Goal: Task Accomplishment & Management: Manage account settings

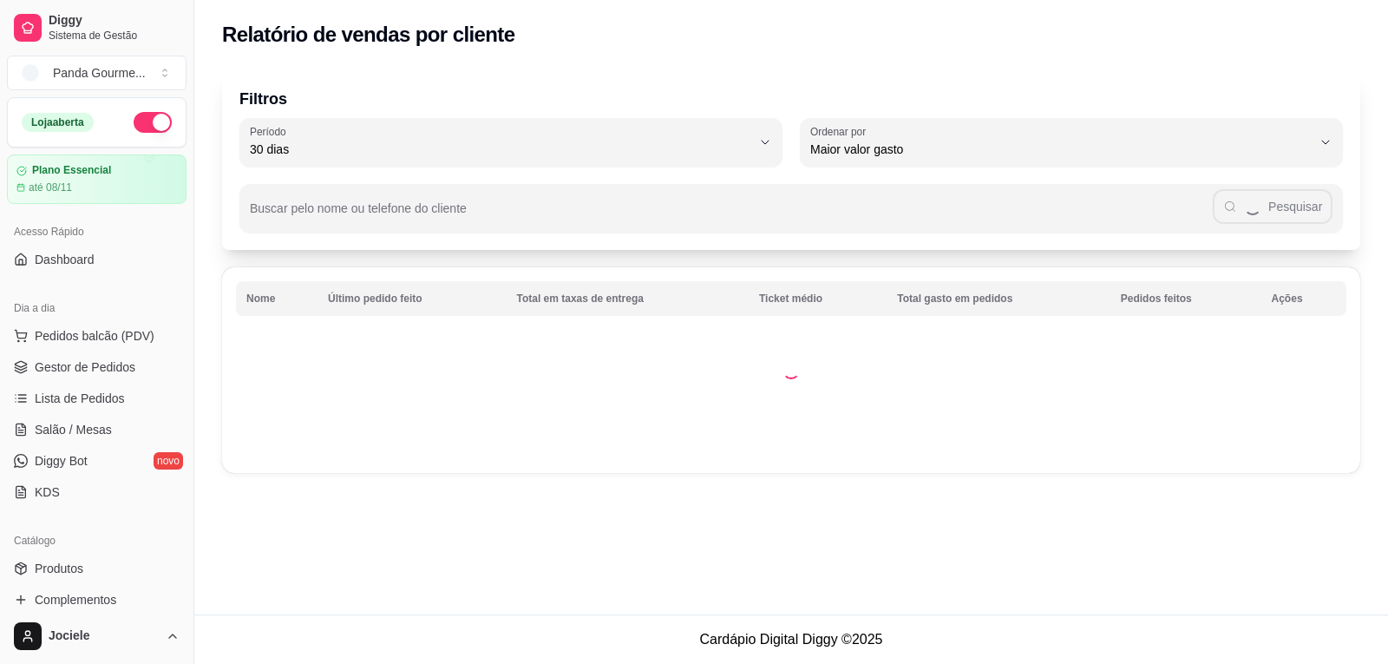
select select "30"
select select "HIGHEST_TOTAL_SPENT_WITH_ORDERS"
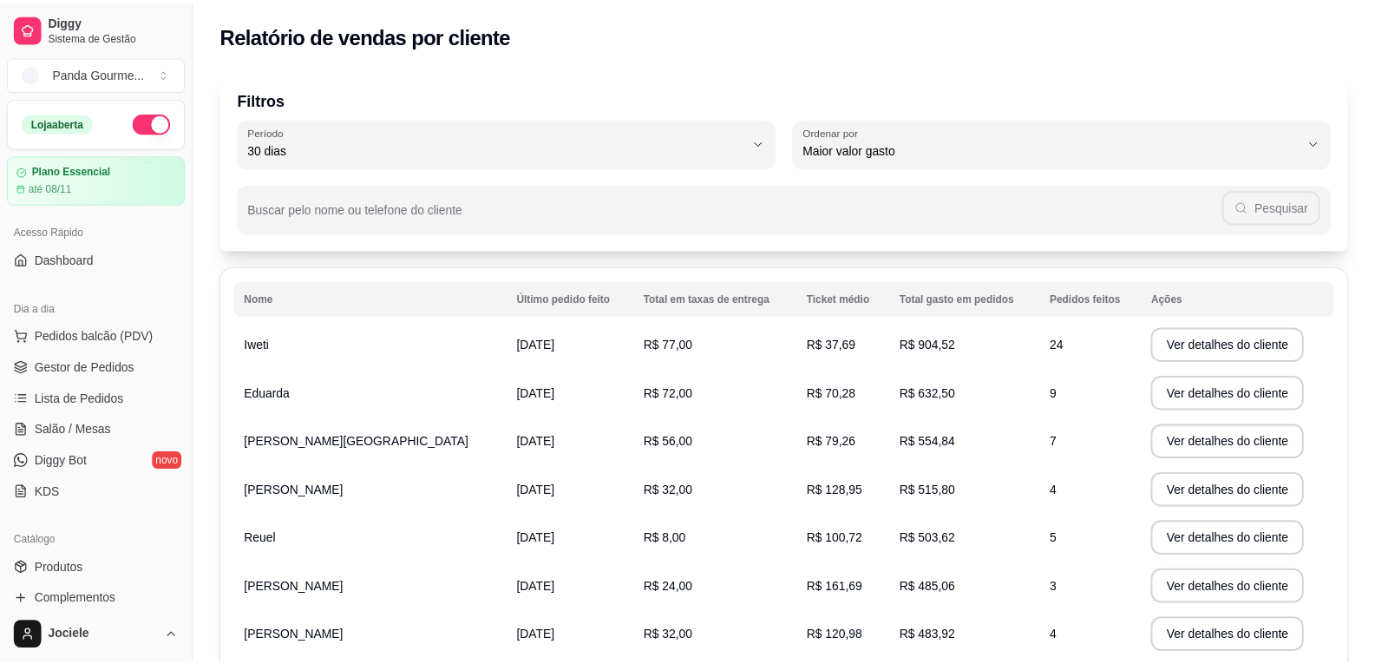
scroll to position [260, 0]
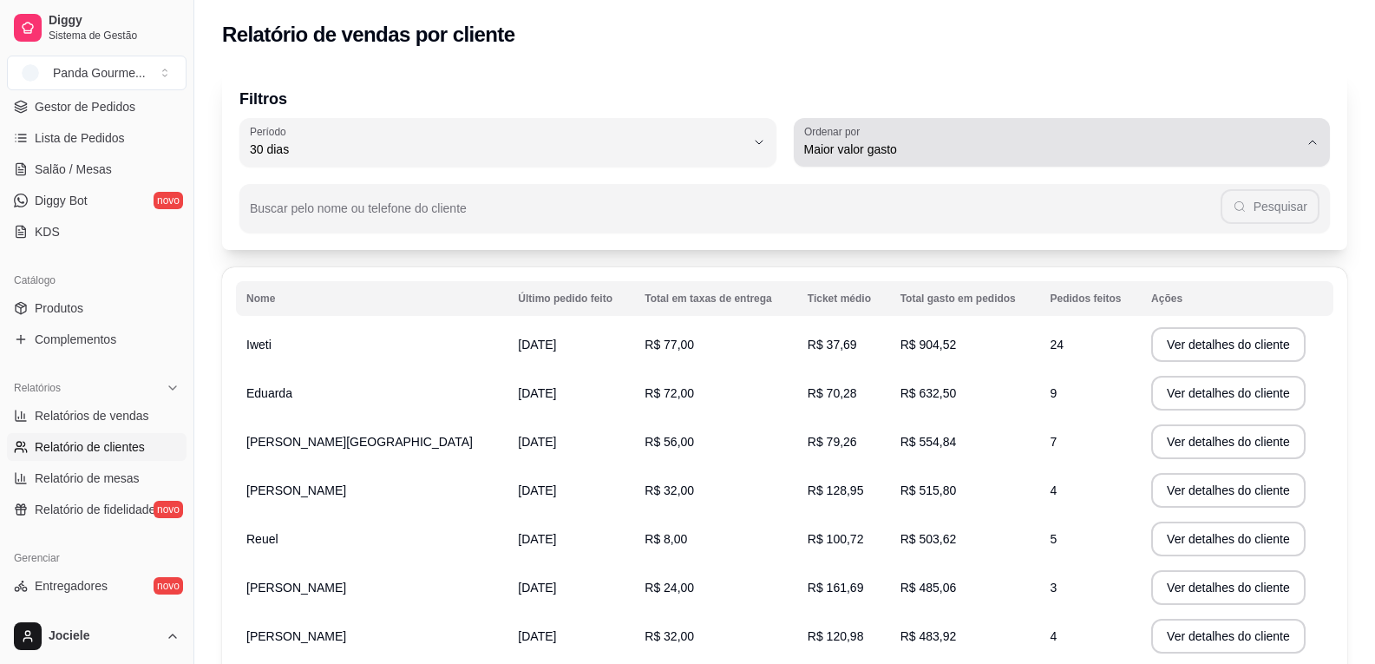
click at [835, 136] on label "Ordenar por" at bounding box center [835, 131] width 62 height 15
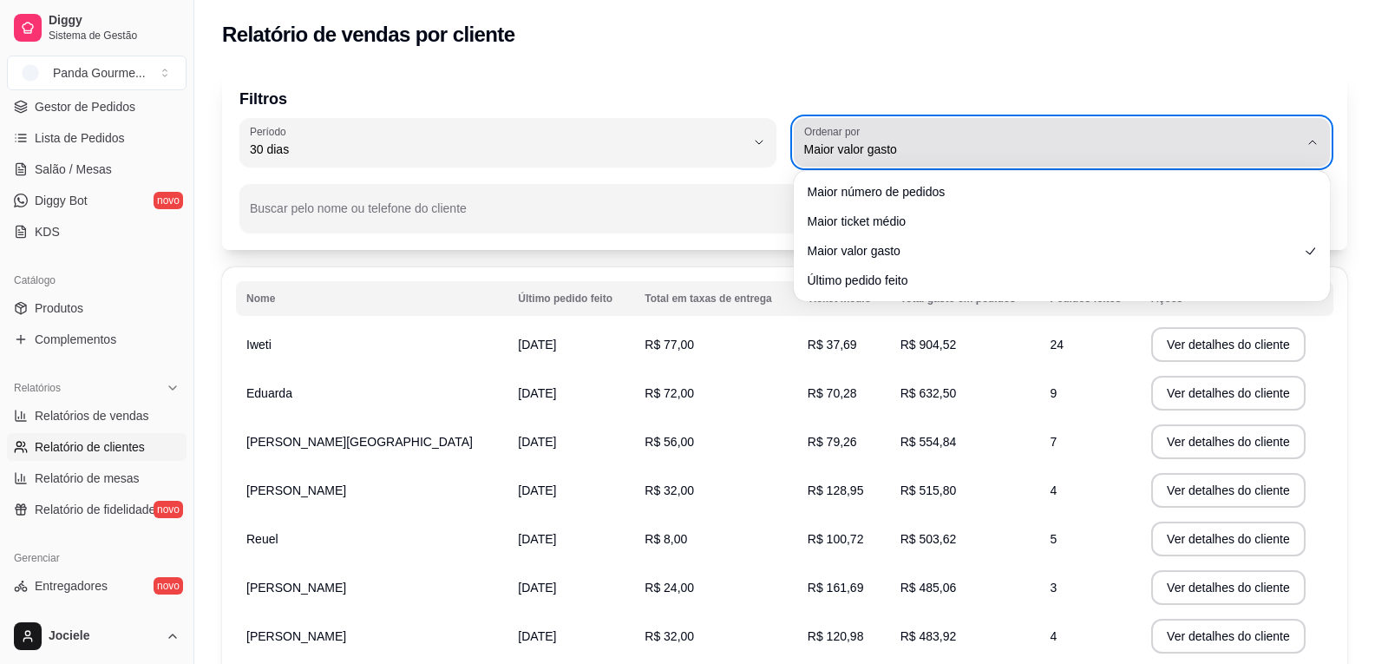
click at [835, 136] on label "Ordenar por" at bounding box center [835, 131] width 62 height 15
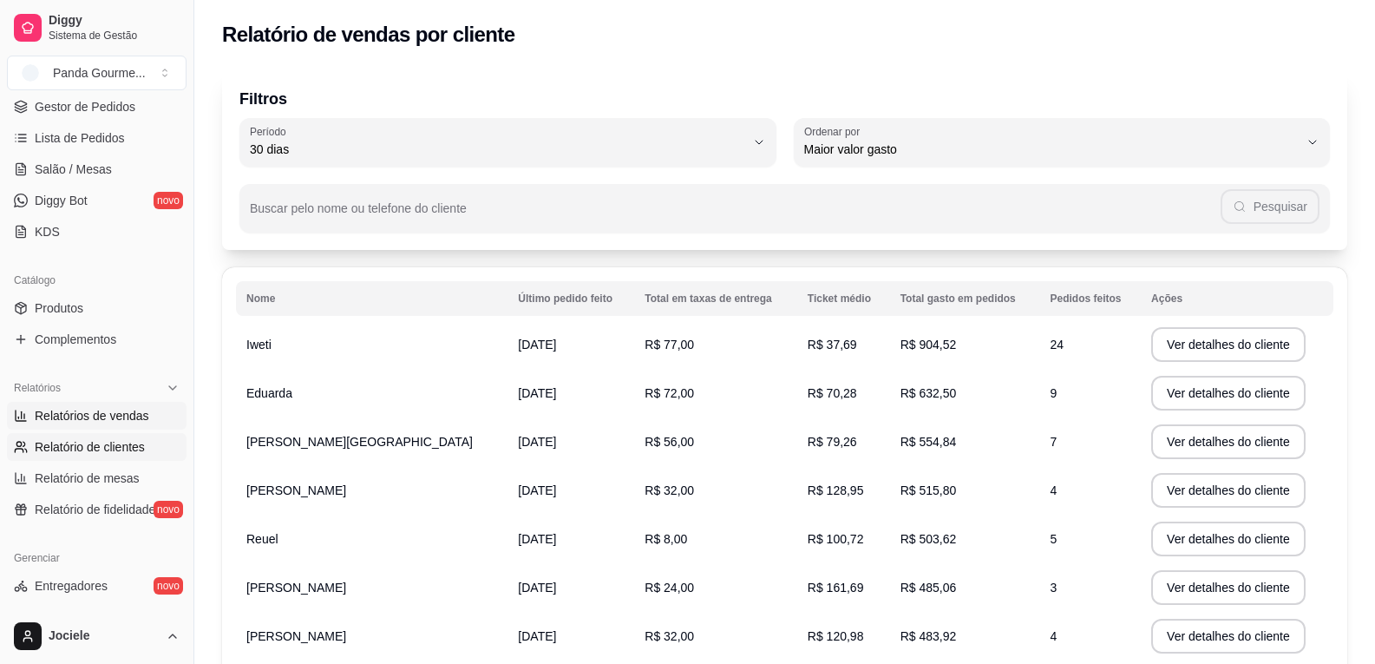
click at [108, 422] on span "Relatórios de vendas" at bounding box center [92, 415] width 115 height 17
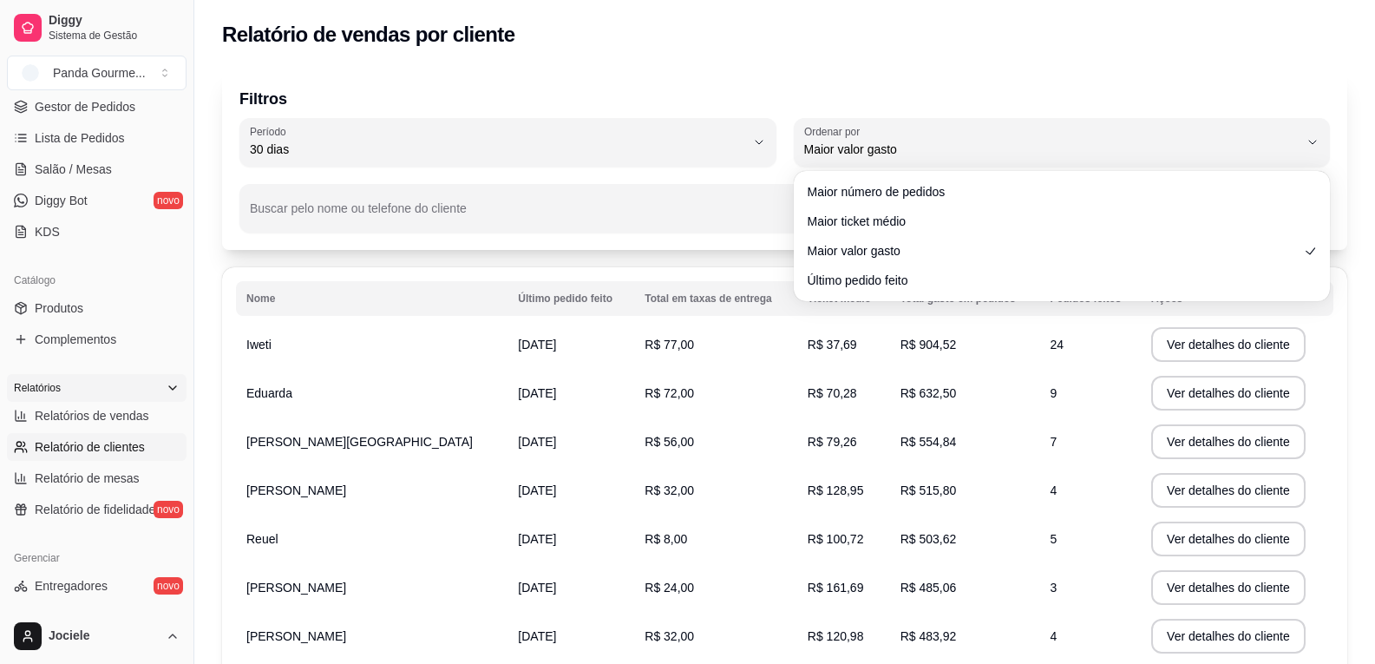
select select "ALL"
select select "0"
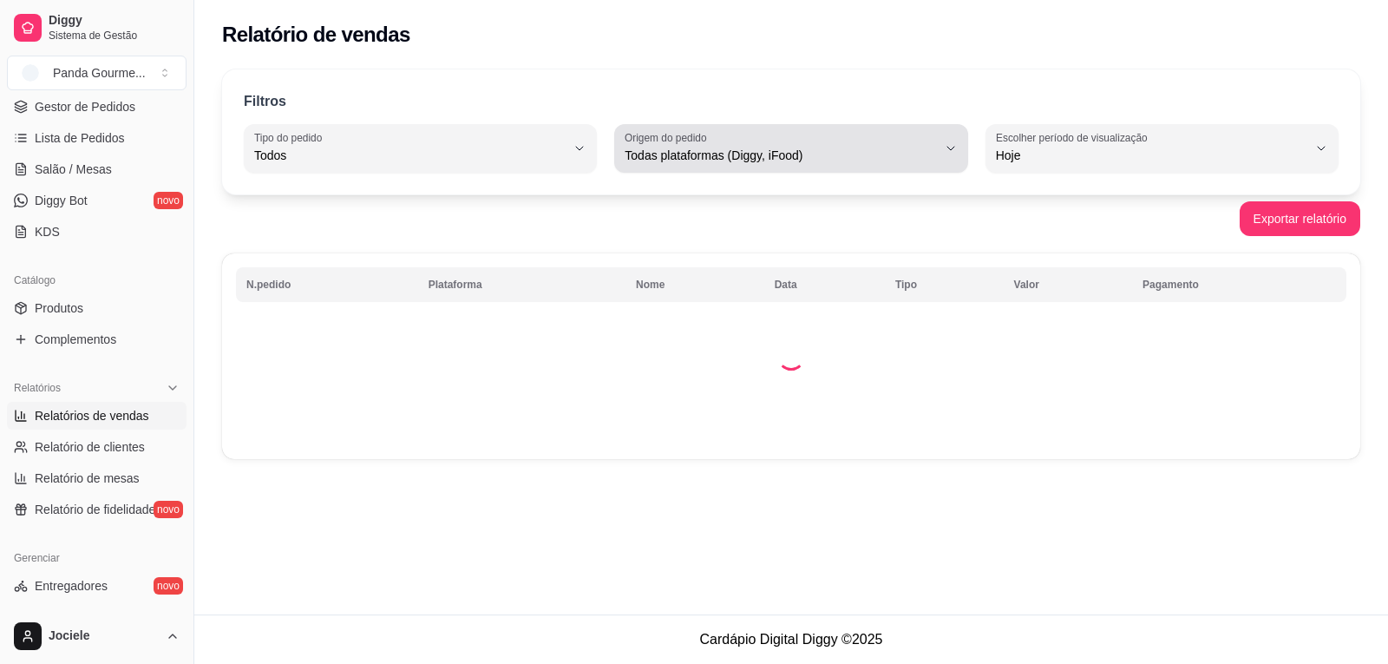
click at [584, 158] on button "Tipo do pedido Todos" at bounding box center [420, 148] width 353 height 49
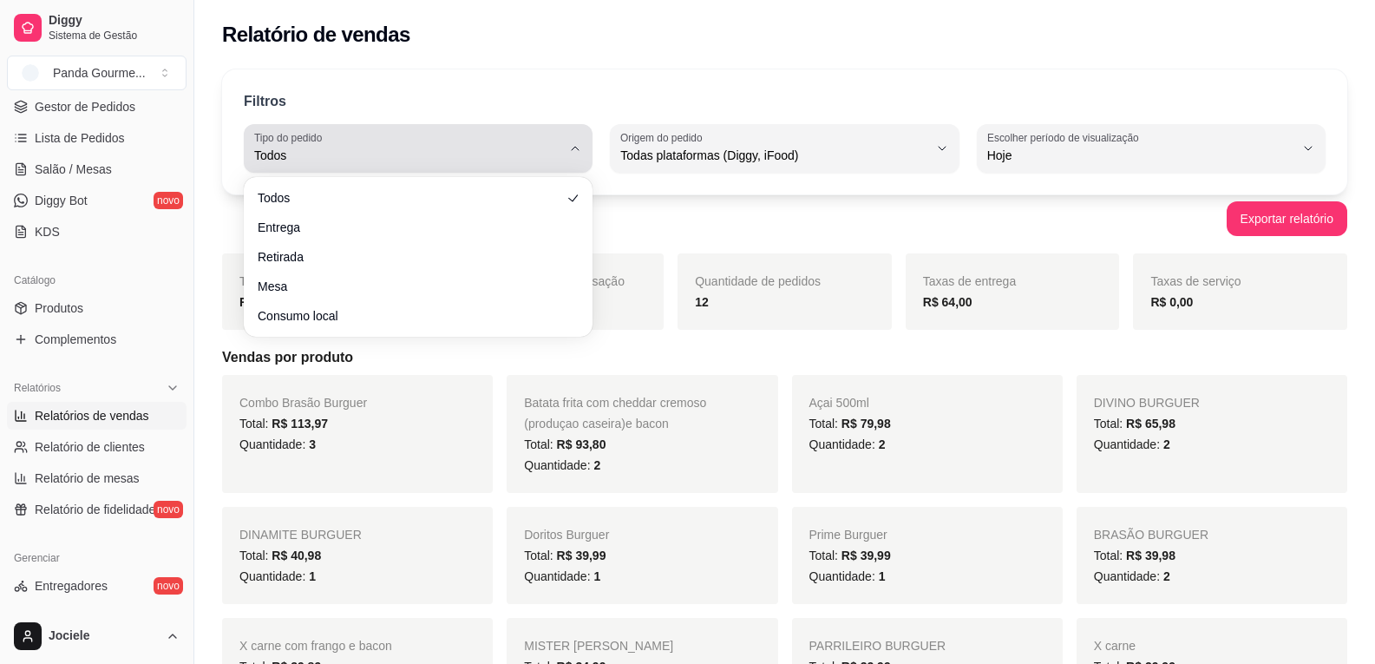
click at [456, 137] on div "Todos" at bounding box center [407, 148] width 307 height 35
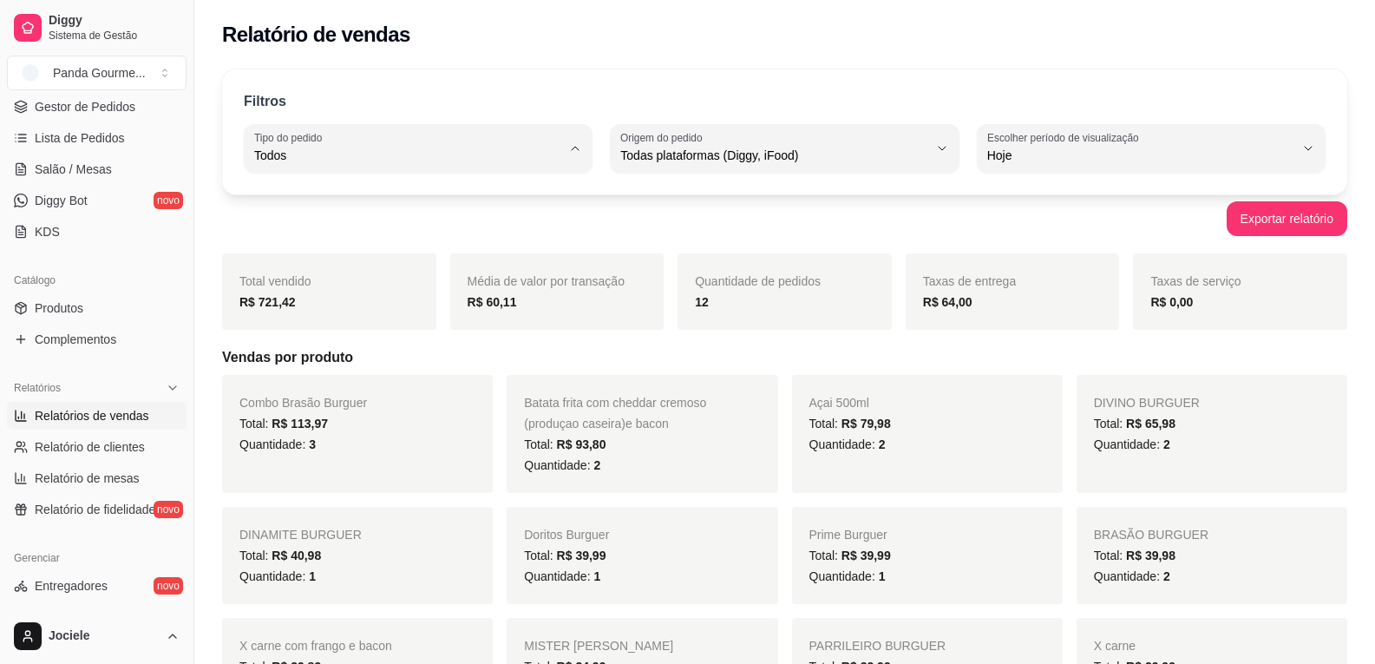
click at [1064, 167] on button "Escolher período de visualização Hoje" at bounding box center [1151, 148] width 349 height 49
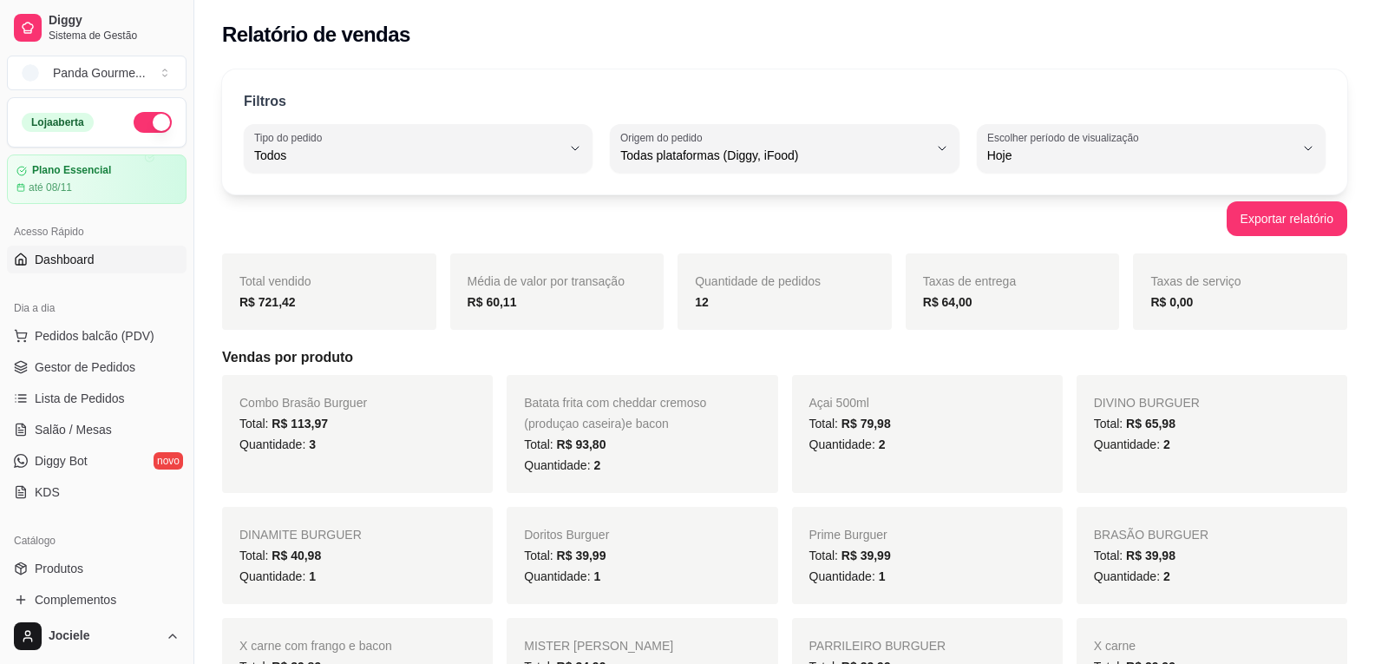
click at [111, 266] on link "Dashboard" at bounding box center [97, 260] width 180 height 28
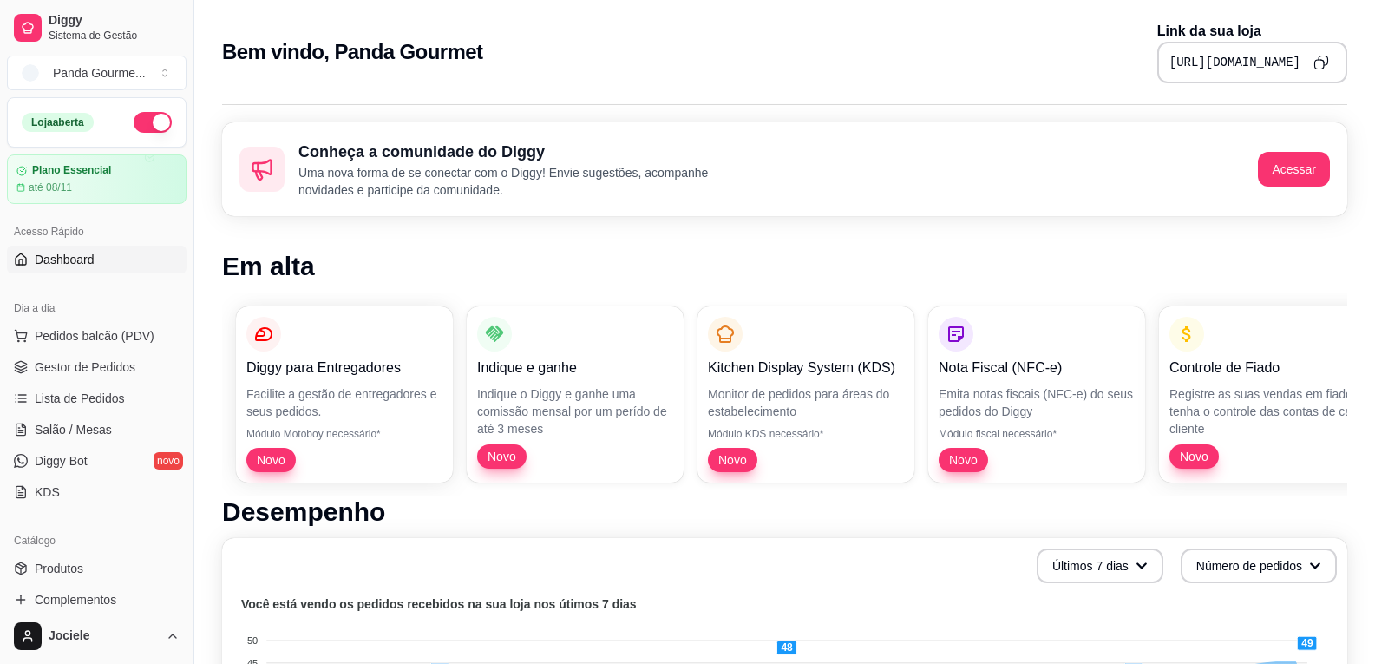
scroll to position [87, 0]
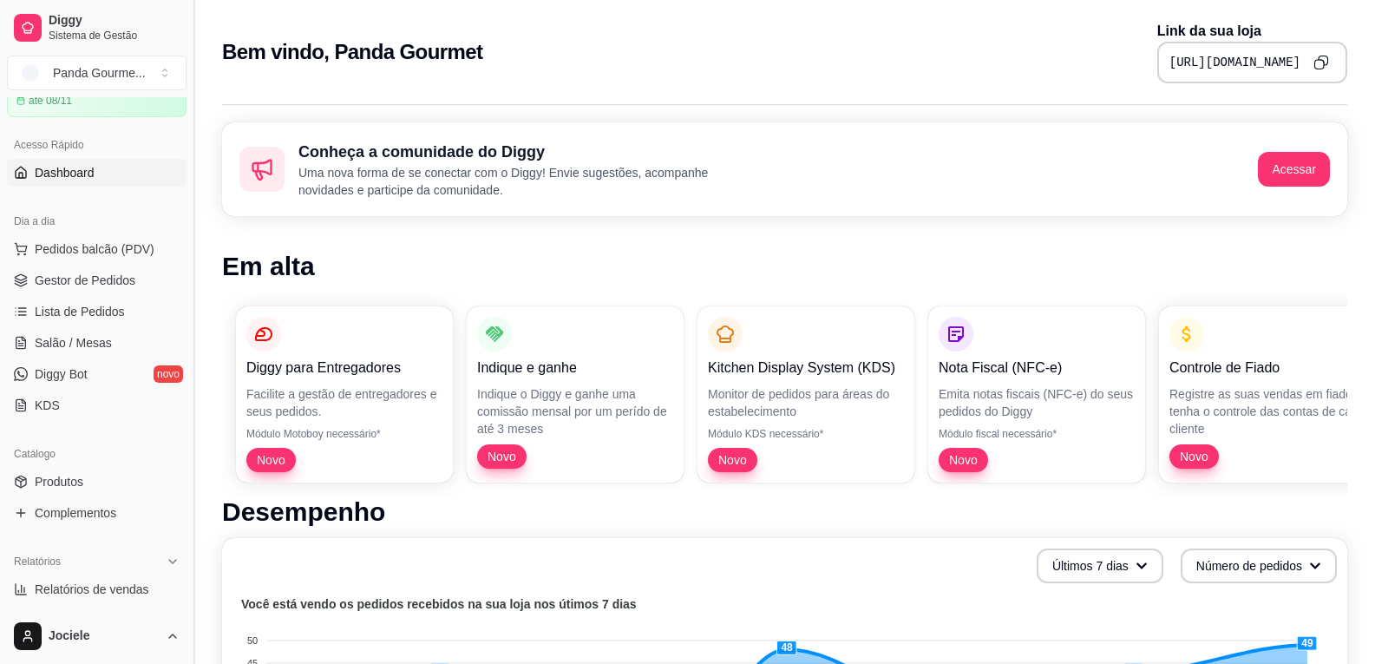
click at [190, 248] on button "Toggle Sidebar" at bounding box center [194, 332] width 14 height 664
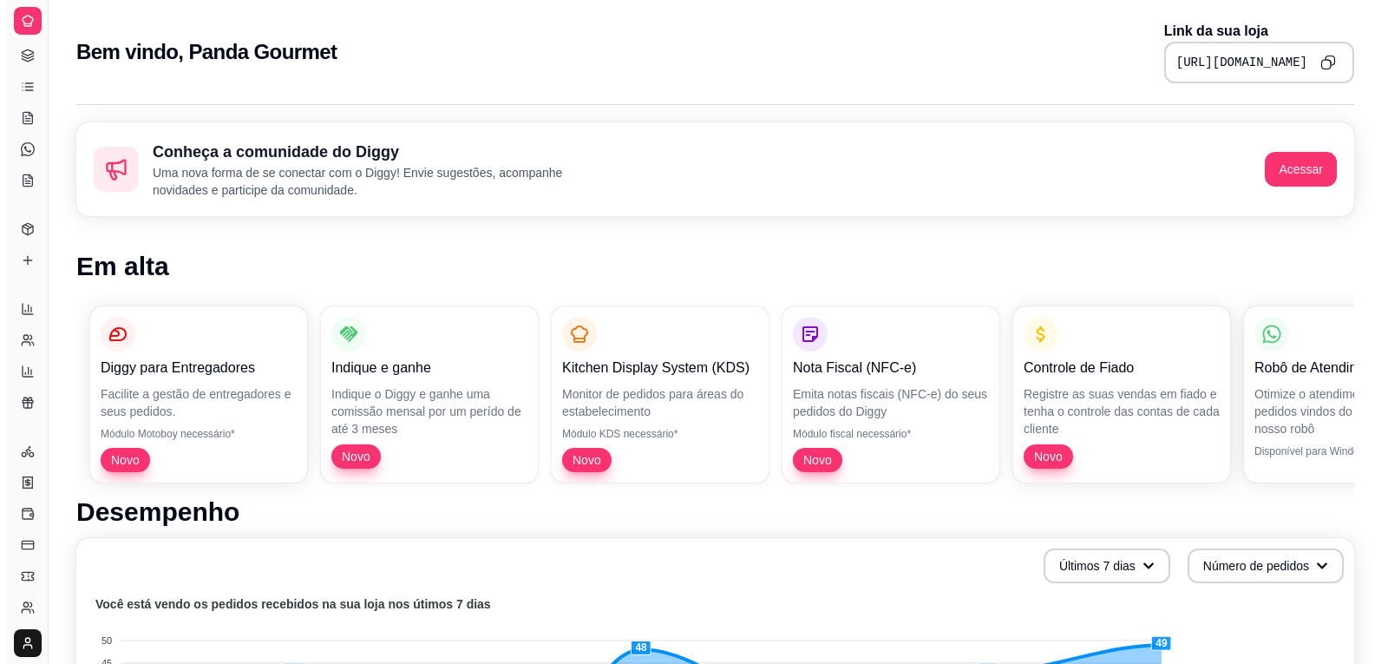
scroll to position [0, 0]
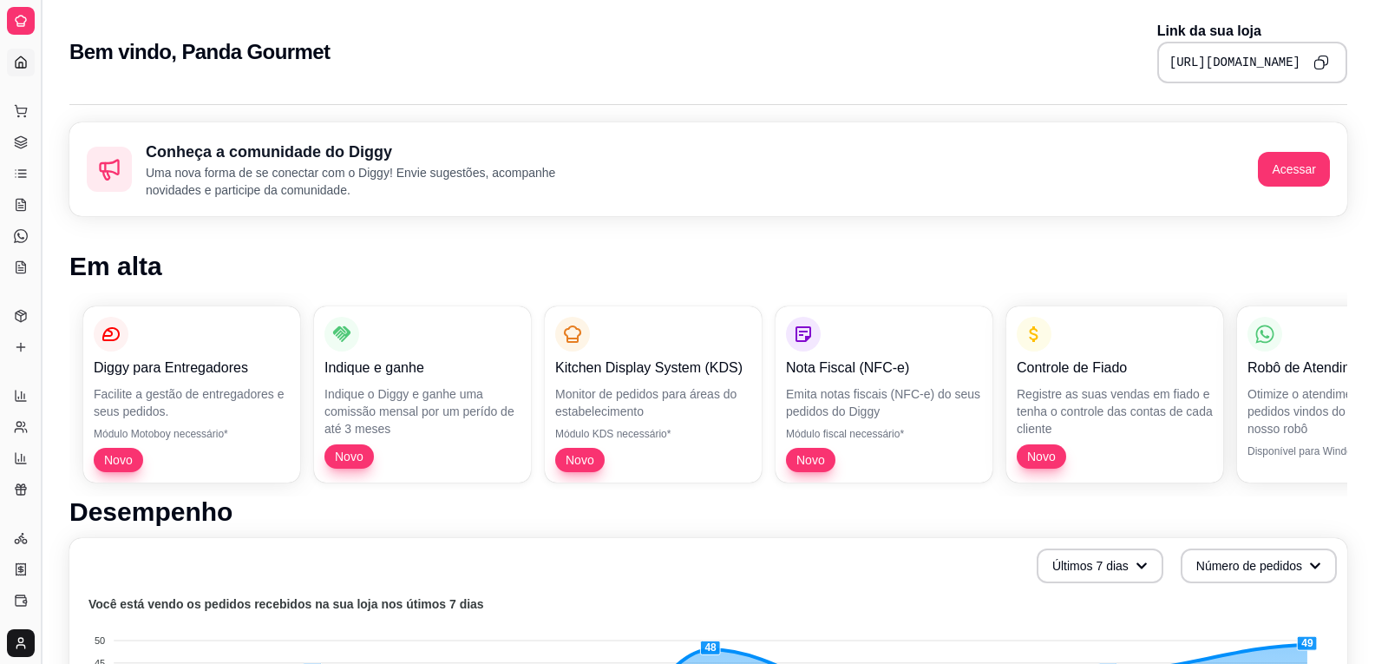
click at [41, 229] on button "Toggle Sidebar" at bounding box center [41, 332] width 14 height 664
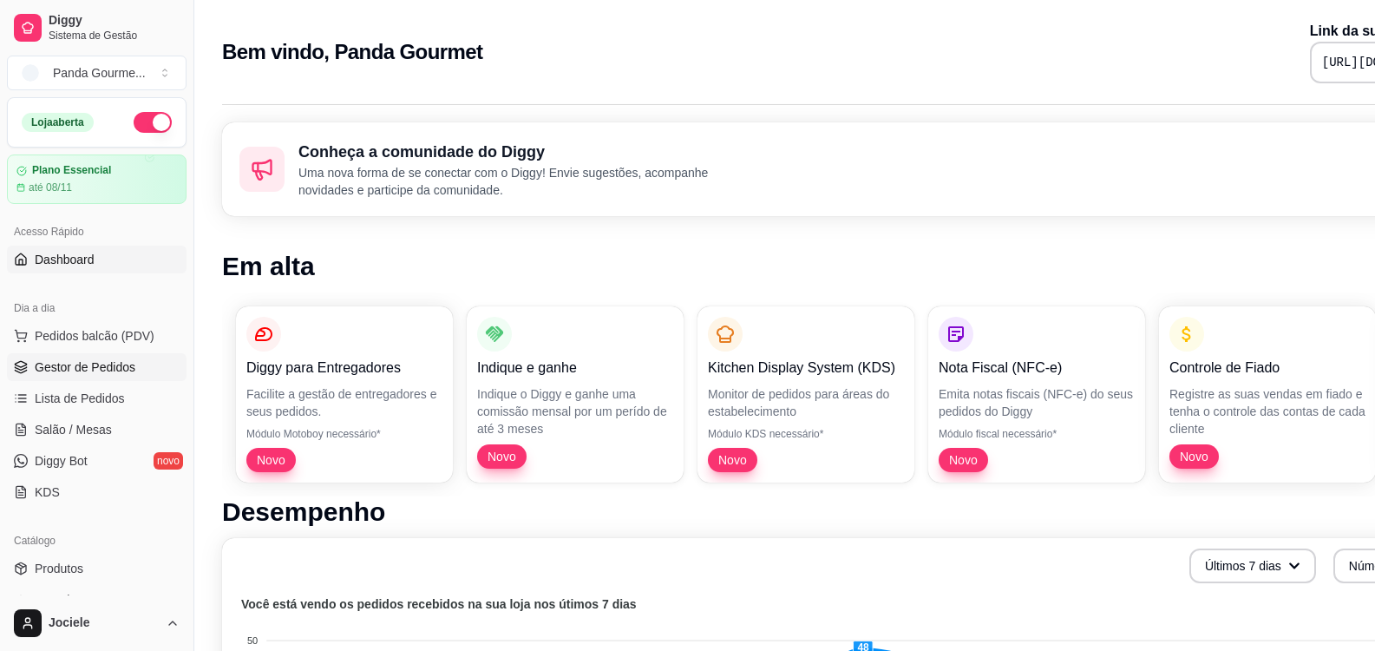
click at [113, 367] on span "Gestor de Pedidos" at bounding box center [85, 366] width 101 height 17
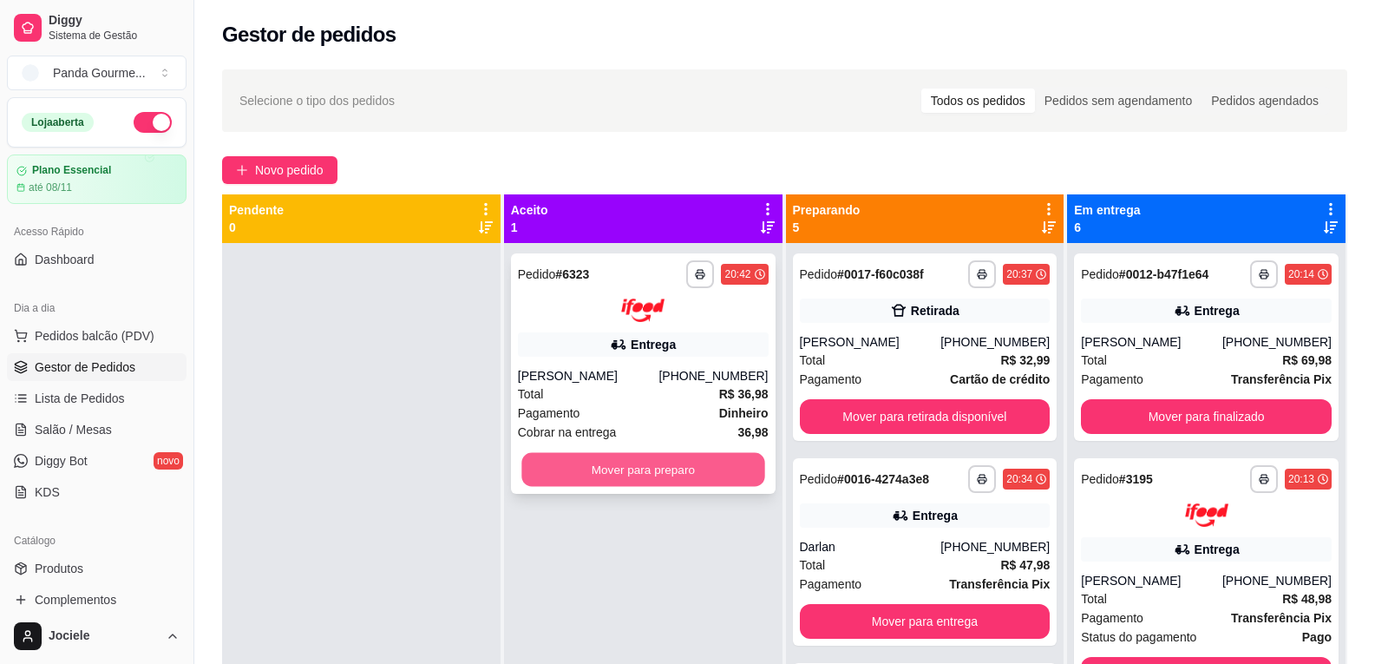
click at [554, 486] on button "Mover para preparo" at bounding box center [643, 469] width 243 height 34
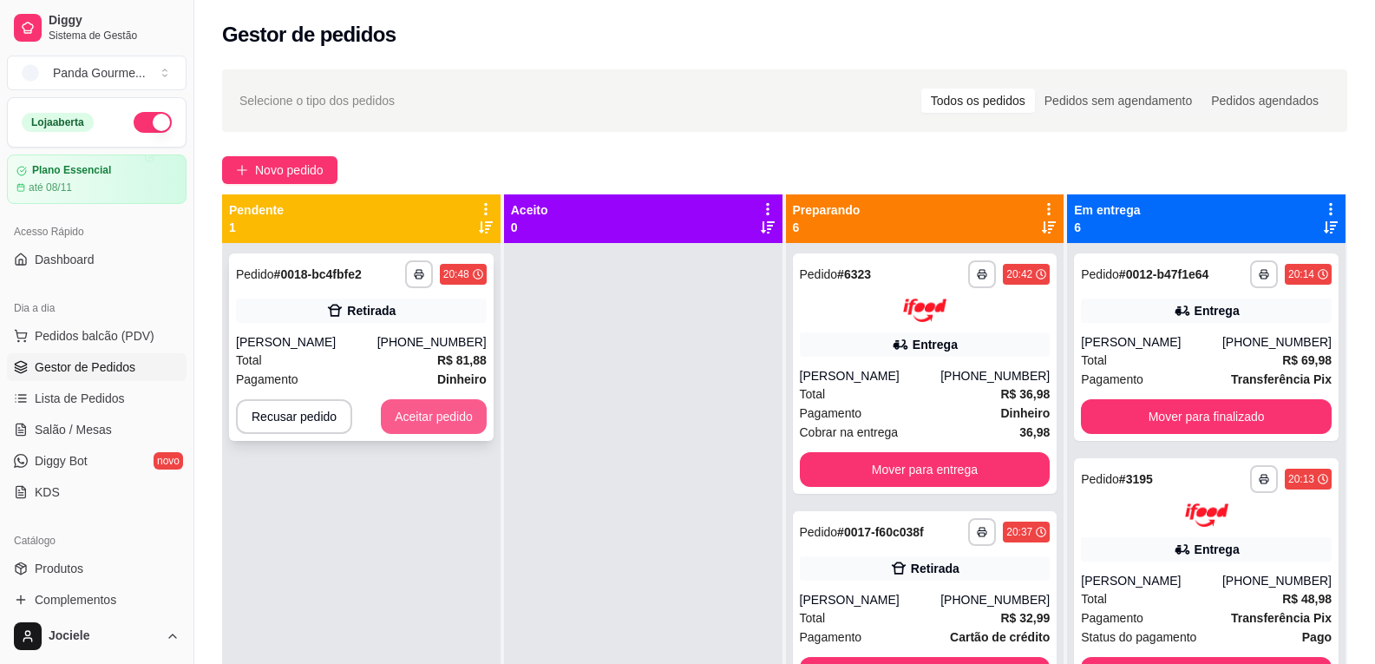
click at [417, 417] on button "Aceitar pedido" at bounding box center [434, 416] width 106 height 35
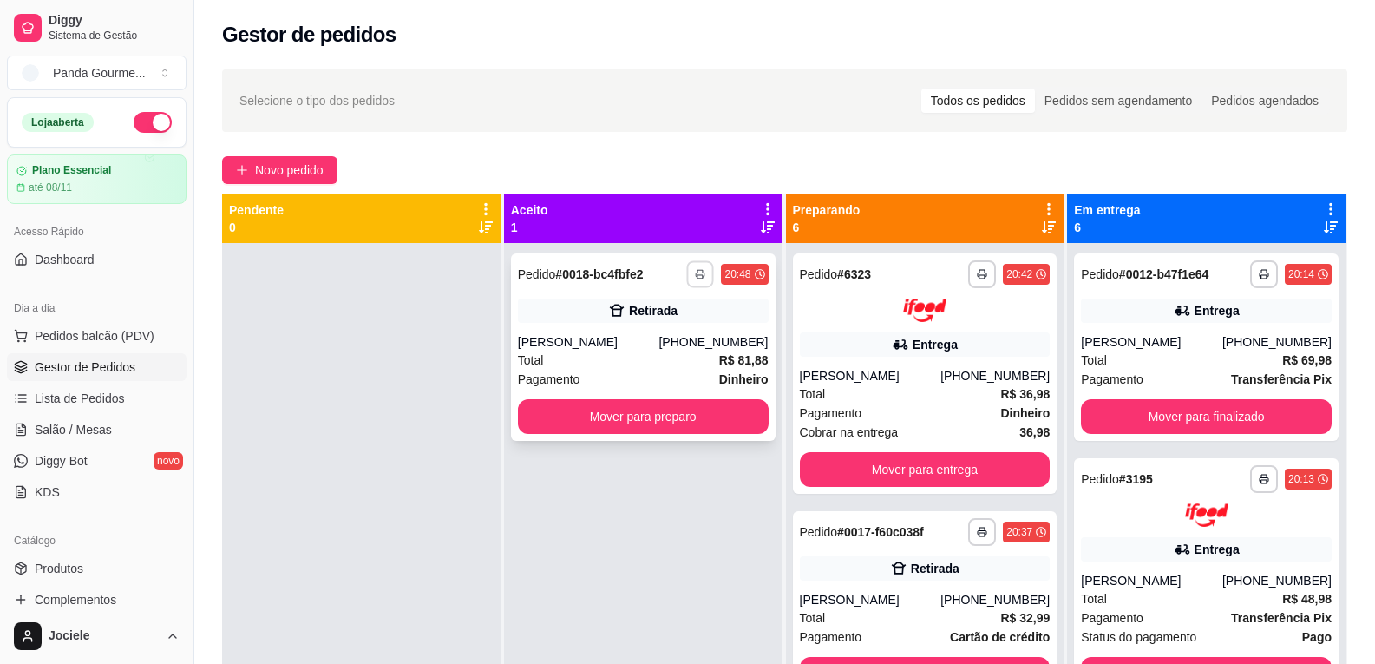
click at [699, 265] on button "button" at bounding box center [700, 273] width 27 height 27
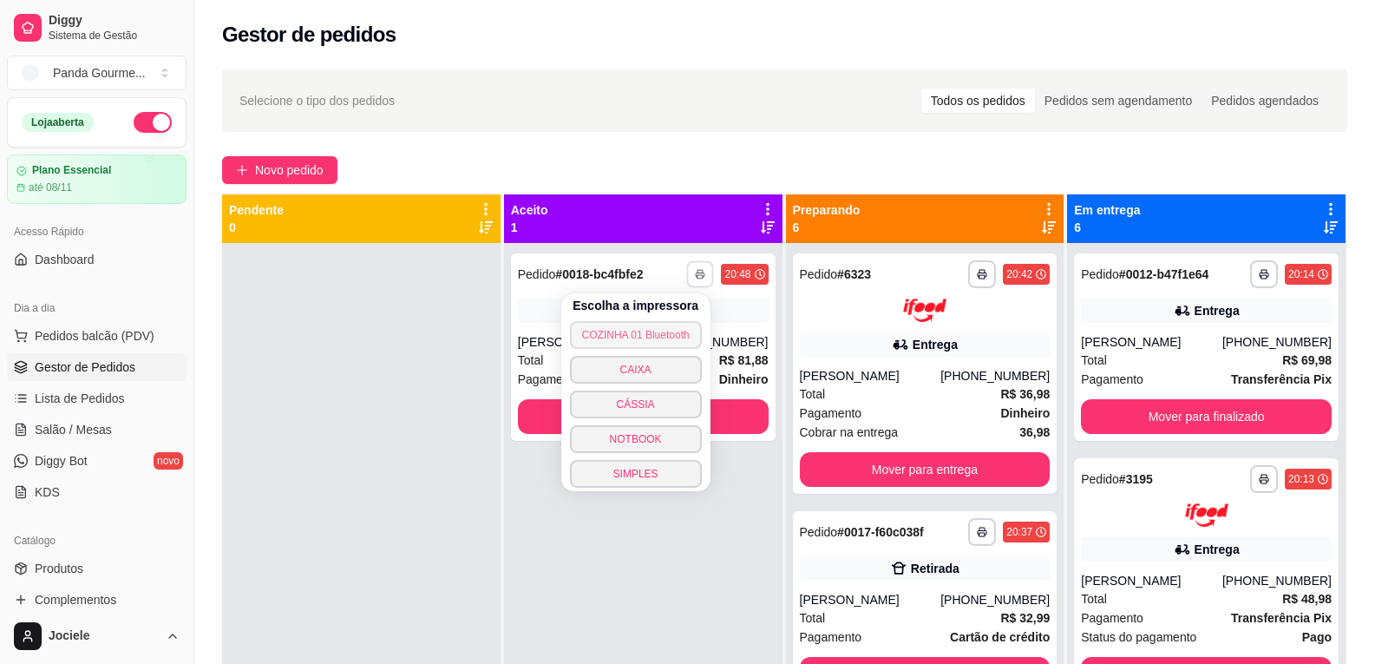
click at [673, 336] on button "COZINHA 01 Bluetooth" at bounding box center [636, 335] width 132 height 28
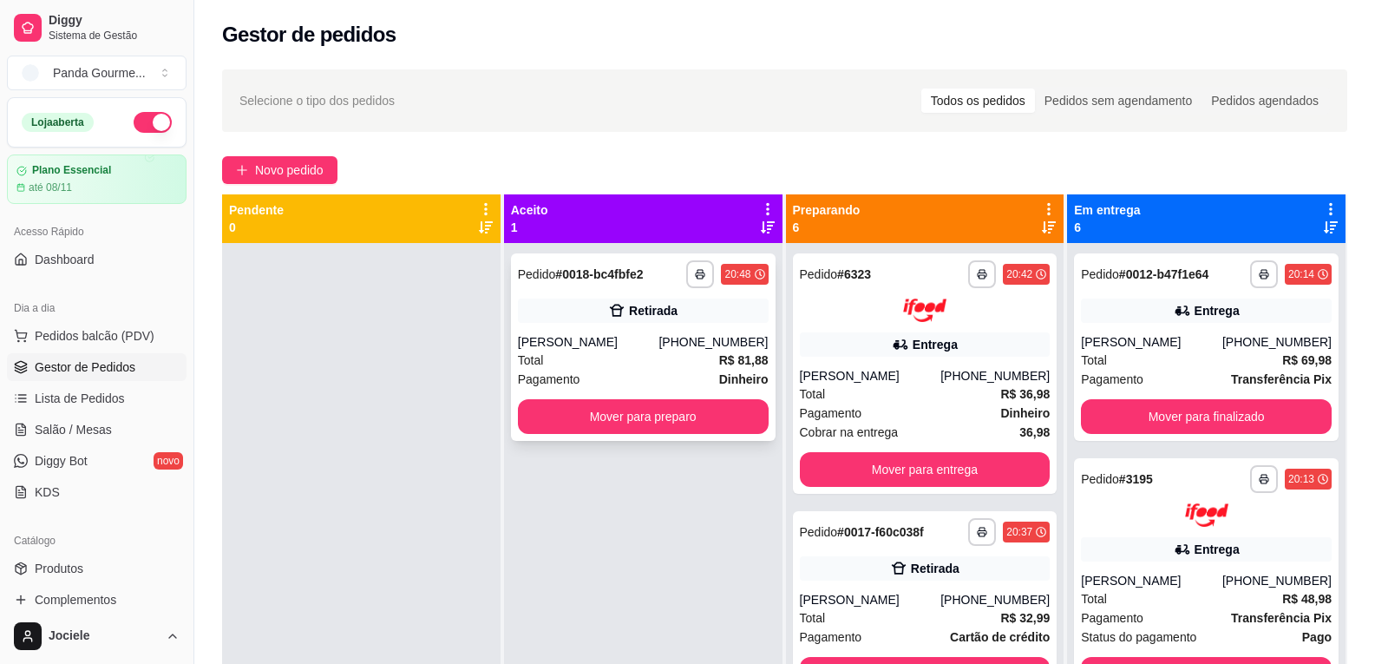
click at [607, 272] on strong "# 0018-bc4fbfe2" at bounding box center [599, 274] width 88 height 14
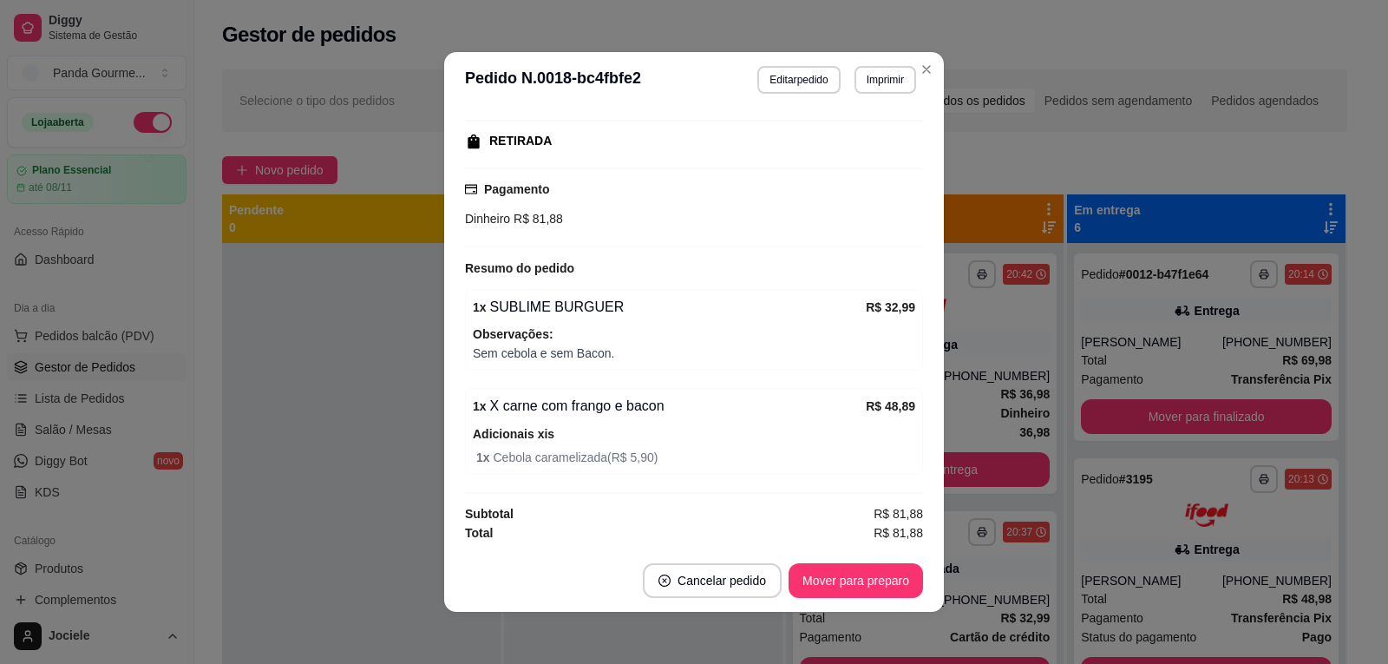
scroll to position [3, 0]
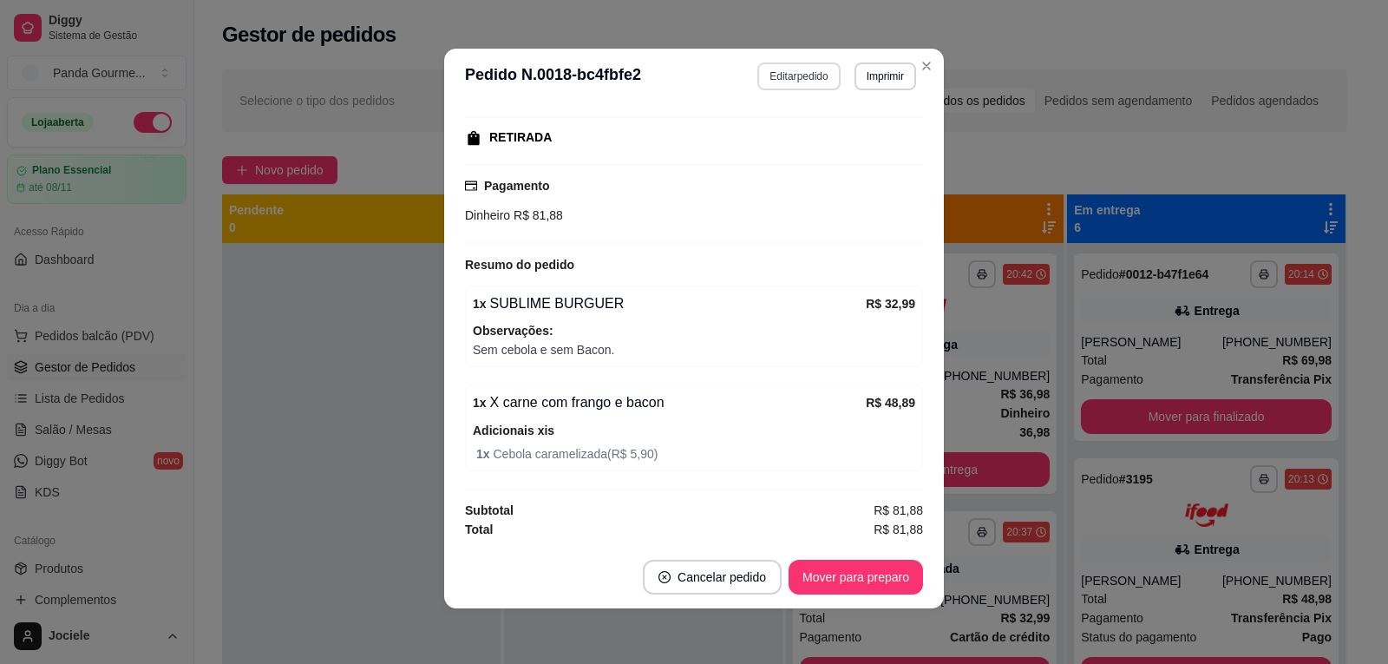
click at [776, 82] on button "Editar pedido" at bounding box center [799, 76] width 82 height 28
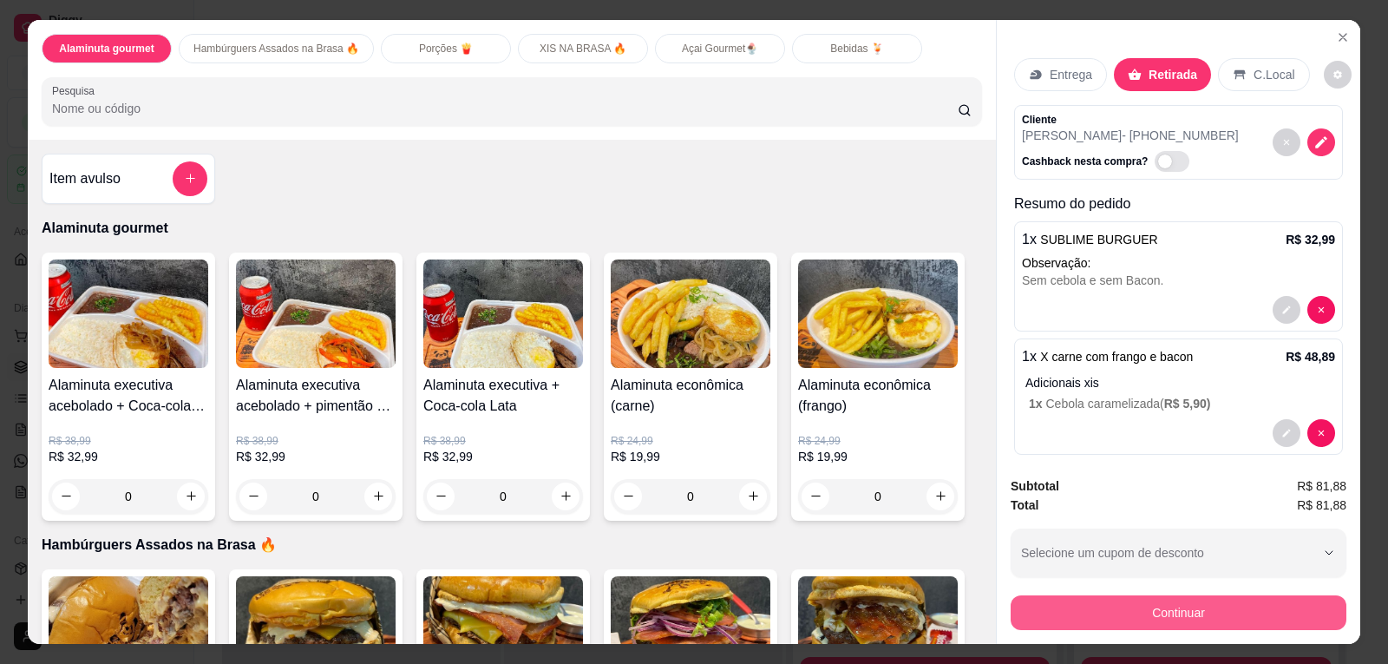
click at [1139, 612] on button "Continuar" at bounding box center [1179, 612] width 336 height 35
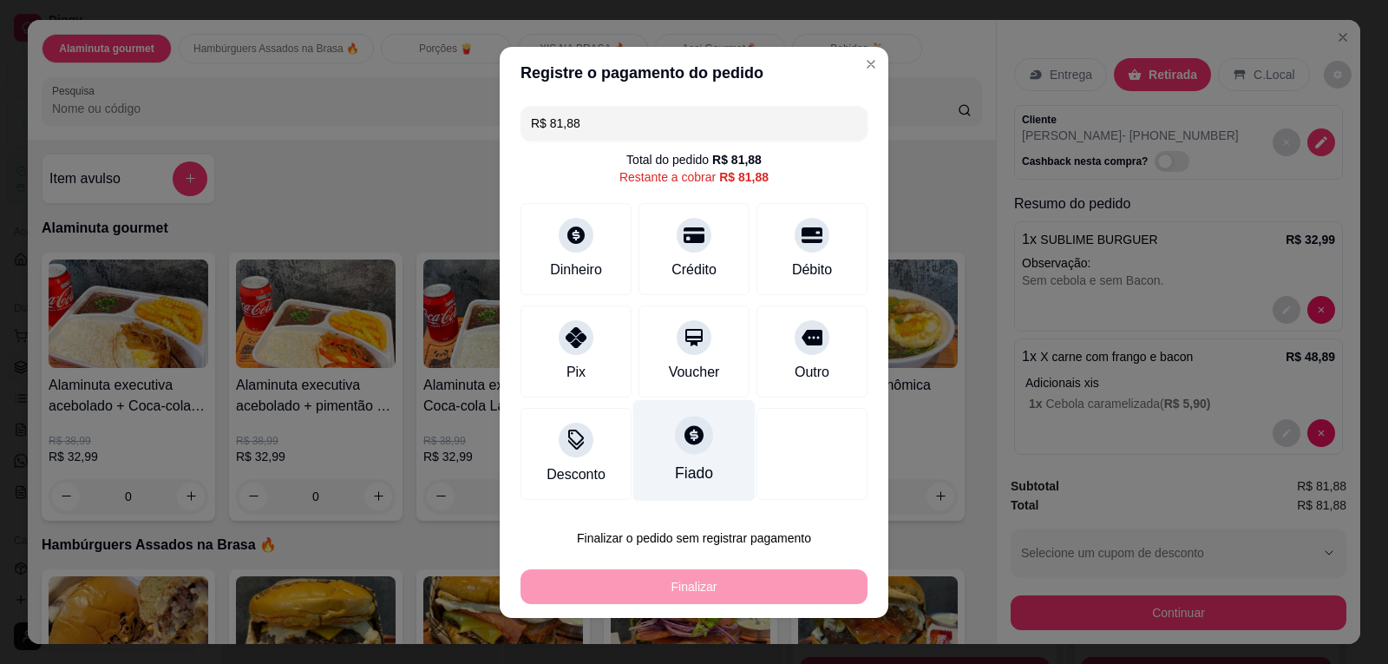
click at [675, 436] on div at bounding box center [694, 435] width 38 height 38
type input "R$ 0,00"
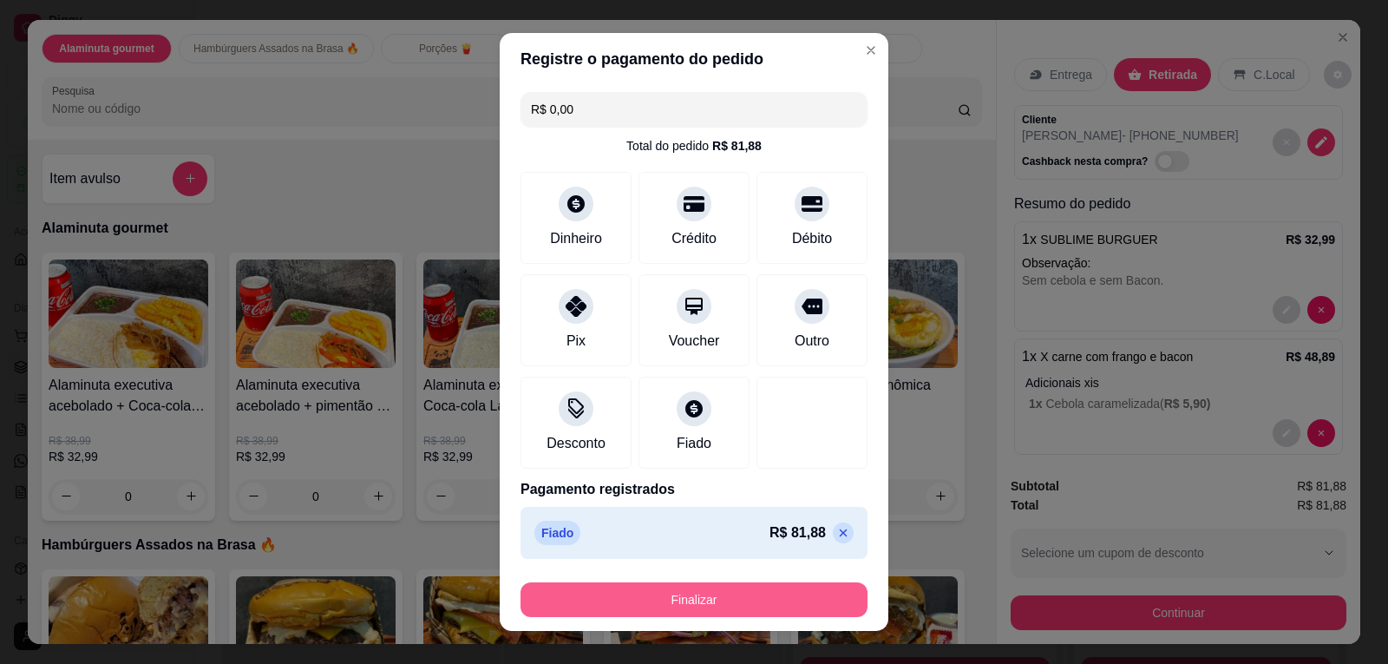
click at [670, 602] on button "Finalizar" at bounding box center [694, 599] width 347 height 35
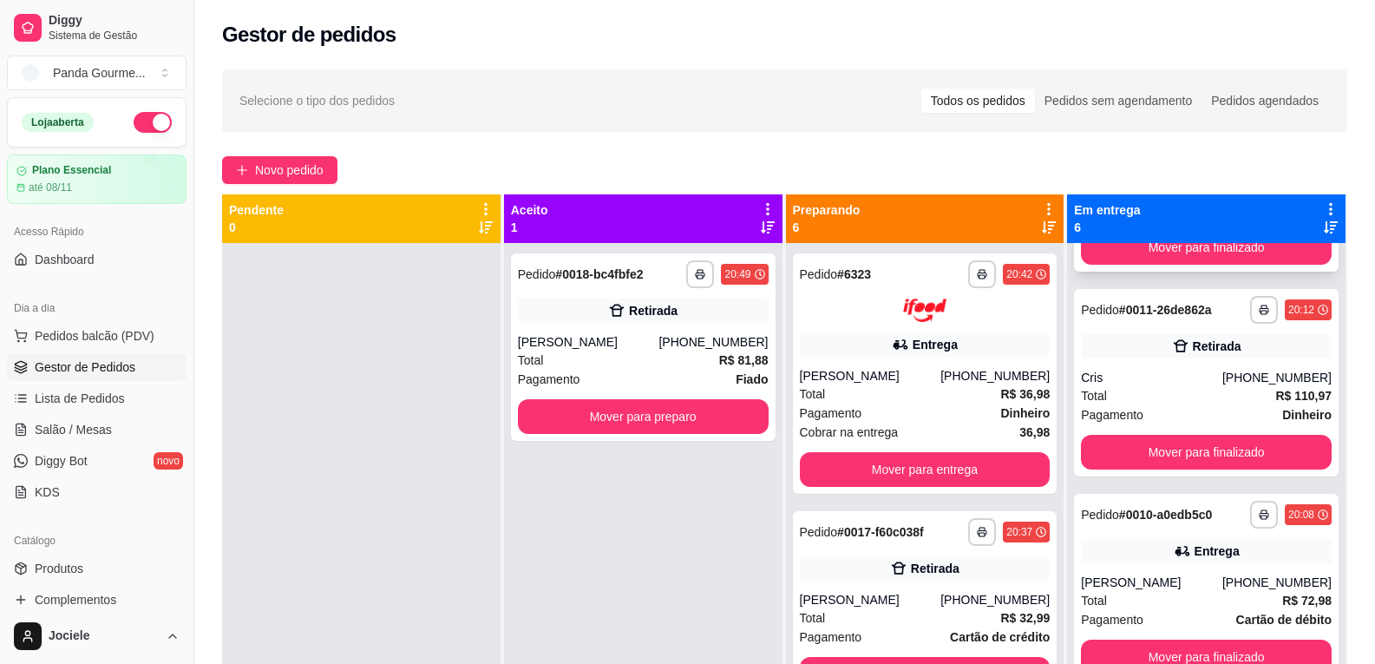
scroll to position [434, 0]
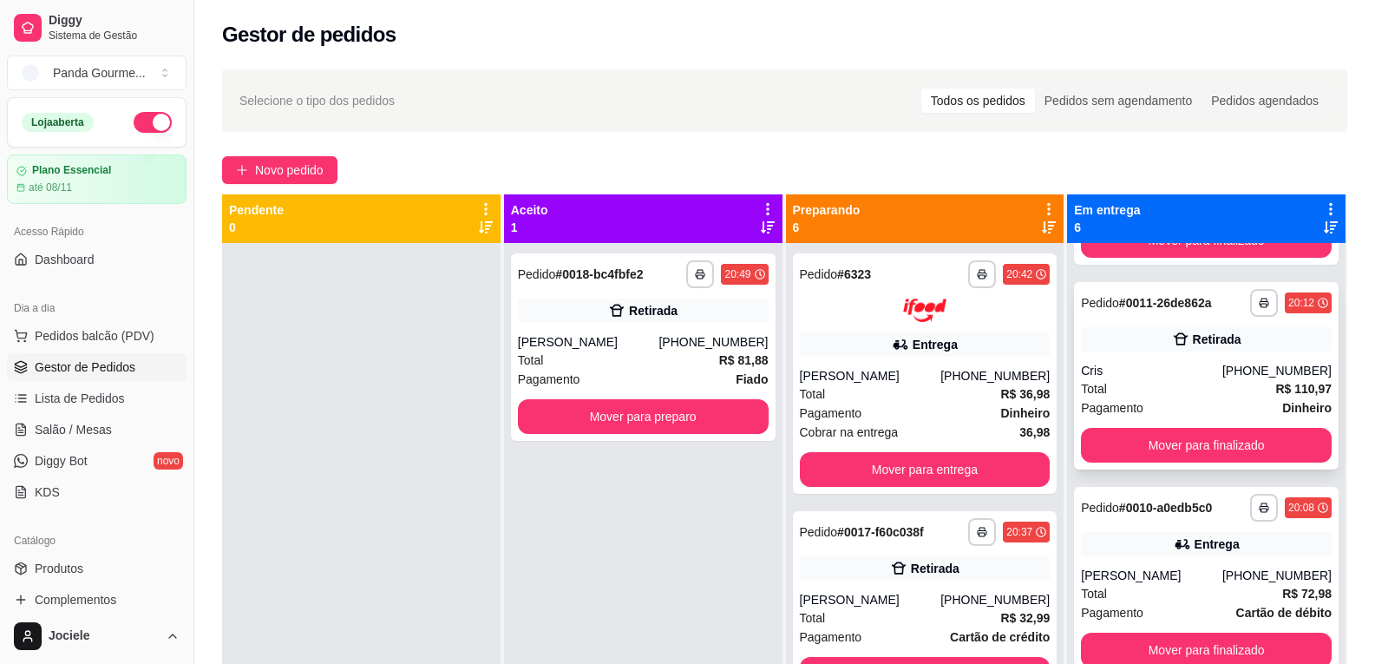
click at [1123, 357] on div "**********" at bounding box center [1206, 375] width 265 height 187
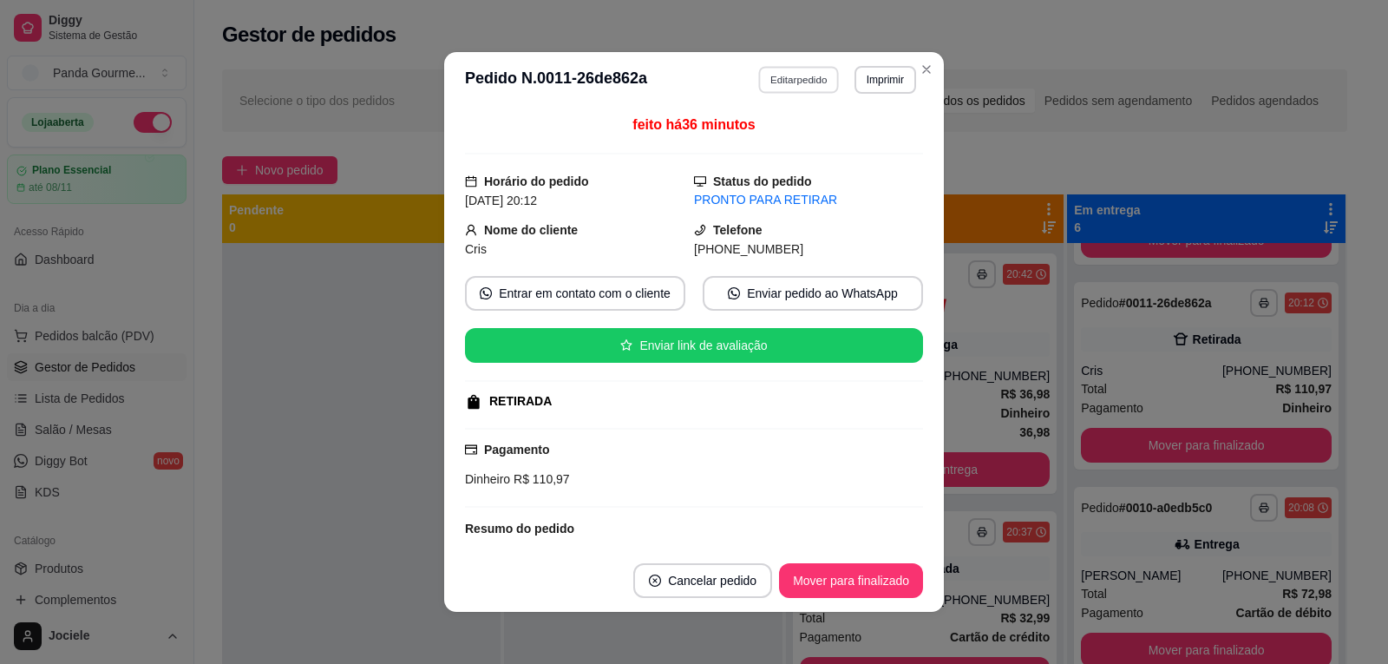
click at [771, 75] on button "Editar pedido" at bounding box center [799, 79] width 81 height 27
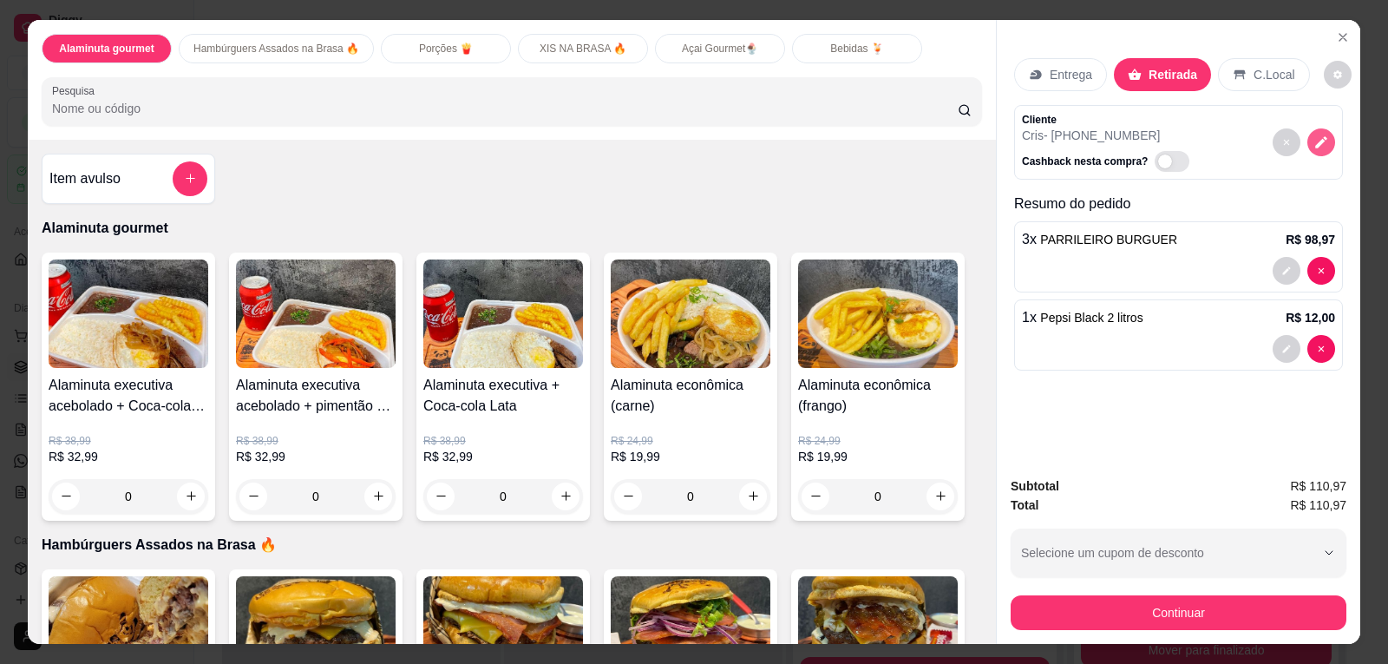
click at [1316, 142] on icon "decrease-product-quantity" at bounding box center [1322, 142] width 12 height 12
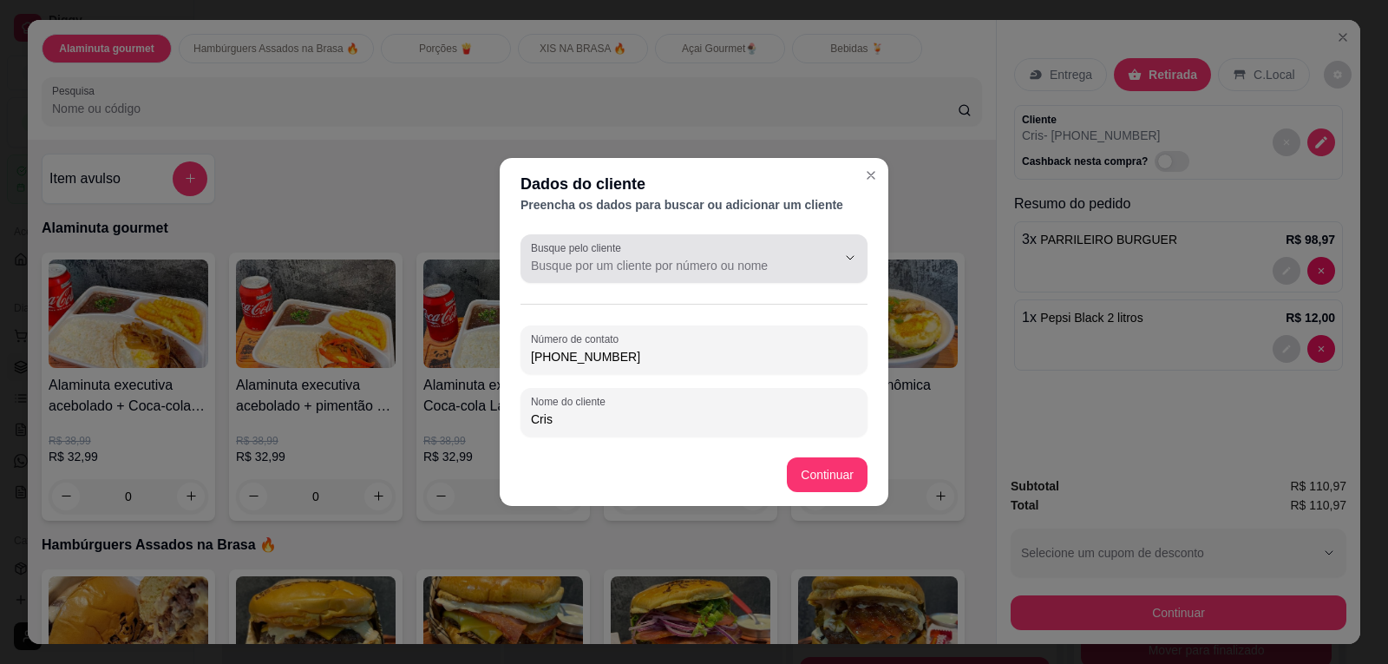
click at [631, 245] on div at bounding box center [694, 258] width 326 height 35
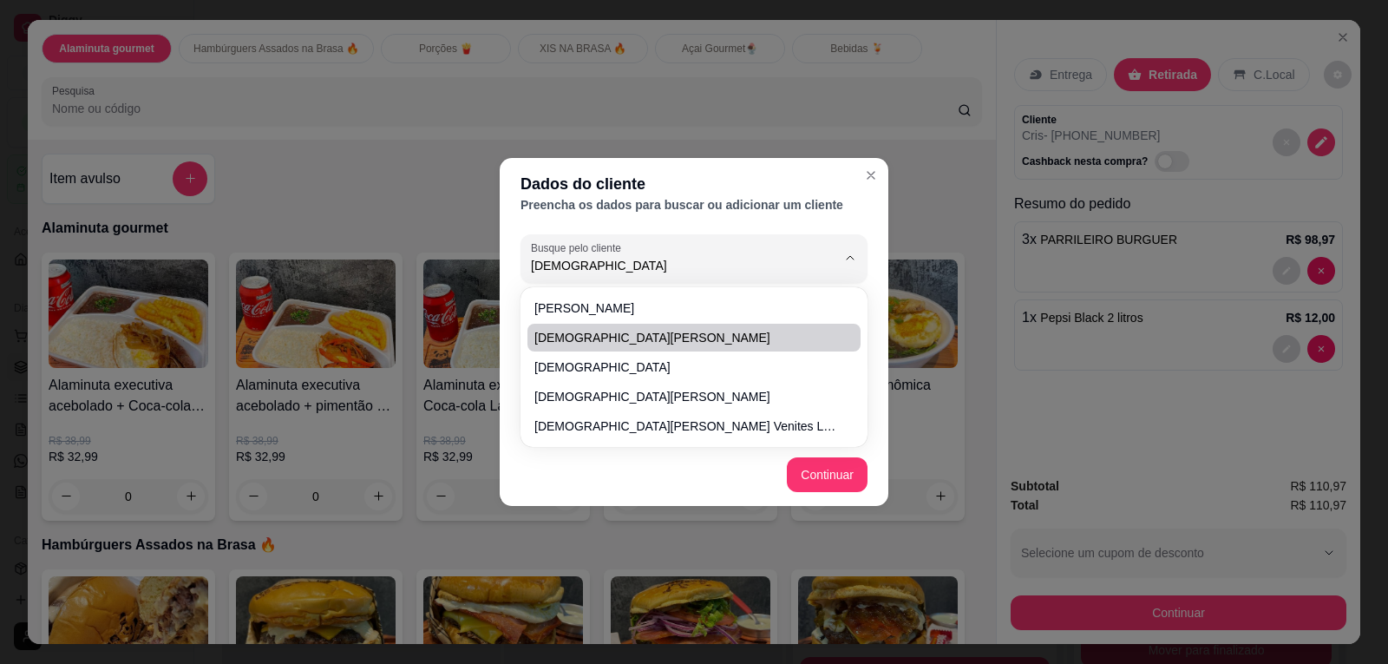
click at [610, 340] on span "[DEMOGRAPHIC_DATA][PERSON_NAME]" at bounding box center [686, 337] width 302 height 17
type input "[DEMOGRAPHIC_DATA][PERSON_NAME]"
type input "[PHONE_NUMBER]"
type input "[DEMOGRAPHIC_DATA][PERSON_NAME]"
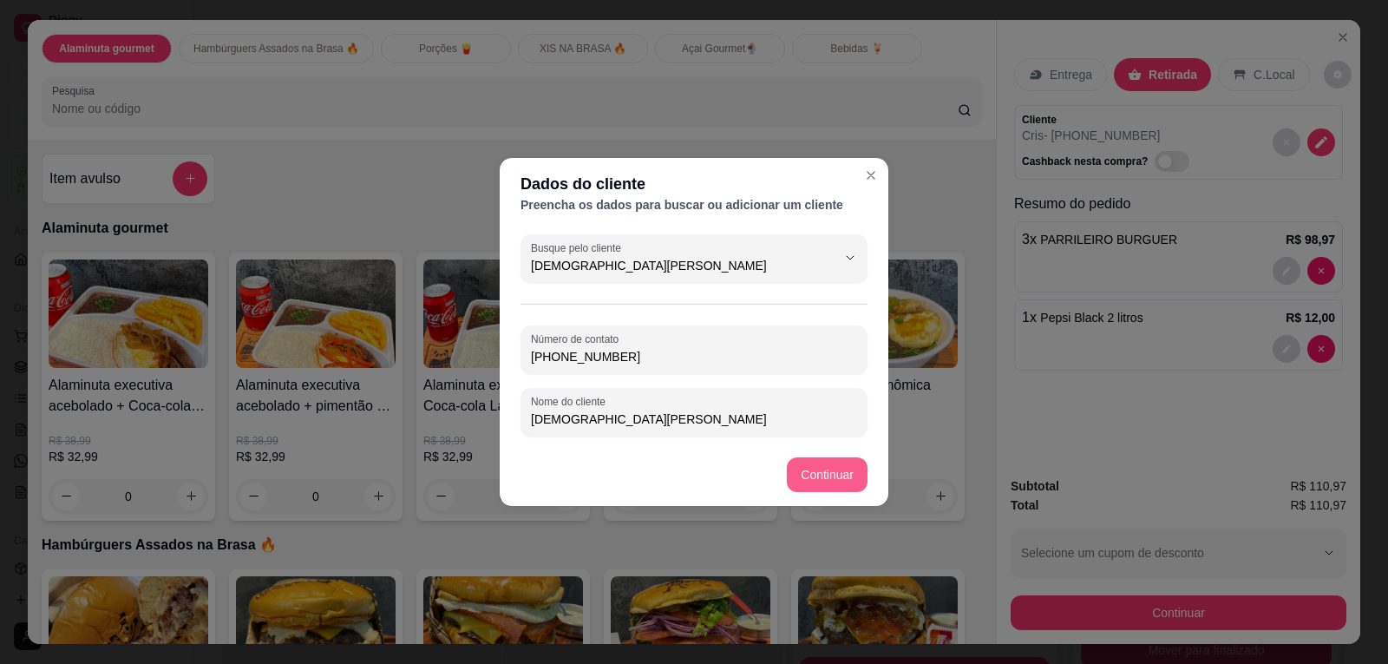
type input "[DEMOGRAPHIC_DATA][PERSON_NAME]"
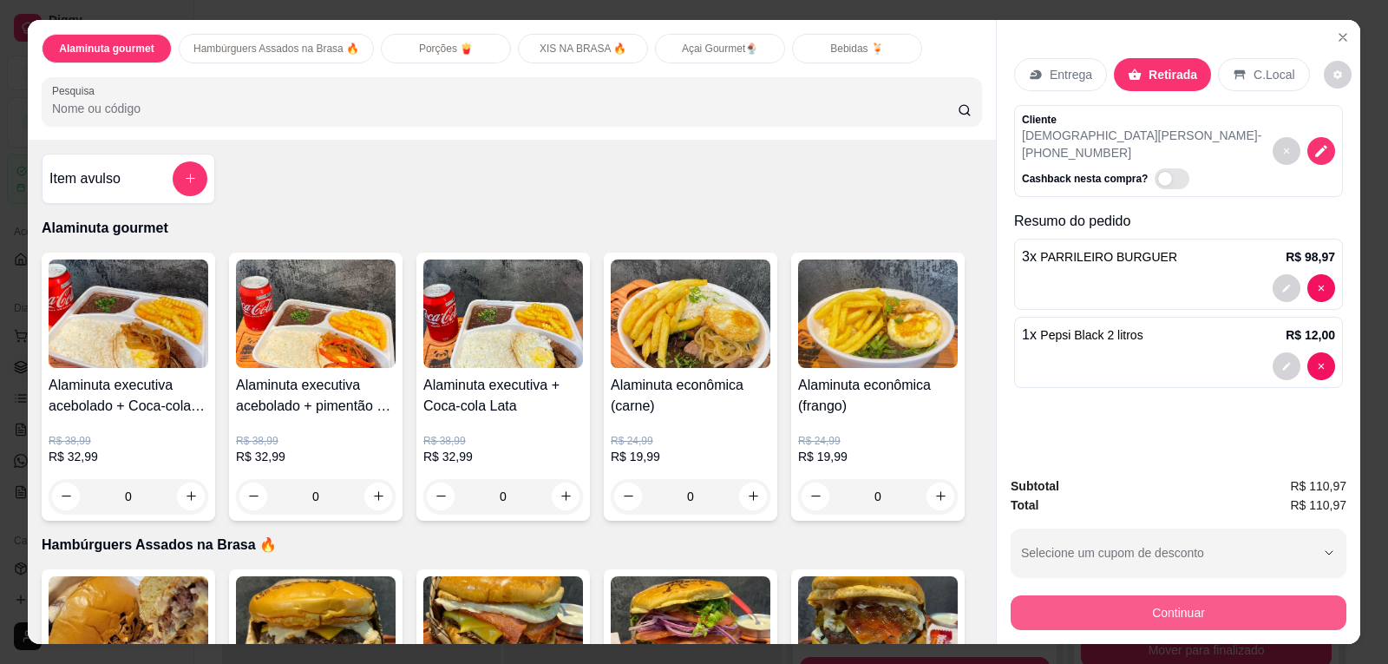
click at [1068, 614] on button "Continuar" at bounding box center [1179, 612] width 336 height 35
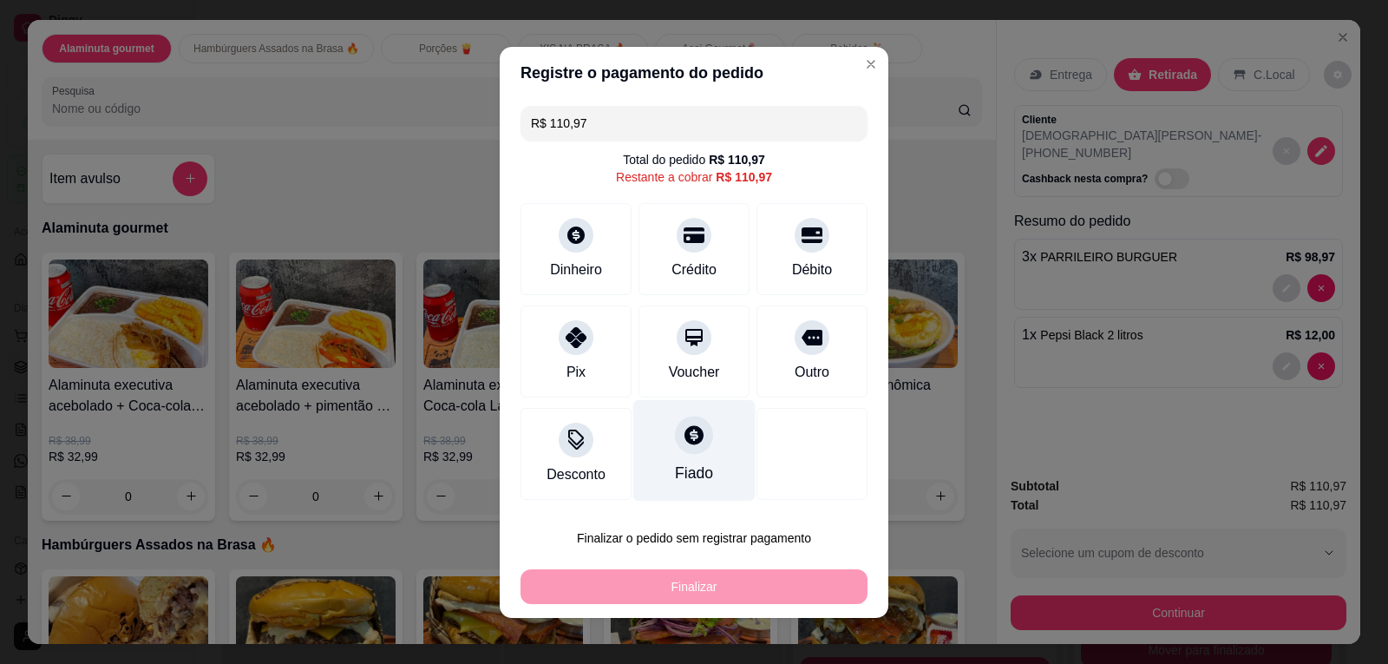
click at [701, 462] on div "Fiado" at bounding box center [694, 450] width 122 height 102
type input "R$ 0,00"
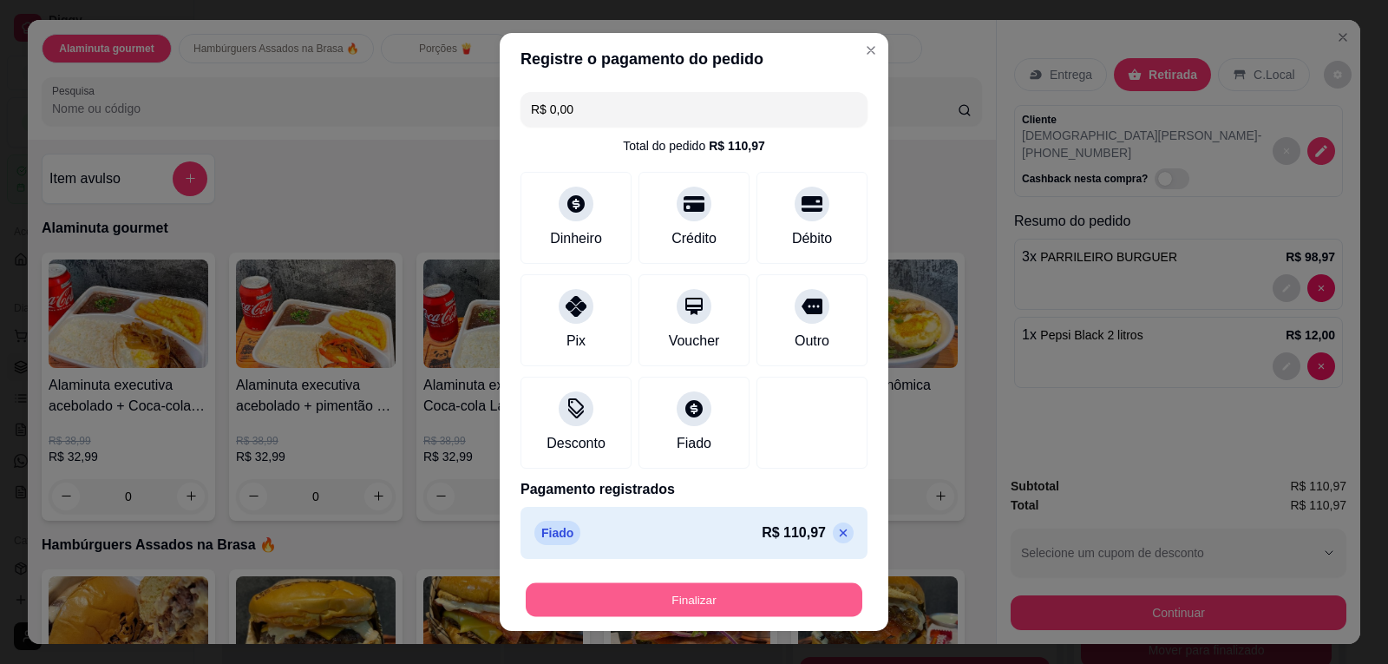
click at [698, 607] on button "Finalizar" at bounding box center [694, 599] width 337 height 34
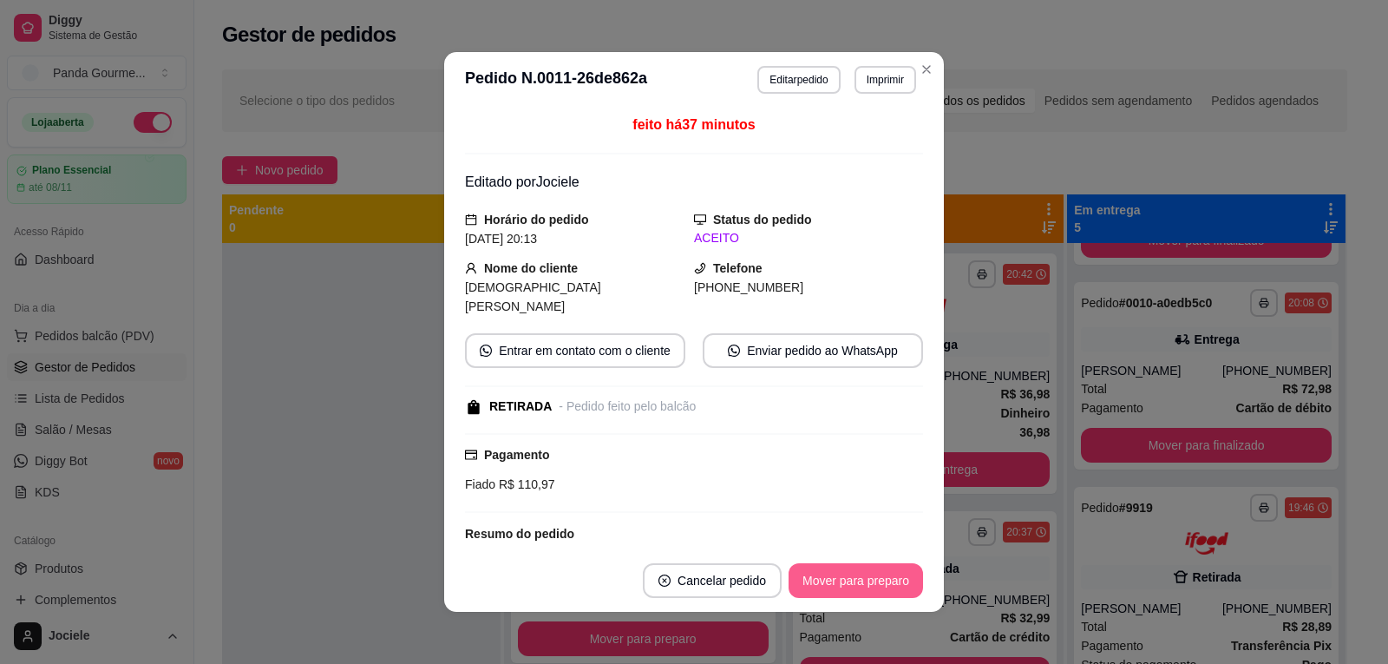
click at [836, 582] on button "Mover para preparo" at bounding box center [856, 580] width 135 height 35
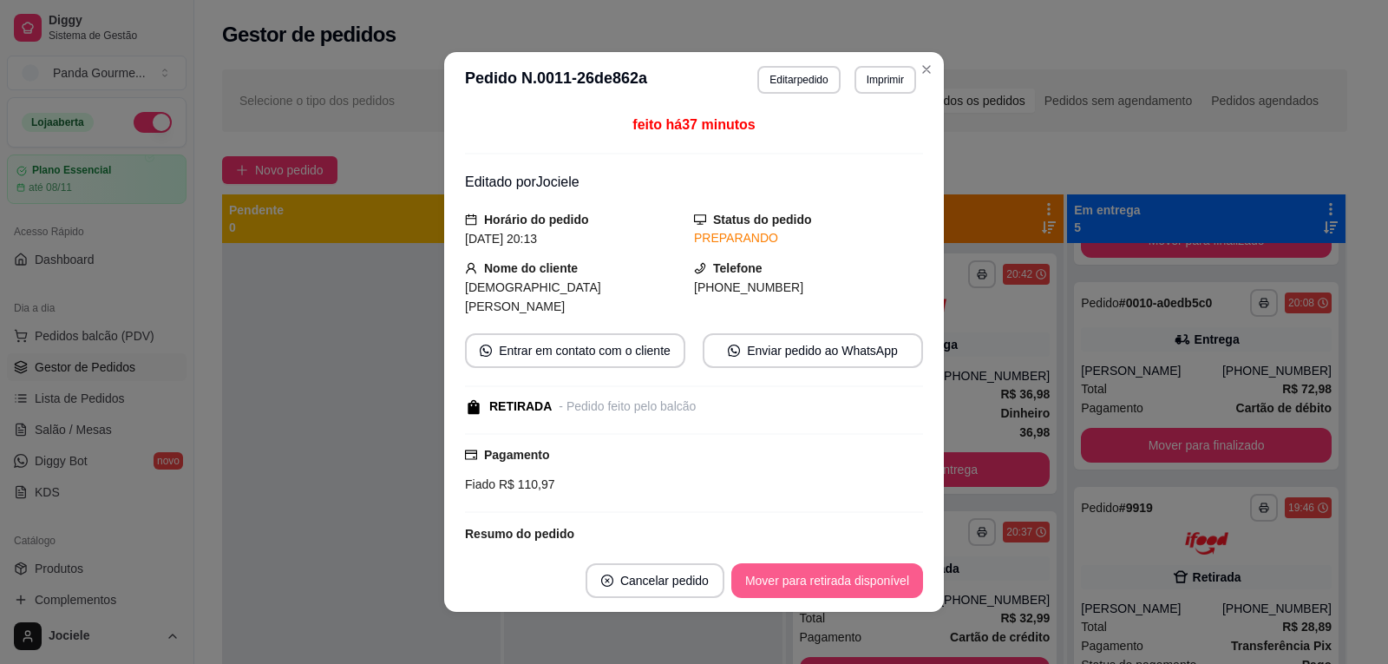
click at [836, 582] on button "Mover para retirada disponível" at bounding box center [828, 580] width 192 height 35
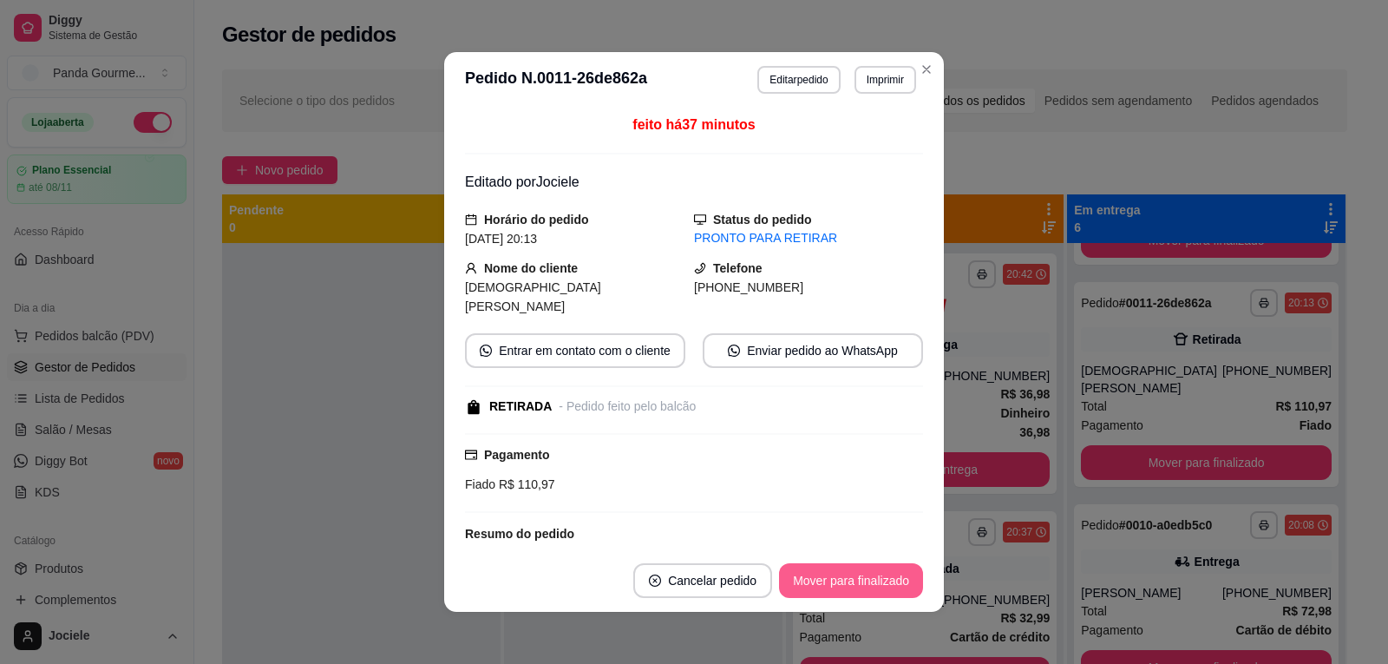
click at [854, 580] on button "Mover para finalizado" at bounding box center [851, 580] width 144 height 35
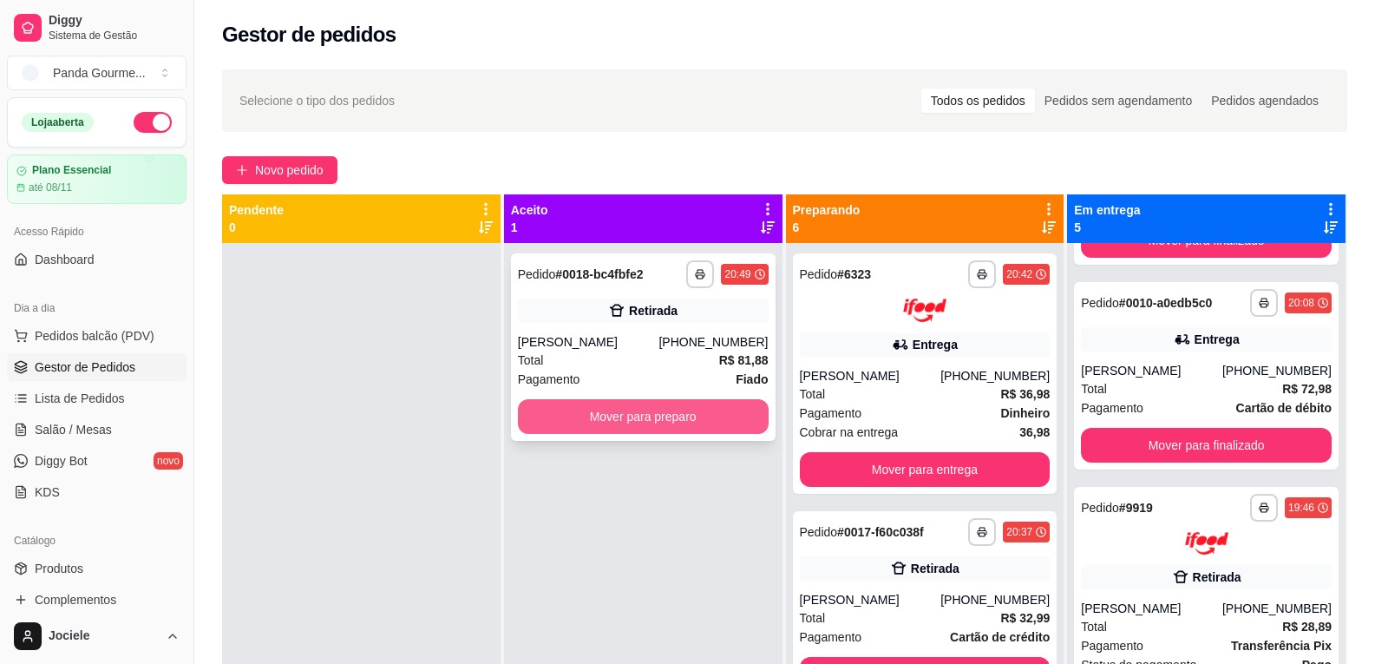
click at [682, 404] on button "Mover para preparo" at bounding box center [643, 416] width 251 height 35
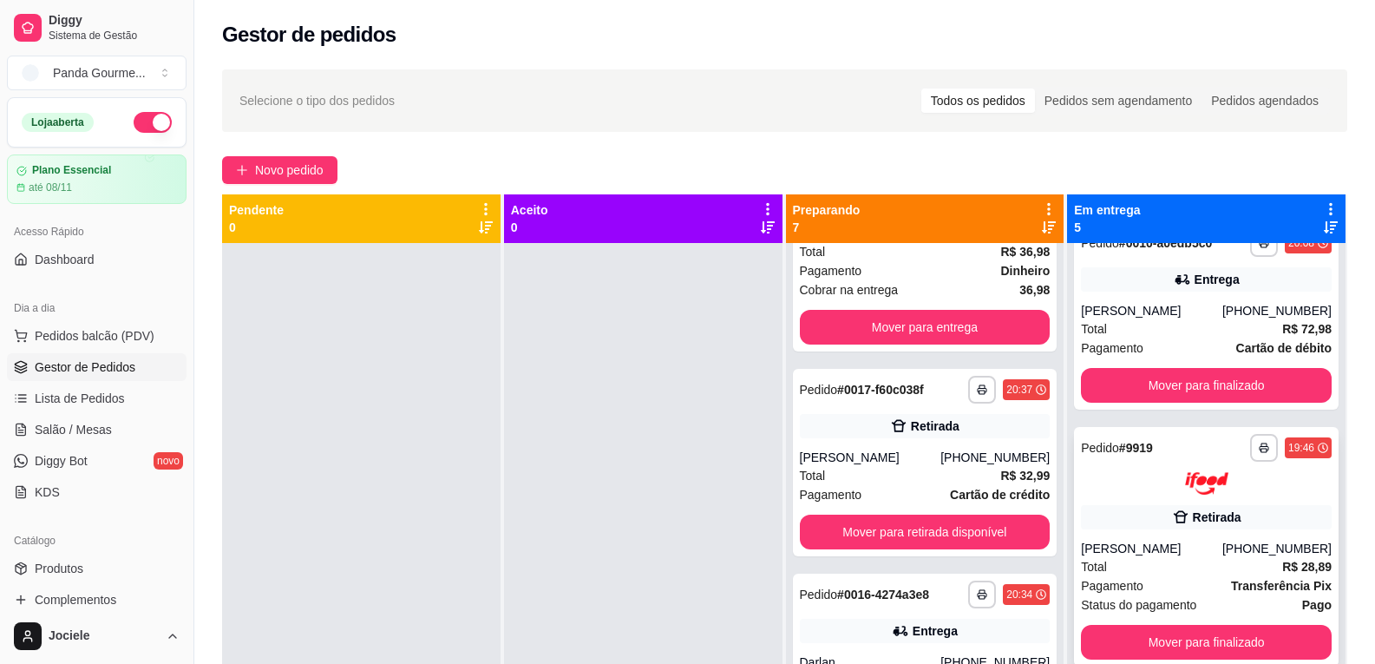
scroll to position [553, 0]
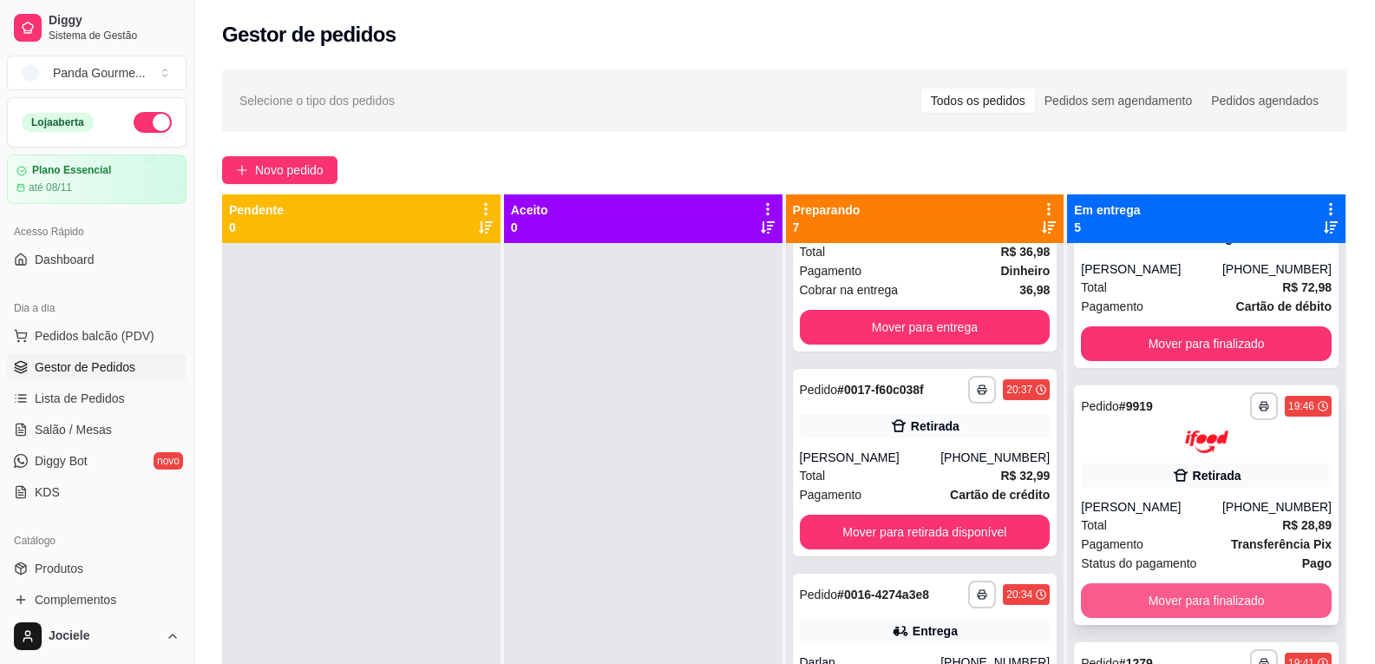
click at [1125, 602] on button "Mover para finalizado" at bounding box center [1206, 600] width 251 height 35
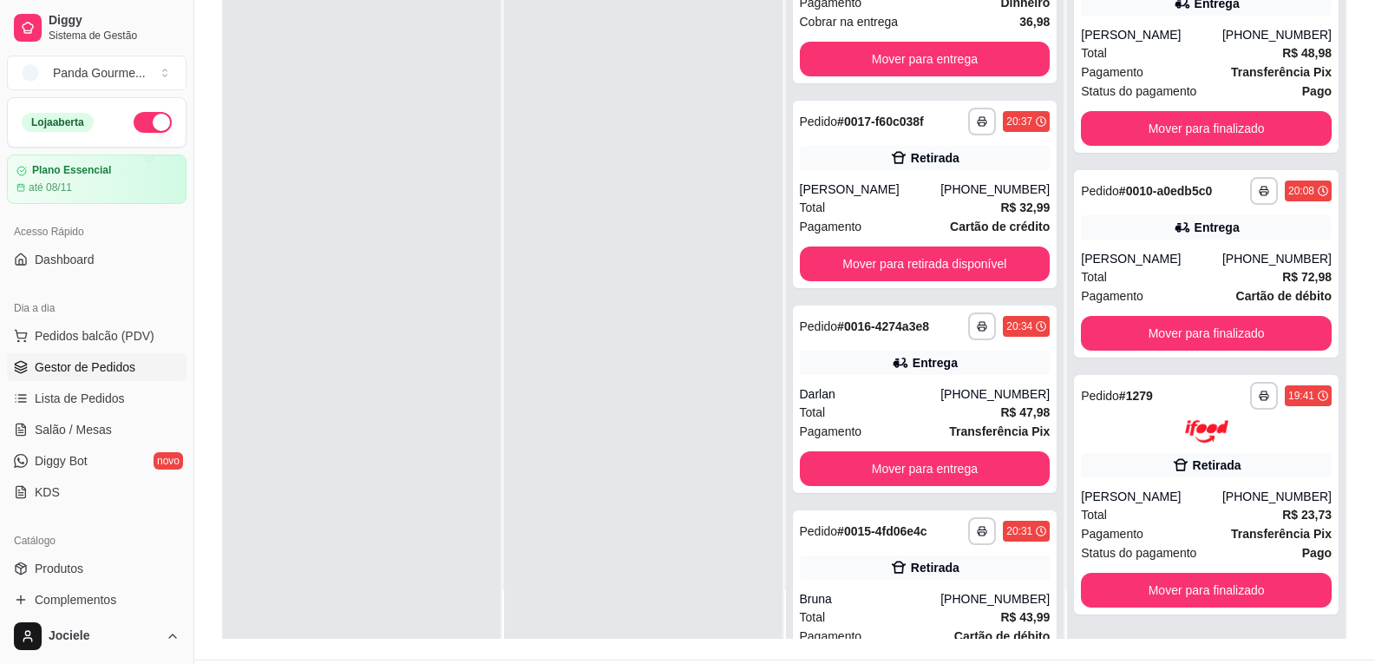
scroll to position [260, 0]
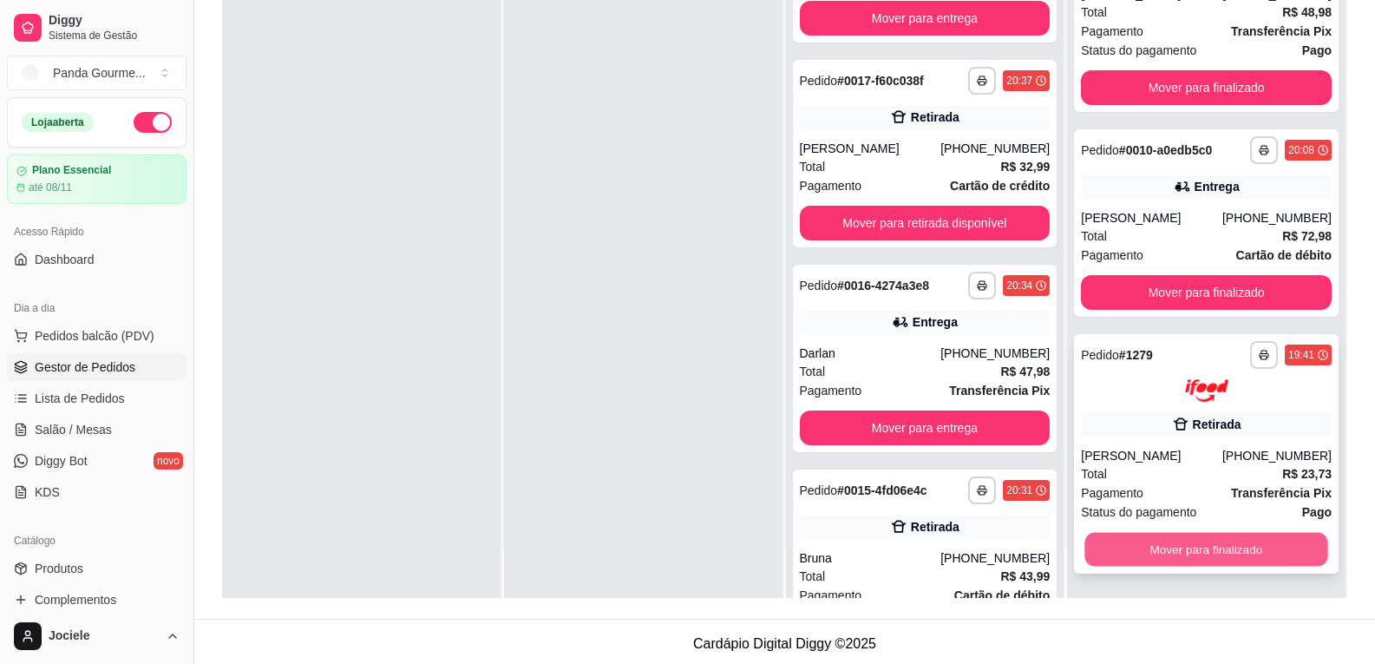
click at [1117, 553] on button "Mover para finalizado" at bounding box center [1207, 550] width 243 height 34
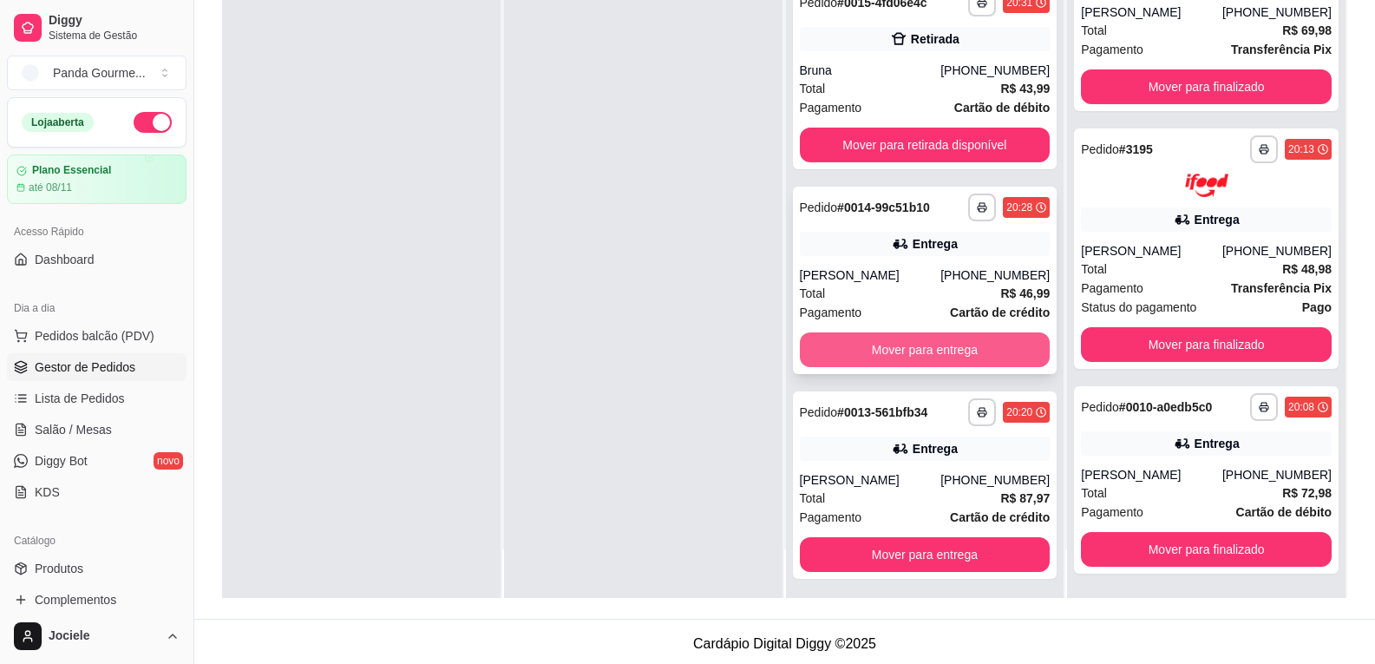
scroll to position [857, 0]
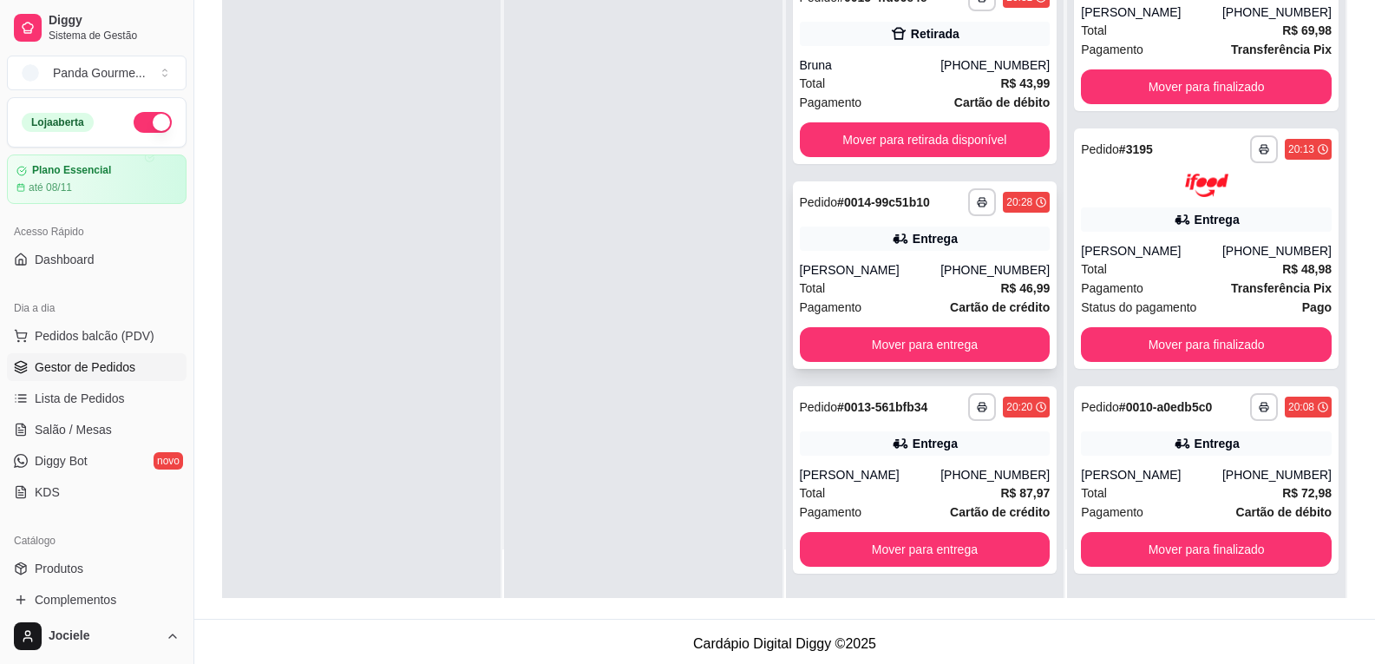
click at [859, 229] on div "Entrega" at bounding box center [925, 238] width 251 height 24
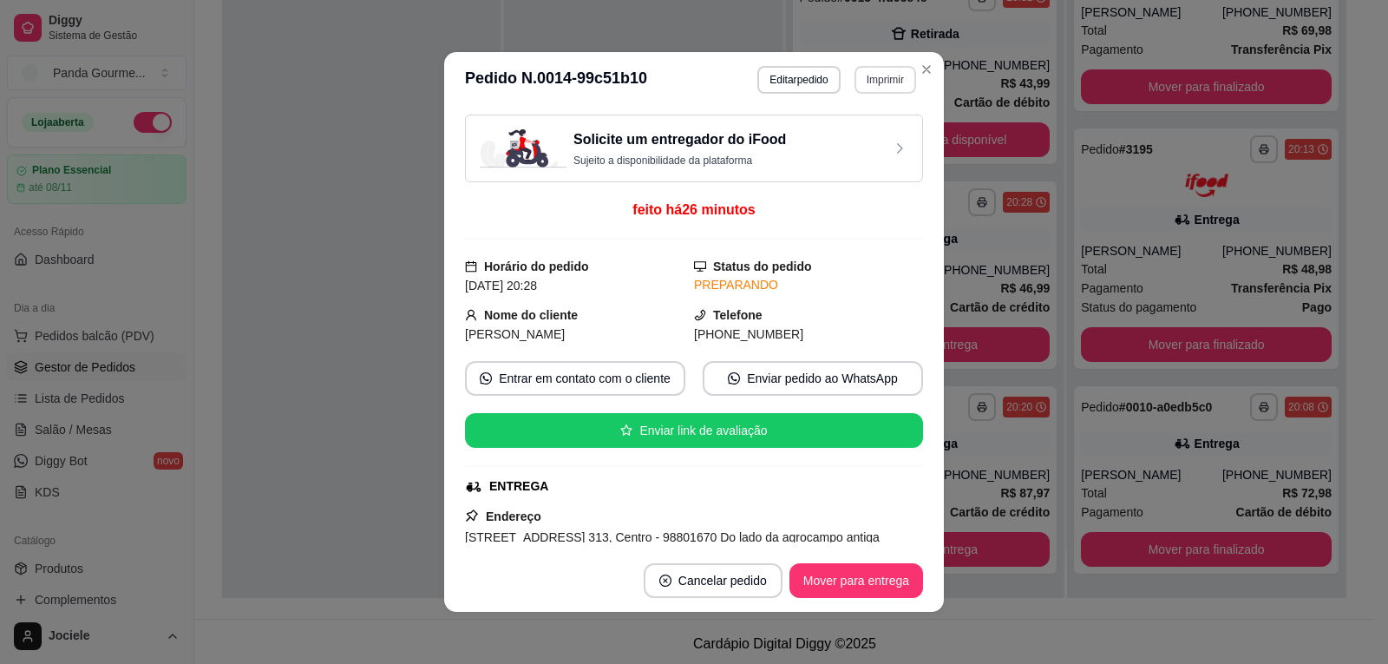
click at [888, 77] on button "Imprimir" at bounding box center [886, 80] width 62 height 28
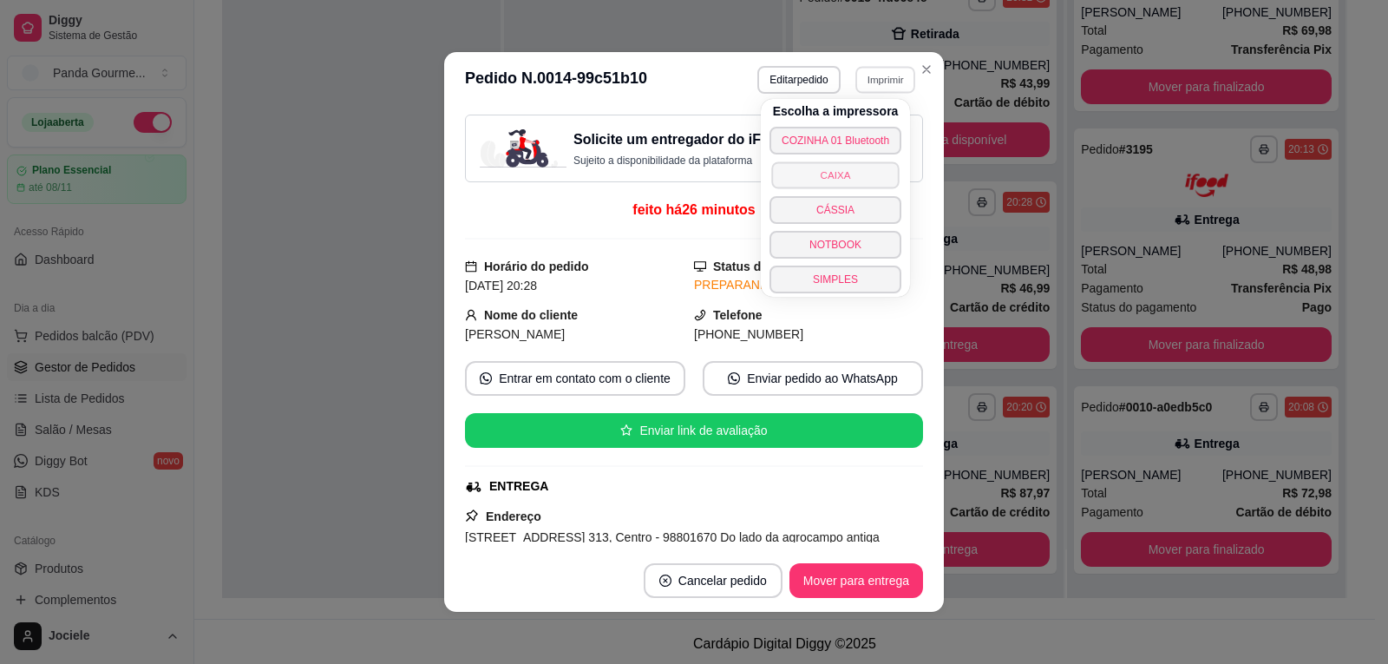
click at [837, 176] on button "CAIXA" at bounding box center [835, 174] width 128 height 27
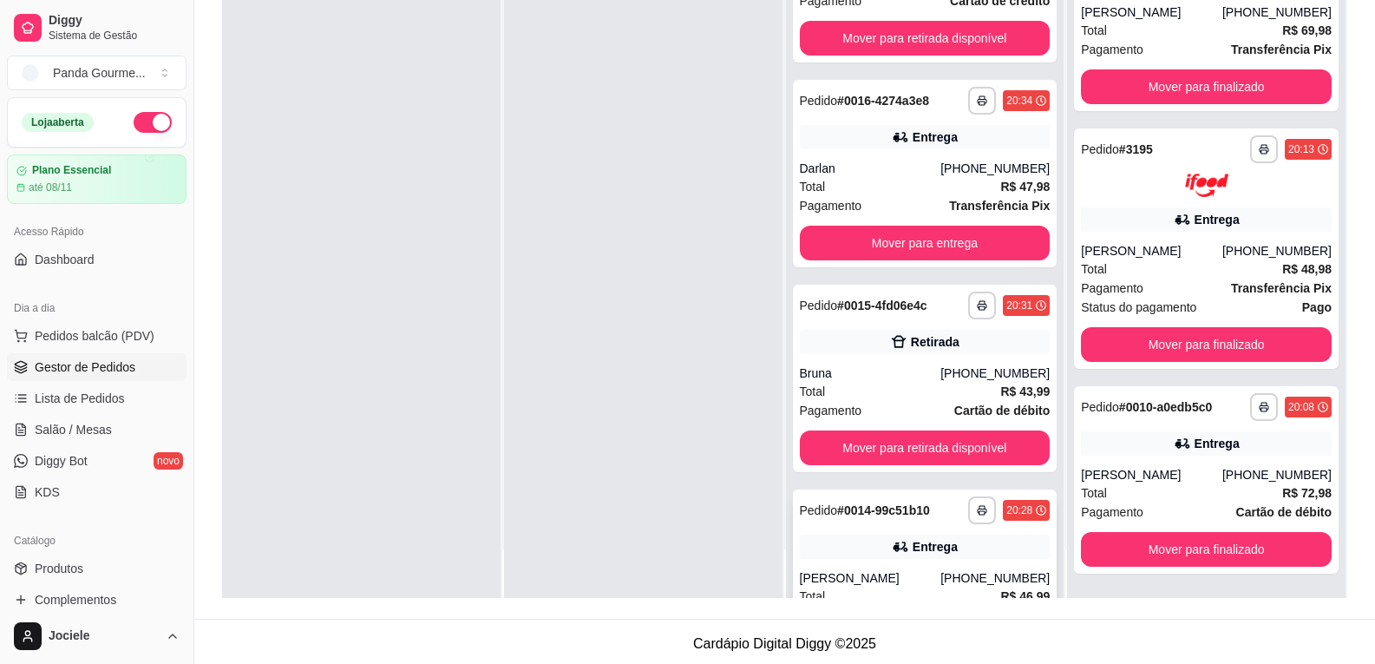
scroll to position [510, 0]
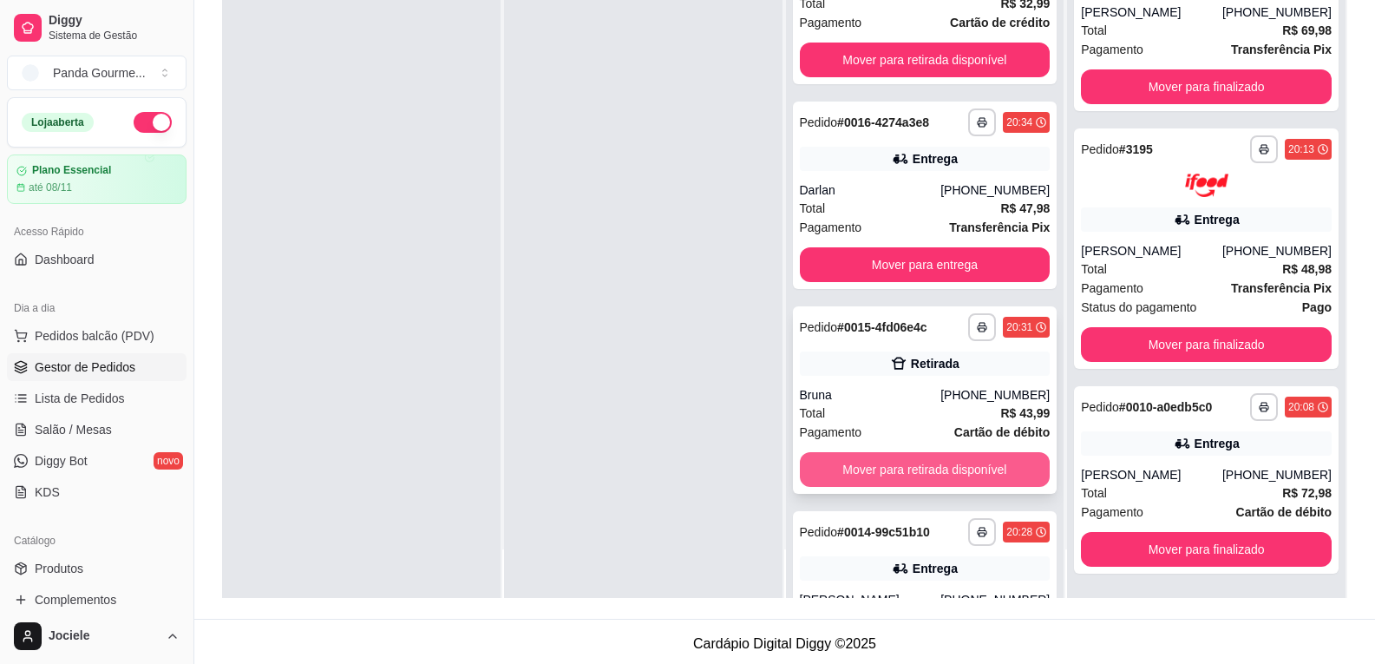
click at [889, 482] on button "Mover para retirada disponível" at bounding box center [925, 469] width 251 height 35
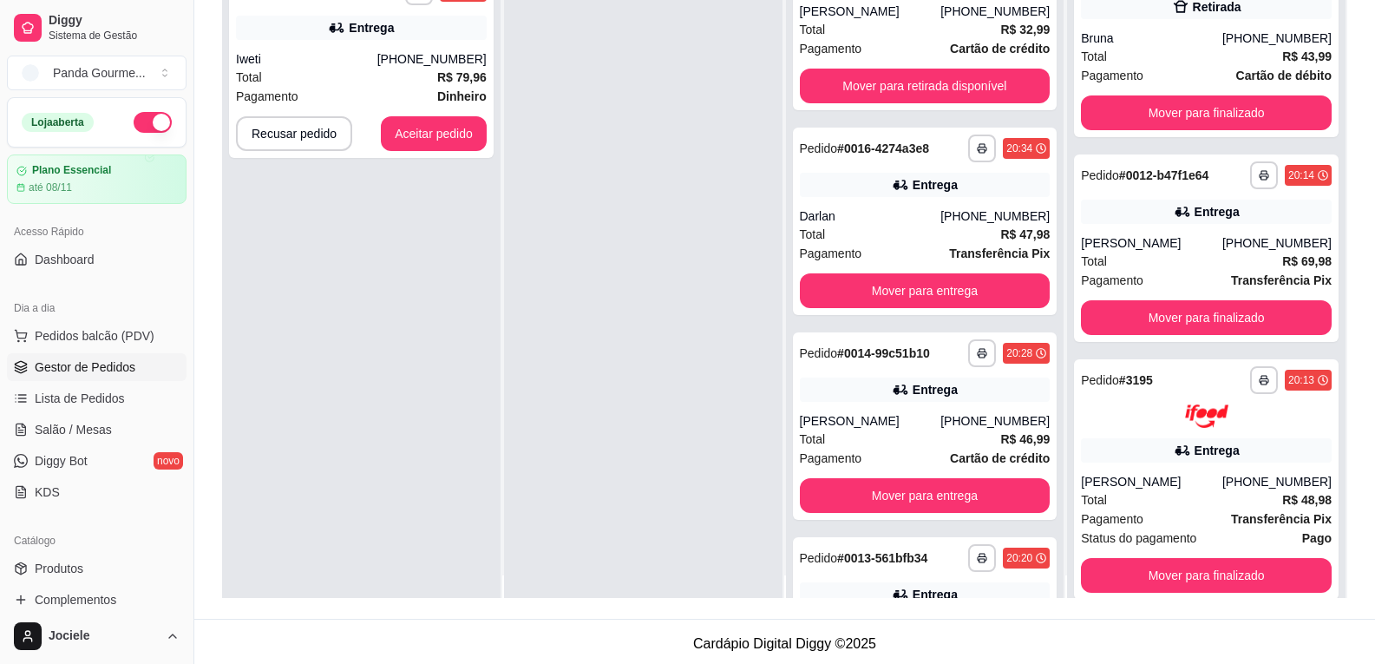
scroll to position [0, 0]
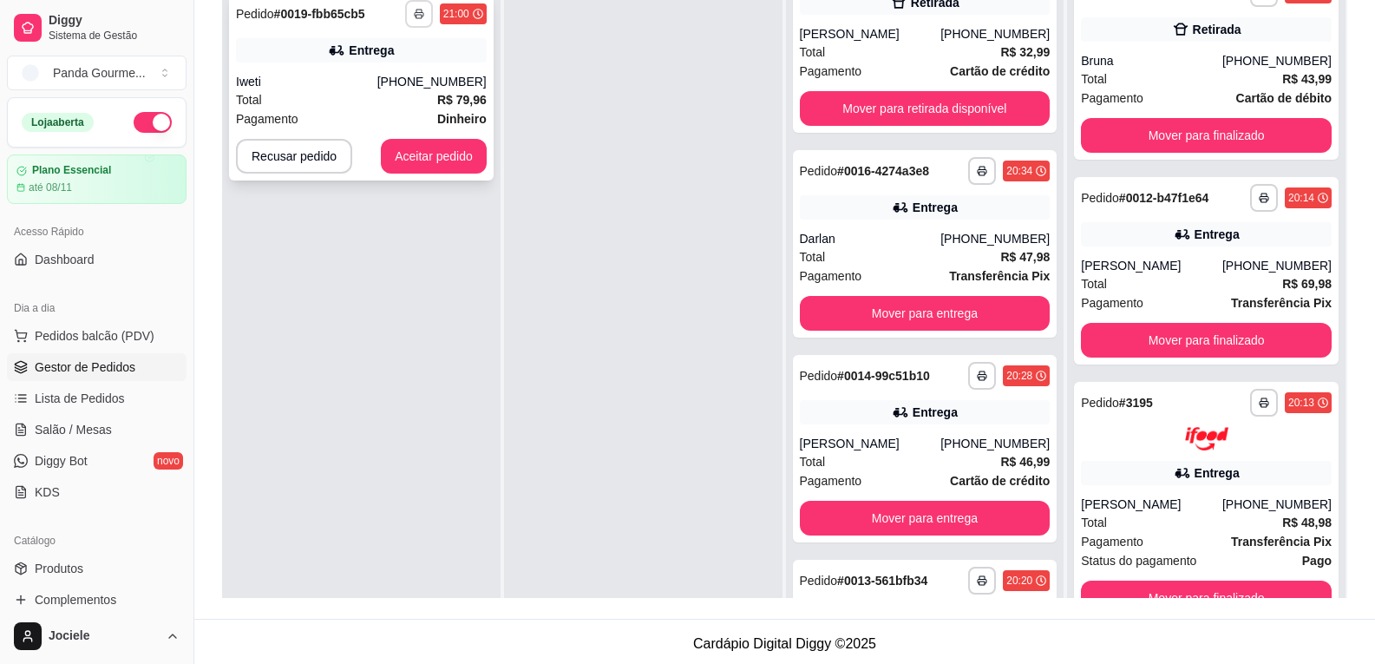
click at [418, 7] on button "button" at bounding box center [419, 14] width 28 height 28
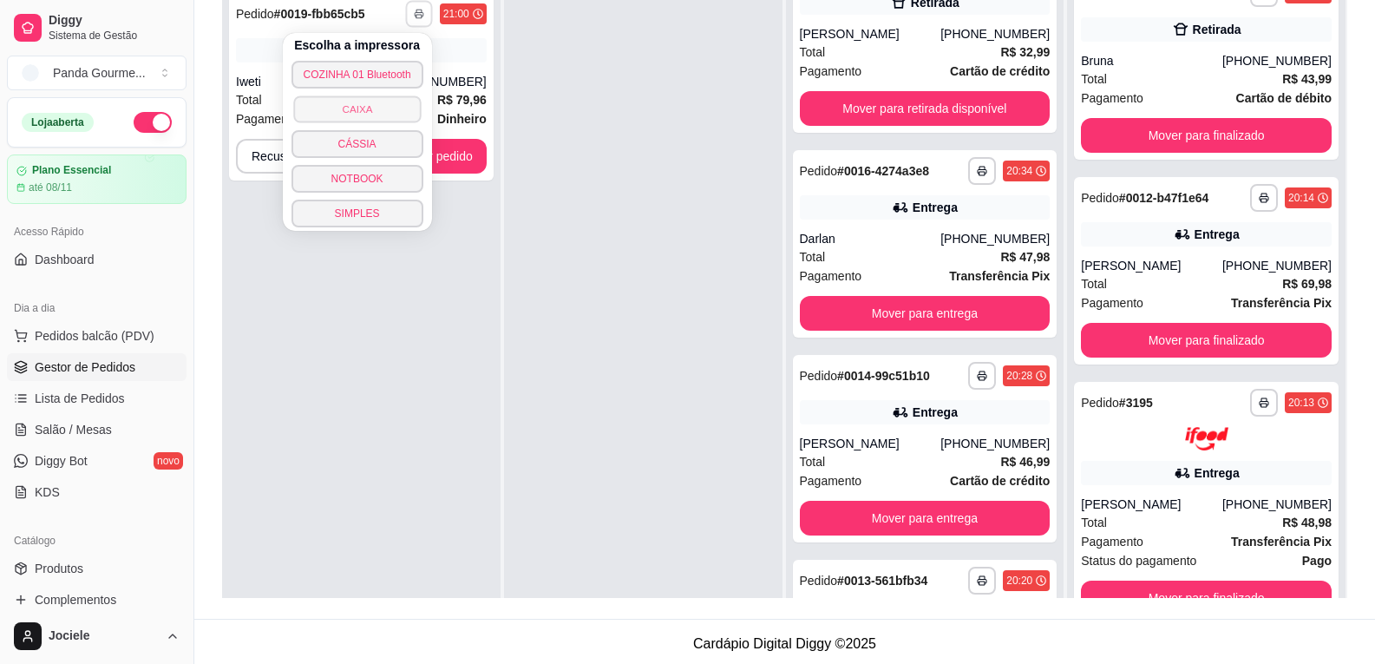
click at [366, 108] on button "CAIXA" at bounding box center [357, 108] width 128 height 27
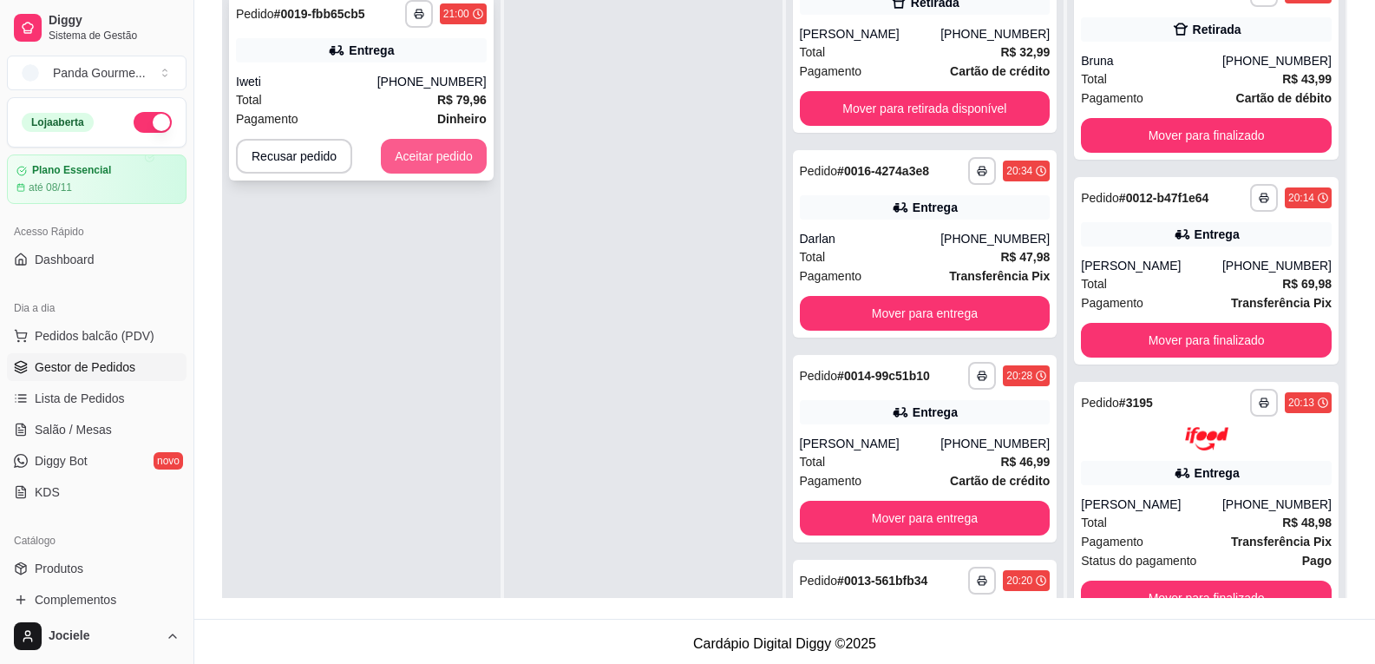
click at [452, 154] on button "Aceitar pedido" at bounding box center [434, 156] width 106 height 35
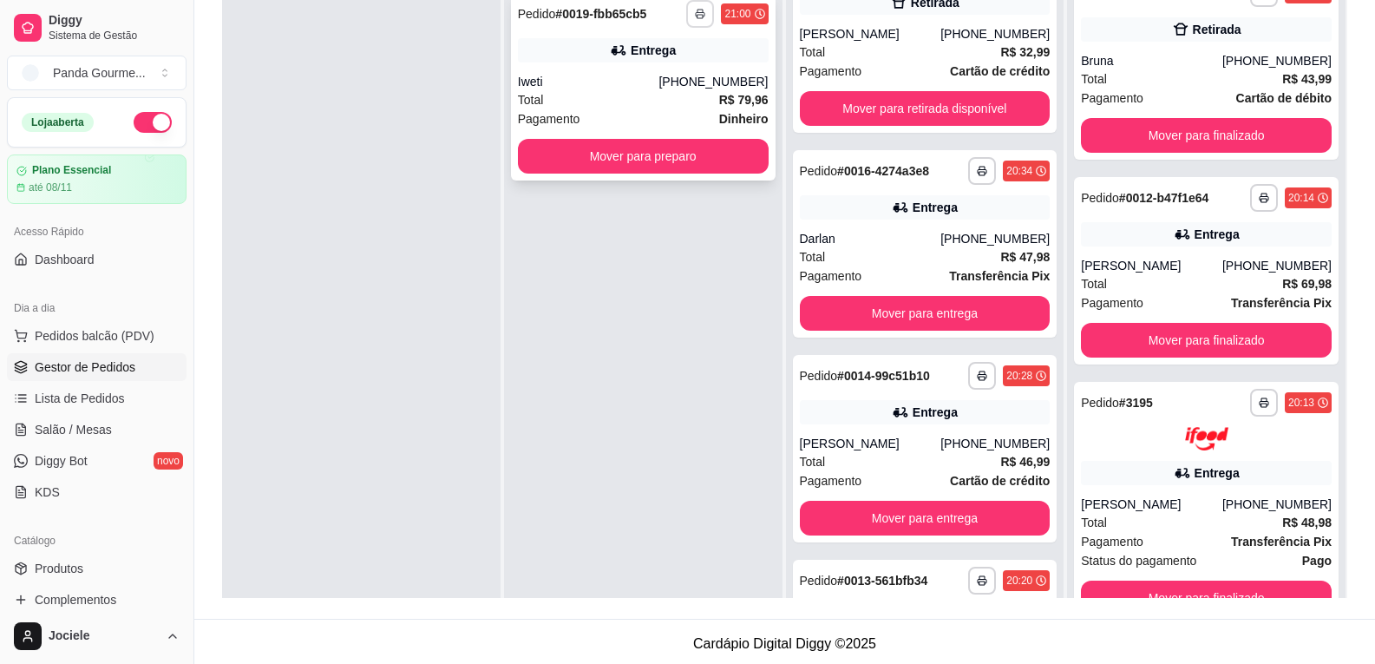
click at [698, 15] on rect "button" at bounding box center [700, 16] width 5 height 3
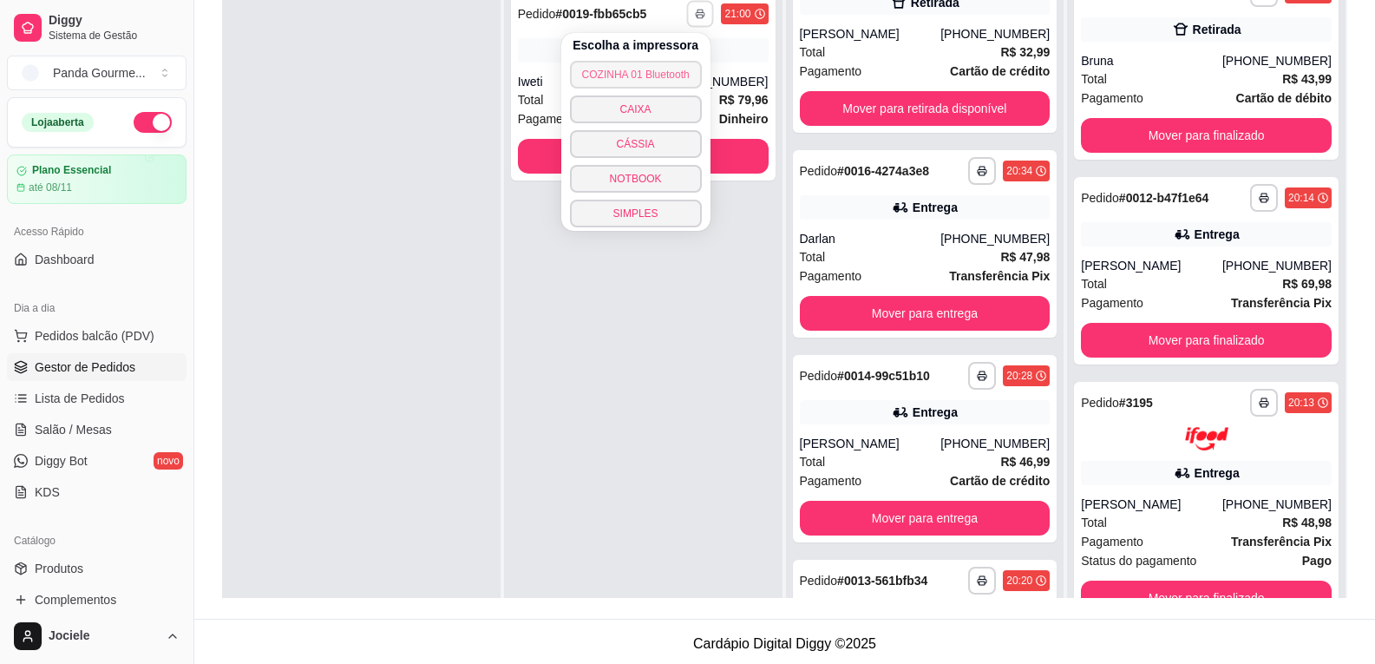
click at [626, 81] on button "COZINHA 01 Bluetooth" at bounding box center [636, 75] width 132 height 28
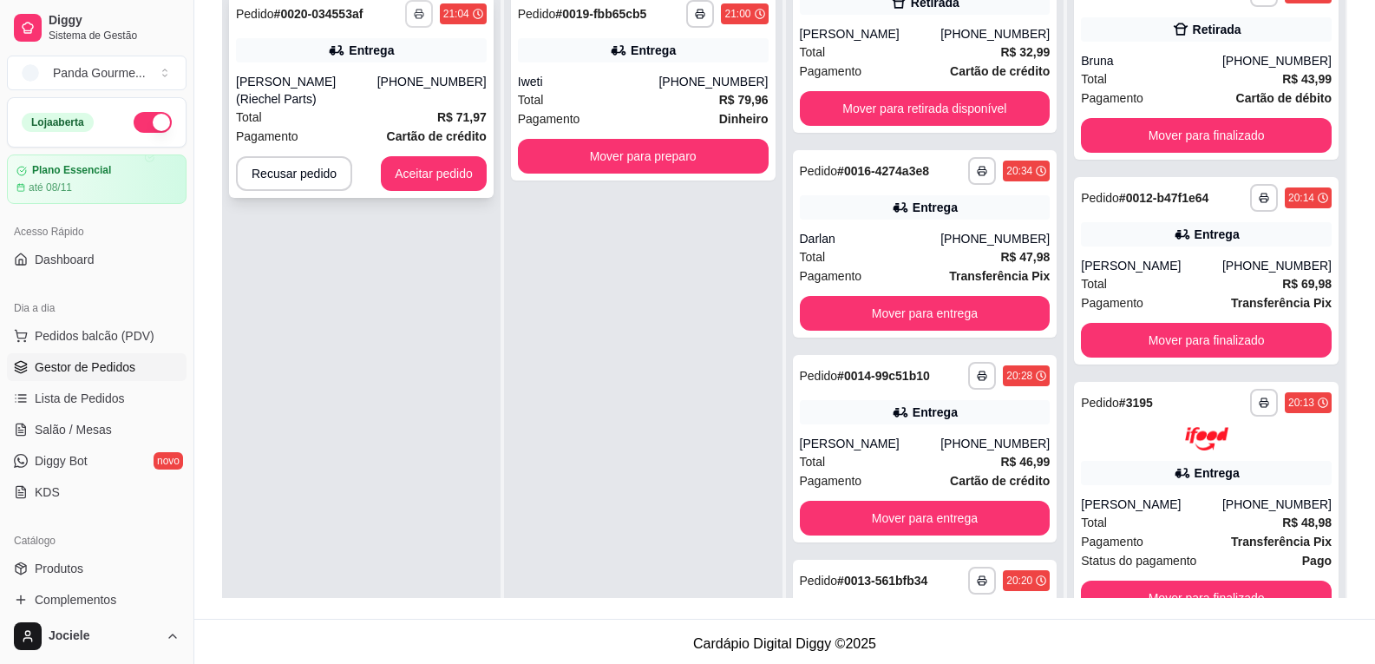
click at [421, 15] on icon "button" at bounding box center [419, 14] width 10 height 10
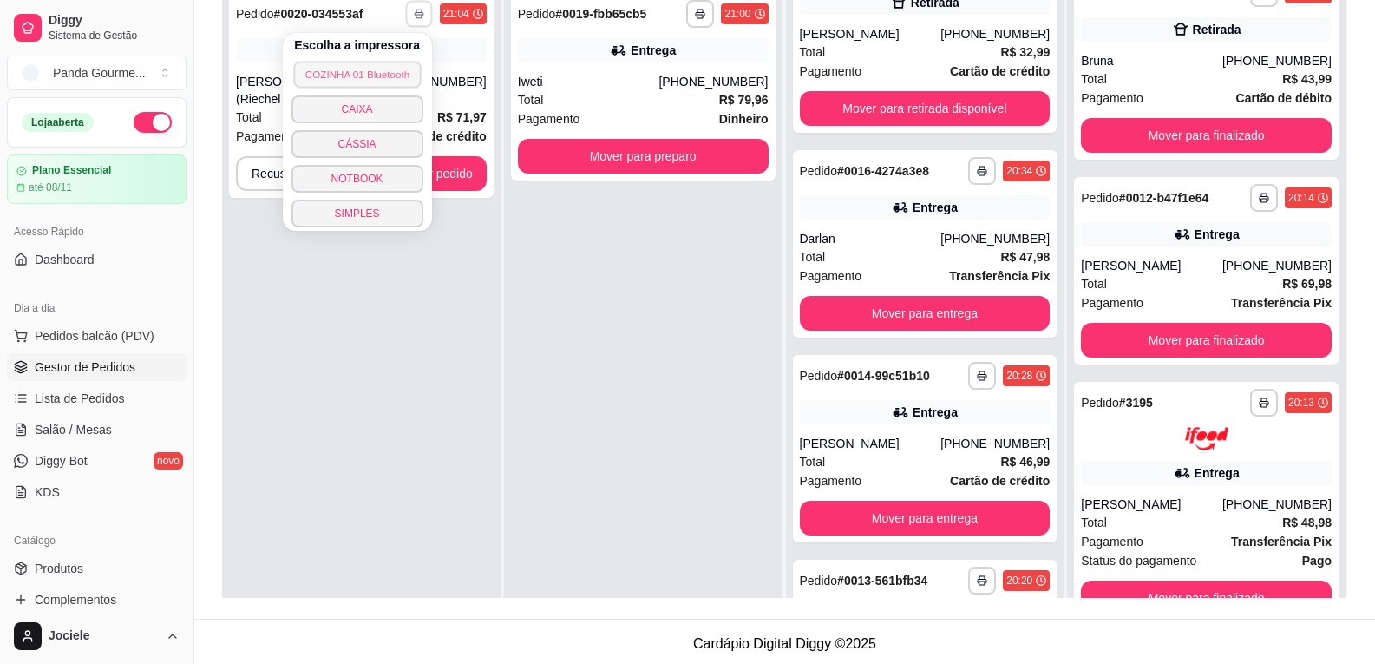
click at [390, 69] on button "COZINHA 01 Bluetooth" at bounding box center [357, 74] width 128 height 27
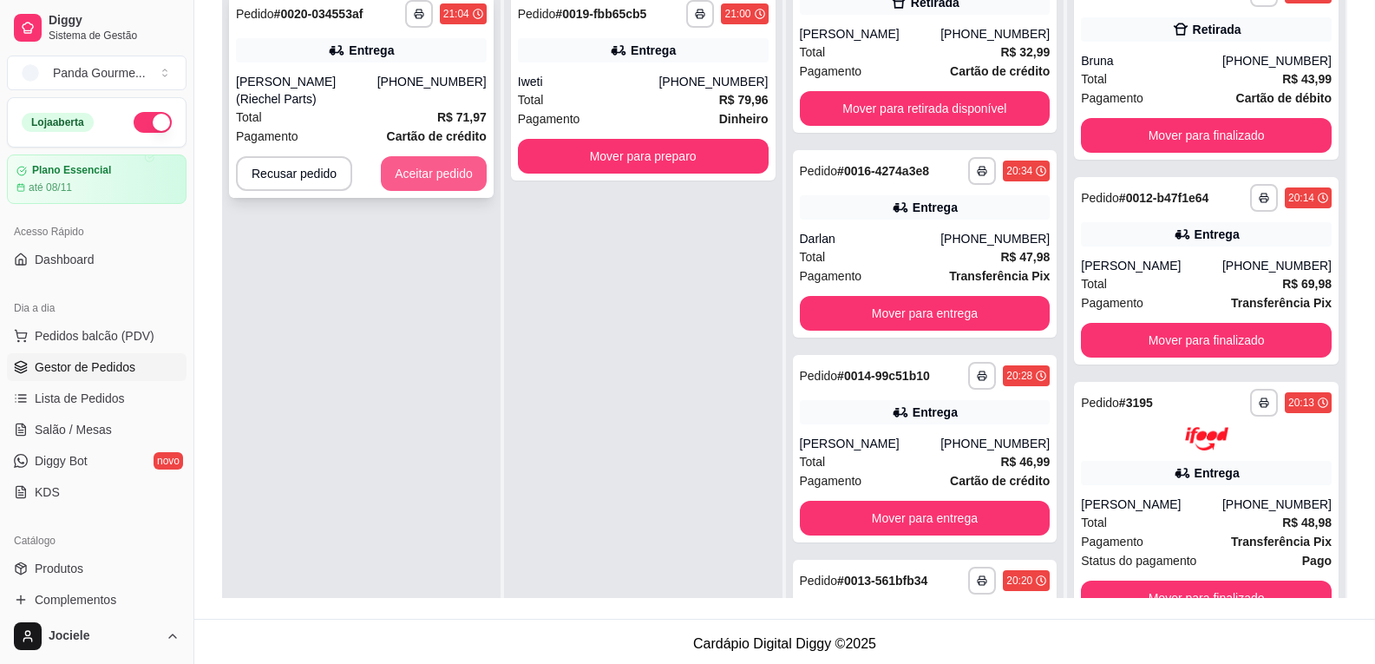
click at [444, 179] on button "Aceitar pedido" at bounding box center [434, 173] width 106 height 35
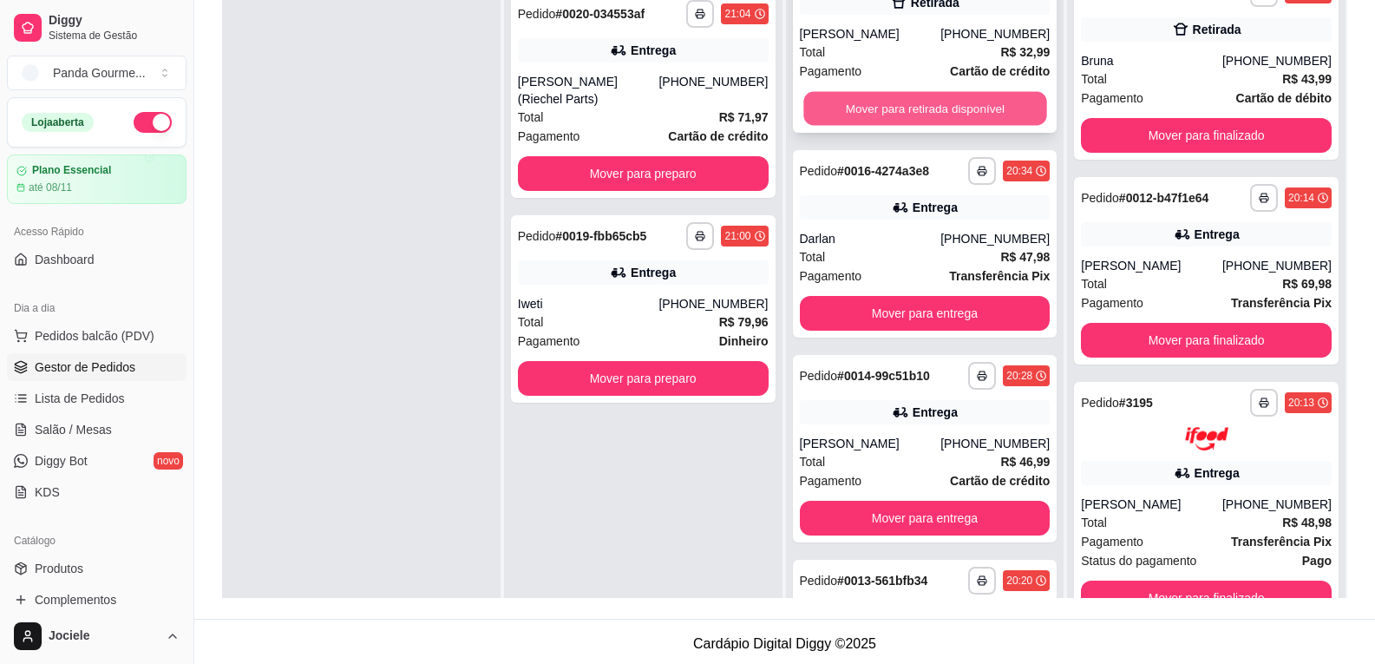
click at [948, 124] on button "Mover para retirada disponível" at bounding box center [925, 108] width 243 height 34
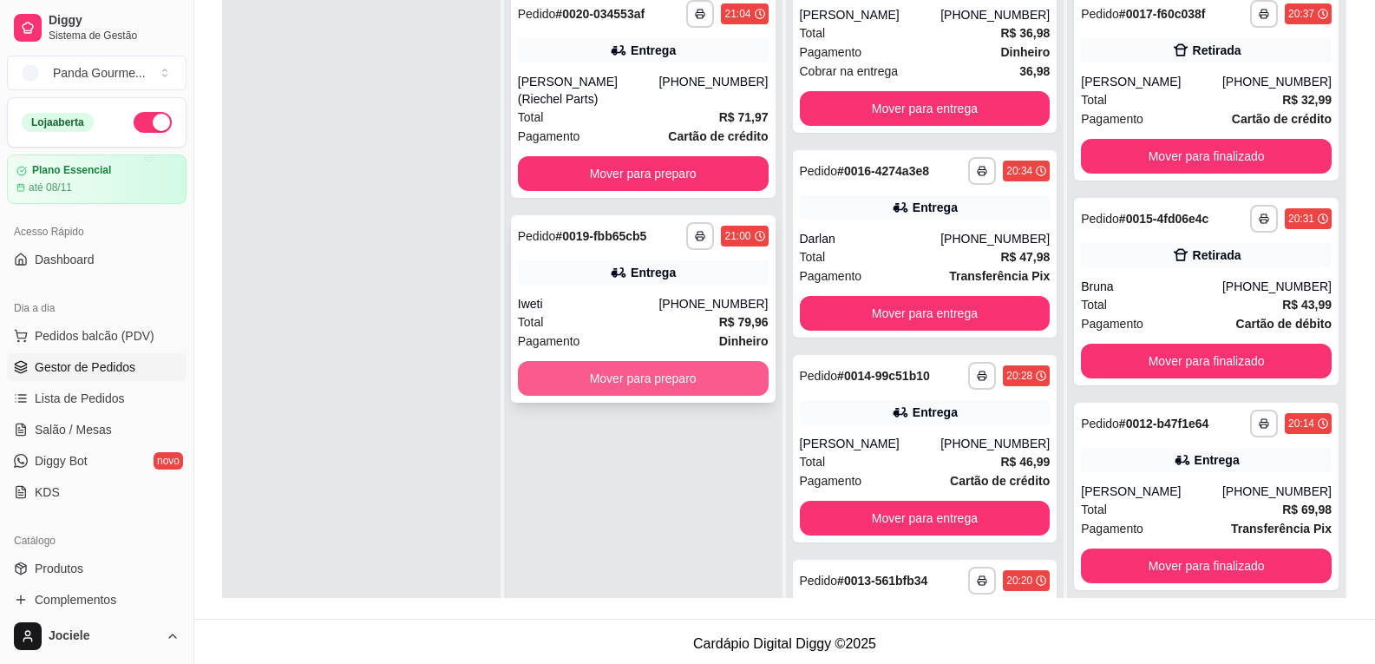
click at [614, 378] on button "Mover para preparo" at bounding box center [643, 378] width 251 height 35
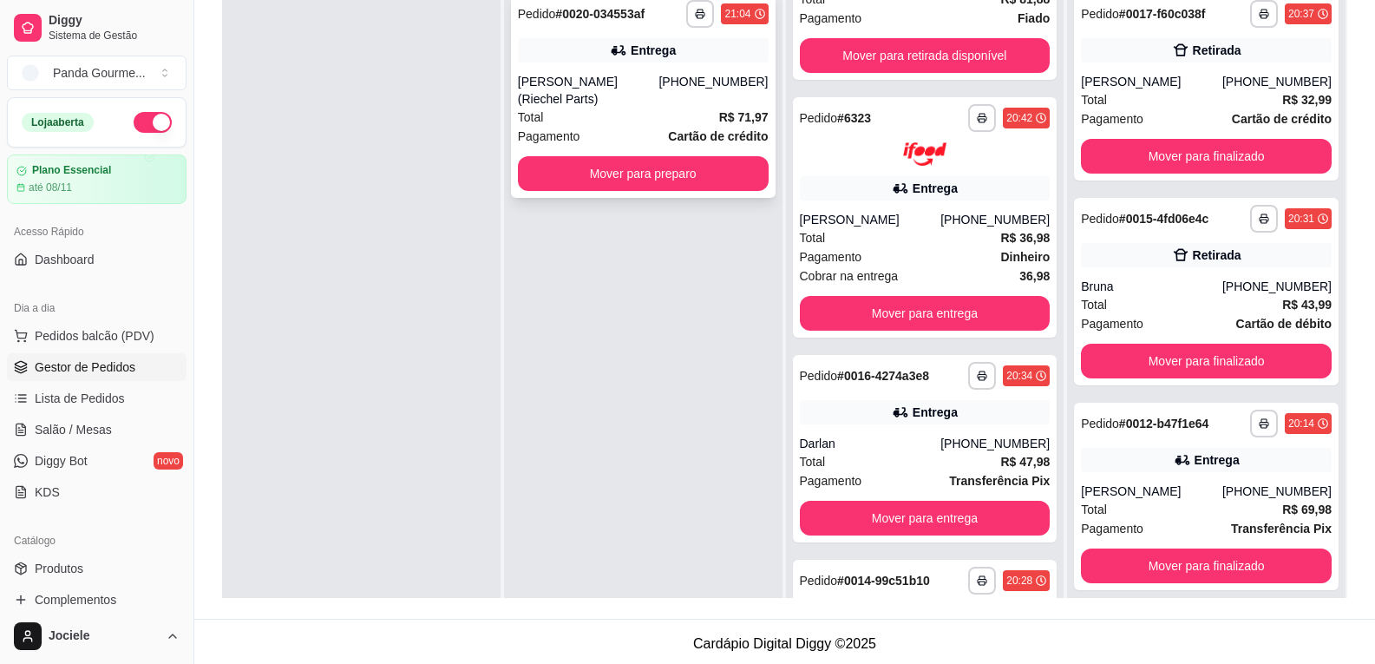
scroll to position [510, 0]
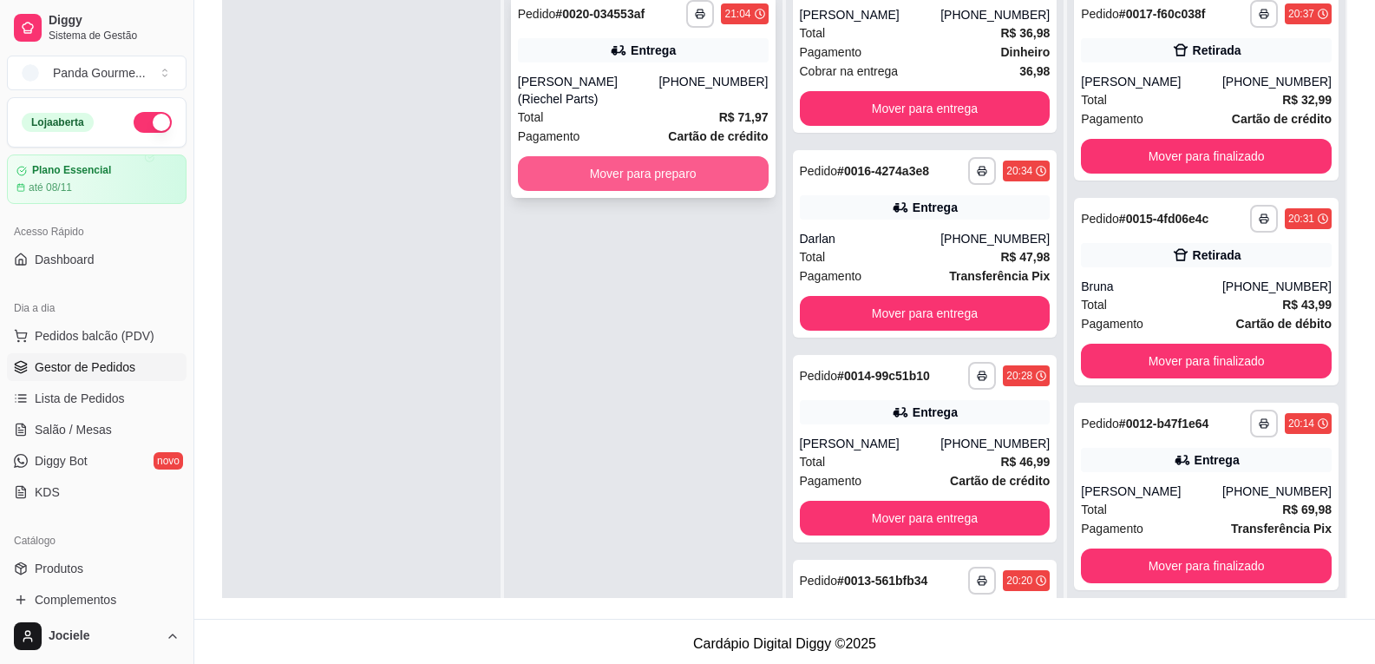
click at [650, 175] on button "Mover para preparo" at bounding box center [643, 173] width 251 height 35
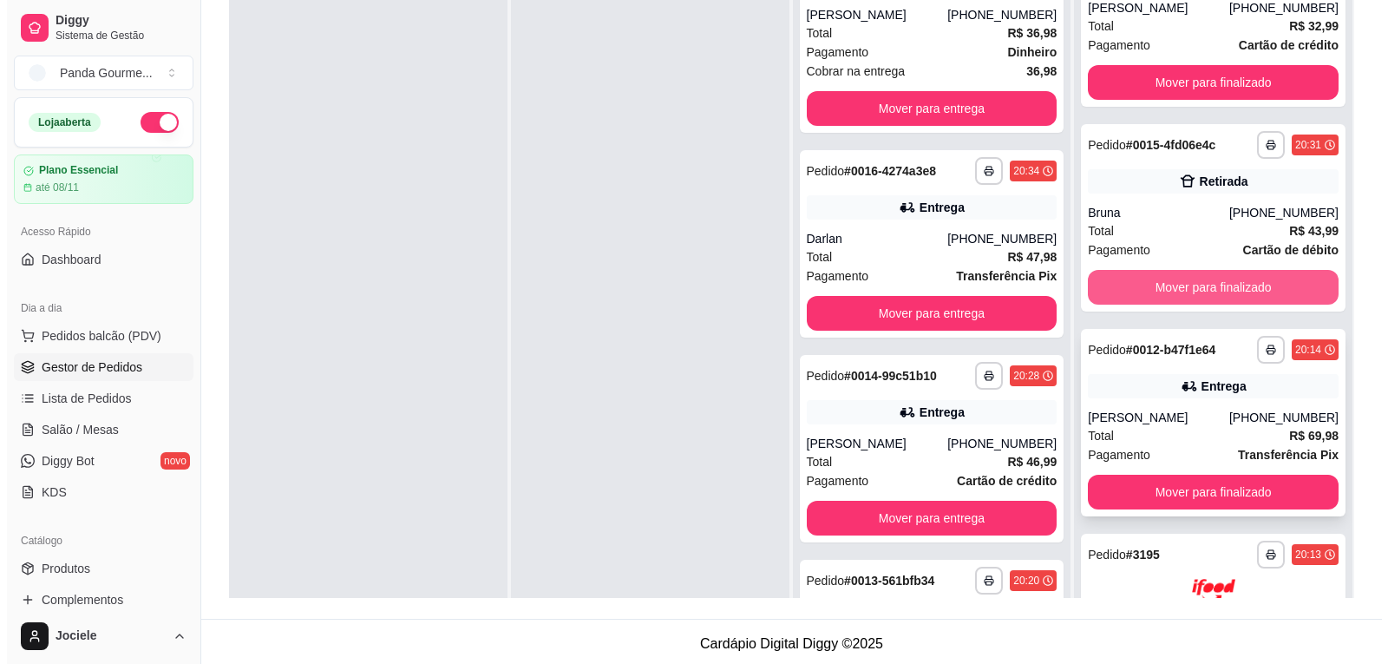
scroll to position [174, 0]
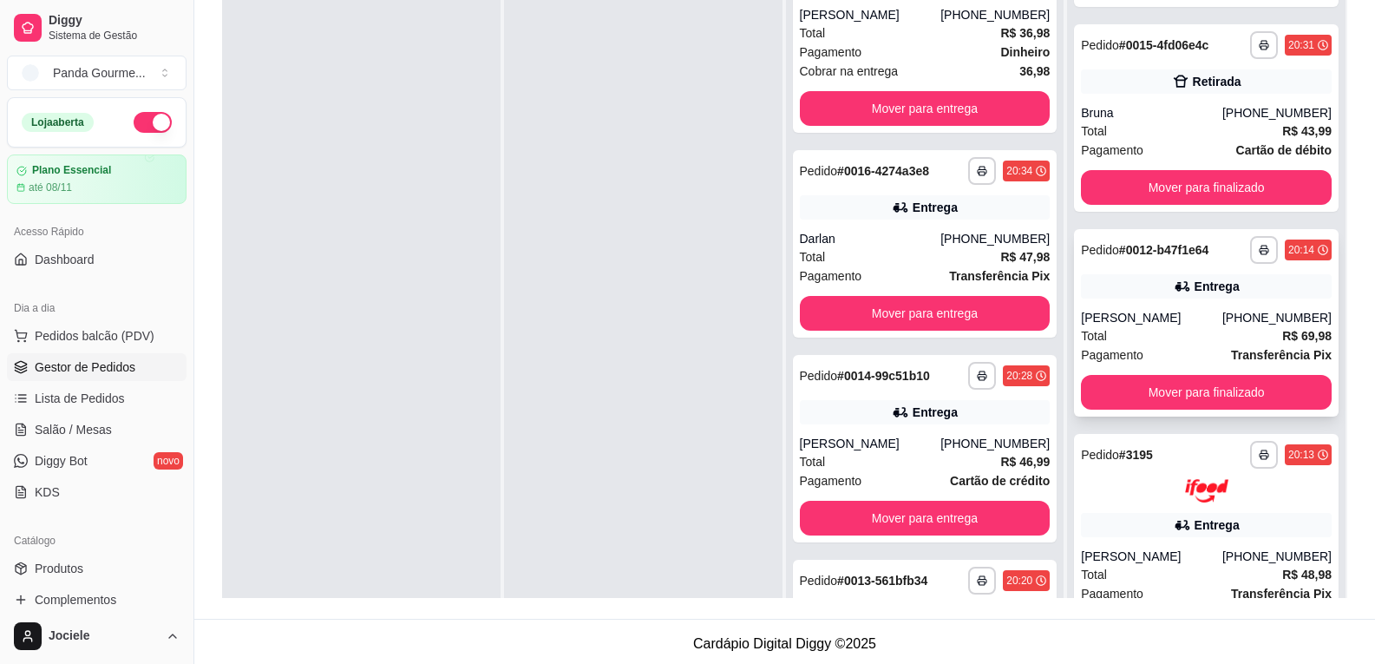
click at [1144, 243] on strong "# 0012-b47f1e64" at bounding box center [1164, 250] width 90 height 14
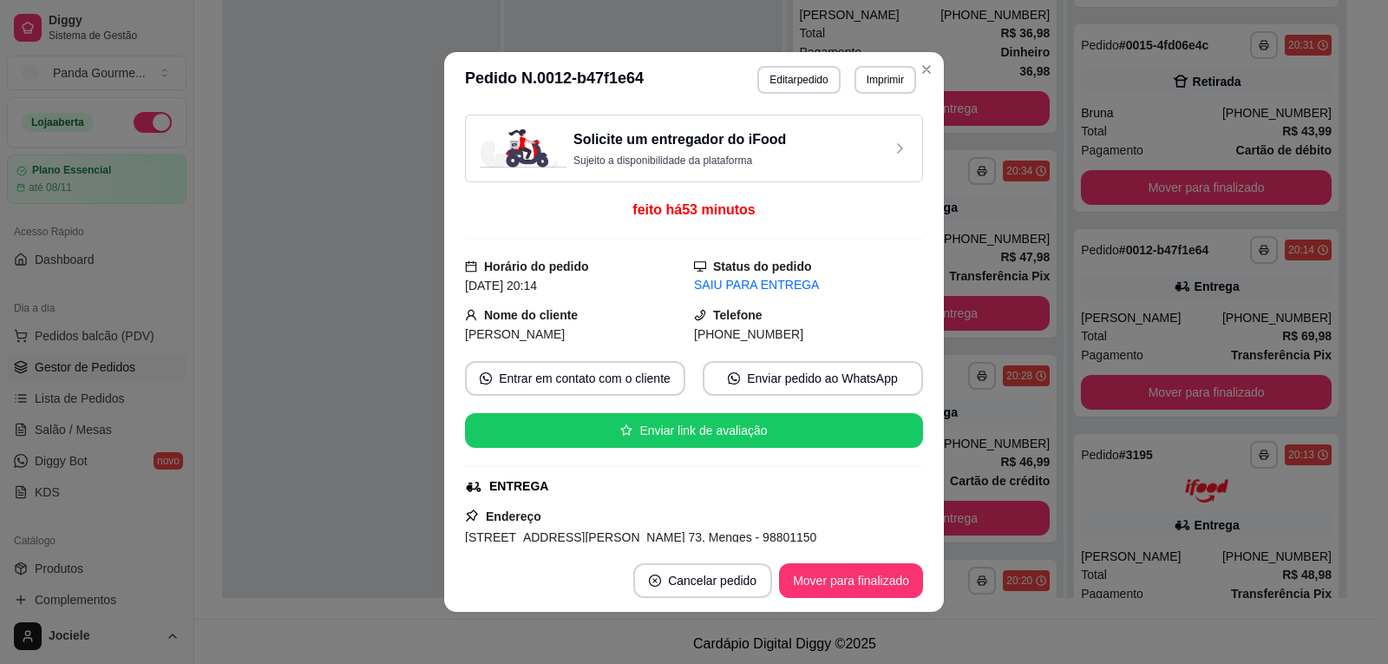
click at [465, 449] on div "Solicite um entregador do iFood Sujeito a disponibilidade da plataforma feito h…" at bounding box center [694, 329] width 458 height 428
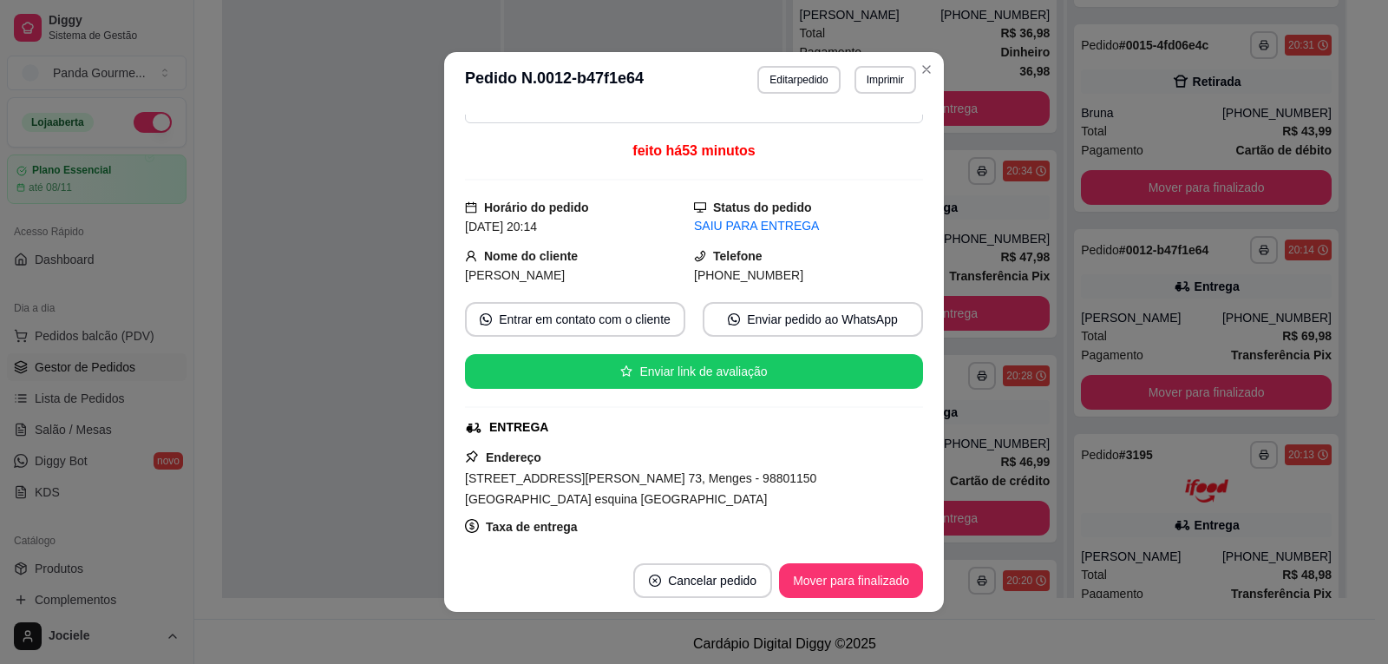
scroll to position [87, 0]
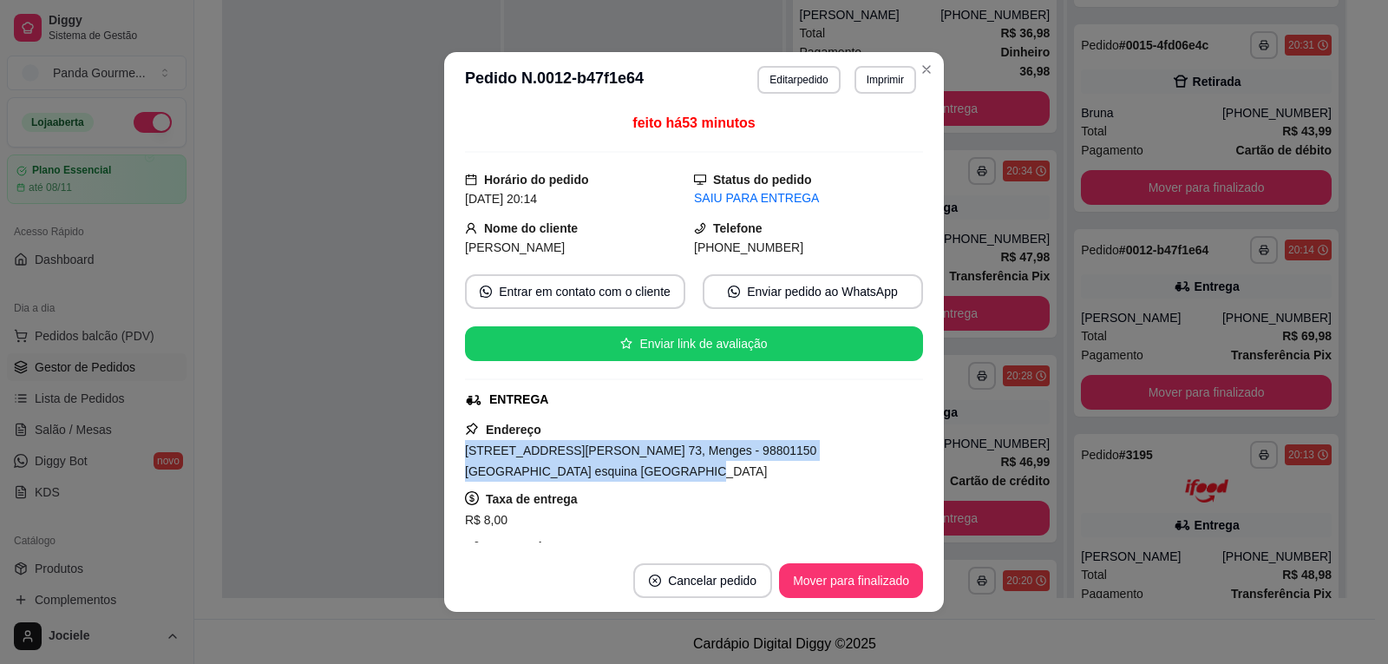
drag, startPoint x: 456, startPoint y: 446, endPoint x: 563, endPoint y: 464, distance: 109.1
click at [563, 464] on div "Solicite um entregador do iFood Sujeito a disponibilidade da plataforma feito h…" at bounding box center [694, 329] width 500 height 442
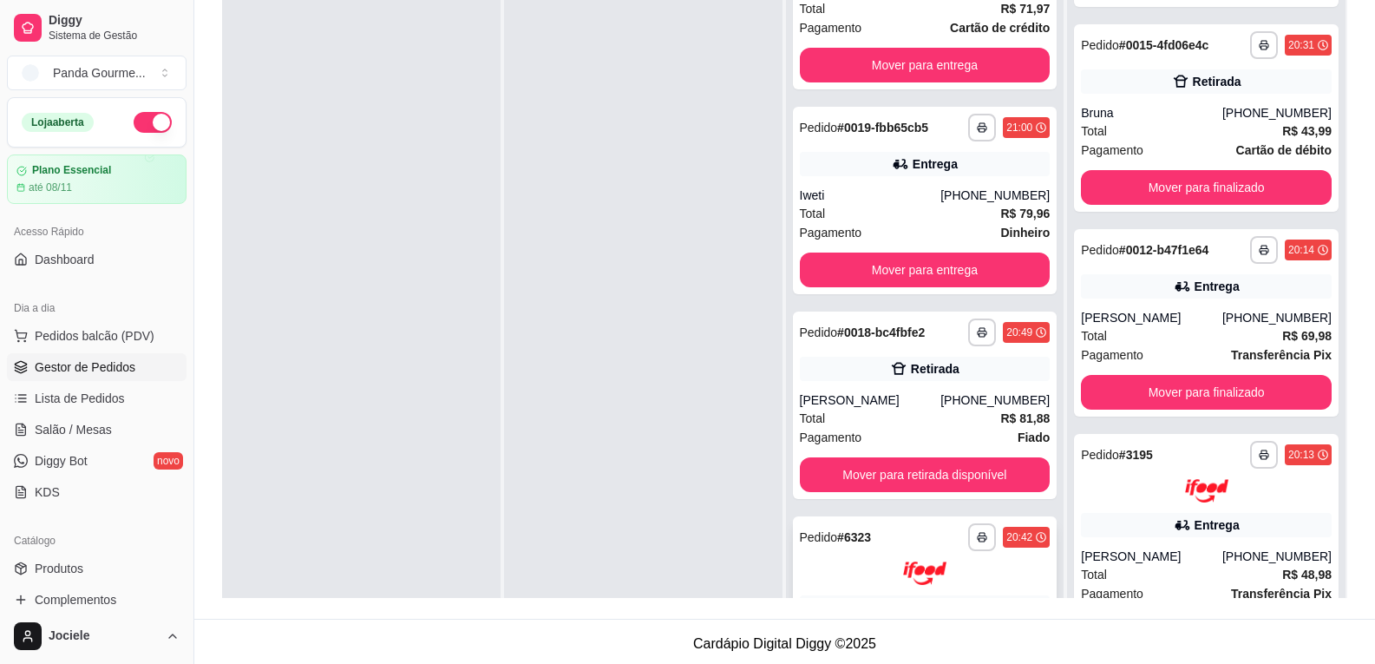
scroll to position [0, 0]
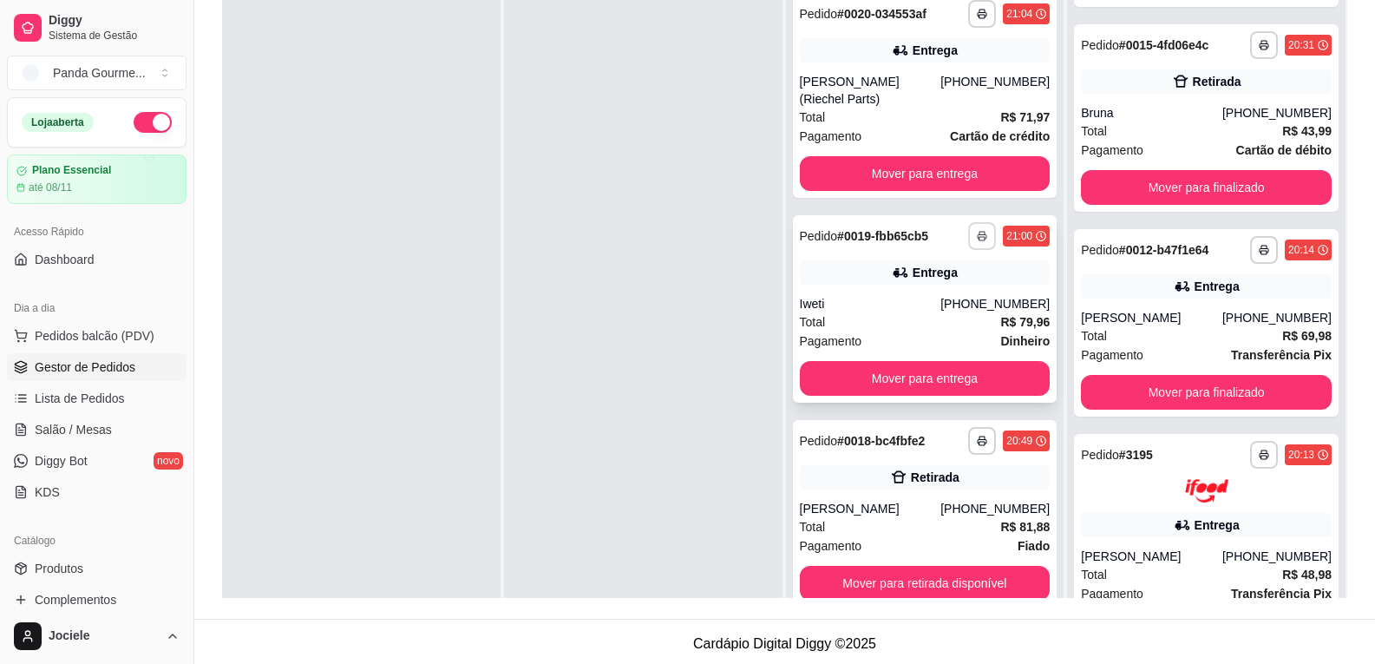
click at [977, 233] on icon "button" at bounding box center [982, 236] width 10 height 10
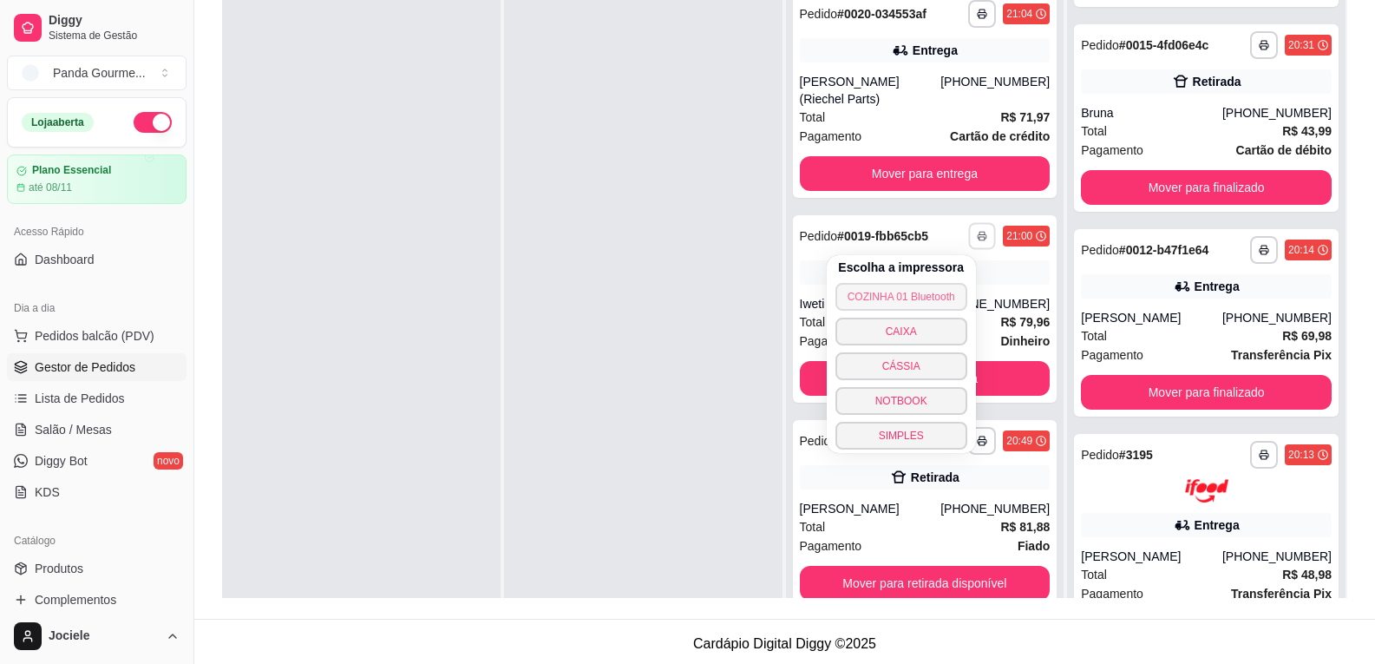
click at [907, 294] on button "COZINHA 01 Bluetooth" at bounding box center [902, 297] width 132 height 28
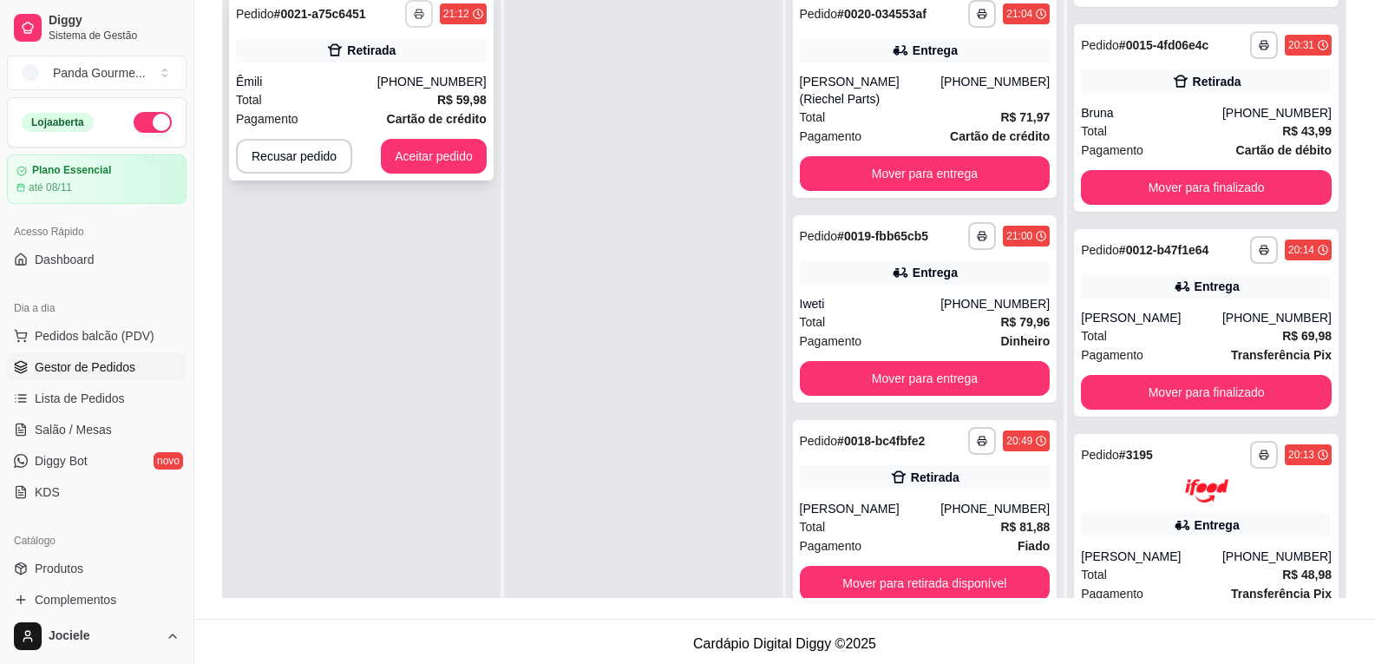
click at [418, 16] on icon "button" at bounding box center [419, 14] width 10 height 10
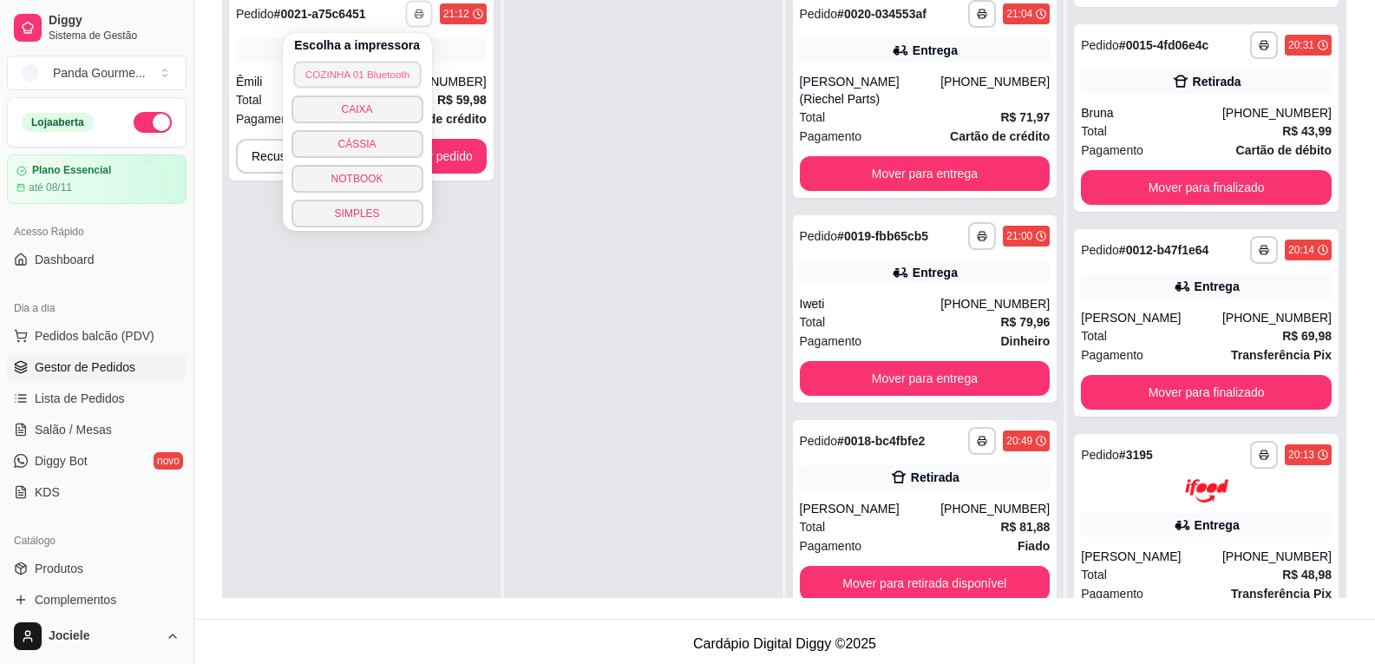
click at [390, 69] on button "COZINHA 01 Bluetooth" at bounding box center [357, 74] width 128 height 27
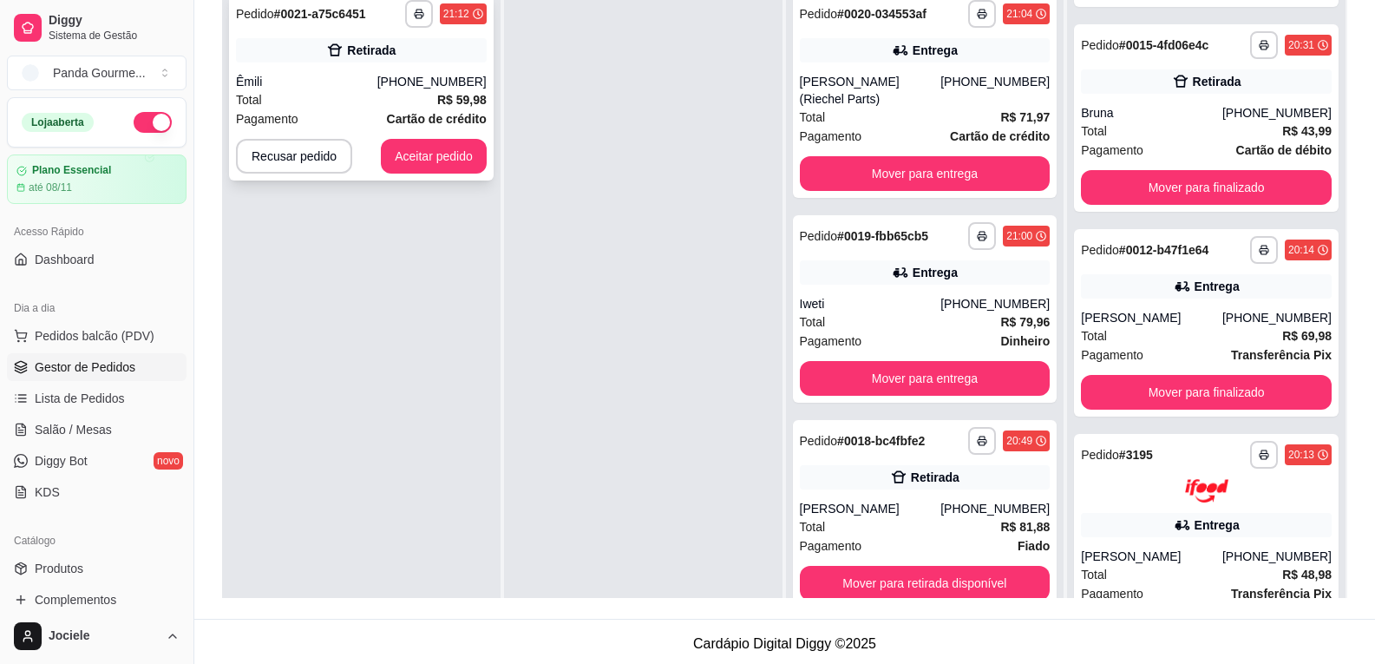
click at [454, 164] on button "Aceitar pedido" at bounding box center [434, 156] width 106 height 35
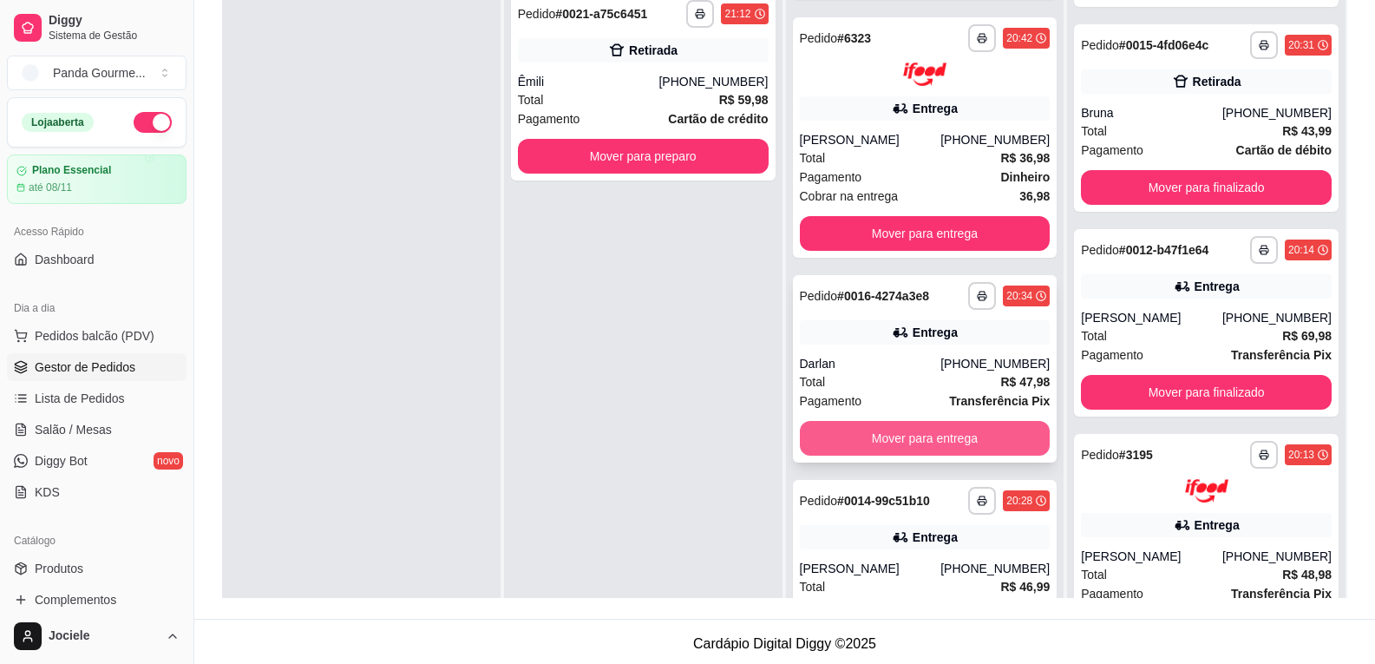
scroll to position [781, 0]
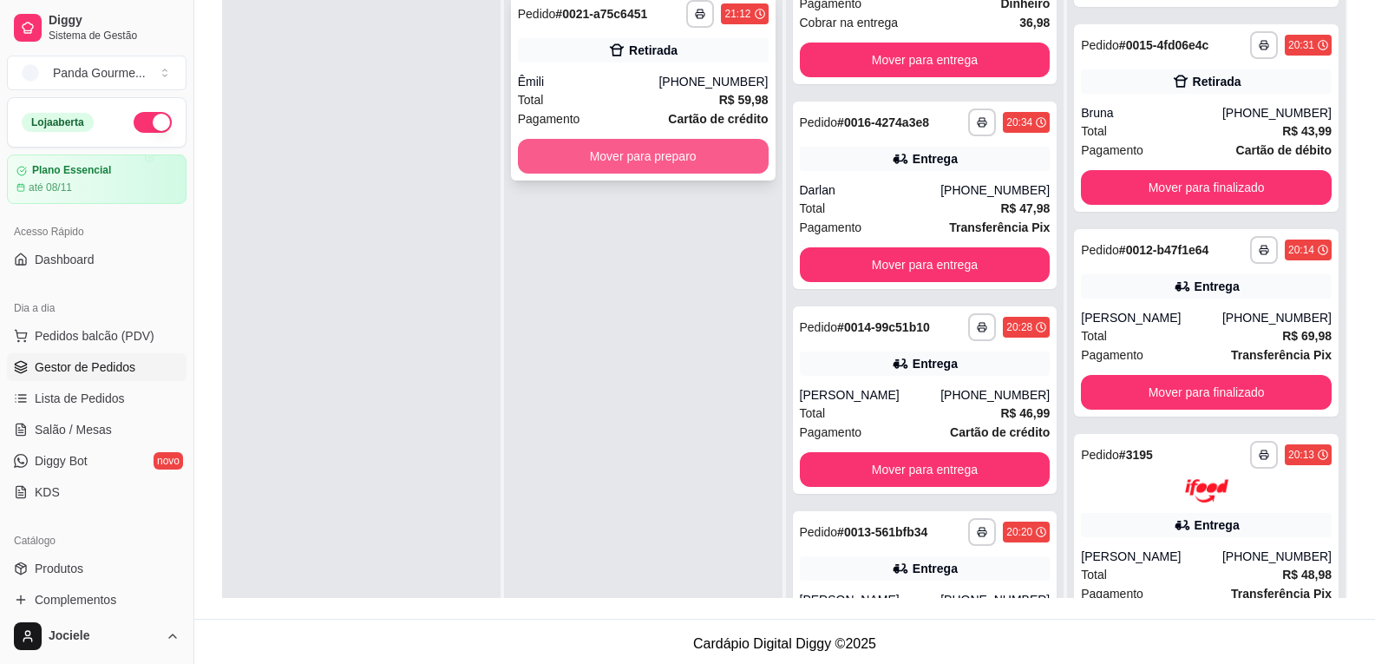
click at [603, 169] on button "Mover para preparo" at bounding box center [643, 156] width 251 height 35
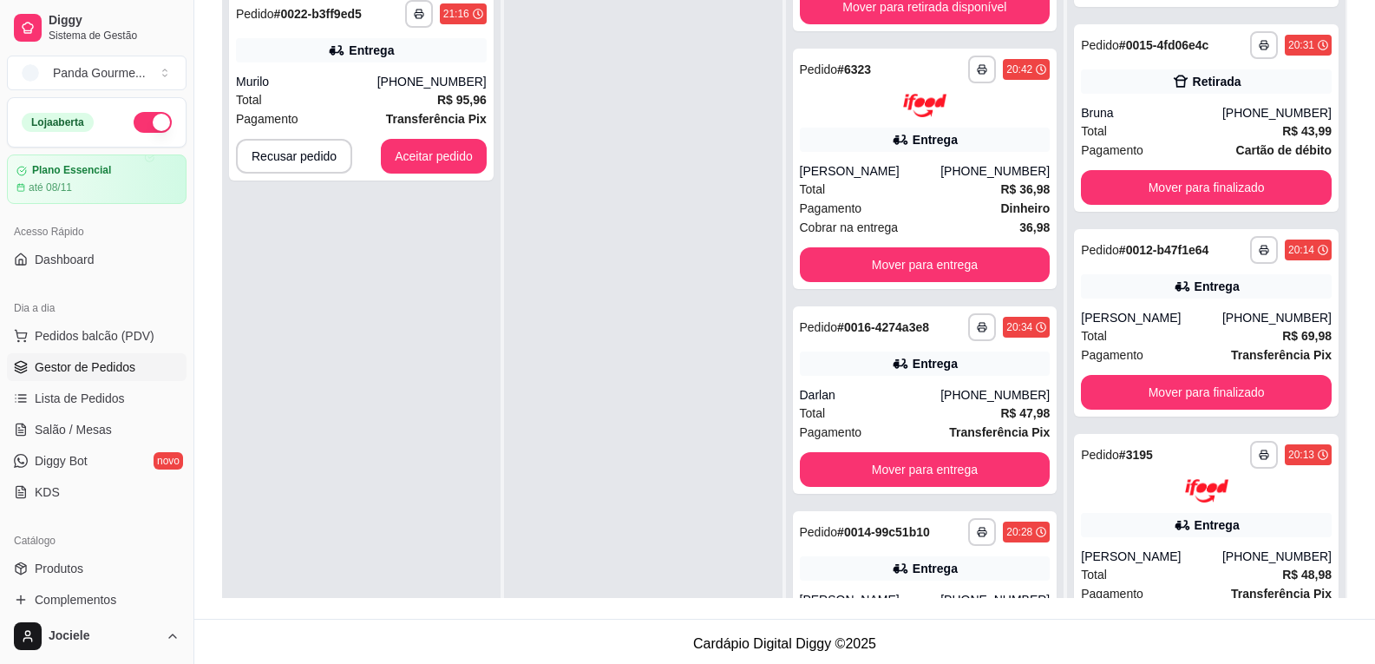
scroll to position [986, 0]
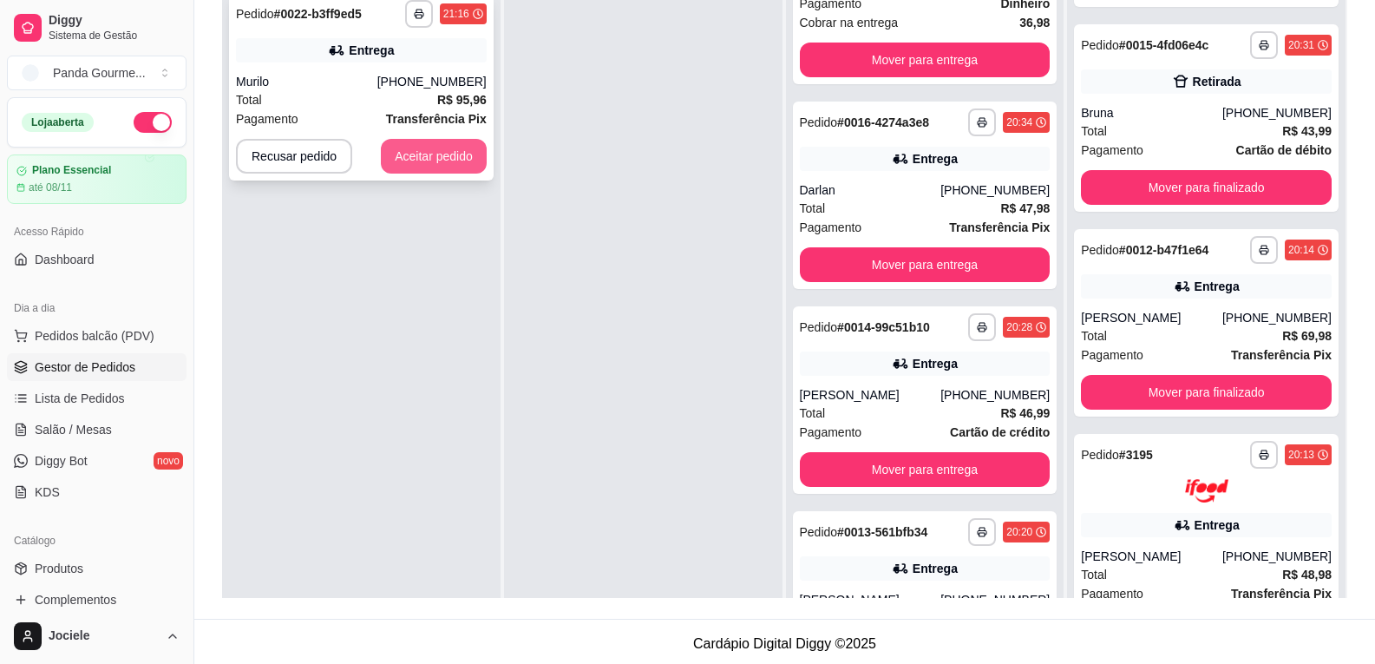
click at [427, 155] on button "Aceitar pedido" at bounding box center [434, 156] width 106 height 35
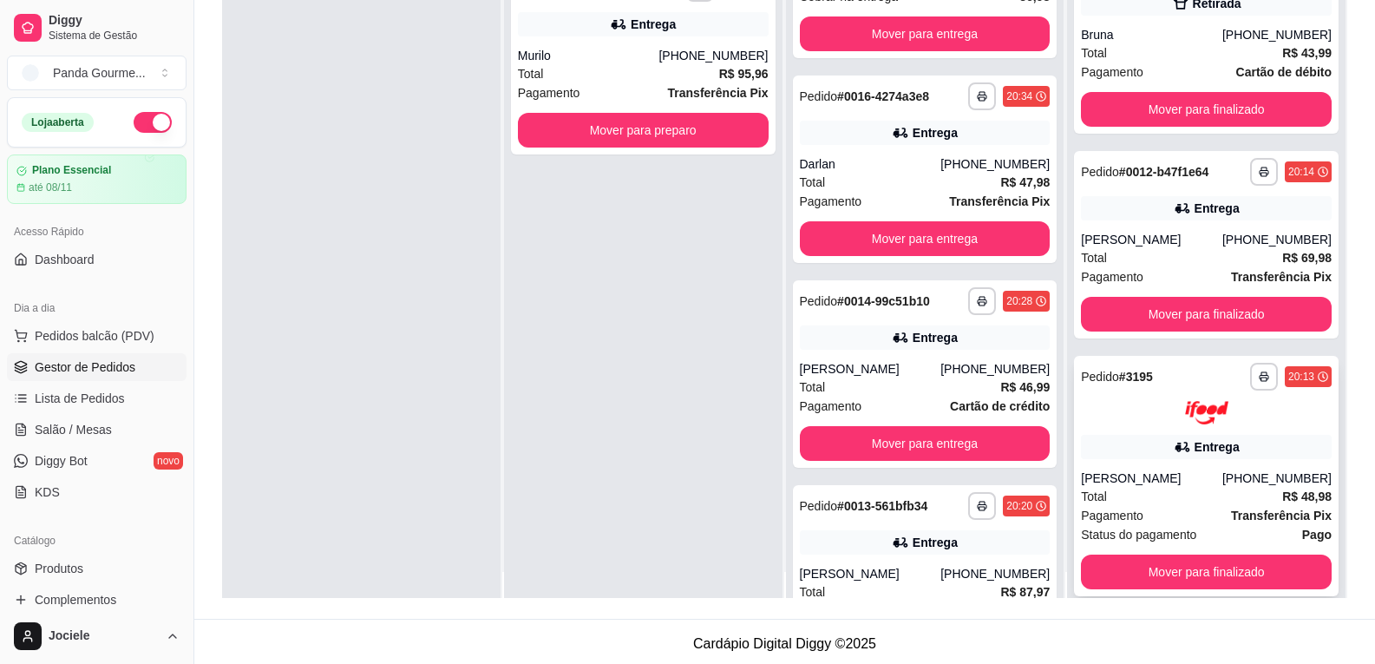
scroll to position [49, 0]
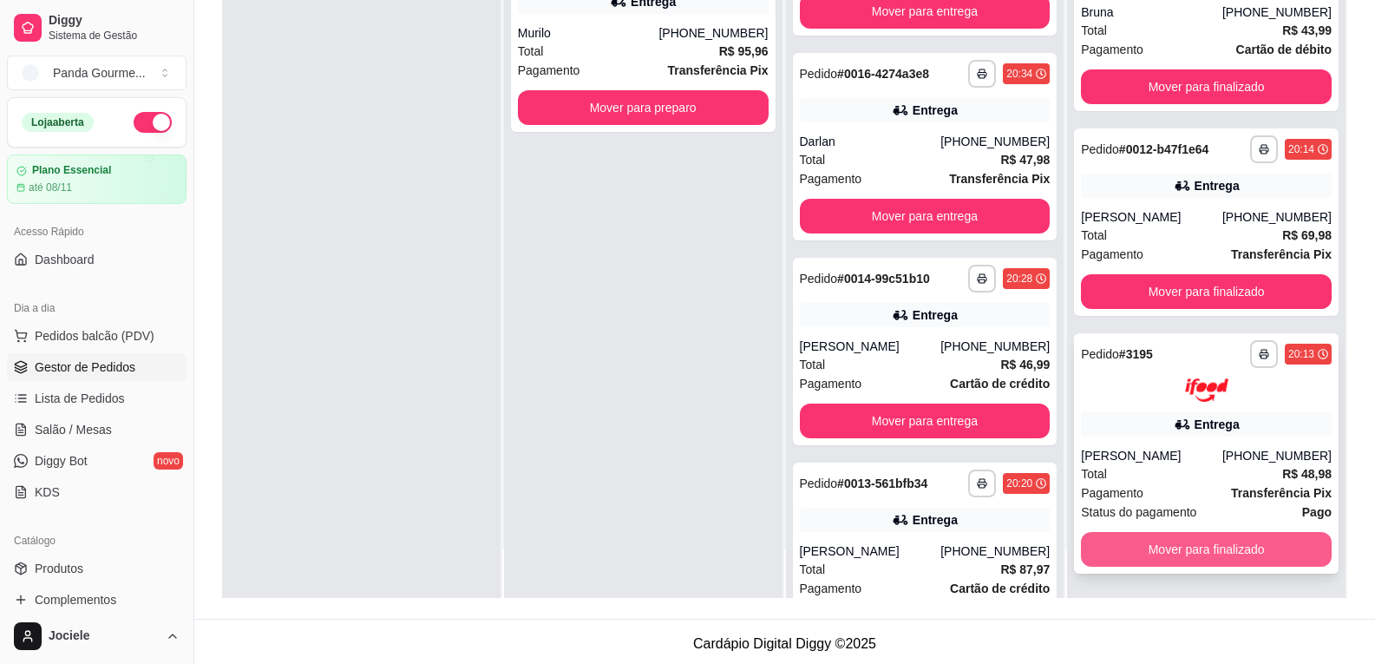
click at [1094, 538] on button "Mover para finalizado" at bounding box center [1206, 549] width 251 height 35
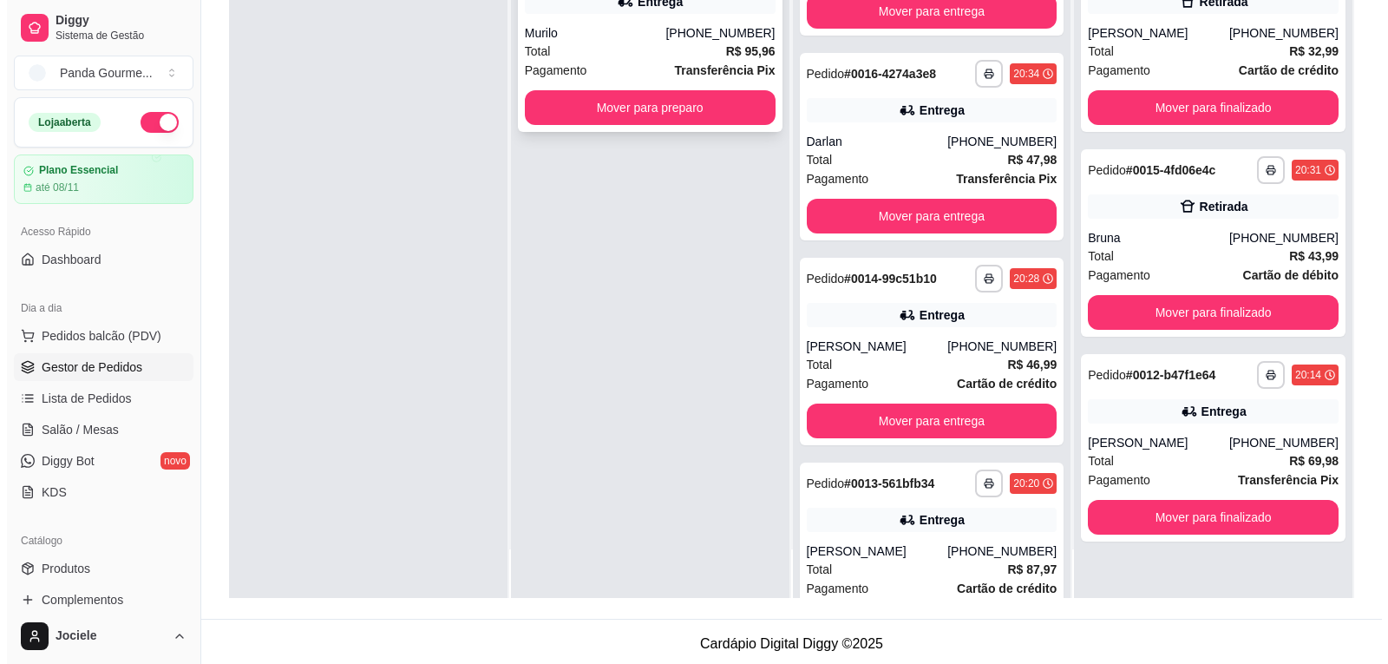
scroll to position [0, 0]
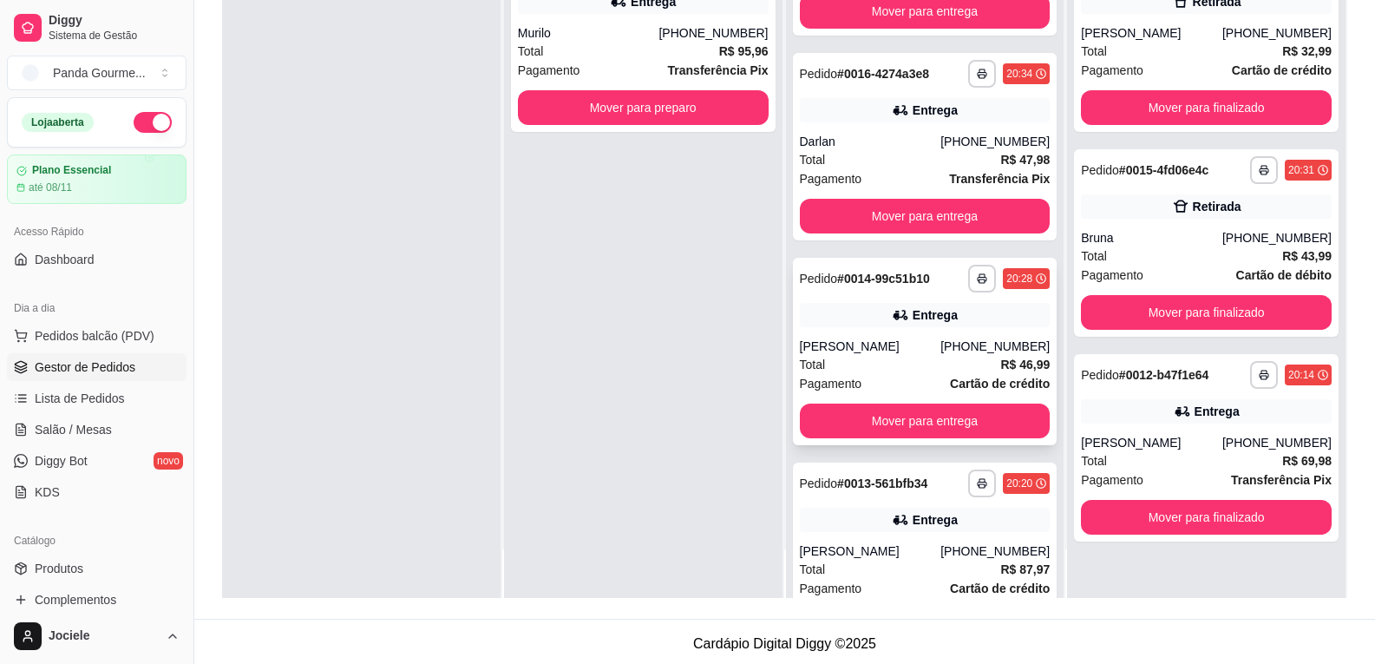
click at [894, 391] on div "Pagamento Cartão de crédito" at bounding box center [925, 383] width 251 height 19
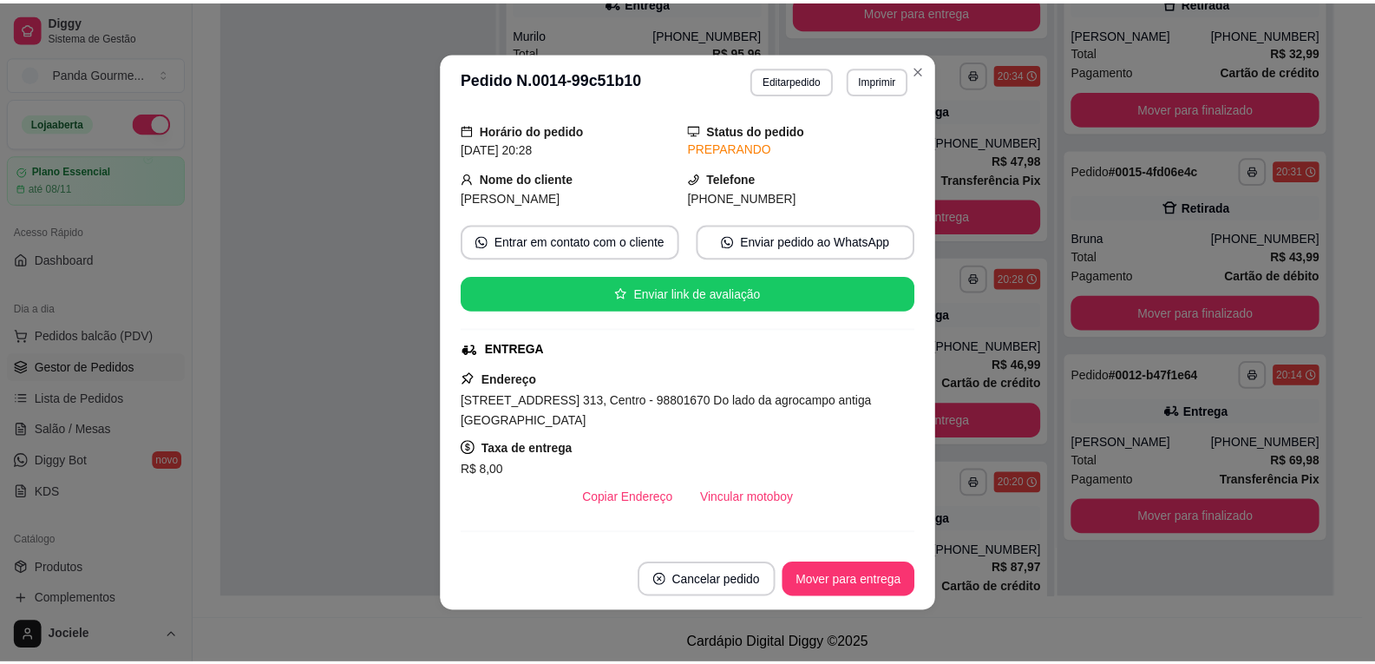
scroll to position [174, 0]
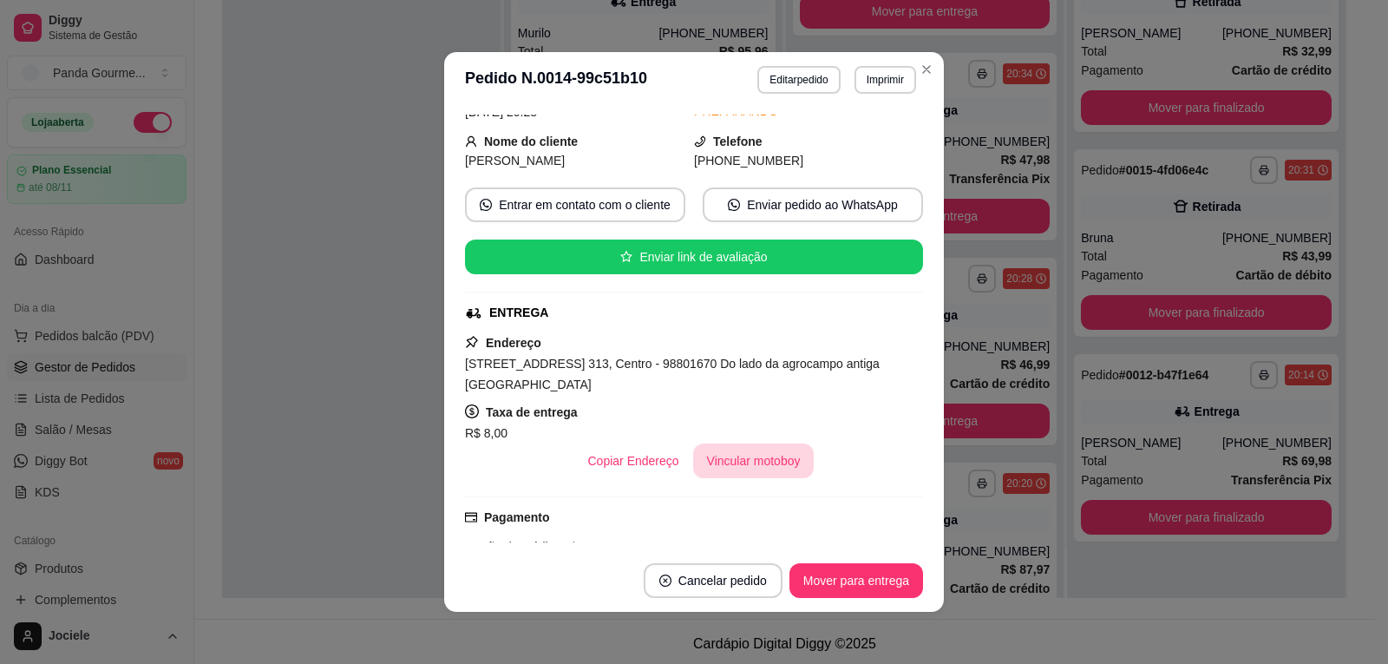
click at [750, 465] on button "Vincular motoboy" at bounding box center [753, 460] width 121 height 35
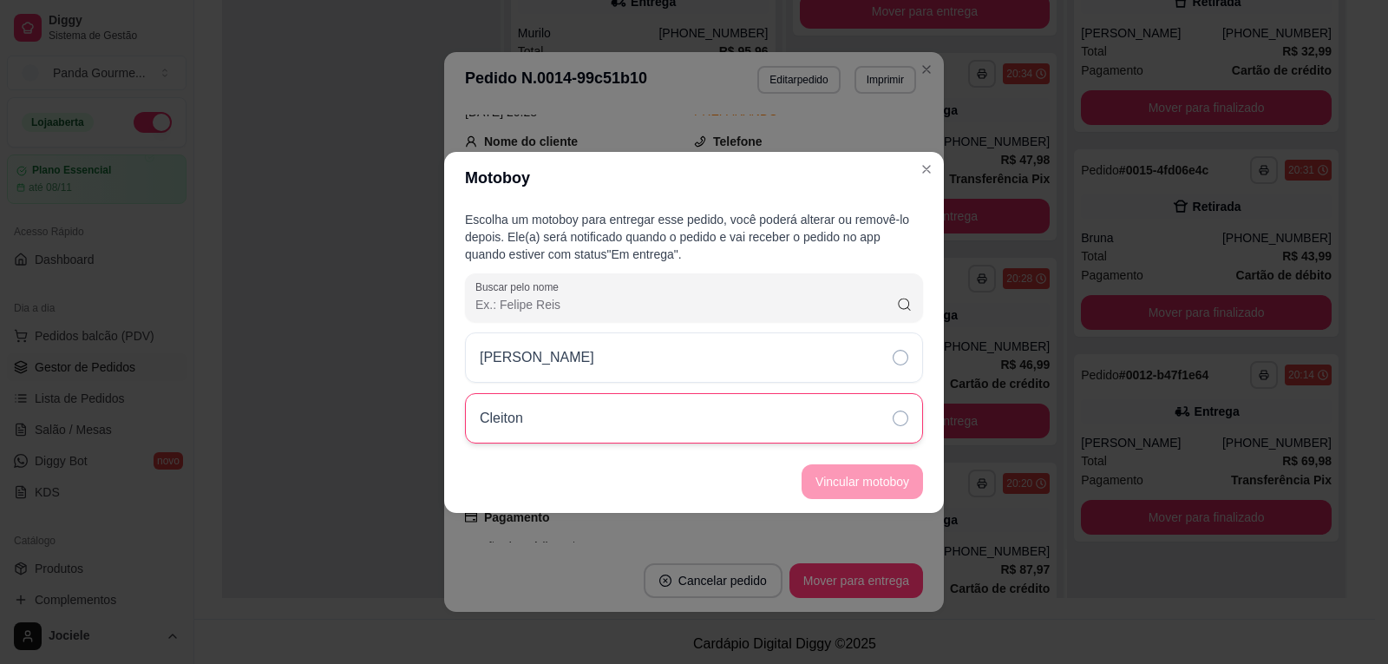
click at [902, 421] on icon at bounding box center [901, 418] width 16 height 16
click at [885, 476] on button "Vincular motoboy" at bounding box center [862, 481] width 121 height 35
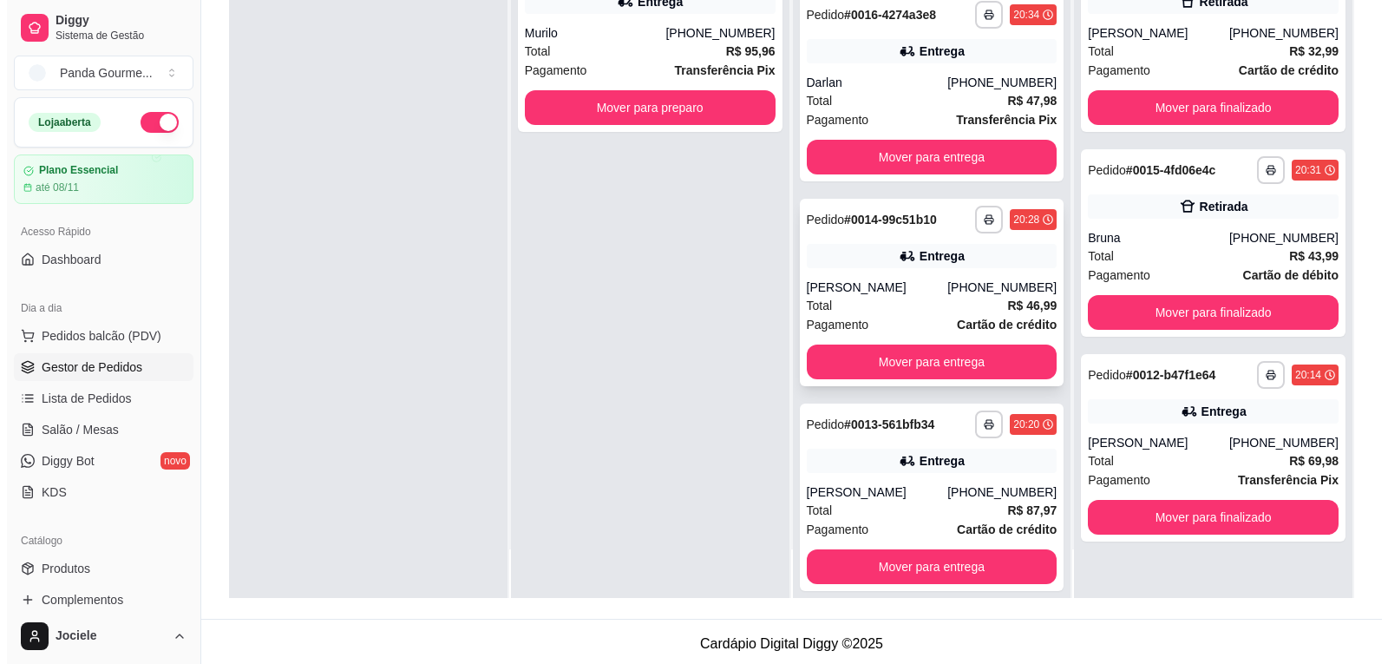
scroll to position [1073, 0]
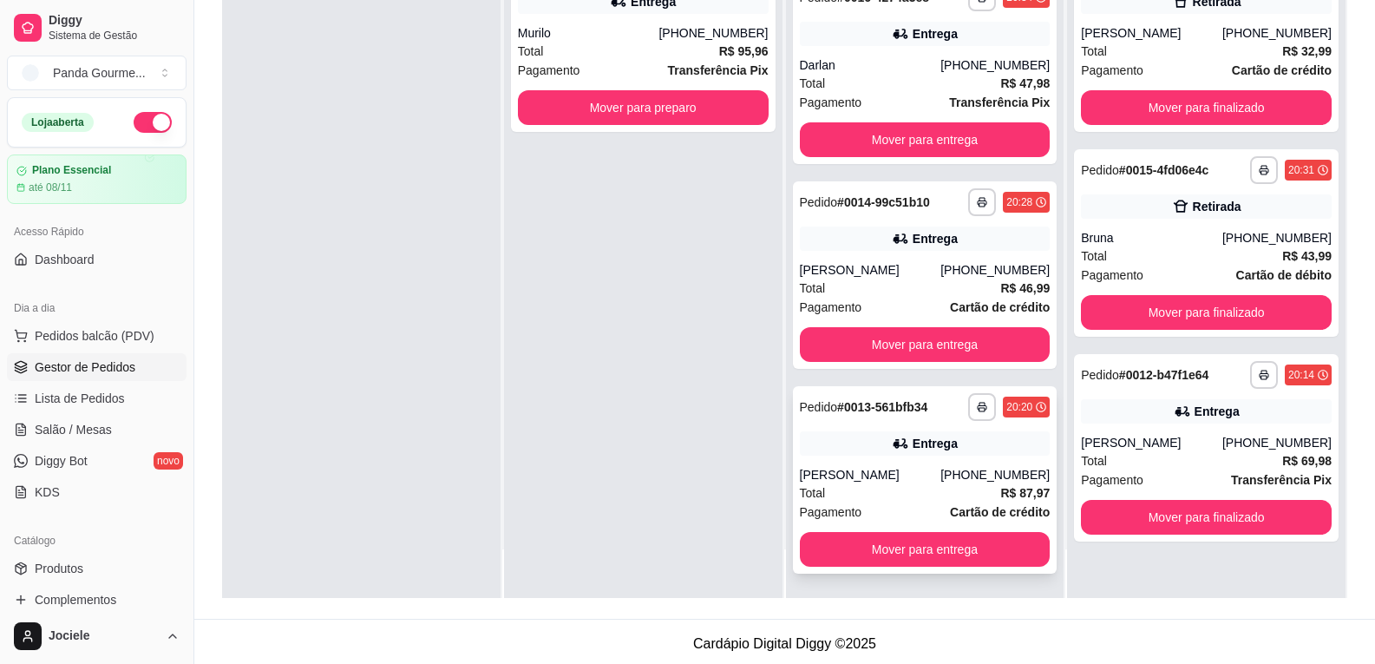
click at [876, 473] on div "[PERSON_NAME]" at bounding box center [870, 474] width 141 height 17
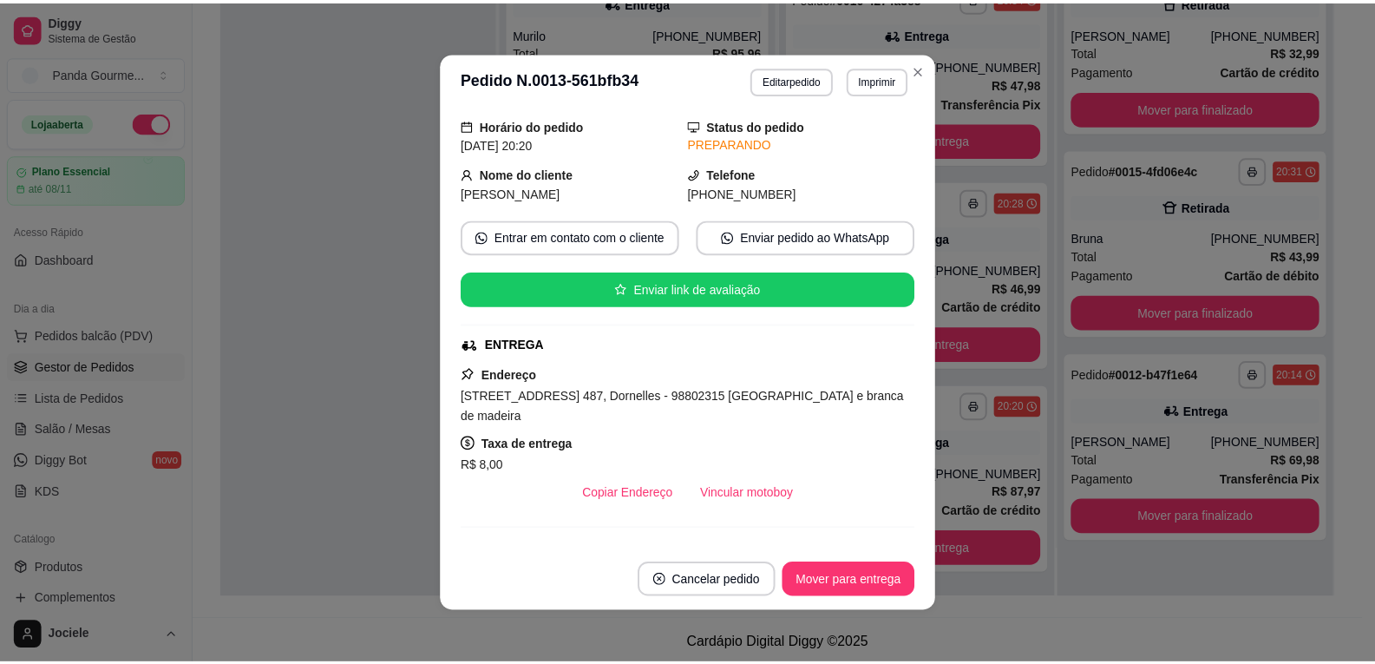
scroll to position [260, 0]
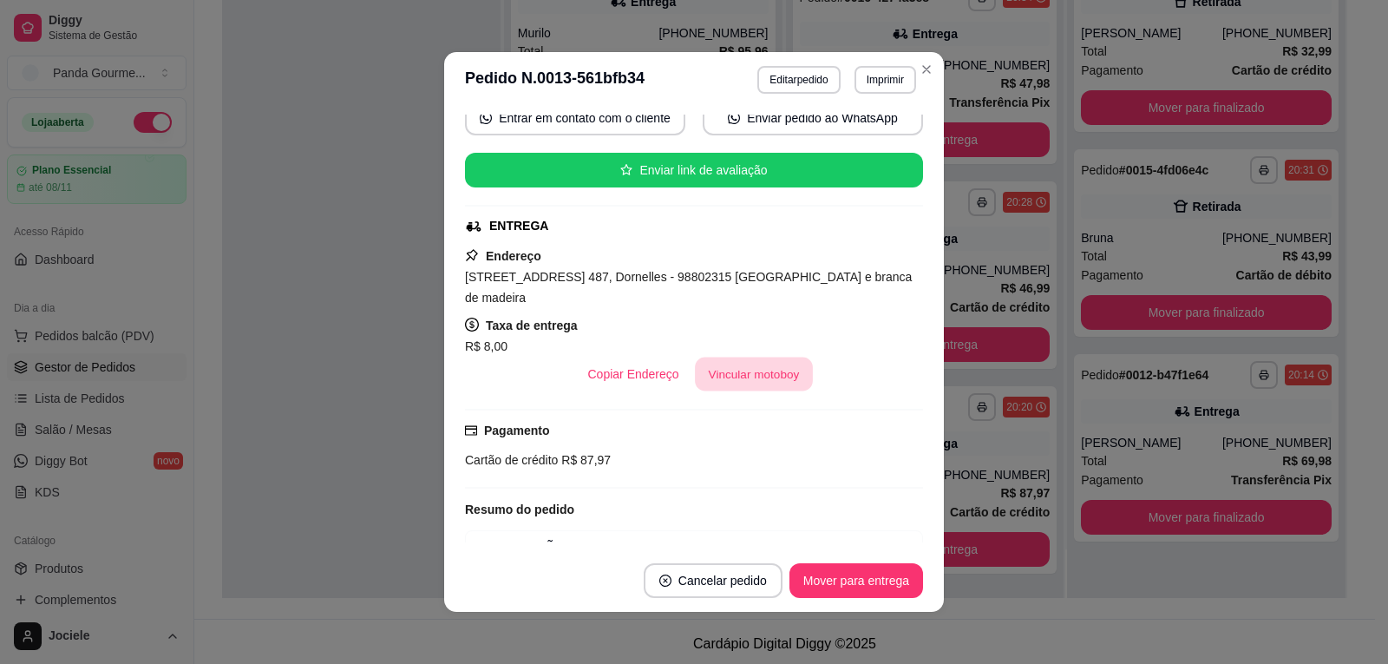
click at [752, 371] on button "Vincular motoboy" at bounding box center [754, 375] width 118 height 34
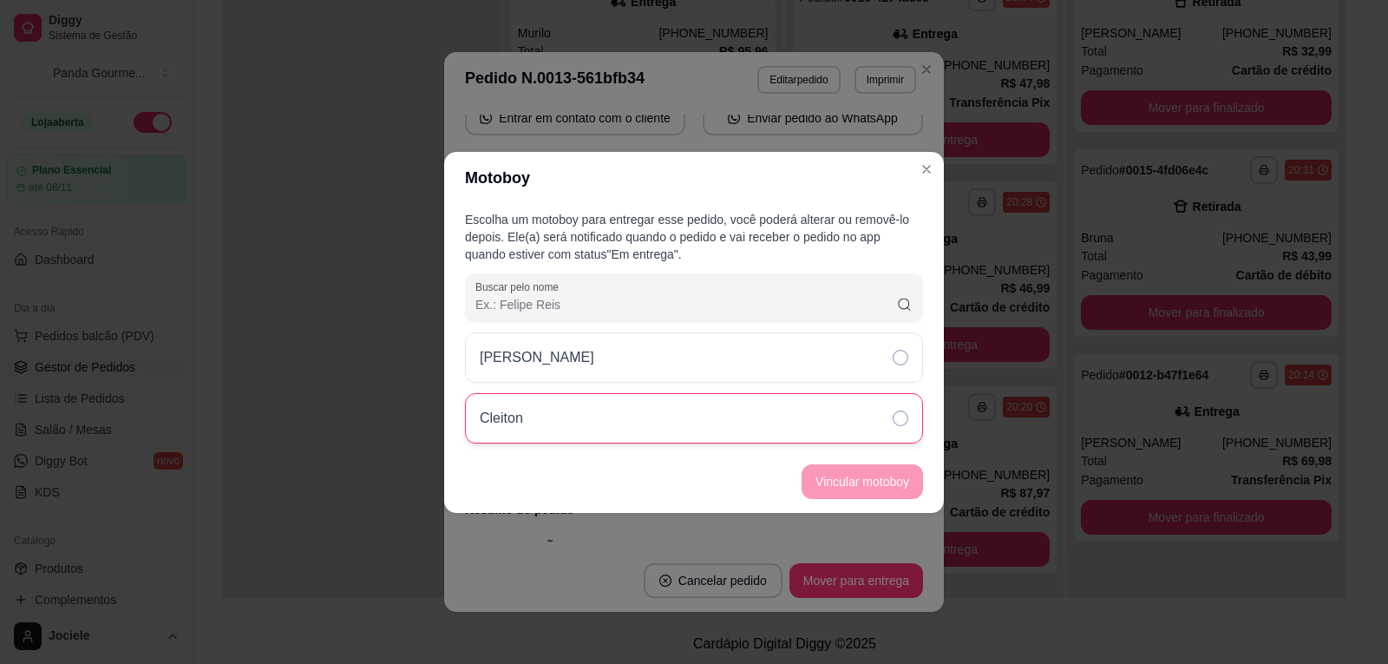
click at [896, 413] on icon at bounding box center [901, 418] width 16 height 16
click at [885, 476] on button "Vincular motoboy" at bounding box center [862, 481] width 121 height 35
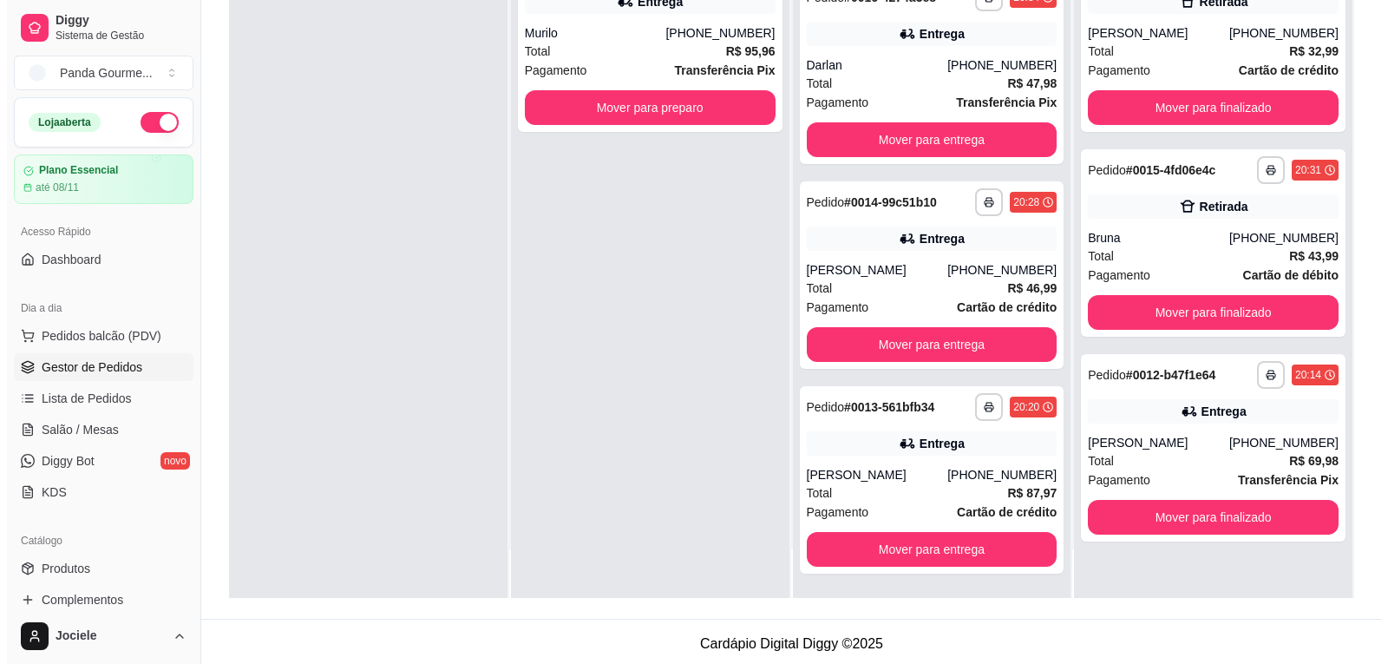
scroll to position [899, 0]
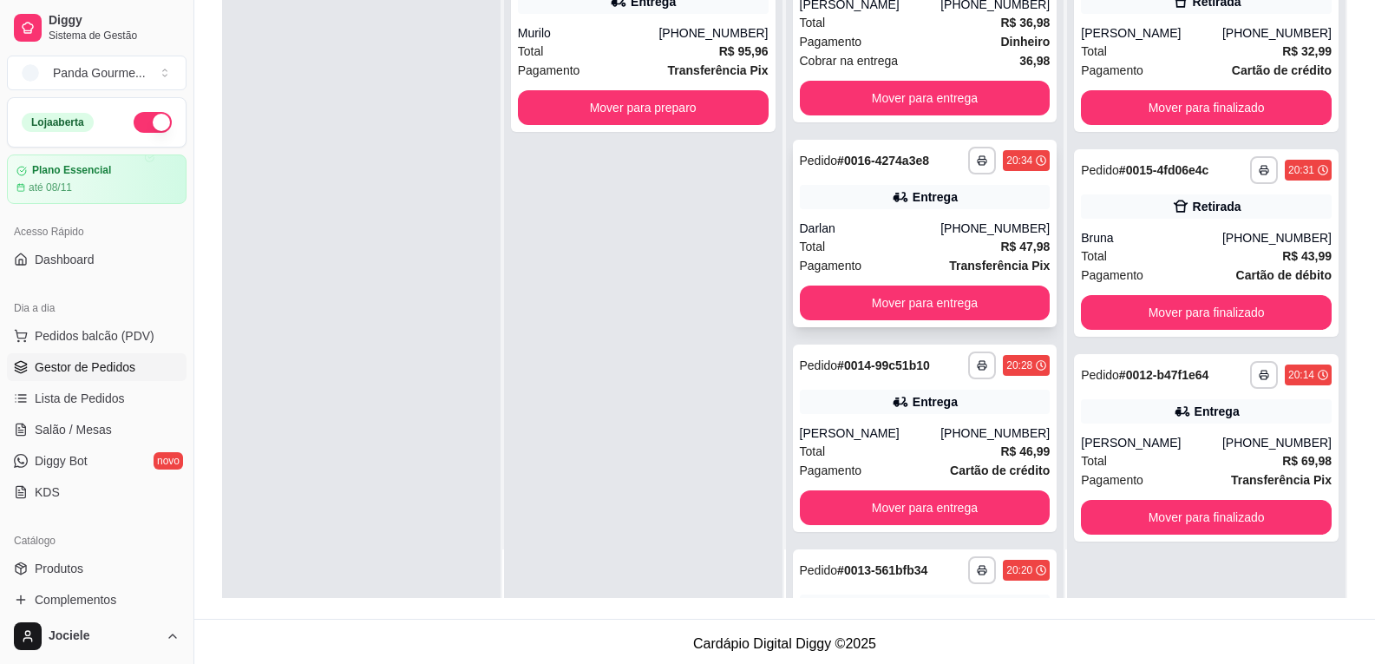
click at [863, 209] on div "Entrega" at bounding box center [925, 197] width 251 height 24
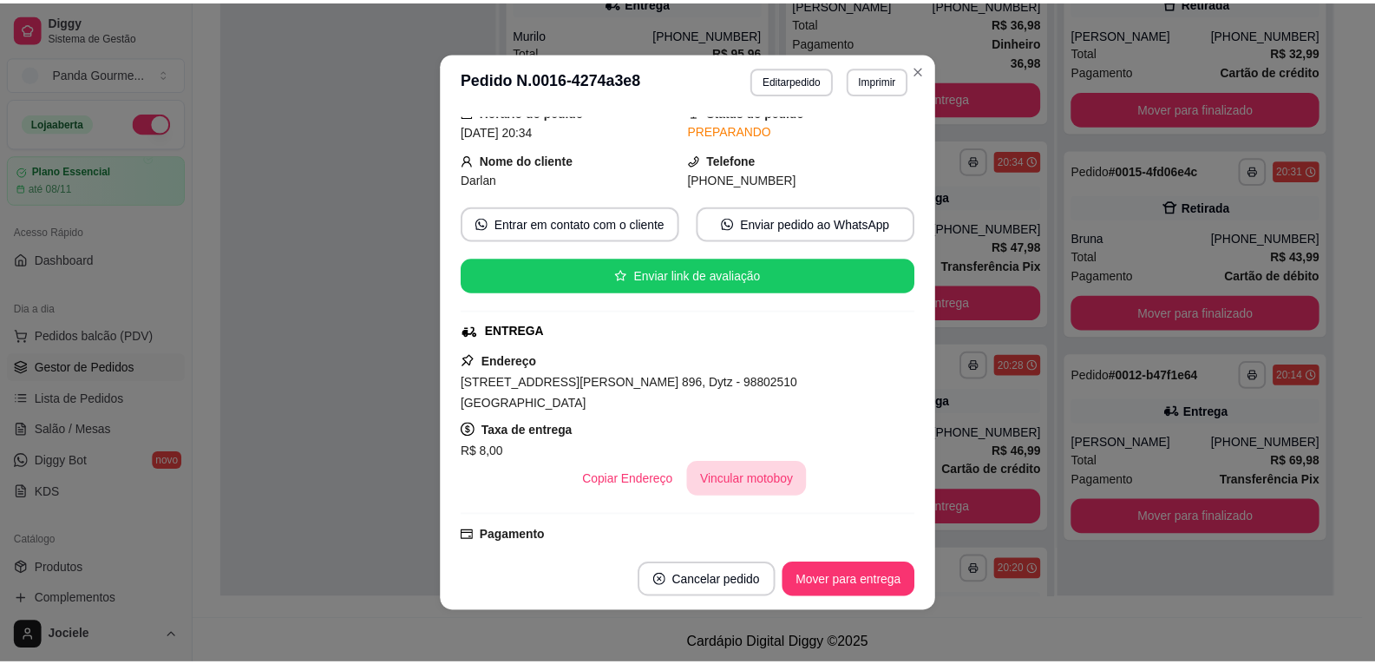
scroll to position [174, 0]
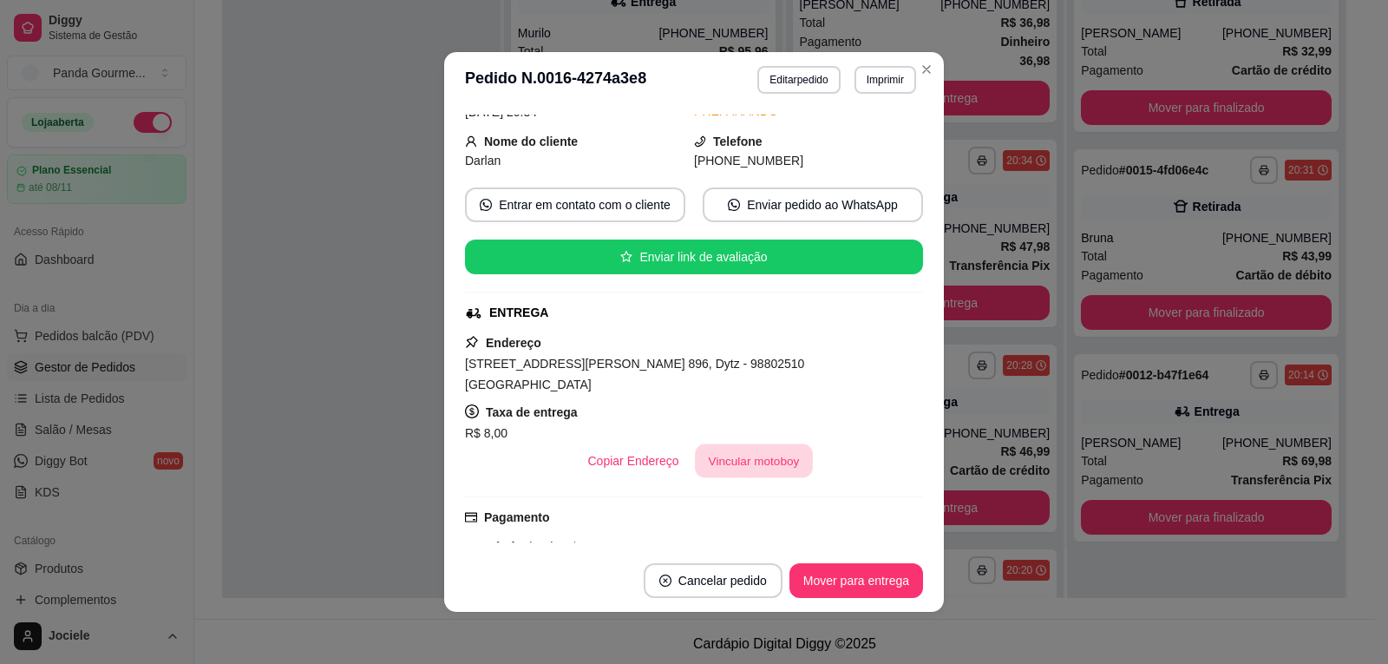
click at [742, 444] on button "Vincular motoboy" at bounding box center [754, 461] width 118 height 34
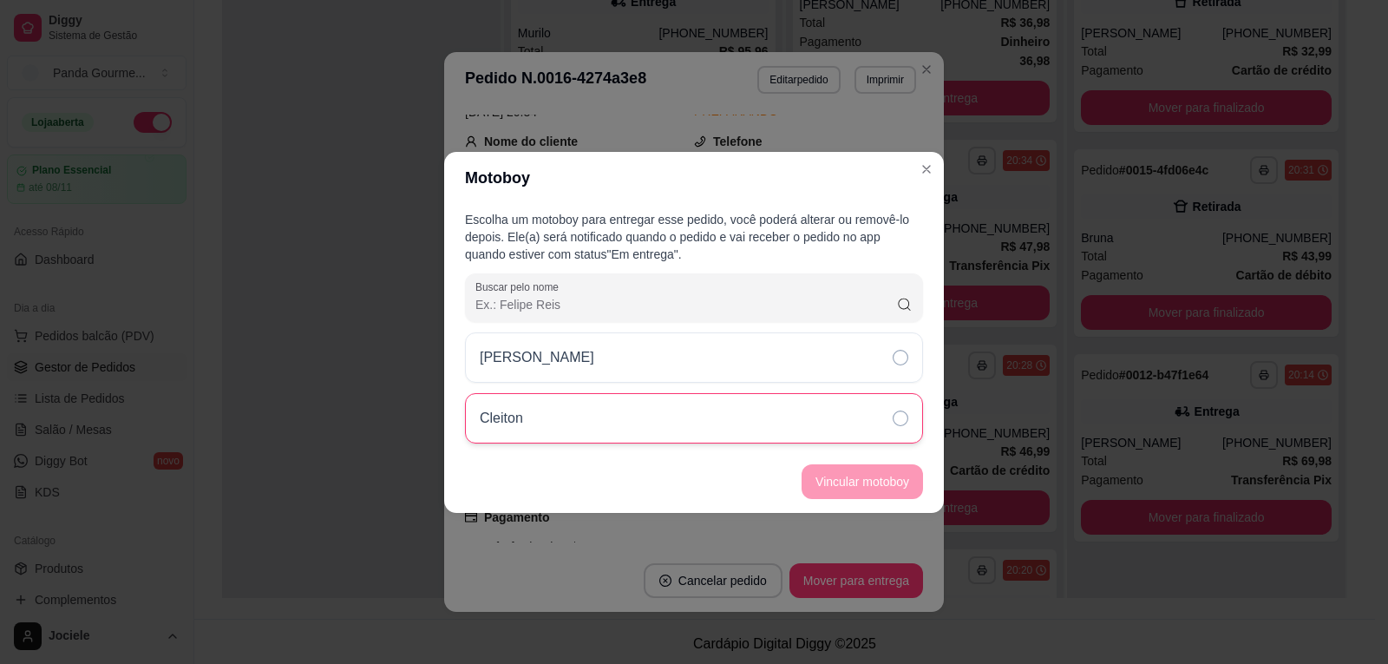
click at [896, 417] on icon at bounding box center [901, 418] width 16 height 16
click at [862, 476] on button "Vincular motoboy" at bounding box center [863, 481] width 118 height 34
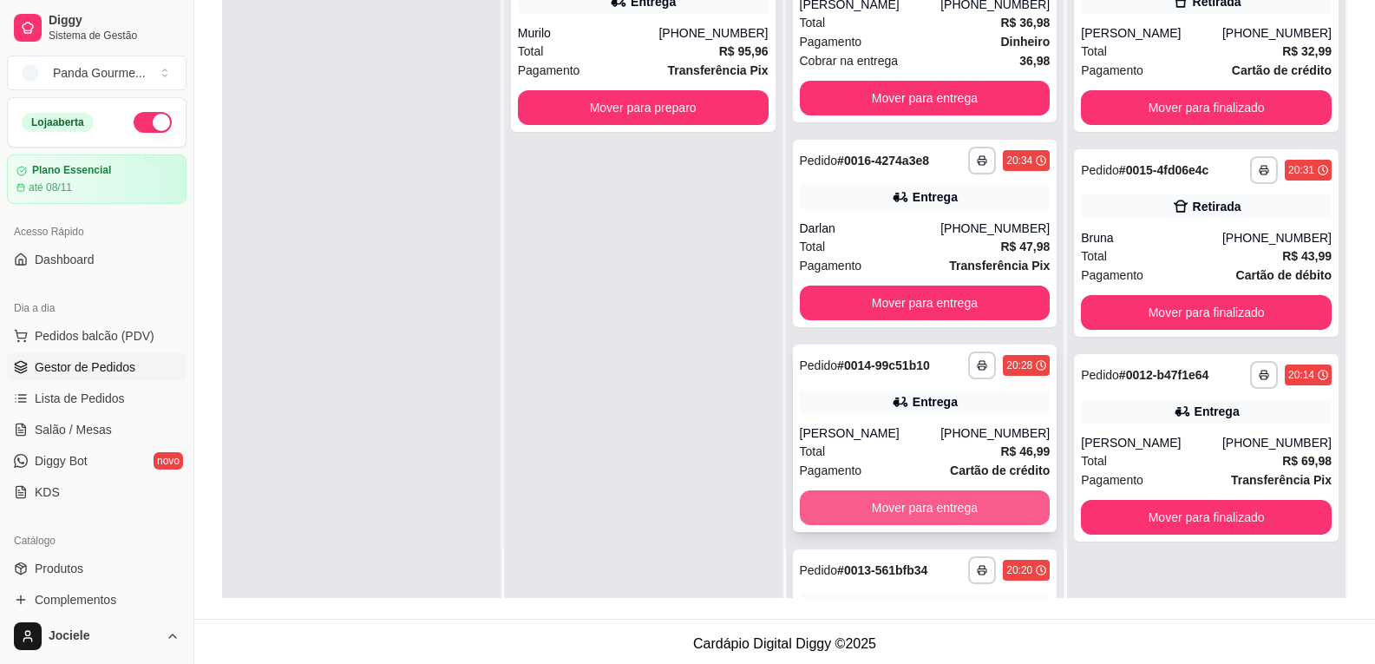
click at [902, 516] on button "Mover para entrega" at bounding box center [925, 507] width 251 height 35
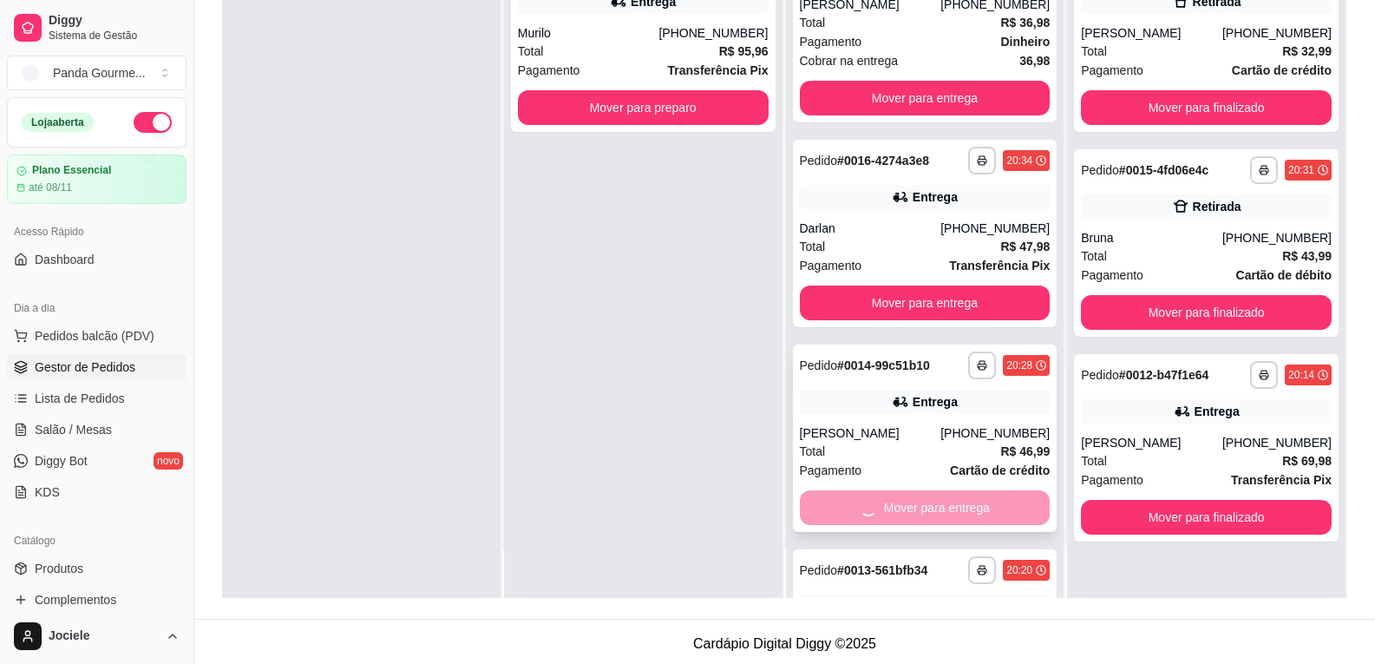
scroll to position [875, 0]
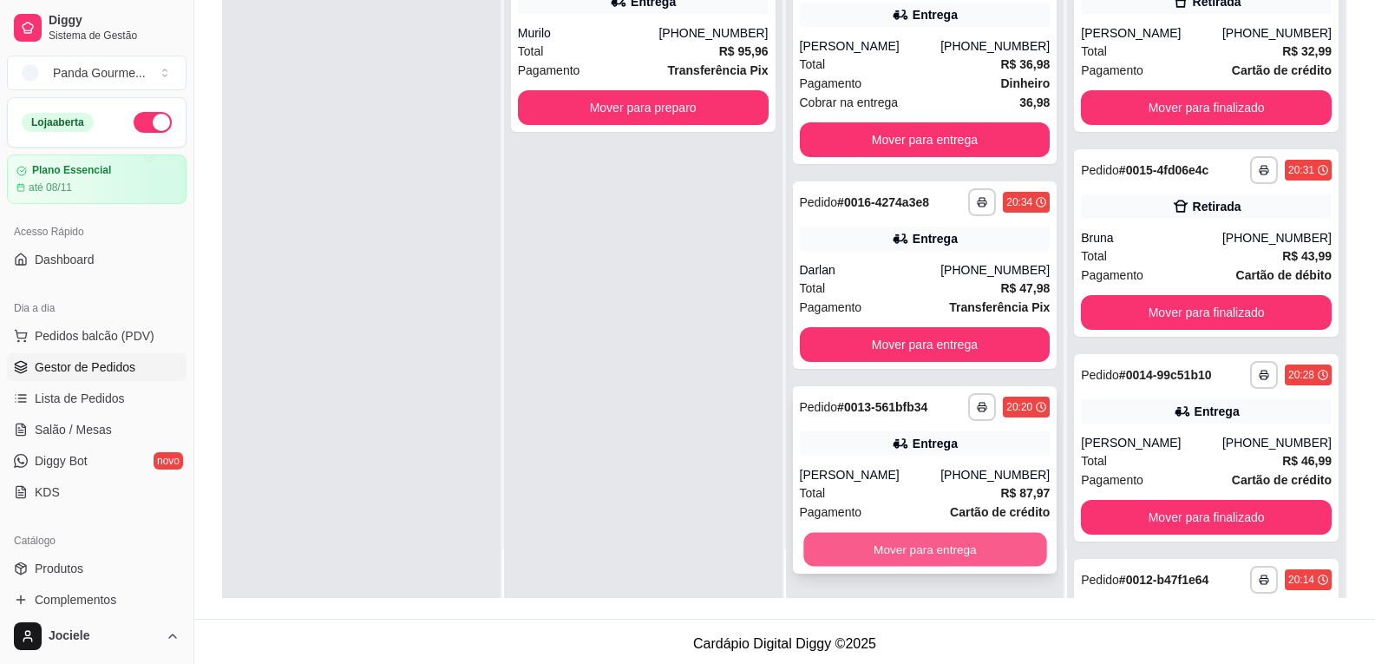
click at [892, 545] on button "Mover para entrega" at bounding box center [925, 549] width 243 height 34
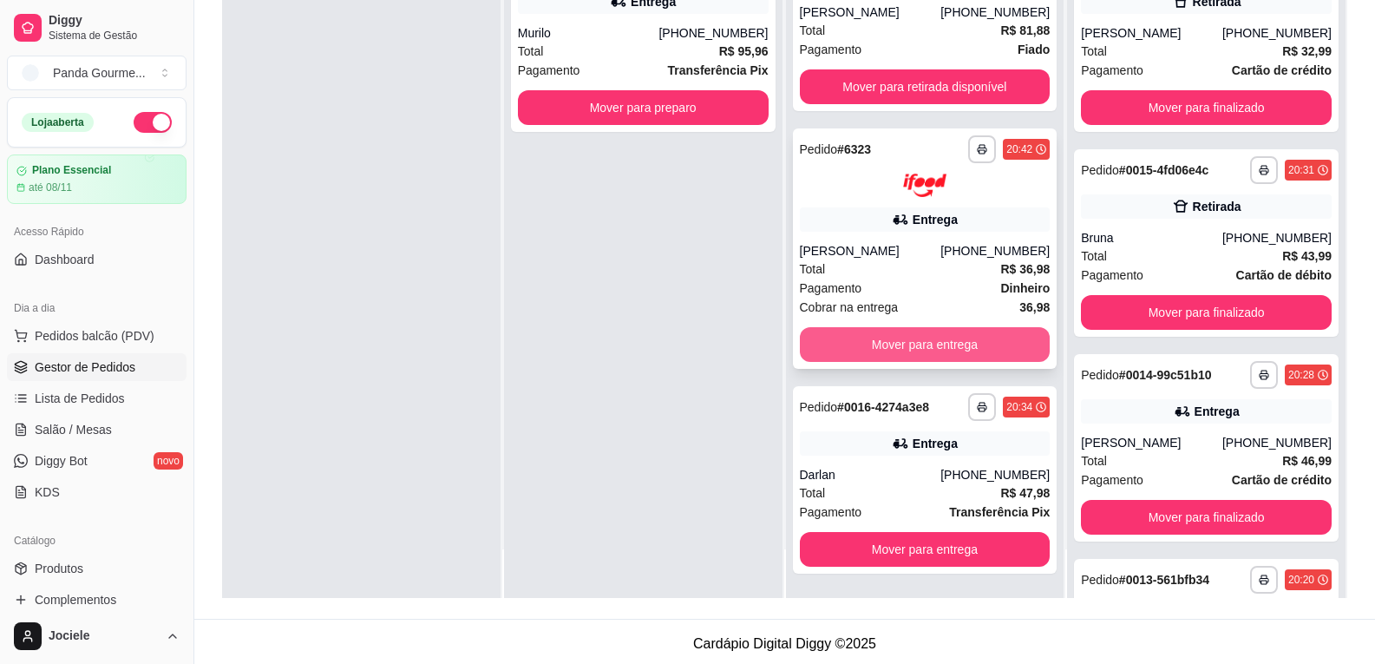
scroll to position [670, 0]
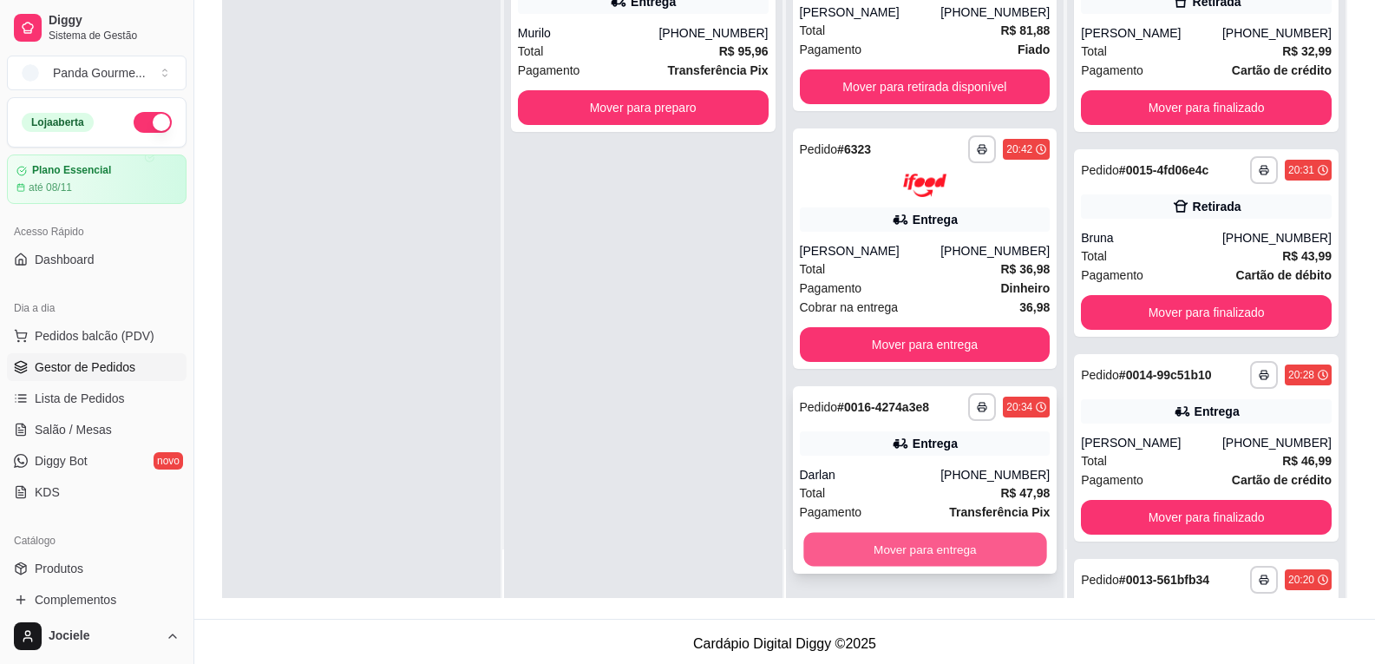
click at [848, 555] on button "Mover para entrega" at bounding box center [925, 549] width 243 height 34
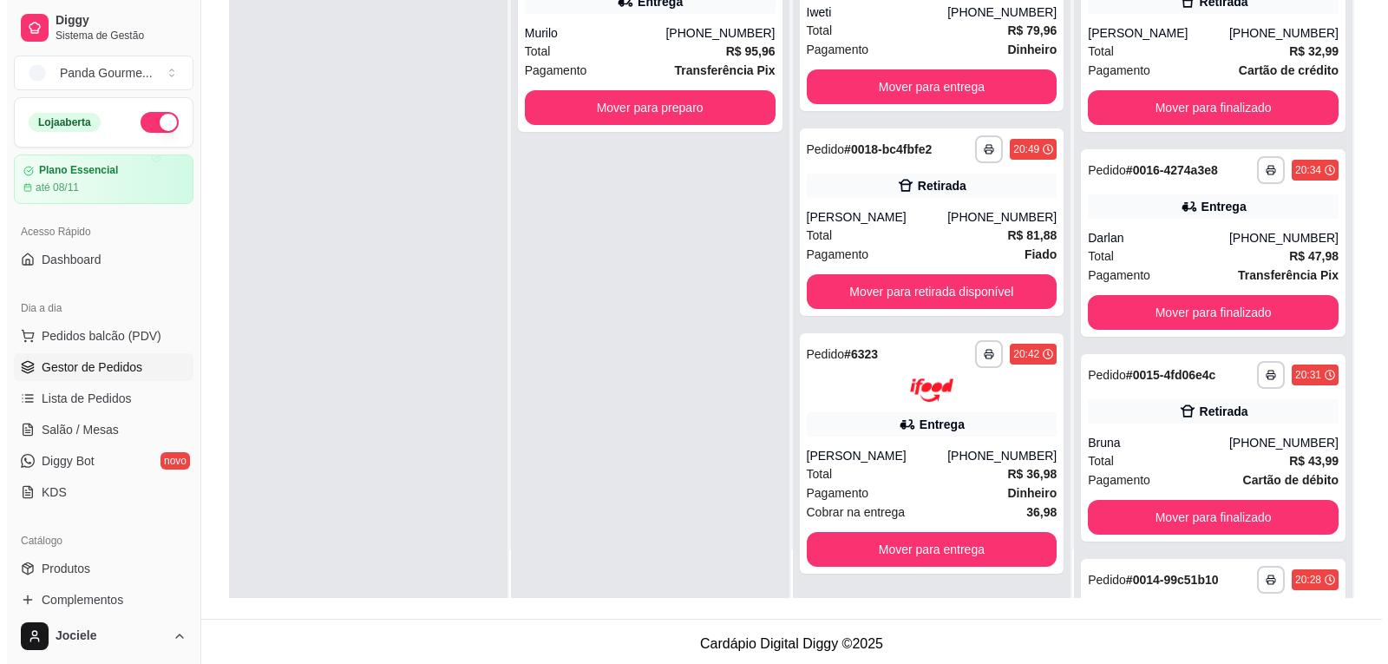
scroll to position [465, 0]
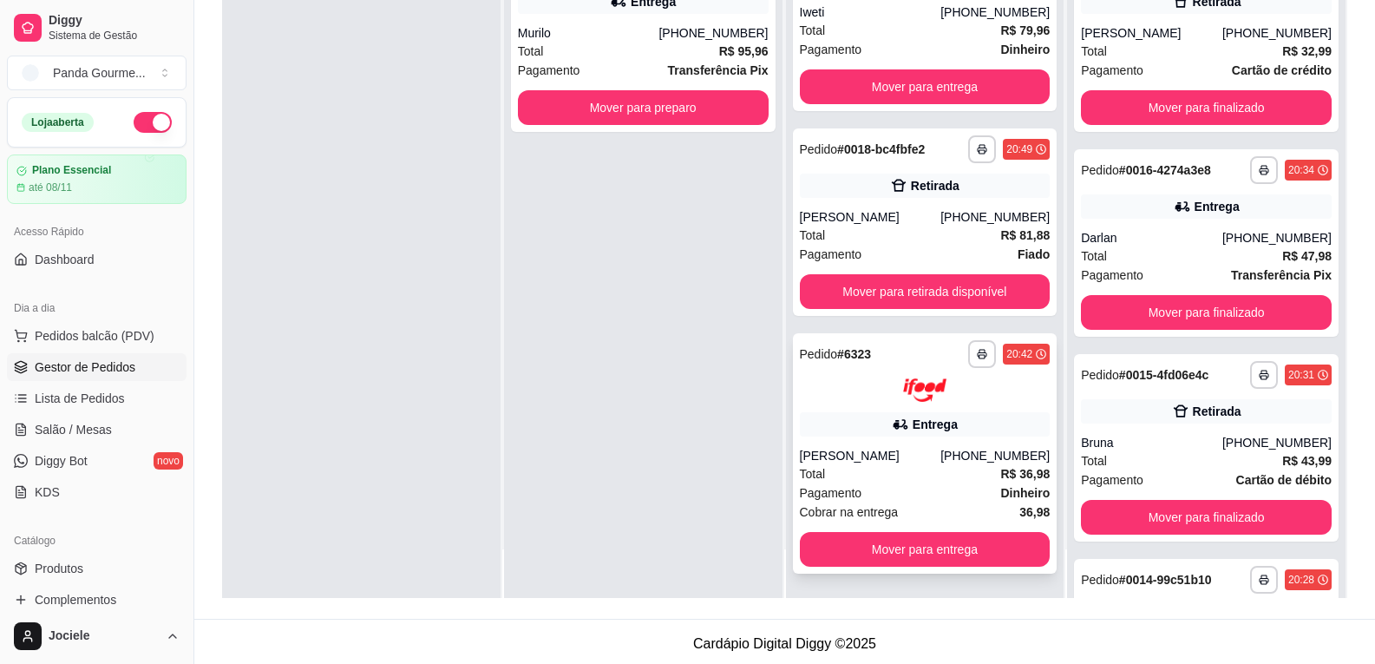
click at [907, 448] on div "[PERSON_NAME]" at bounding box center [870, 455] width 141 height 17
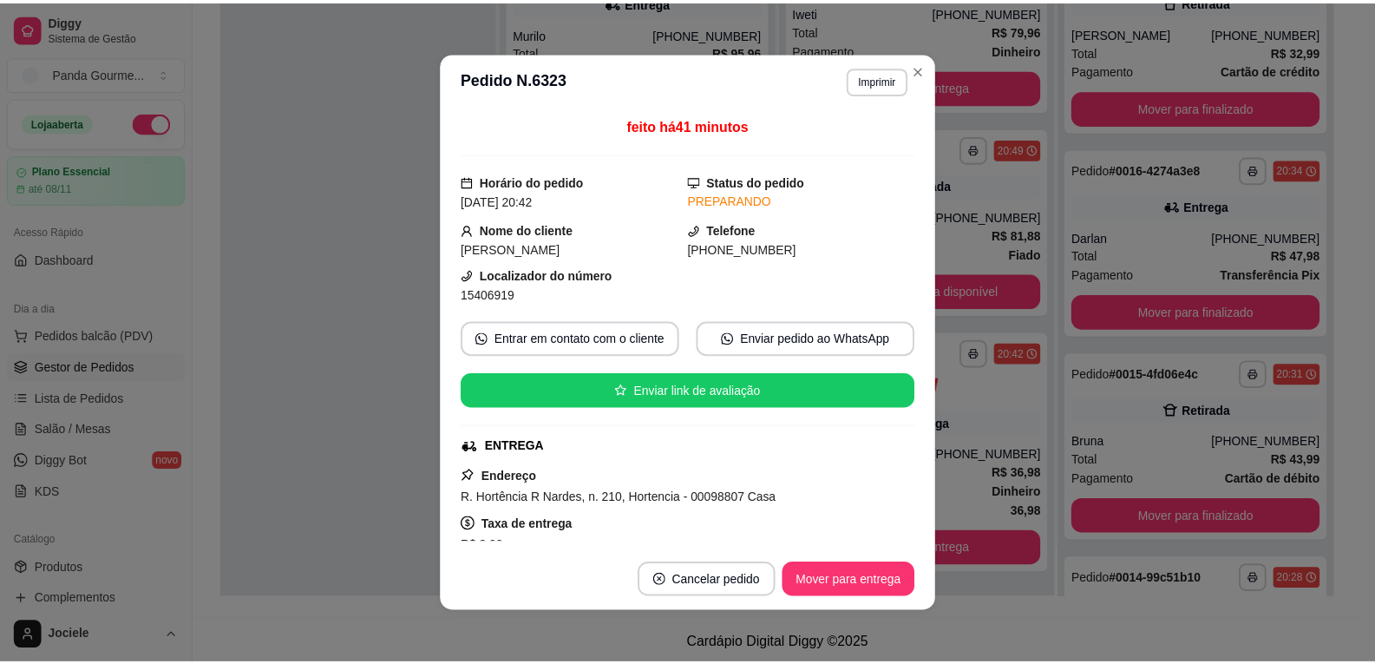
scroll to position [87, 0]
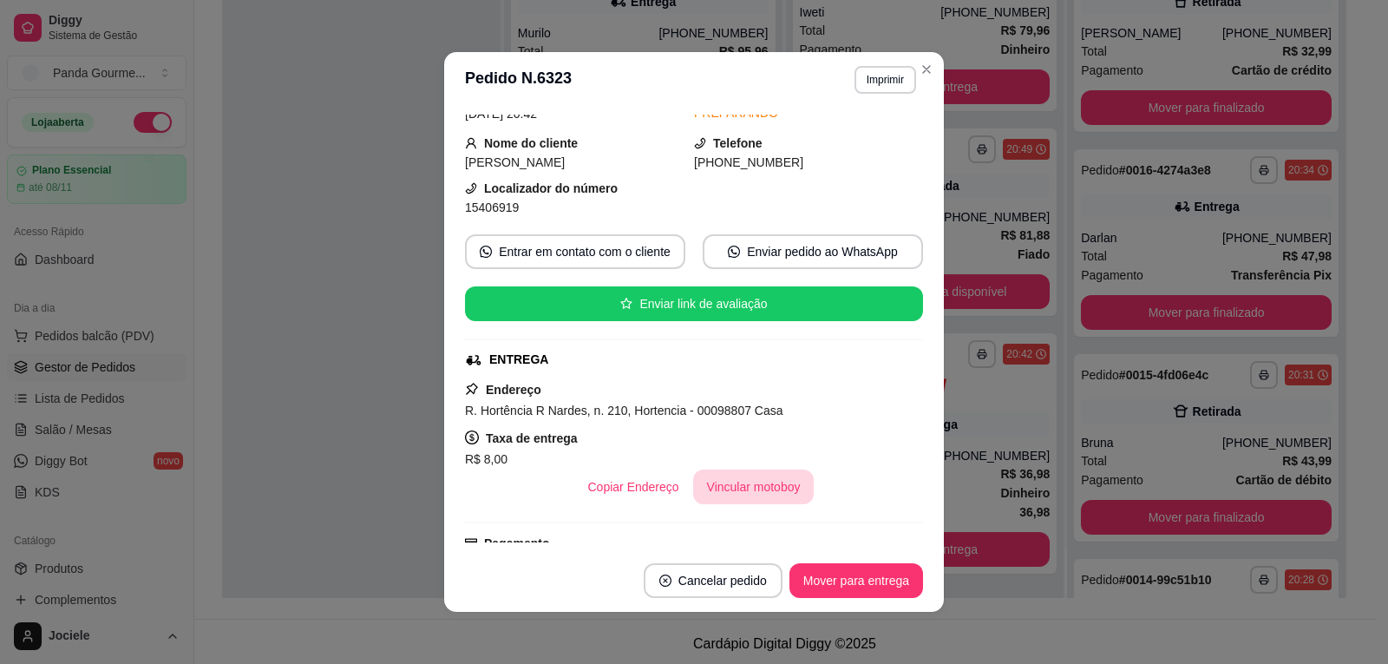
click at [711, 485] on button "Vincular motoboy" at bounding box center [753, 486] width 121 height 35
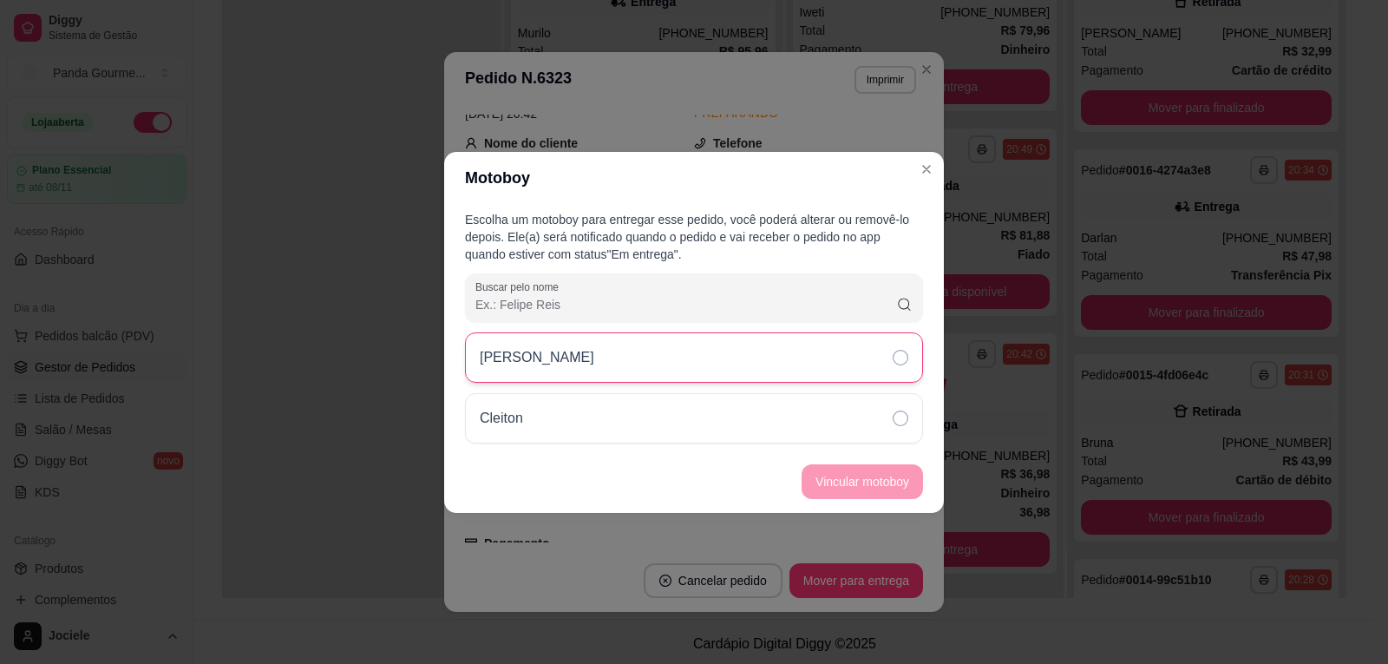
click at [895, 352] on icon at bounding box center [901, 358] width 16 height 16
click at [874, 490] on button "Vincular motoboy" at bounding box center [862, 481] width 121 height 35
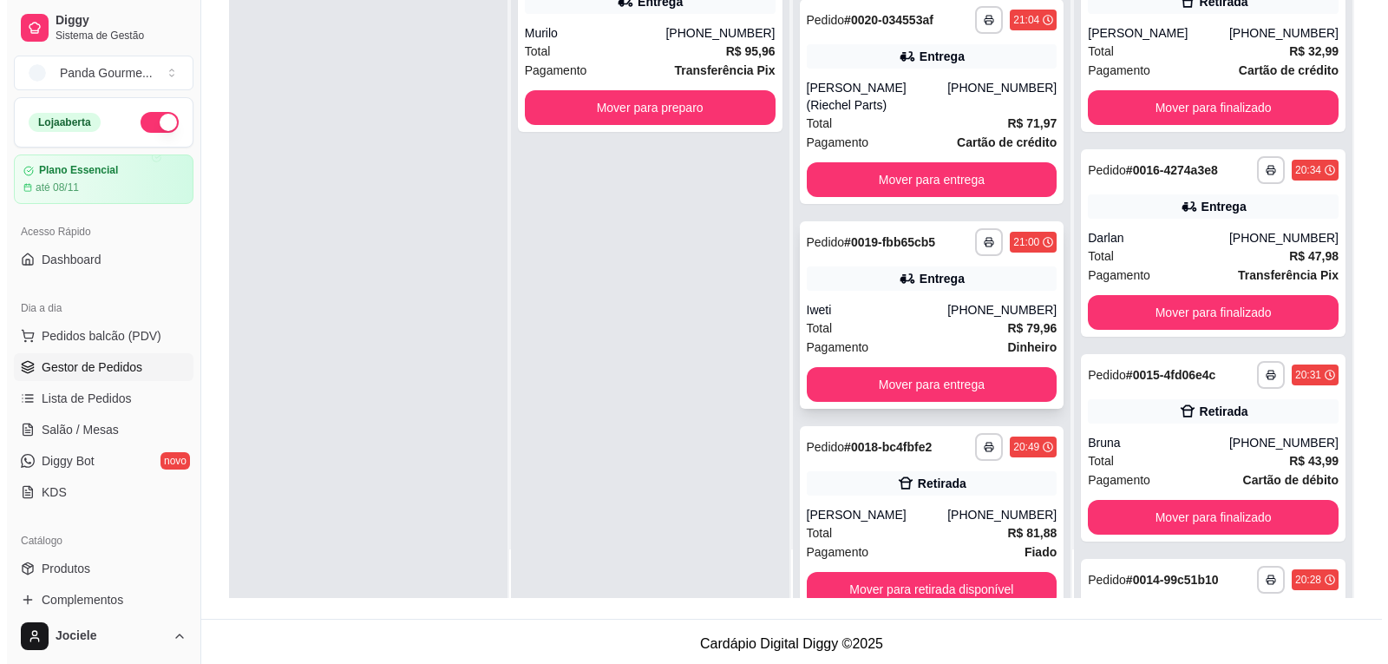
scroll to position [118, 0]
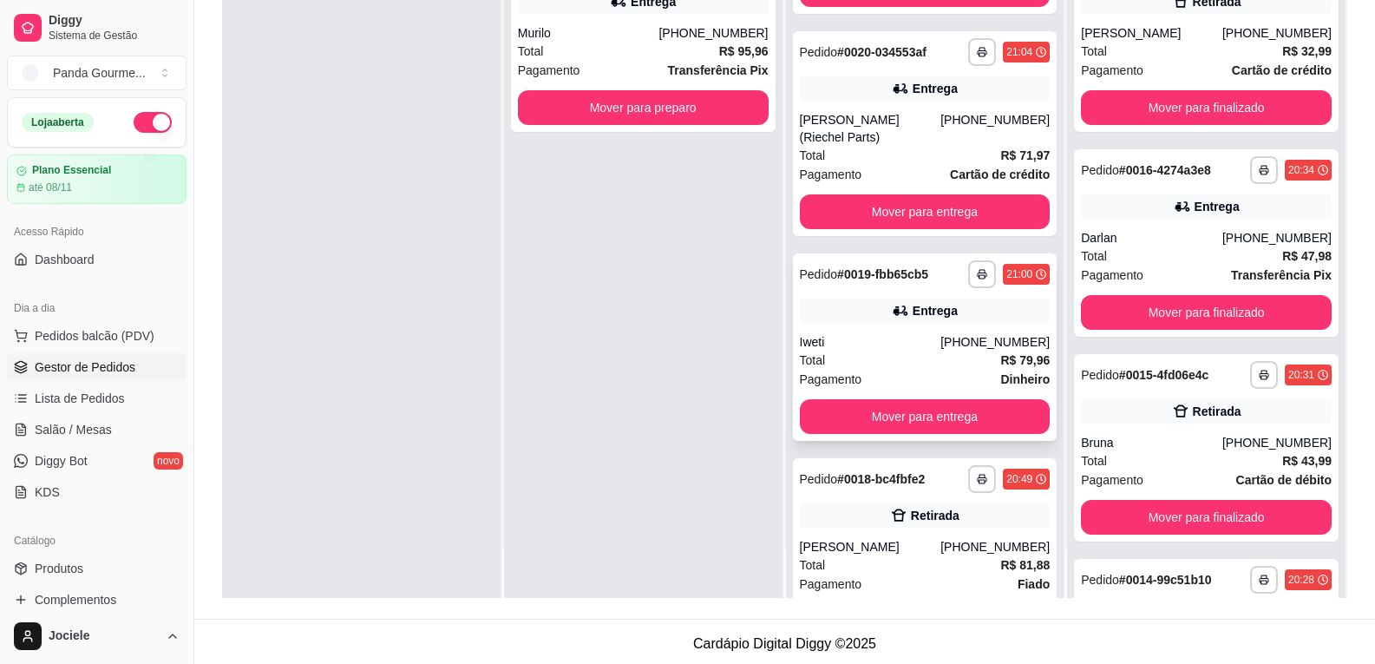
click at [878, 327] on div "**********" at bounding box center [925, 346] width 265 height 187
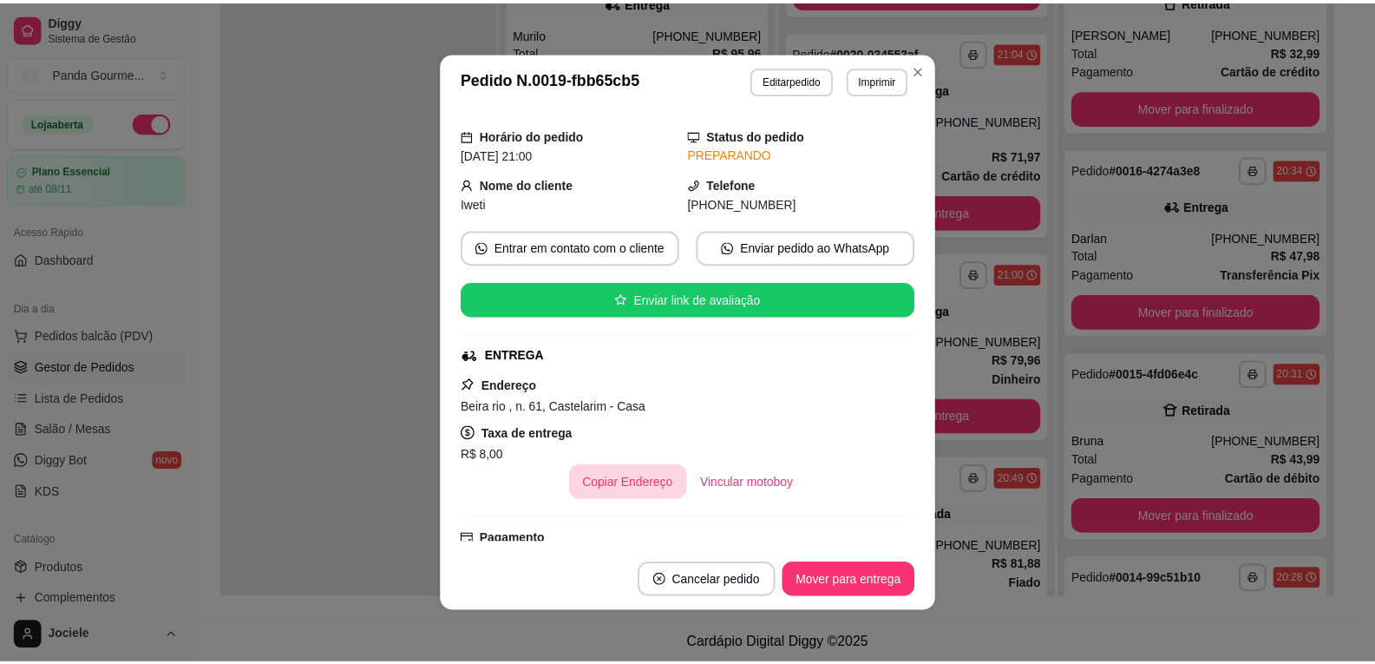
scroll to position [174, 0]
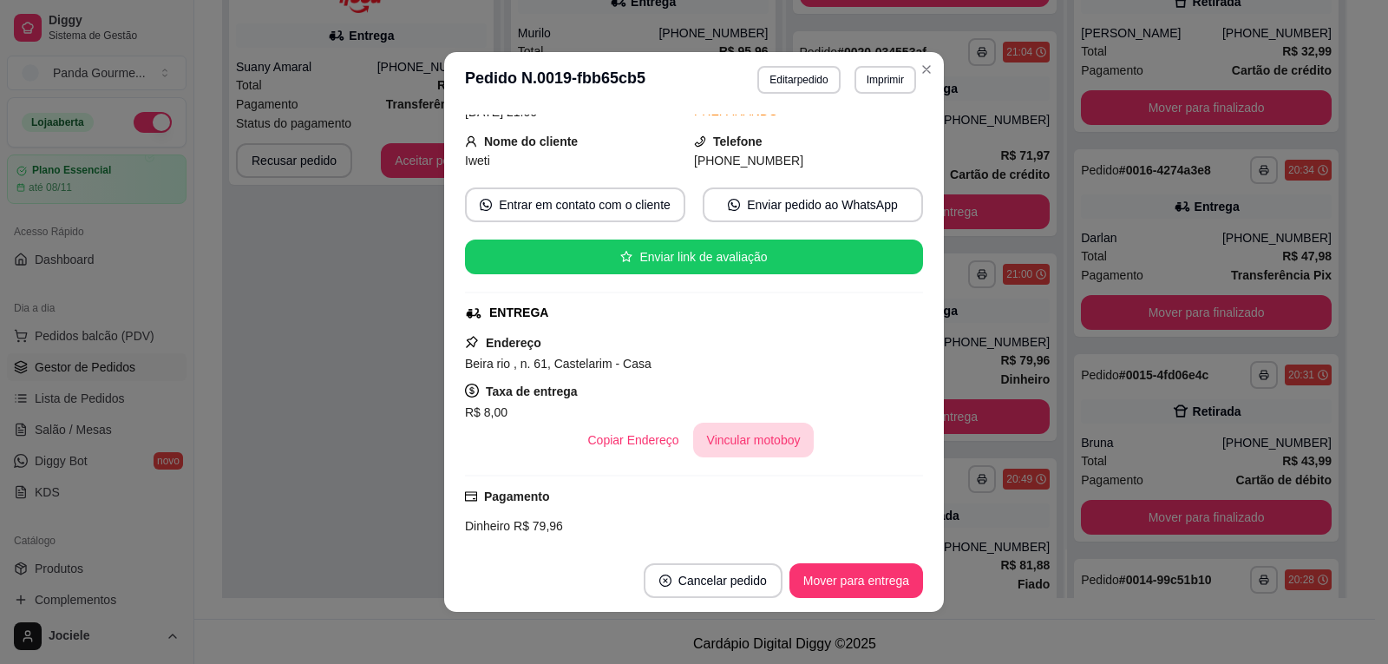
click at [722, 448] on button "Vincular motoboy" at bounding box center [753, 440] width 121 height 35
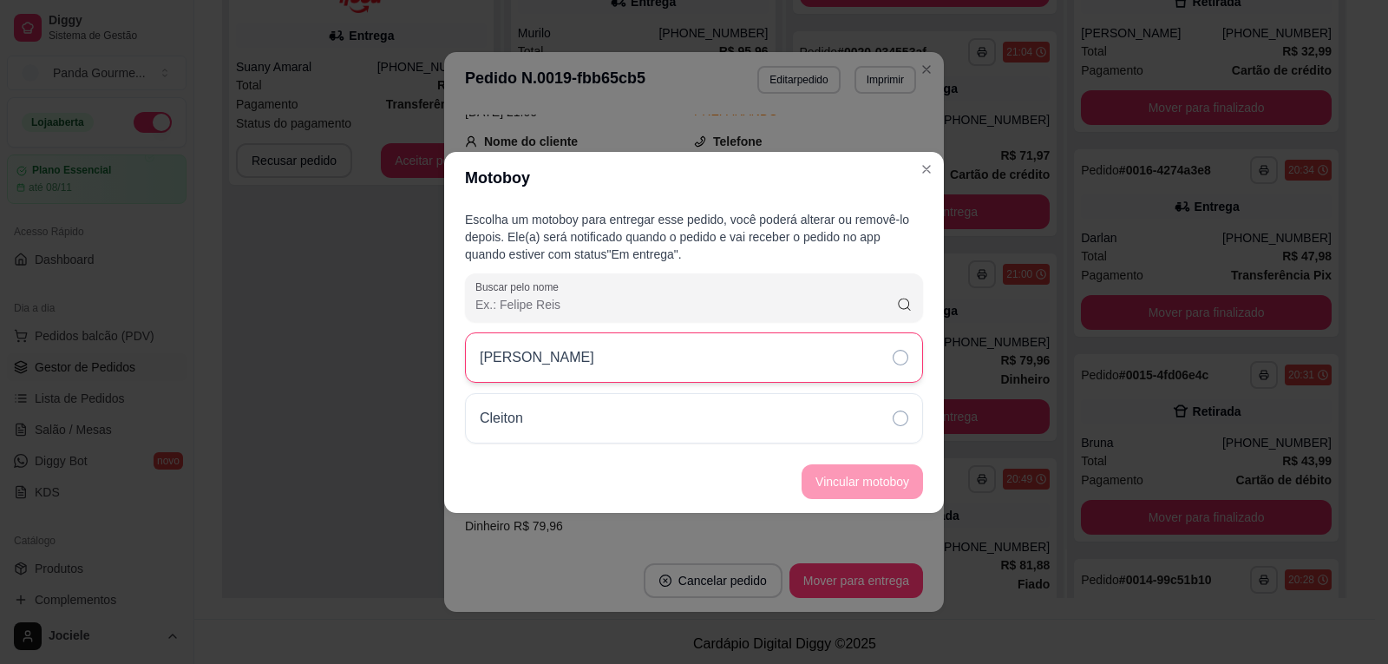
click at [906, 356] on icon at bounding box center [901, 358] width 16 height 16
click at [855, 475] on button "Vincular motoboy" at bounding box center [862, 481] width 121 height 35
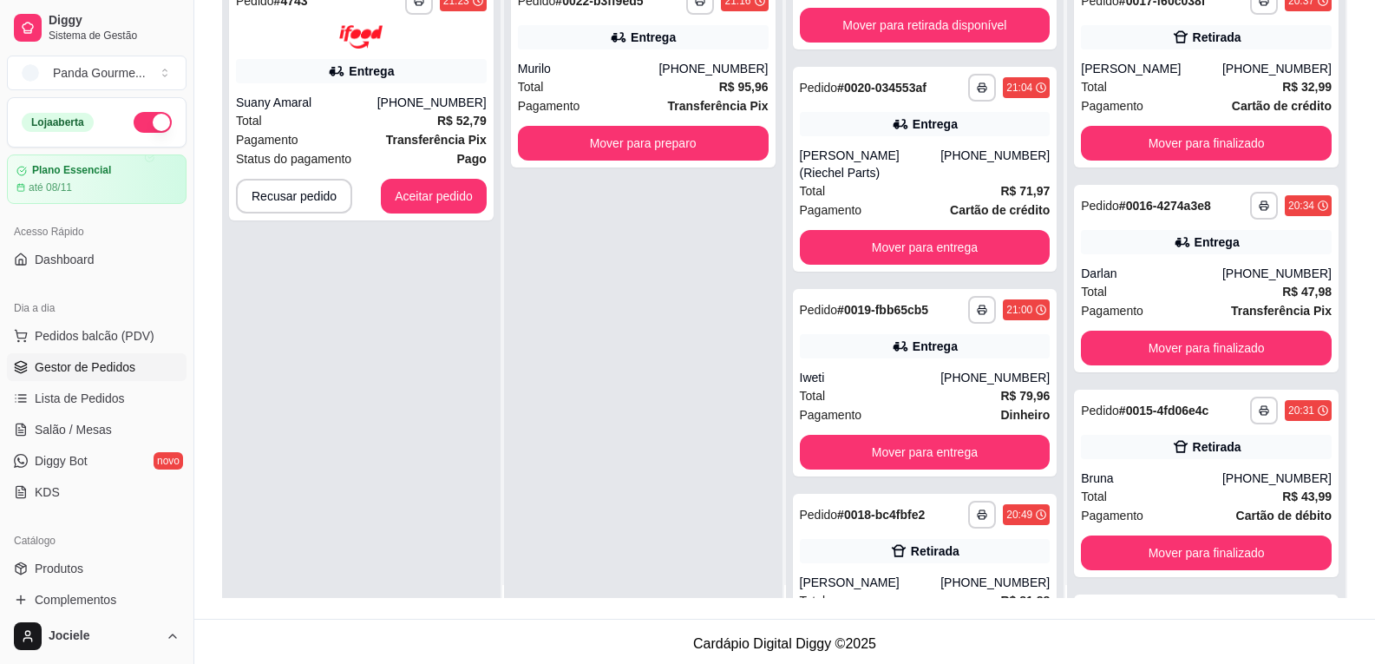
scroll to position [0, 0]
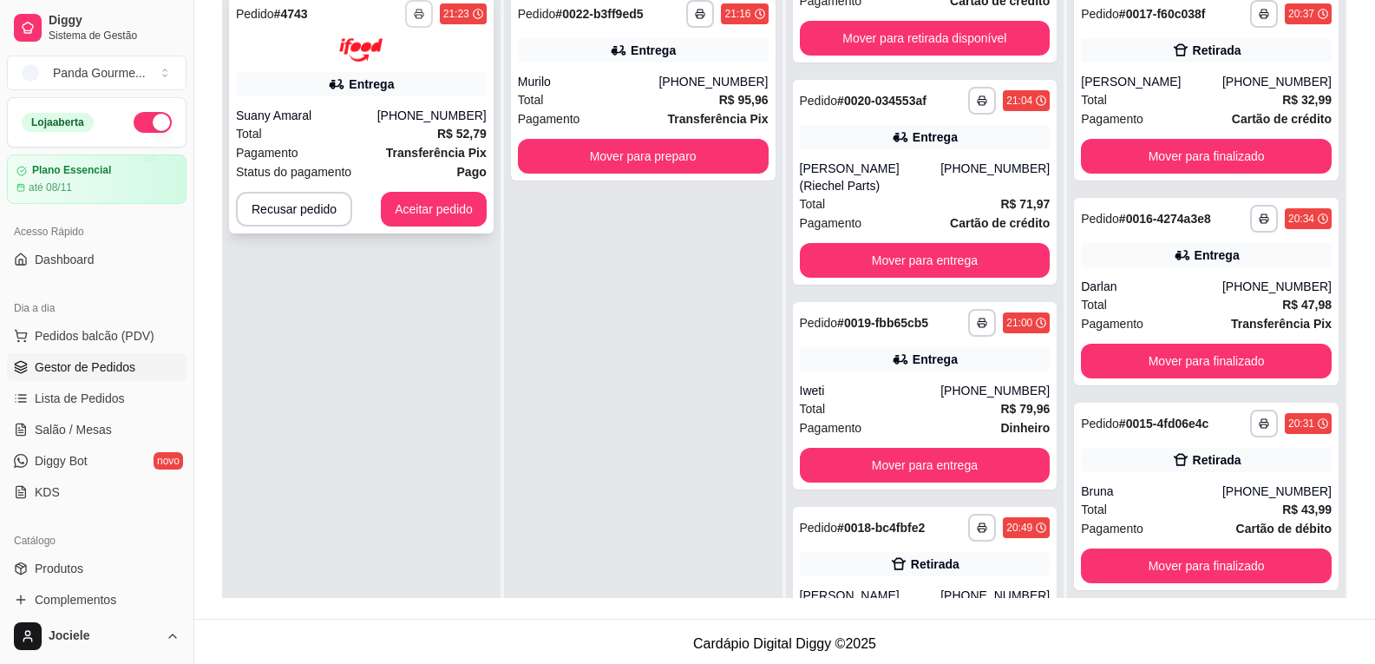
click at [413, 5] on button "button" at bounding box center [419, 14] width 28 height 28
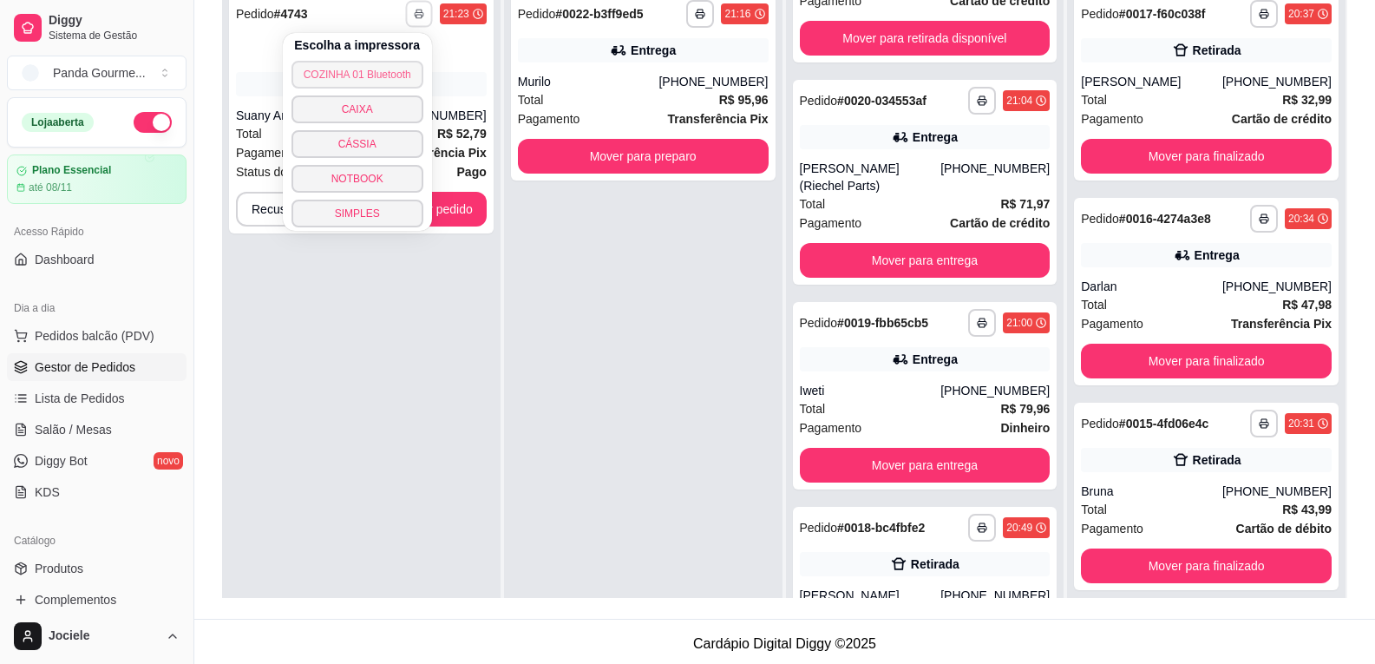
click at [392, 75] on button "COZINHA 01 Bluetooth" at bounding box center [358, 75] width 132 height 28
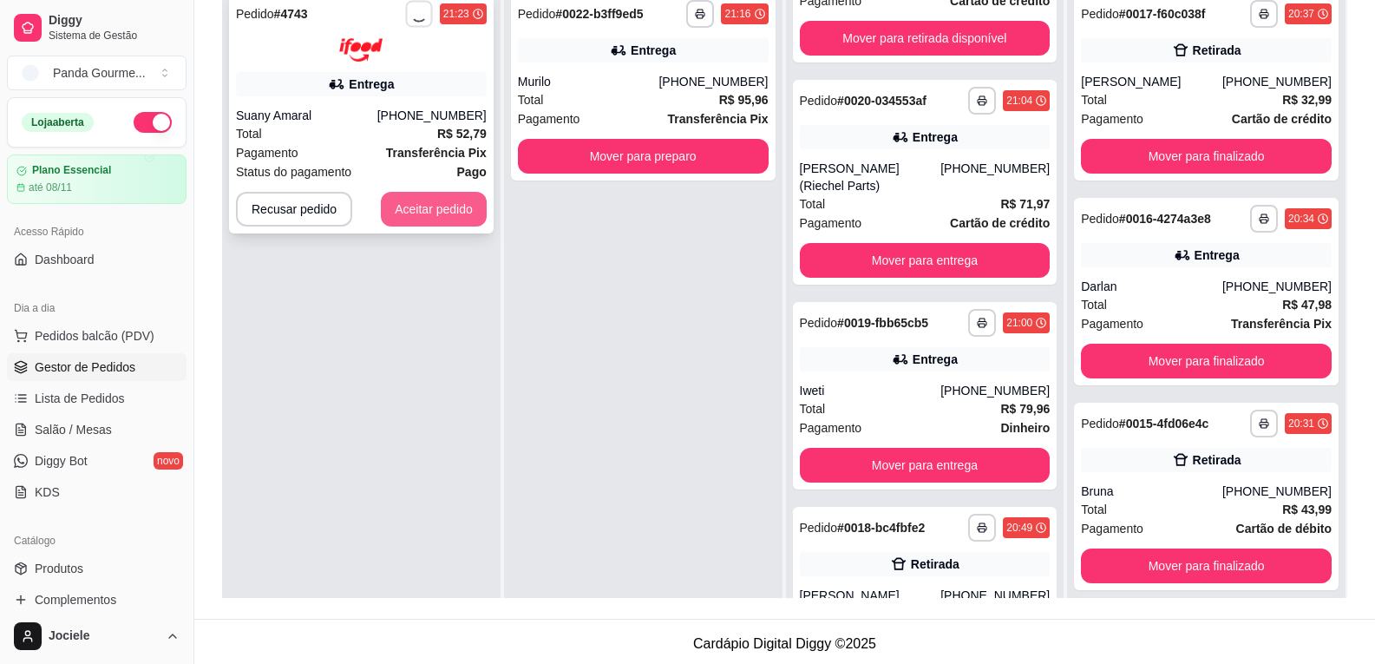
click at [463, 208] on button "Aceitar pedido" at bounding box center [434, 209] width 106 height 35
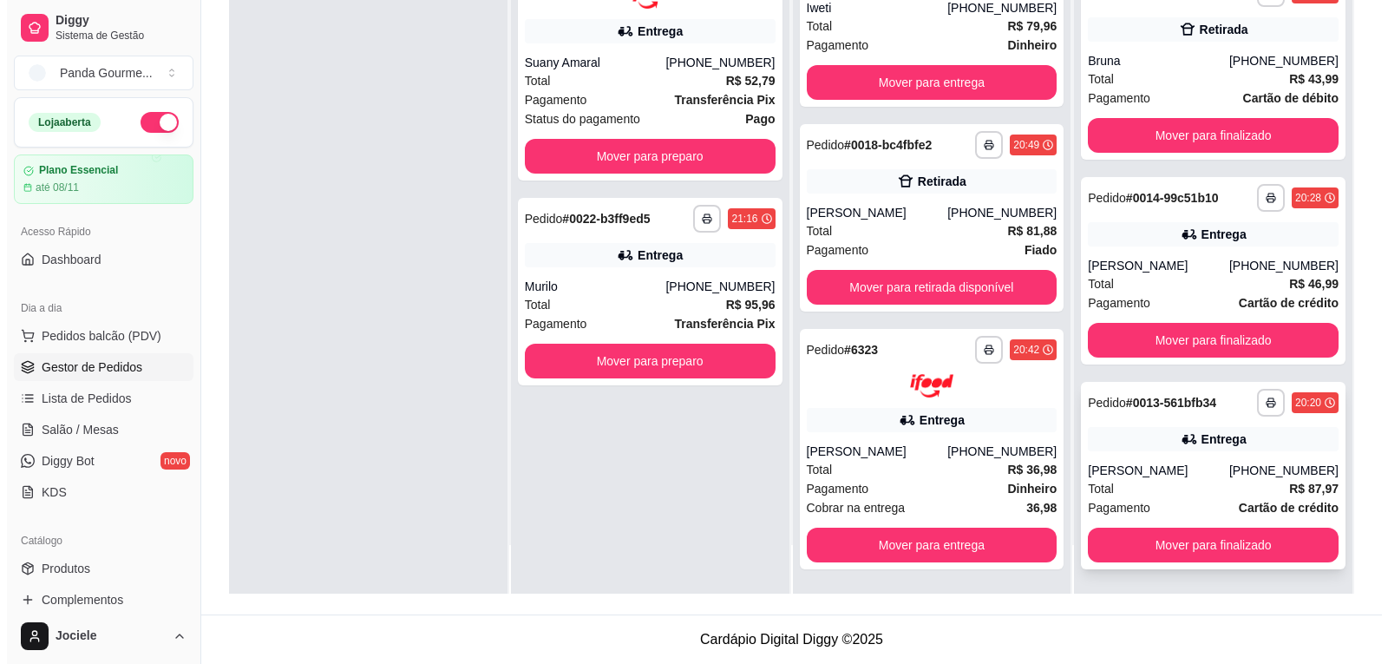
scroll to position [377, 0]
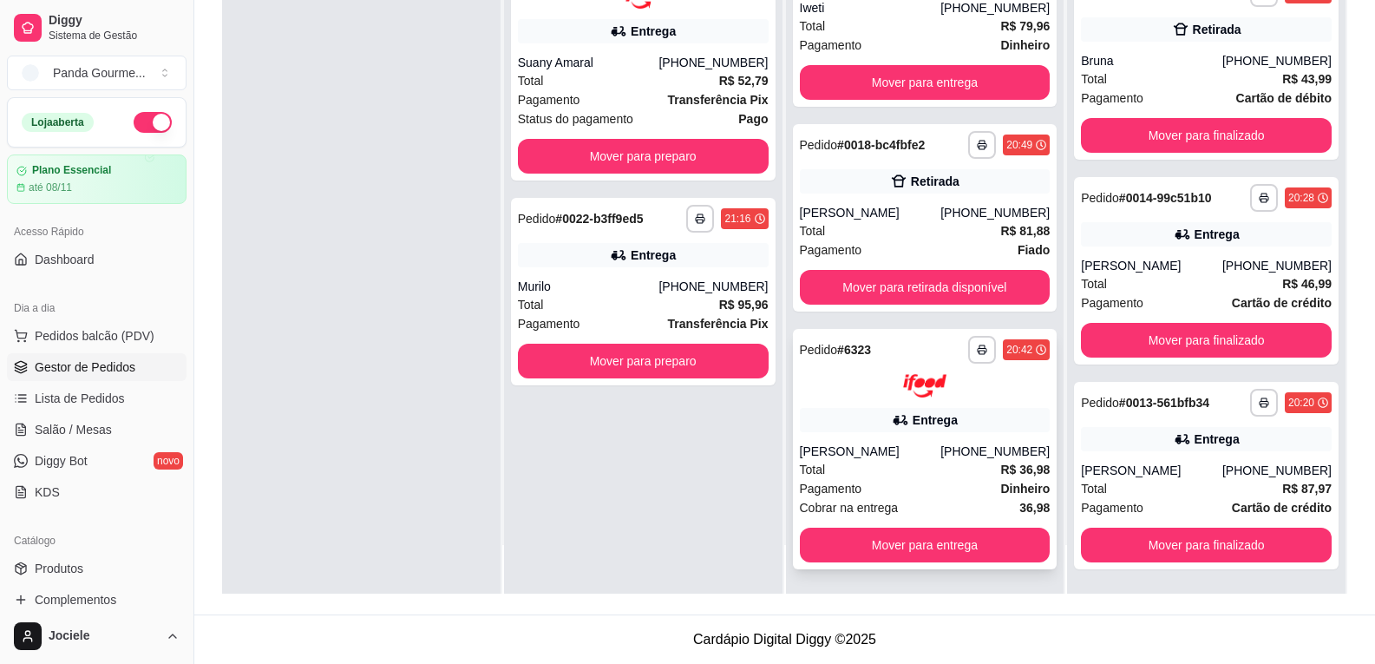
click at [891, 455] on div "[PERSON_NAME]" at bounding box center [870, 451] width 141 height 17
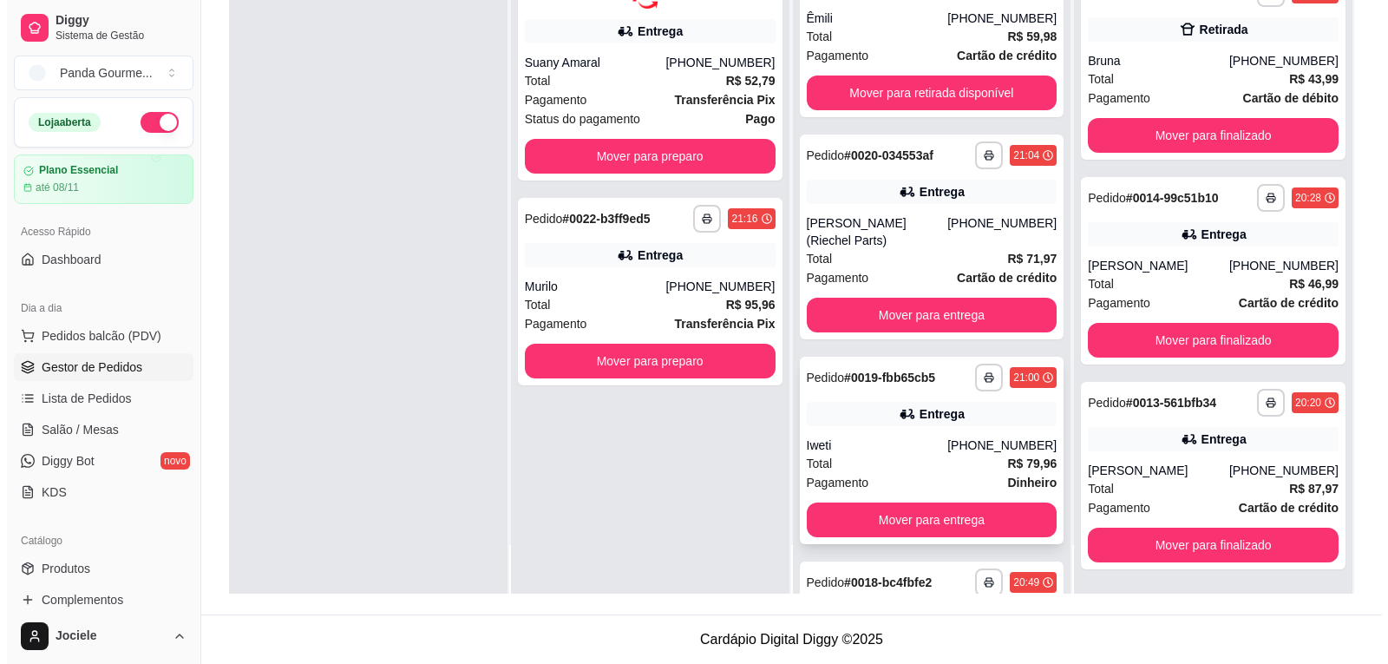
scroll to position [0, 0]
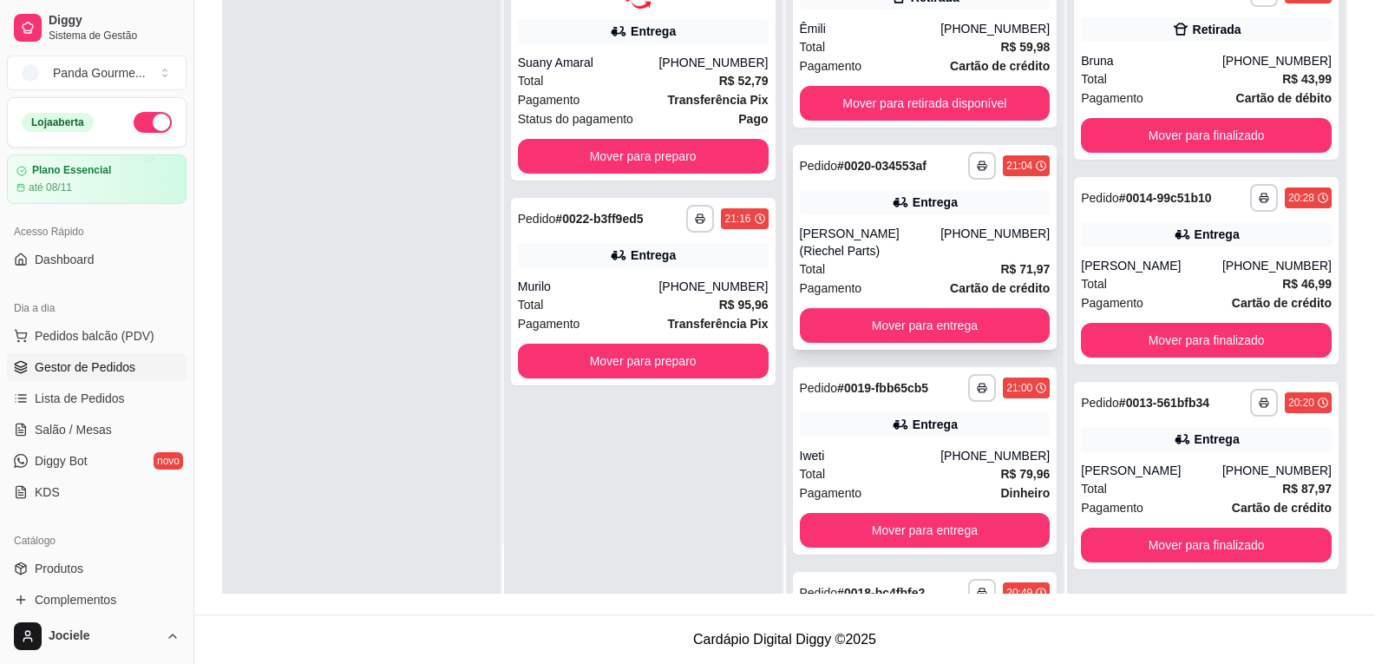
click at [846, 258] on div "[PERSON_NAME] (Riechel Parts)" at bounding box center [870, 242] width 141 height 35
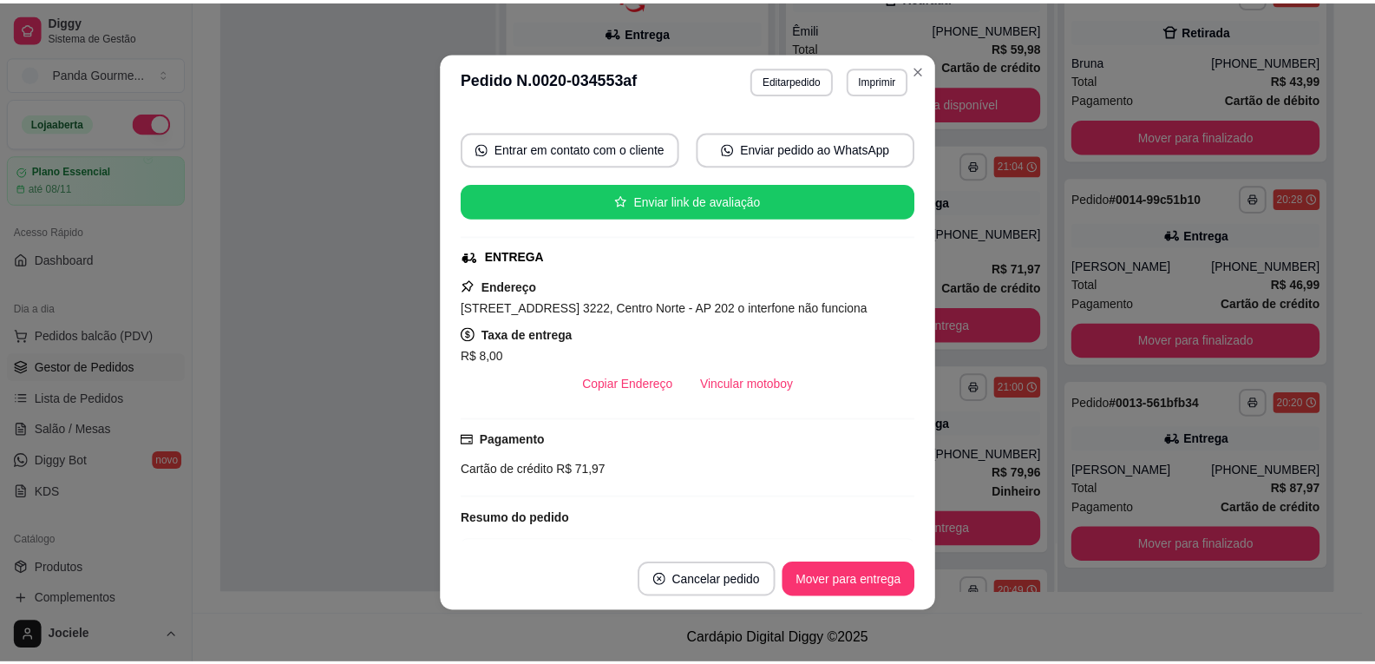
scroll to position [260, 0]
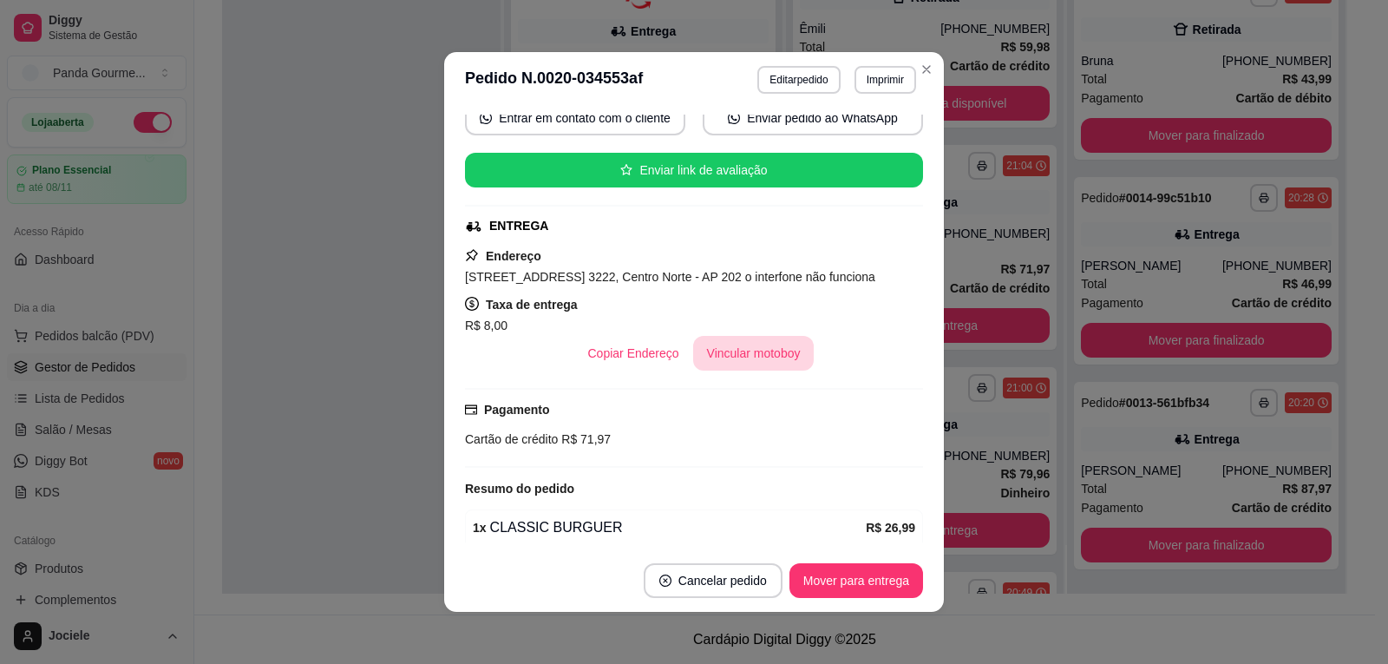
click at [743, 351] on button "Vincular motoboy" at bounding box center [753, 353] width 121 height 35
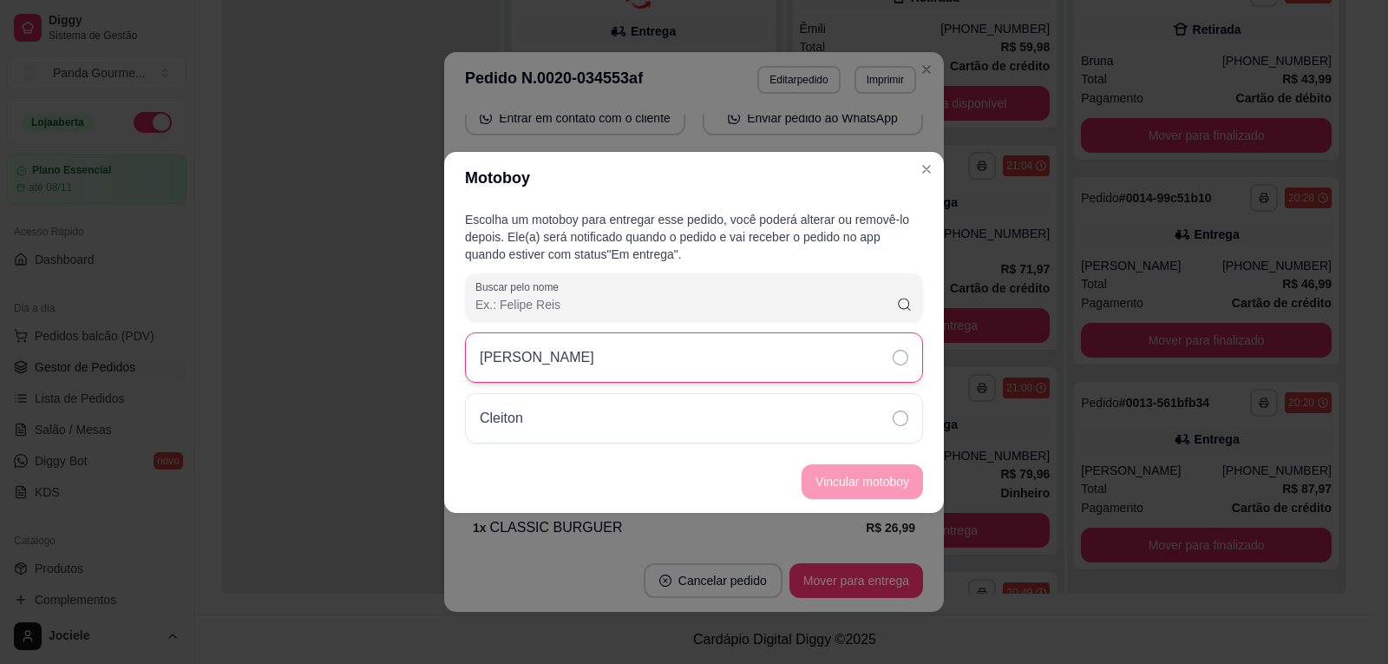
drag, startPoint x: 902, startPoint y: 359, endPoint x: 904, endPoint y: 373, distance: 14.0
click at [902, 358] on icon at bounding box center [901, 358] width 16 height 16
click at [874, 482] on button "Vincular motoboy" at bounding box center [863, 481] width 118 height 34
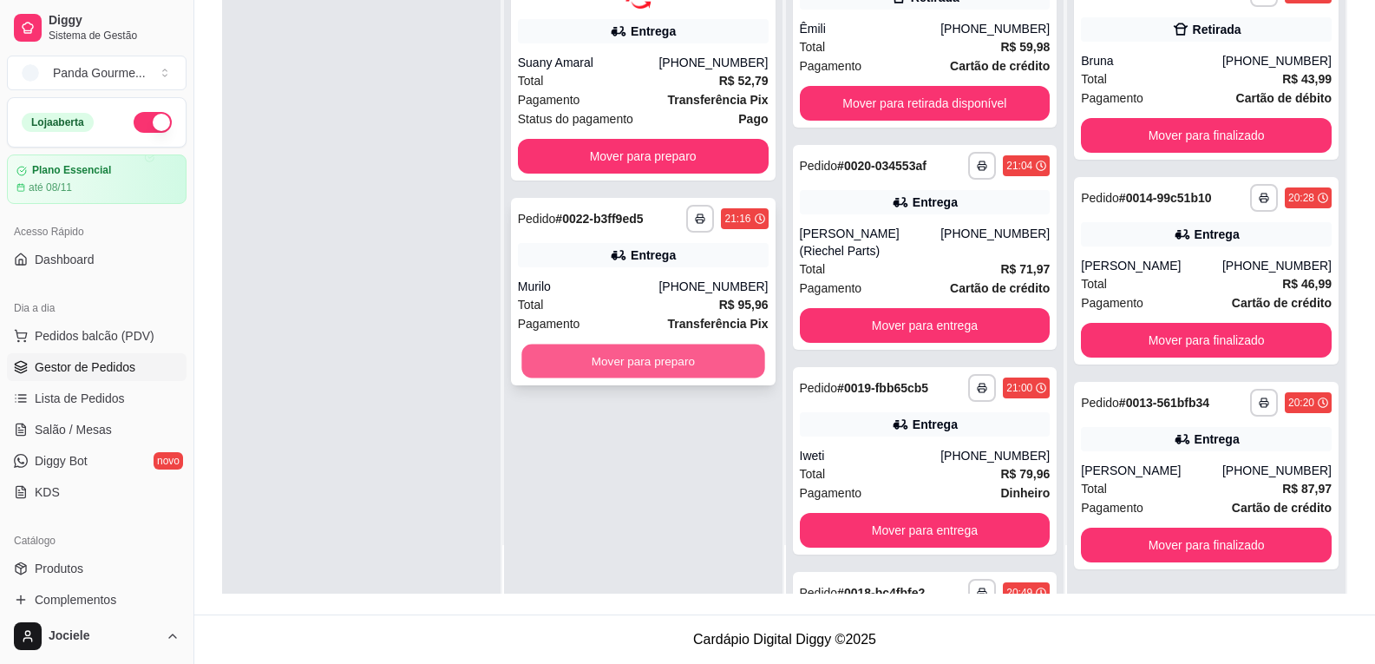
click at [622, 363] on button "Mover para preparo" at bounding box center [643, 361] width 243 height 34
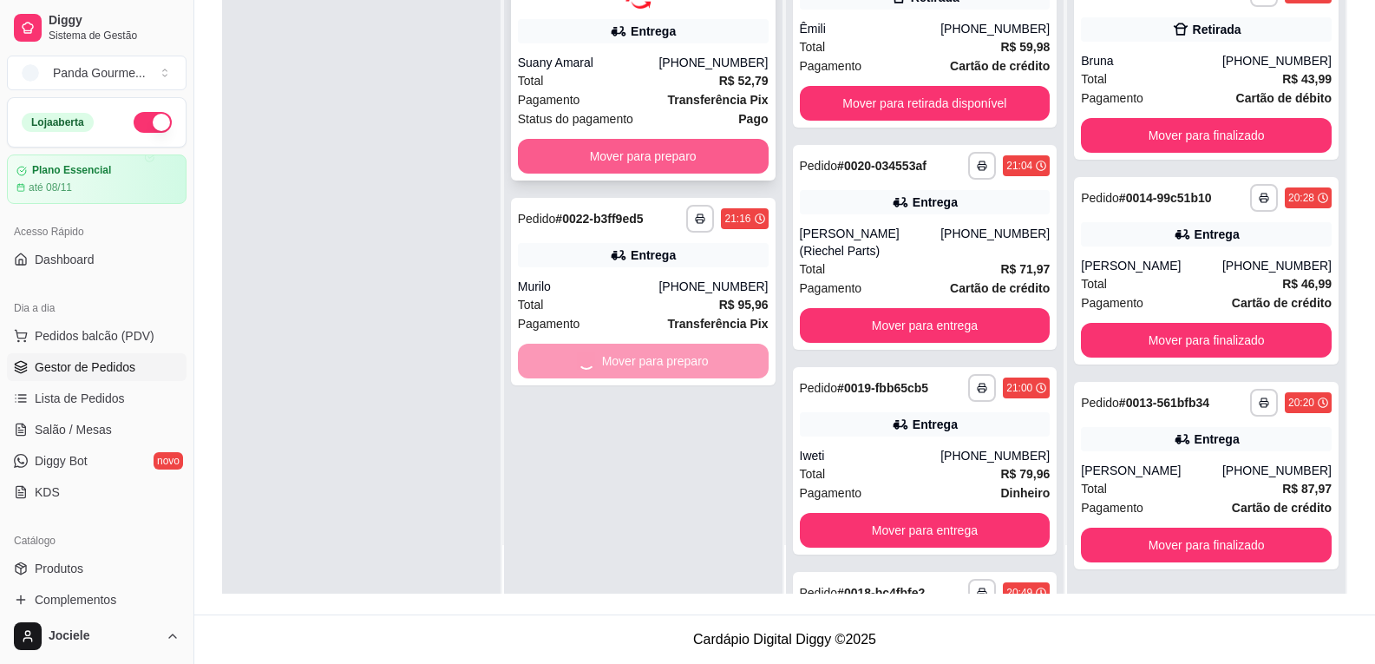
click at [623, 156] on button "Mover para preparo" at bounding box center [643, 156] width 251 height 35
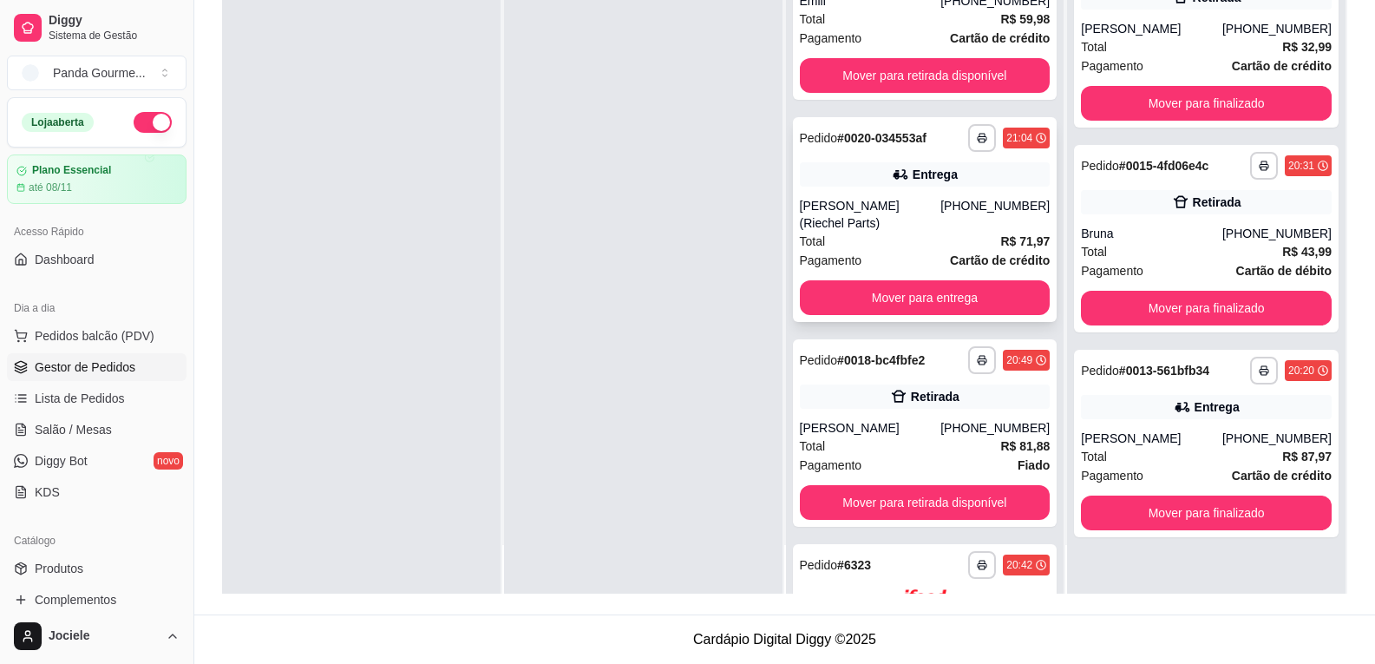
scroll to position [521, 0]
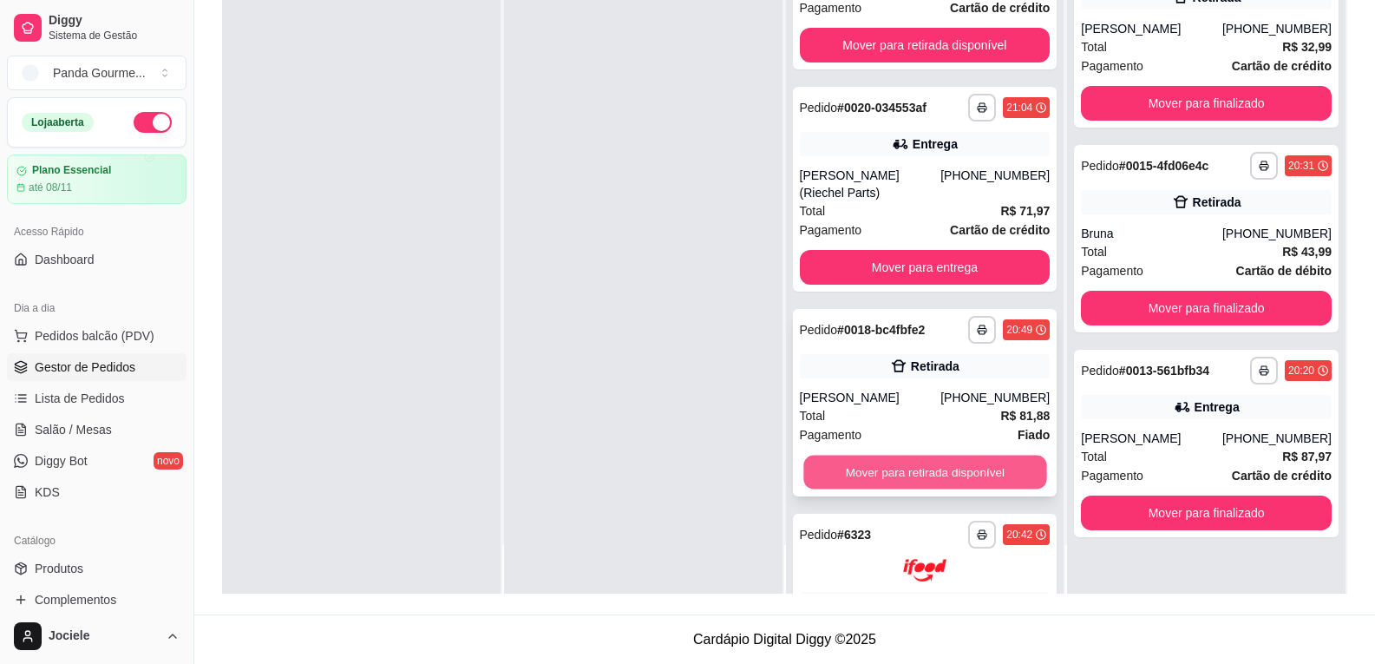
click at [867, 468] on button "Mover para retirada disponível" at bounding box center [925, 472] width 243 height 34
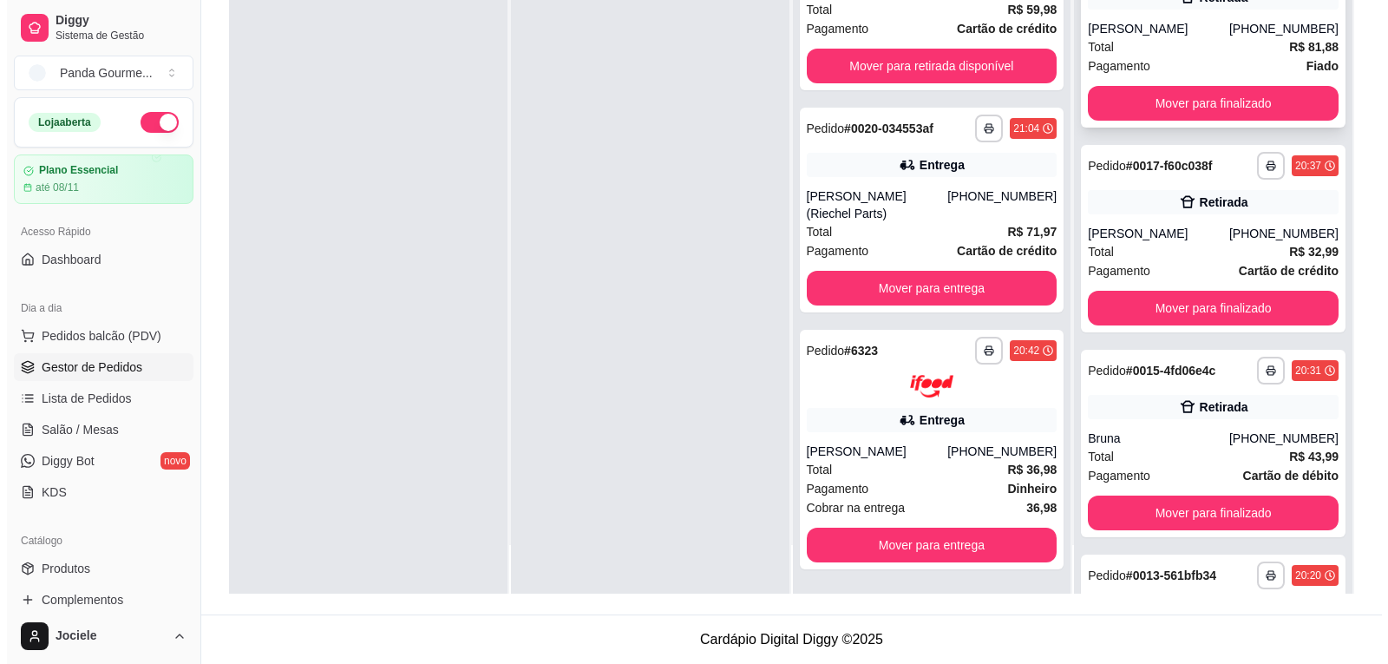
scroll to position [517, 0]
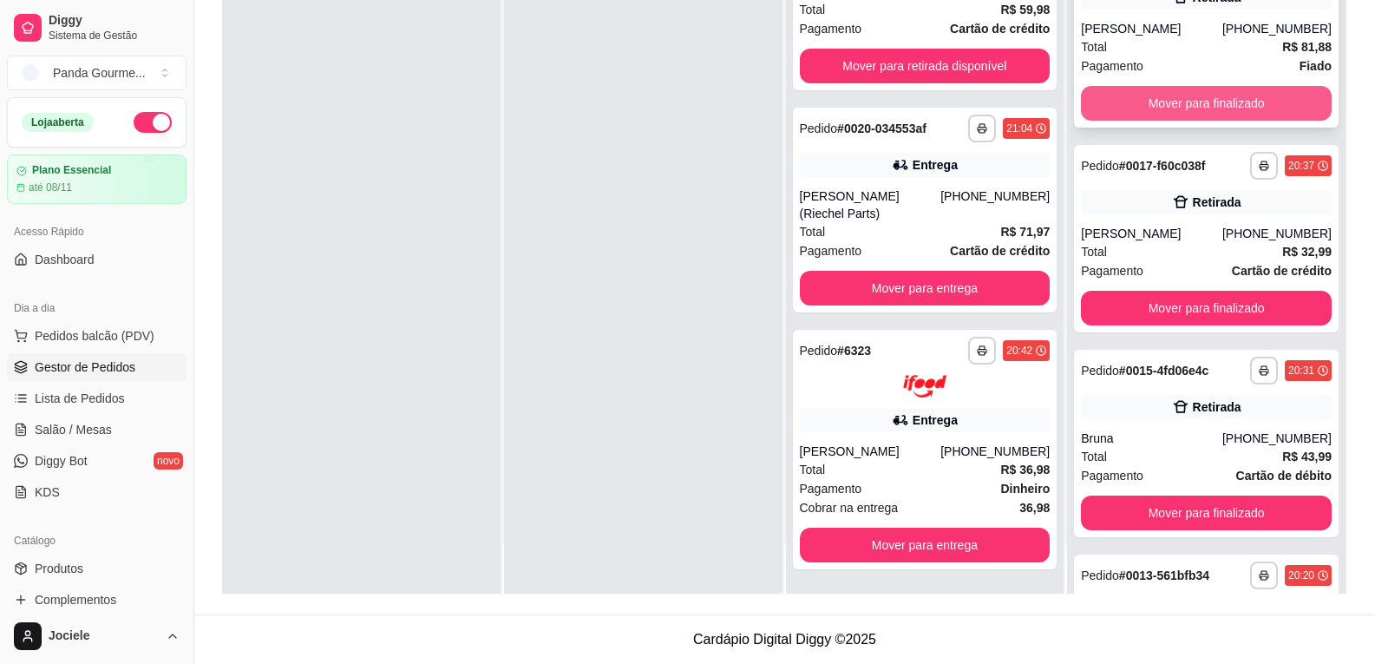
click at [1216, 103] on button "Mover para finalizado" at bounding box center [1206, 103] width 251 height 35
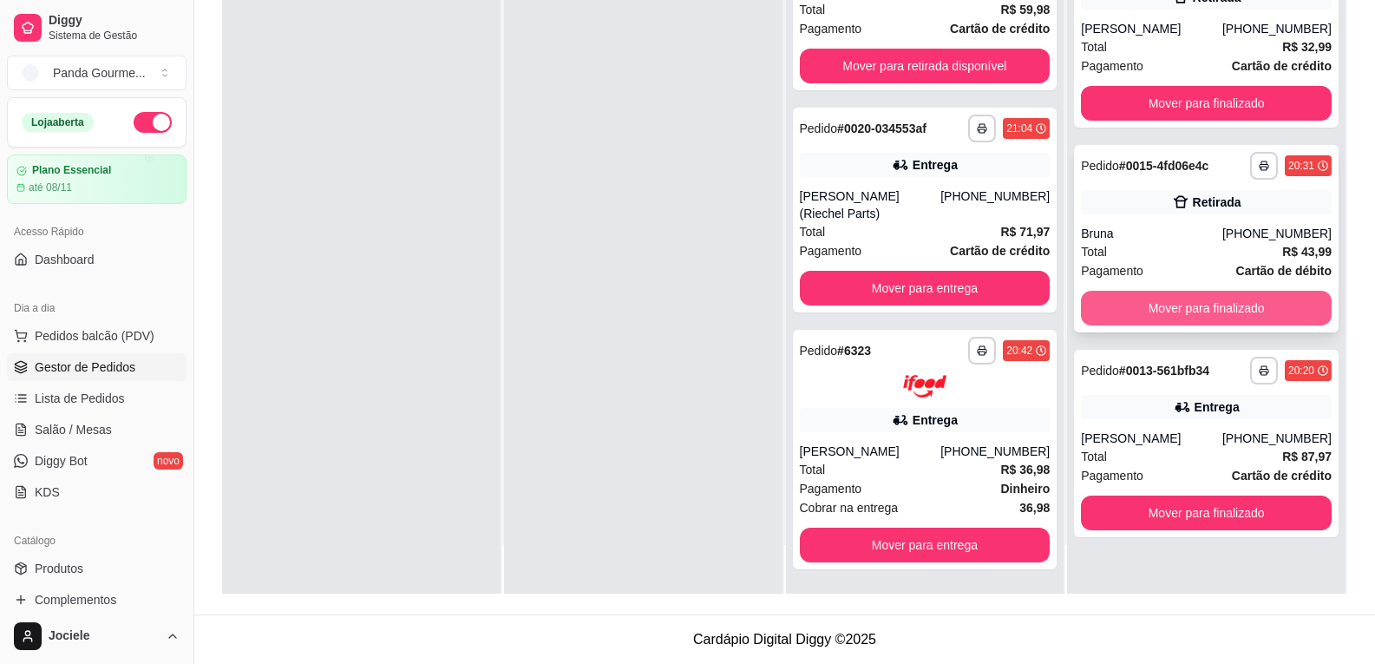
click at [1152, 312] on button "Mover para finalizado" at bounding box center [1206, 308] width 251 height 35
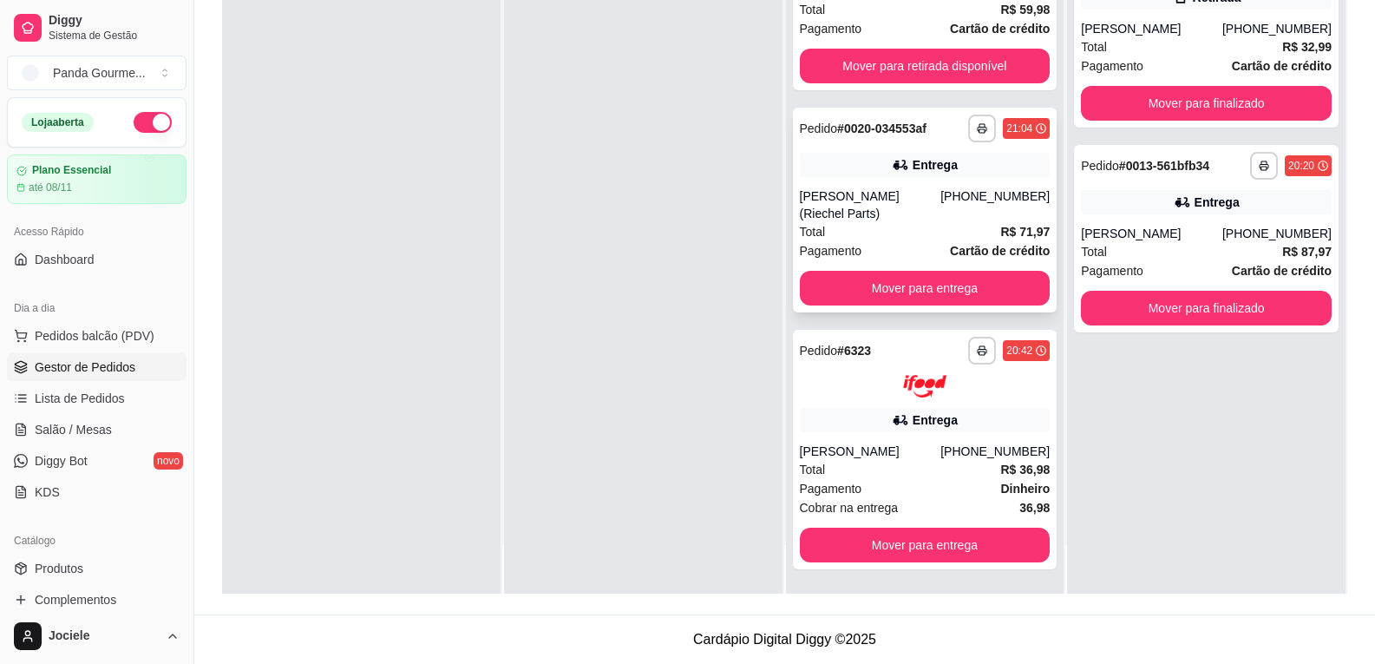
click at [839, 187] on div "[PERSON_NAME] (Riechel Parts)" at bounding box center [870, 204] width 141 height 35
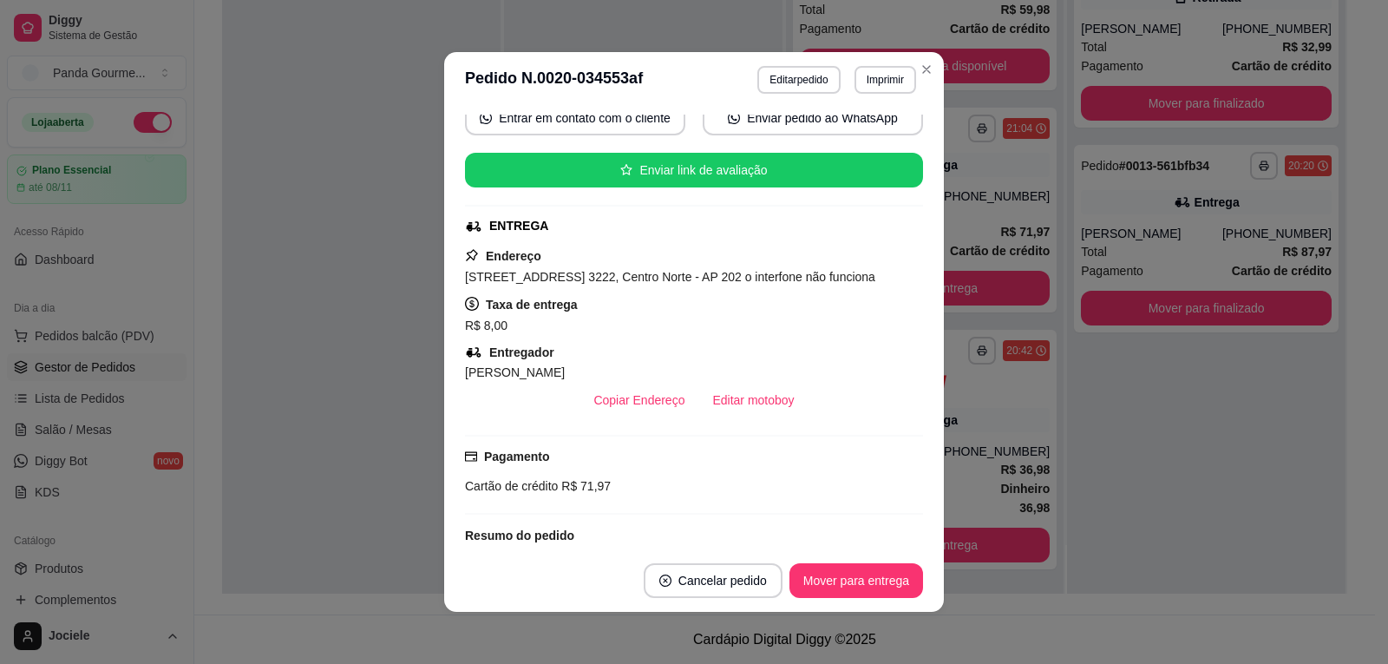
scroll to position [345, 0]
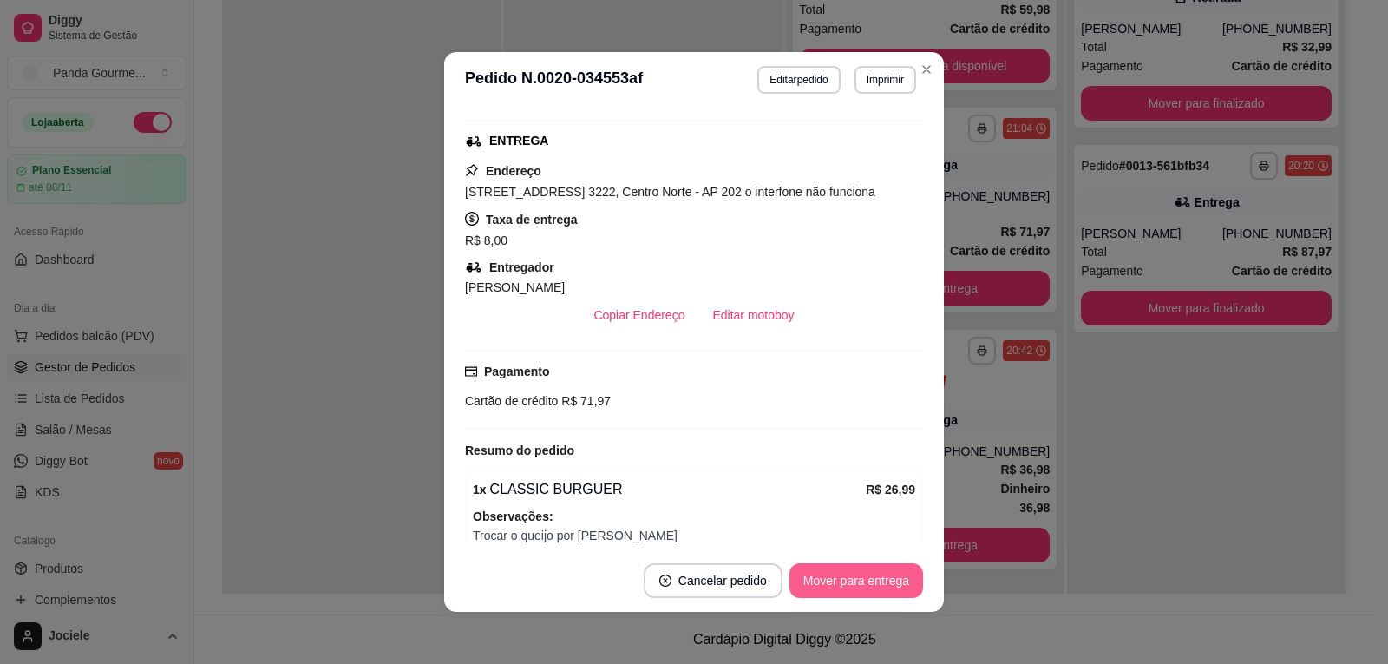
click at [838, 582] on button "Mover para entrega" at bounding box center [857, 580] width 134 height 35
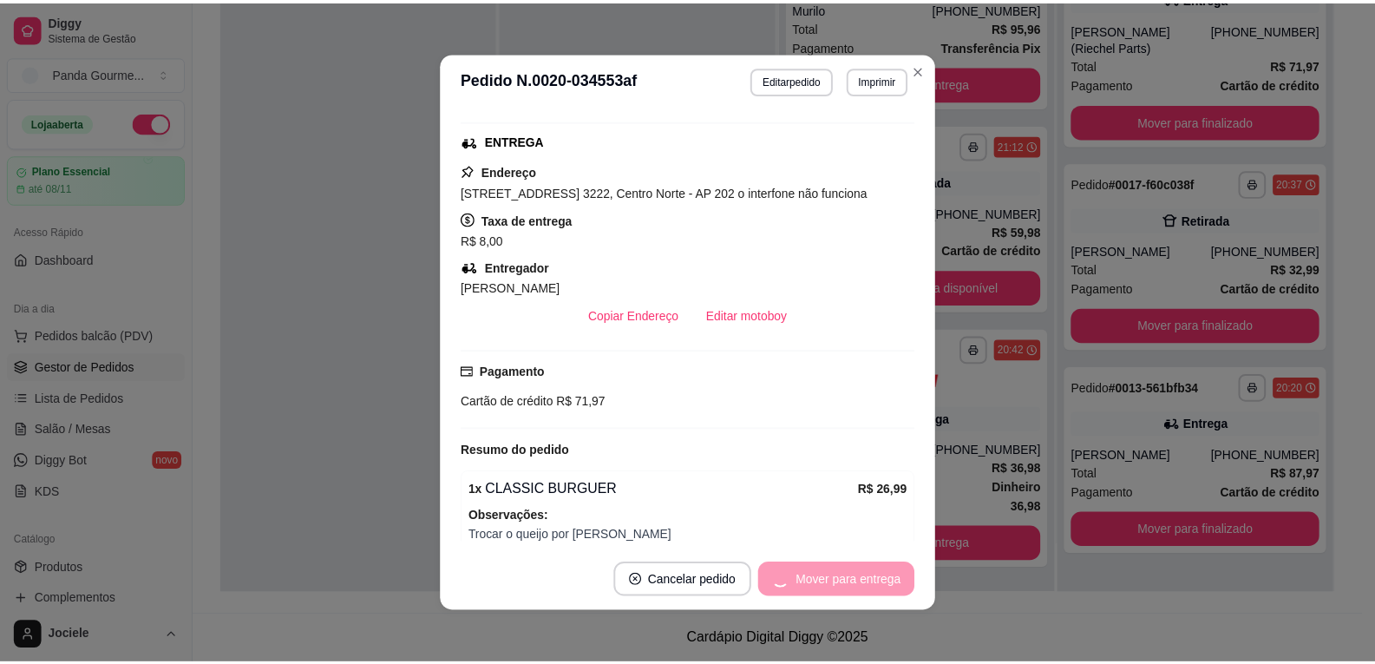
scroll to position [295, 0]
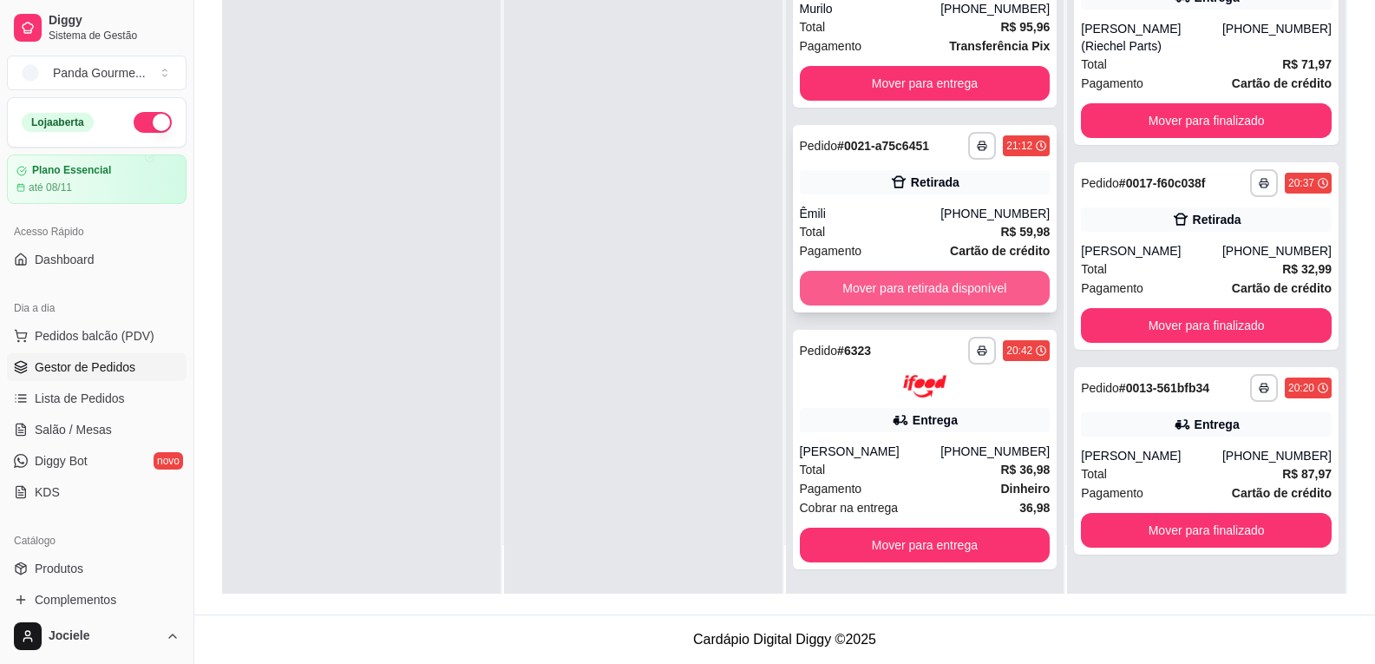
click at [893, 277] on button "Mover para retirada disponível" at bounding box center [925, 288] width 251 height 35
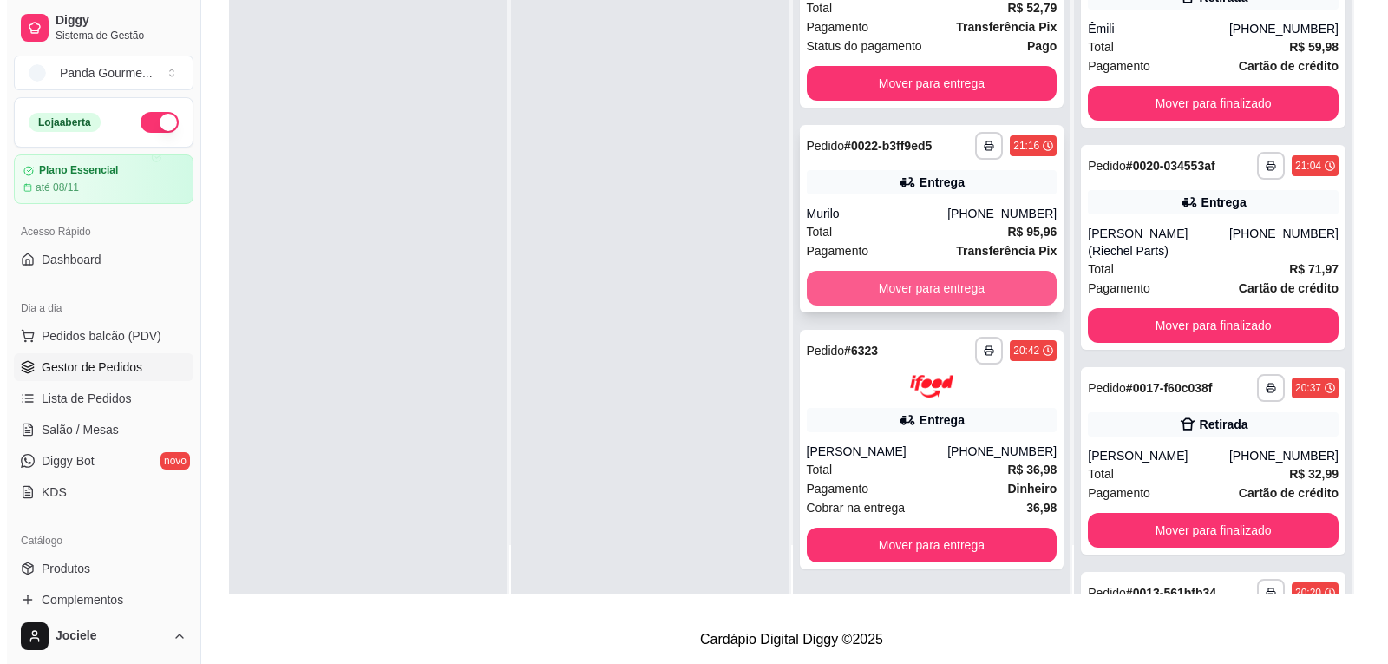
scroll to position [0, 0]
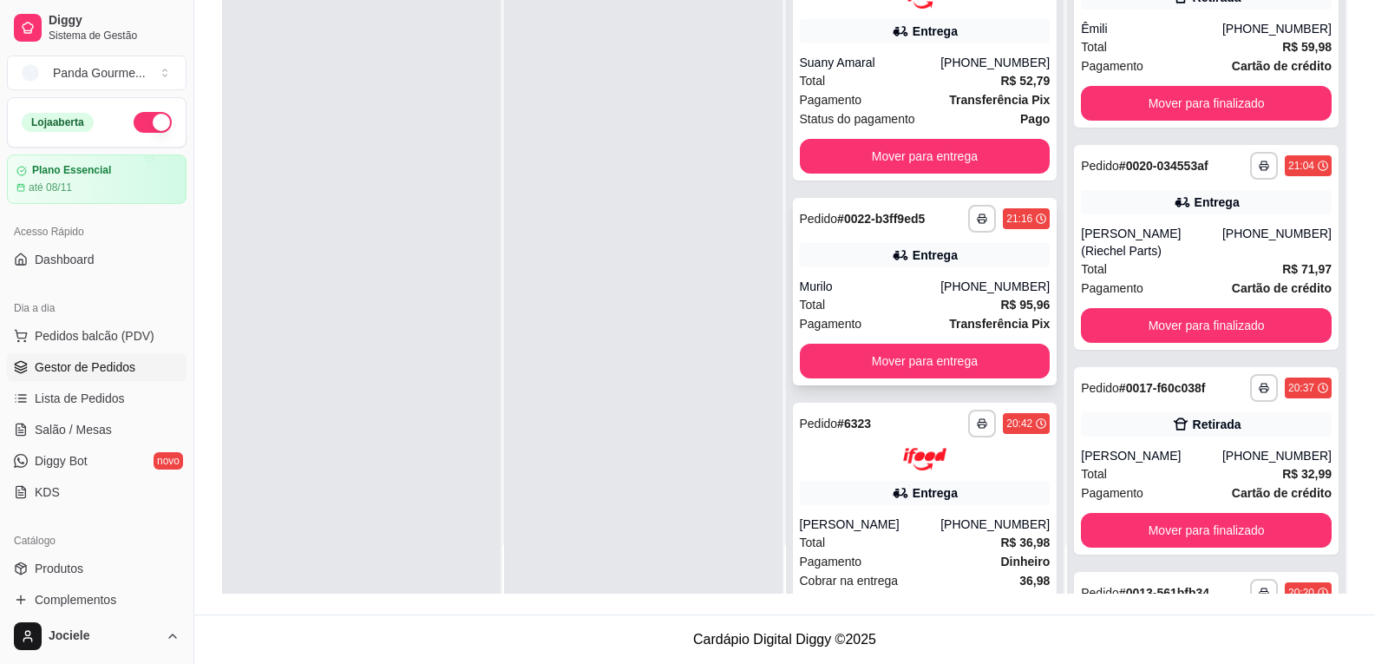
click at [890, 279] on div "Murilo" at bounding box center [870, 286] width 141 height 17
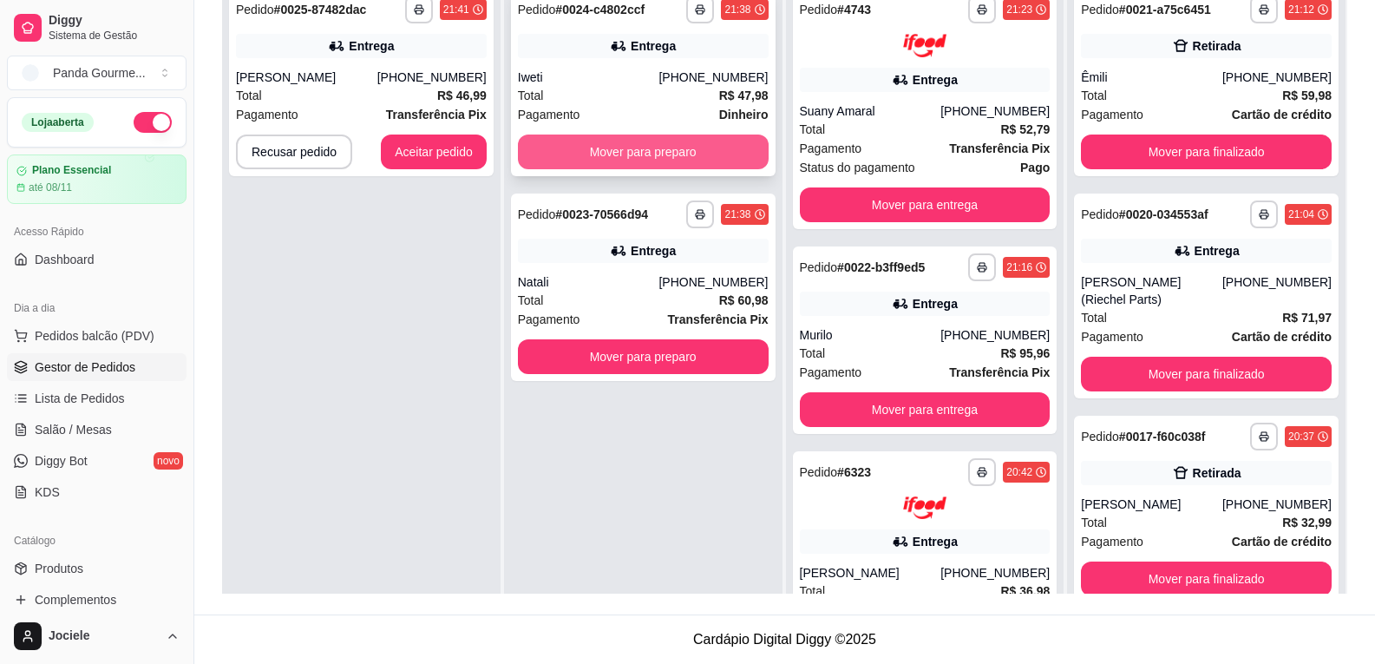
click at [612, 152] on button "Mover para preparo" at bounding box center [643, 152] width 251 height 35
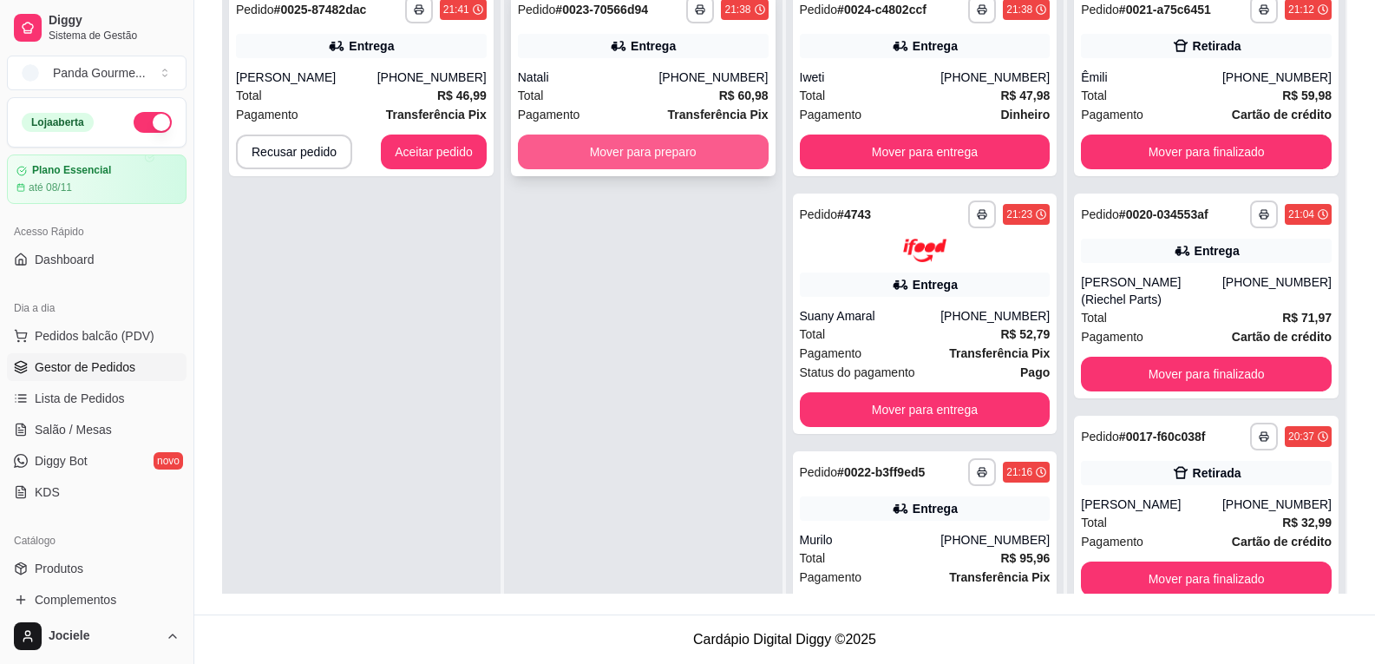
click at [613, 148] on button "Mover para preparo" at bounding box center [643, 152] width 251 height 35
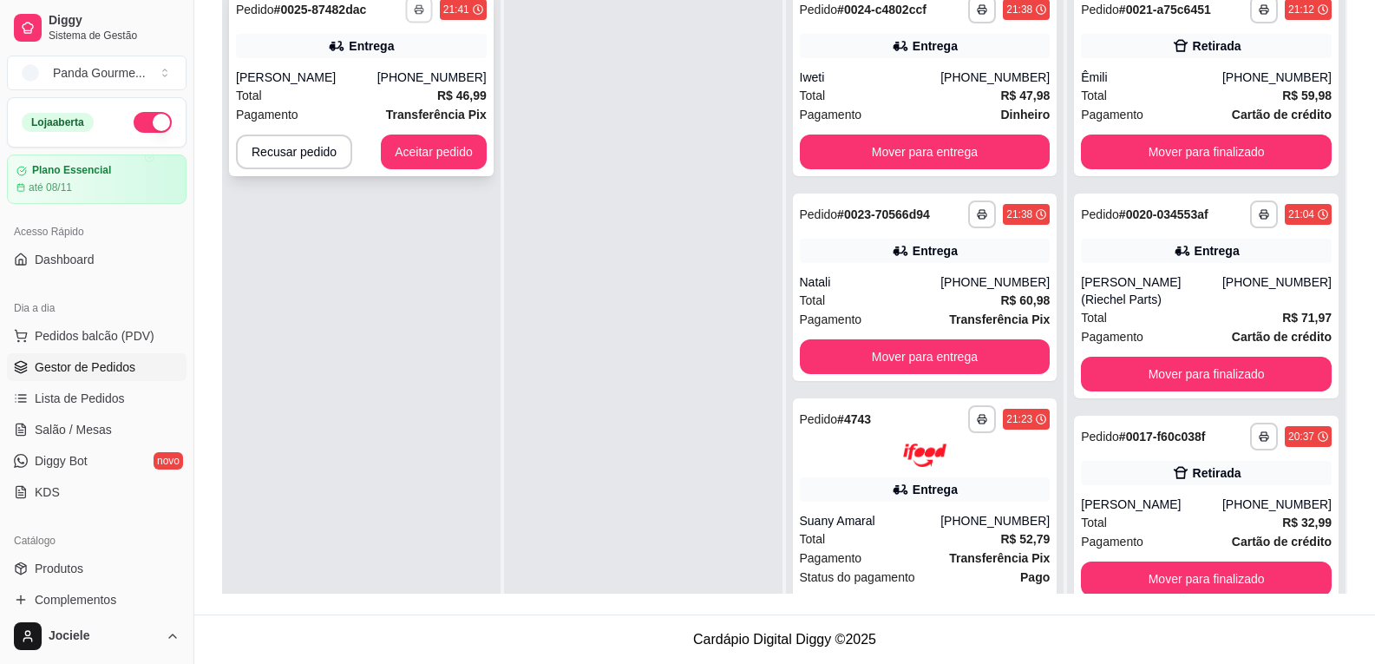
click at [417, 10] on icon "button" at bounding box center [419, 9] width 10 height 10
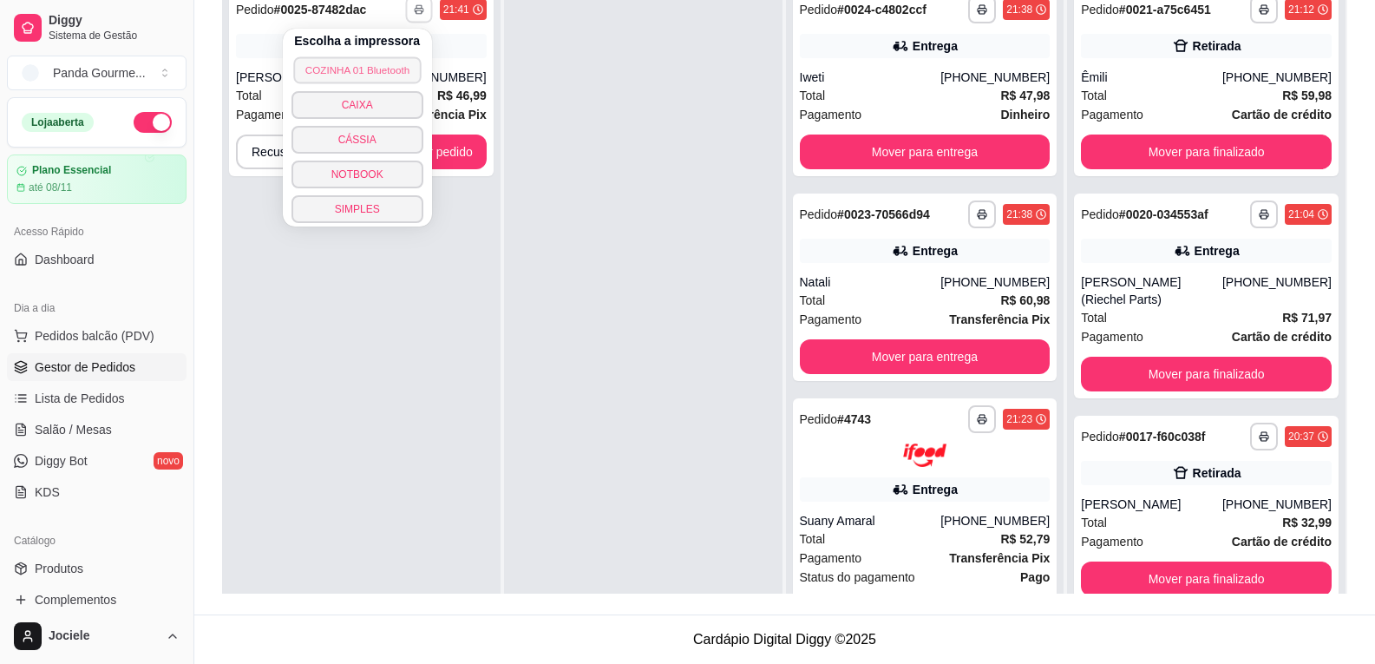
click at [398, 64] on button "COZINHA 01 Bluetooth" at bounding box center [357, 69] width 128 height 27
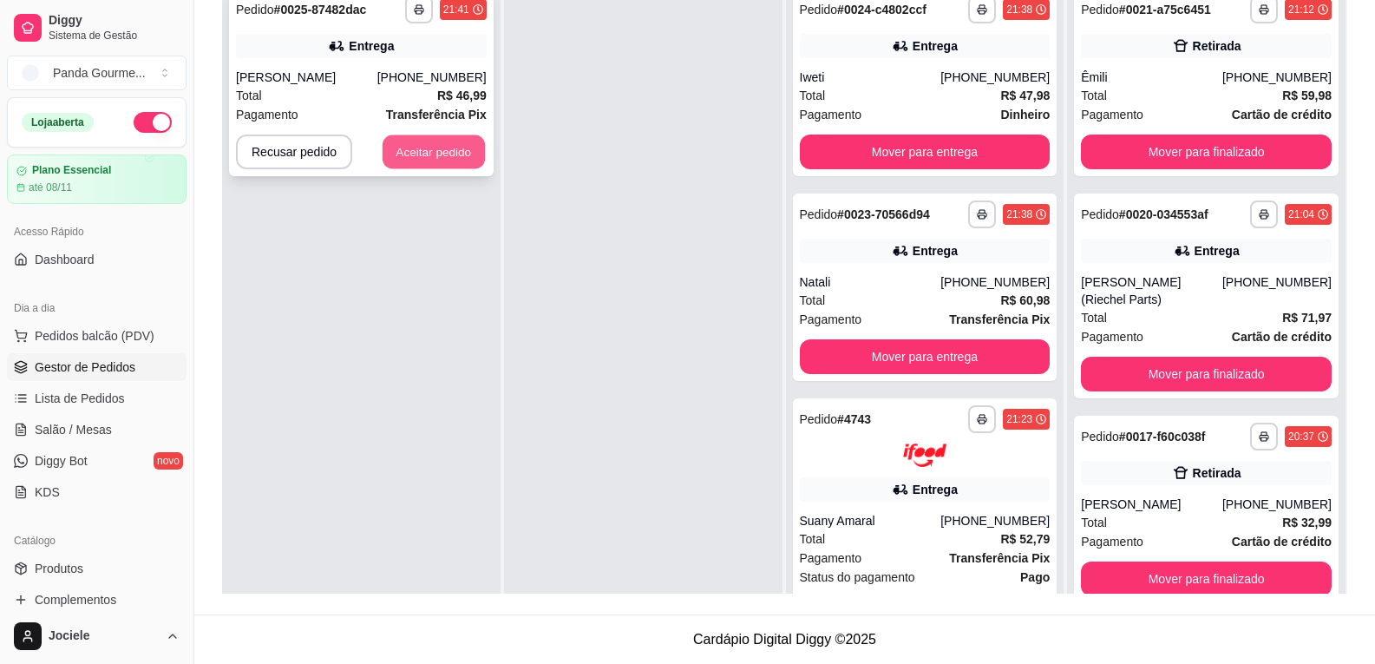
click at [452, 141] on button "Aceitar pedido" at bounding box center [434, 152] width 102 height 34
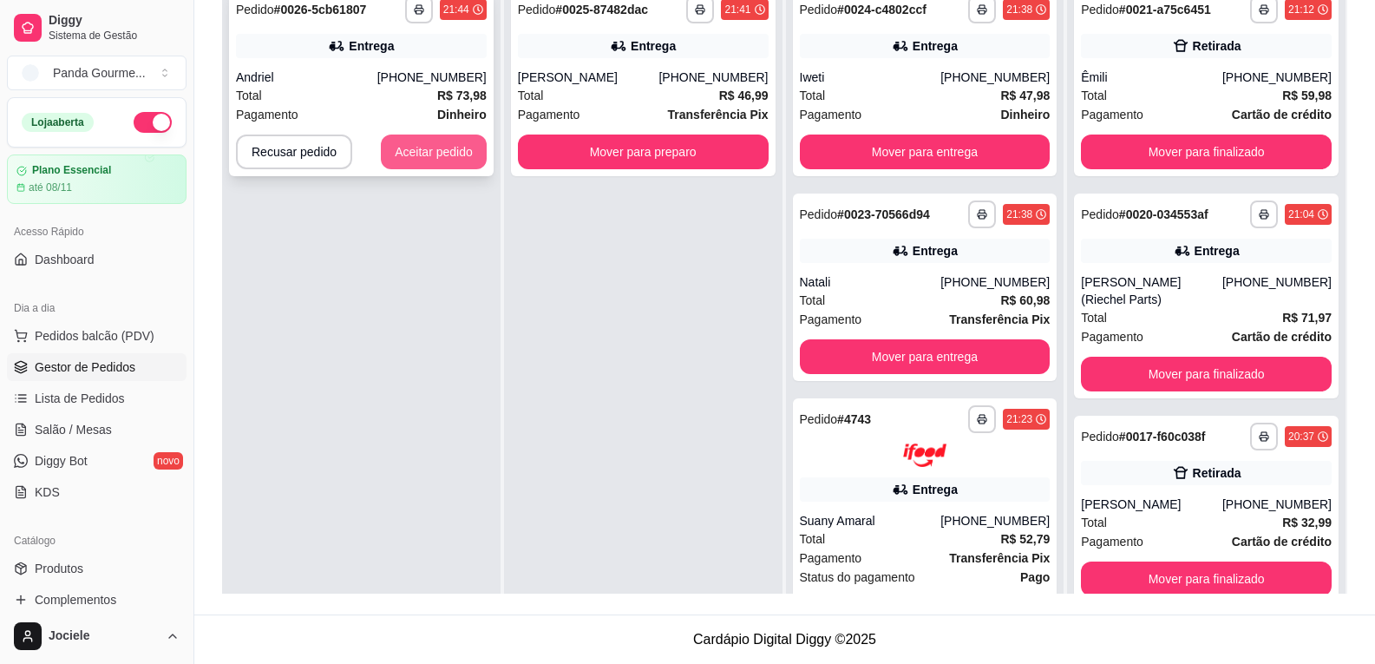
click at [433, 141] on button "Aceitar pedido" at bounding box center [434, 152] width 106 height 35
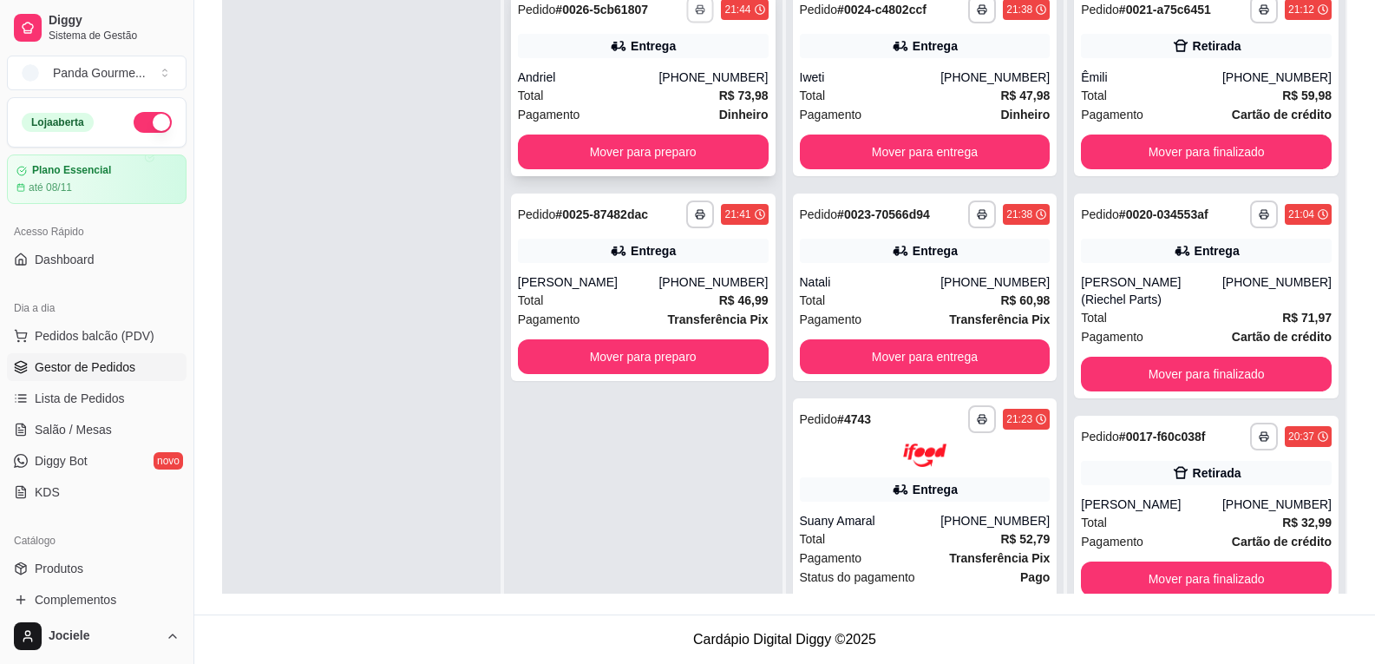
click at [696, 13] on icon "button" at bounding box center [701, 9] width 10 height 10
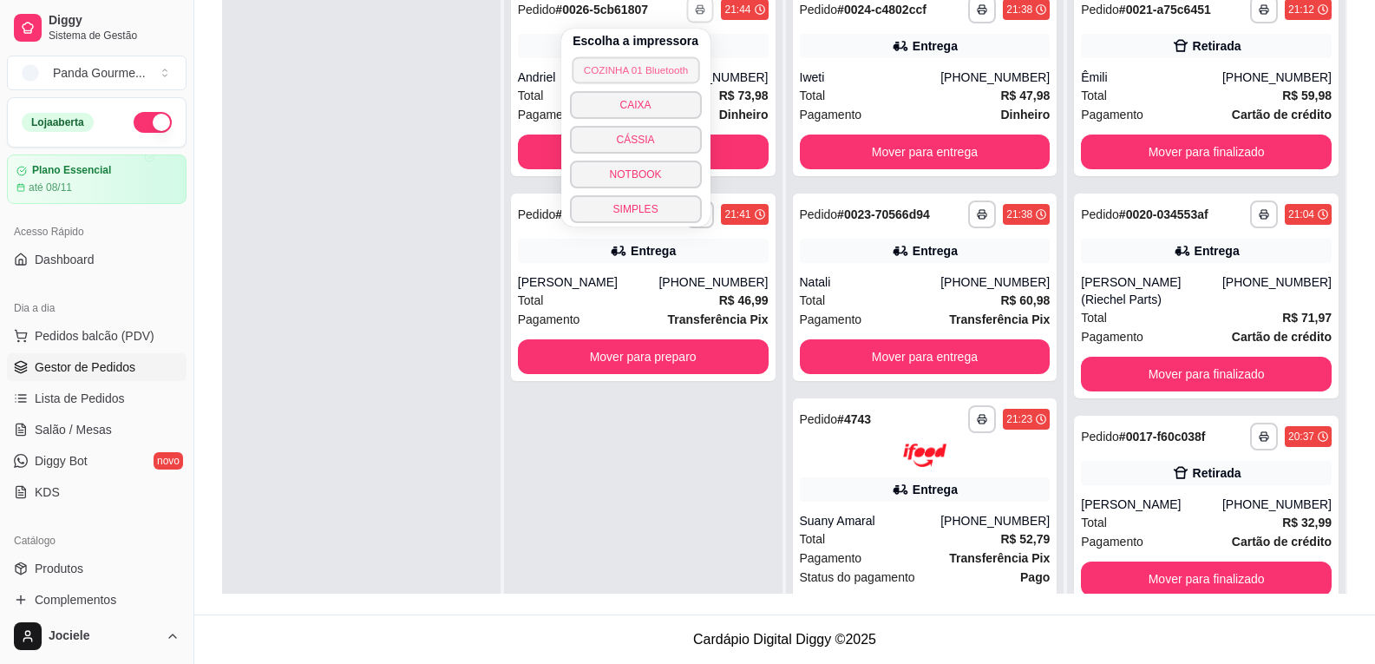
click at [666, 69] on button "COZINHA 01 Bluetooth" at bounding box center [636, 69] width 128 height 27
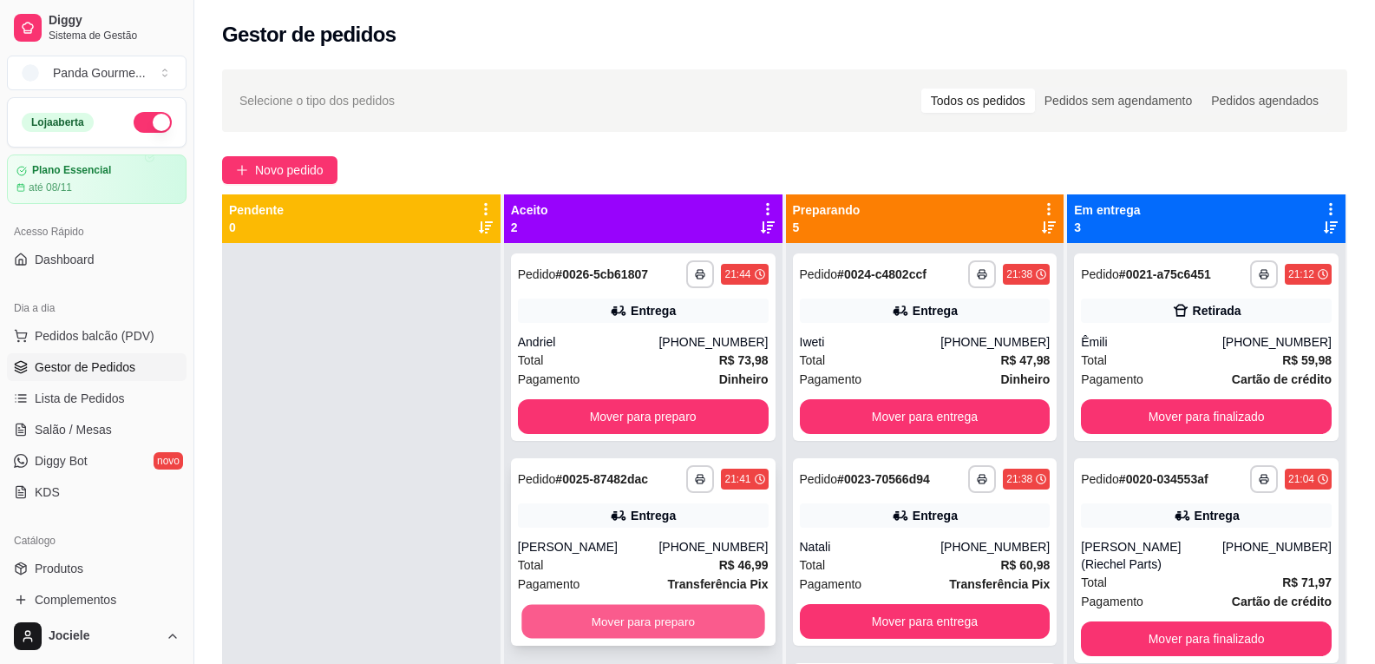
click at [629, 616] on button "Mover para preparo" at bounding box center [643, 622] width 243 height 34
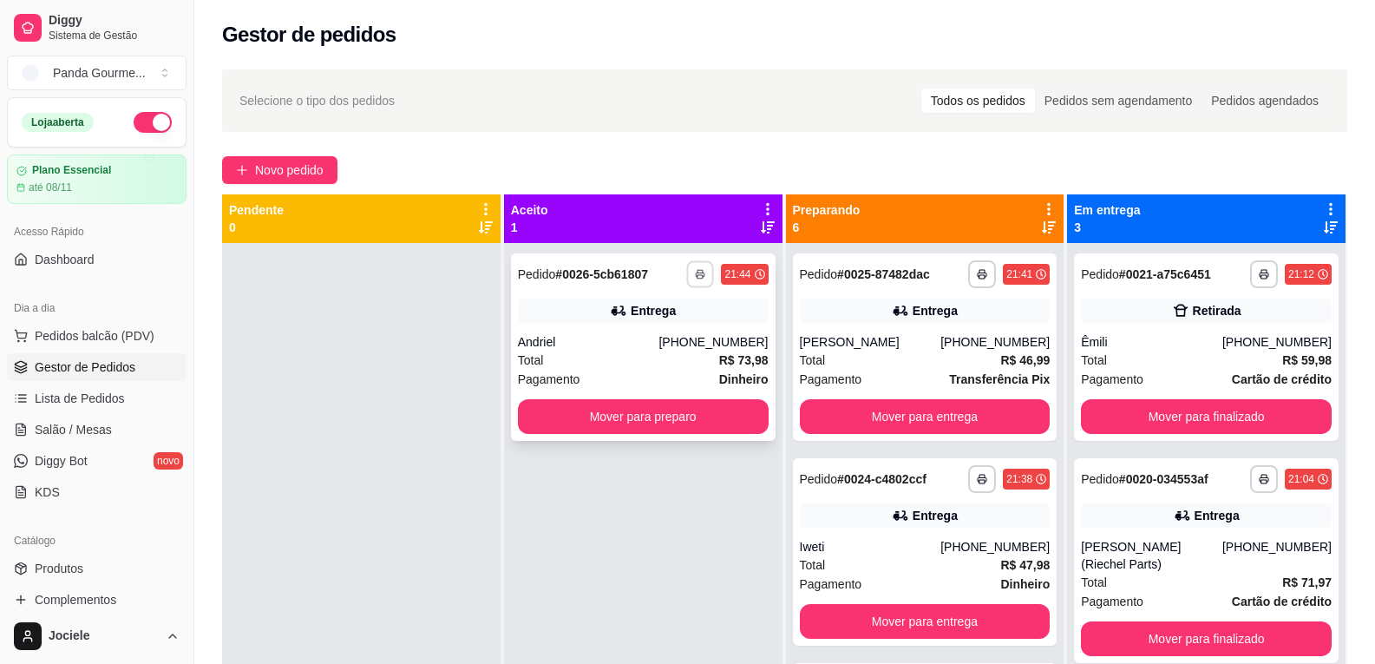
click at [699, 270] on polyline "button" at bounding box center [701, 271] width 5 height 3
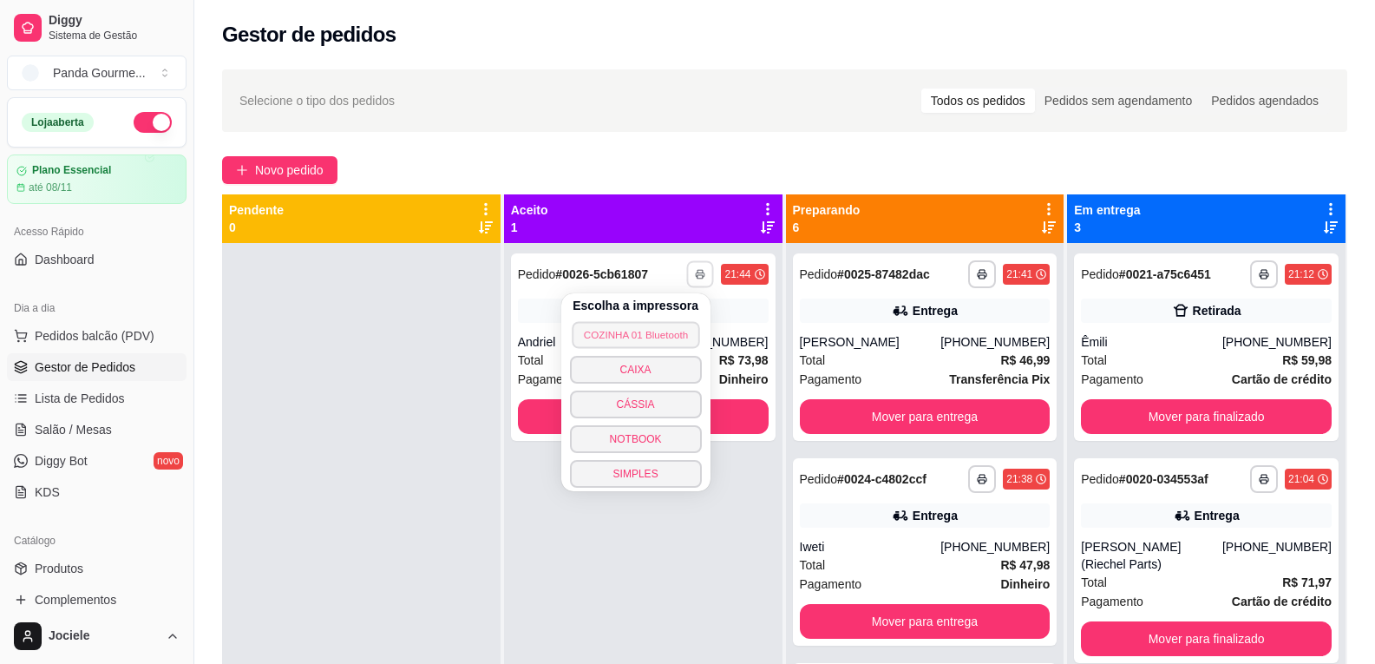
click at [651, 332] on button "COZINHA 01 Bluetooth" at bounding box center [636, 334] width 128 height 27
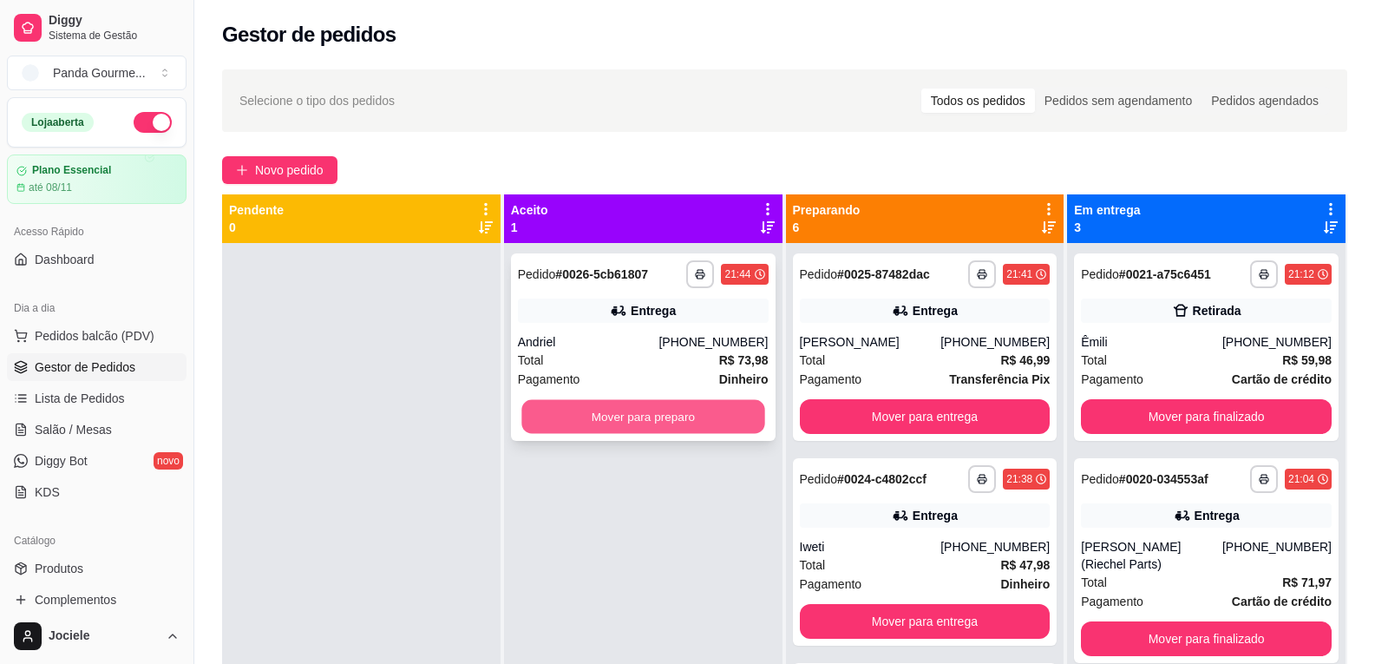
click at [719, 426] on button "Mover para preparo" at bounding box center [643, 417] width 243 height 34
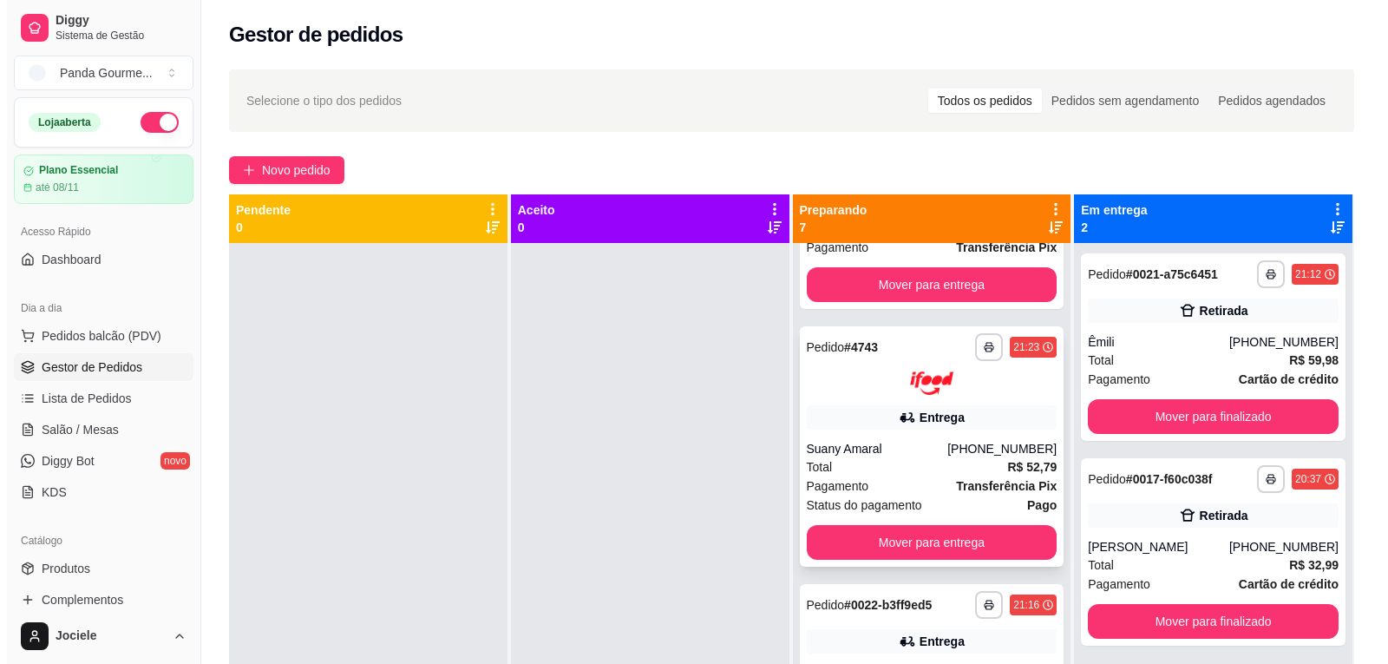
scroll to position [736, 0]
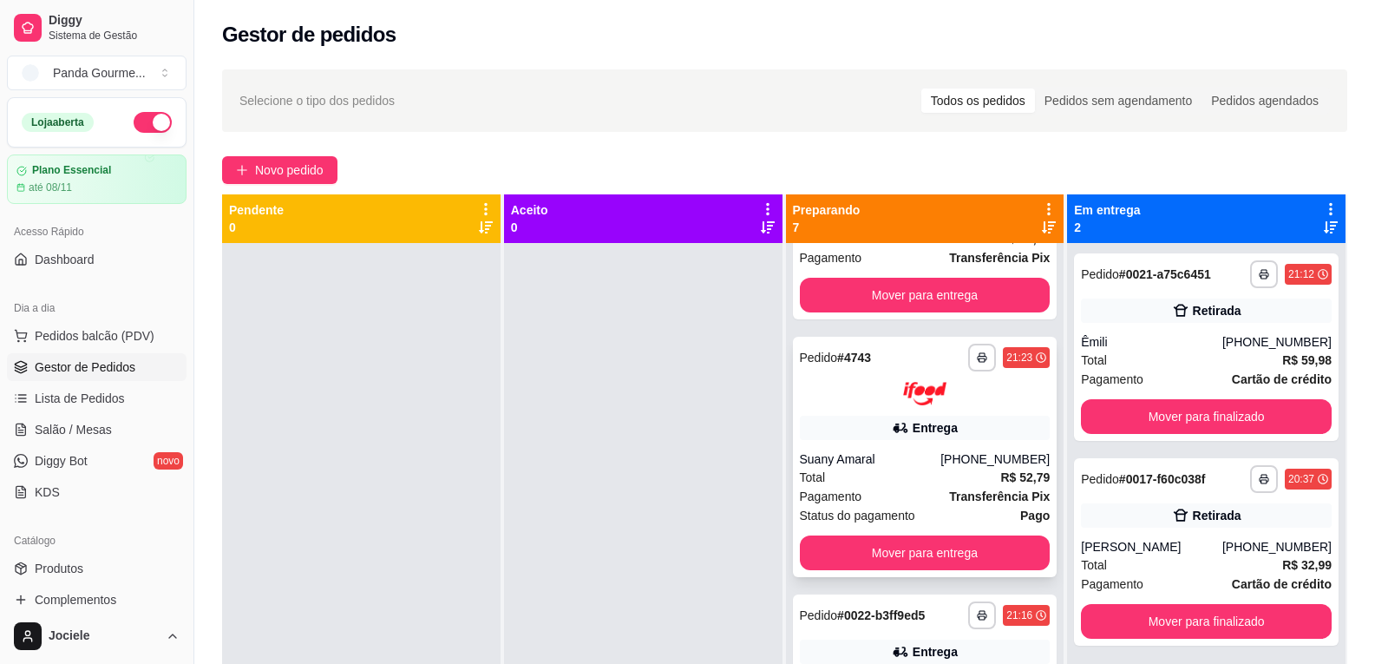
click at [867, 410] on div "**********" at bounding box center [925, 457] width 265 height 240
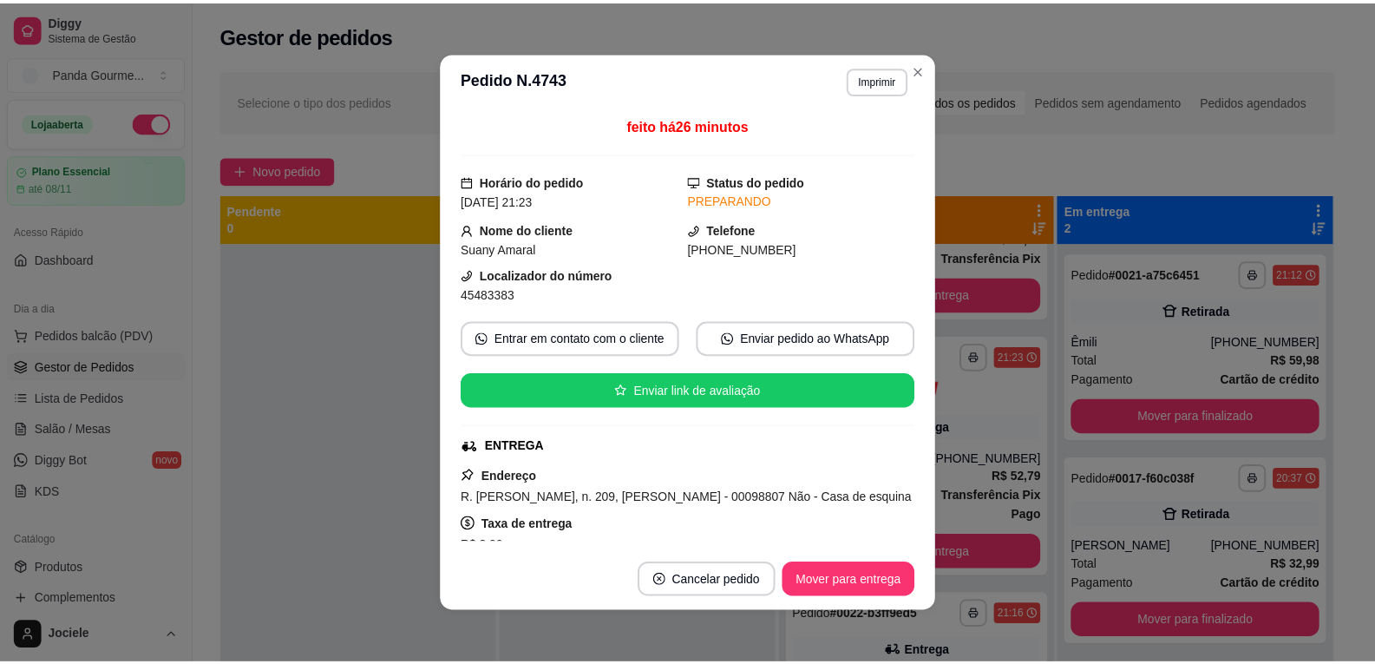
scroll to position [174, 0]
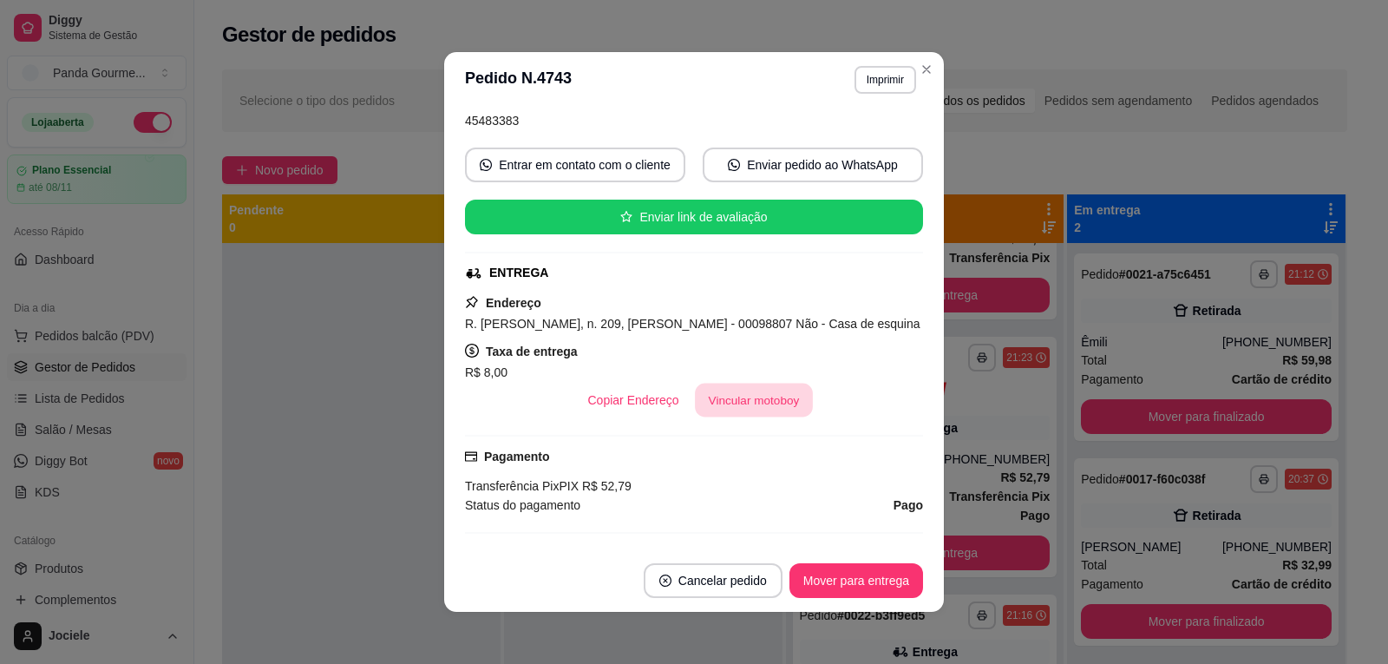
click at [751, 400] on button "Vincular motoboy" at bounding box center [754, 401] width 118 height 34
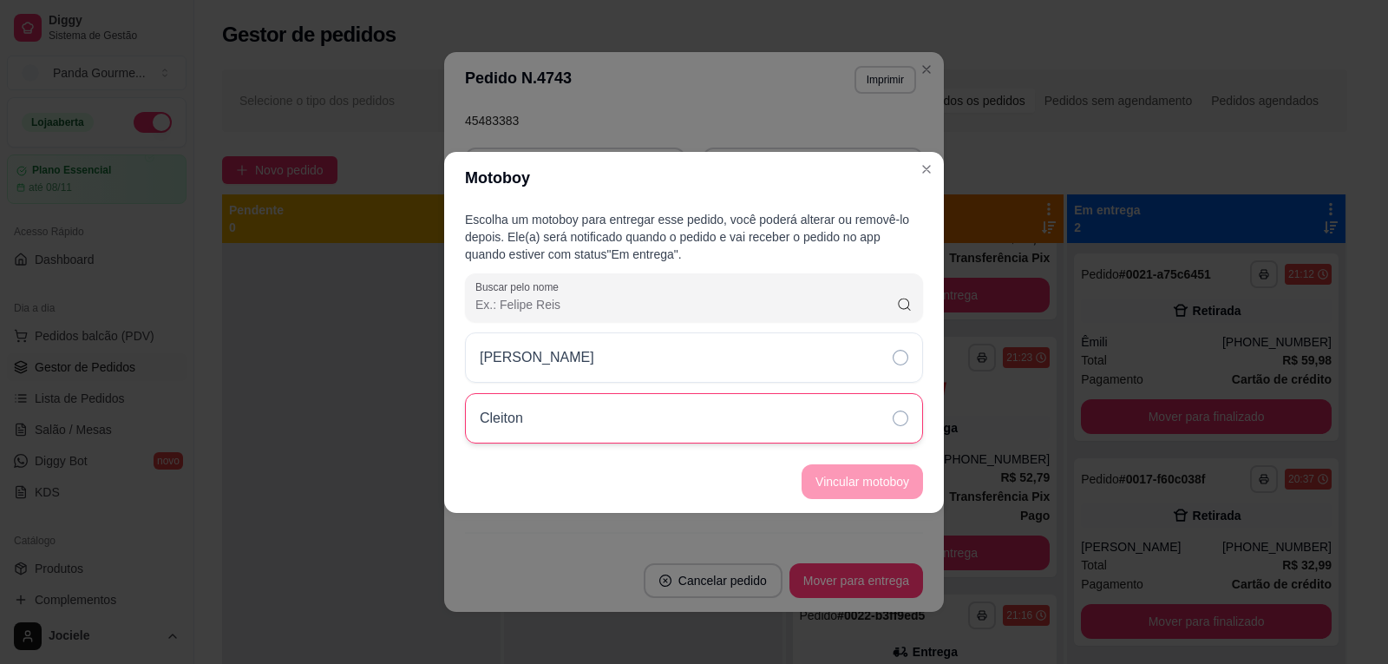
click at [895, 414] on icon at bounding box center [901, 418] width 16 height 16
click at [881, 478] on button "Vincular motoboy" at bounding box center [862, 481] width 121 height 35
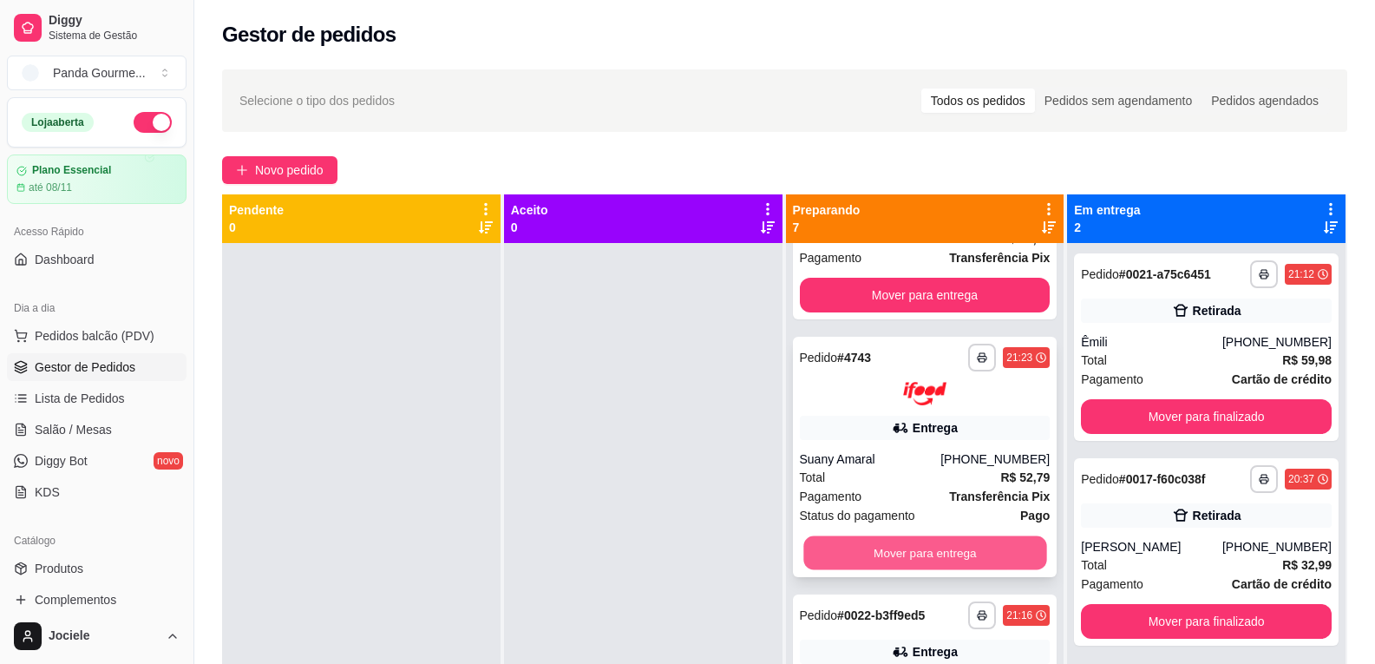
click at [922, 555] on button "Mover para entrega" at bounding box center [925, 552] width 243 height 34
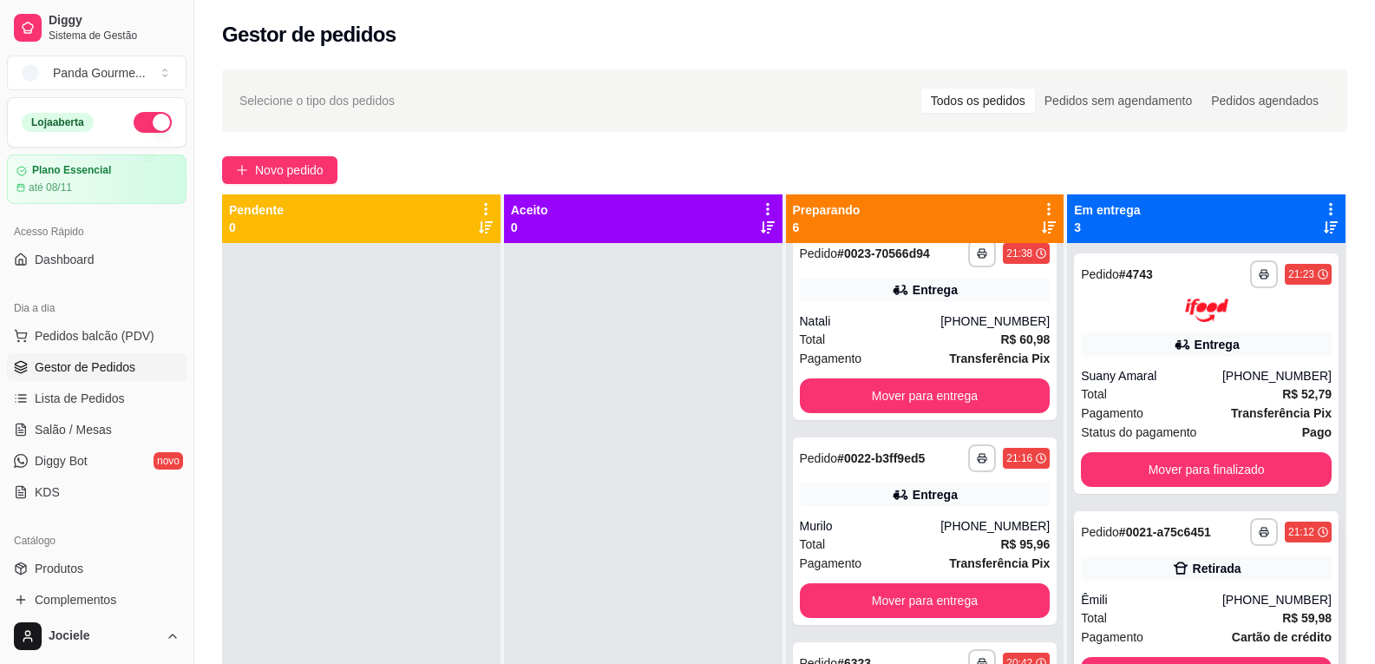
scroll to position [21, 0]
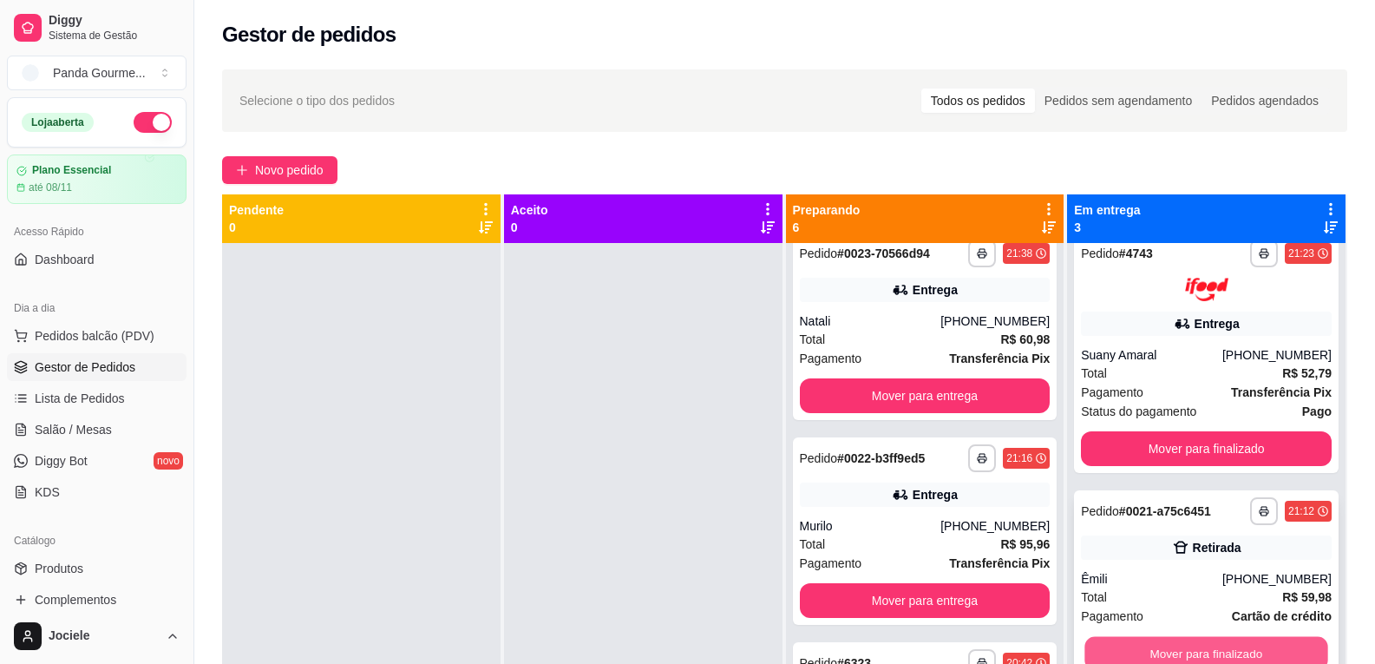
click at [1122, 646] on button "Mover para finalizado" at bounding box center [1207, 653] width 243 height 34
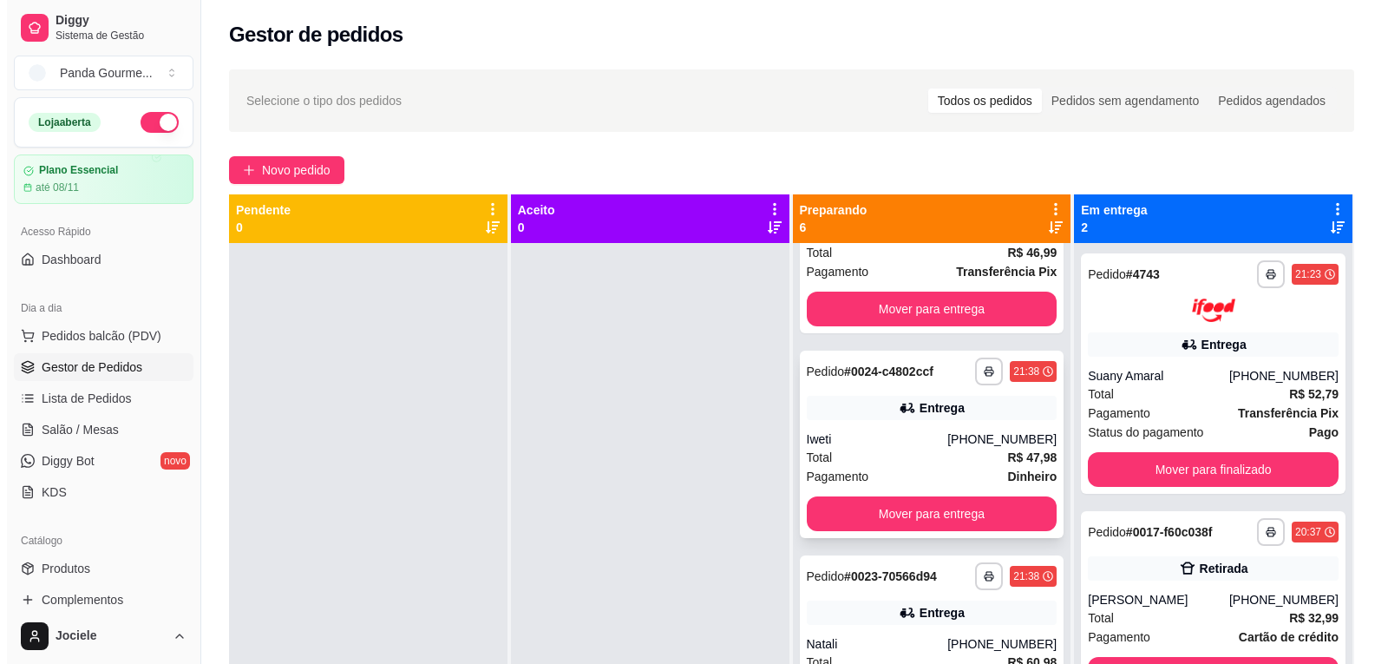
scroll to position [305, 0]
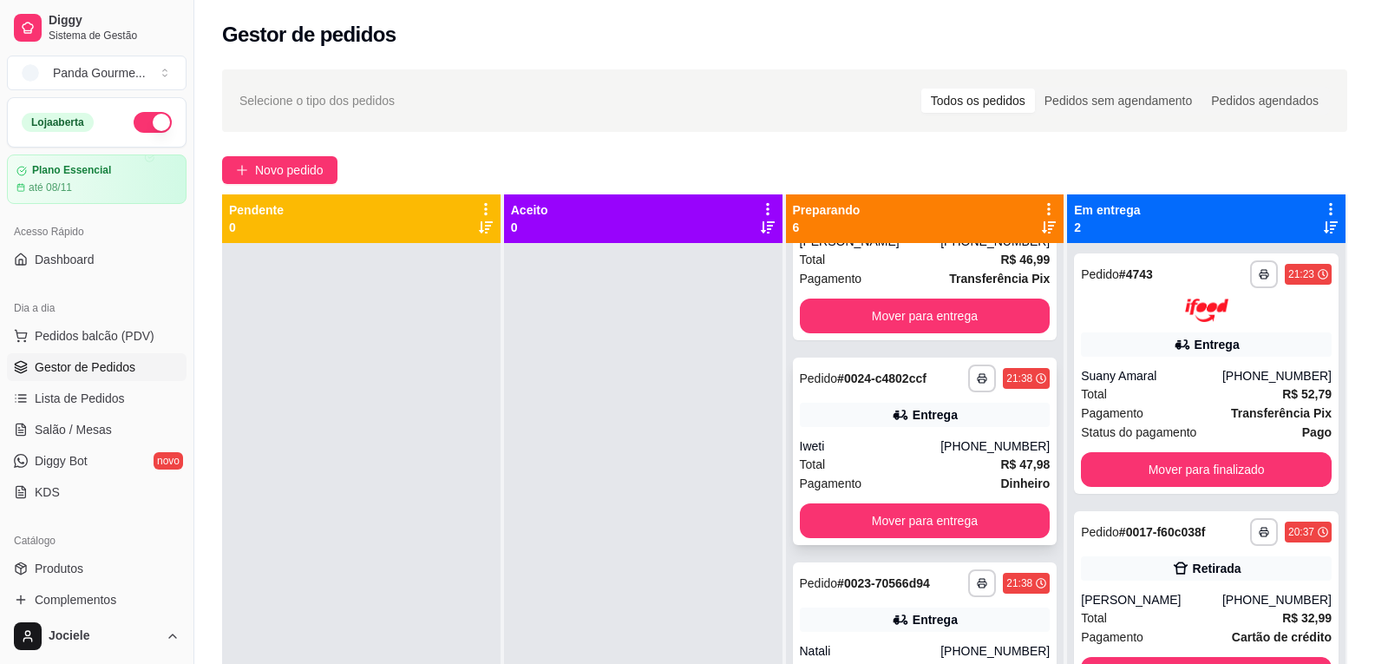
click at [897, 441] on div "Iweti" at bounding box center [870, 445] width 141 height 17
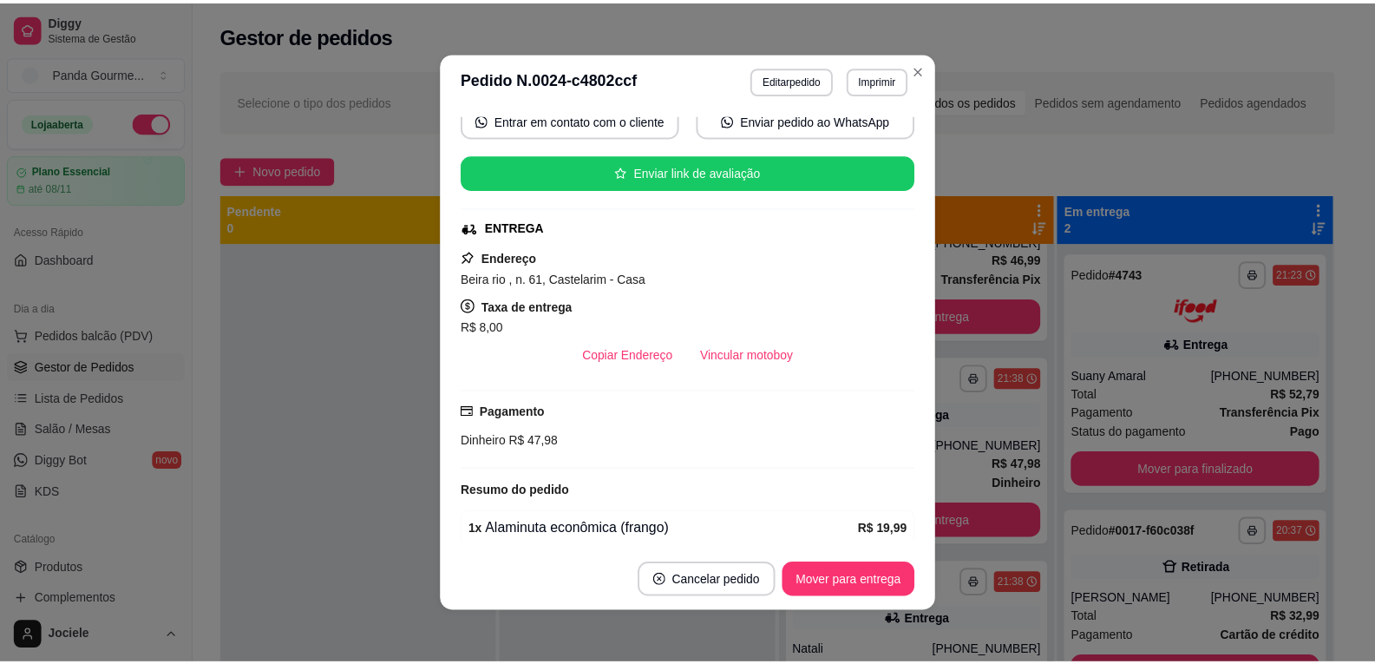
scroll to position [259, 0]
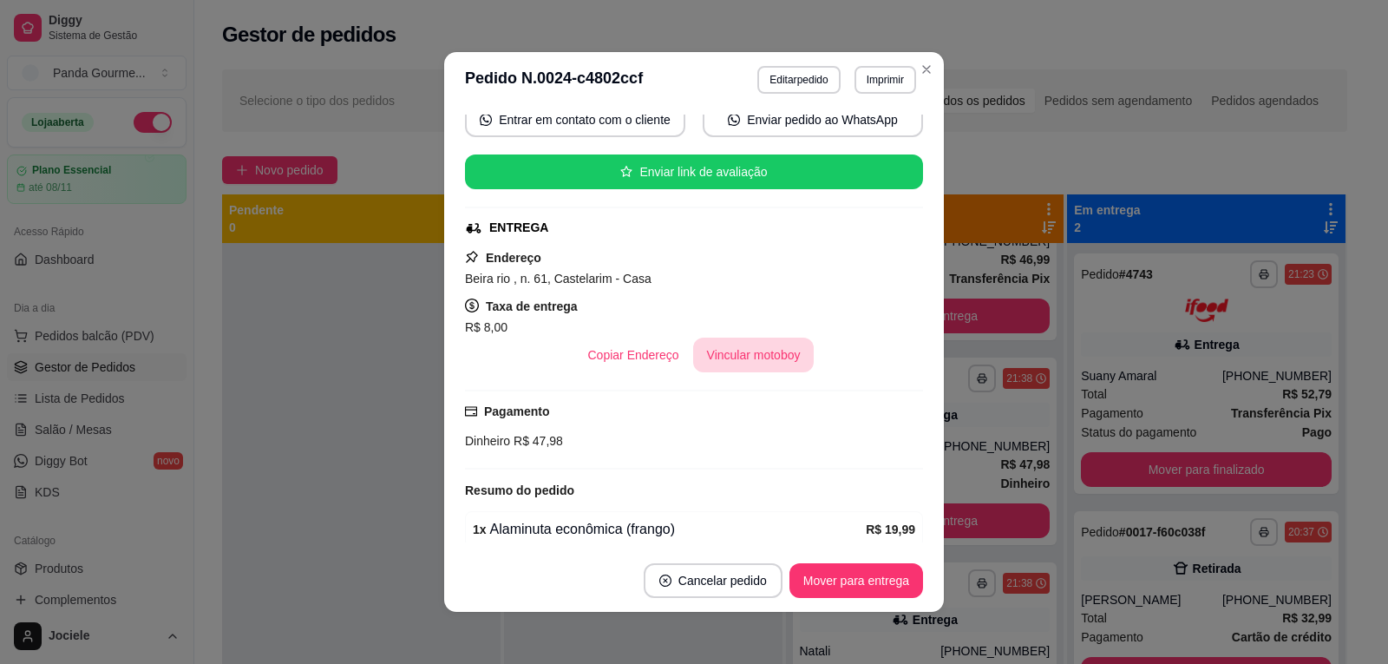
click at [741, 349] on button "Vincular motoboy" at bounding box center [753, 355] width 121 height 35
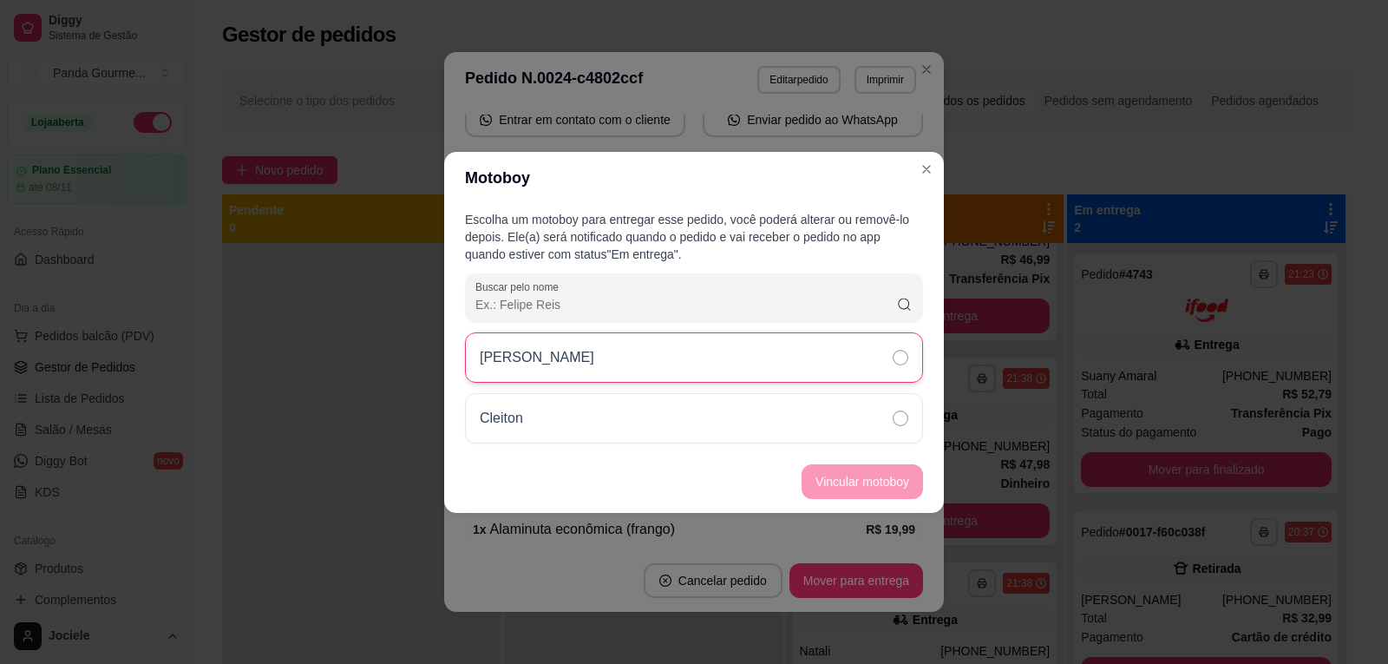
click at [906, 358] on icon at bounding box center [901, 358] width 16 height 16
click at [870, 487] on button "Vincular motoboy" at bounding box center [863, 481] width 118 height 34
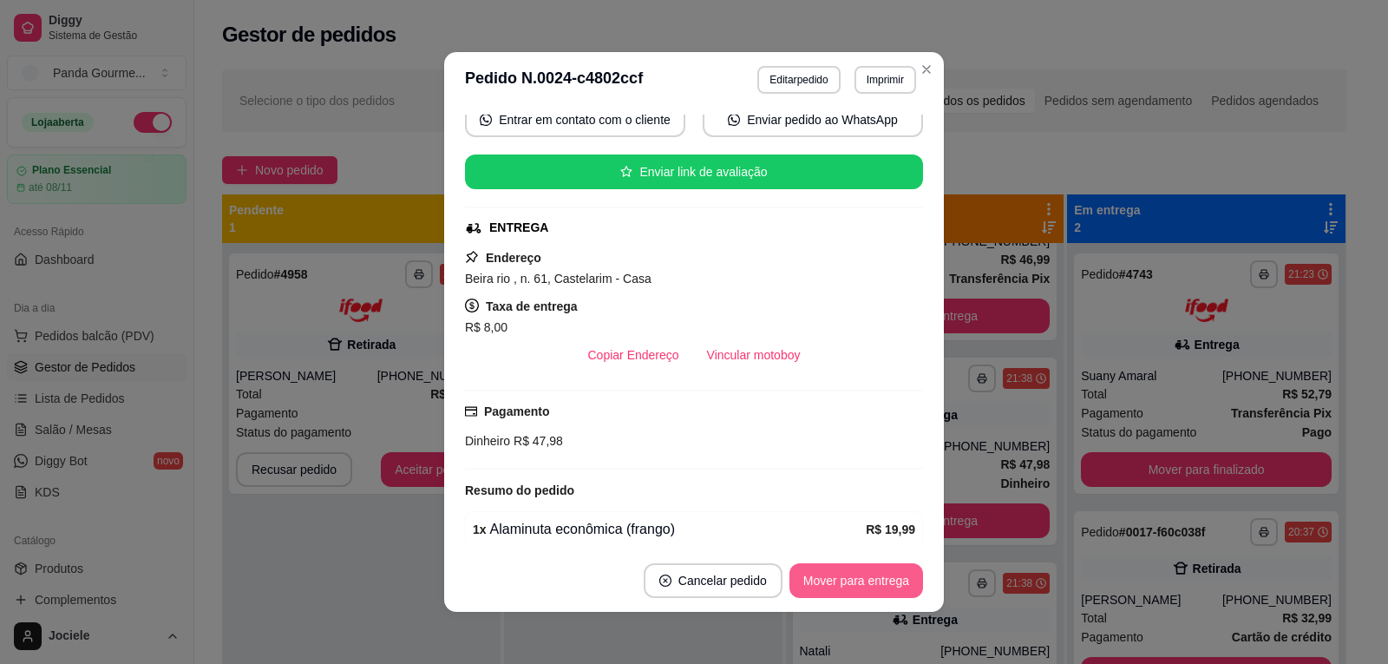
click at [843, 589] on button "Mover para entrega" at bounding box center [857, 580] width 134 height 35
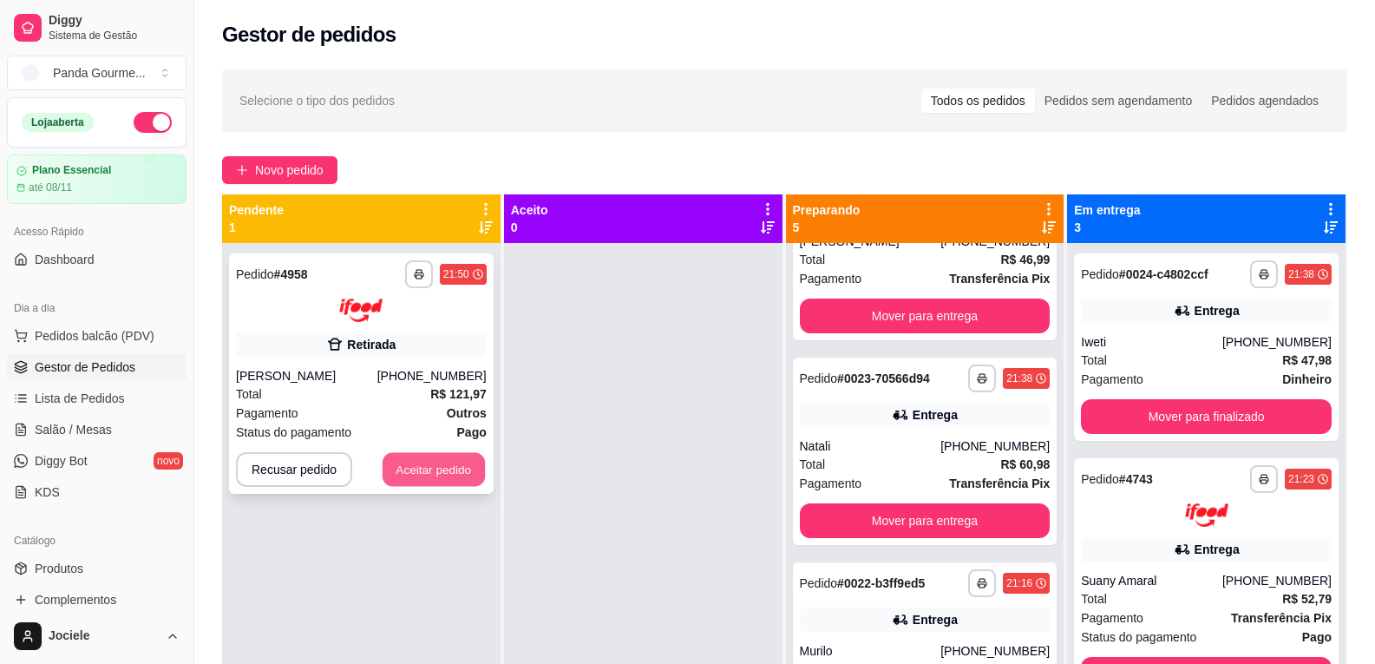
click at [431, 469] on button "Aceitar pedido" at bounding box center [434, 469] width 102 height 34
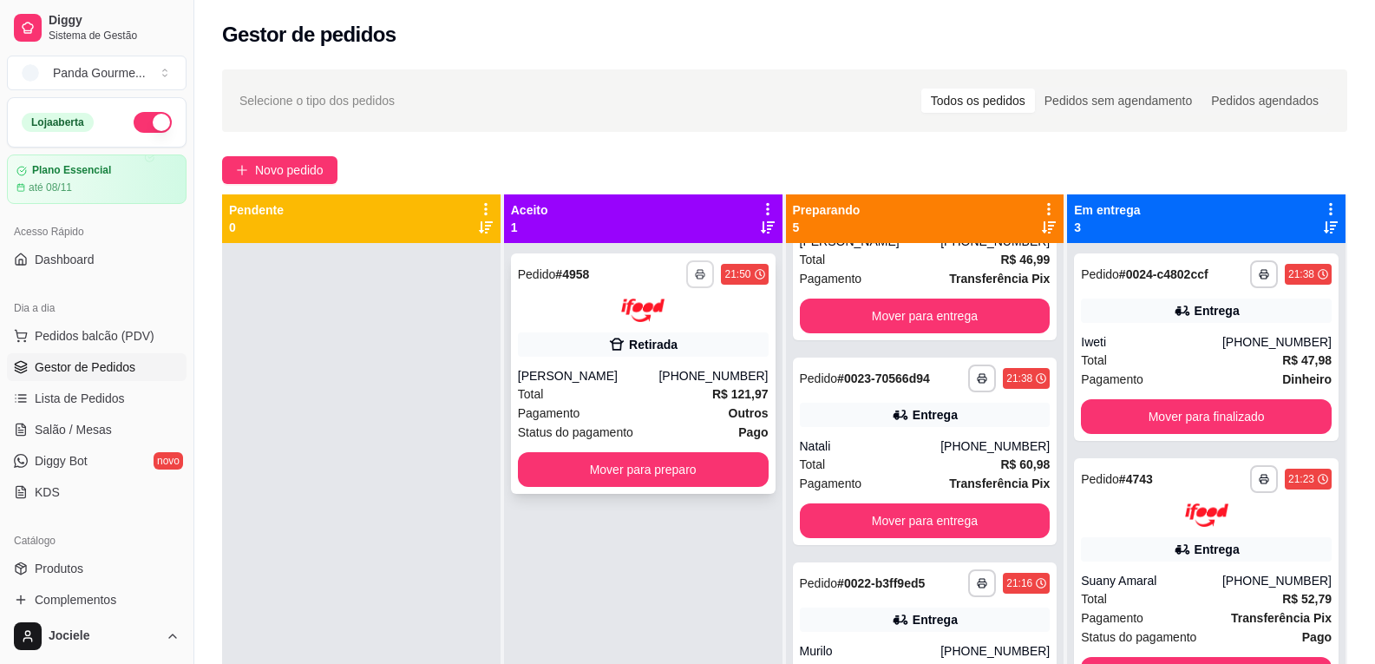
click at [692, 281] on button "button" at bounding box center [700, 274] width 28 height 28
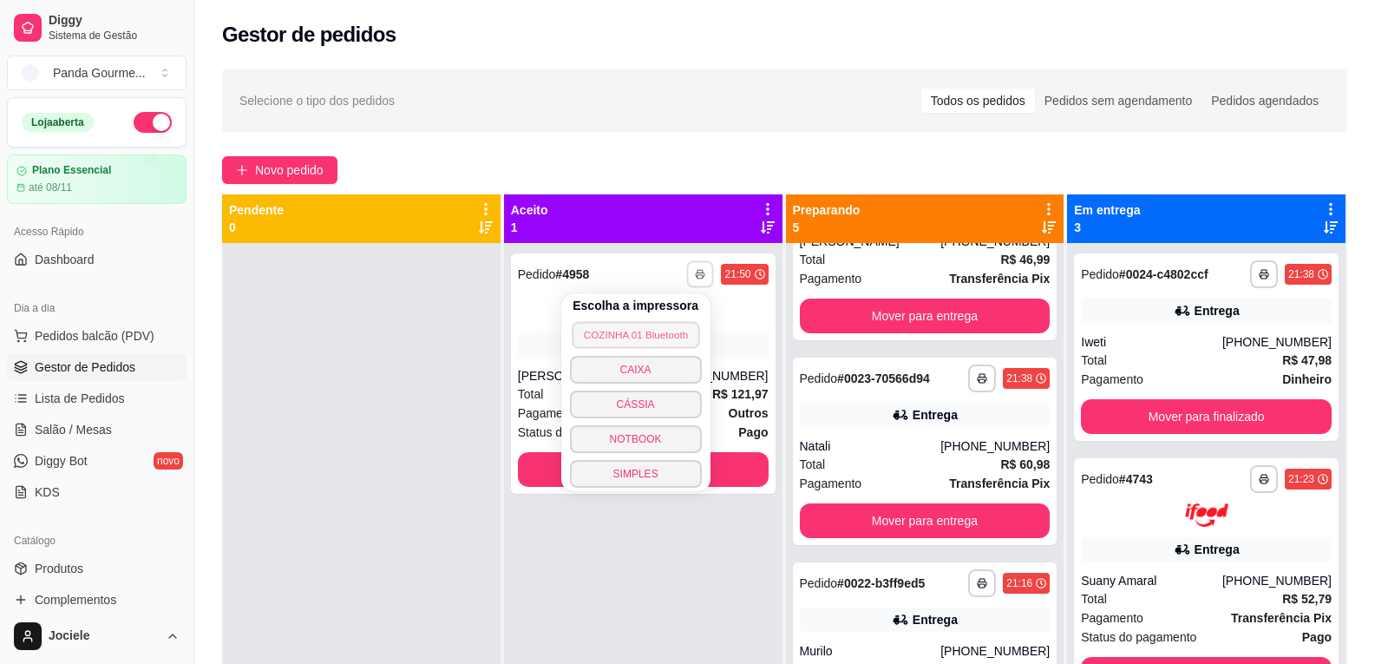
click at [669, 334] on button "COZINHA 01 Bluetooth" at bounding box center [636, 334] width 128 height 27
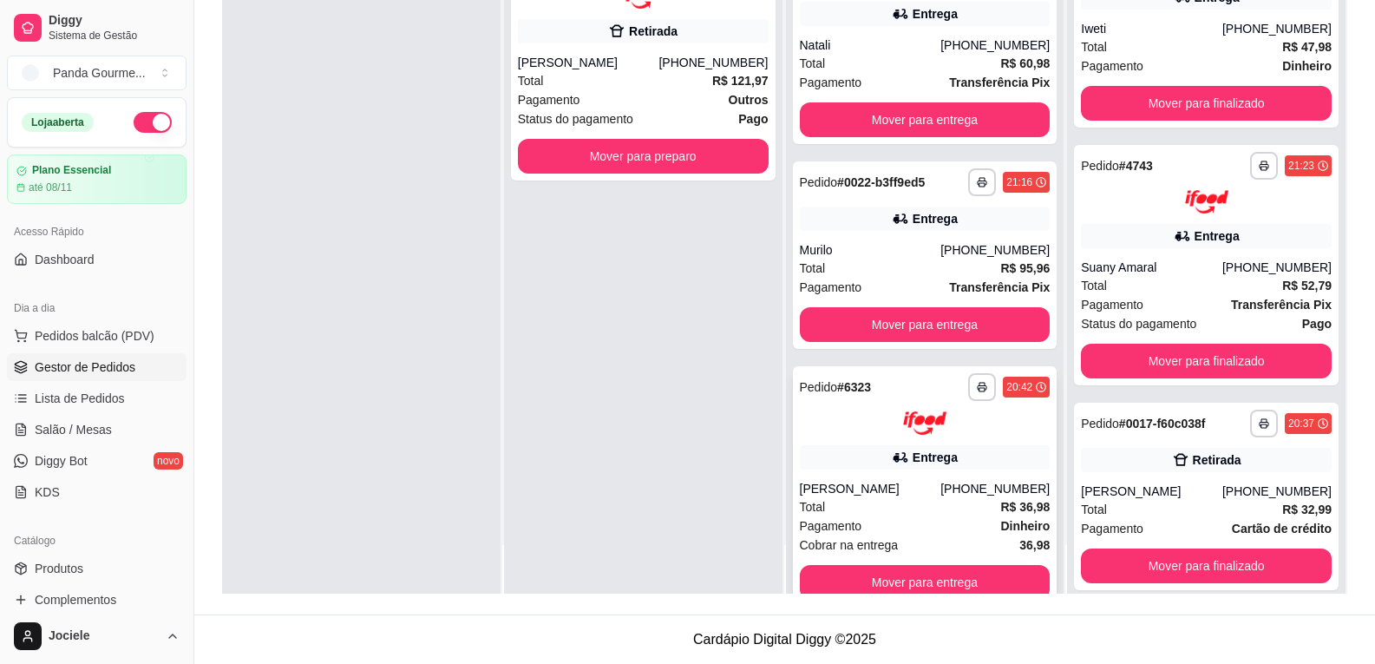
scroll to position [448, 0]
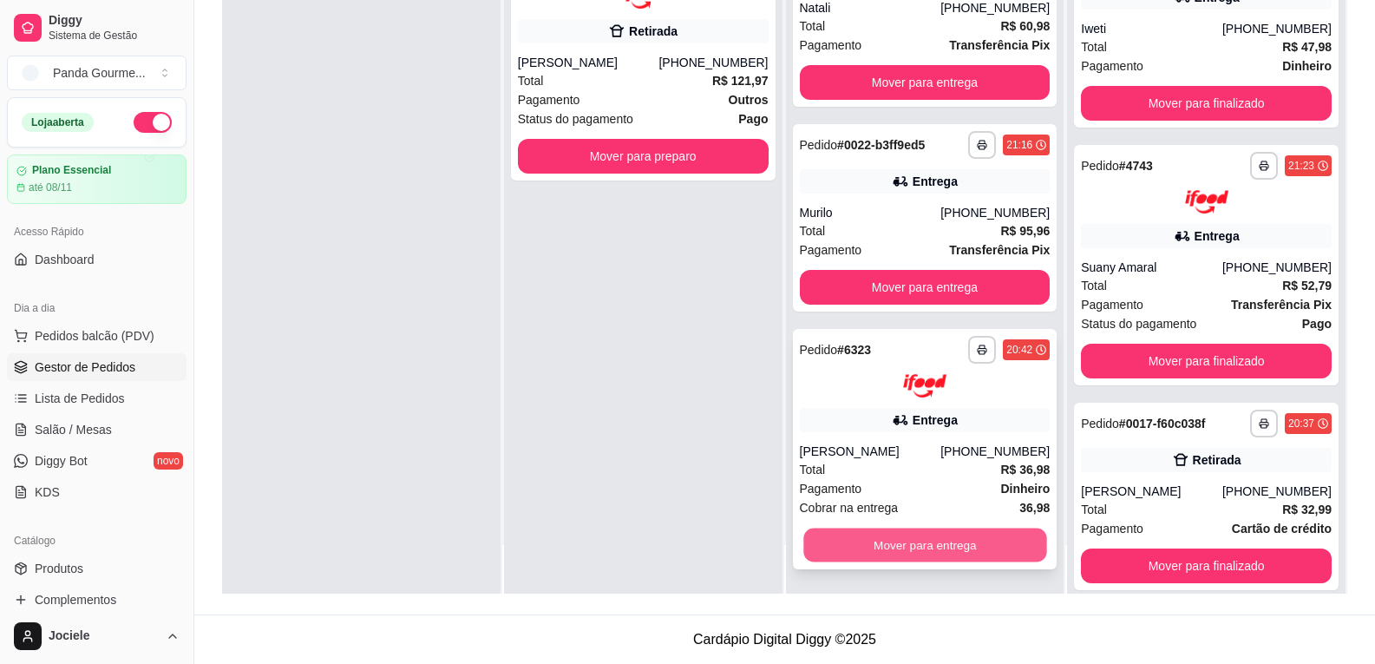
click at [845, 545] on button "Mover para entrega" at bounding box center [925, 545] width 243 height 34
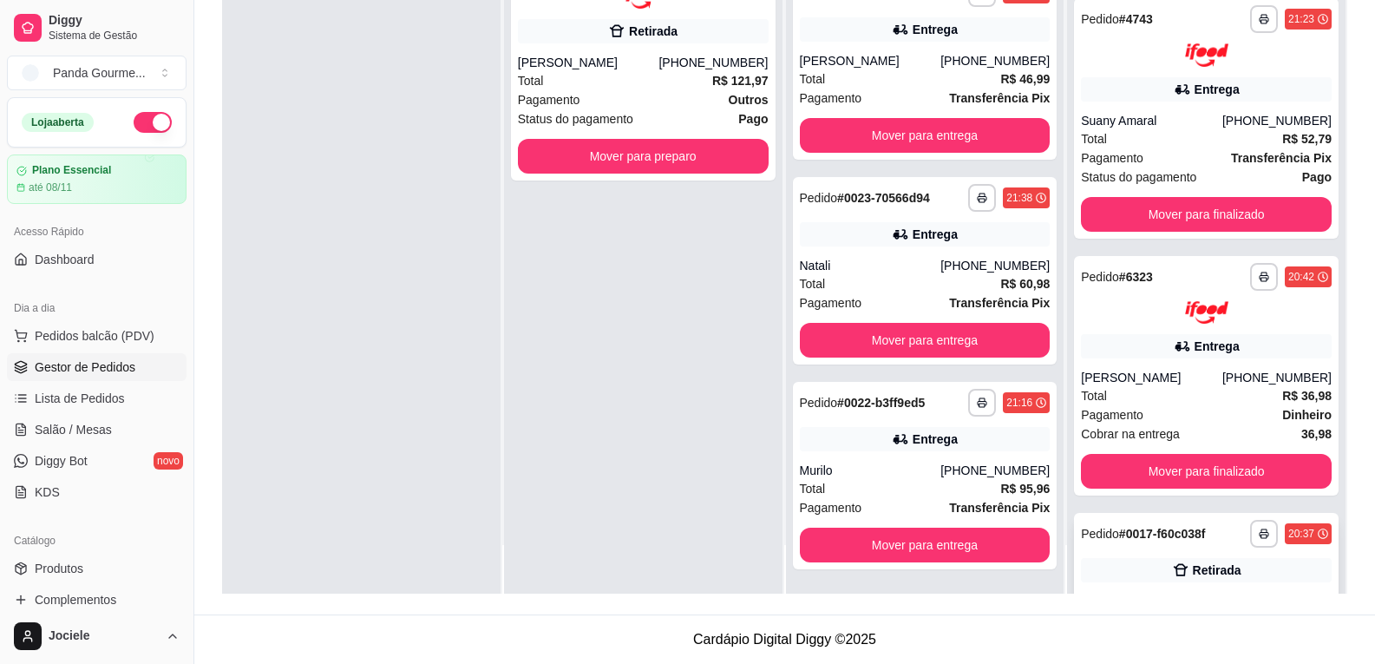
scroll to position [295, 0]
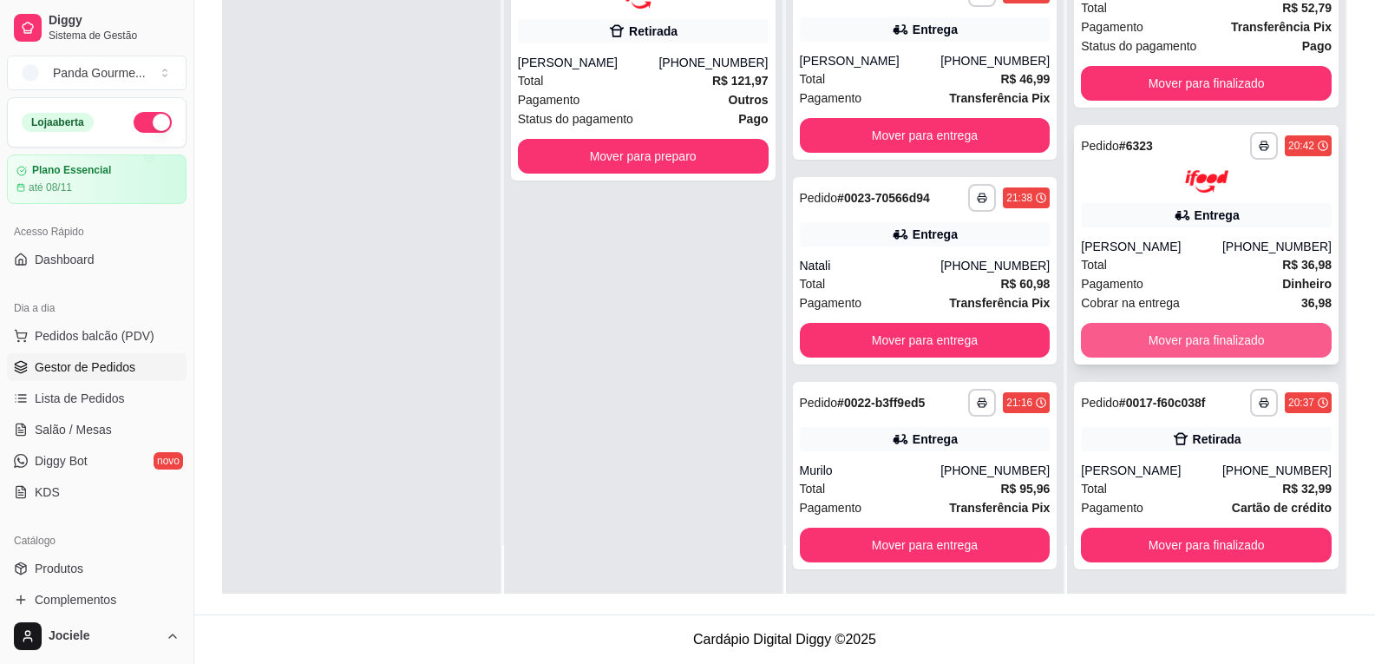
click at [1145, 338] on button "Mover para finalizado" at bounding box center [1206, 340] width 251 height 35
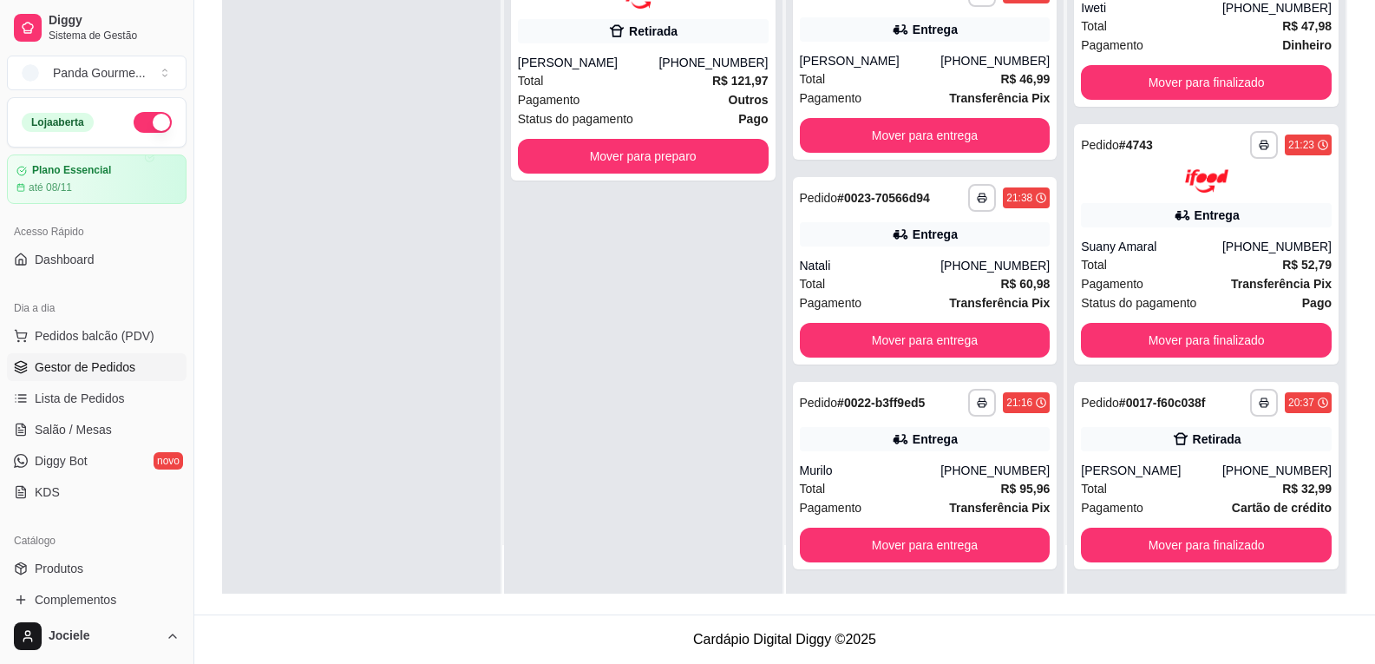
scroll to position [21, 0]
click at [1089, 555] on button "Mover para finalizado" at bounding box center [1207, 545] width 243 height 34
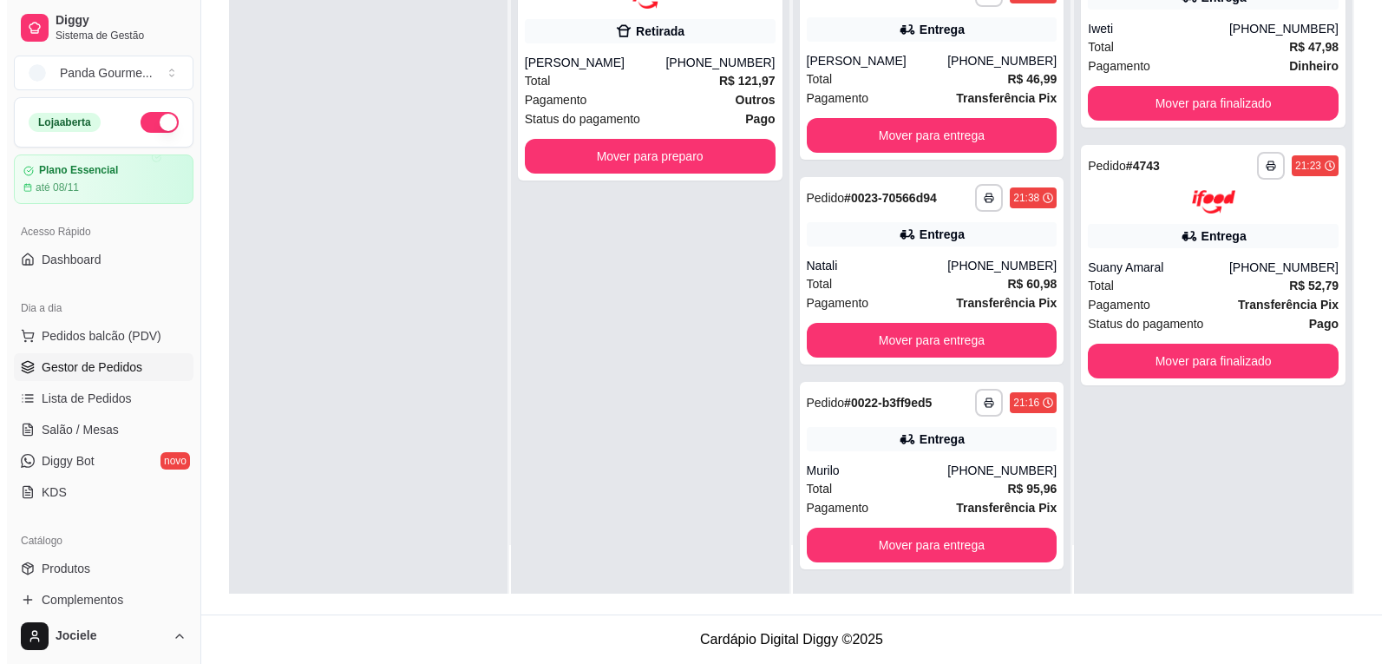
scroll to position [0, 0]
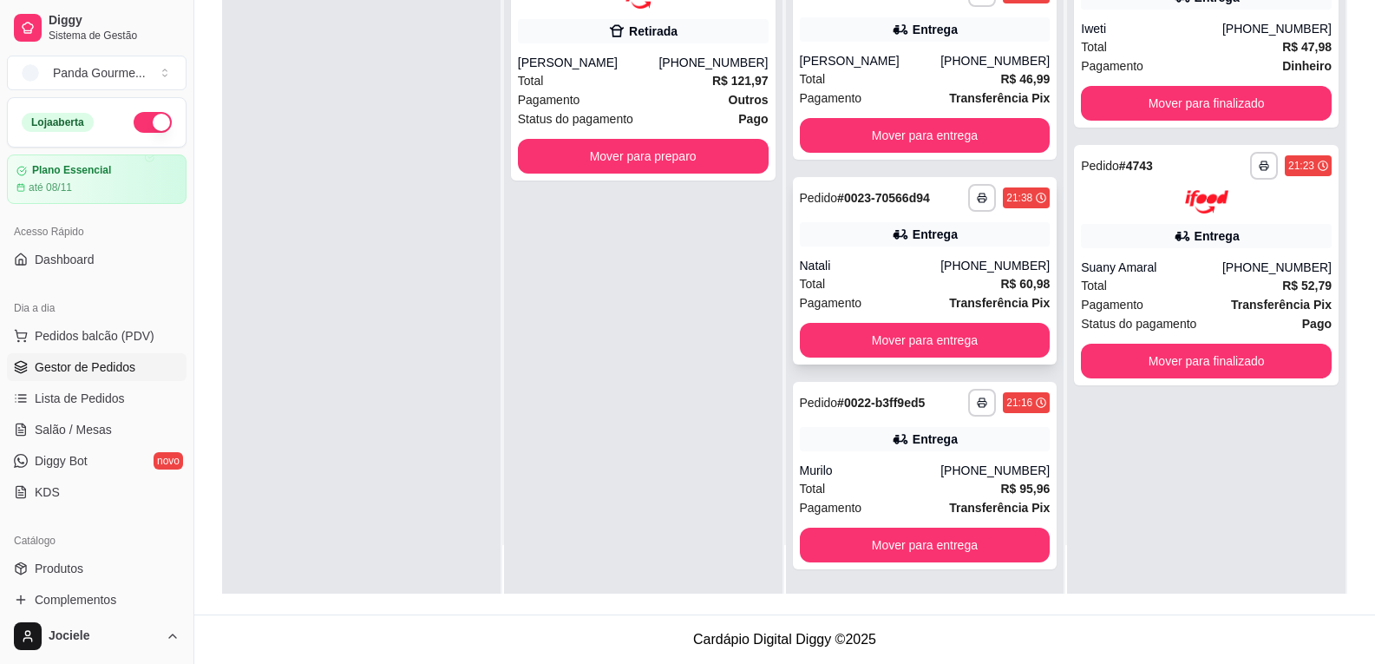
click at [871, 262] on div "Natali" at bounding box center [870, 265] width 141 height 17
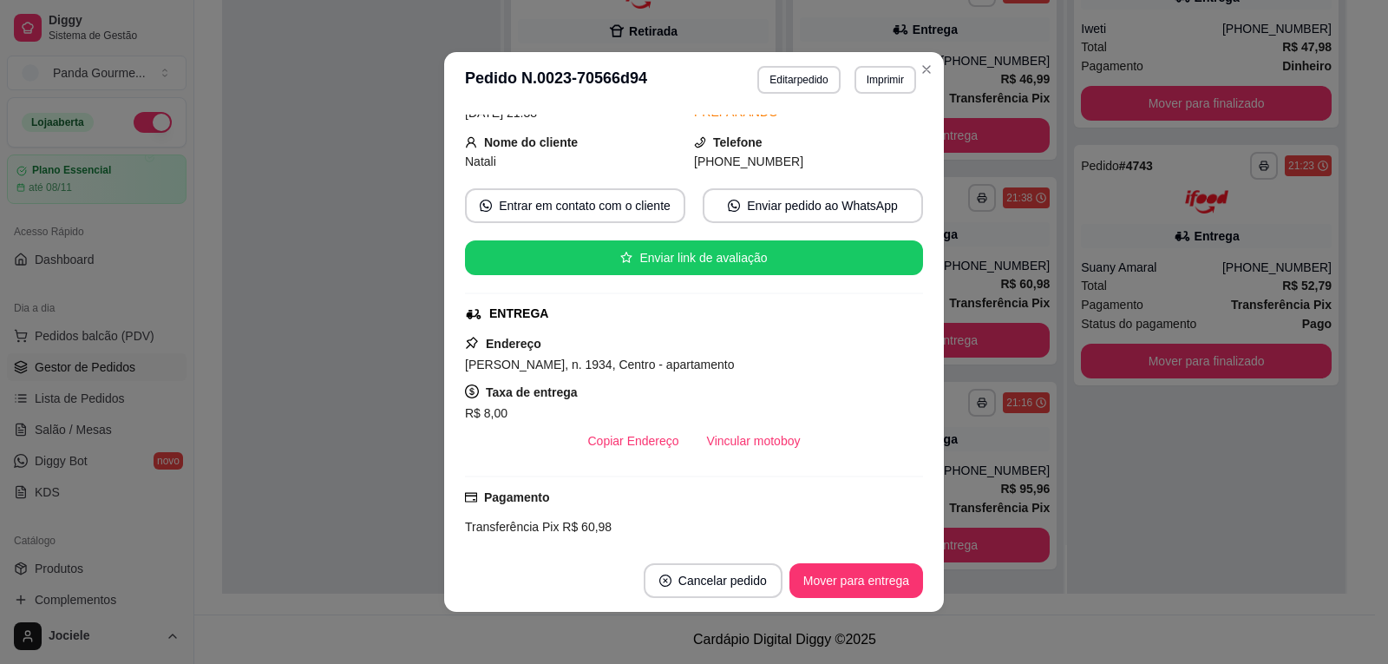
scroll to position [174, 0]
click at [751, 445] on button "Vincular motoboy" at bounding box center [753, 440] width 121 height 35
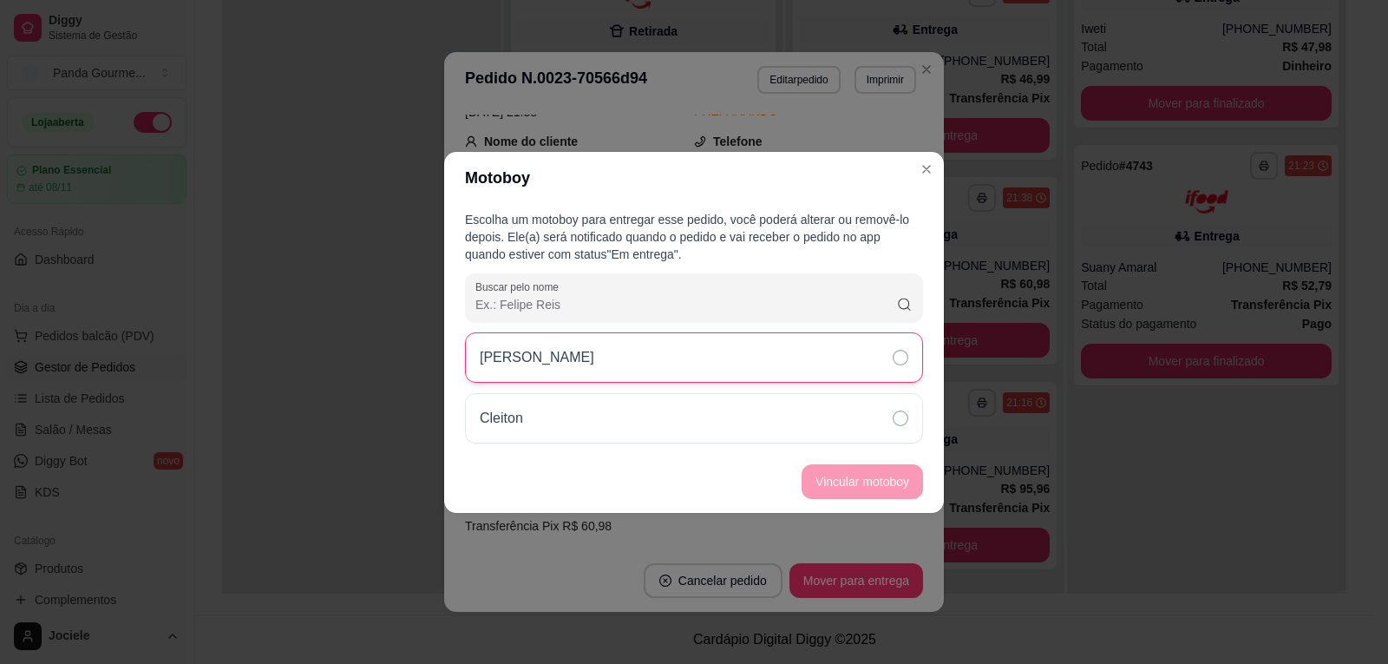
click at [894, 350] on icon at bounding box center [901, 358] width 16 height 16
click at [869, 479] on button "Vincular motoboy" at bounding box center [863, 481] width 118 height 34
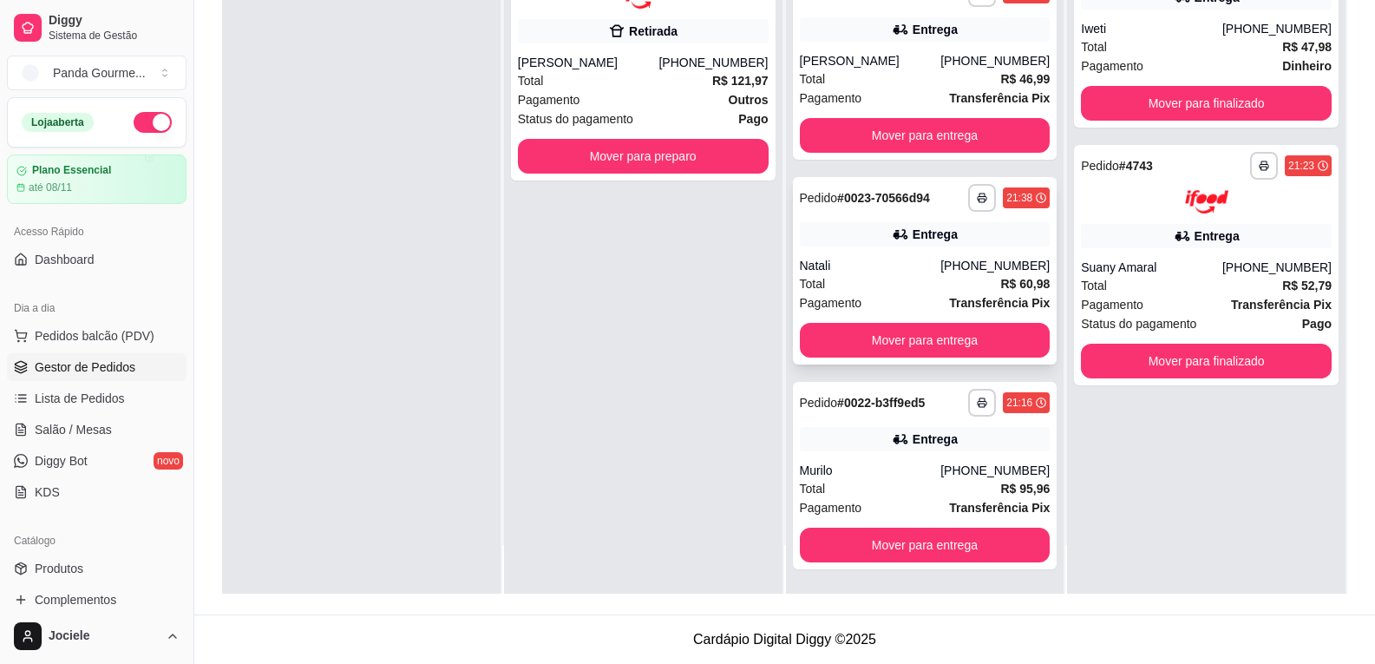
click at [856, 258] on div "Natali" at bounding box center [870, 265] width 141 height 17
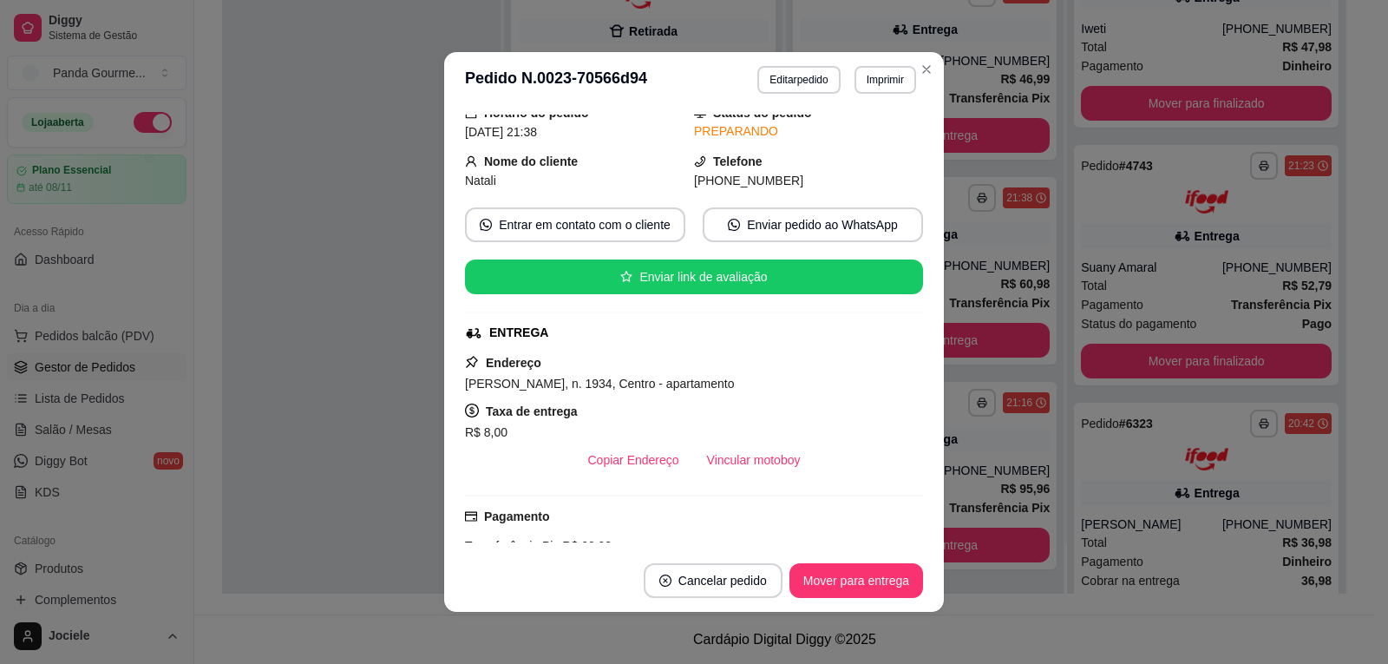
scroll to position [260, 0]
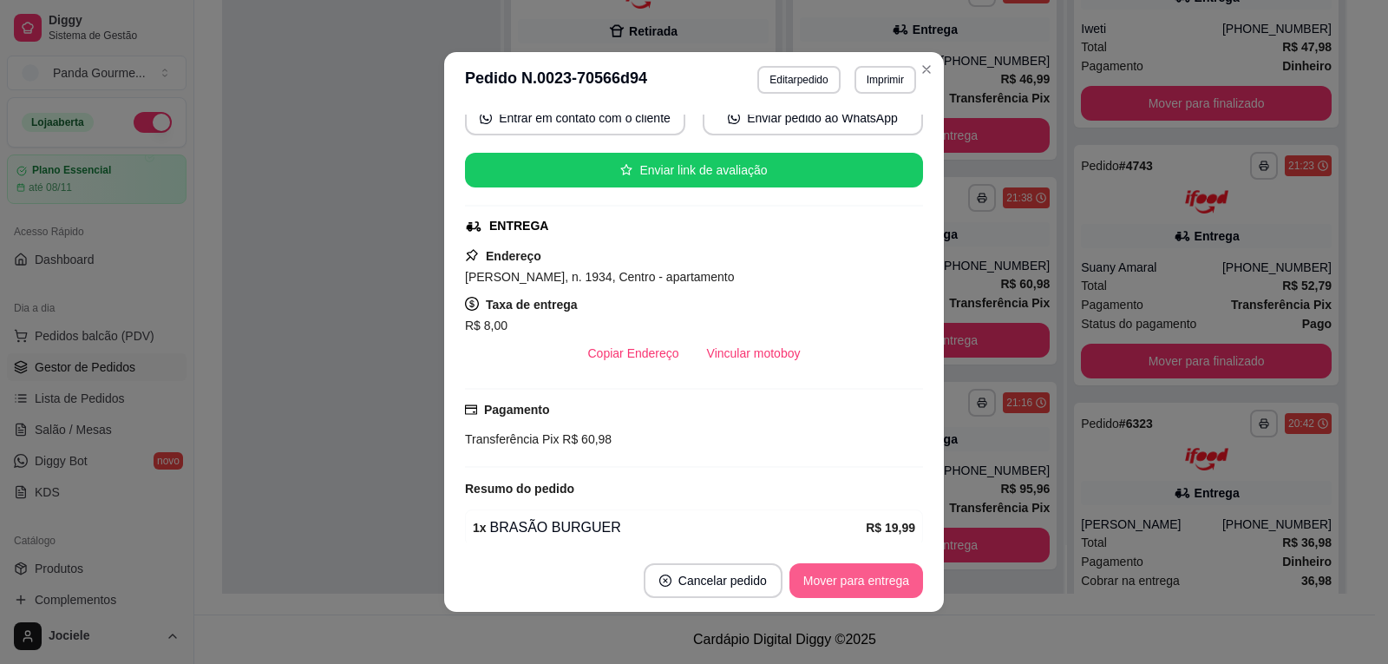
click at [839, 584] on button "Mover para entrega" at bounding box center [857, 580] width 134 height 35
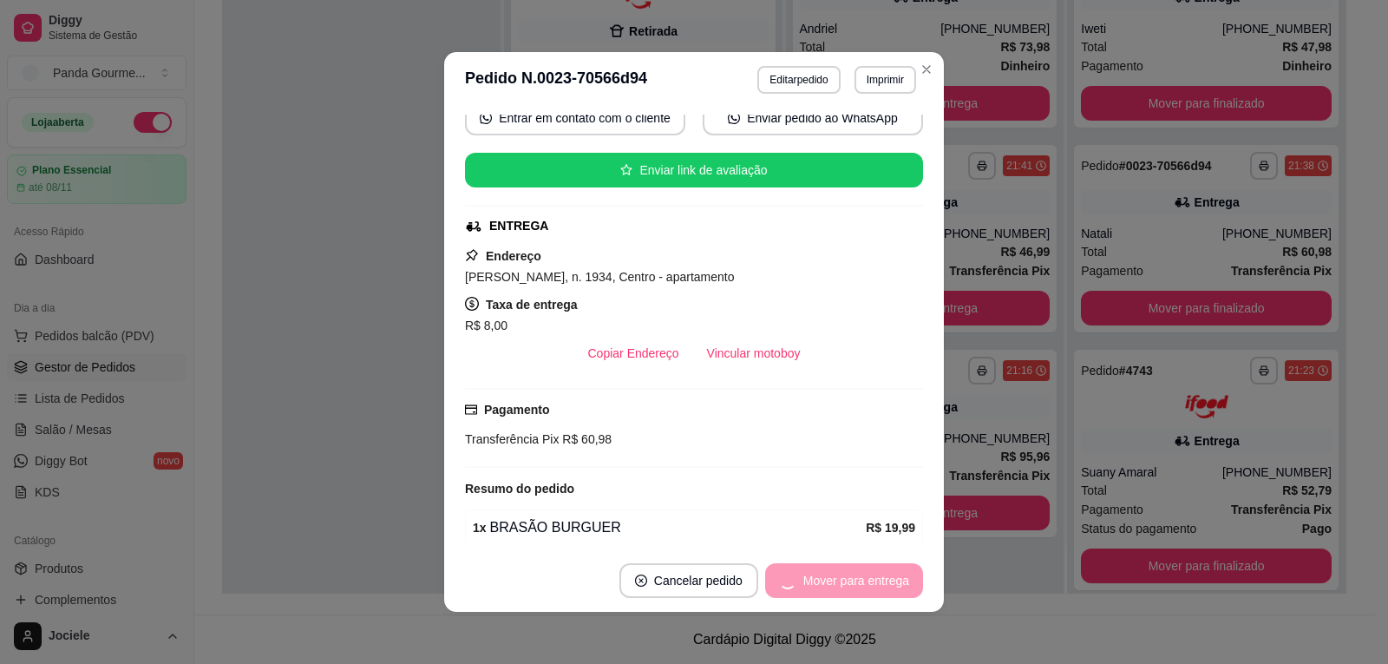
scroll to position [0, 0]
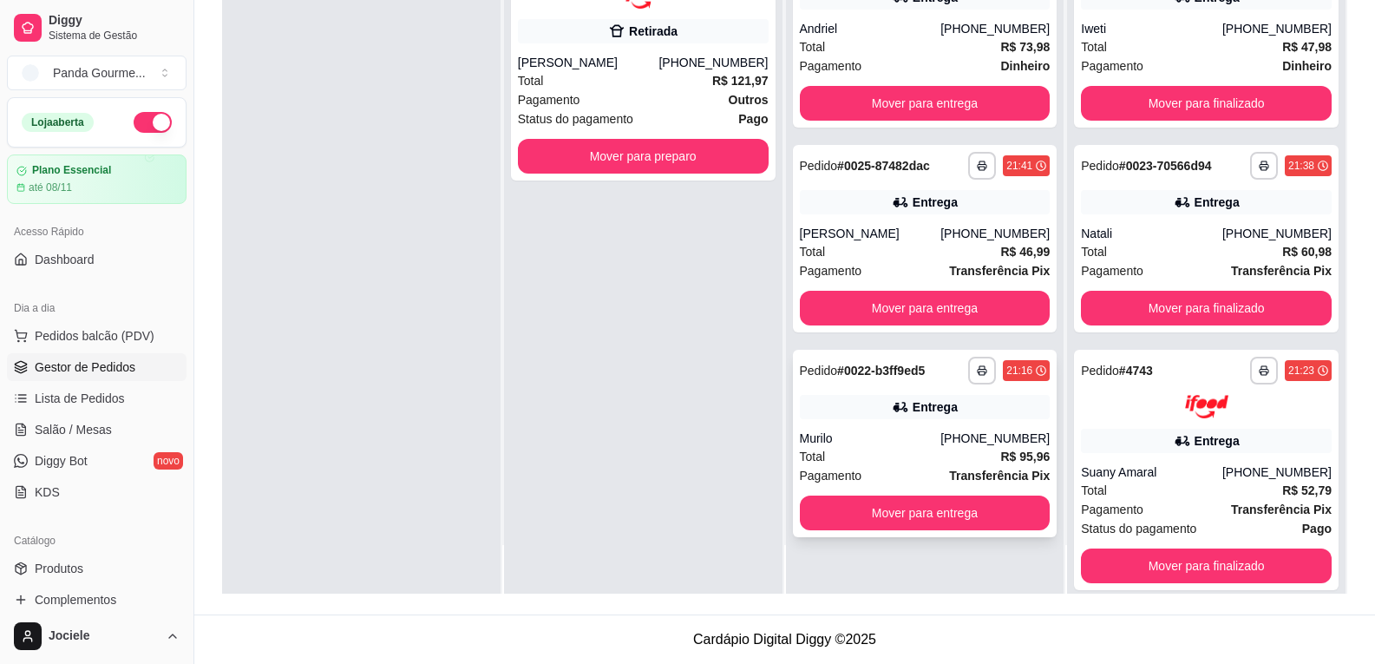
click at [863, 465] on div "Total R$ 95,96" at bounding box center [925, 456] width 251 height 19
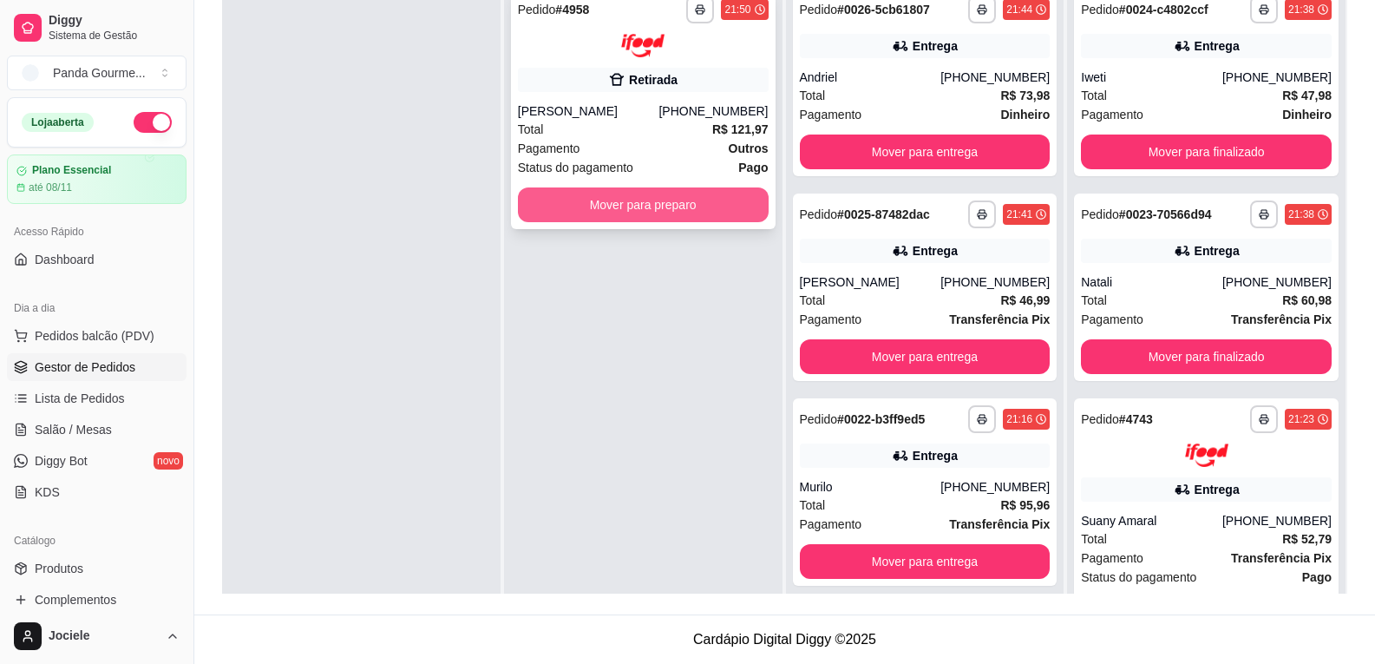
click at [684, 199] on button "Mover para preparo" at bounding box center [643, 204] width 251 height 35
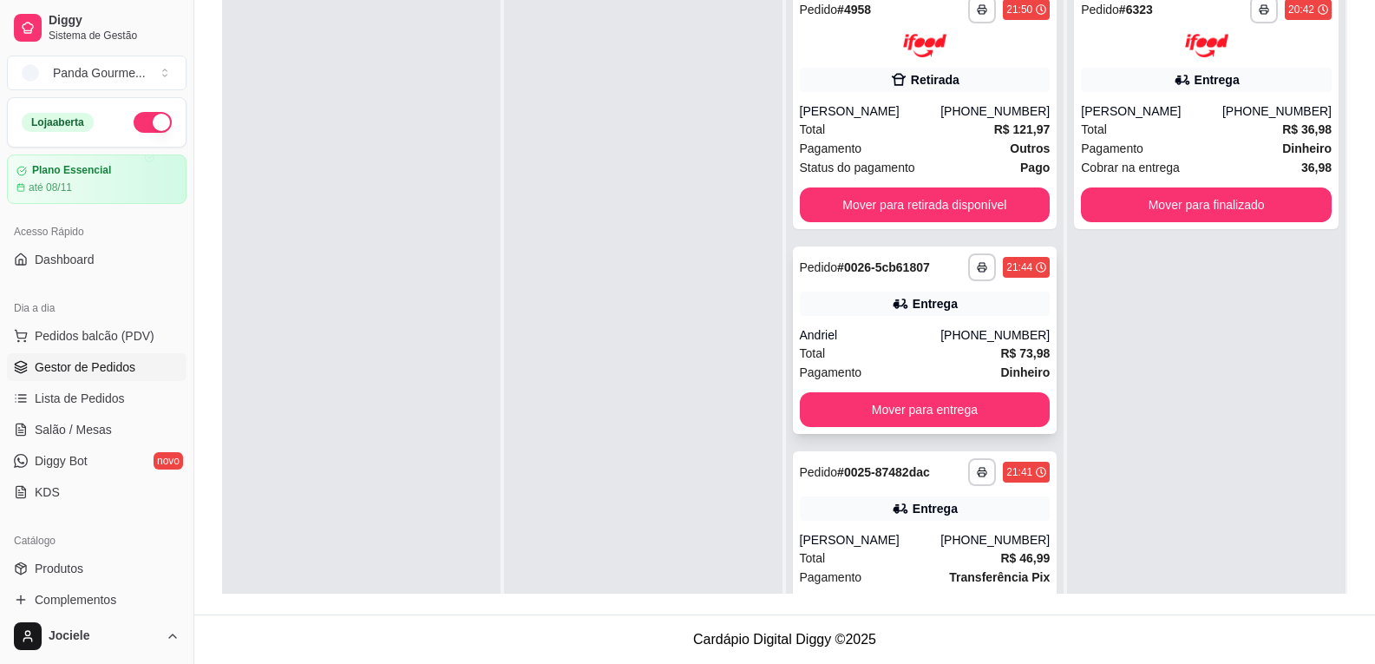
click at [892, 296] on icon at bounding box center [900, 303] width 17 height 17
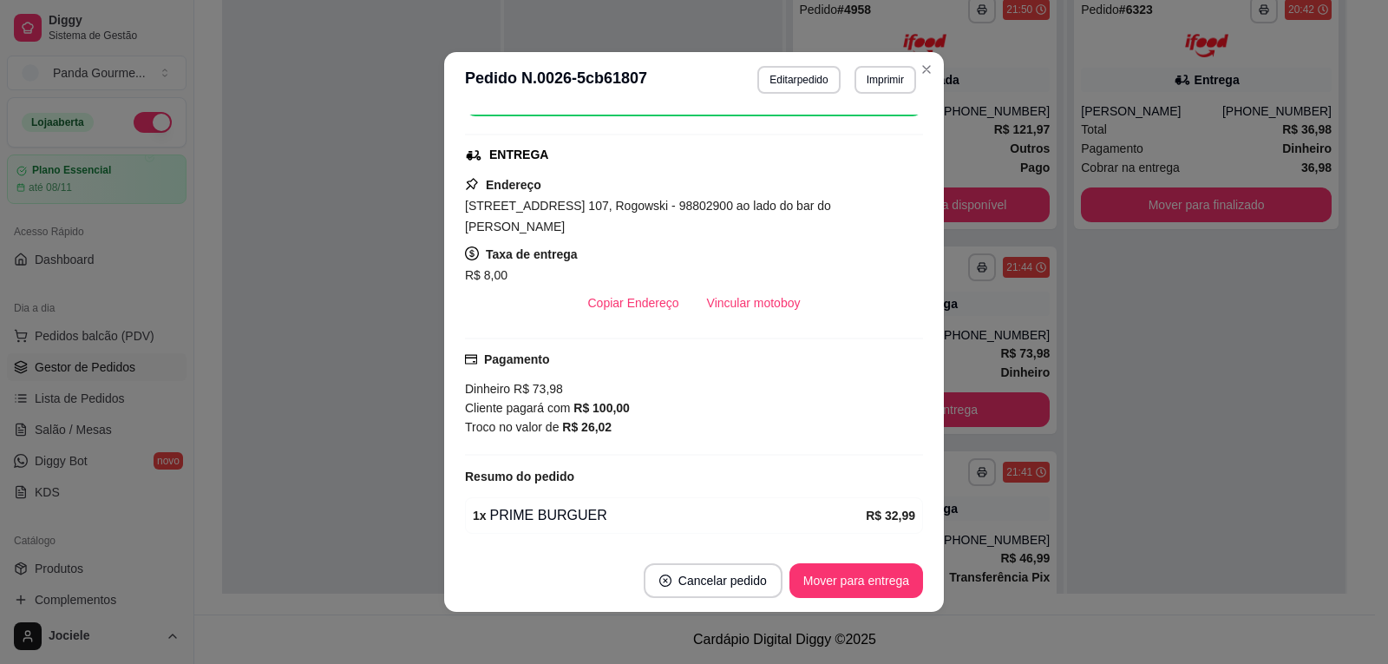
scroll to position [347, 0]
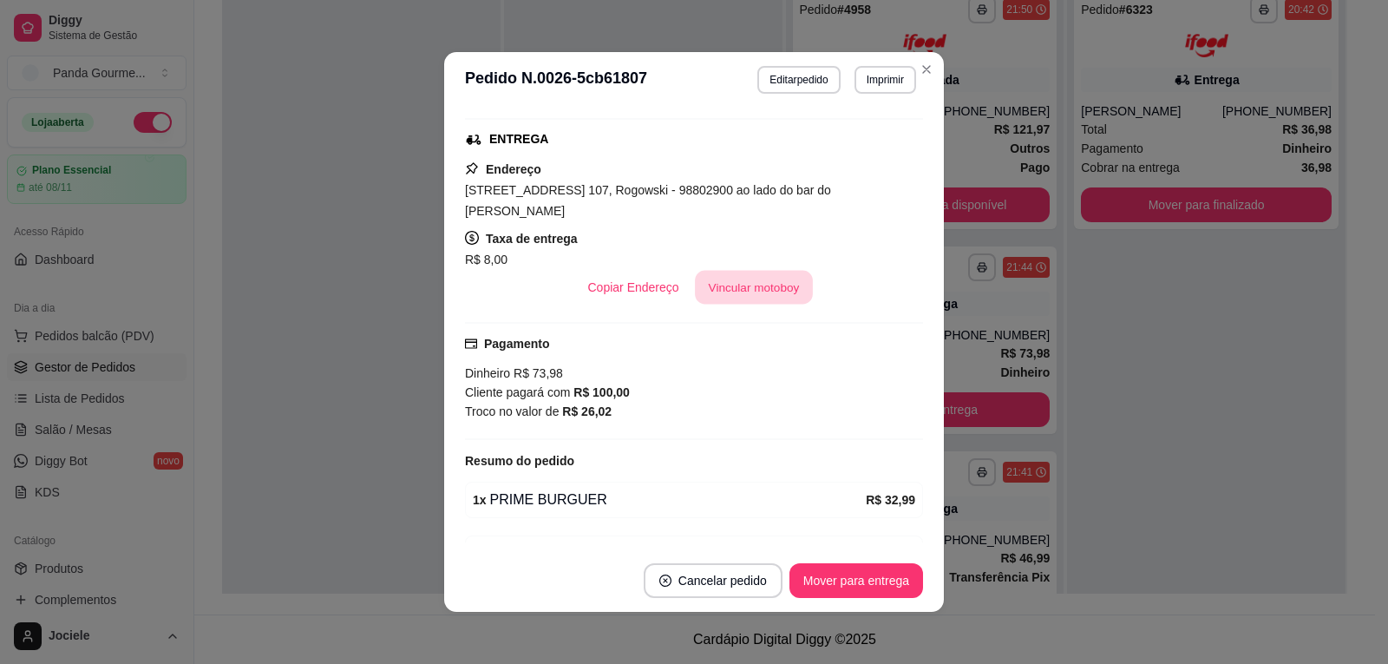
click at [731, 271] on button "Vincular motoboy" at bounding box center [754, 288] width 118 height 34
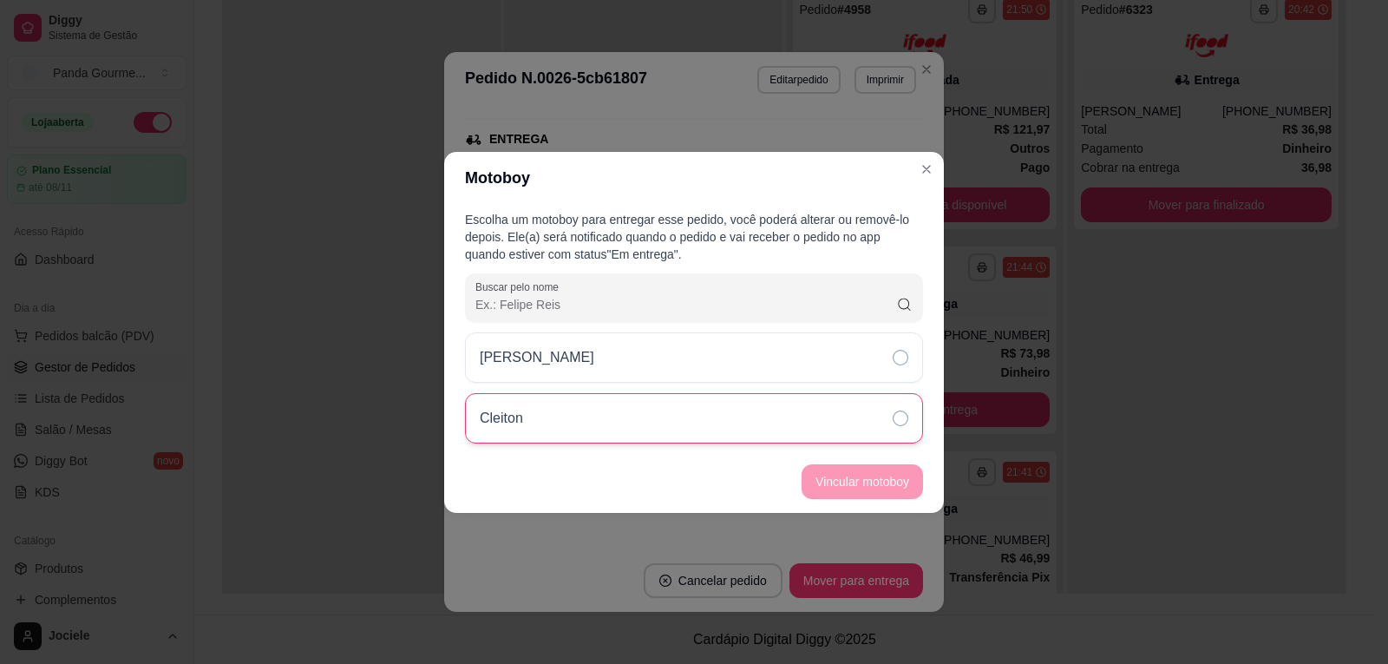
click at [905, 426] on div "Cleiton" at bounding box center [694, 418] width 458 height 50
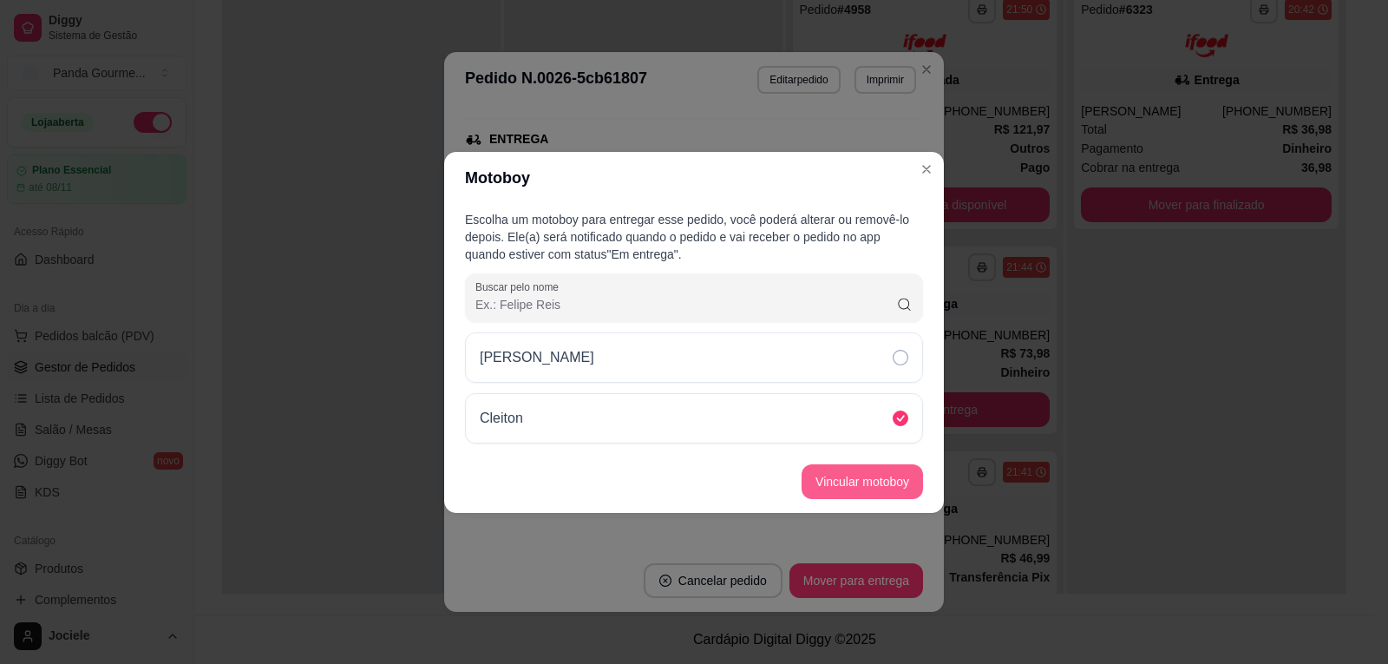
click at [881, 489] on button "Vincular motoboy" at bounding box center [862, 481] width 121 height 35
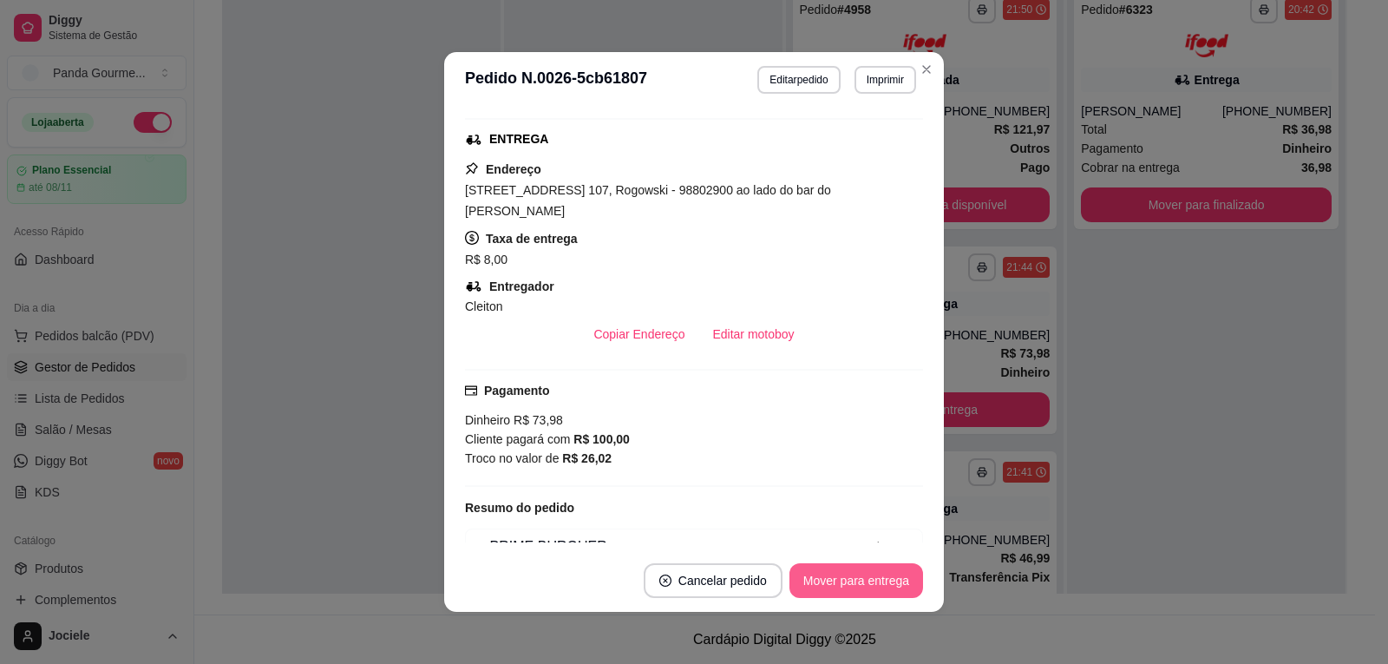
click at [843, 577] on button "Mover para entrega" at bounding box center [857, 580] width 134 height 35
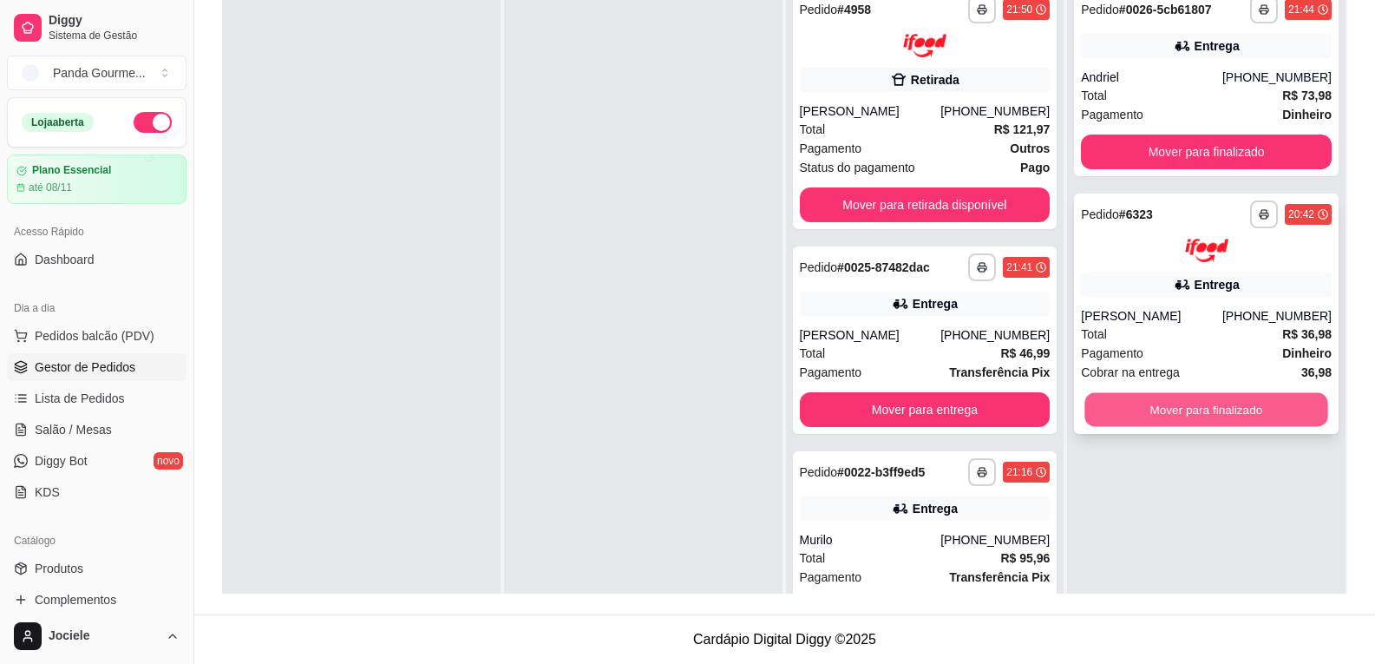
click at [1218, 426] on button "Mover para finalizado" at bounding box center [1207, 409] width 243 height 34
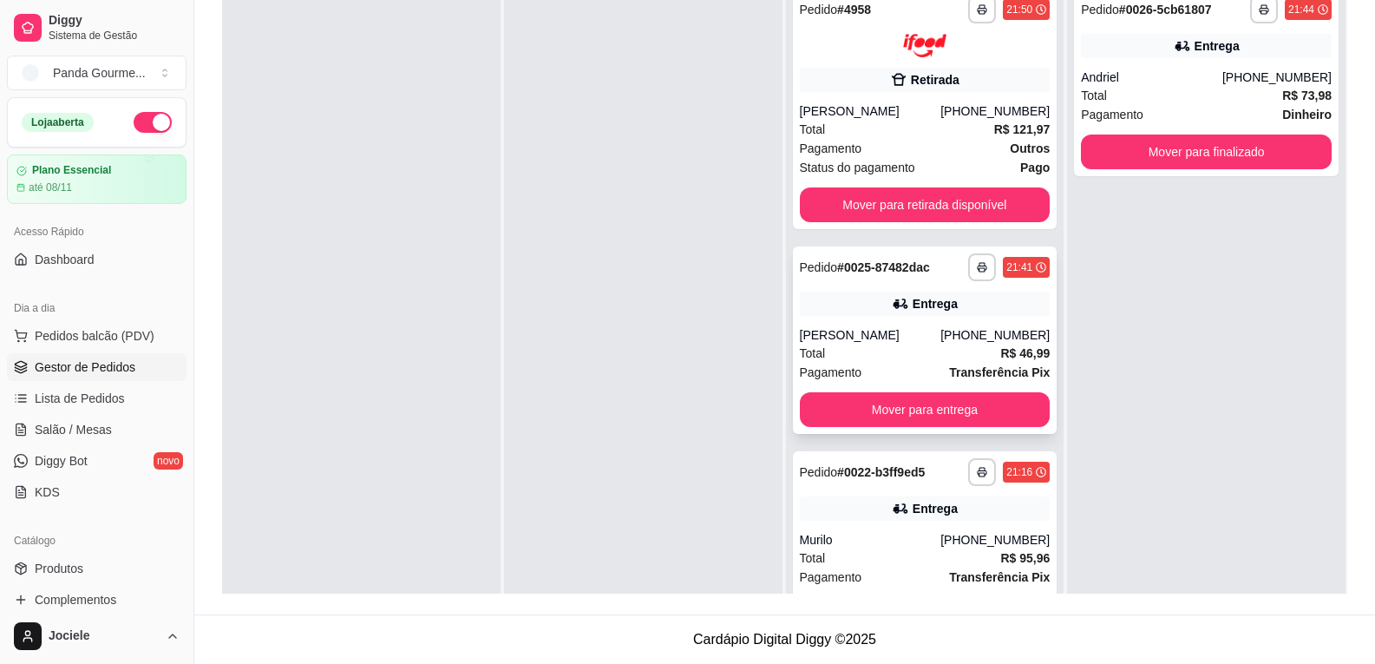
click at [925, 335] on div "[PERSON_NAME]" at bounding box center [870, 334] width 141 height 17
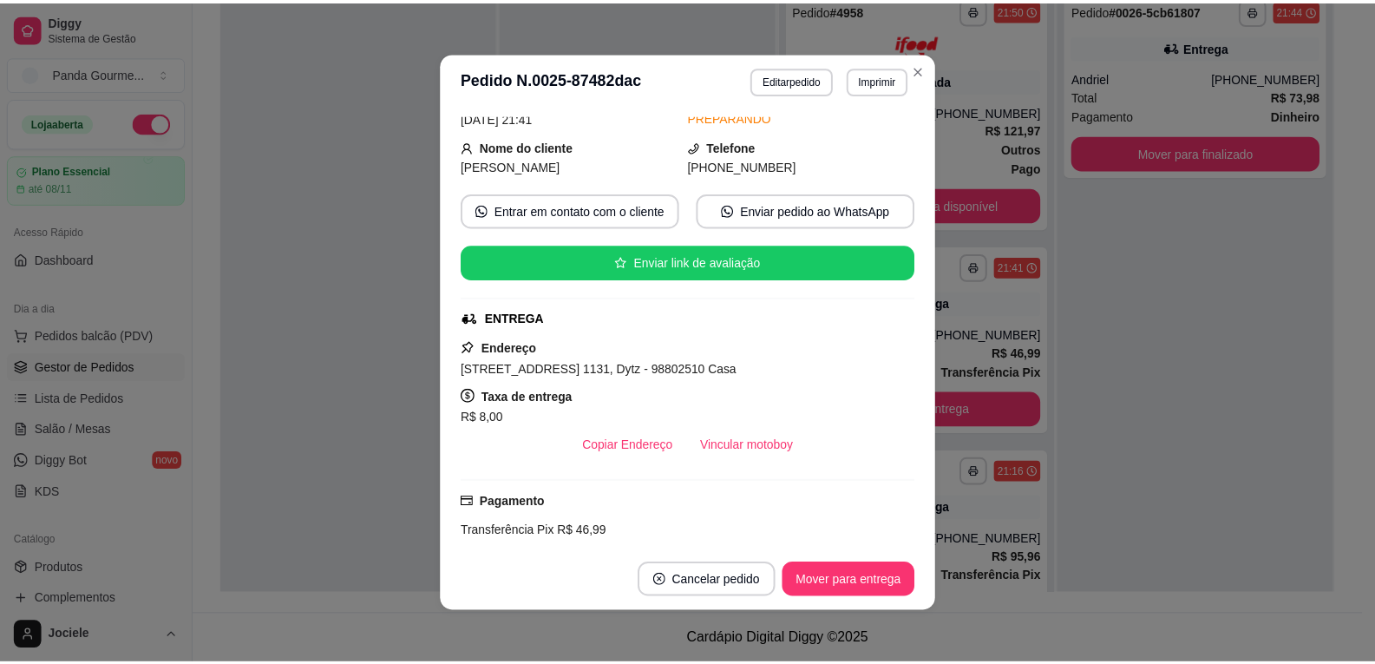
scroll to position [259, 0]
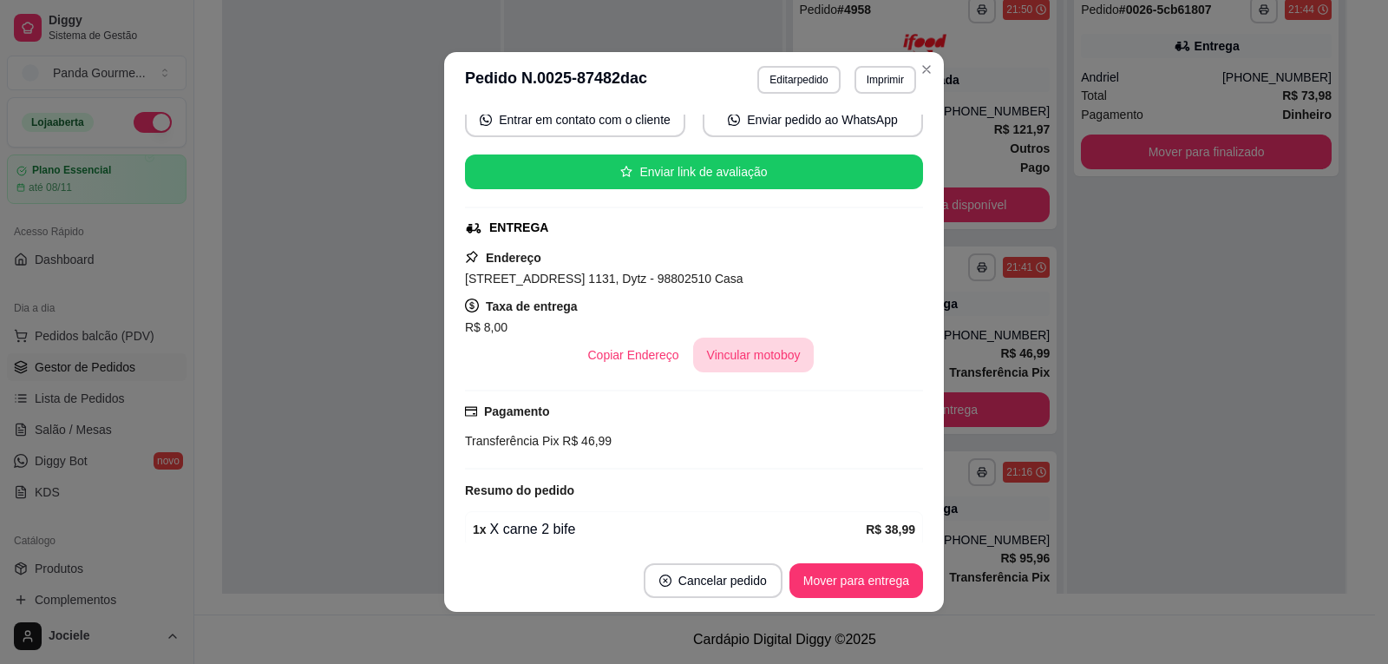
click at [725, 360] on button "Vincular motoboy" at bounding box center [753, 355] width 121 height 35
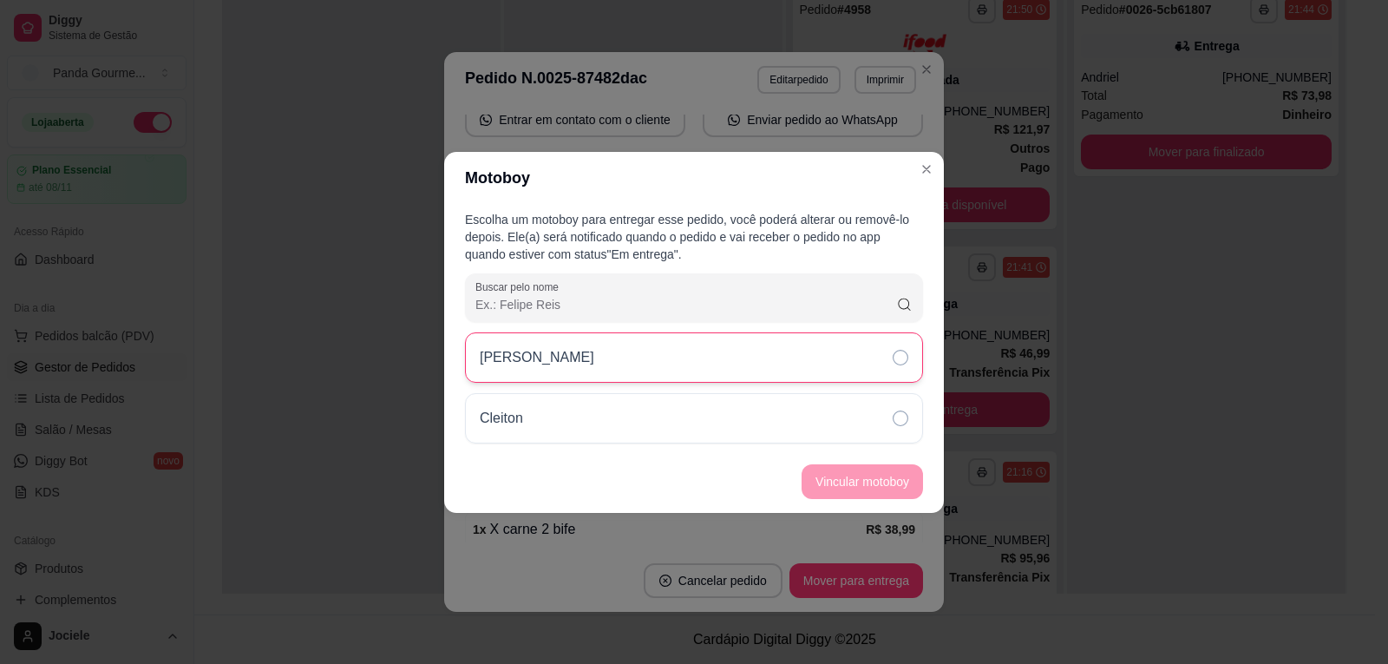
click at [894, 353] on icon at bounding box center [901, 358] width 16 height 16
click at [870, 472] on button "Vincular motoboy" at bounding box center [862, 481] width 121 height 35
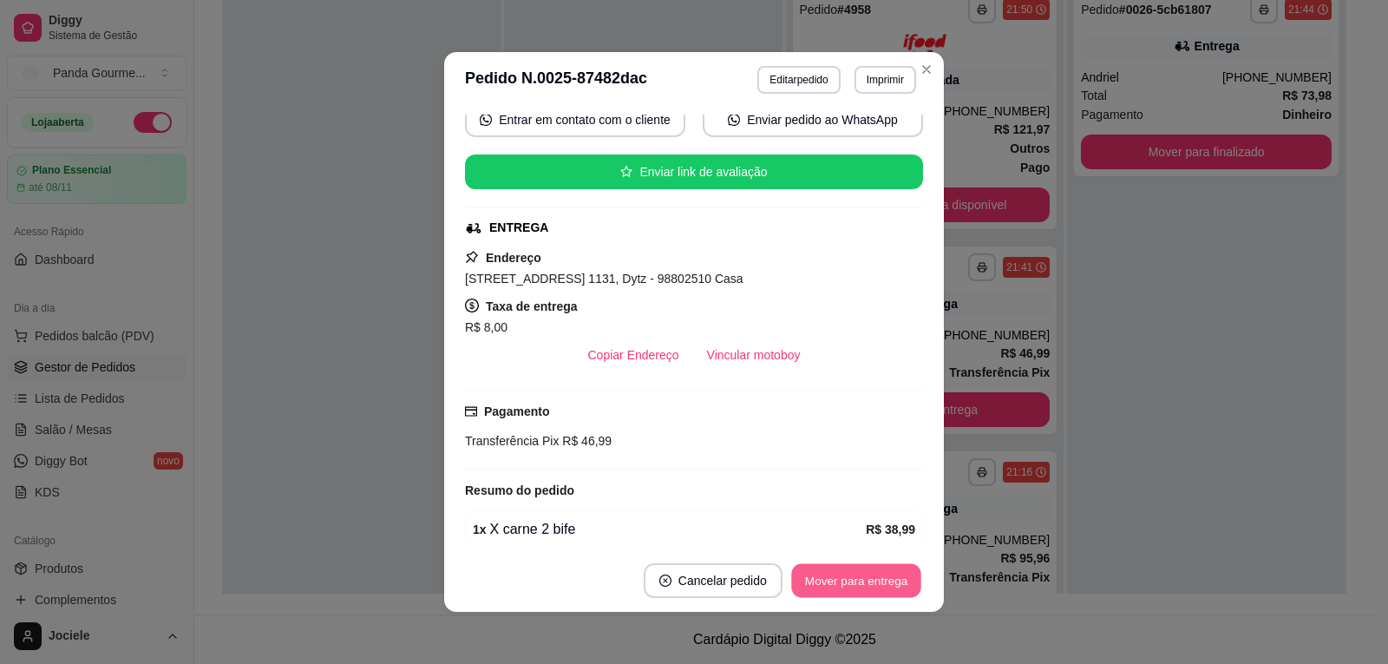
click at [877, 586] on button "Mover para entrega" at bounding box center [856, 581] width 130 height 34
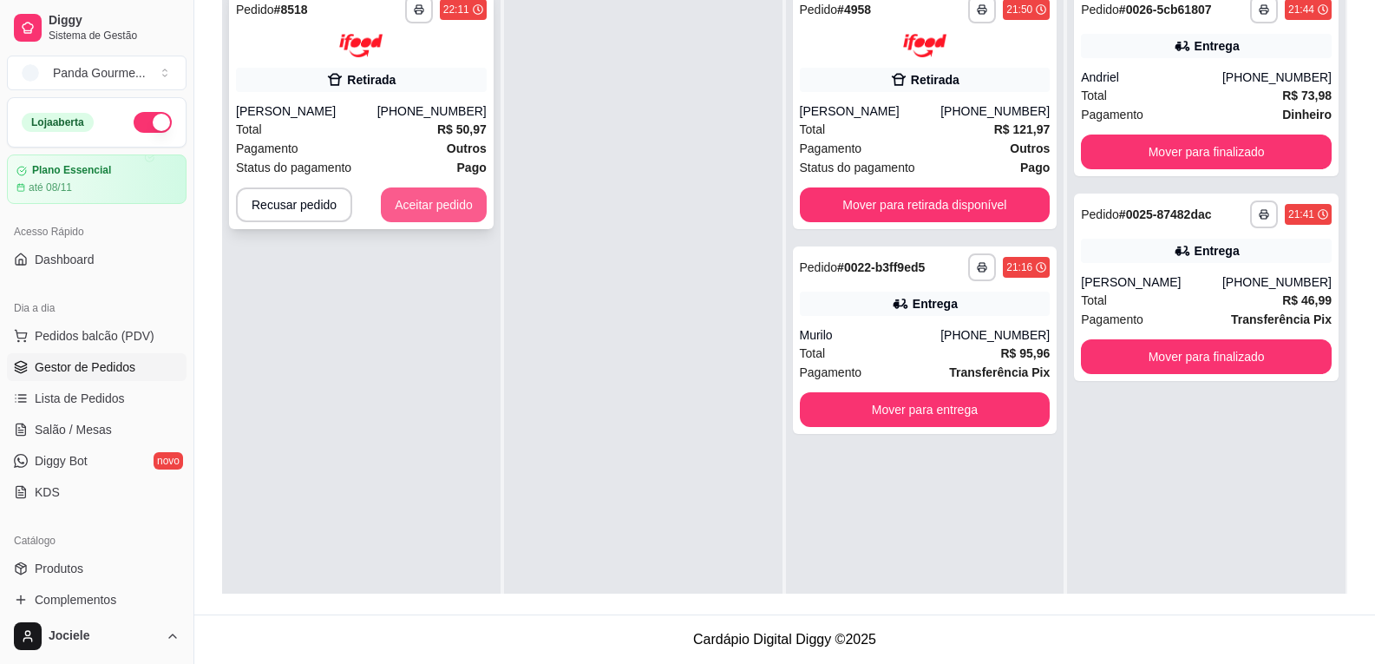
click at [430, 214] on button "Aceitar pedido" at bounding box center [434, 204] width 106 height 35
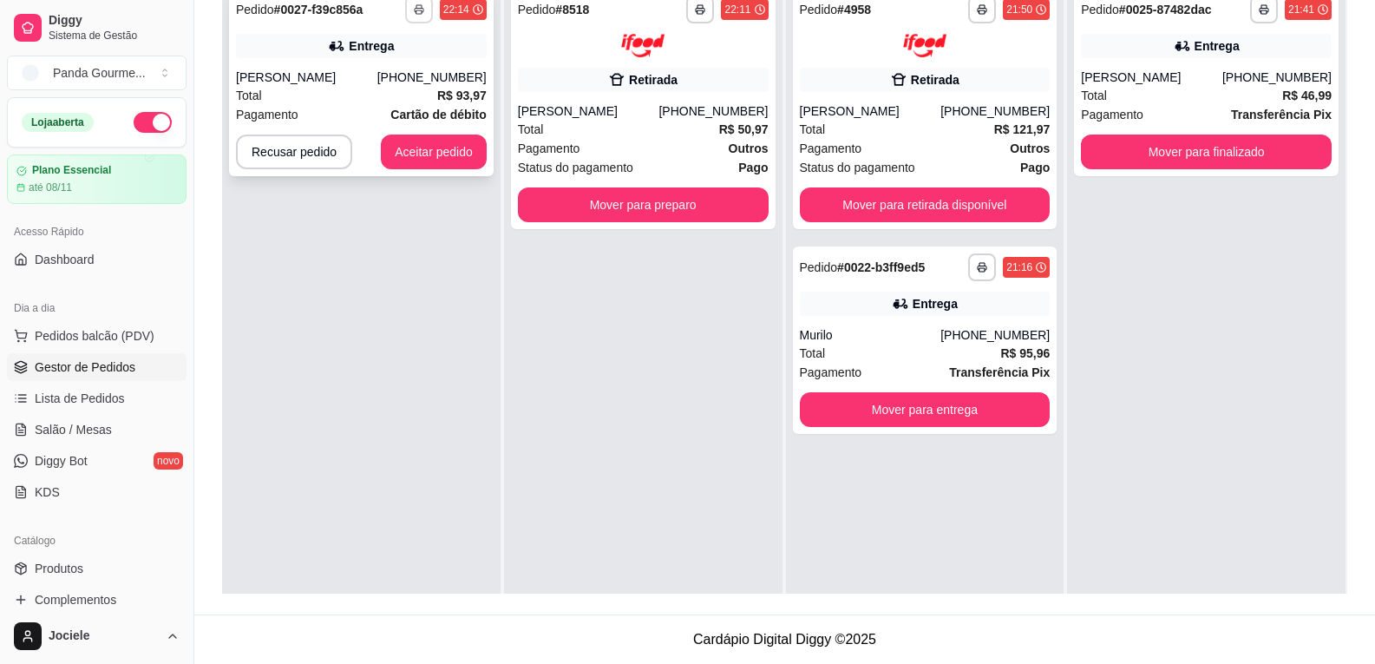
click at [415, 10] on icon "button" at bounding box center [419, 11] width 9 height 4
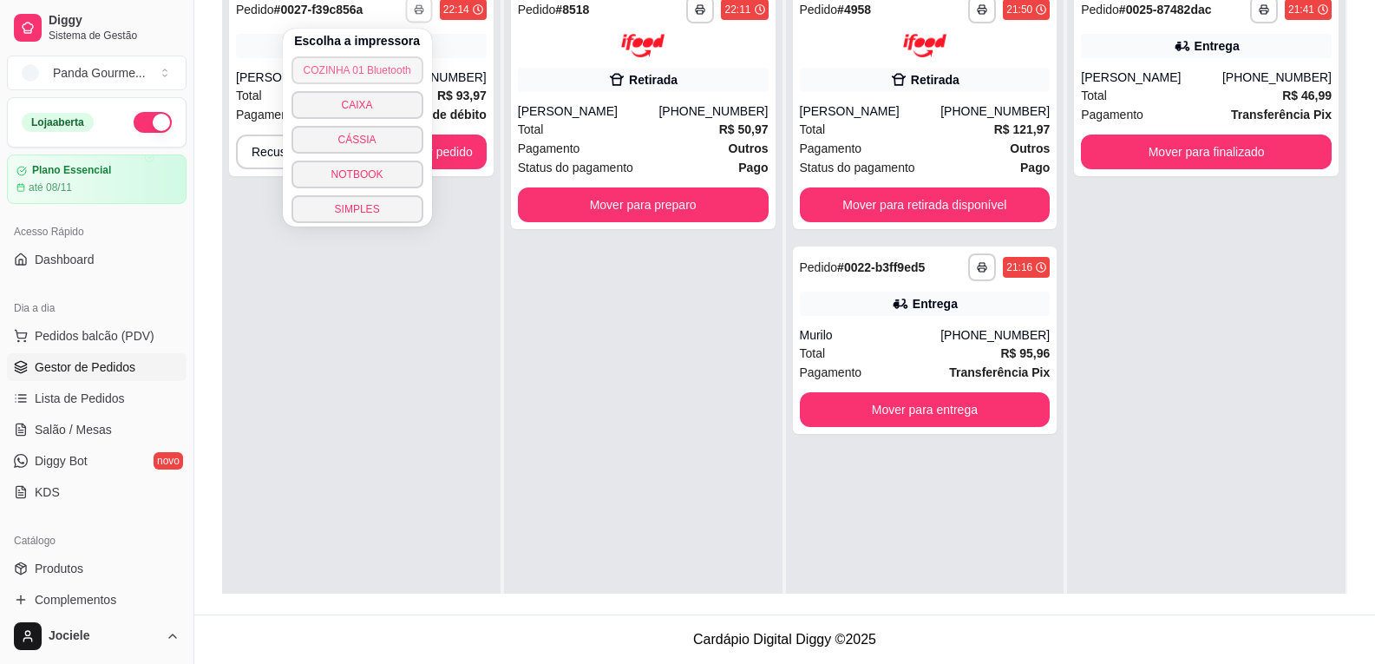
click at [385, 69] on button "COZINHA 01 Bluetooth" at bounding box center [358, 70] width 132 height 28
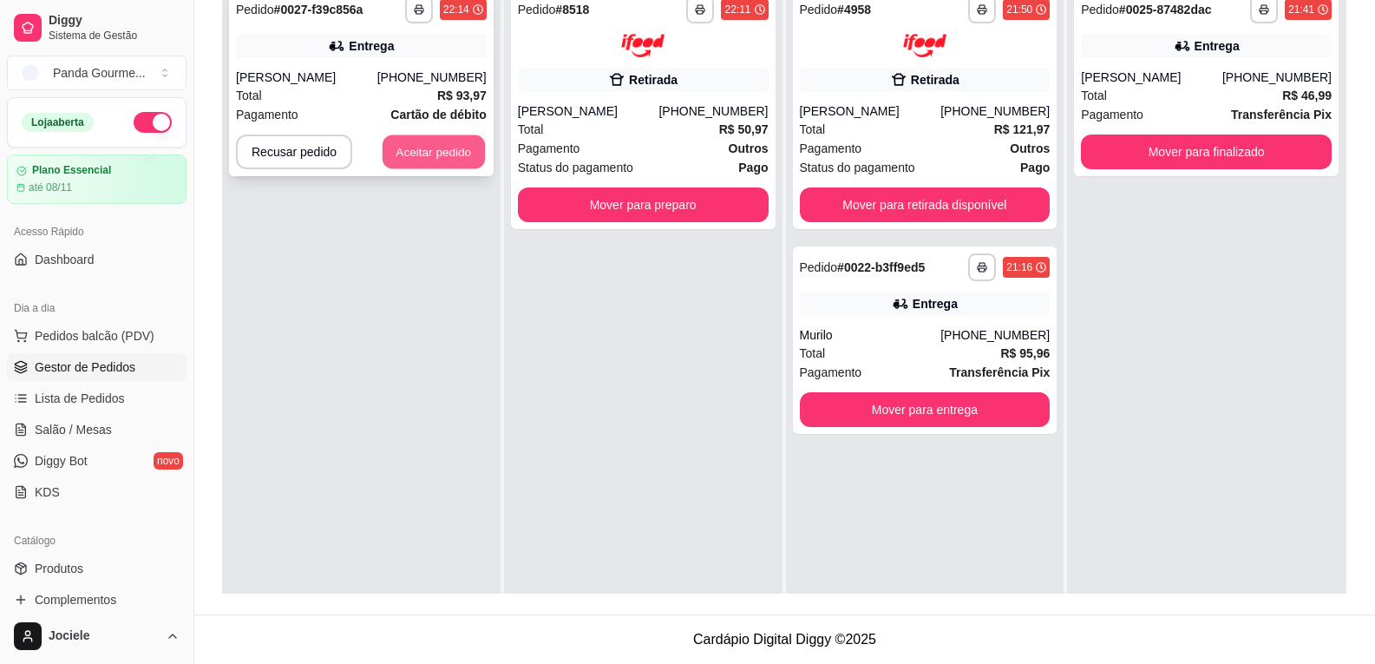
click at [453, 156] on button "Aceitar pedido" at bounding box center [434, 152] width 102 height 34
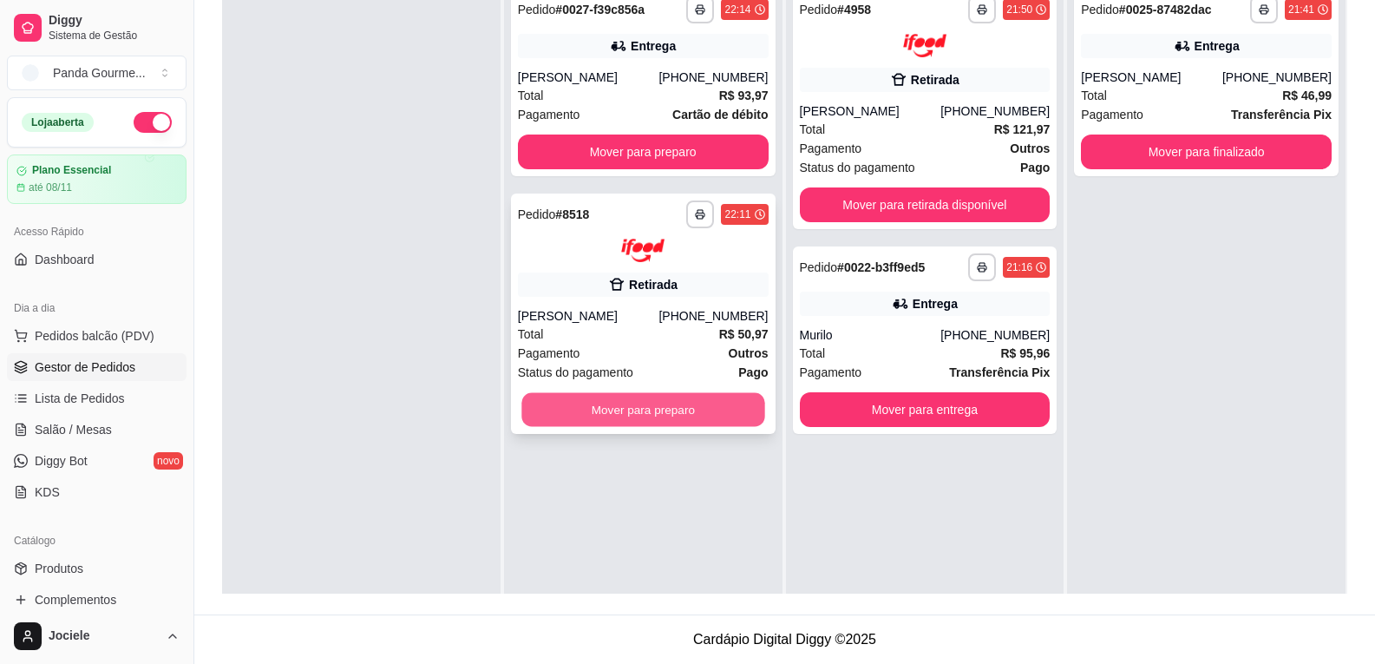
click at [617, 410] on button "Mover para preparo" at bounding box center [643, 409] width 243 height 34
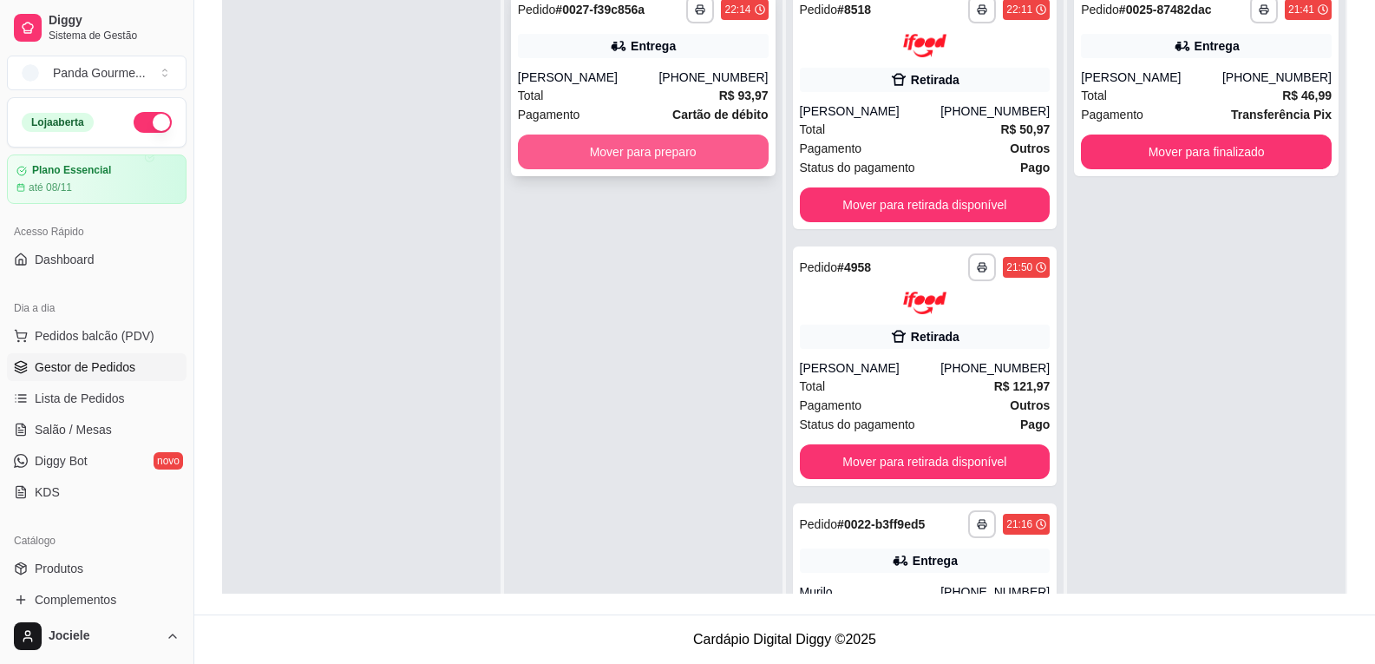
click at [614, 153] on button "Mover para preparo" at bounding box center [643, 152] width 251 height 35
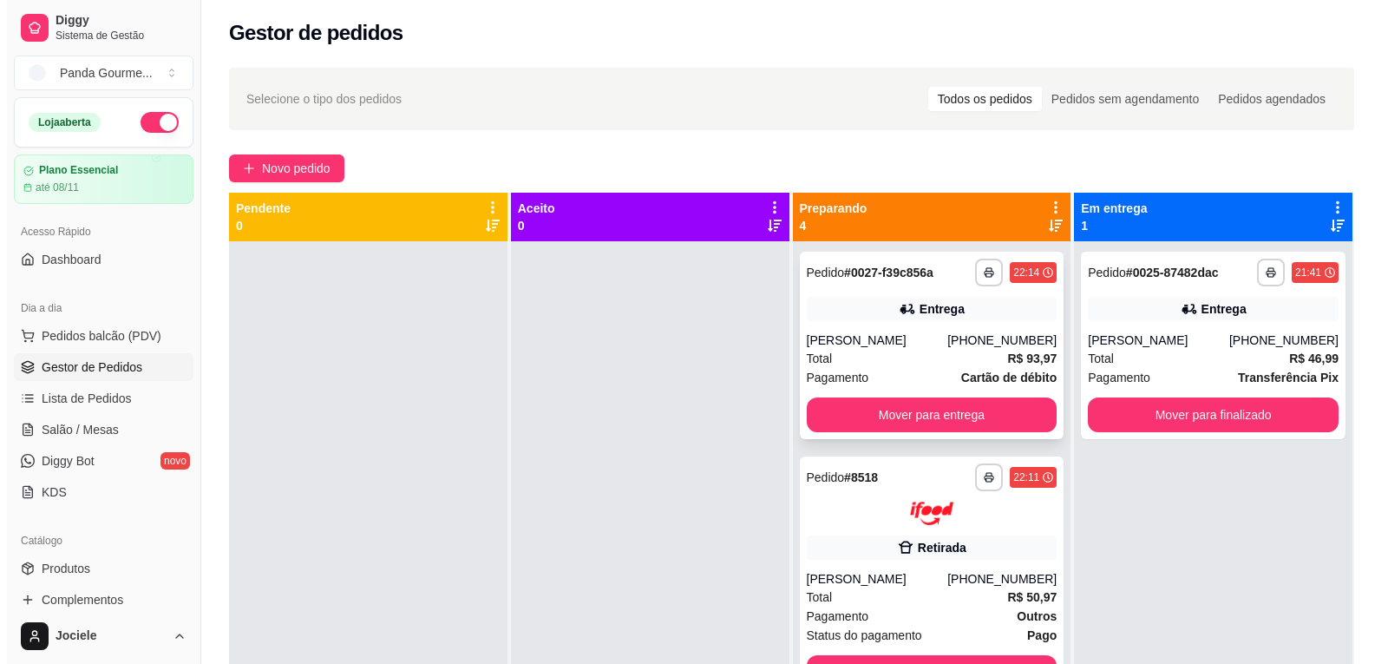
scroll to position [0, 0]
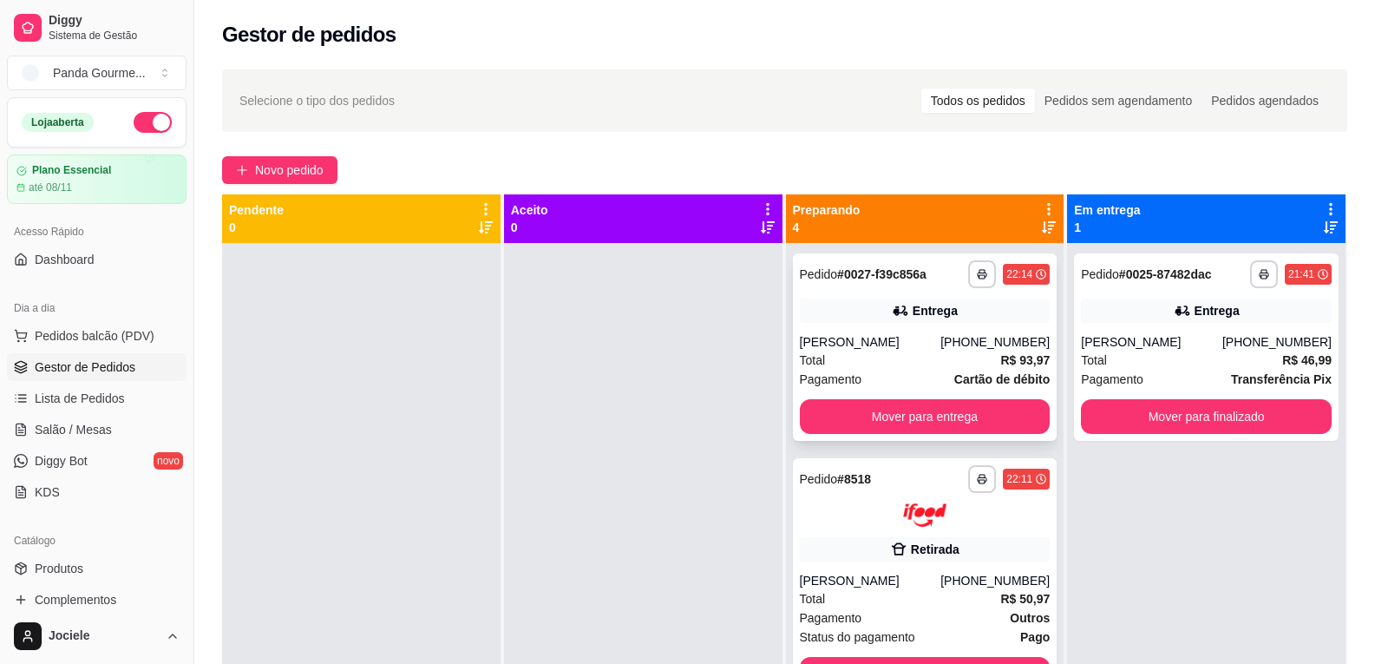
click at [907, 342] on div "[PERSON_NAME]" at bounding box center [870, 341] width 141 height 17
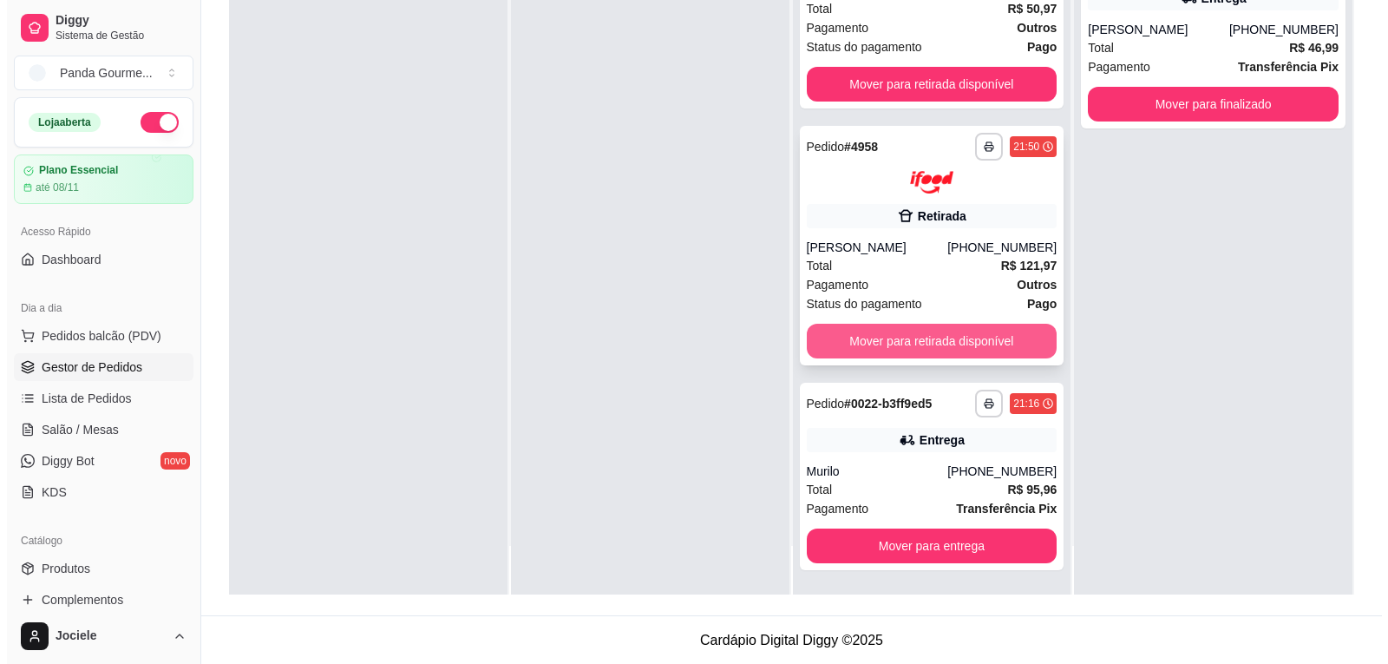
scroll to position [265, 0]
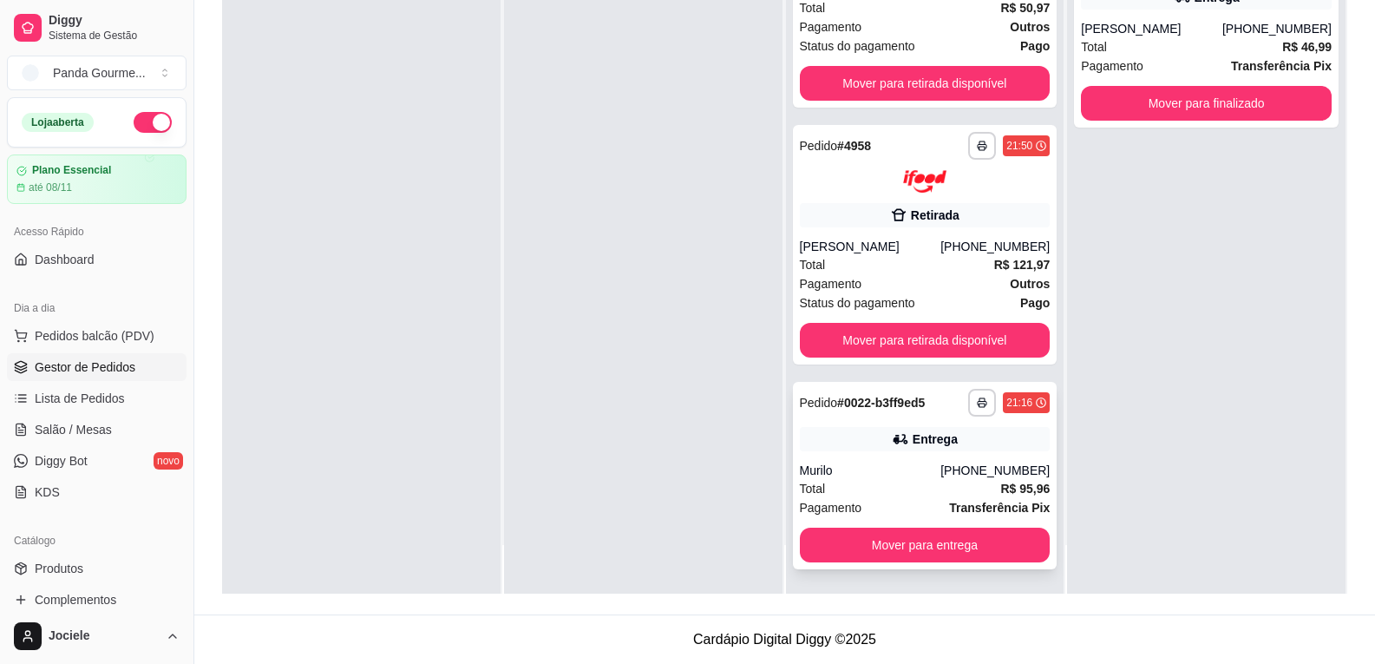
click at [884, 451] on div "Entrega" at bounding box center [925, 439] width 251 height 24
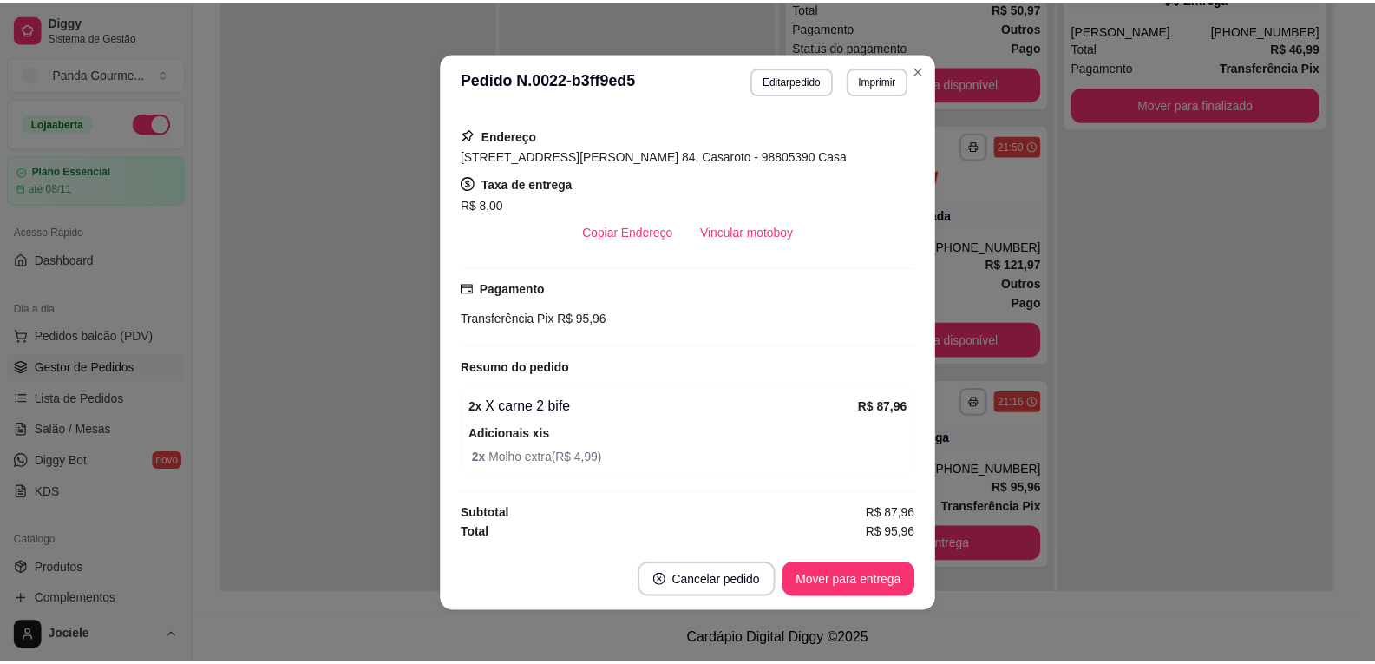
scroll to position [3, 0]
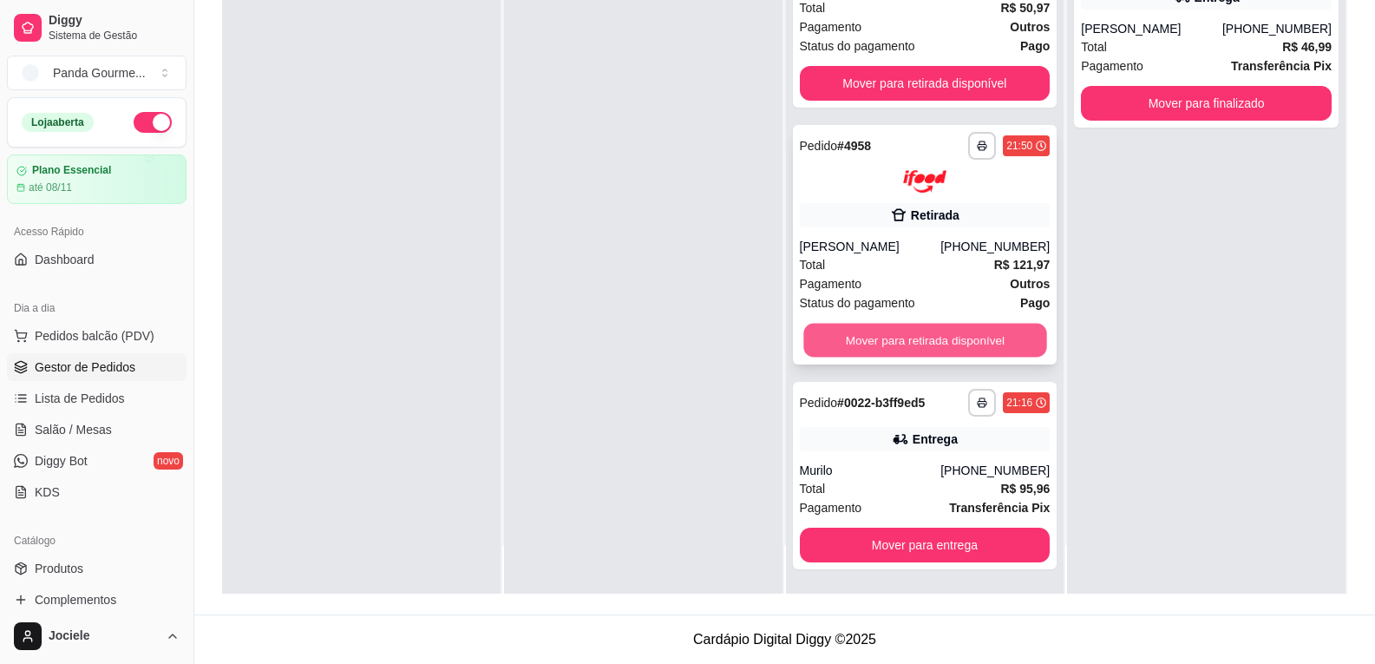
click at [939, 343] on button "Mover para retirada disponível" at bounding box center [925, 341] width 243 height 34
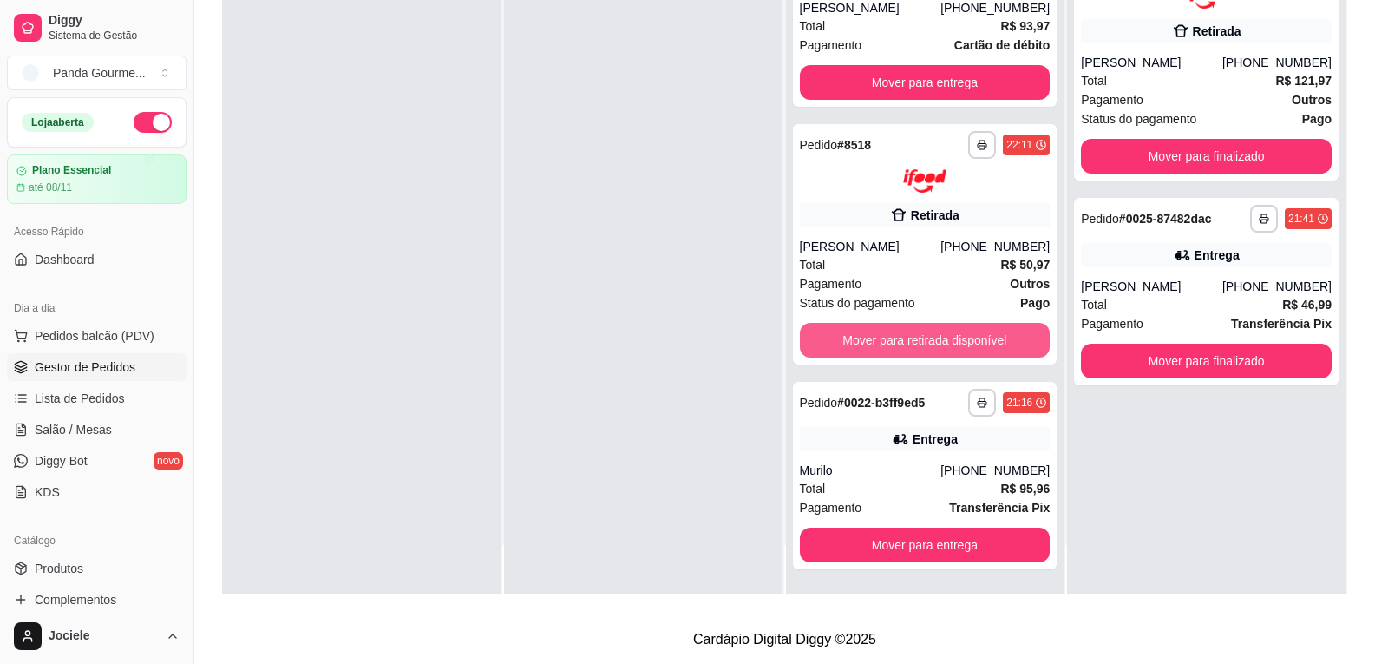
scroll to position [21, 0]
click at [969, 398] on button "button" at bounding box center [982, 402] width 27 height 27
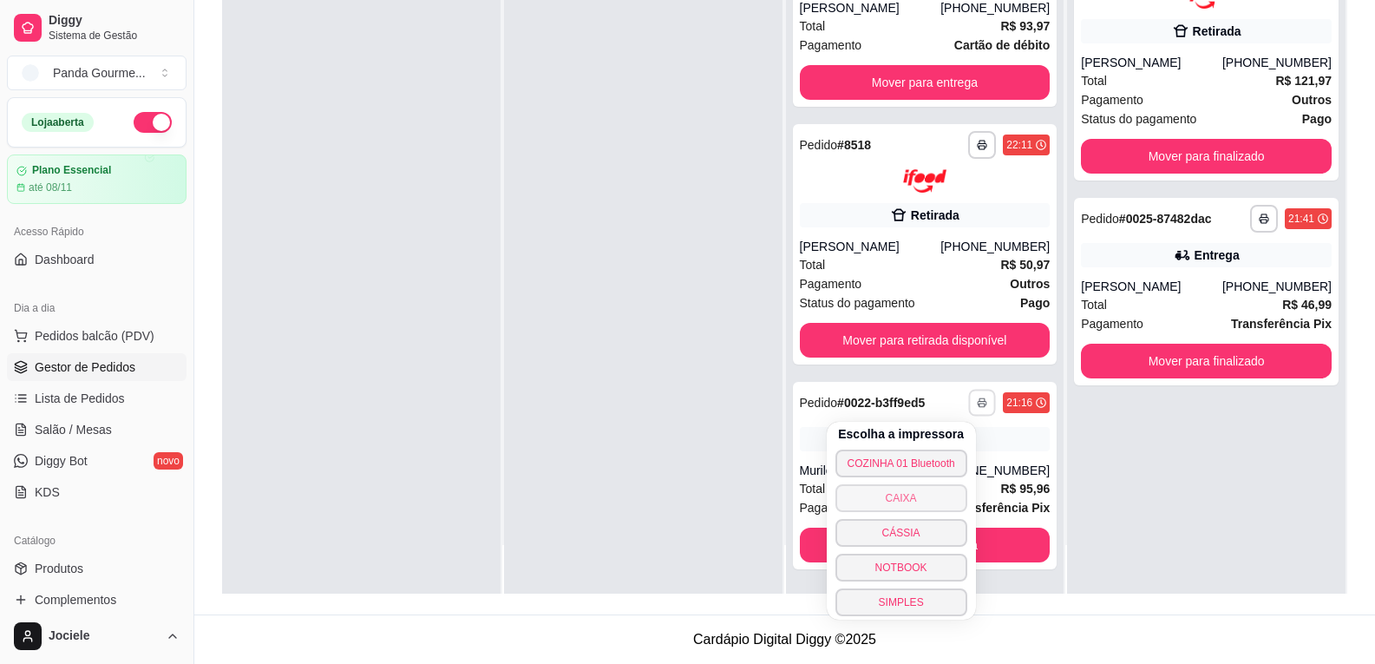
click at [912, 496] on button "CAIXA" at bounding box center [902, 498] width 132 height 28
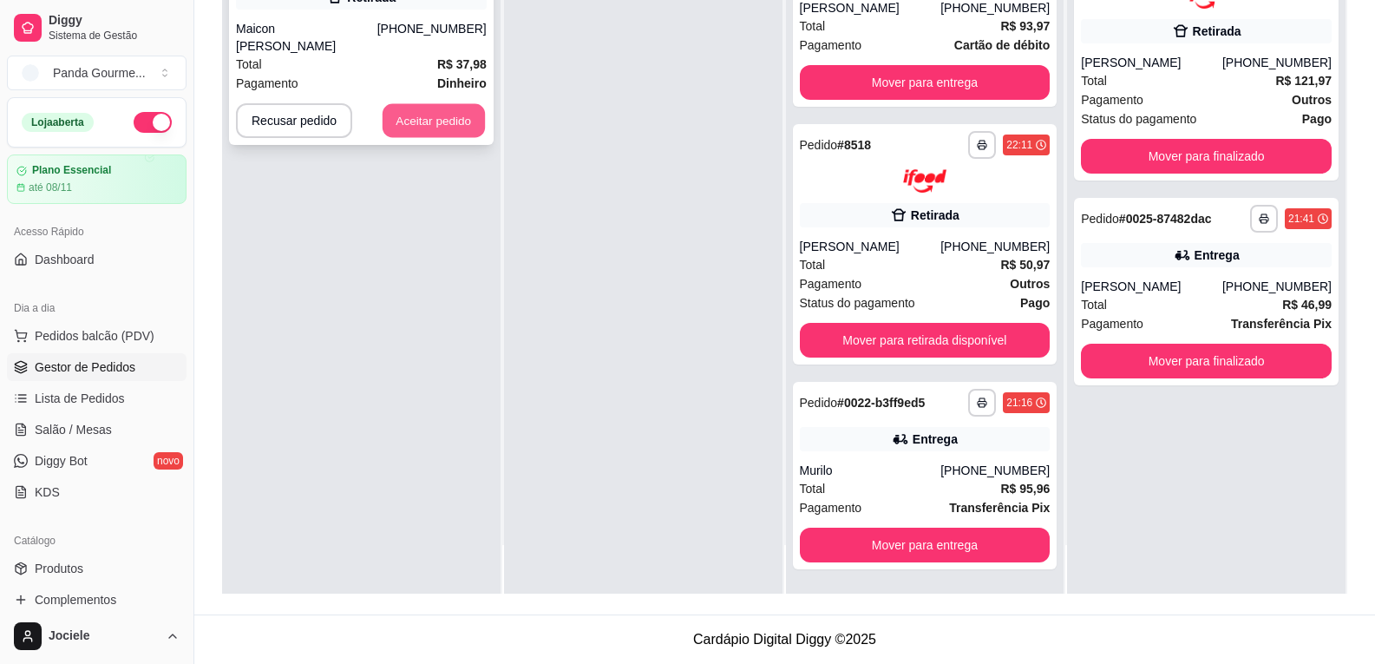
click at [412, 106] on button "Aceitar pedido" at bounding box center [434, 121] width 102 height 34
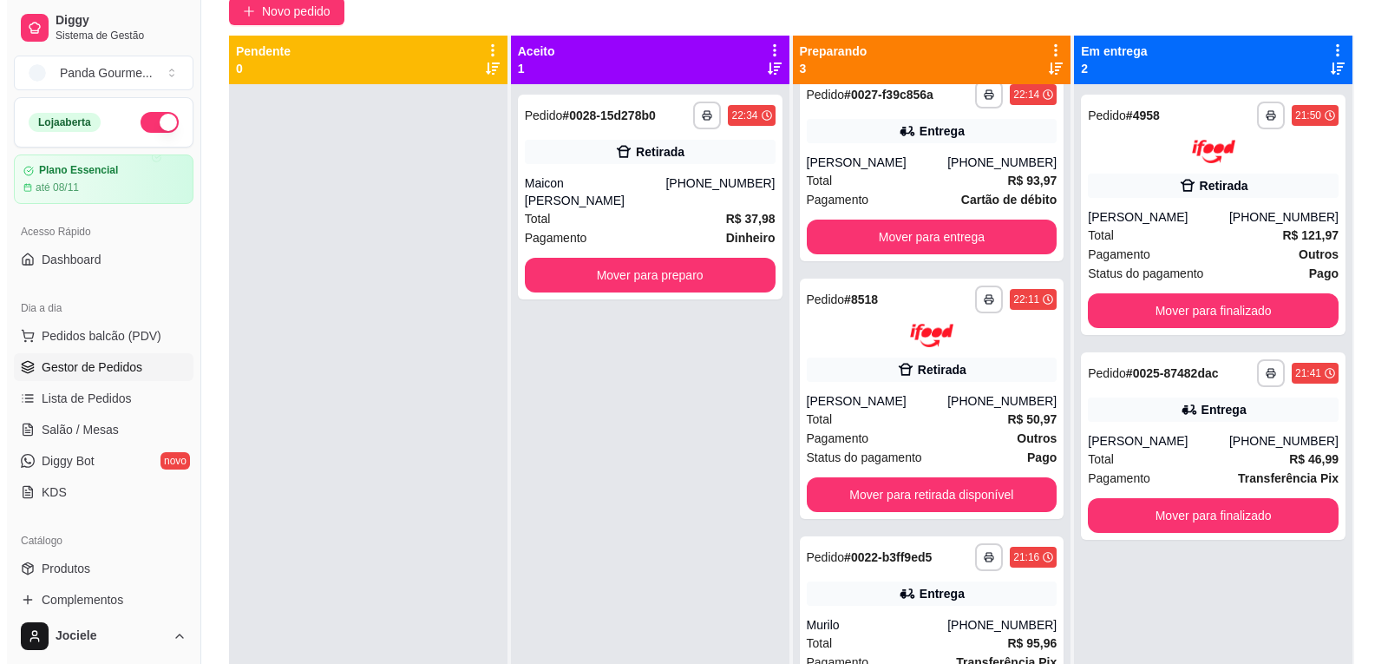
scroll to position [4, 0]
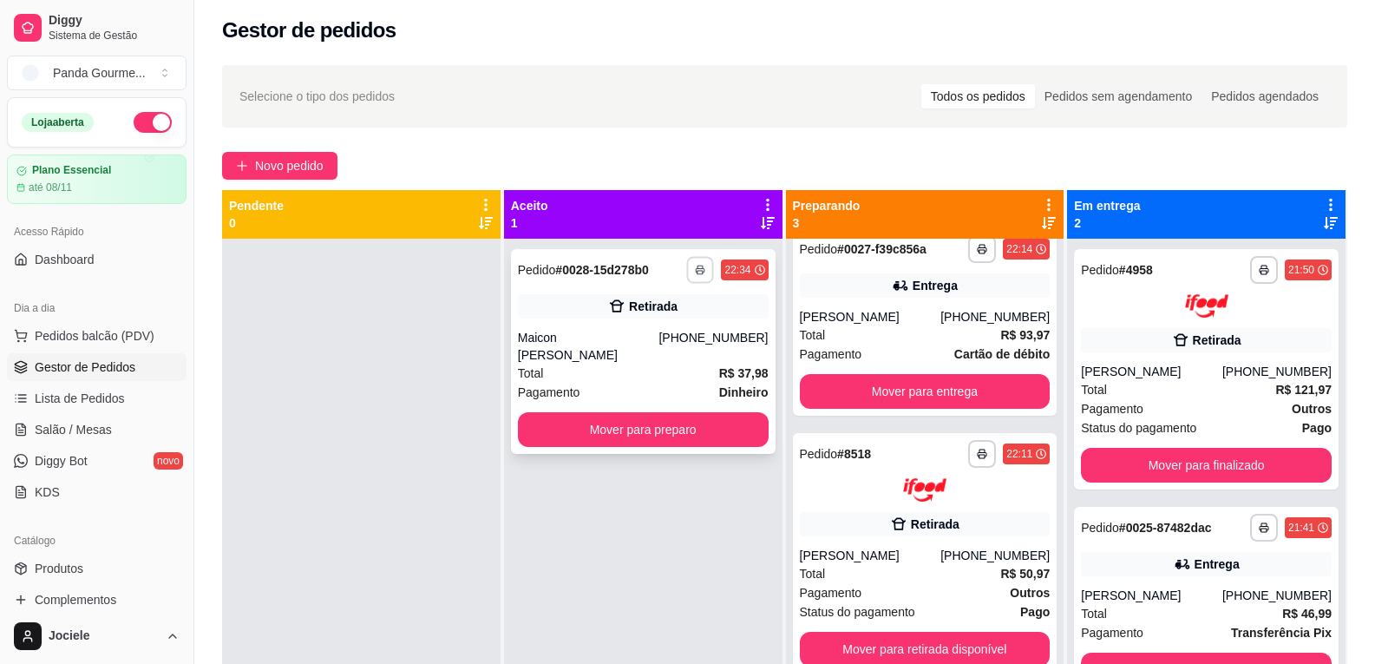
click at [690, 266] on button "button" at bounding box center [700, 269] width 27 height 27
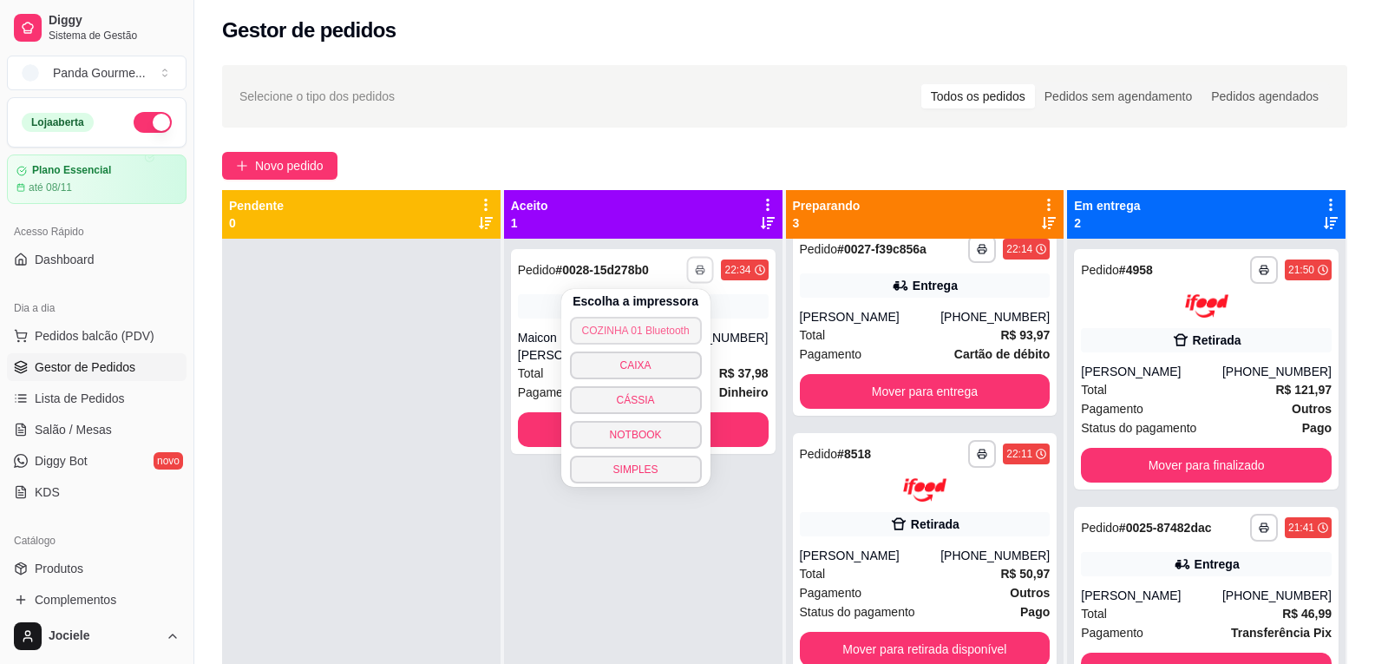
click at [671, 331] on button "COZINHA 01 Bluetooth" at bounding box center [636, 331] width 132 height 28
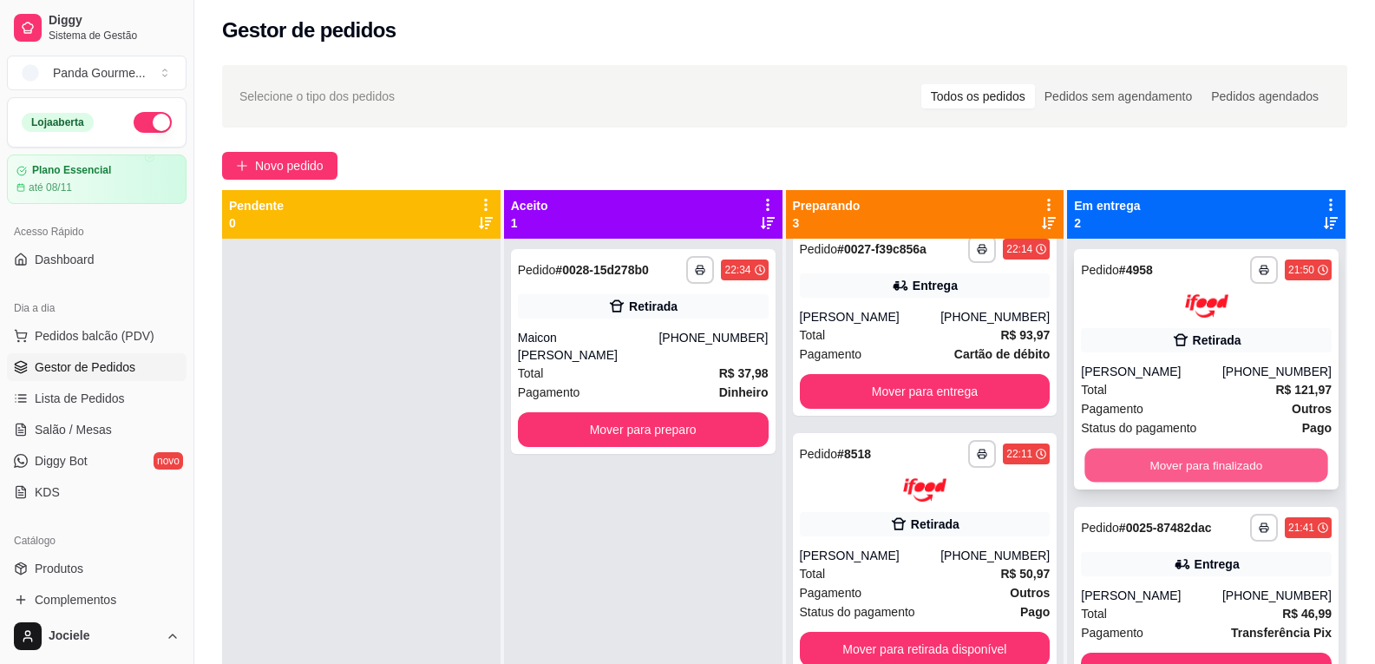
click at [1208, 458] on button "Mover para finalizado" at bounding box center [1207, 465] width 243 height 34
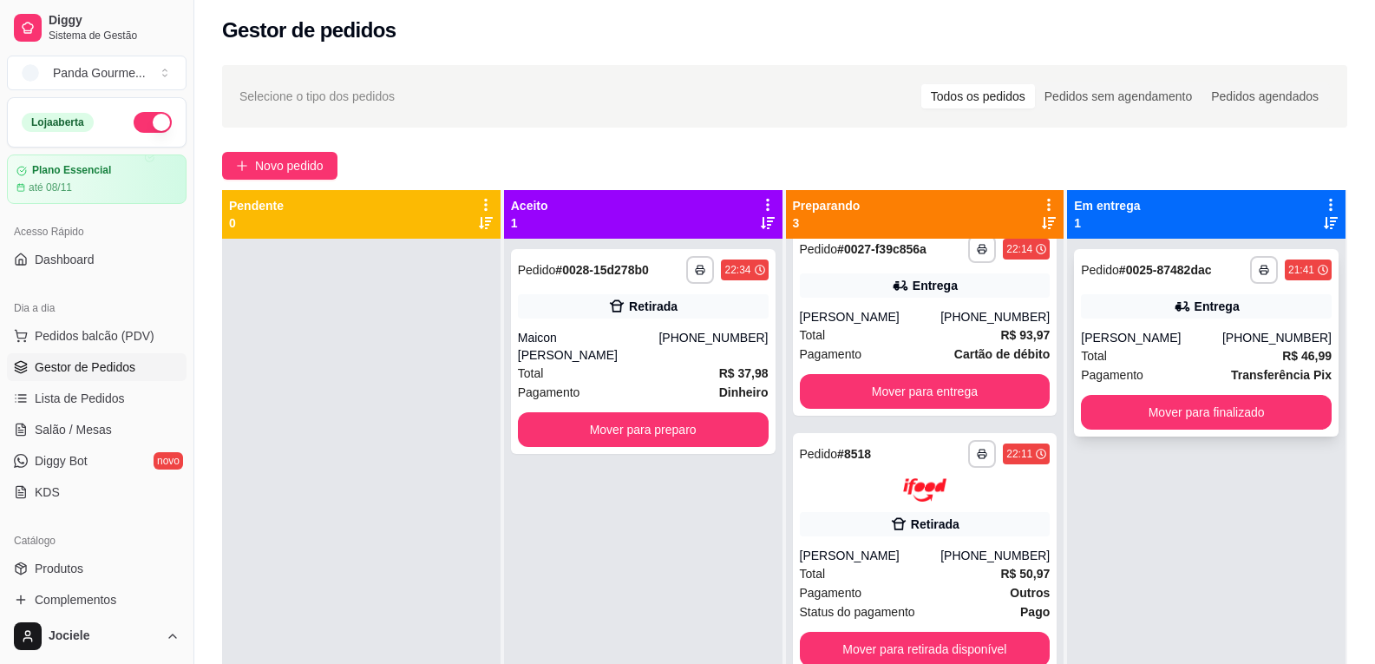
click at [1182, 330] on div "[PERSON_NAME]" at bounding box center [1151, 337] width 141 height 17
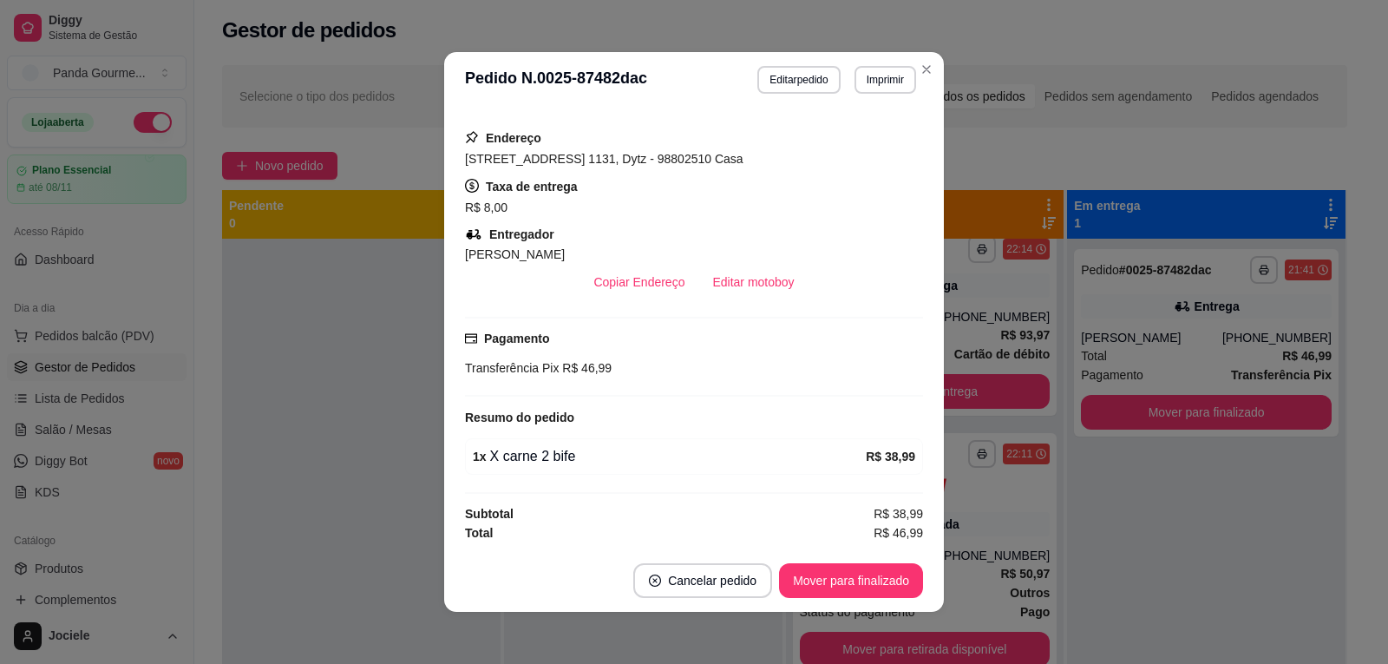
scroll to position [3, 0]
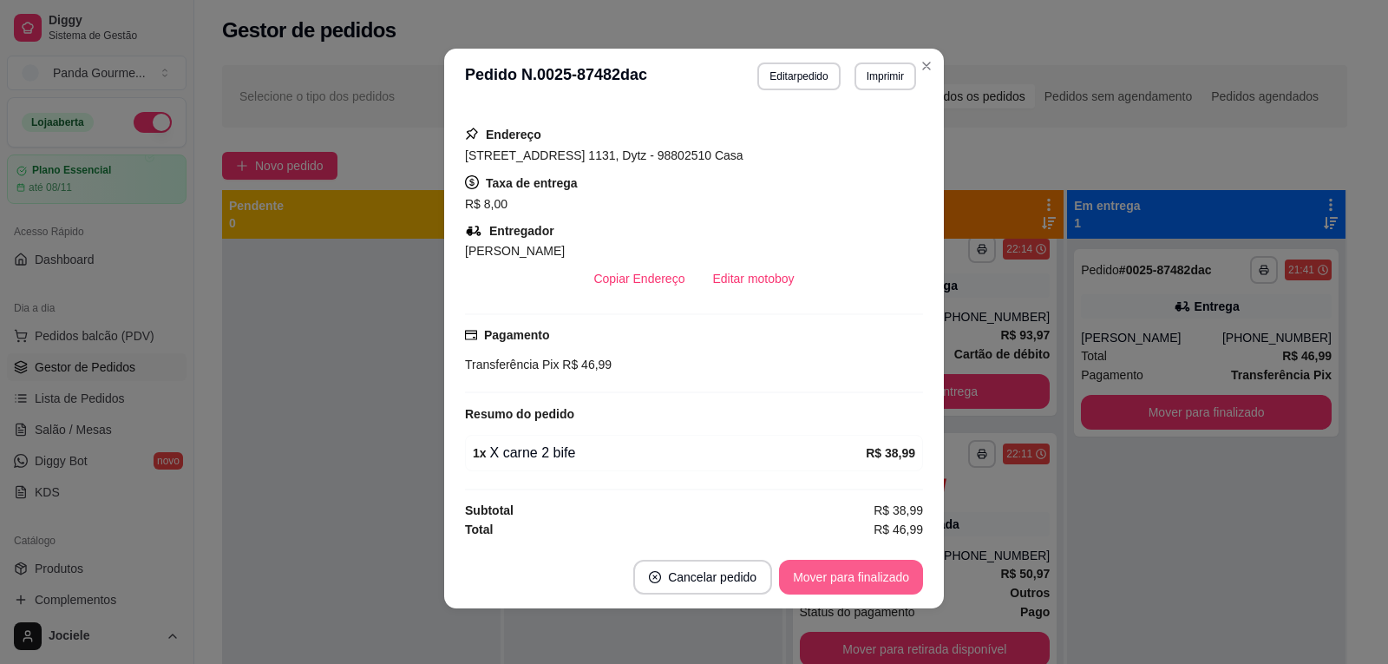
click at [843, 572] on button "Mover para finalizado" at bounding box center [851, 577] width 144 height 35
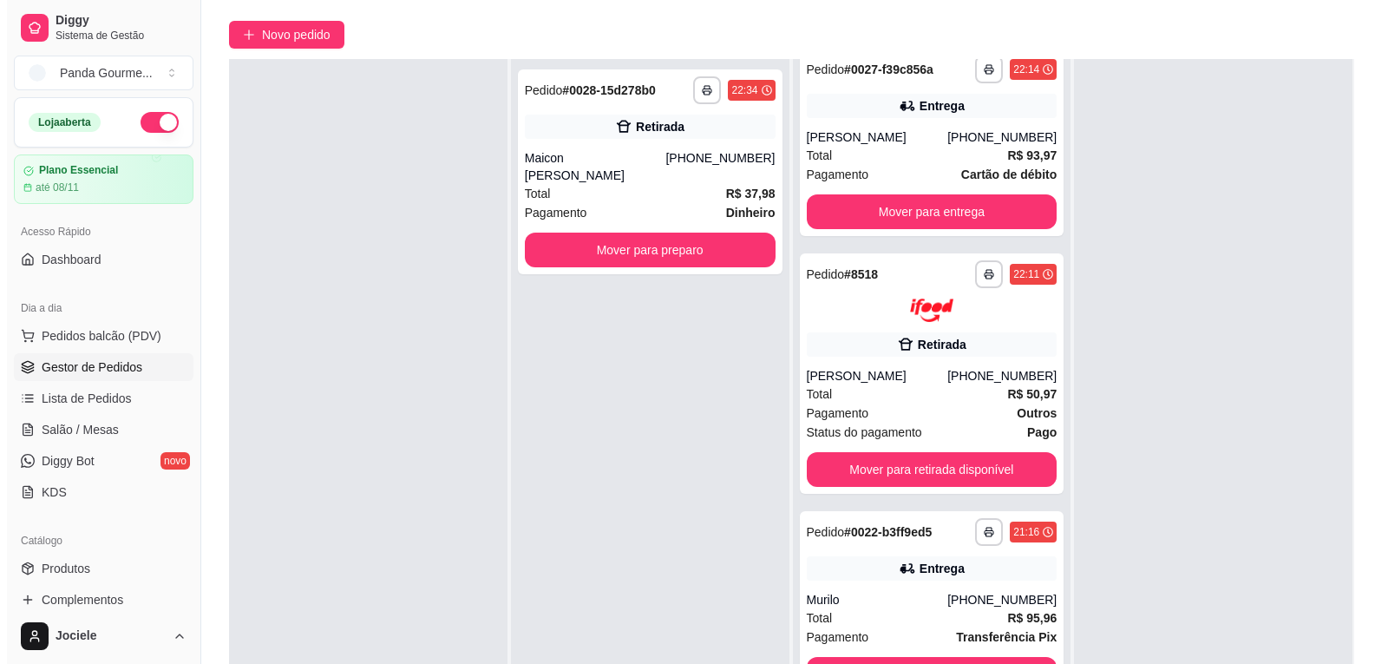
scroll to position [265, 0]
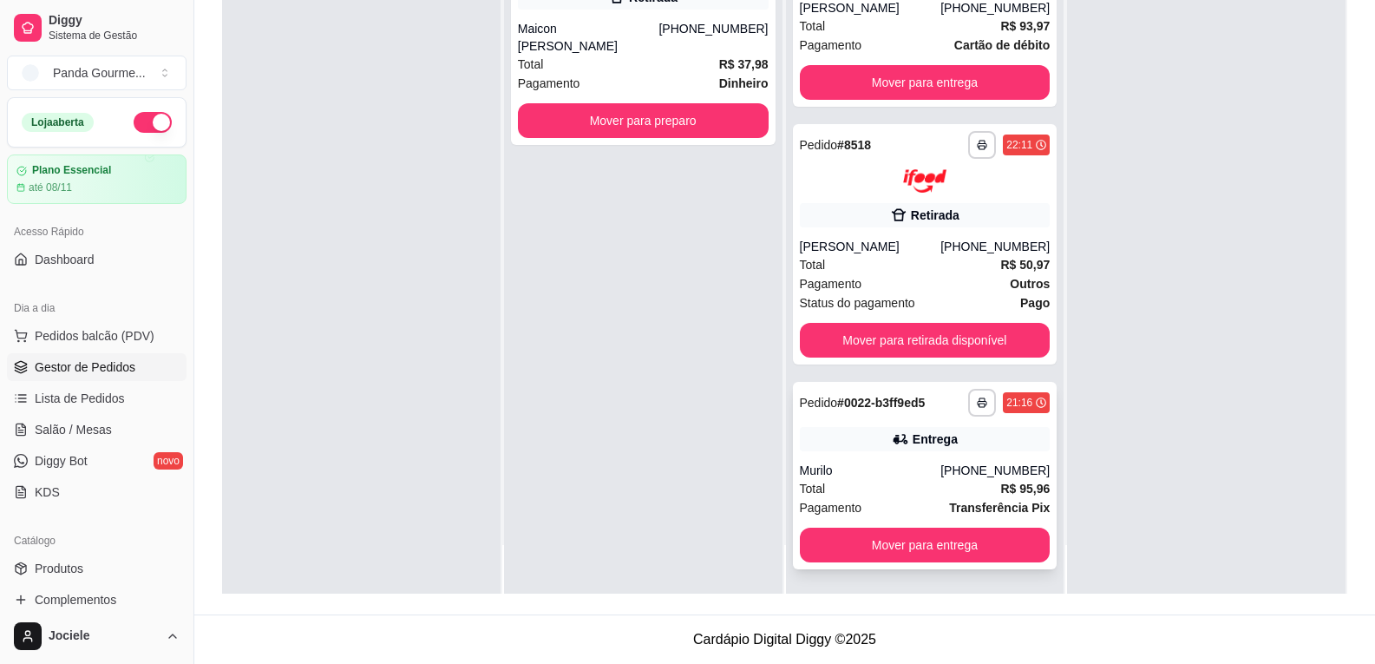
click at [861, 438] on div "Entrega" at bounding box center [925, 439] width 251 height 24
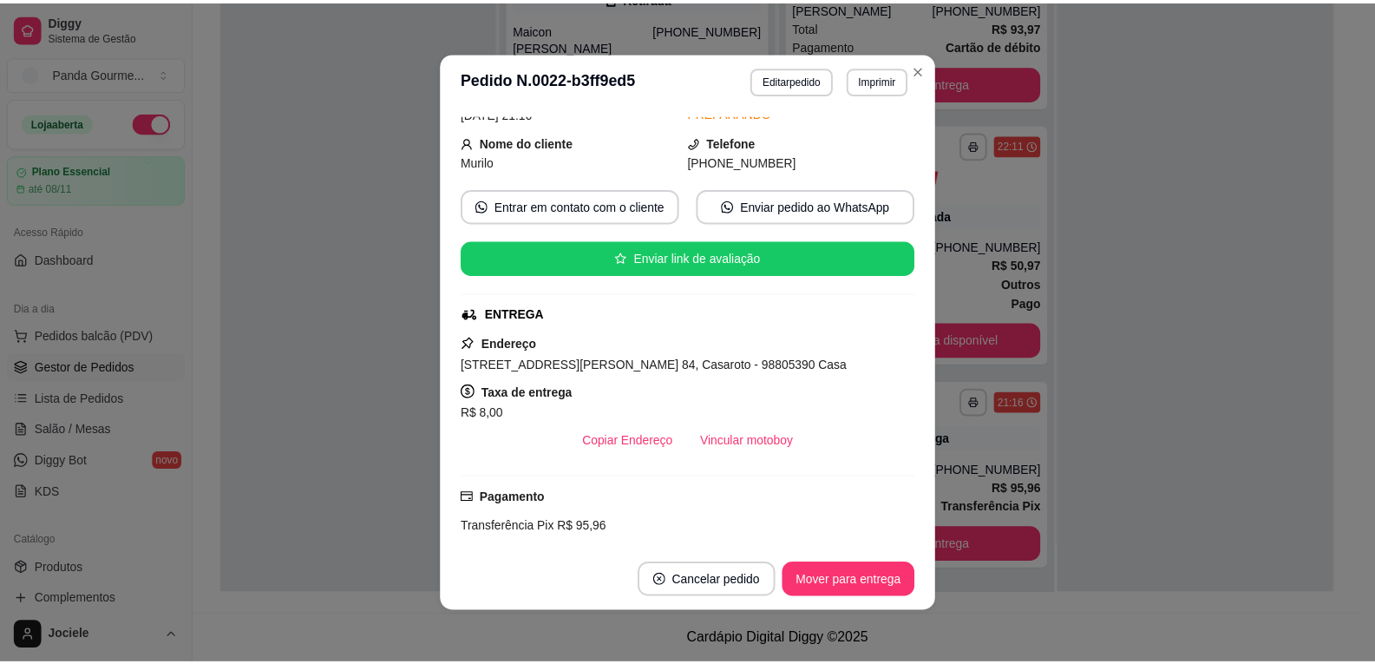
scroll to position [174, 0]
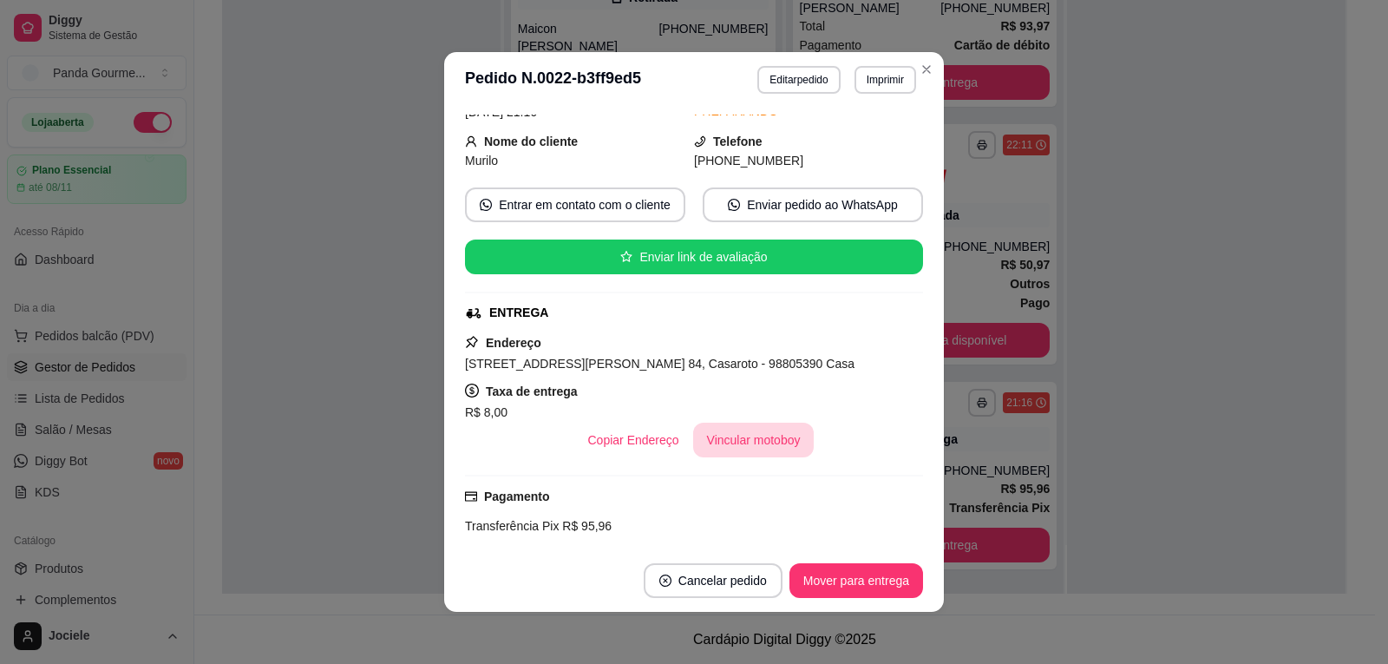
click at [732, 442] on button "Vincular motoboy" at bounding box center [753, 440] width 121 height 35
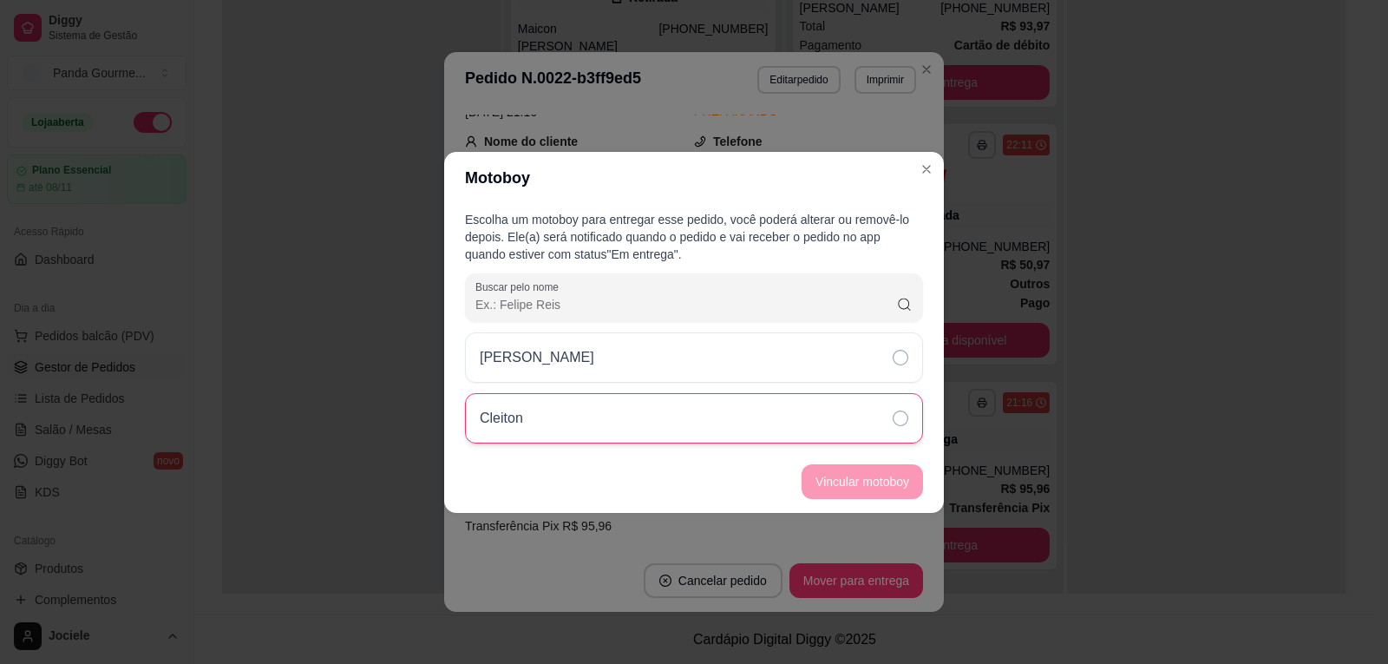
click at [907, 426] on div "Cleiton" at bounding box center [694, 418] width 458 height 50
click at [888, 482] on button "Vincular motoboy" at bounding box center [863, 481] width 118 height 34
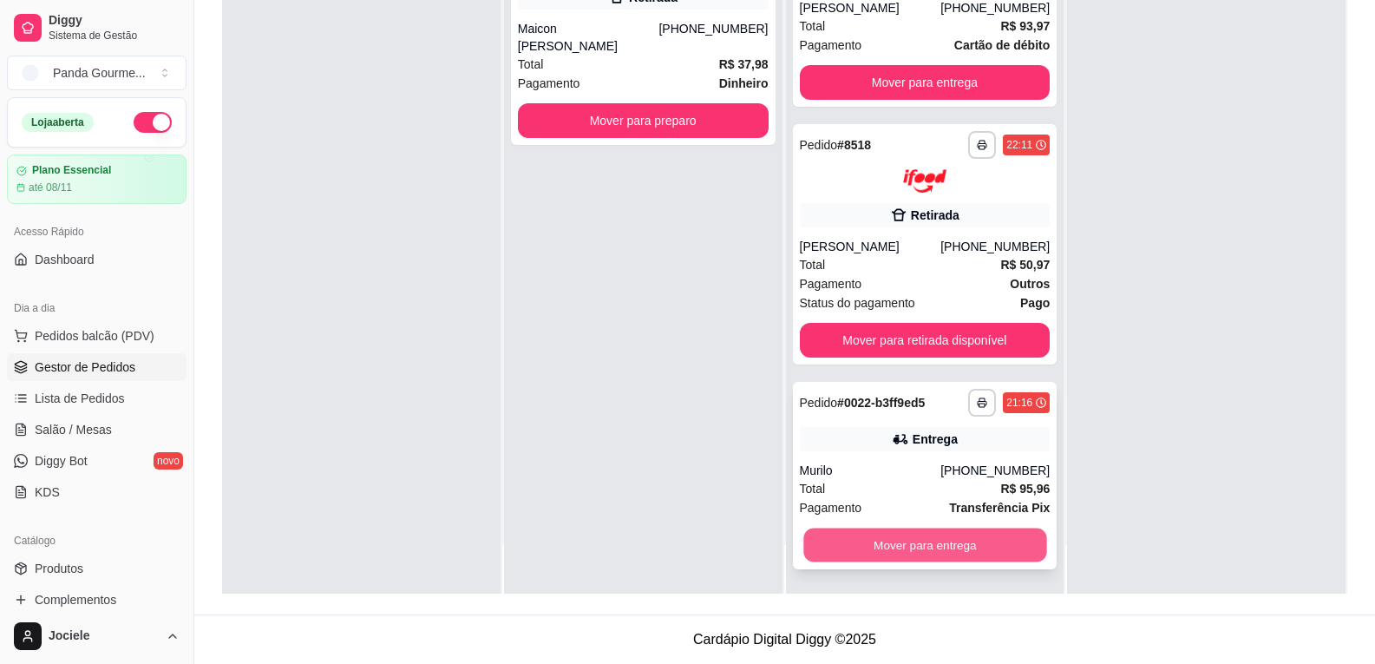
click at [896, 552] on button "Mover para entrega" at bounding box center [925, 545] width 243 height 34
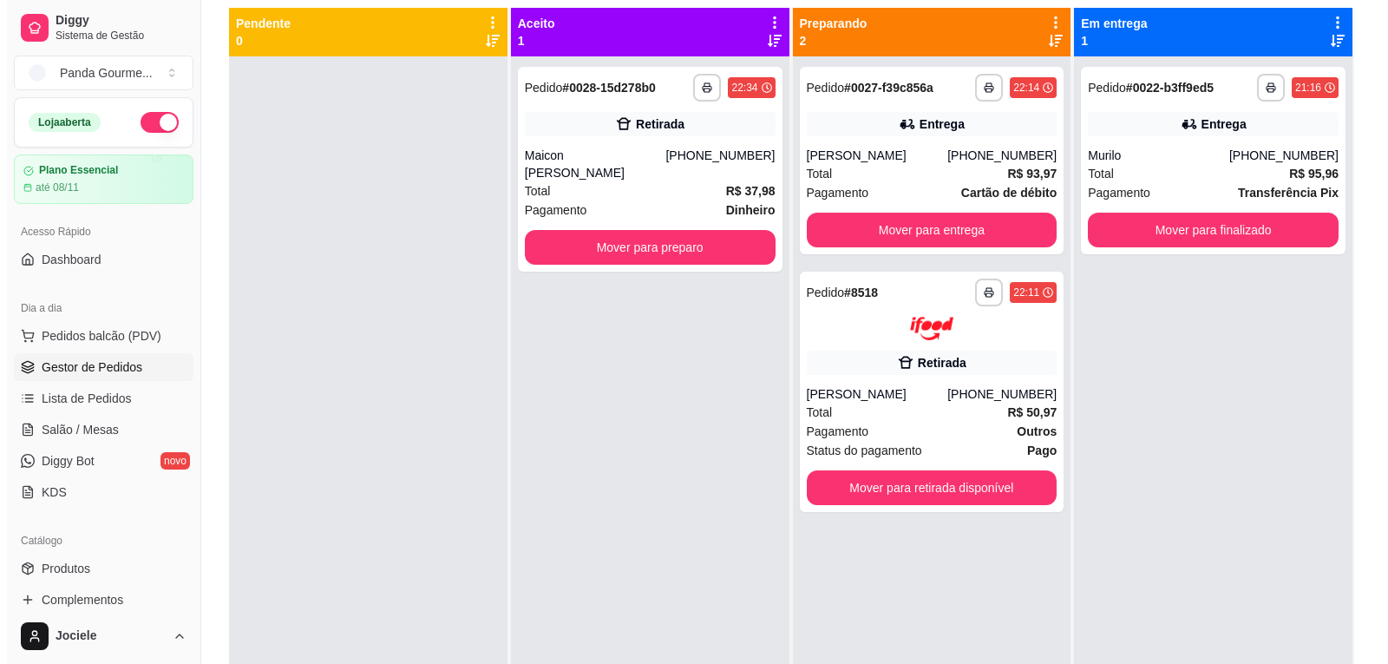
scroll to position [91, 0]
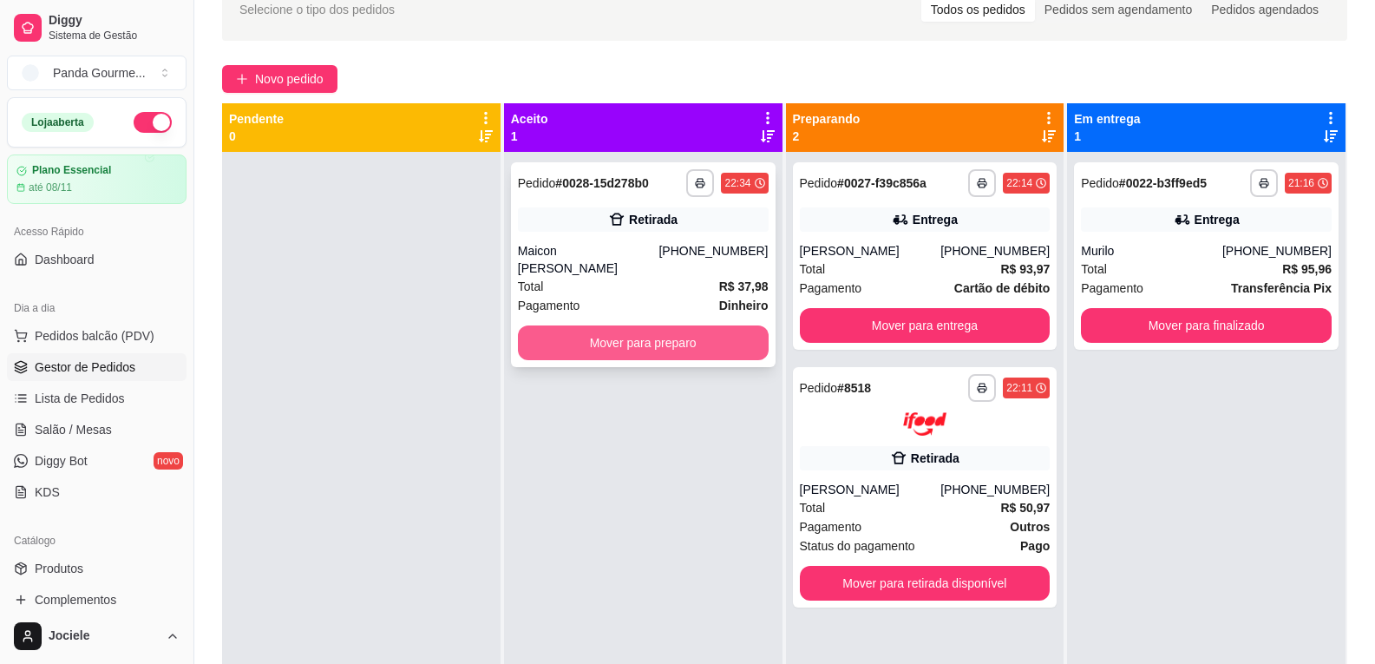
click at [591, 328] on button "Mover para preparo" at bounding box center [643, 342] width 251 height 35
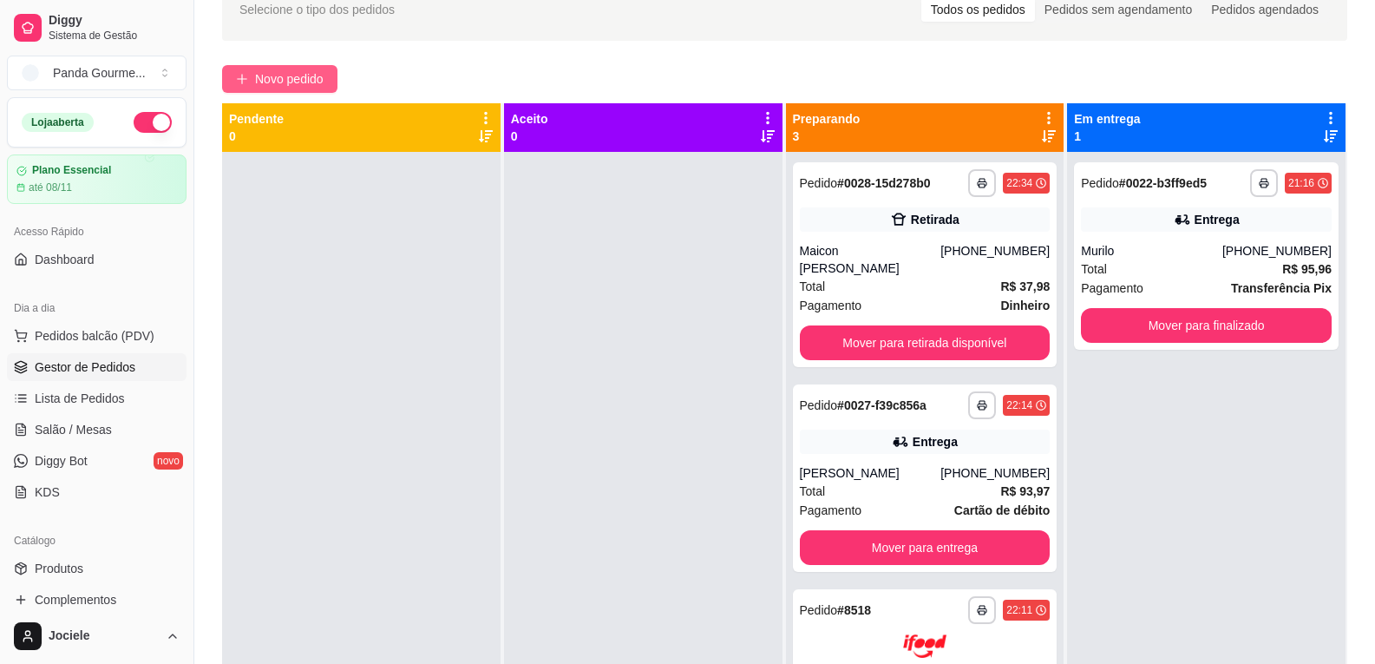
click at [310, 73] on span "Novo pedido" at bounding box center [289, 78] width 69 height 19
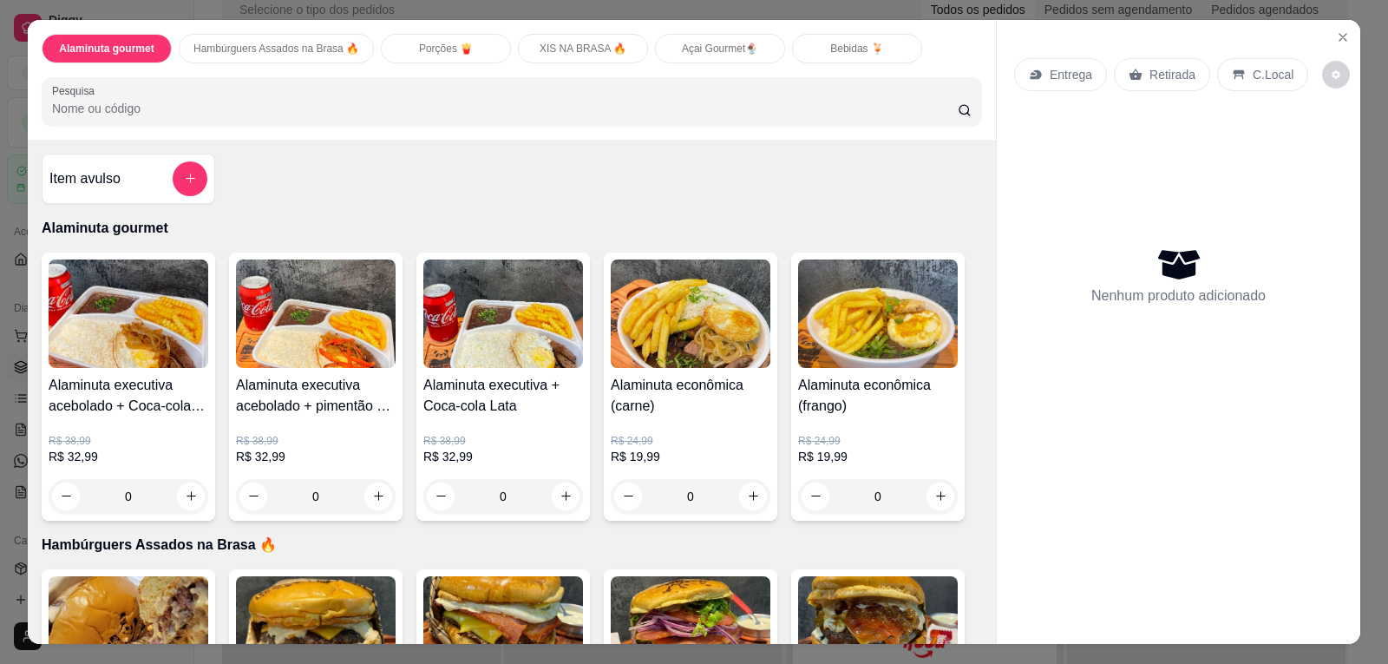
scroll to position [174, 0]
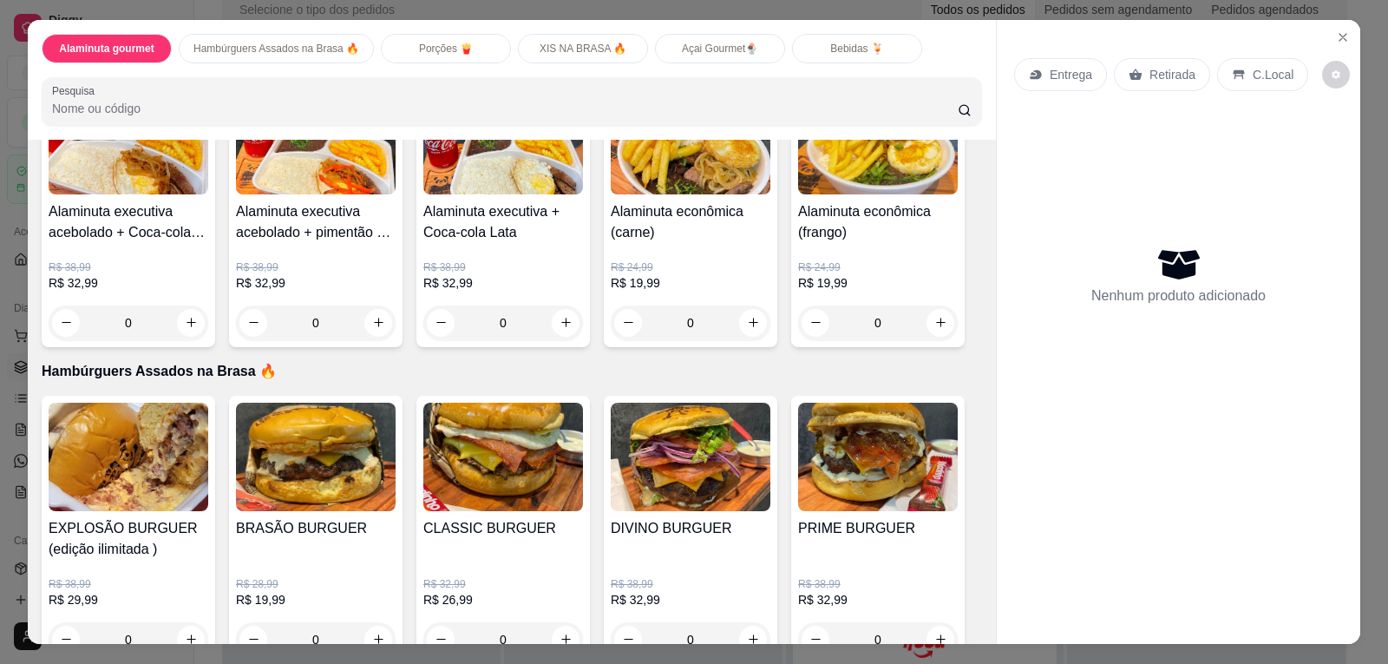
click at [298, 469] on img at bounding box center [316, 457] width 160 height 108
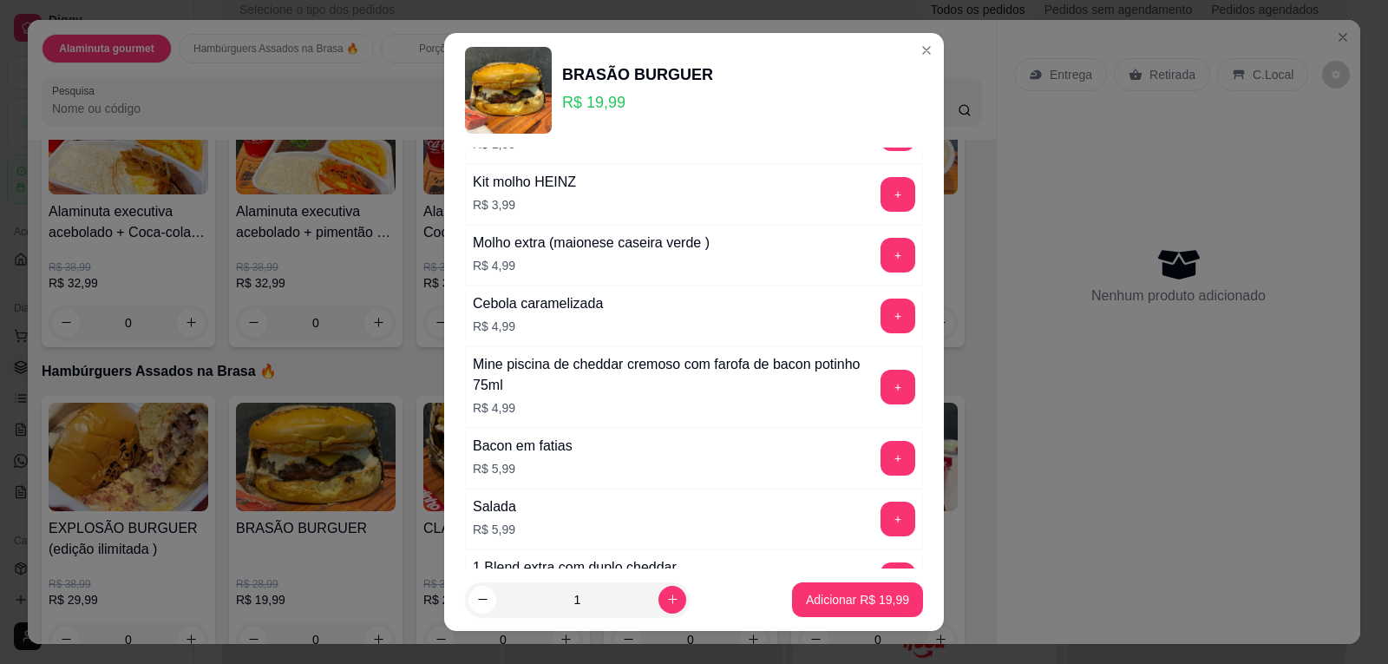
scroll to position [260, 0]
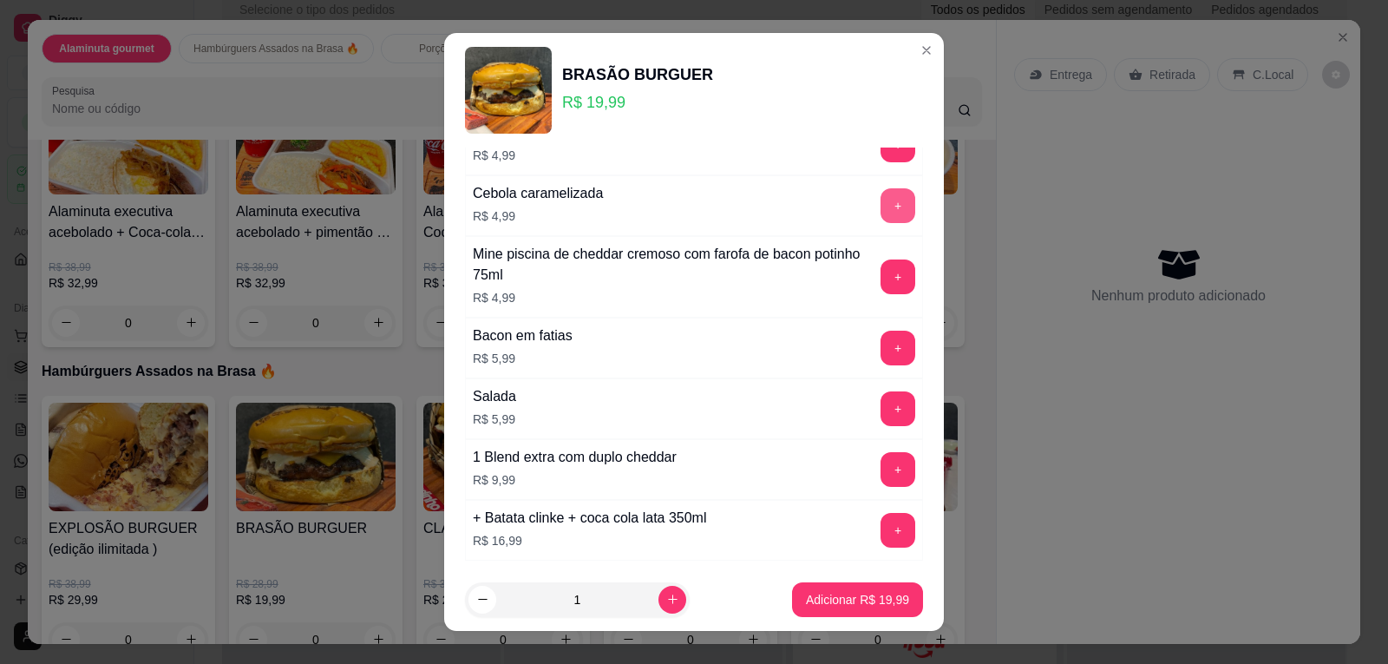
click at [881, 199] on button "+" at bounding box center [898, 205] width 35 height 35
click at [823, 592] on p "Adicionar R$ 24,98" at bounding box center [858, 599] width 101 height 16
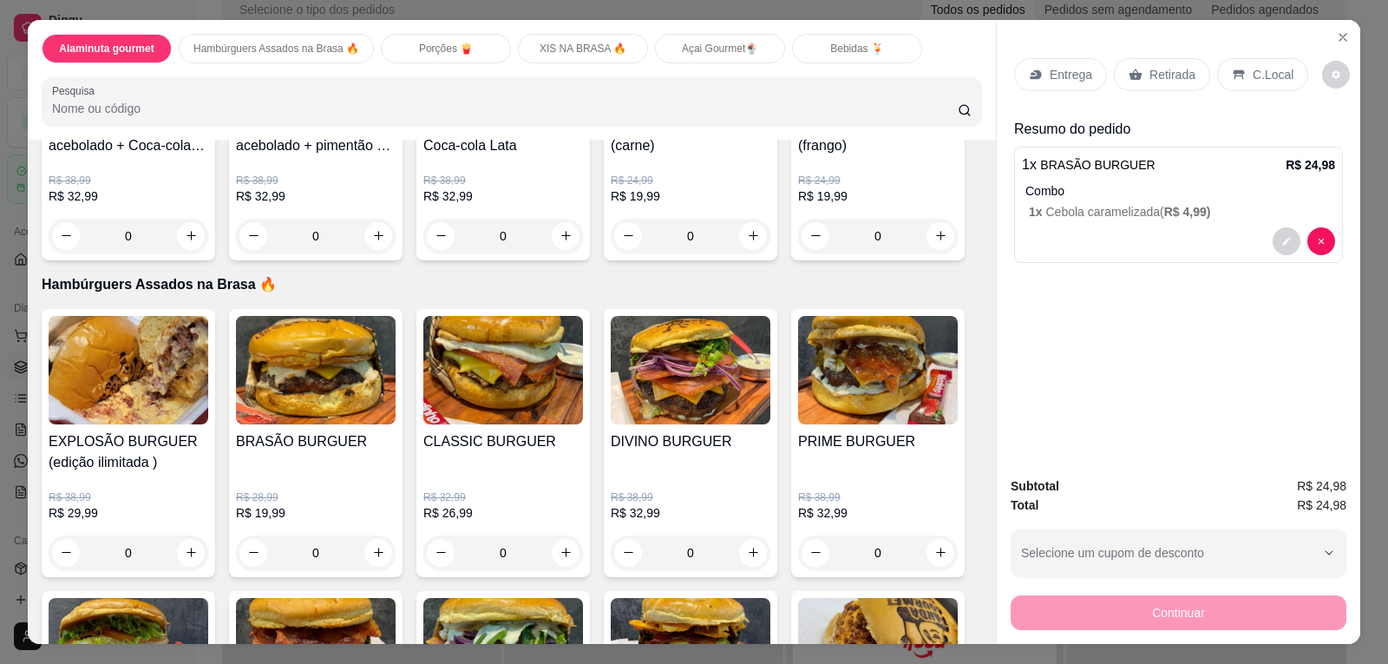
click at [750, 546] on div "0" at bounding box center [691, 552] width 160 height 35
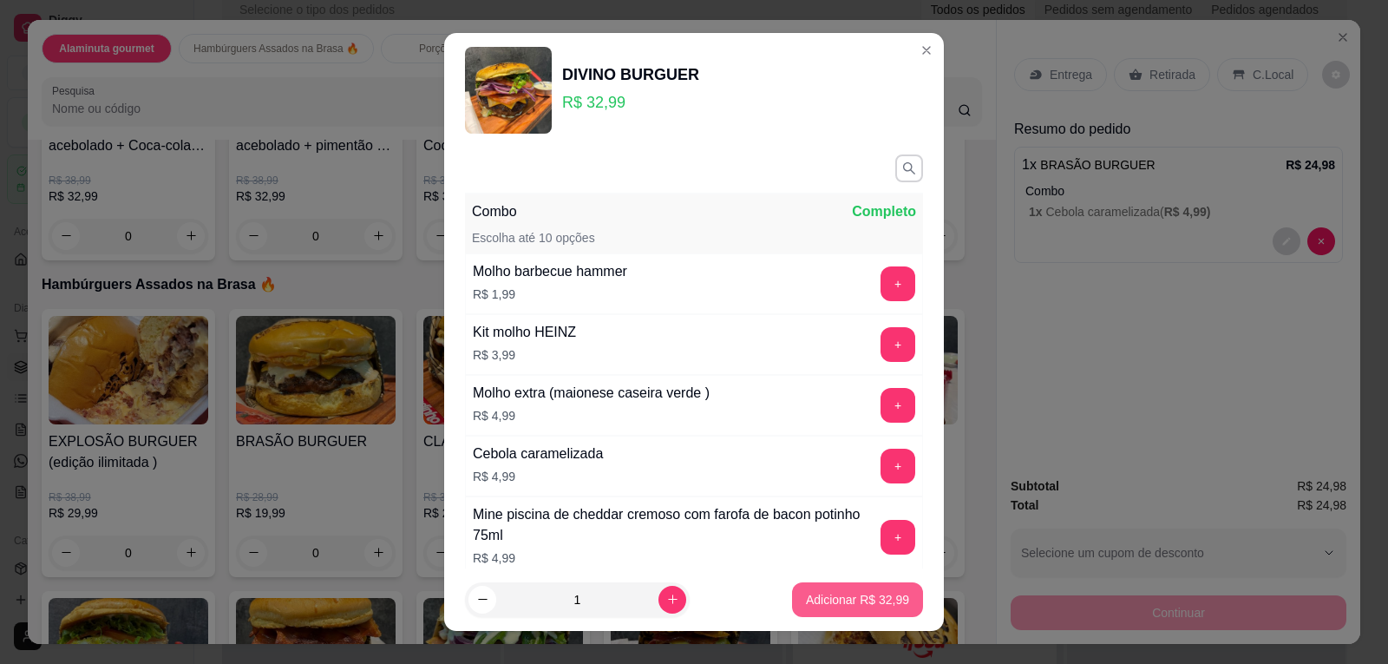
click at [867, 598] on p "Adicionar R$ 32,99" at bounding box center [857, 599] width 103 height 17
type input "1"
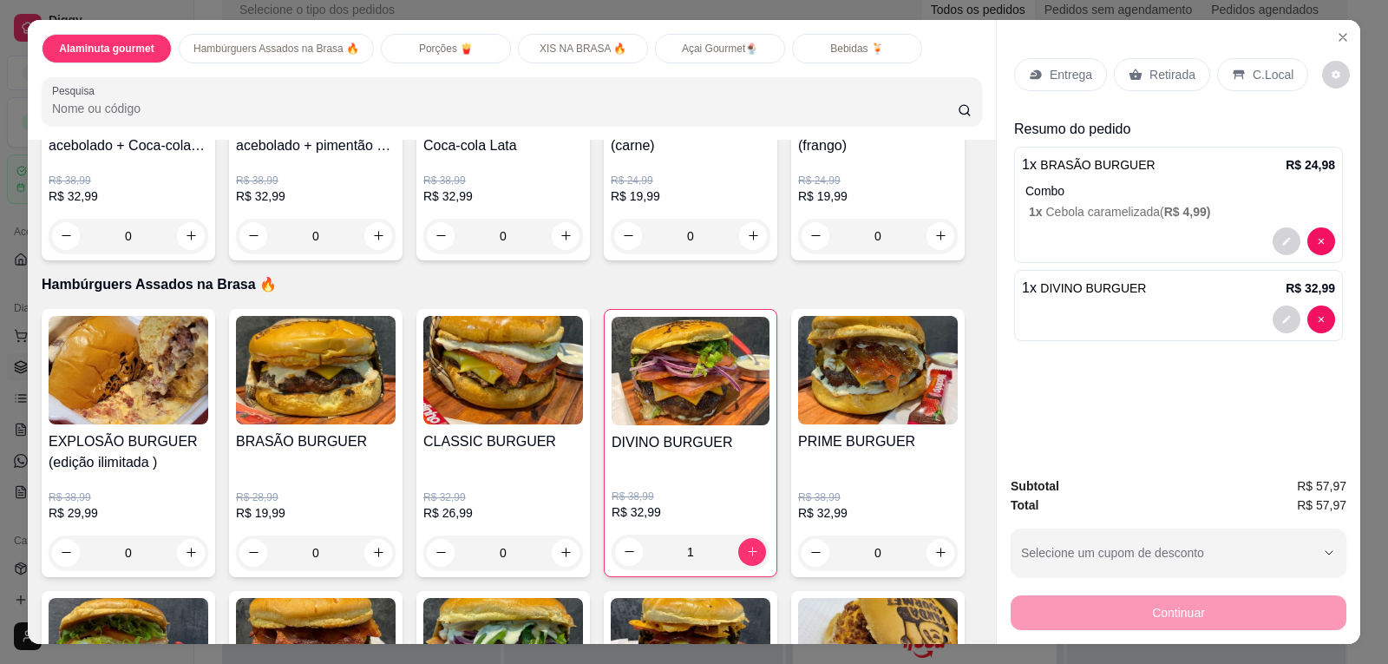
click at [1132, 61] on div "Retirada" at bounding box center [1162, 74] width 96 height 33
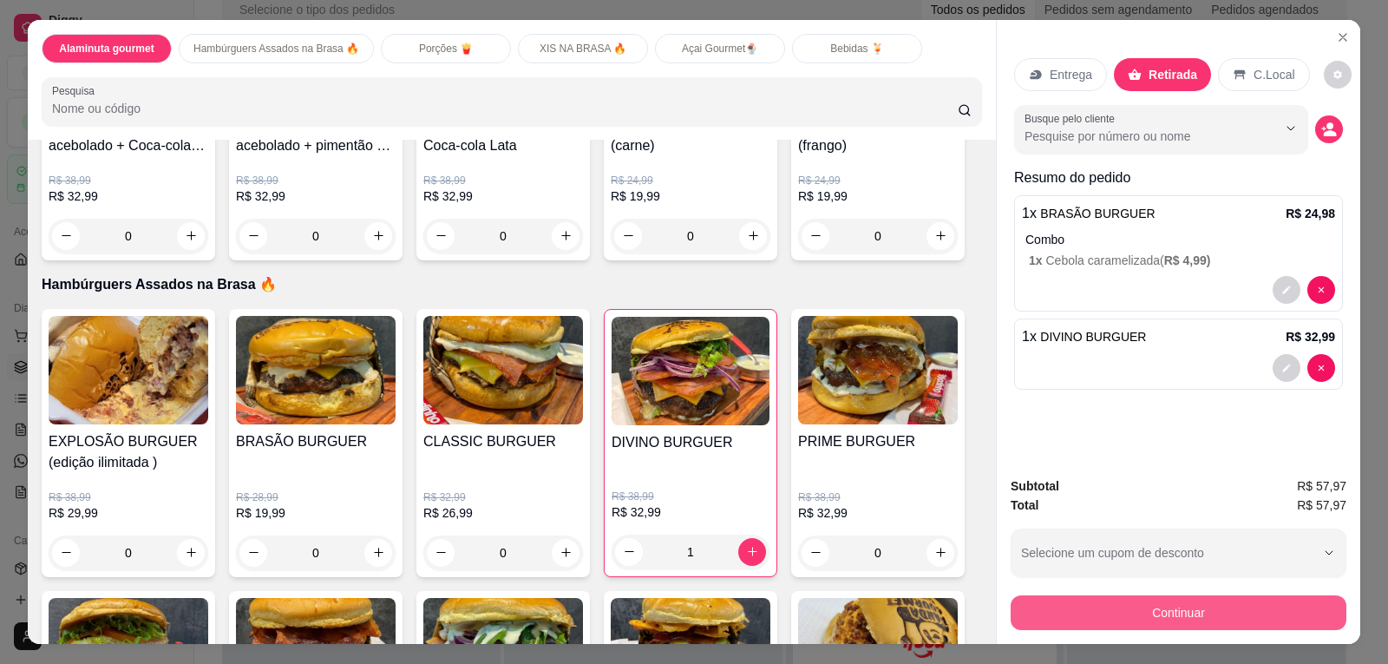
click at [1100, 619] on button "Continuar" at bounding box center [1179, 612] width 336 height 35
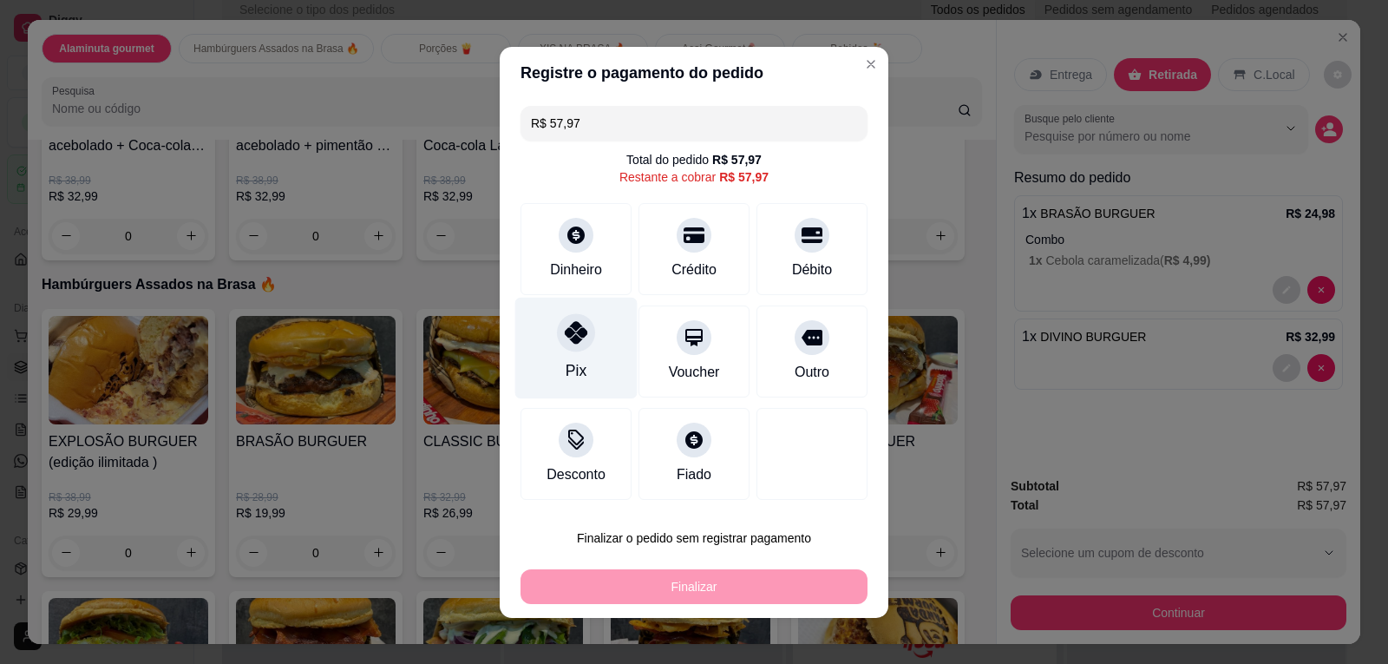
click at [569, 356] on div "Pix" at bounding box center [576, 348] width 122 height 102
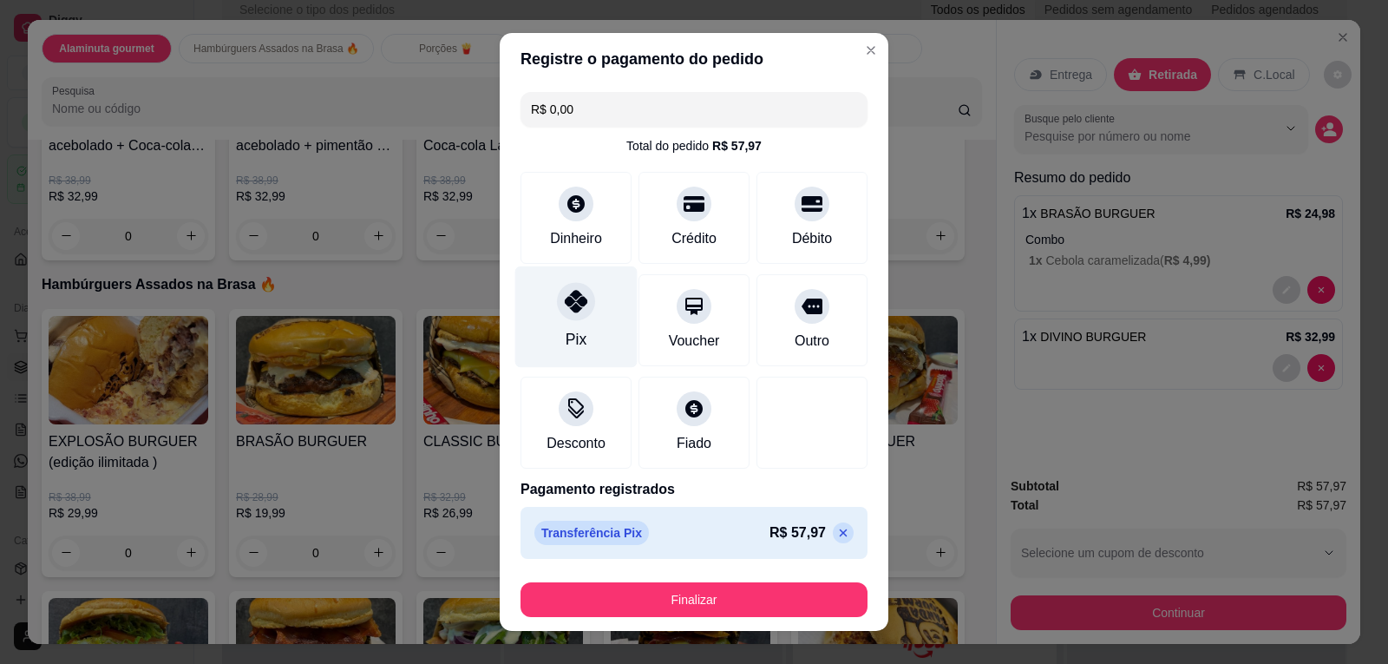
type input "R$ 0,00"
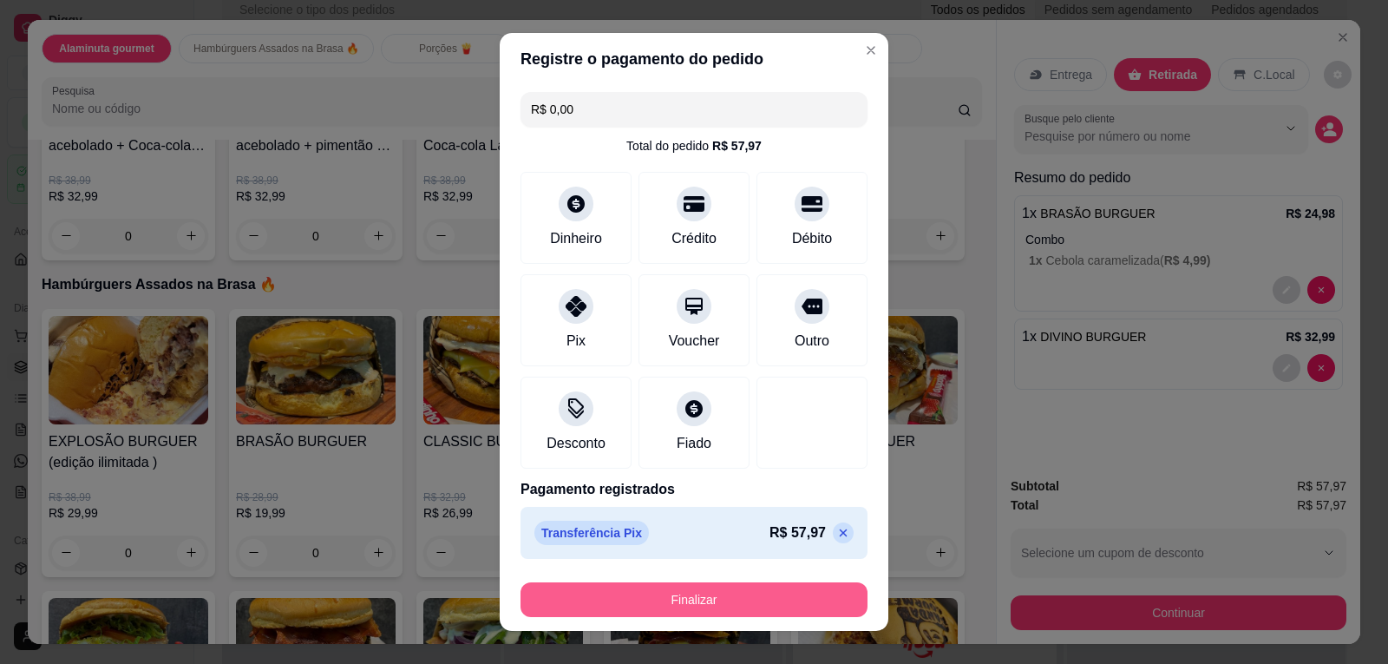
click at [614, 593] on button "Finalizar" at bounding box center [694, 599] width 347 height 35
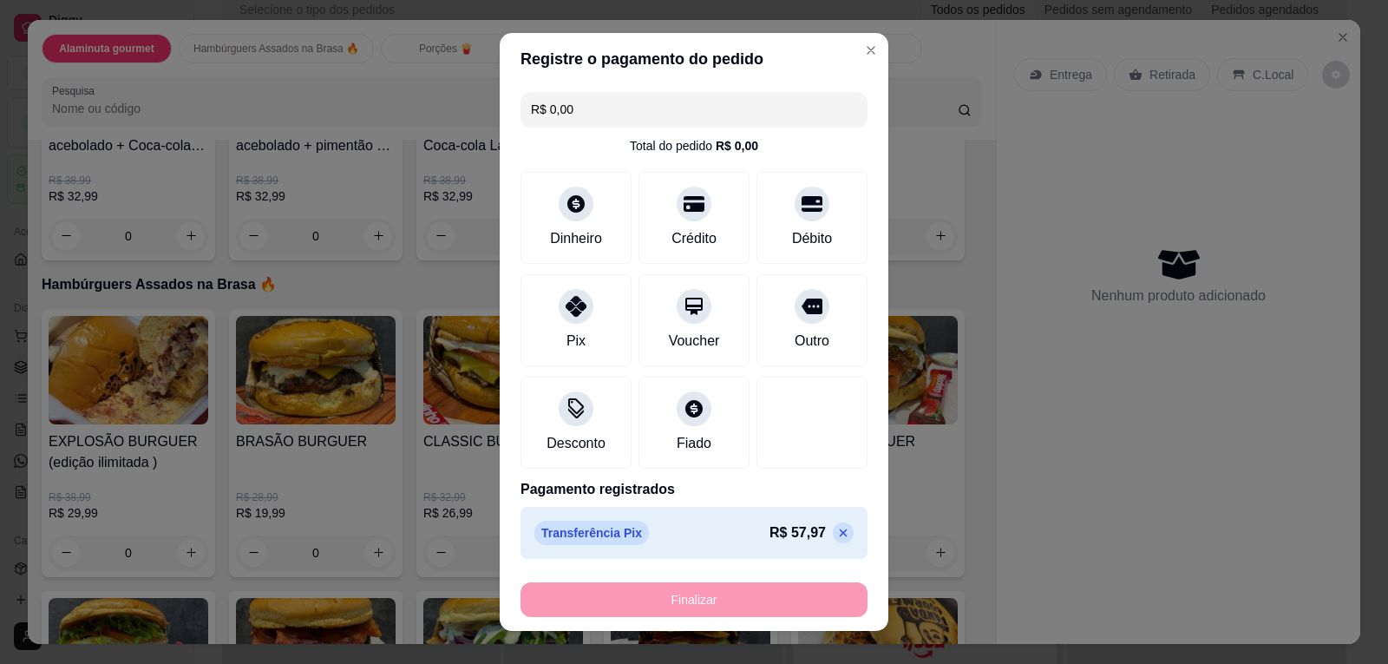
type input "0"
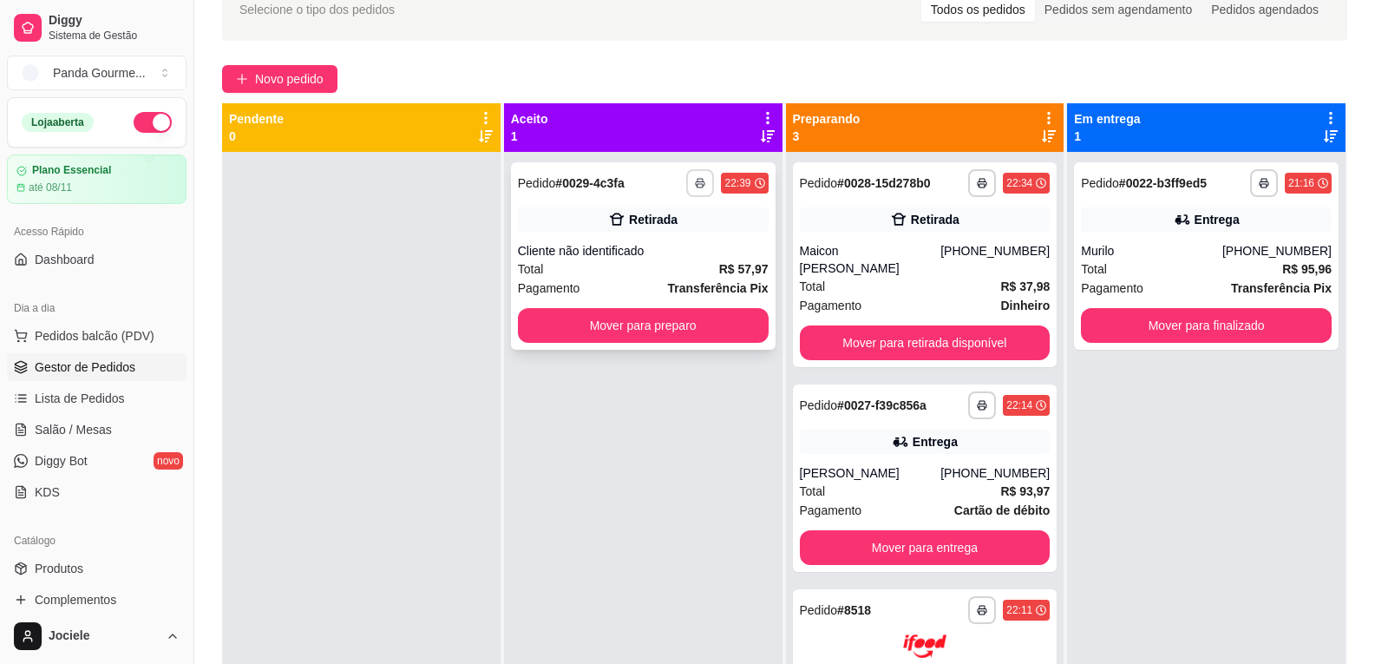
click at [696, 178] on icon "button" at bounding box center [700, 183] width 10 height 10
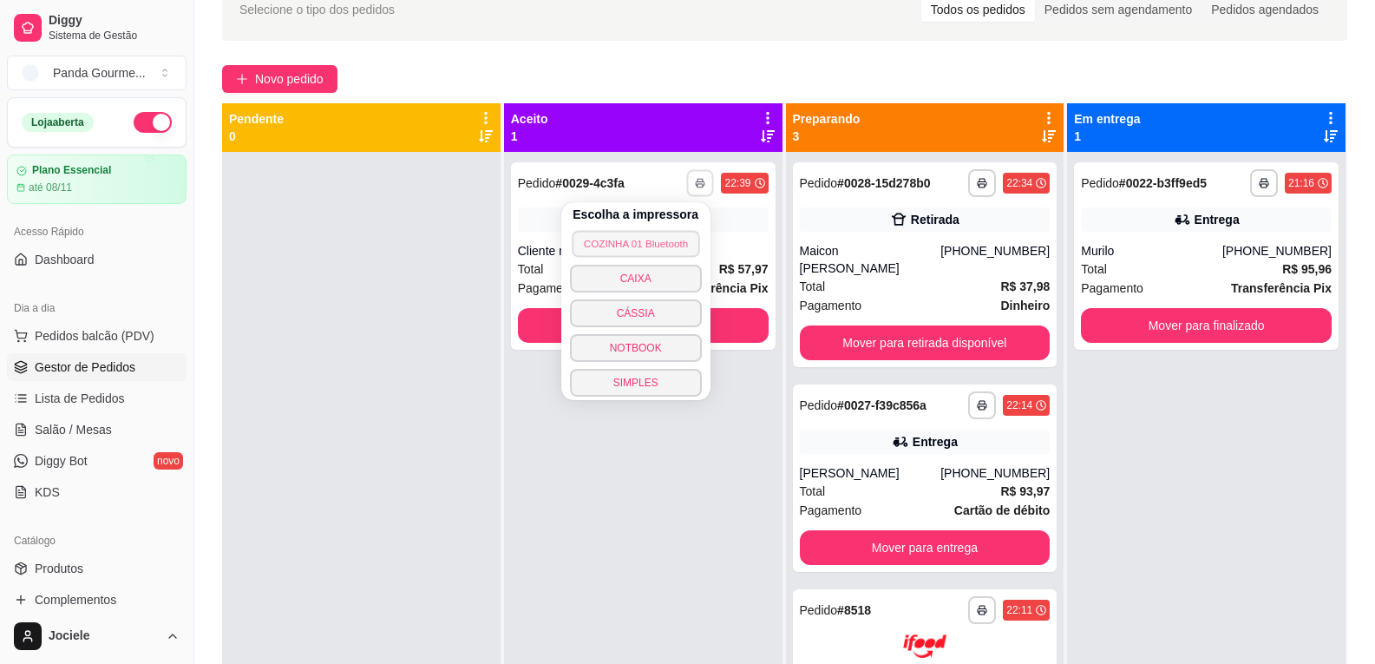
click at [662, 249] on button "COZINHA 01 Bluetooth" at bounding box center [636, 243] width 128 height 27
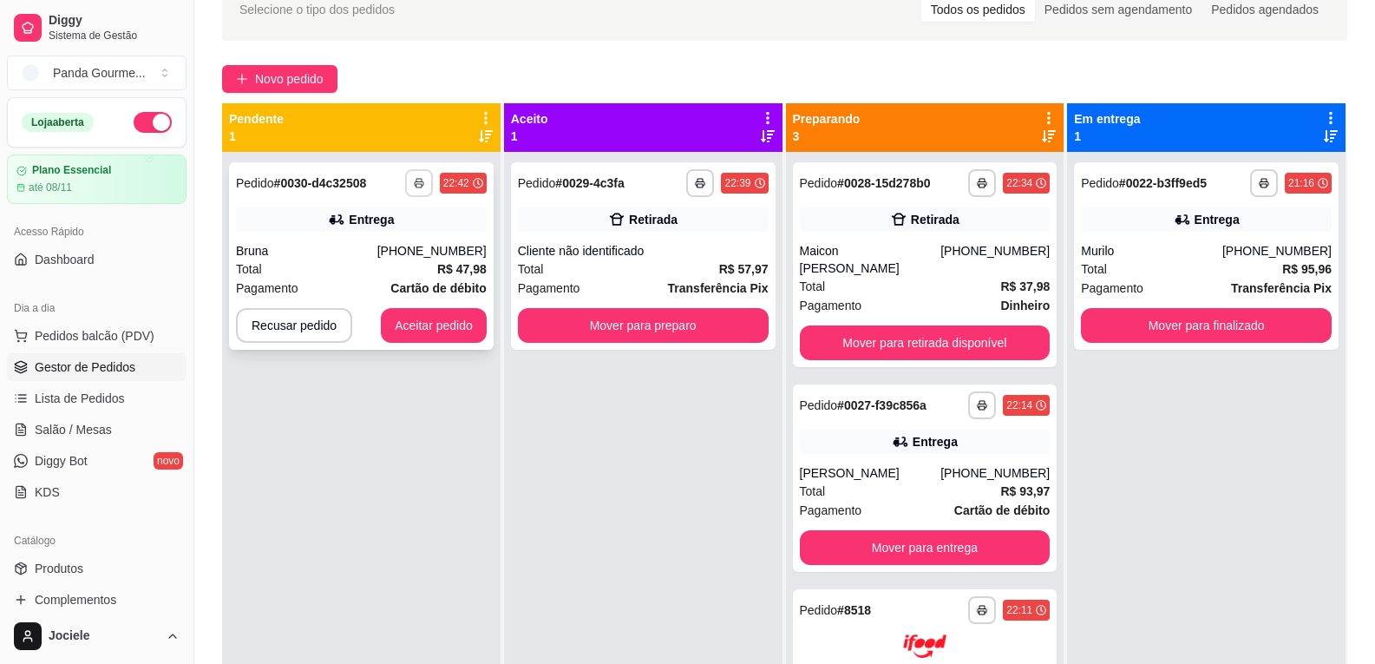
click at [414, 178] on button "button" at bounding box center [419, 183] width 28 height 28
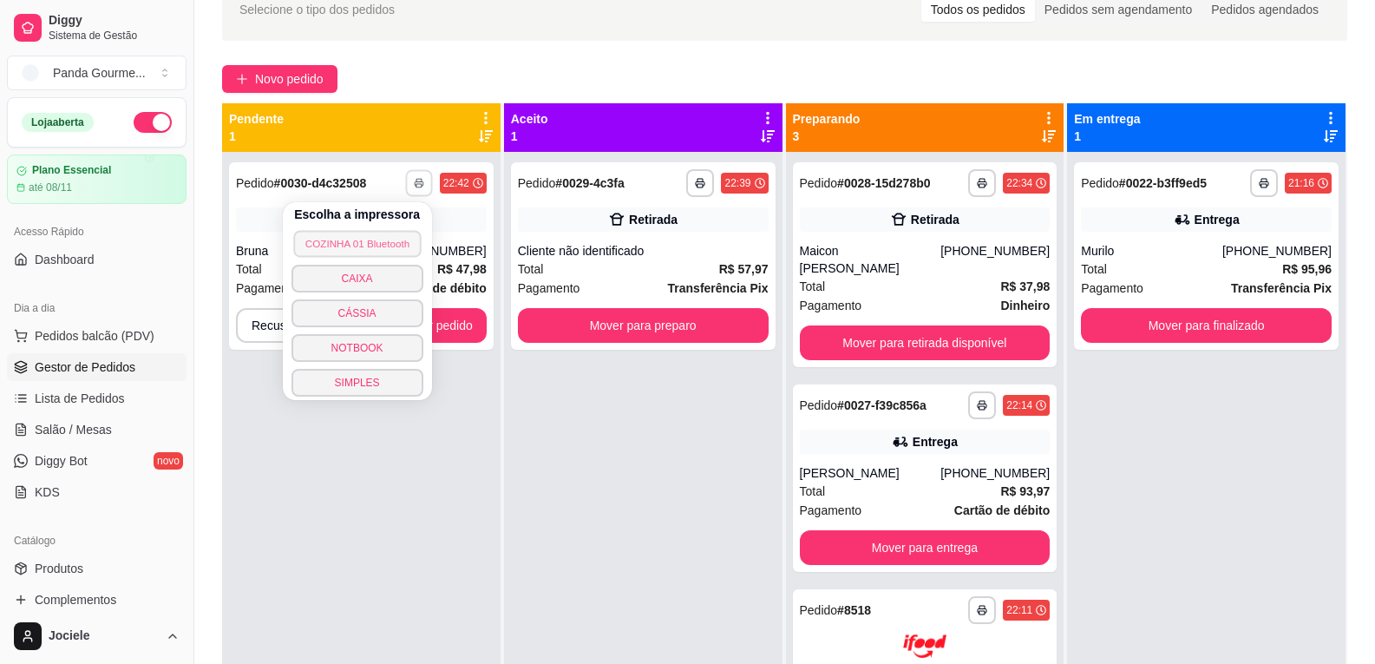
click at [394, 245] on button "COZINHA 01 Bluetooth" at bounding box center [357, 243] width 128 height 27
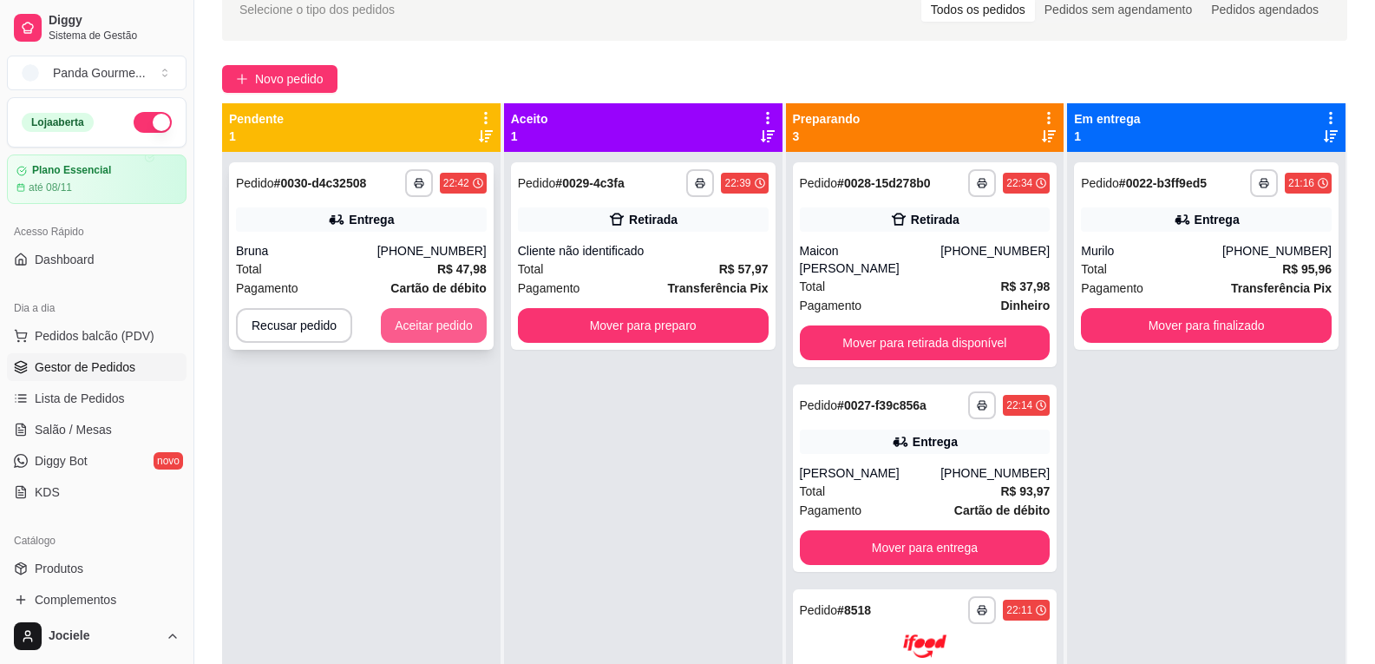
click at [442, 325] on button "Aceitar pedido" at bounding box center [434, 325] width 106 height 35
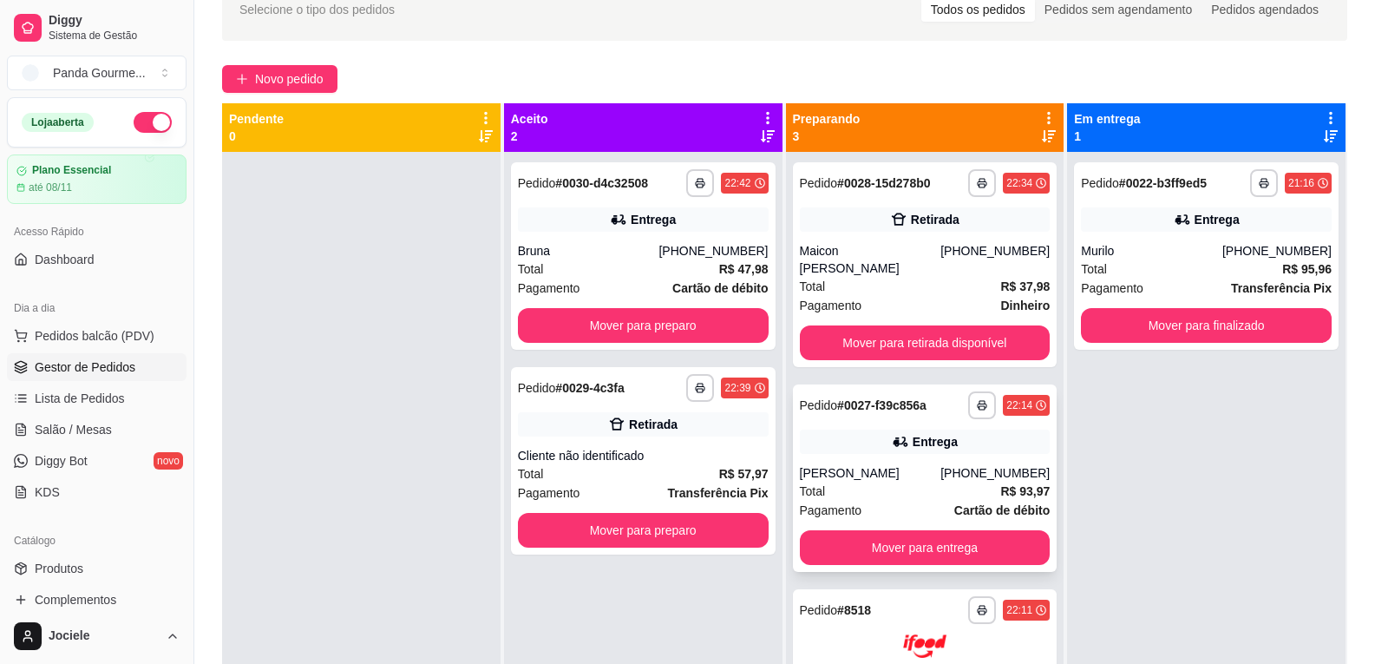
click at [853, 464] on div "[PERSON_NAME]" at bounding box center [870, 472] width 141 height 17
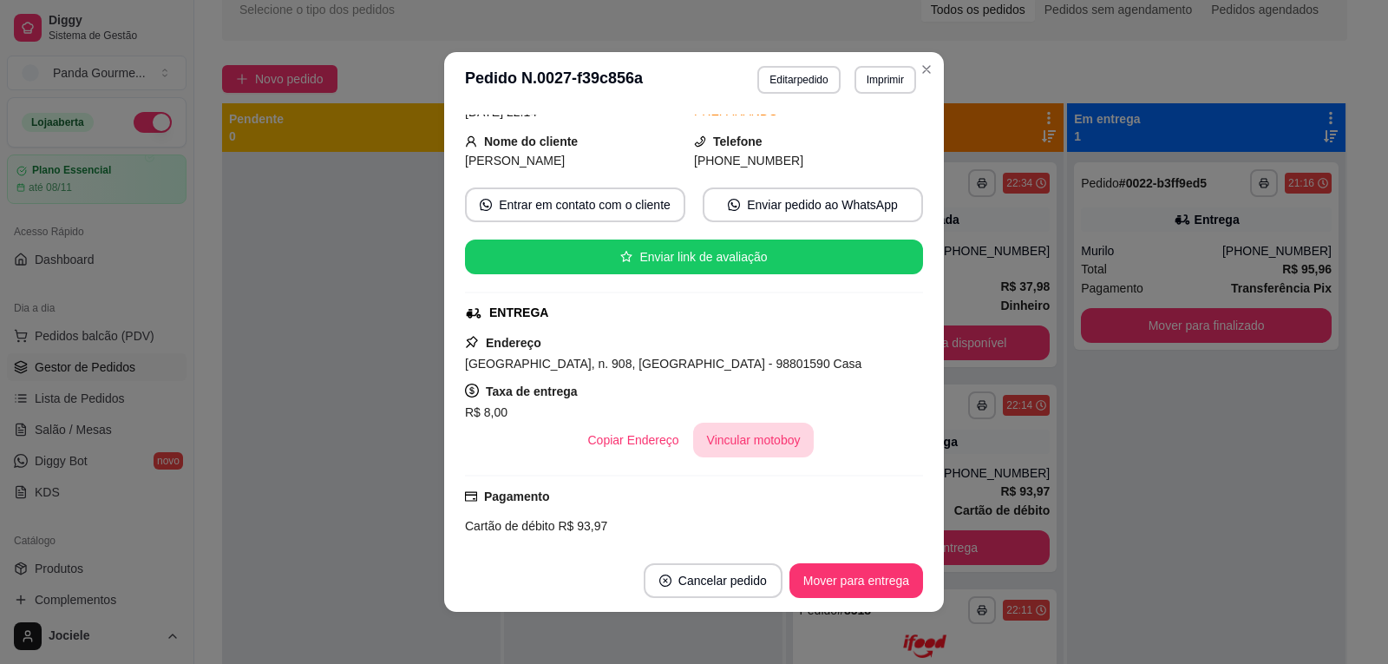
scroll to position [259, 0]
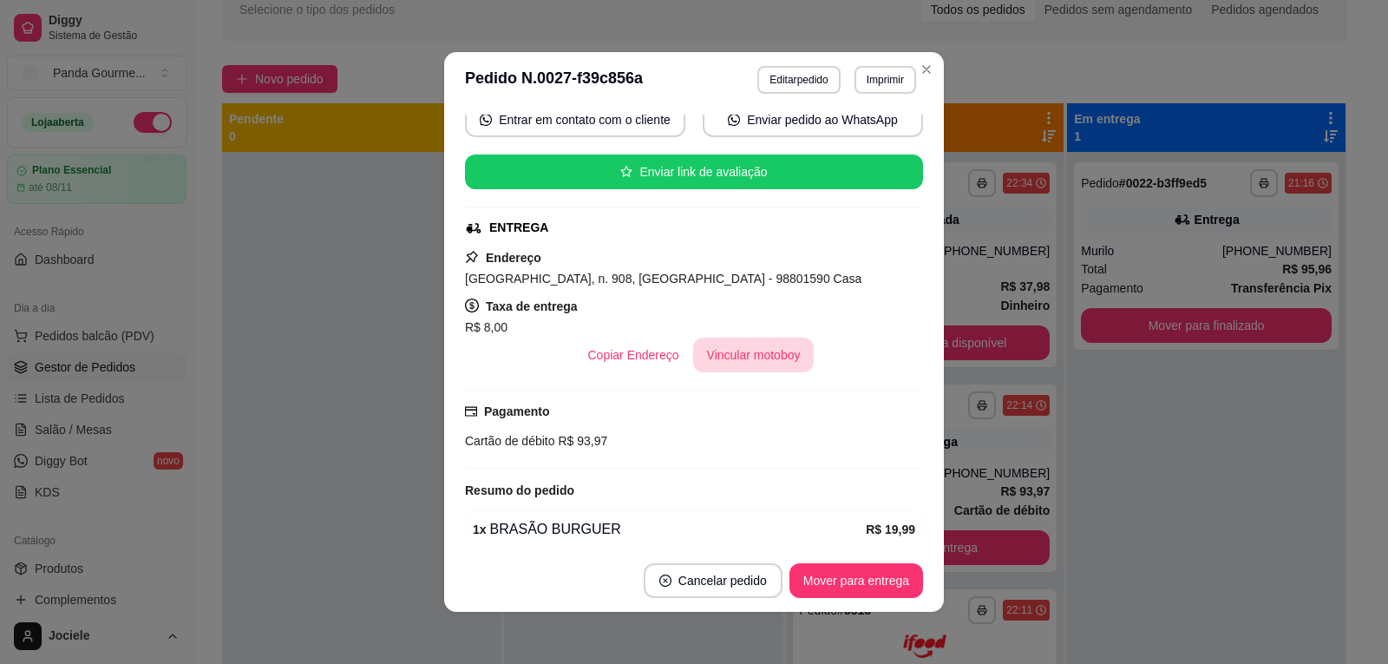
click at [744, 362] on button "Vincular motoboy" at bounding box center [753, 355] width 121 height 35
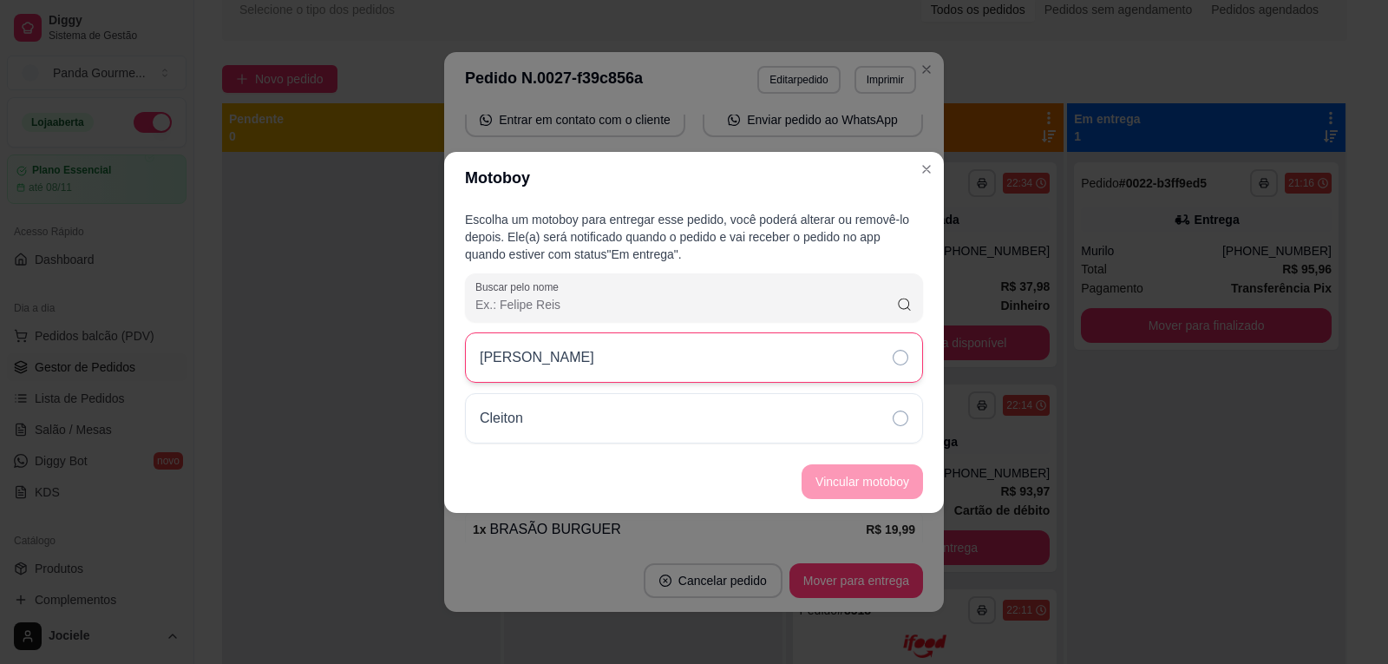
click at [897, 356] on icon at bounding box center [901, 358] width 16 height 16
click at [897, 485] on button "Vincular motoboy" at bounding box center [863, 481] width 118 height 34
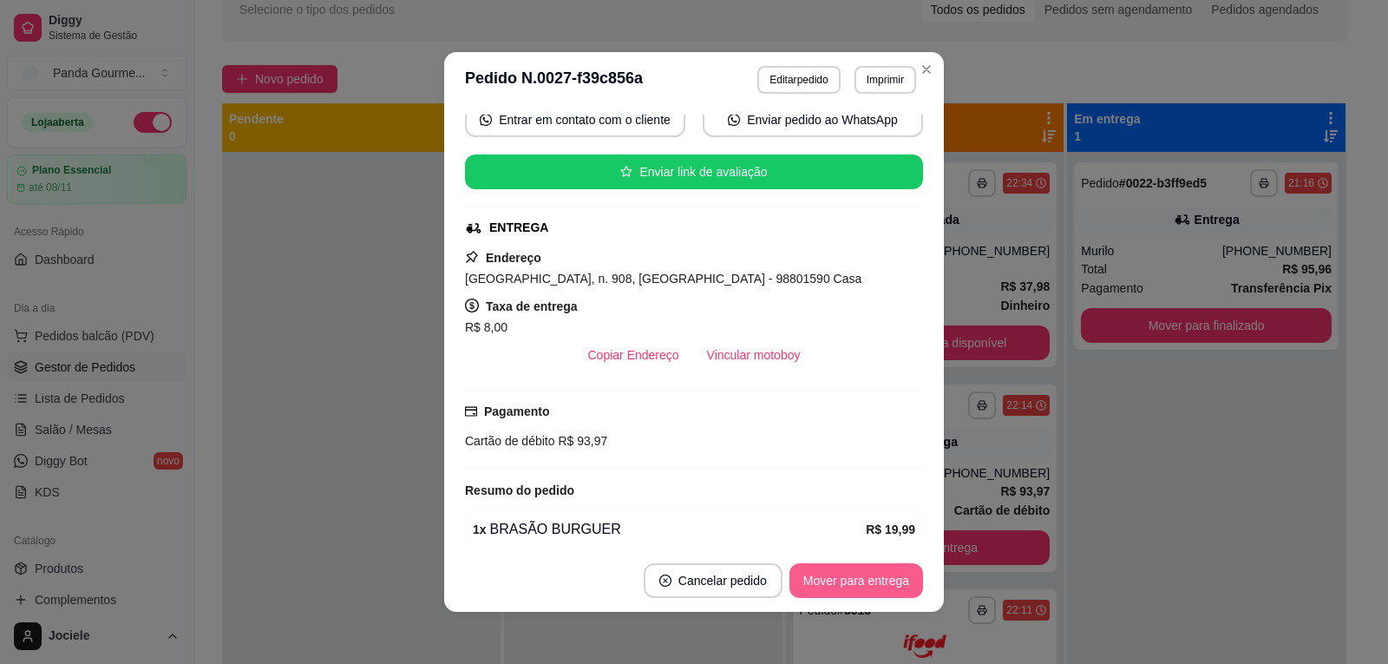
click at [826, 574] on button "Mover para entrega" at bounding box center [857, 580] width 134 height 35
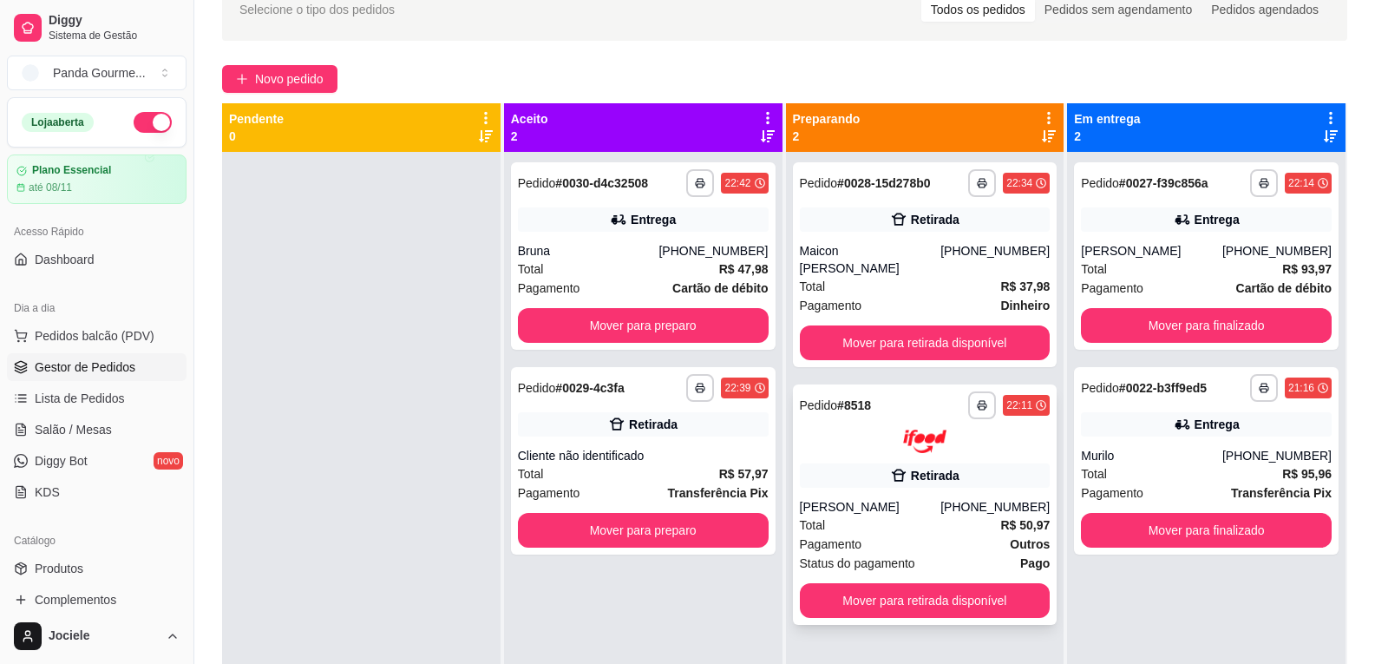
click at [856, 515] on div "Total R$ 50,97" at bounding box center [925, 524] width 251 height 19
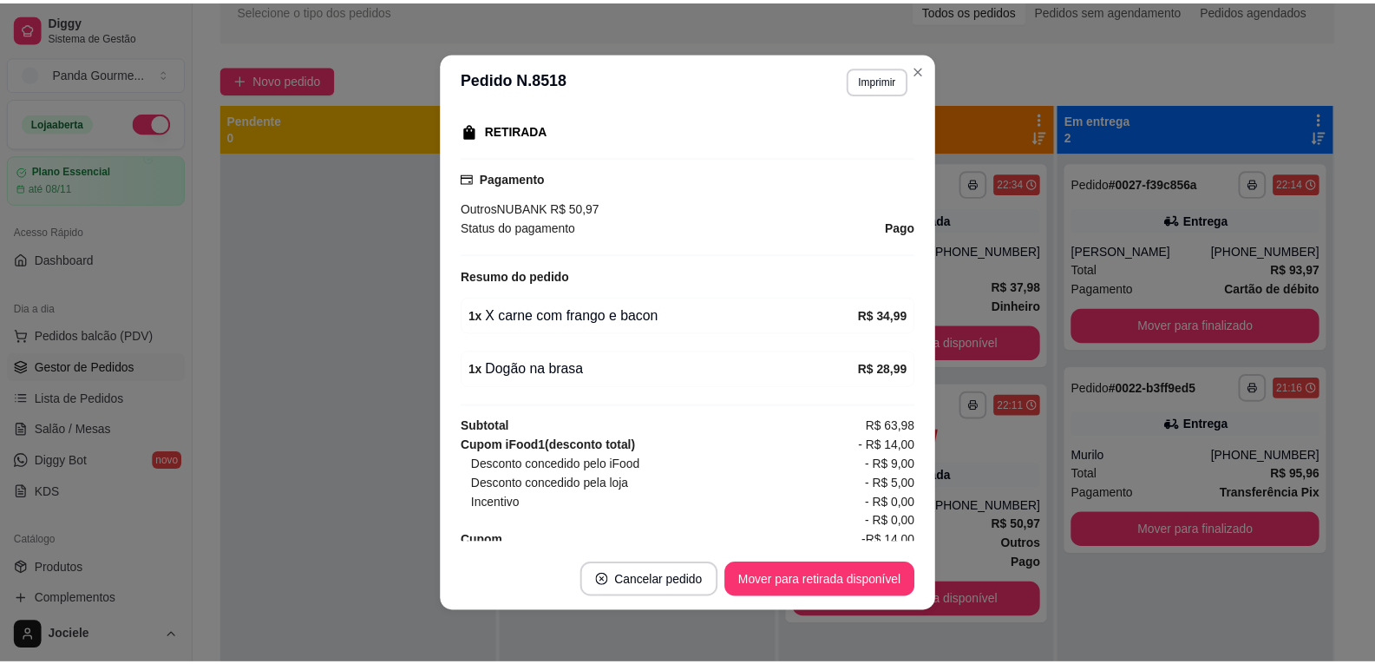
scroll to position [344, 0]
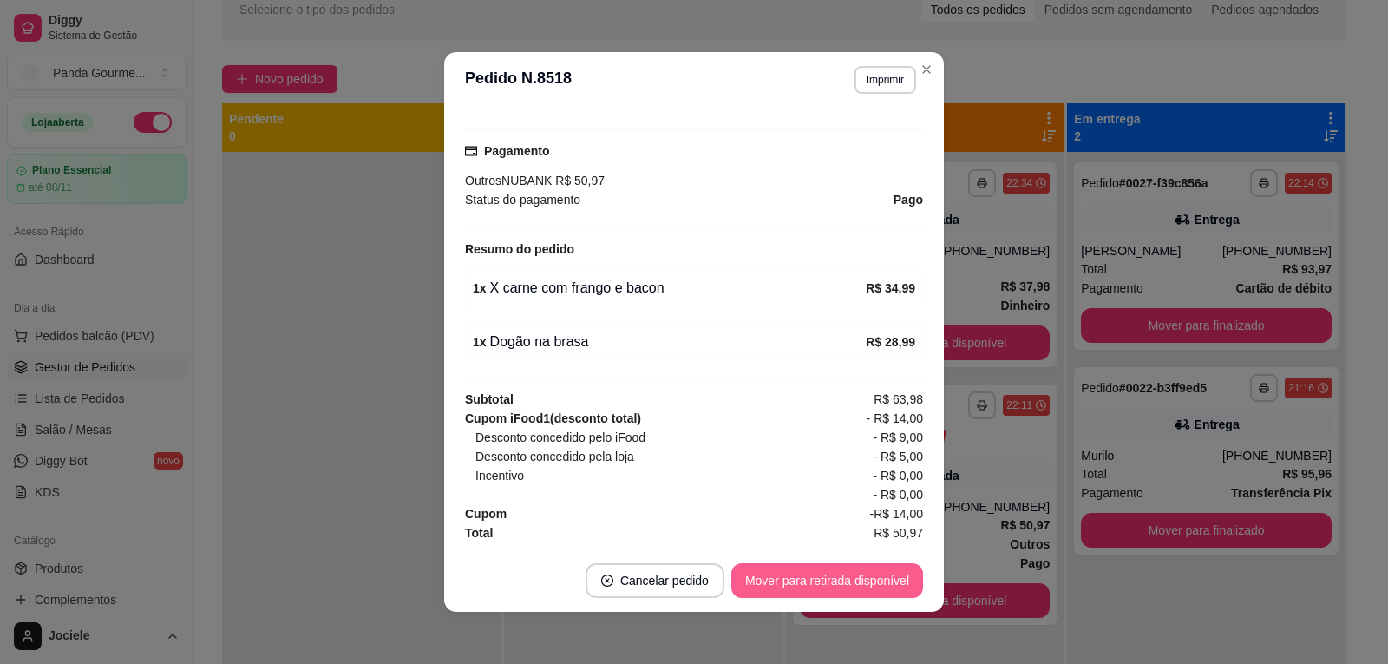
click at [819, 580] on button "Mover para retirada disponível" at bounding box center [828, 580] width 192 height 35
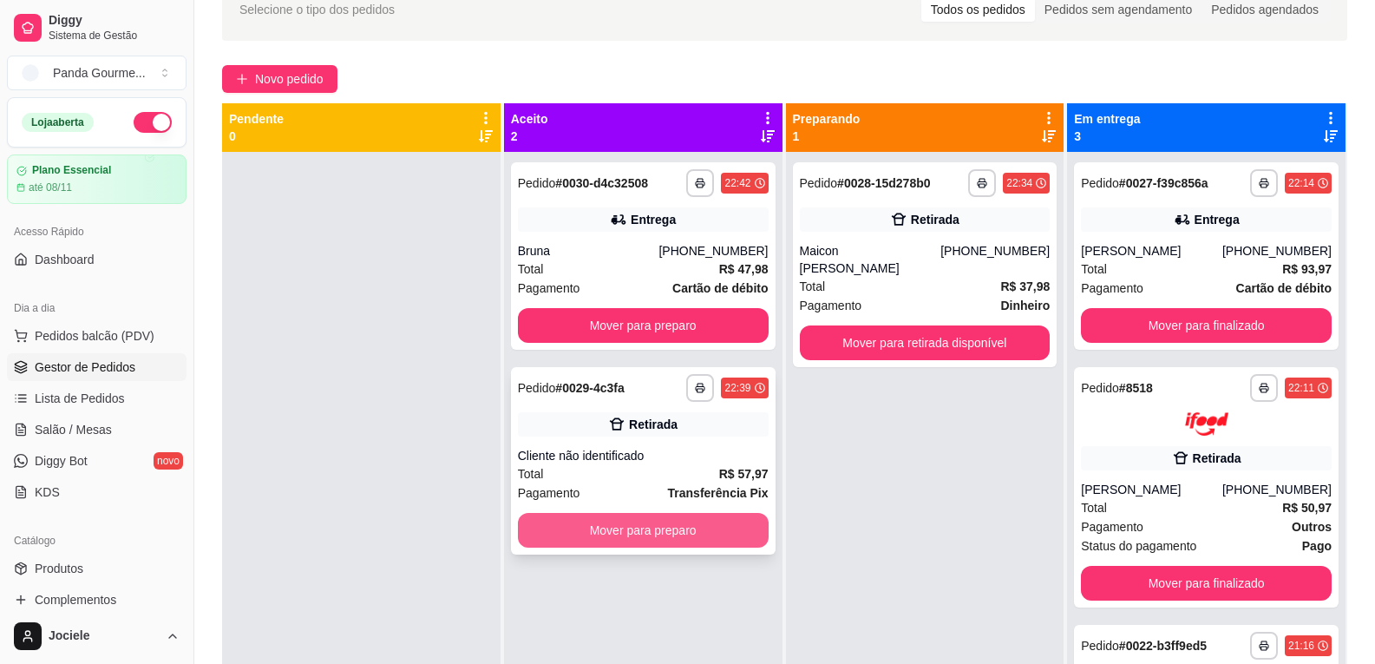
click at [601, 537] on button "Mover para preparo" at bounding box center [643, 530] width 251 height 35
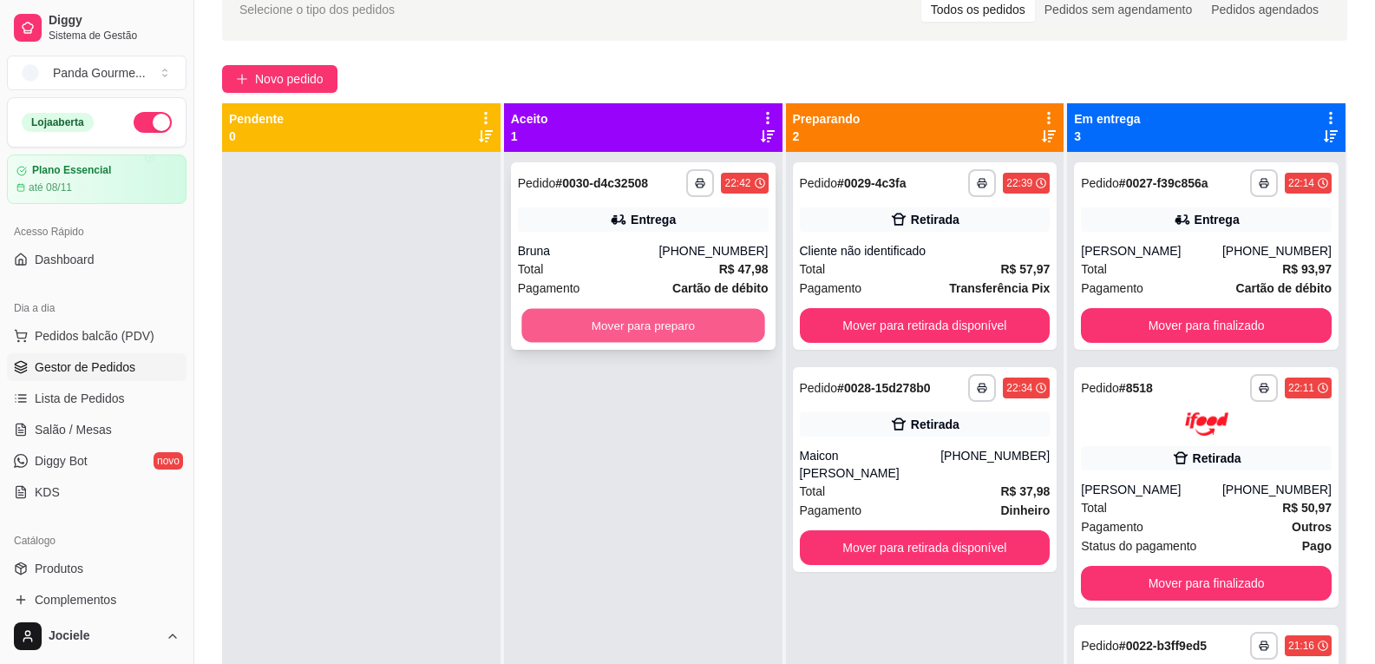
click at [600, 318] on button "Mover para preparo" at bounding box center [643, 326] width 243 height 34
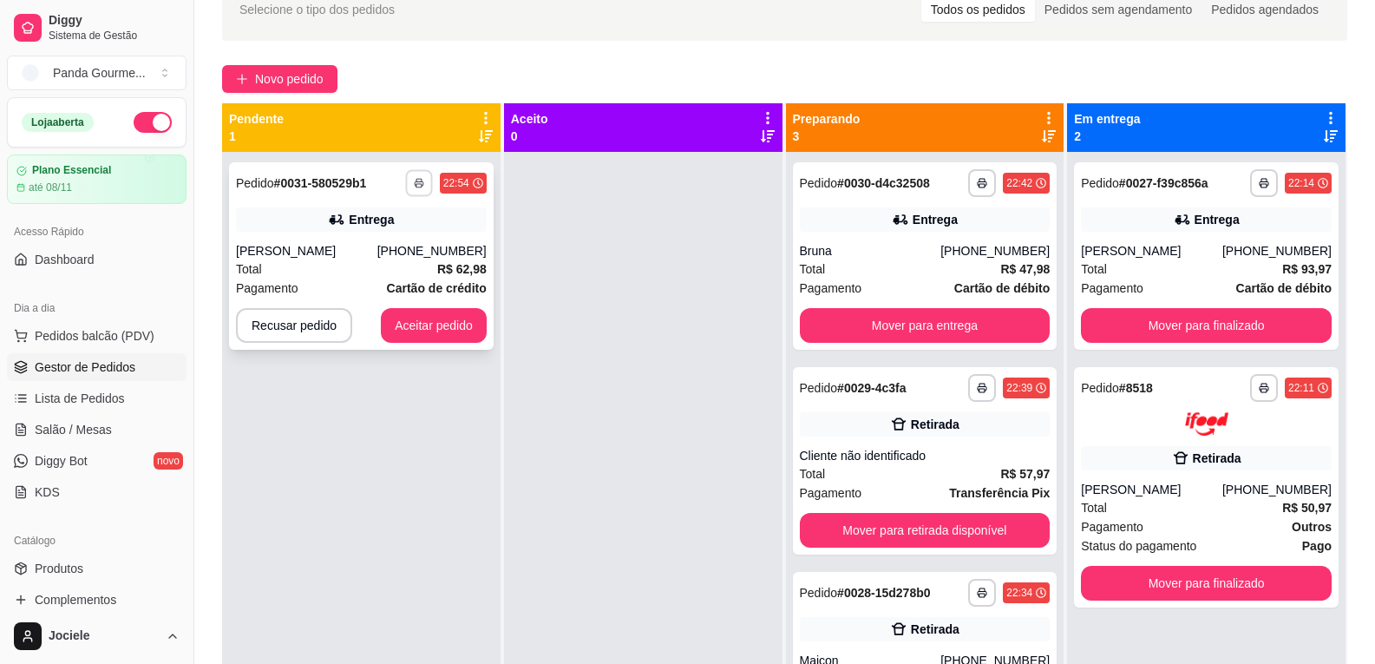
click at [418, 180] on icon "button" at bounding box center [419, 183] width 10 height 10
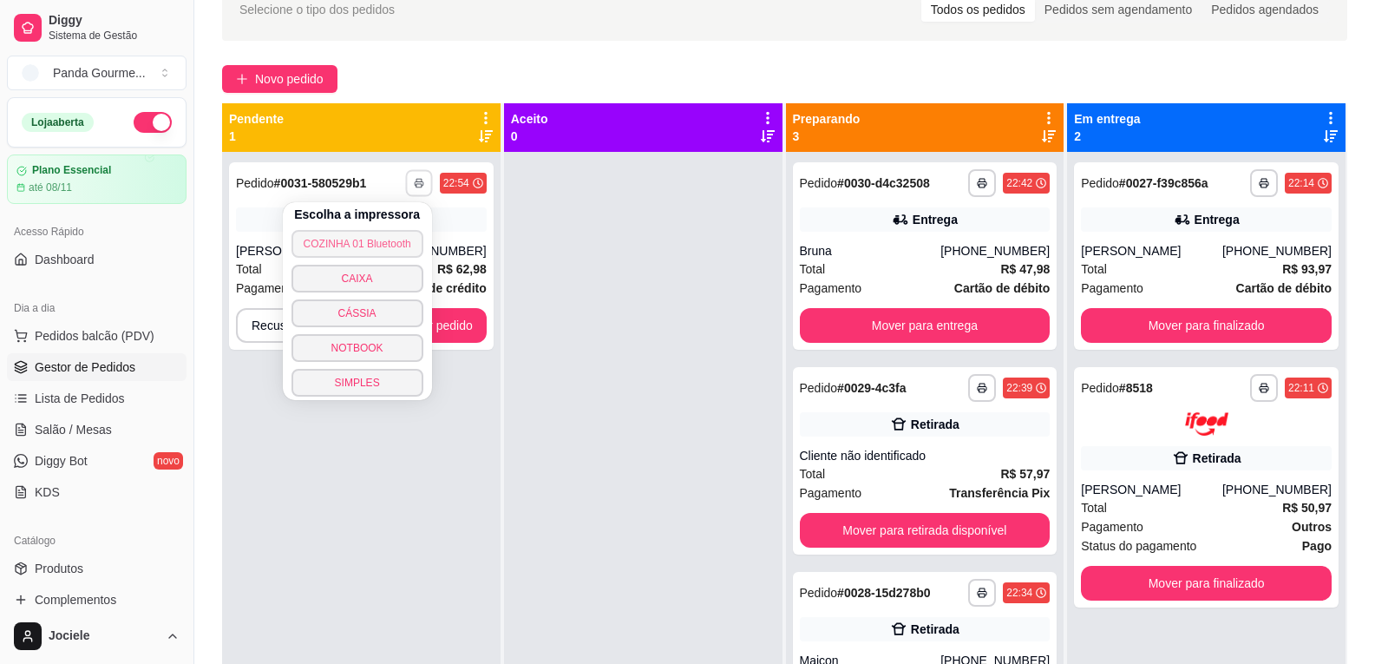
click at [377, 242] on button "COZINHA 01 Bluetooth" at bounding box center [358, 244] width 132 height 28
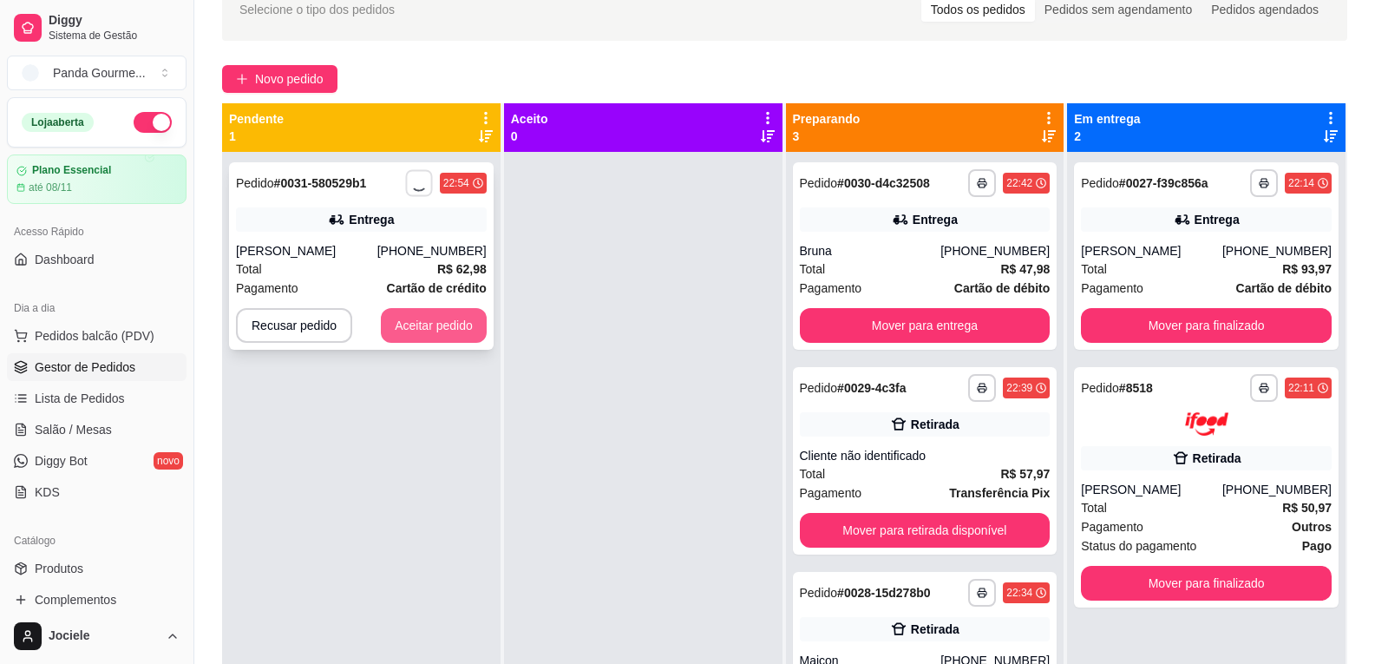
click at [450, 332] on button "Aceitar pedido" at bounding box center [434, 325] width 106 height 35
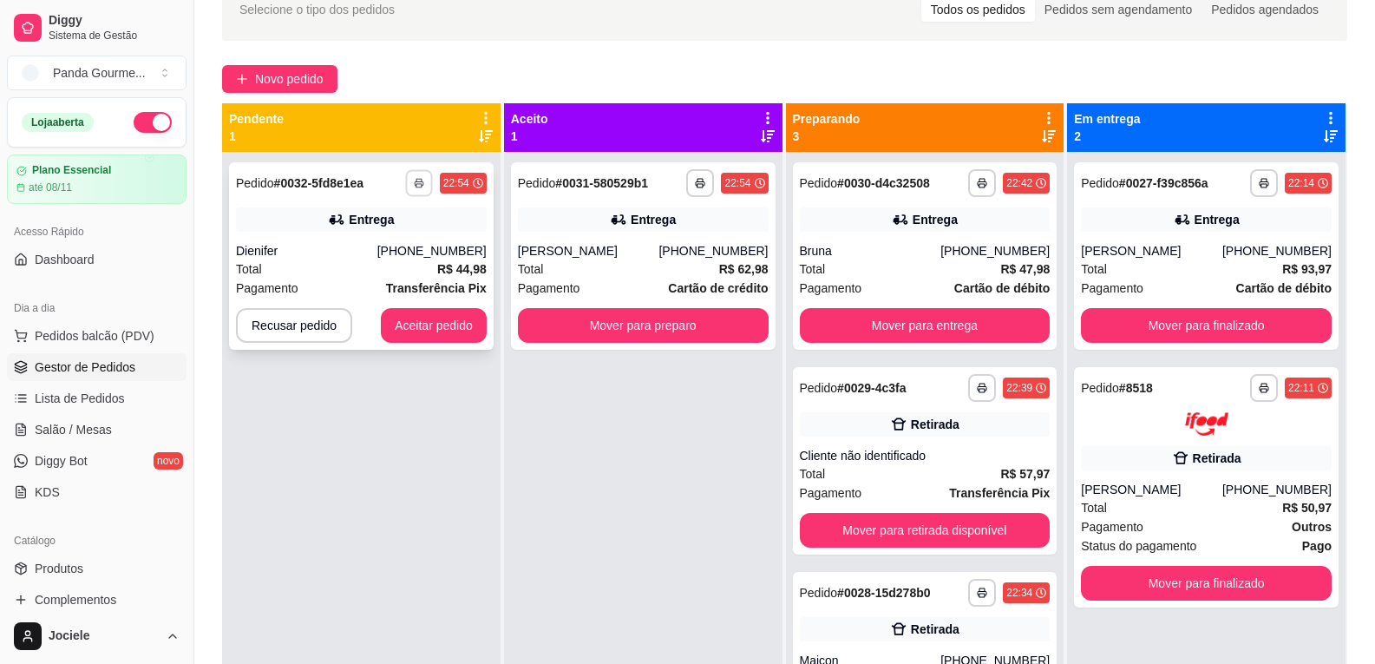
click at [422, 178] on icon "button" at bounding box center [419, 183] width 10 height 10
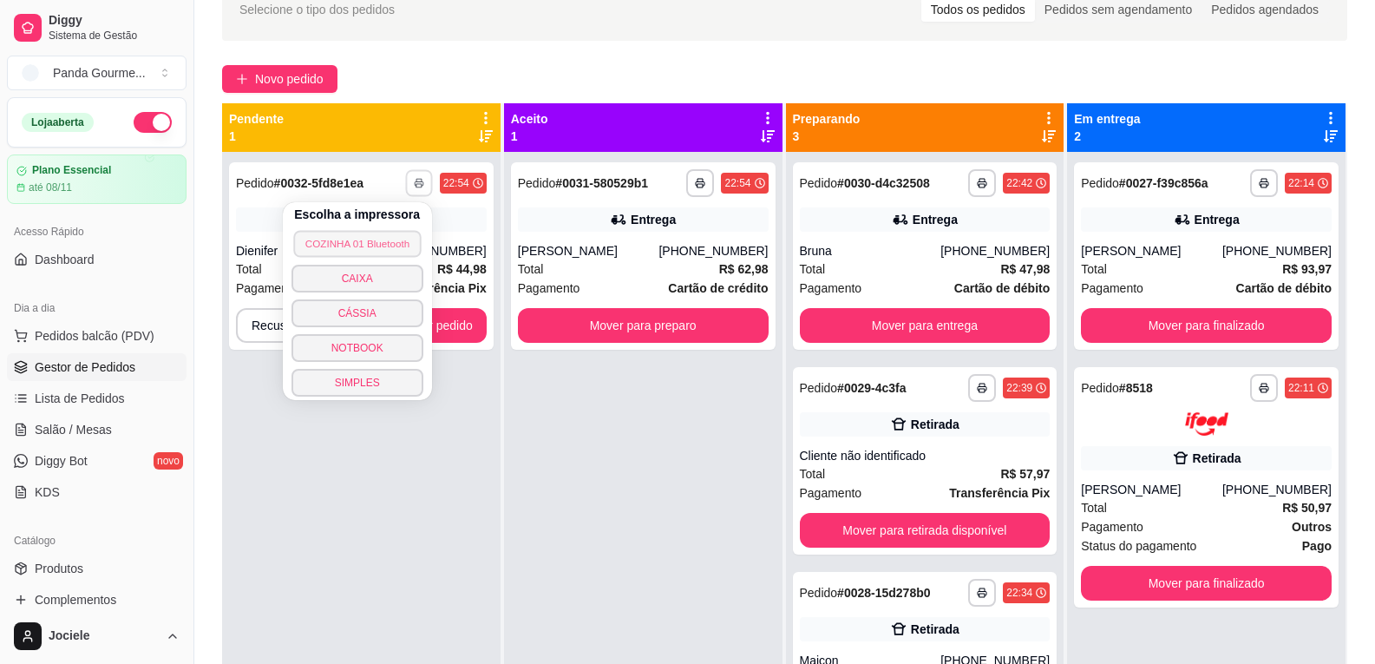
click at [399, 240] on button "COZINHA 01 Bluetooth" at bounding box center [357, 243] width 128 height 27
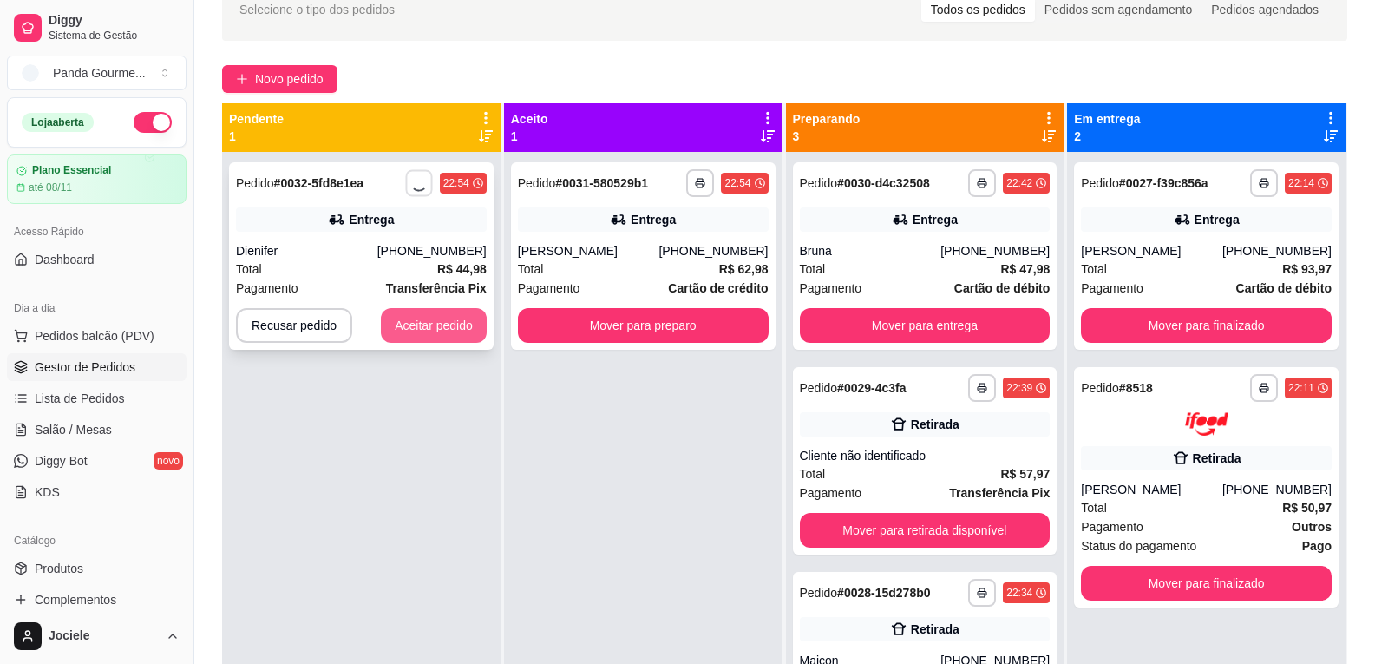
click at [456, 330] on button "Aceitar pedido" at bounding box center [434, 325] width 106 height 35
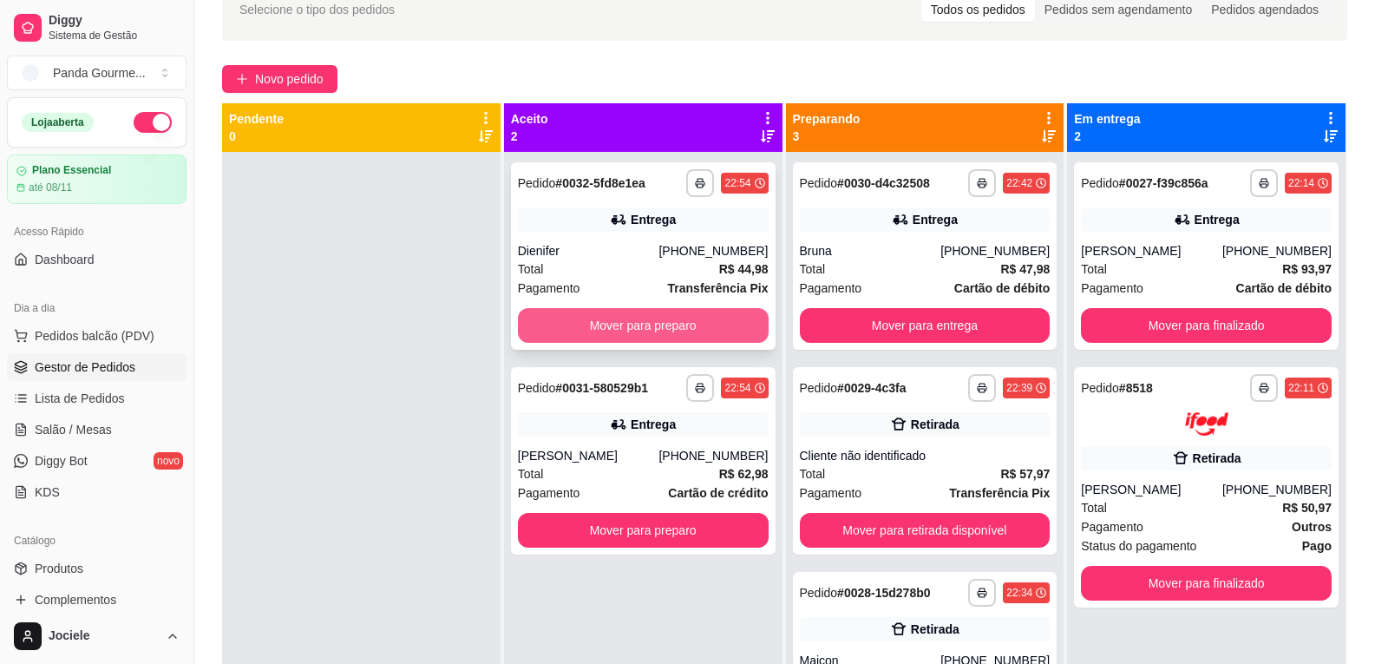
click at [585, 322] on button "Mover para preparo" at bounding box center [643, 325] width 251 height 35
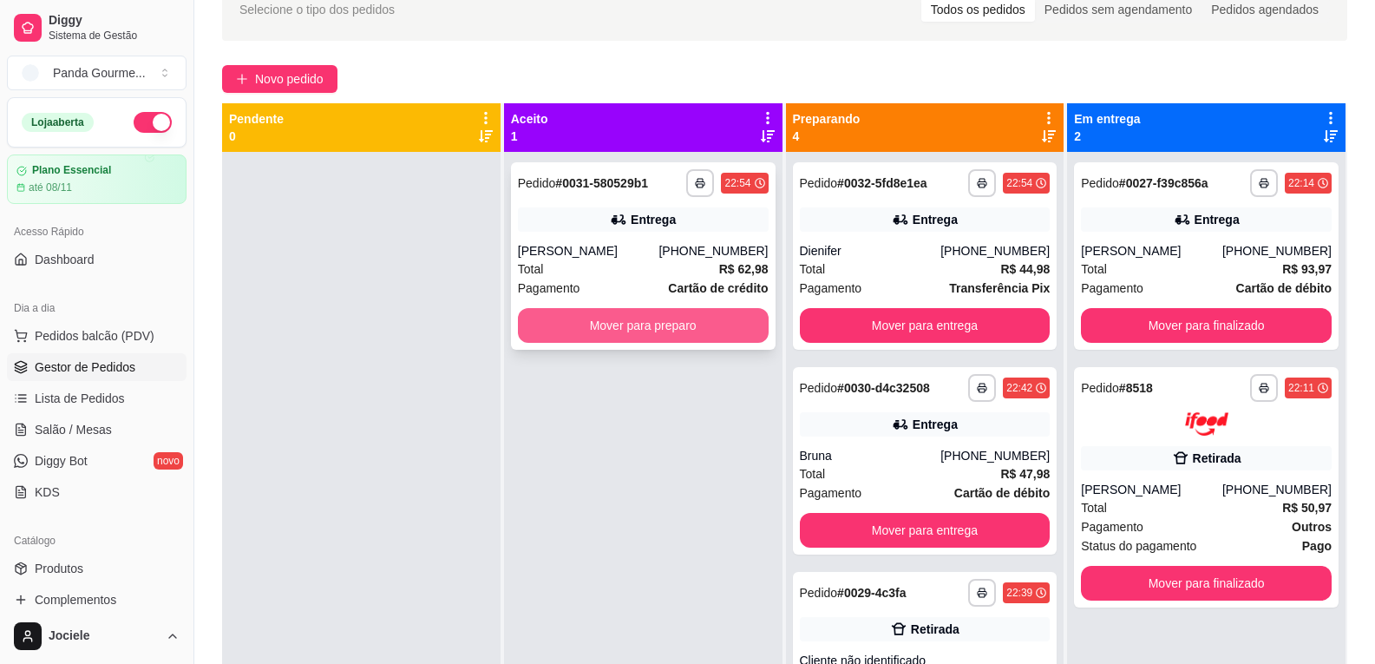
click at [553, 325] on button "Mover para preparo" at bounding box center [643, 325] width 251 height 35
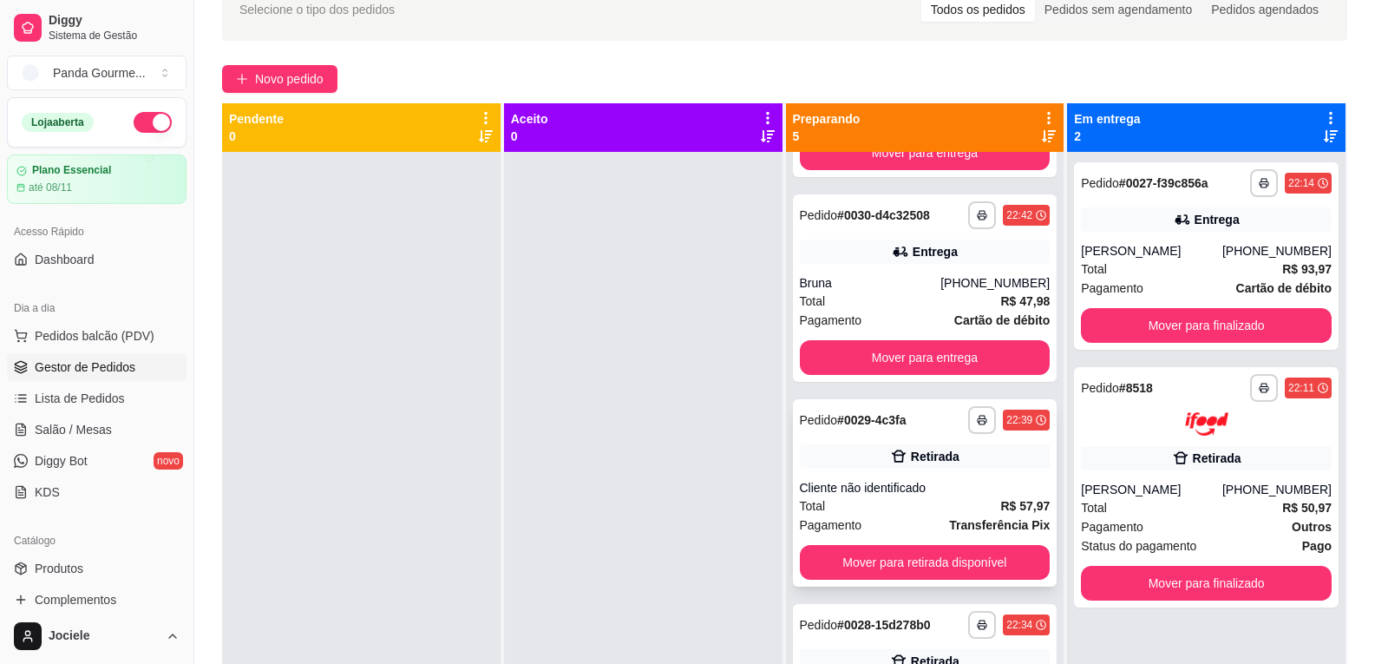
scroll to position [49, 0]
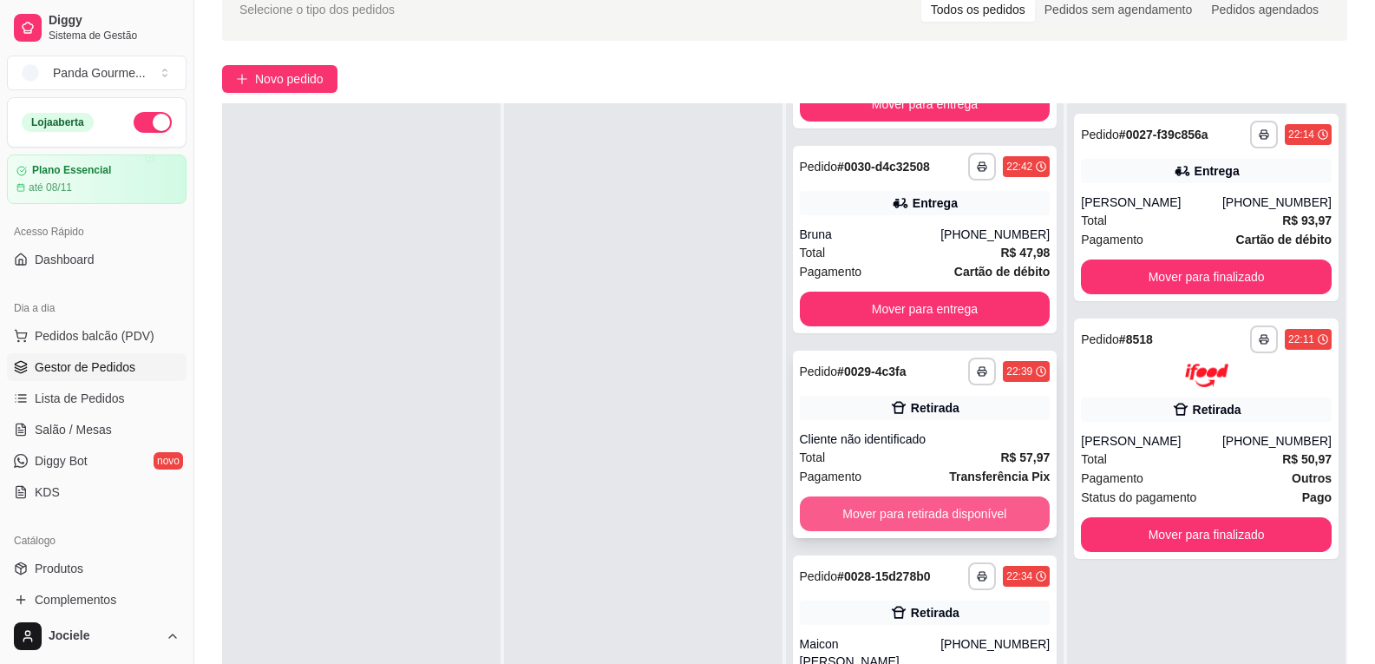
click at [870, 521] on button "Mover para retirada disponível" at bounding box center [925, 513] width 251 height 35
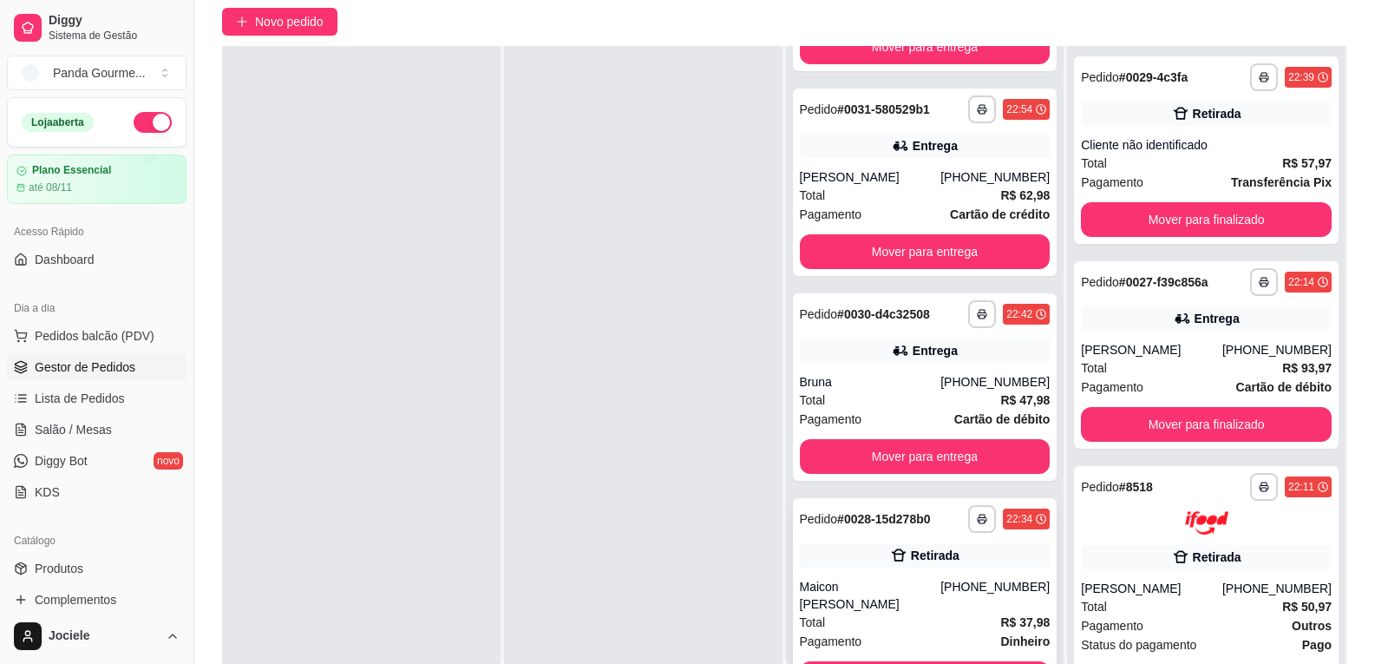
scroll to position [178, 0]
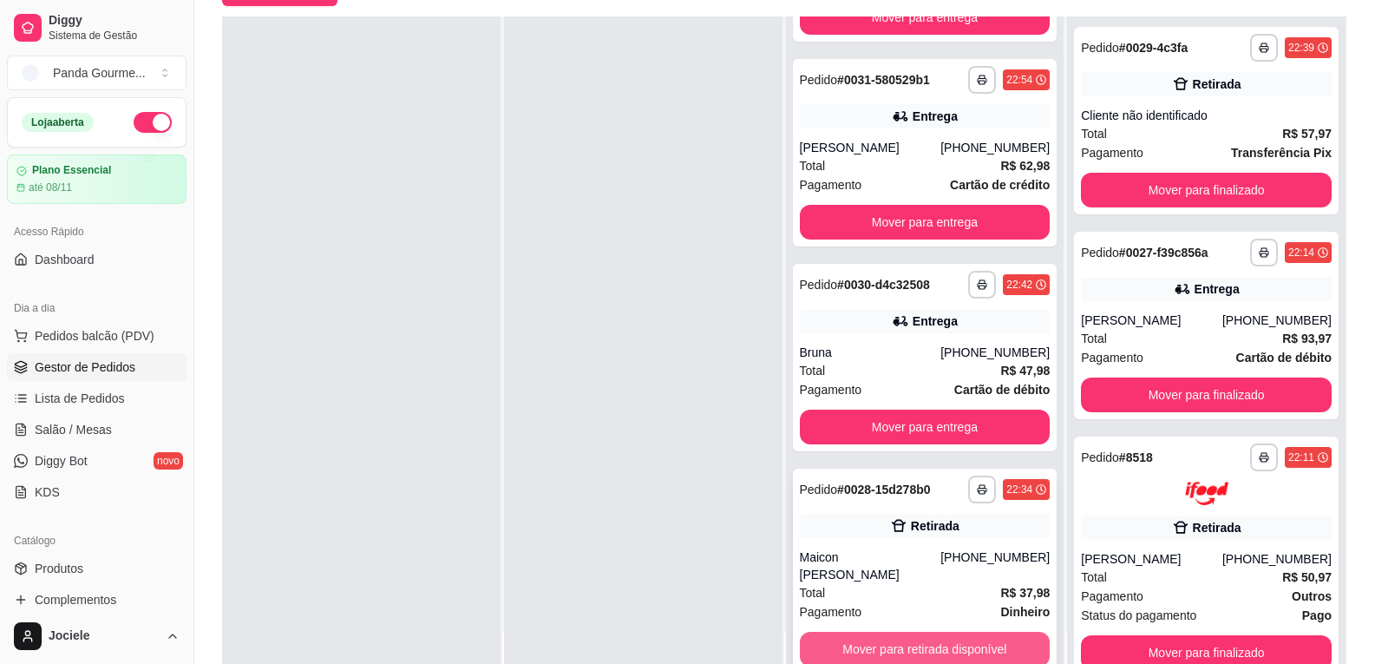
click at [894, 635] on button "Mover para retirada disponível" at bounding box center [925, 649] width 251 height 35
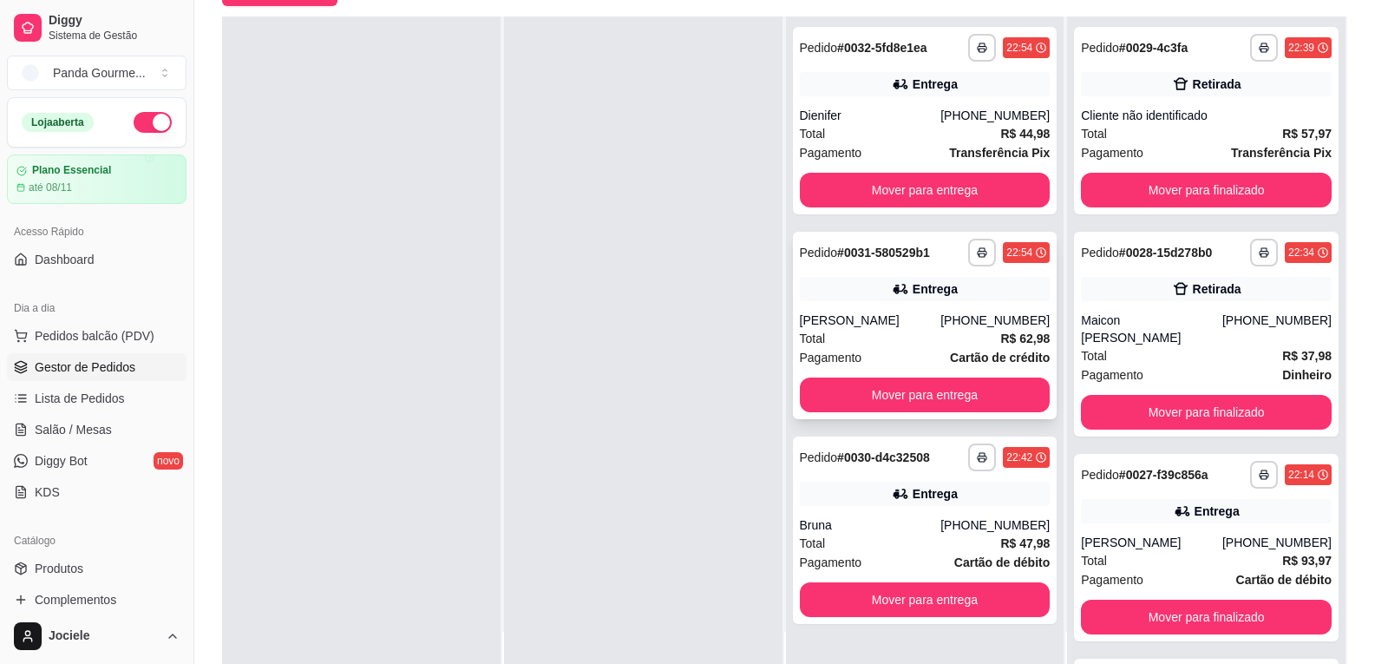
scroll to position [0, 0]
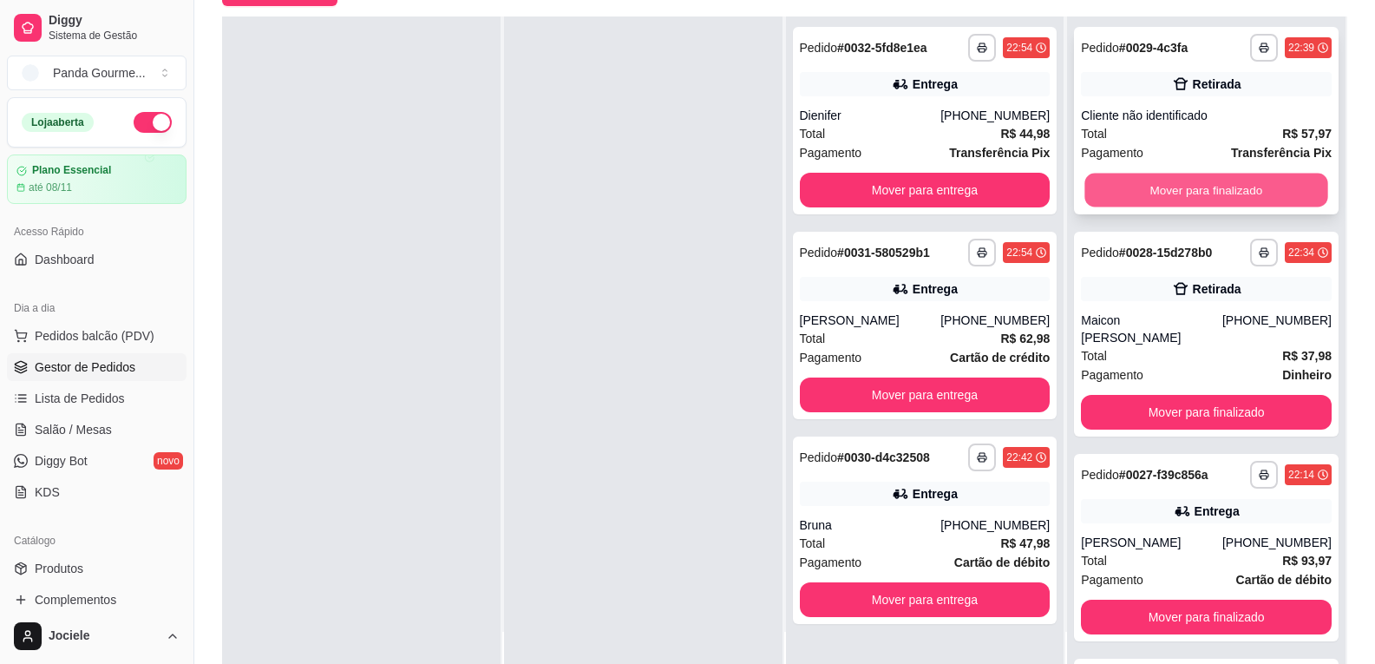
click at [1126, 197] on button "Mover para finalizado" at bounding box center [1207, 191] width 243 height 34
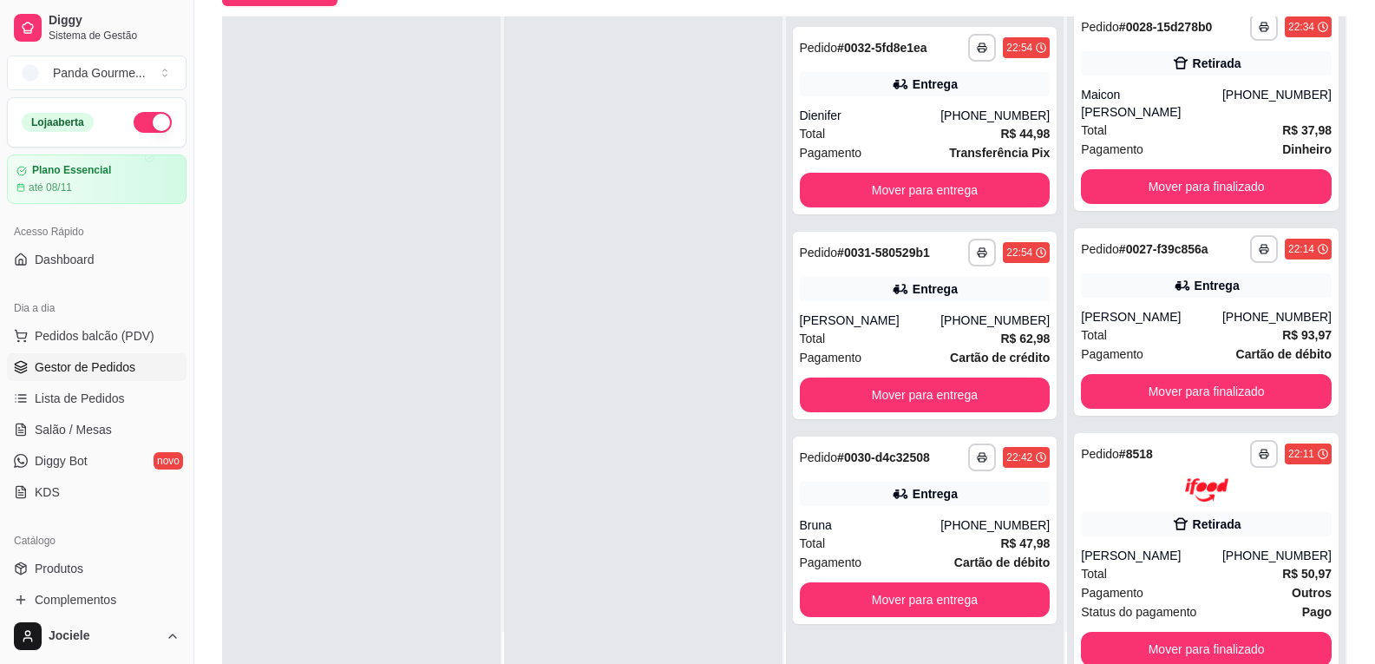
scroll to position [265, 0]
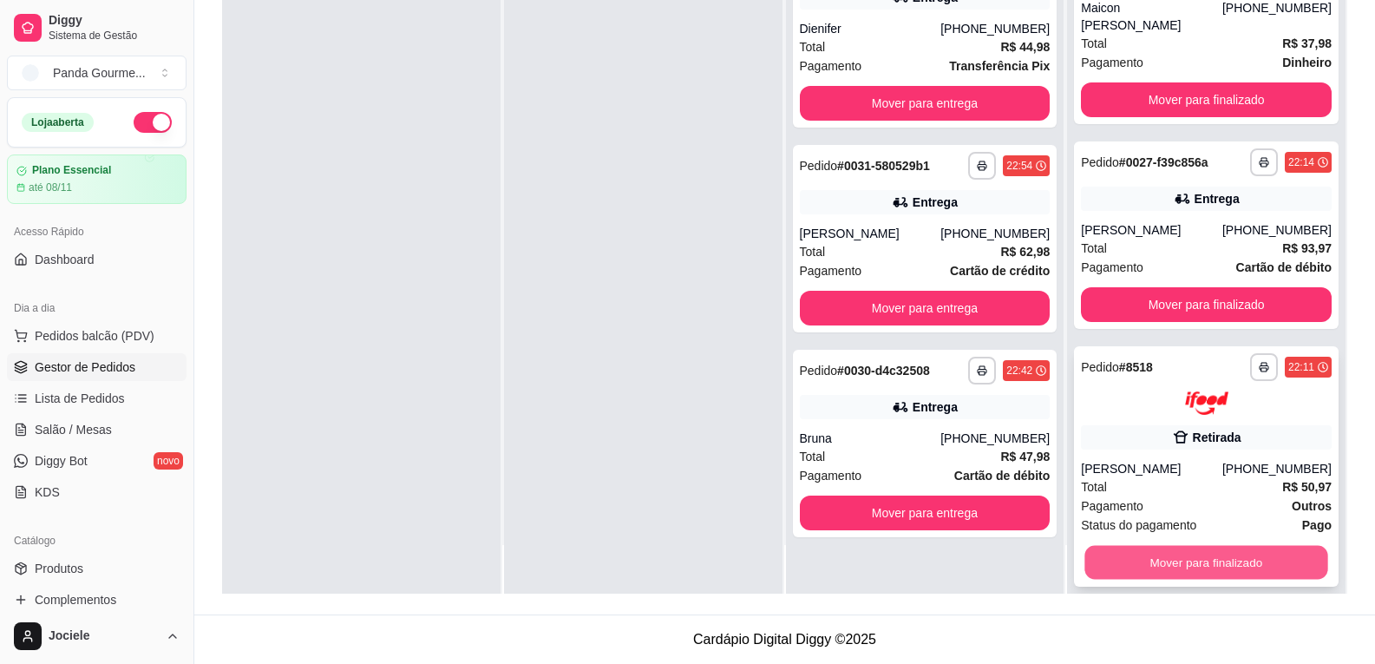
click at [1106, 558] on button "Mover para finalizado" at bounding box center [1207, 562] width 243 height 34
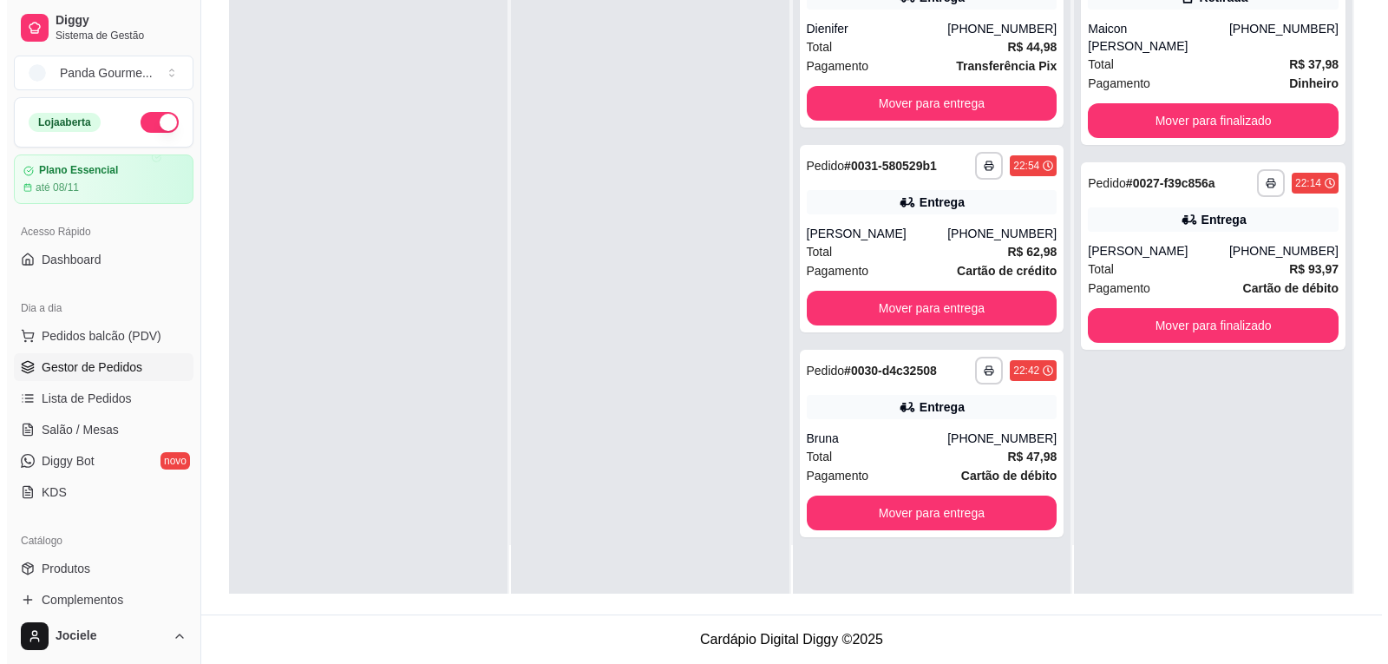
scroll to position [0, 0]
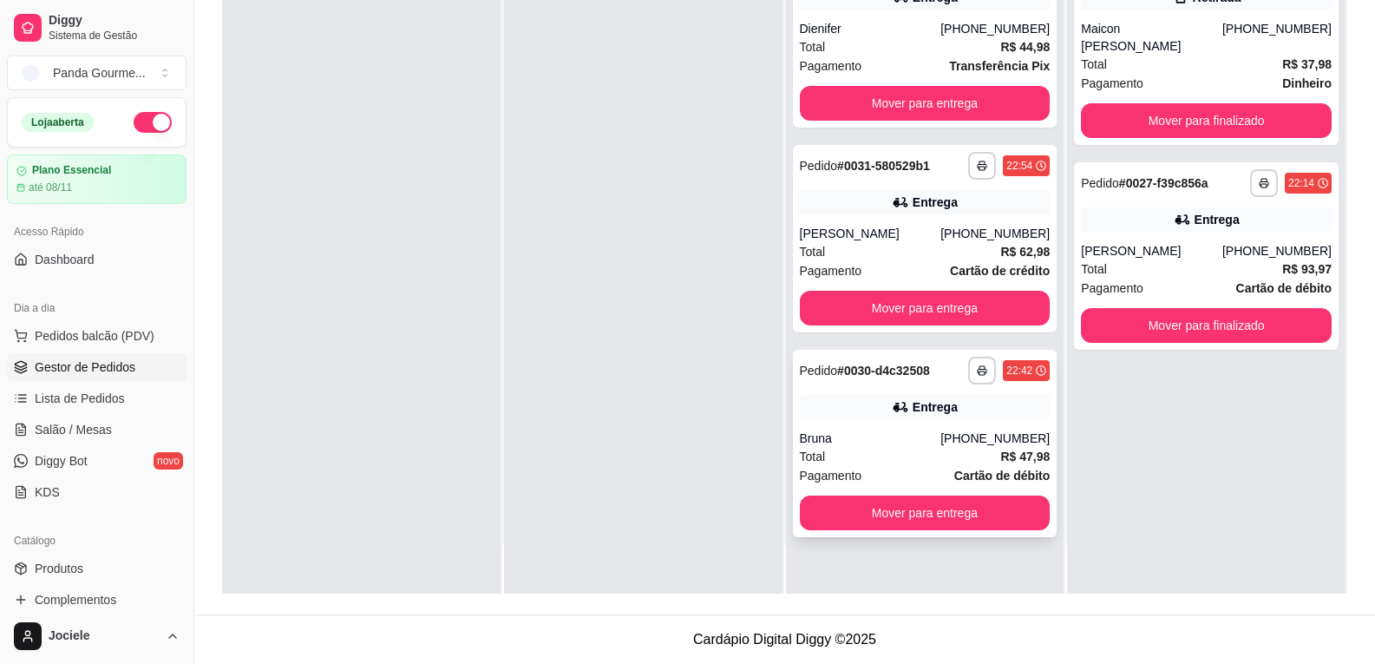
click at [921, 398] on div "Entrega" at bounding box center [935, 406] width 45 height 17
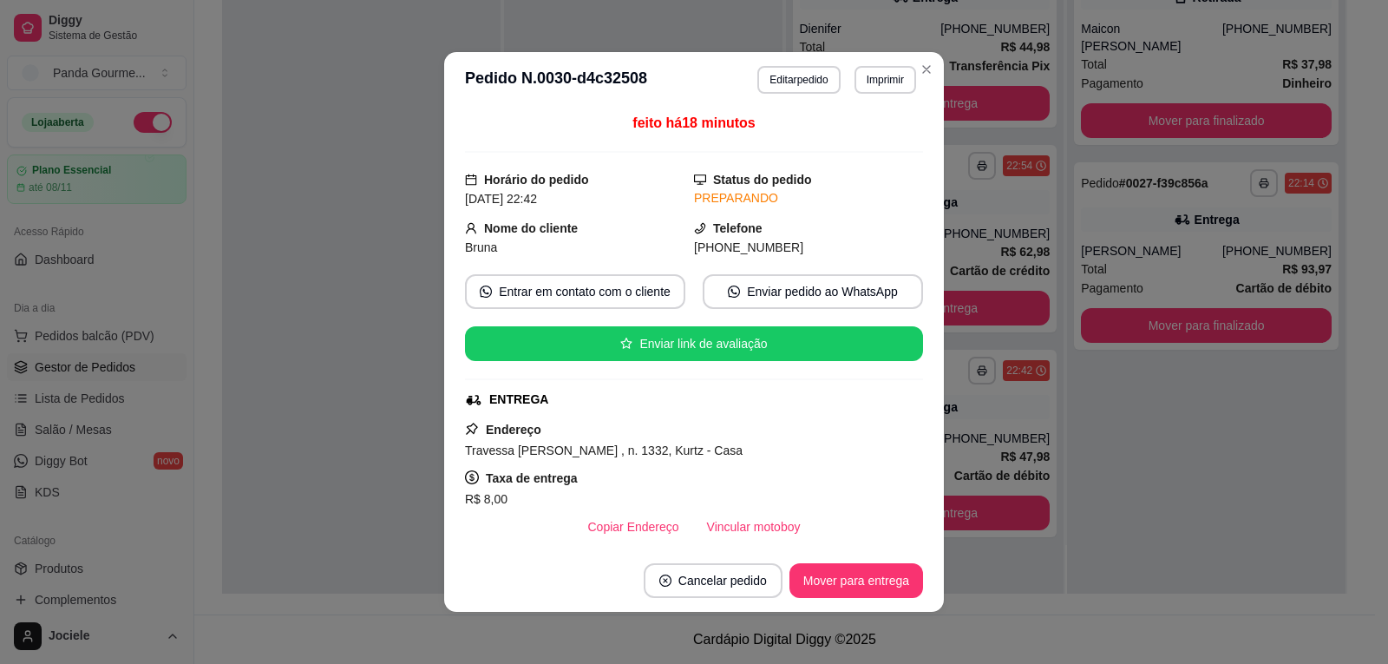
scroll to position [172, 0]
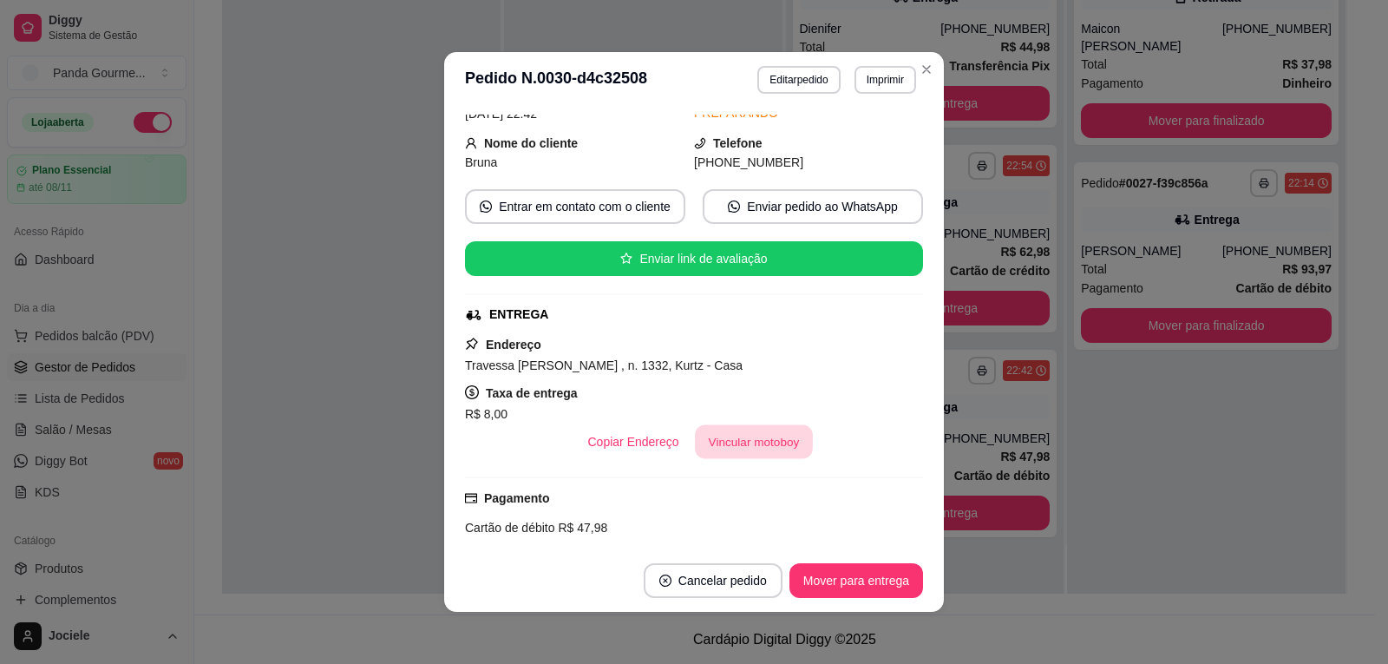
click at [715, 436] on button "Vincular motoboy" at bounding box center [754, 442] width 118 height 34
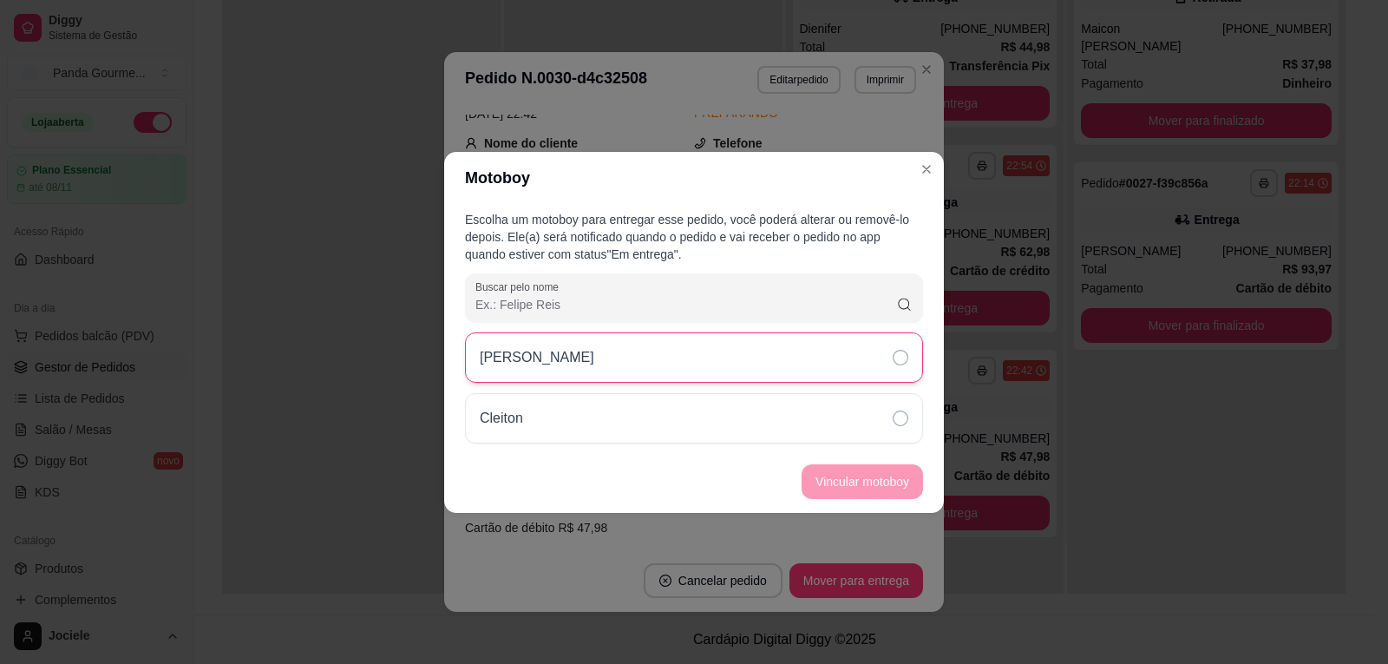
click at [896, 355] on icon at bounding box center [901, 358] width 16 height 16
click at [863, 469] on button "Vincular motoboy" at bounding box center [862, 481] width 121 height 35
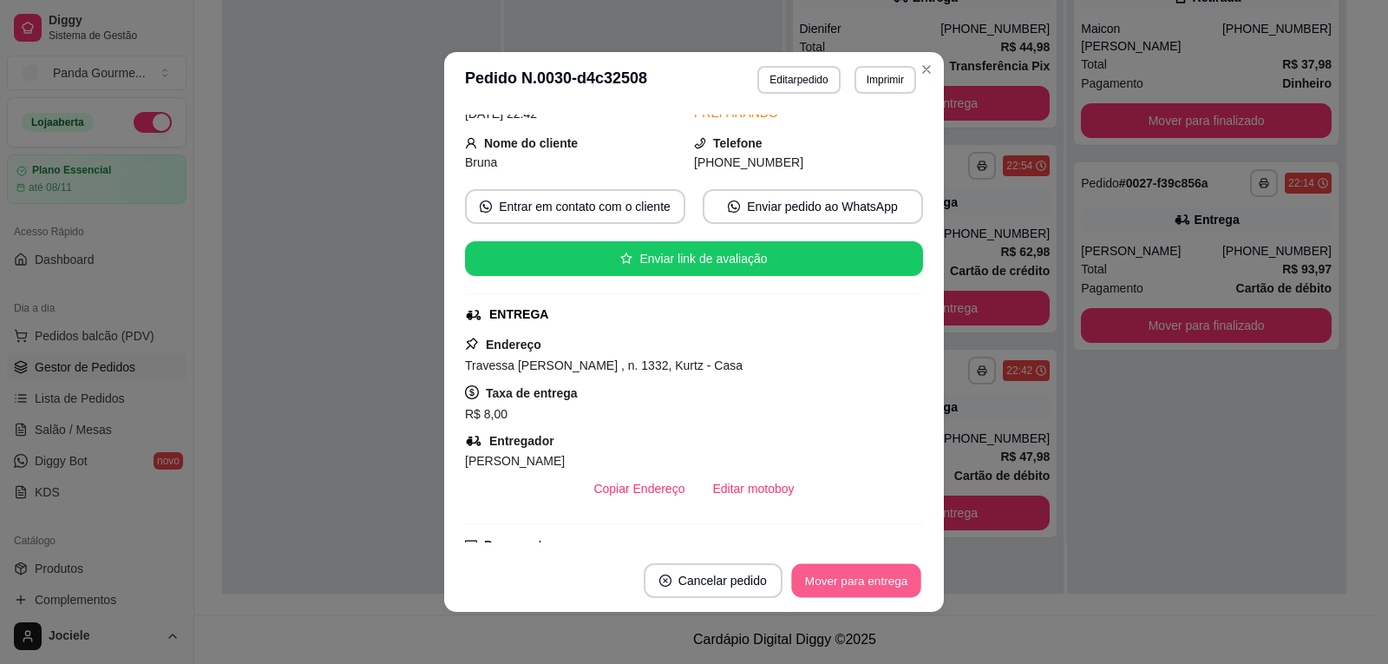
click at [838, 578] on button "Mover para entrega" at bounding box center [856, 581] width 130 height 34
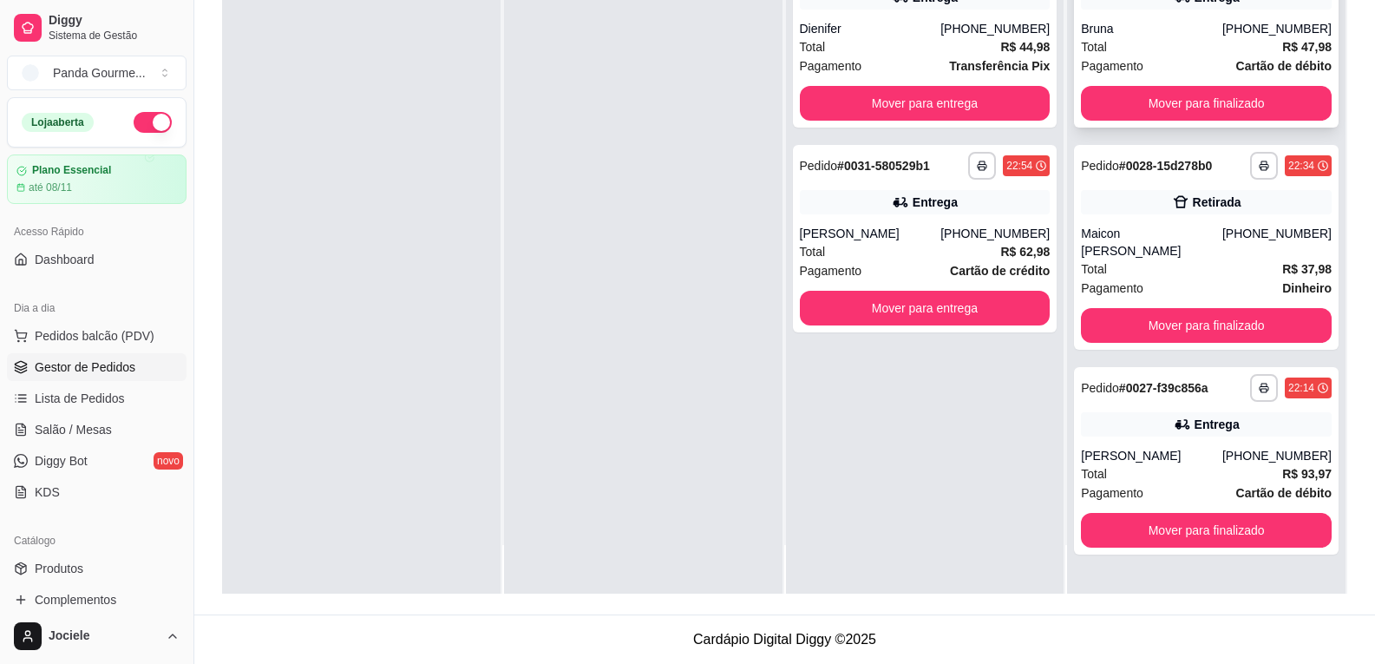
click at [1147, 44] on div "Total R$ 47,98" at bounding box center [1206, 46] width 251 height 19
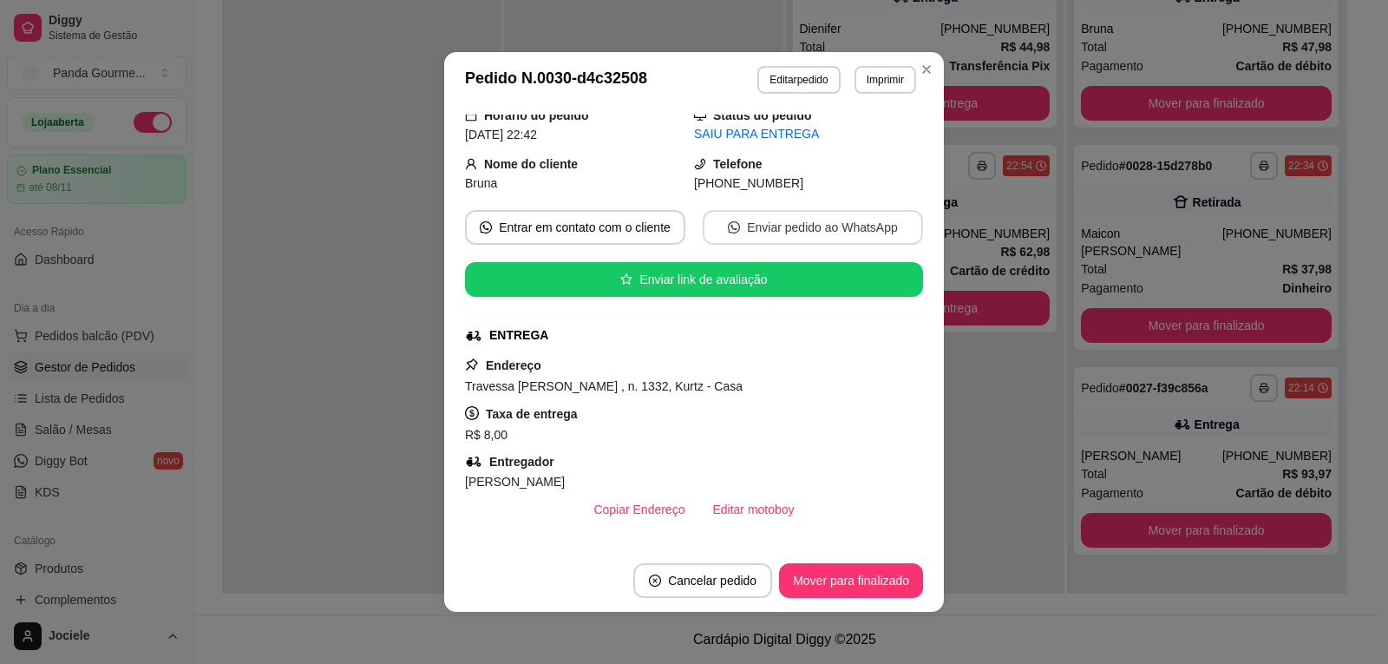
scroll to position [174, 0]
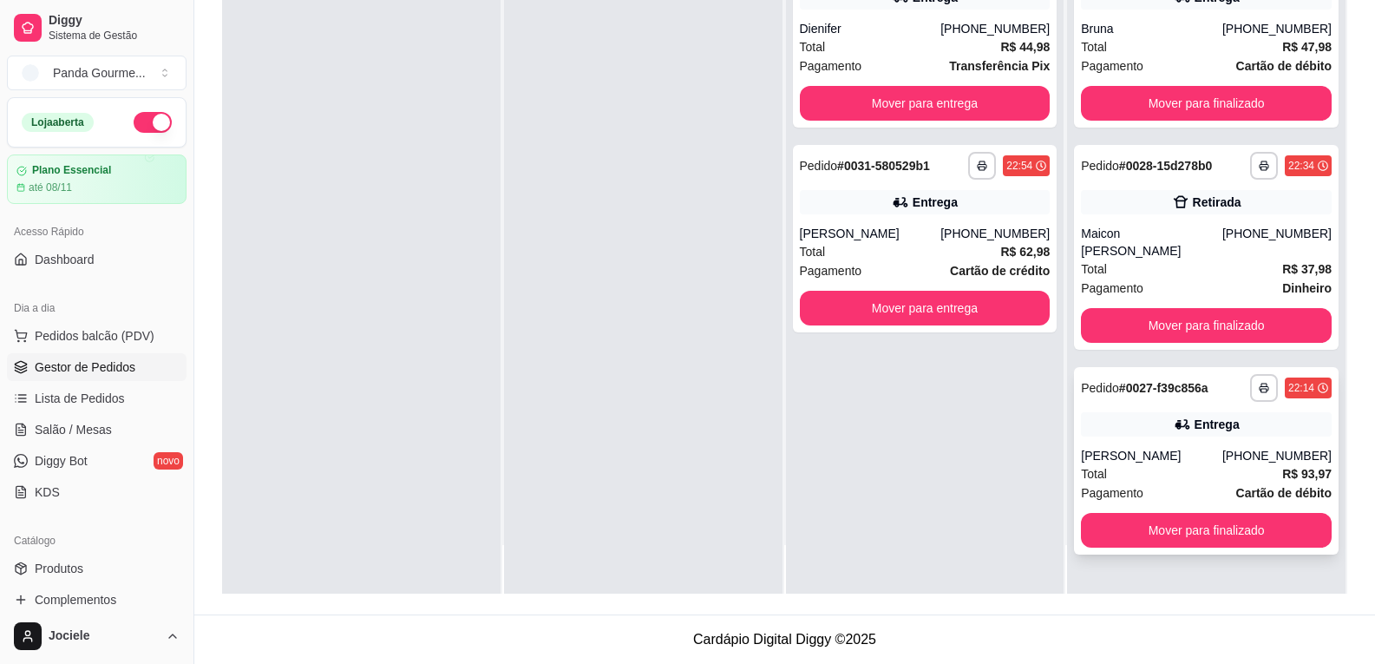
click at [1124, 429] on div "**********" at bounding box center [1206, 460] width 265 height 187
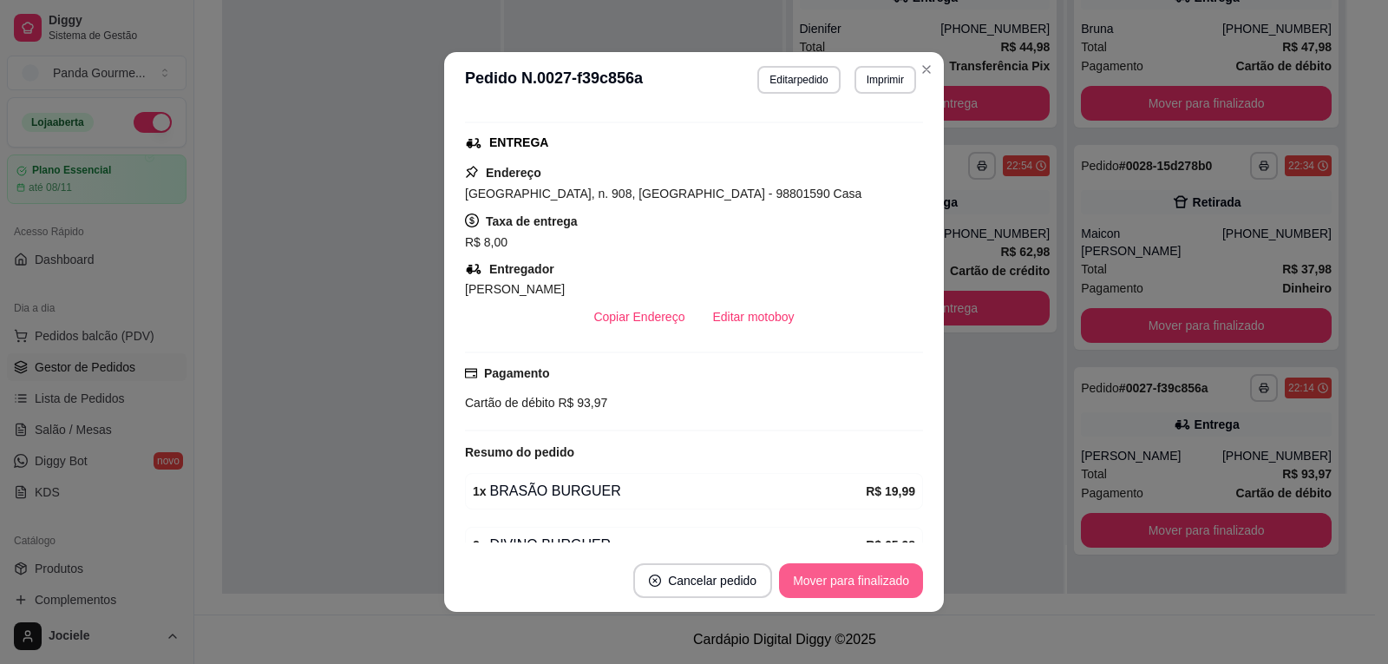
click at [873, 572] on button "Mover para finalizado" at bounding box center [851, 580] width 144 height 35
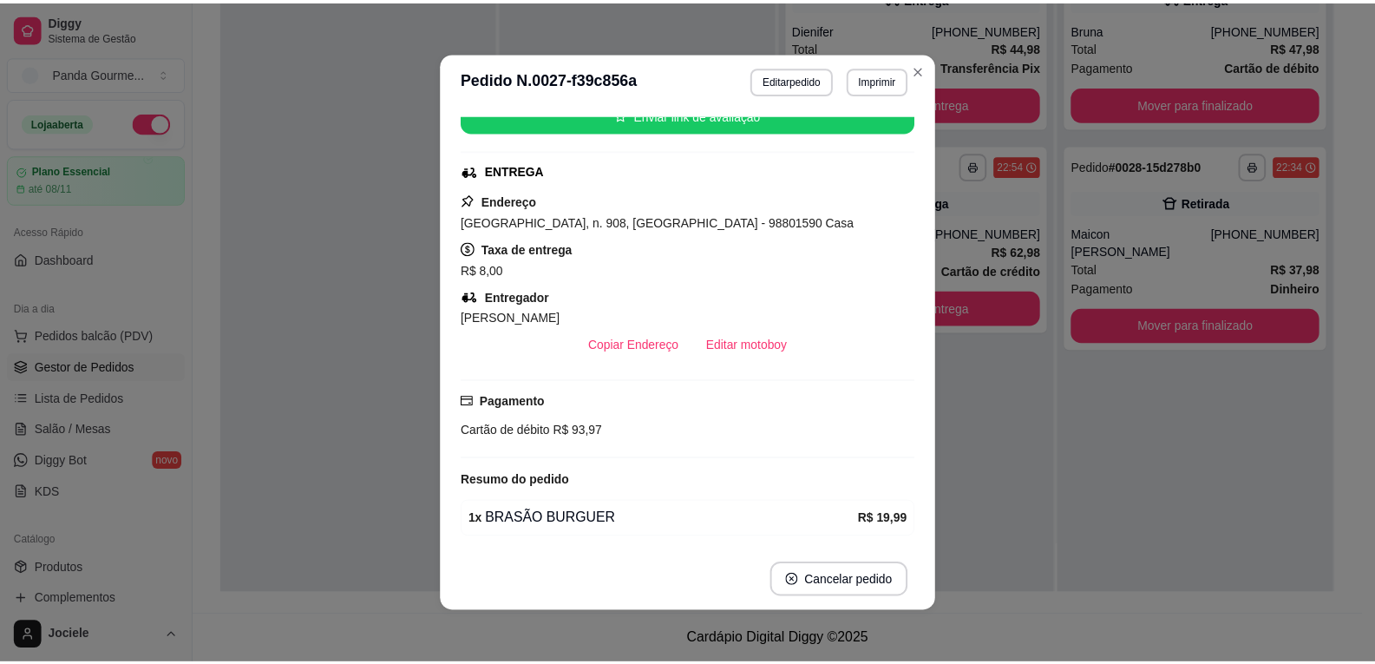
scroll to position [201, 0]
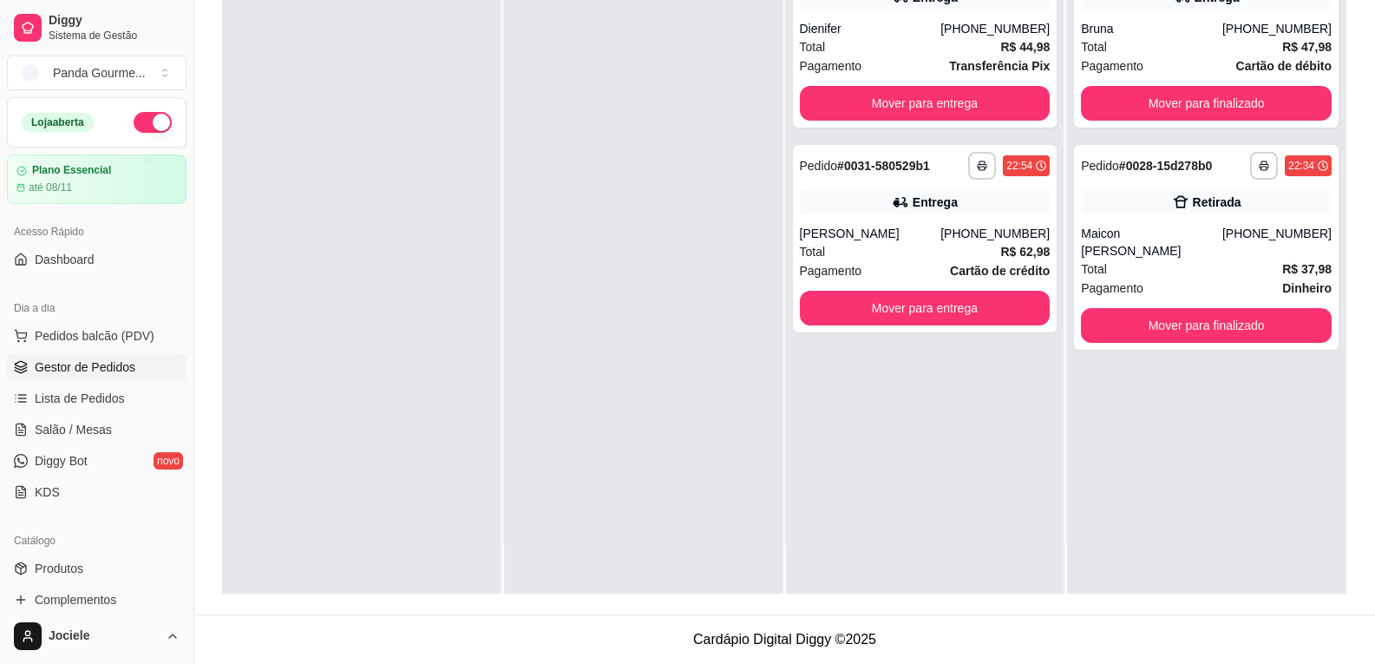
click at [403, 300] on div at bounding box center [361, 262] width 279 height 664
click at [538, 267] on div at bounding box center [643, 262] width 279 height 664
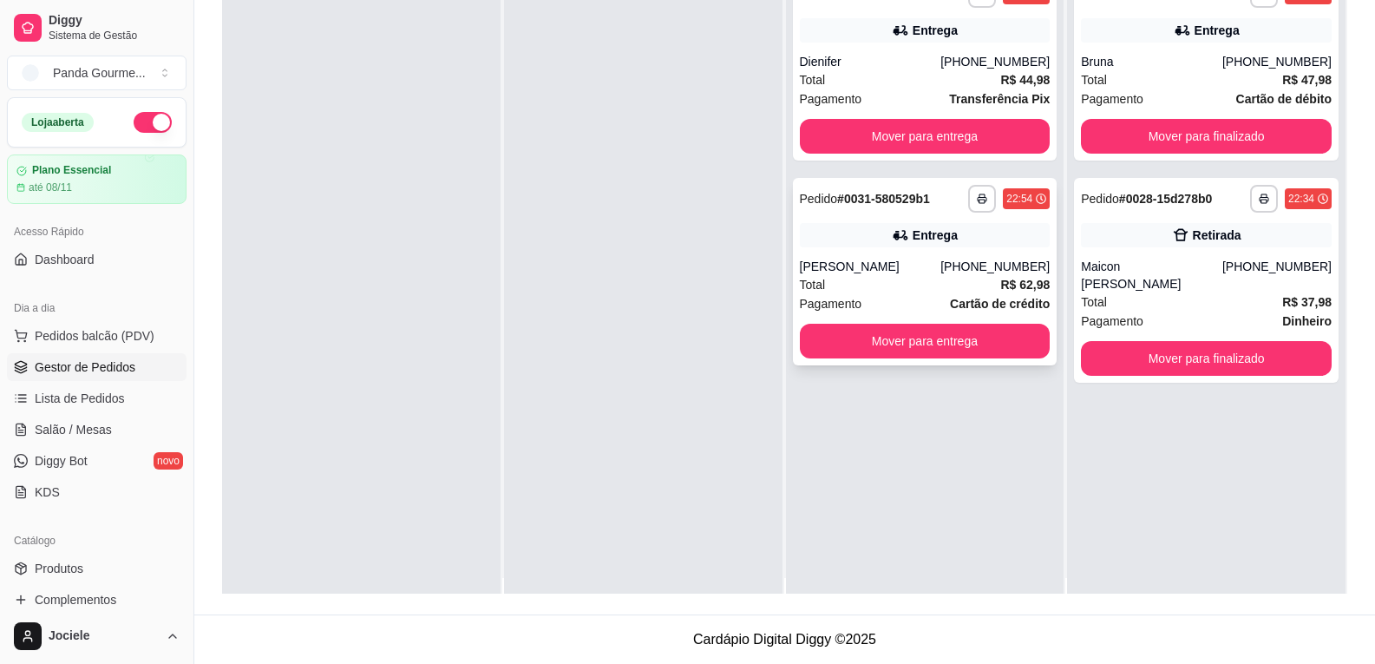
scroll to position [0, 0]
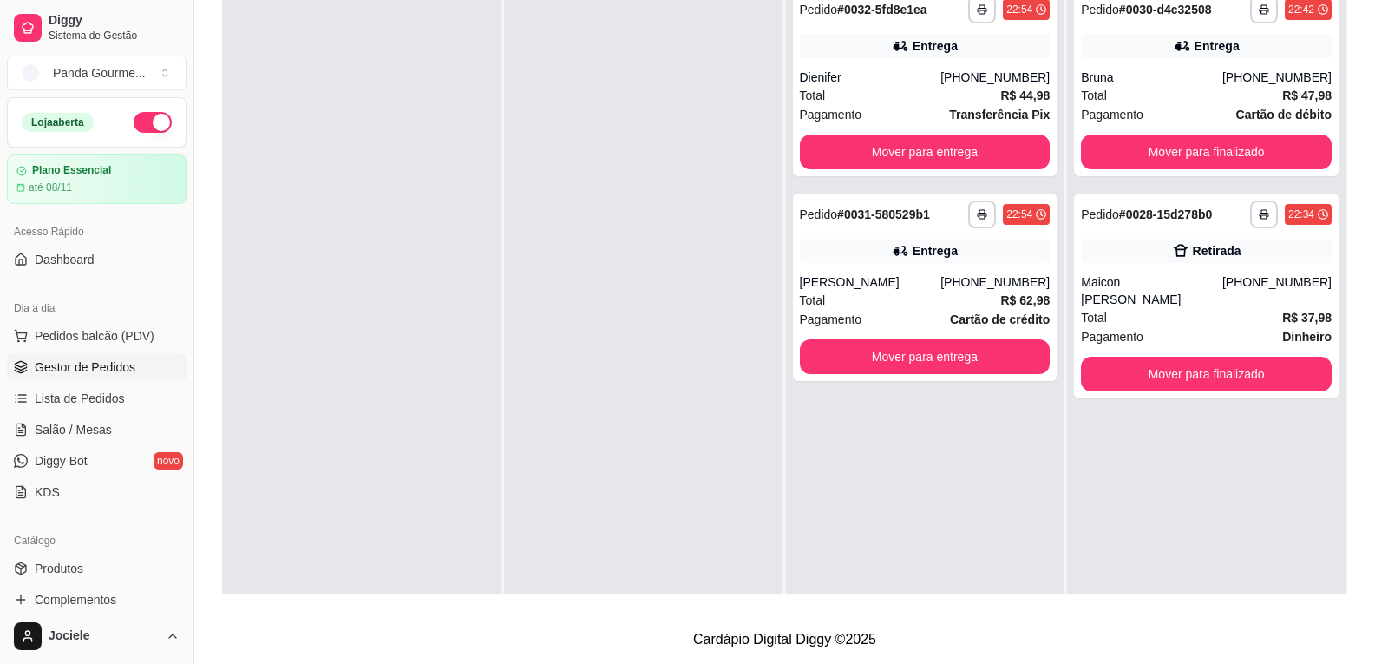
click at [592, 318] on div at bounding box center [643, 310] width 279 height 664
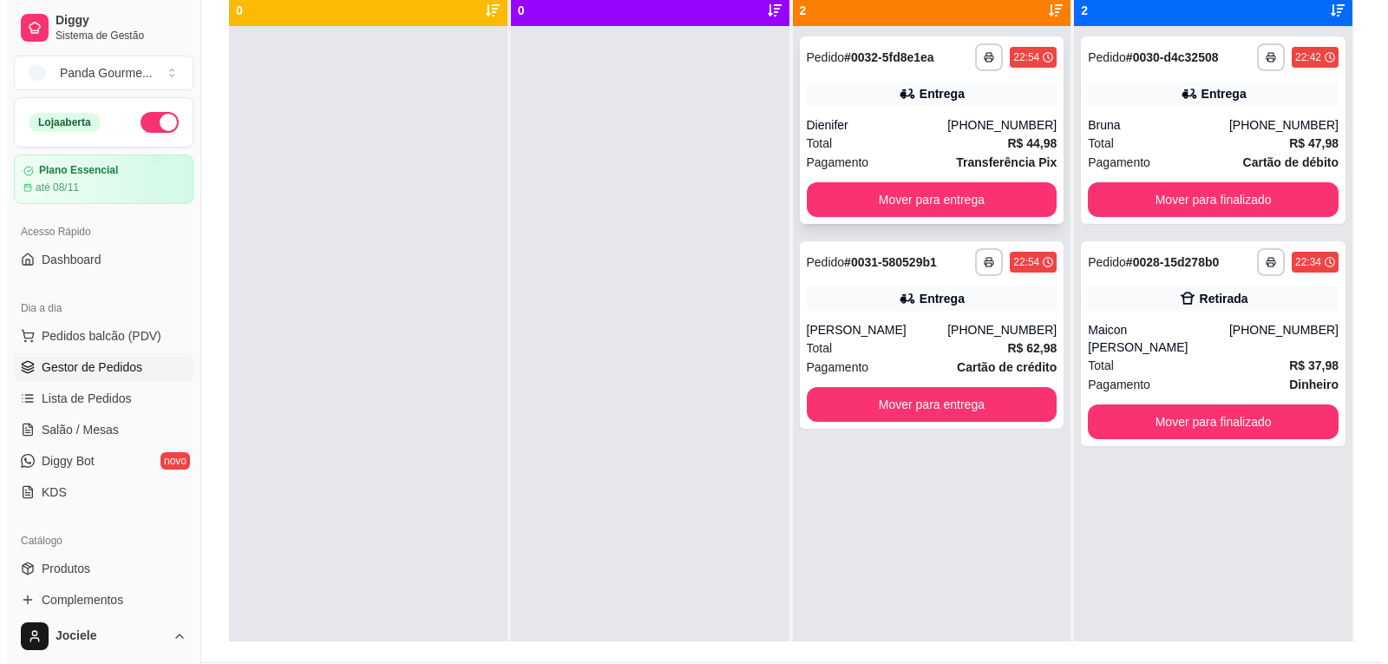
scroll to position [91, 0]
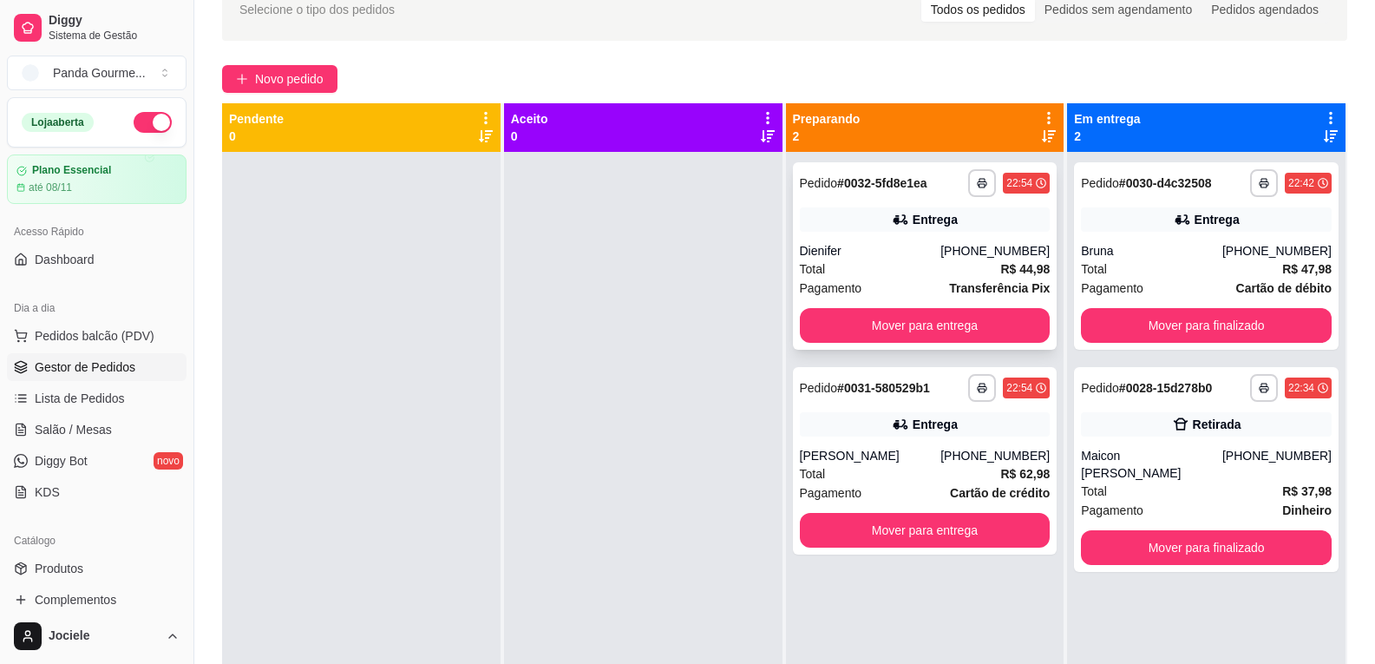
click at [875, 231] on div "Entrega" at bounding box center [925, 219] width 251 height 24
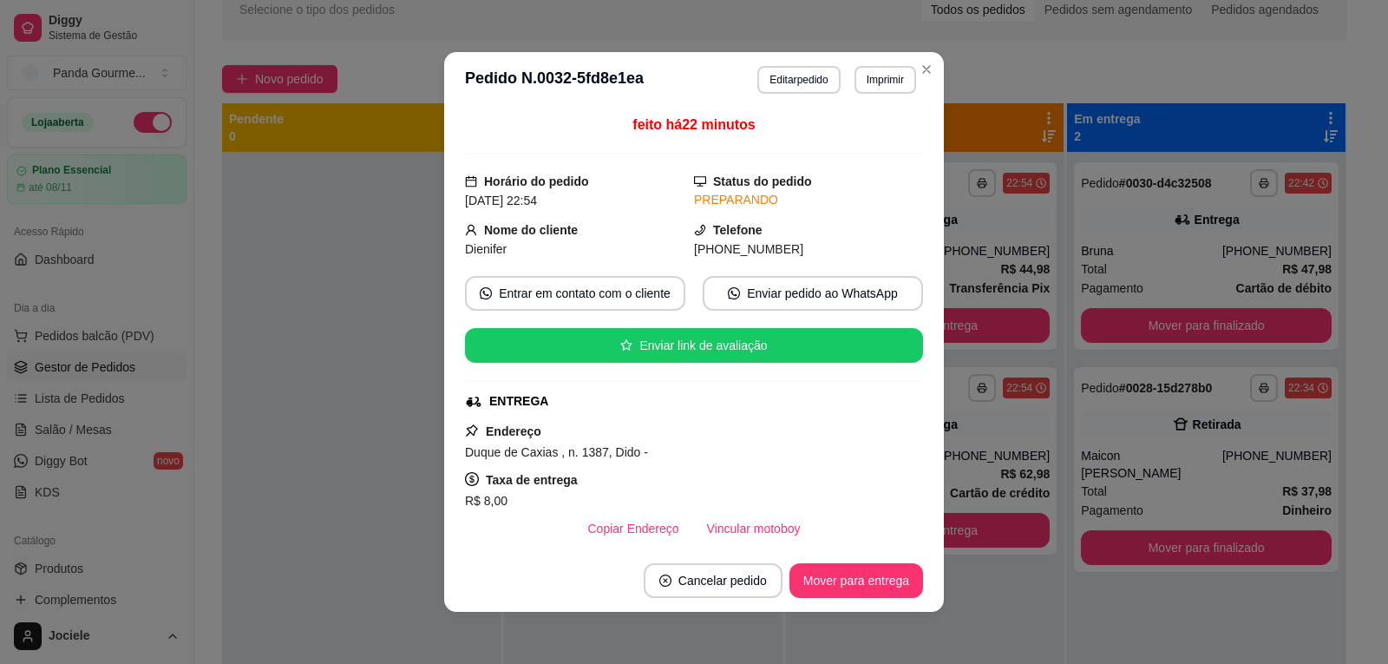
scroll to position [174, 0]
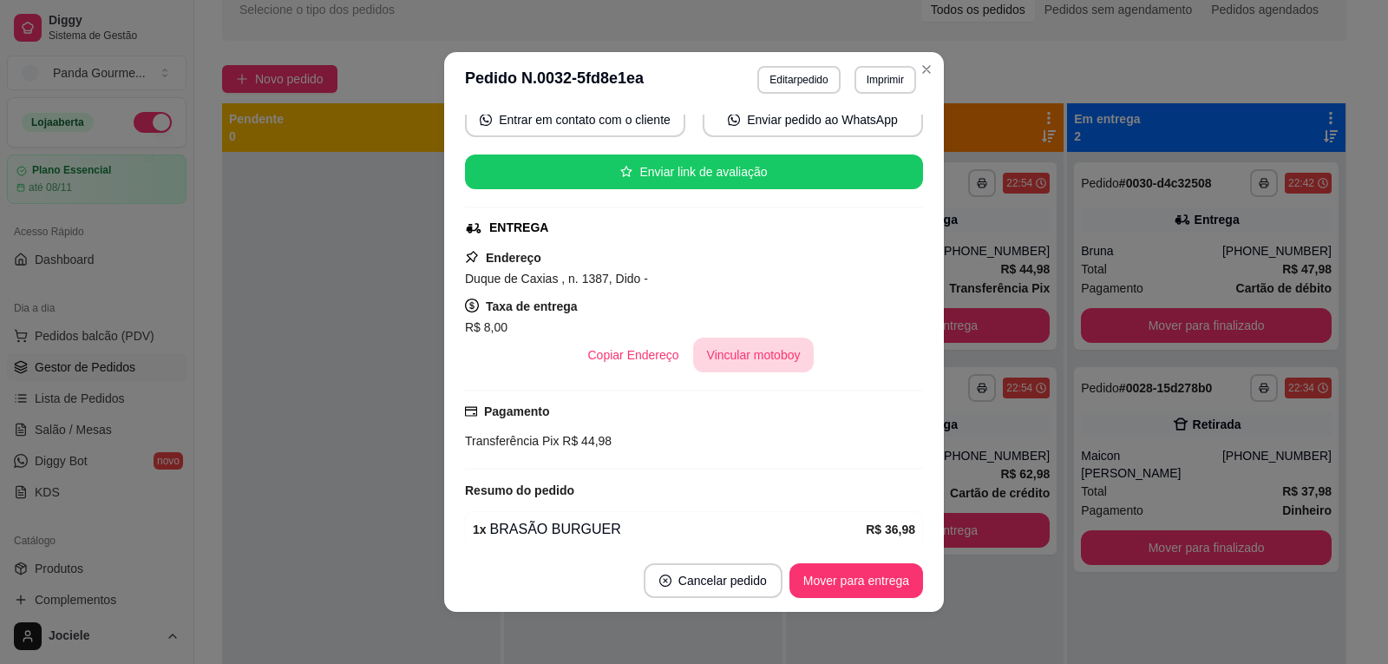
click at [733, 355] on button "Vincular motoboy" at bounding box center [753, 355] width 121 height 35
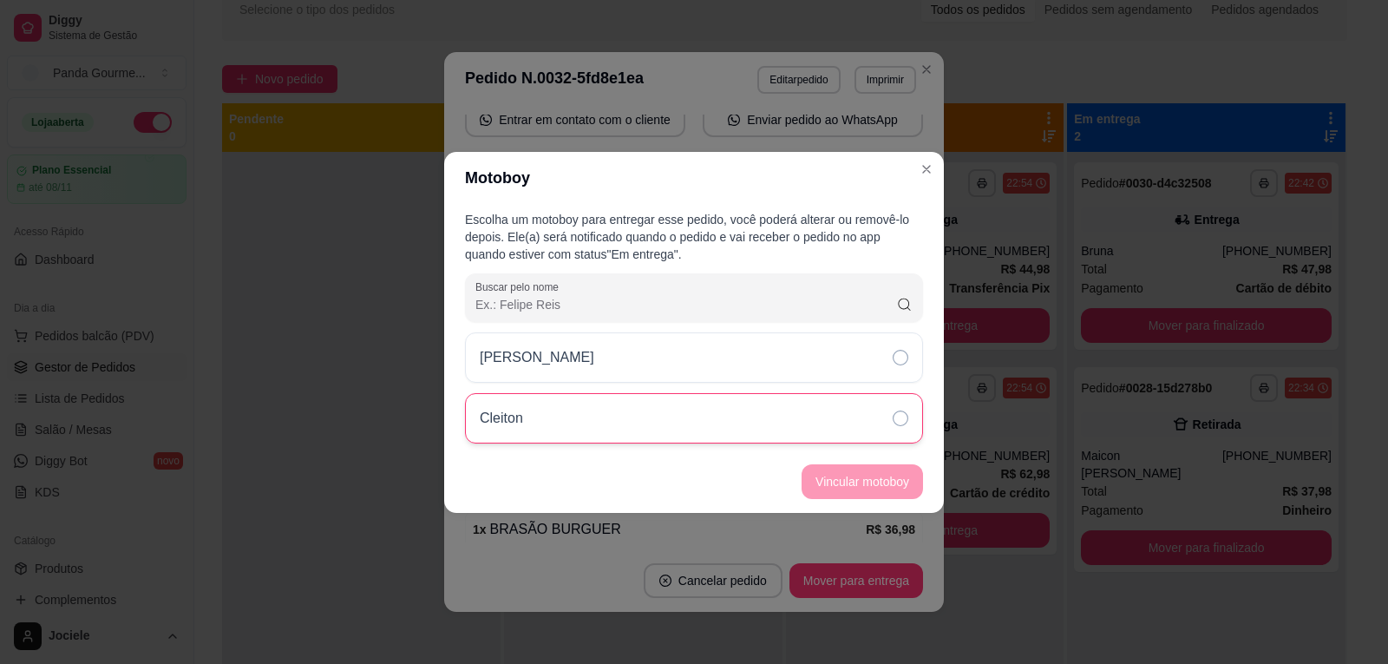
click at [902, 415] on icon at bounding box center [901, 418] width 16 height 16
click at [871, 484] on button "Vincular motoboy" at bounding box center [863, 481] width 118 height 34
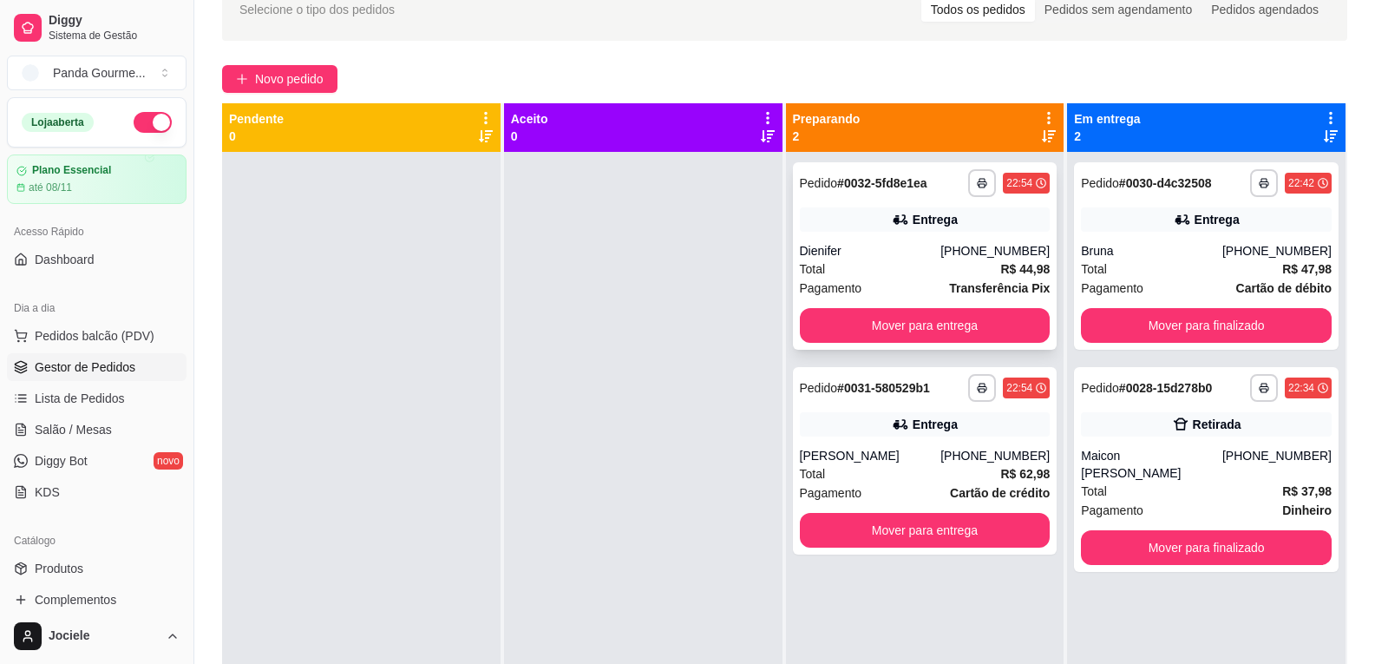
click at [846, 253] on div "Dienifer" at bounding box center [870, 250] width 141 height 17
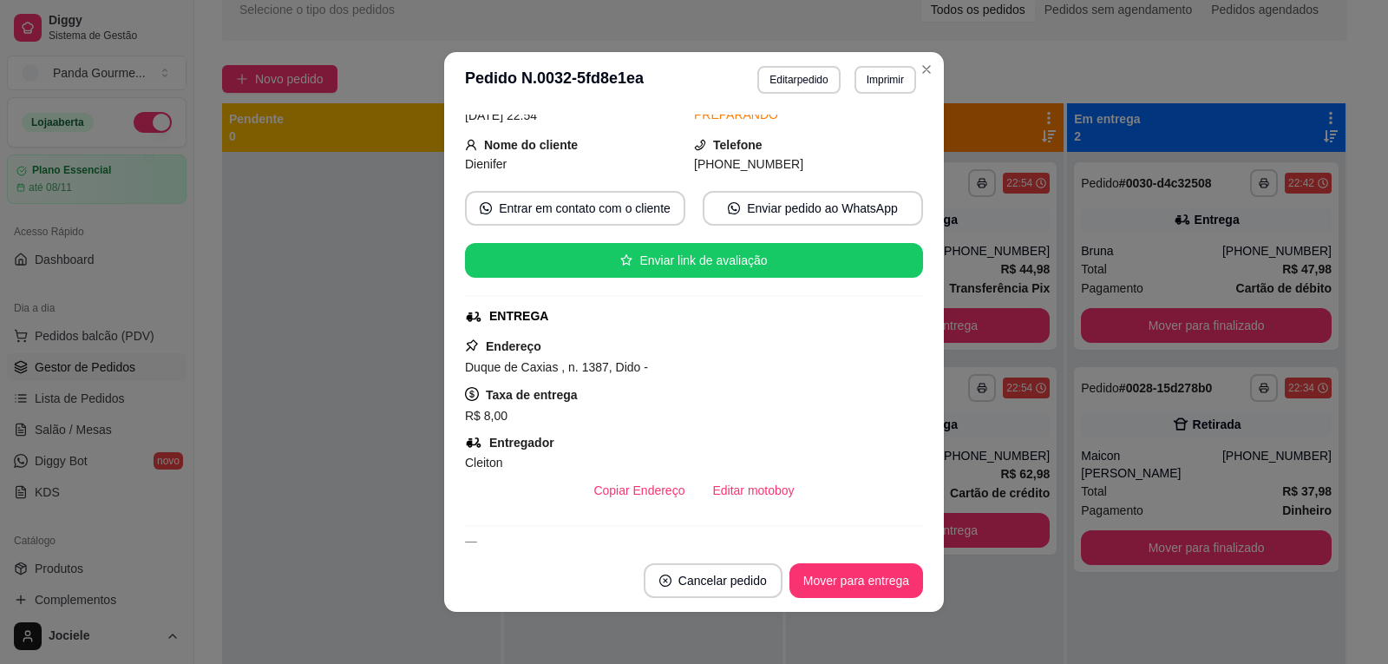
scroll to position [172, 0]
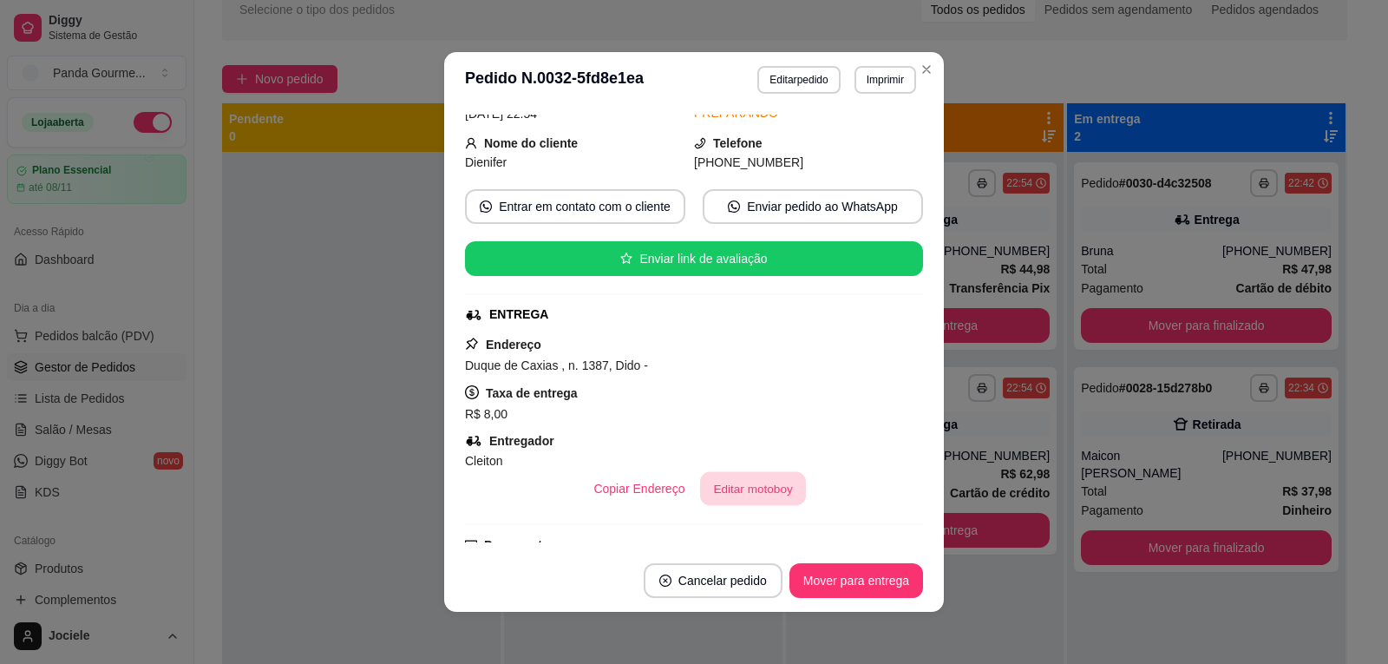
click at [748, 492] on button "Editar motoboy" at bounding box center [753, 489] width 106 height 34
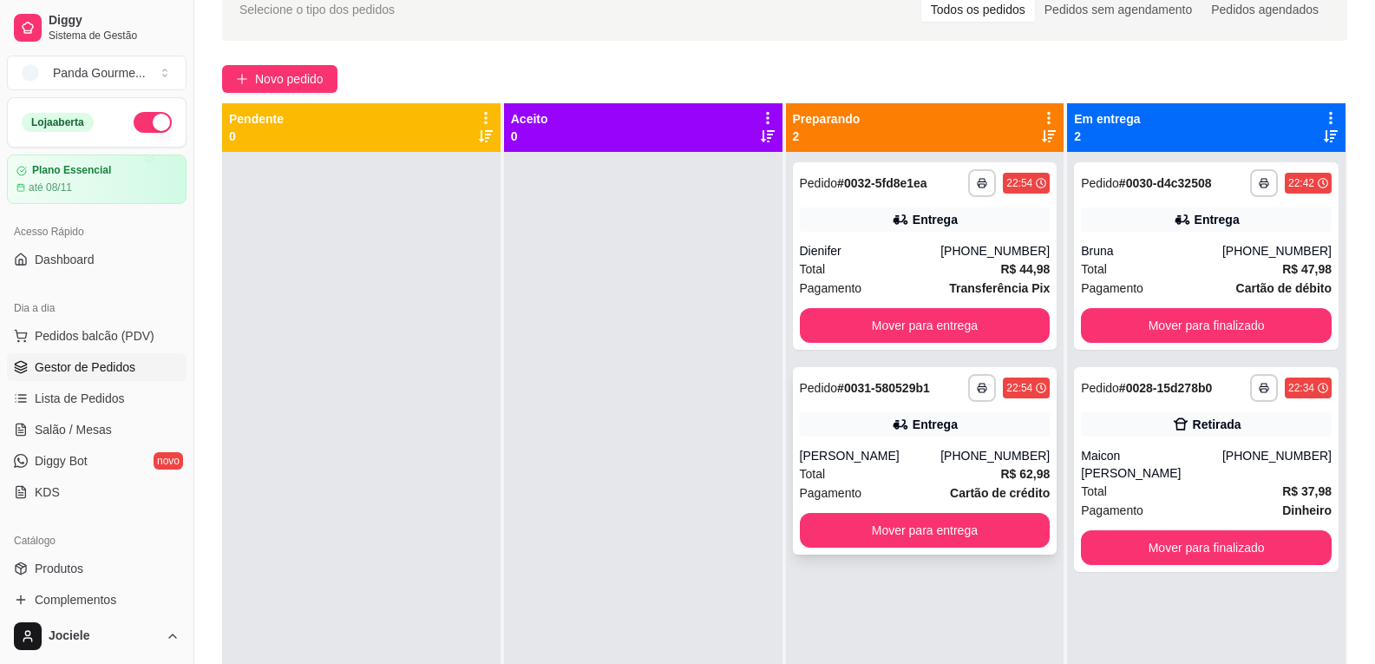
click at [961, 450] on div "[PHONE_NUMBER]" at bounding box center [995, 455] width 109 height 17
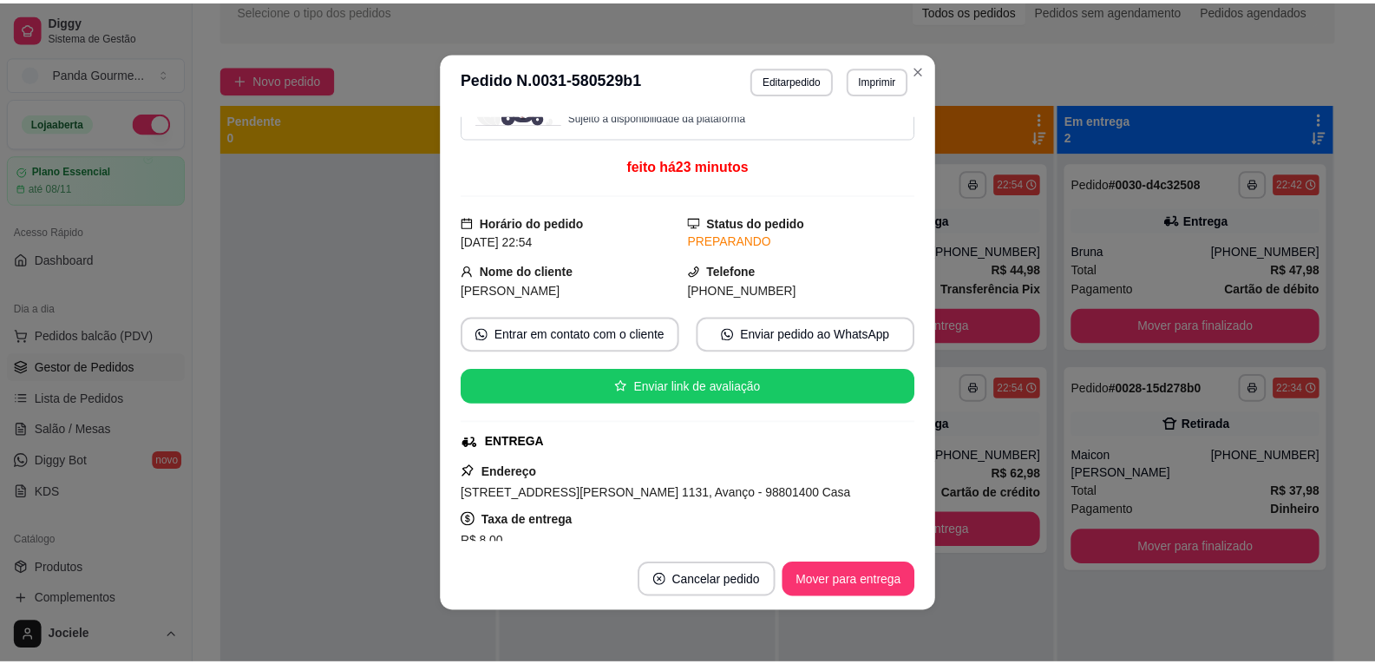
scroll to position [174, 0]
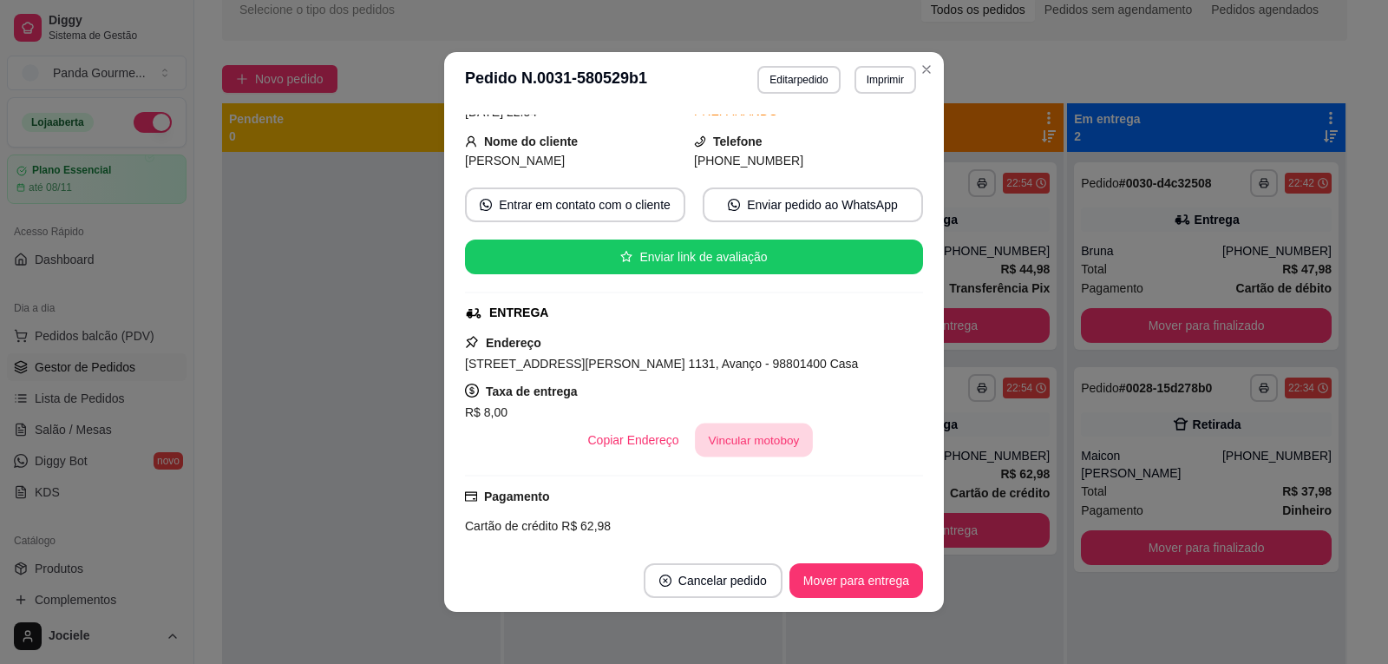
click at [736, 434] on button "Vincular motoboy" at bounding box center [754, 440] width 118 height 34
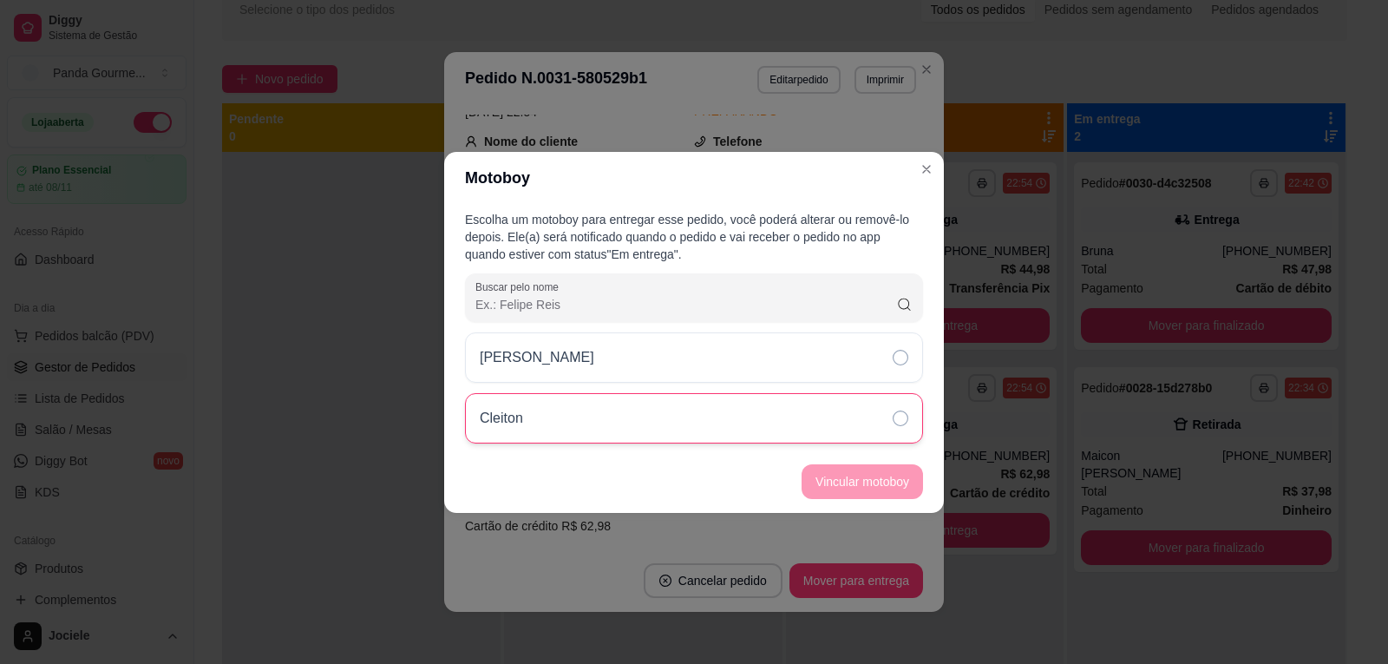
click at [900, 416] on icon at bounding box center [901, 418] width 16 height 16
click at [876, 476] on button "Vincular motoboy" at bounding box center [862, 481] width 121 height 35
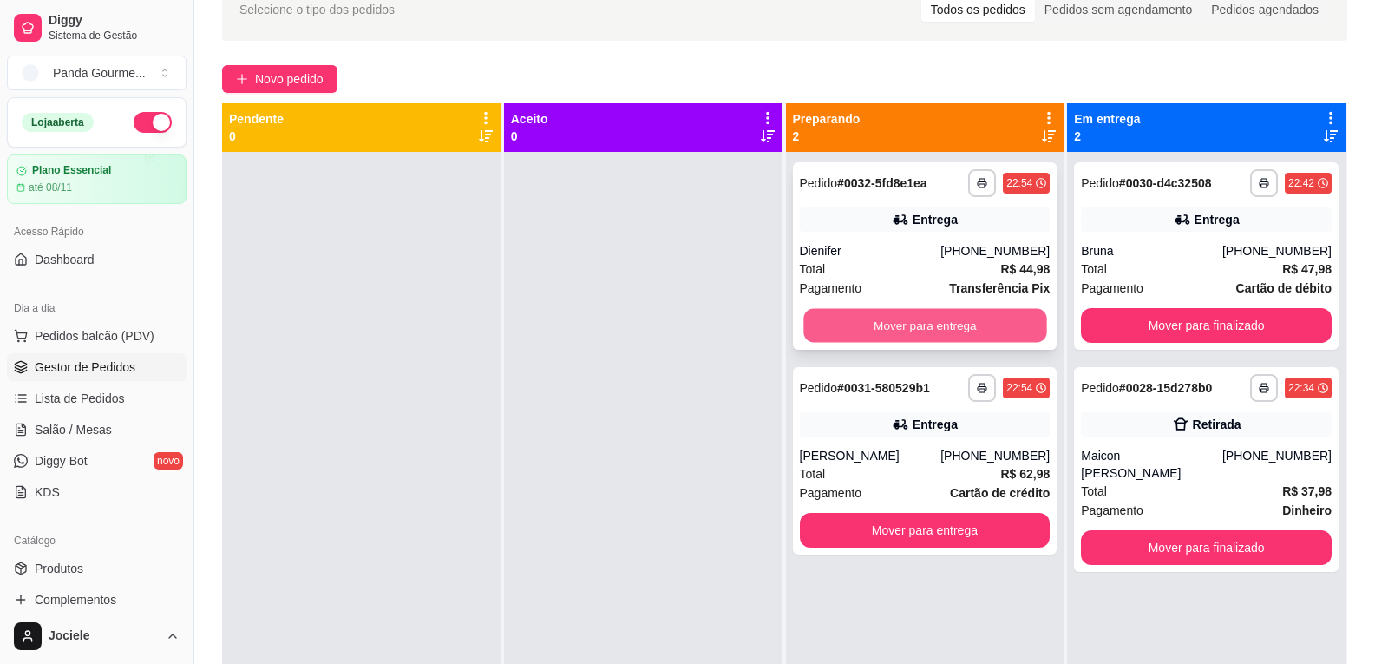
click at [897, 325] on button "Mover para entrega" at bounding box center [925, 326] width 243 height 34
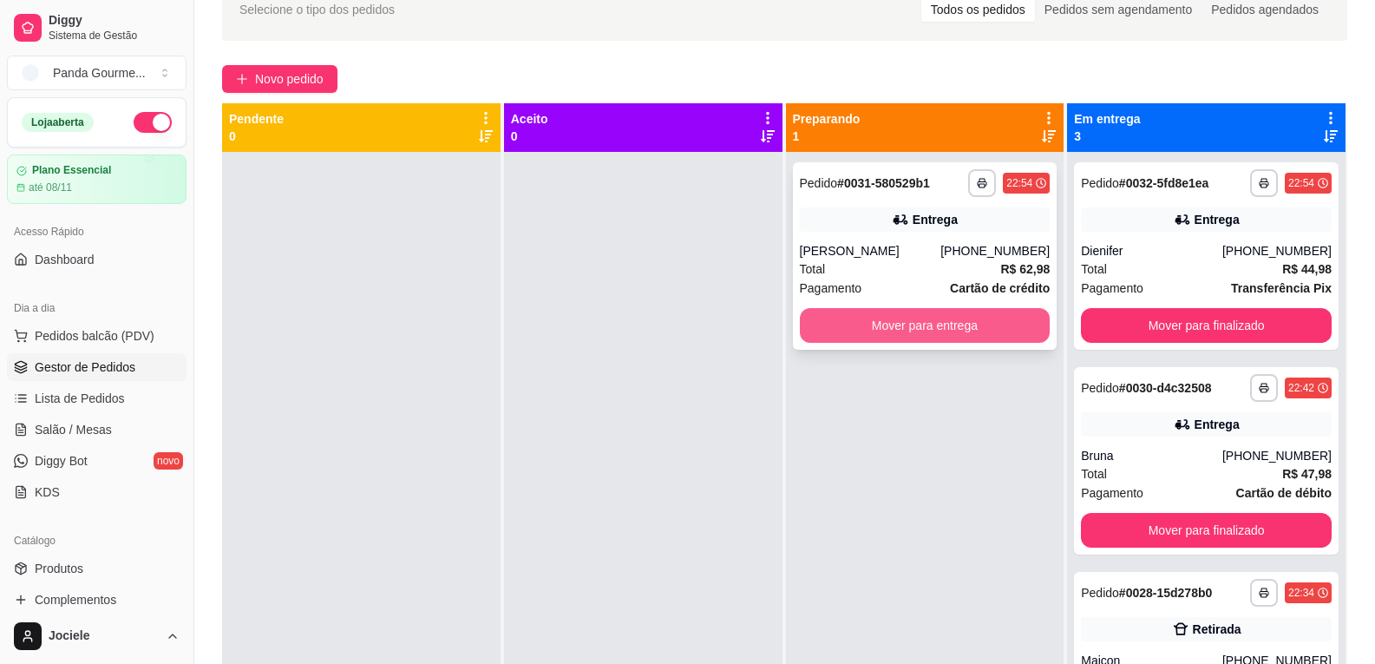
click at [857, 325] on button "Mover para entrega" at bounding box center [925, 325] width 251 height 35
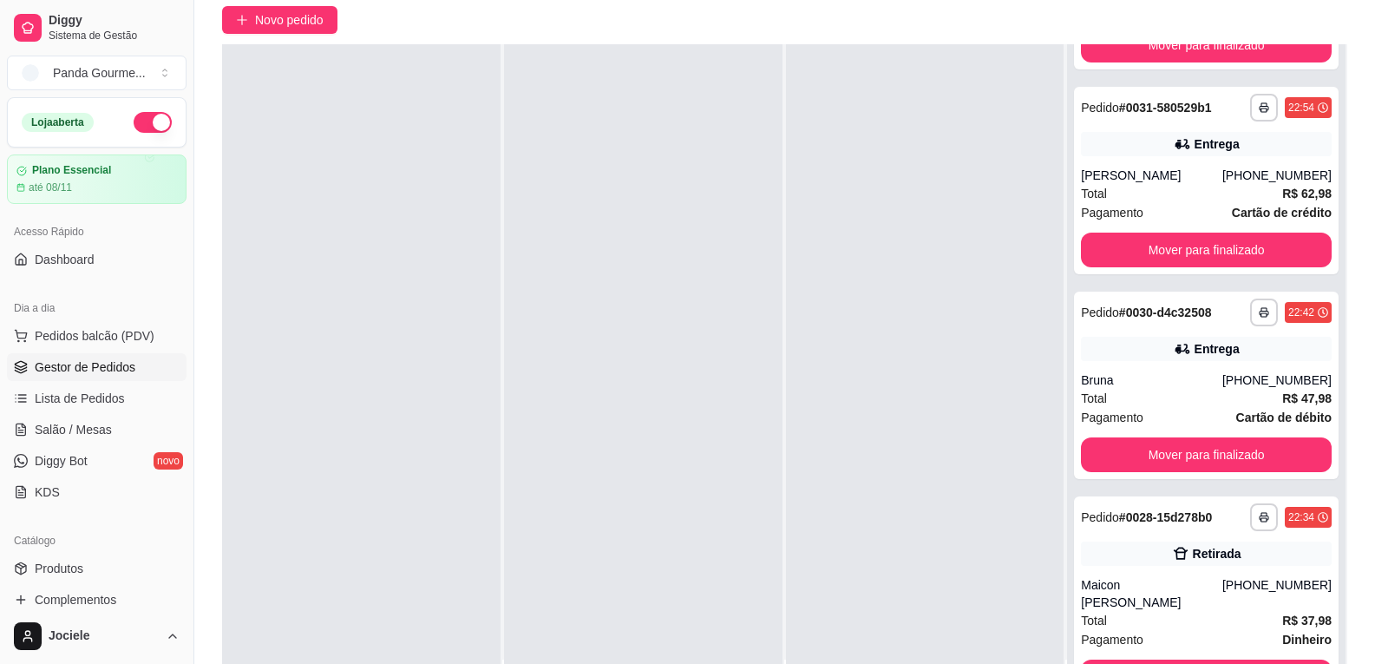
scroll to position [265, 0]
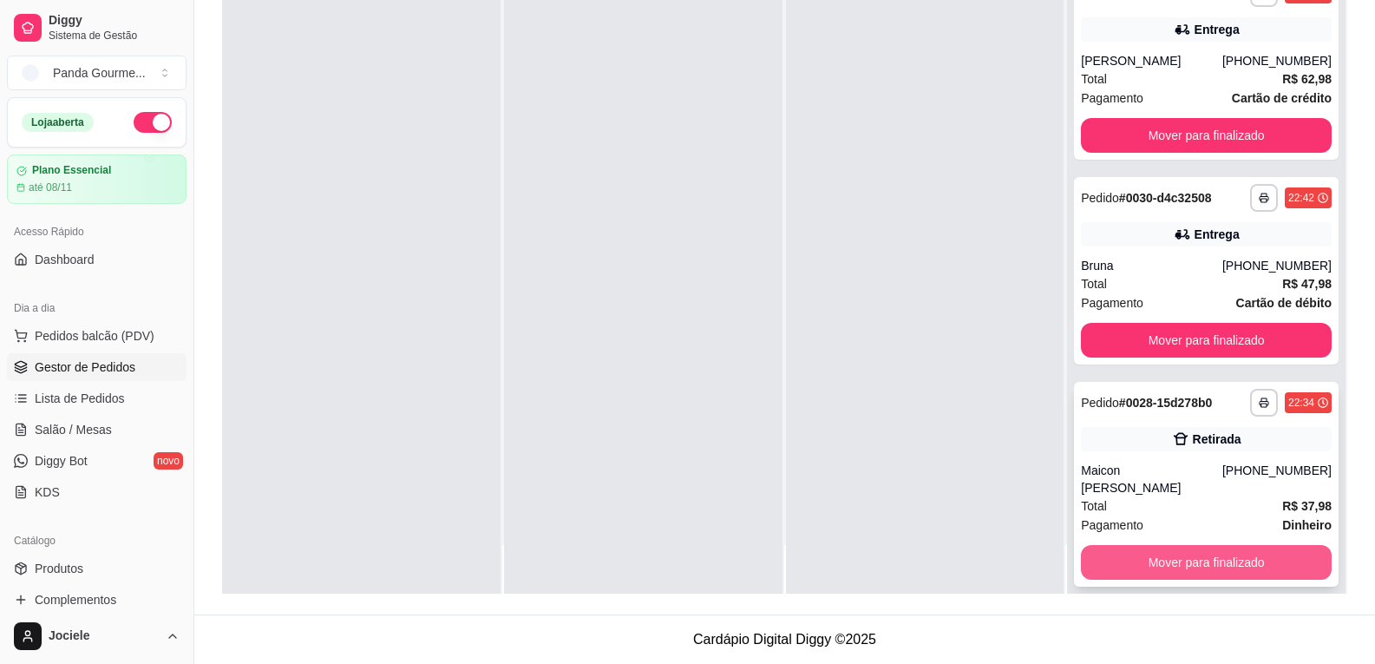
click at [1104, 548] on button "Mover para finalizado" at bounding box center [1206, 562] width 251 height 35
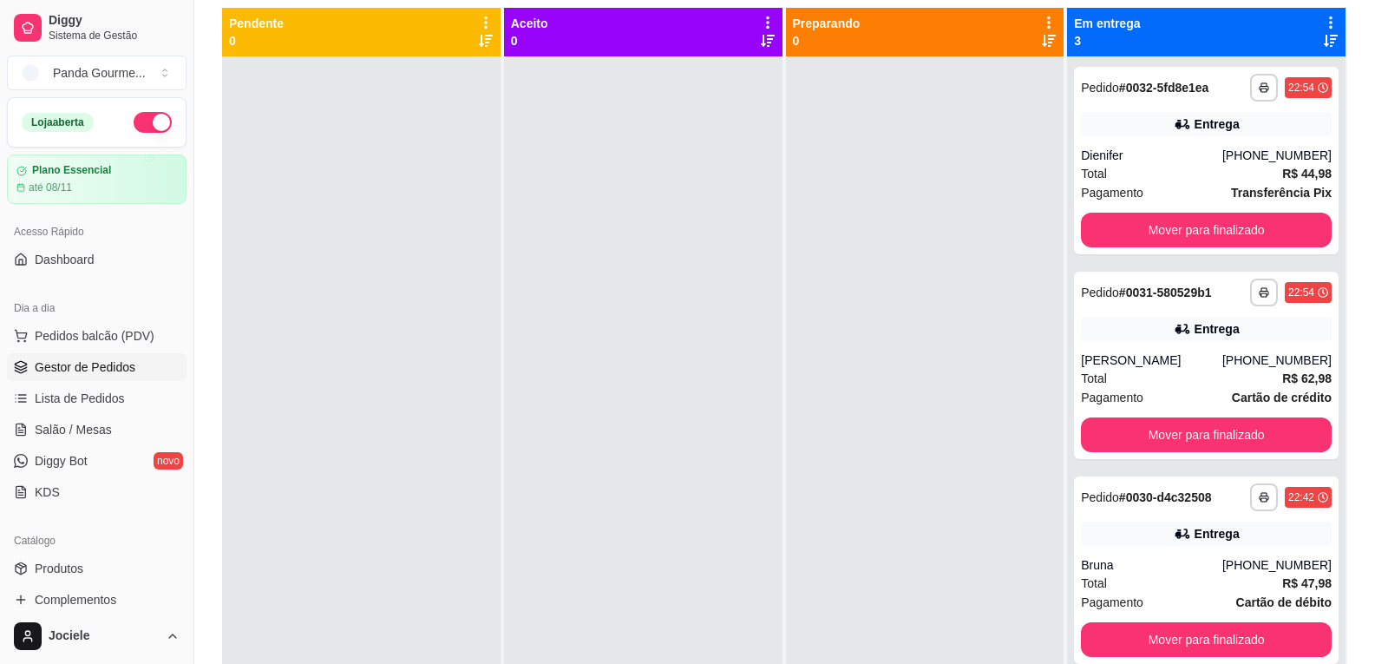
scroll to position [0, 0]
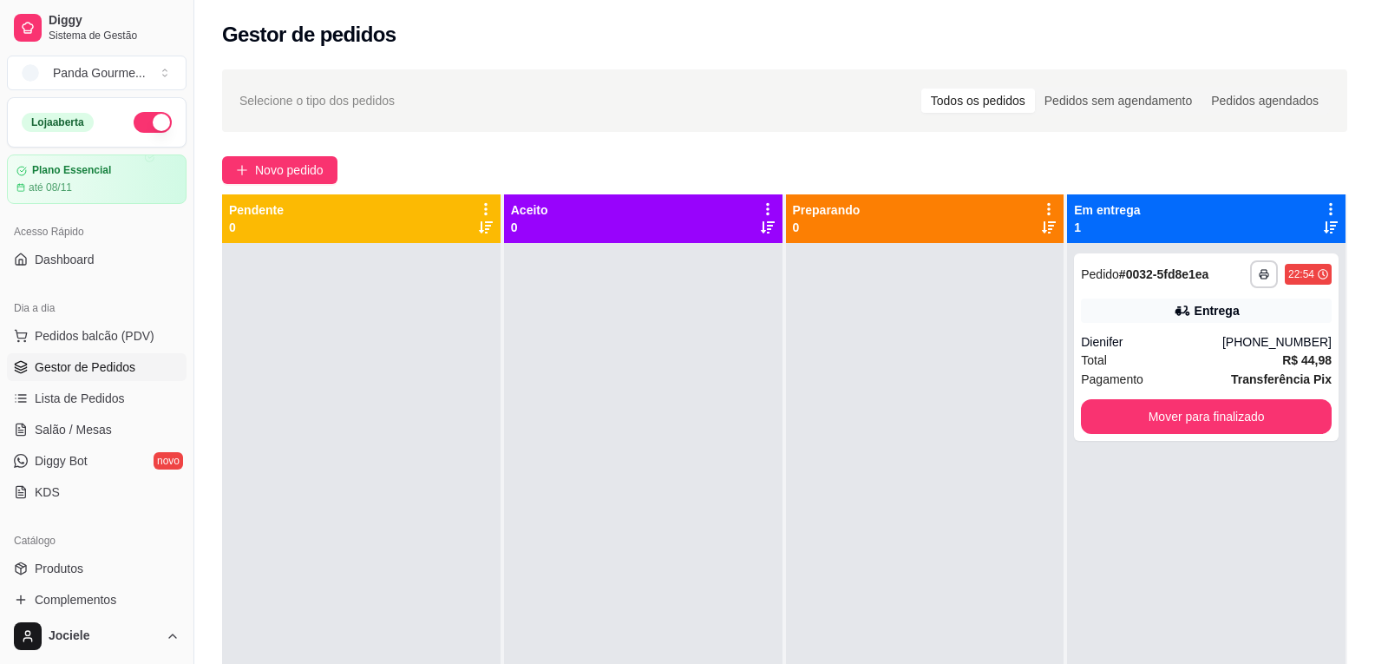
click at [148, 116] on button "button" at bounding box center [153, 122] width 38 height 21
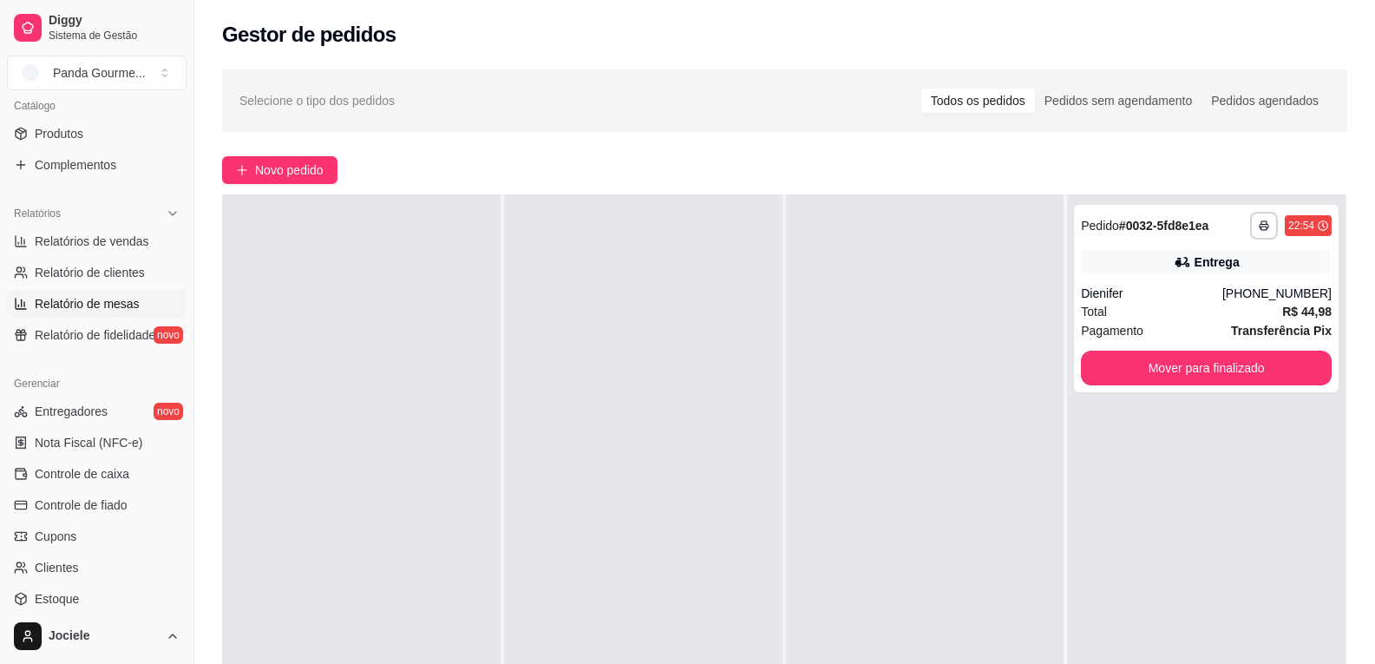
scroll to position [521, 0]
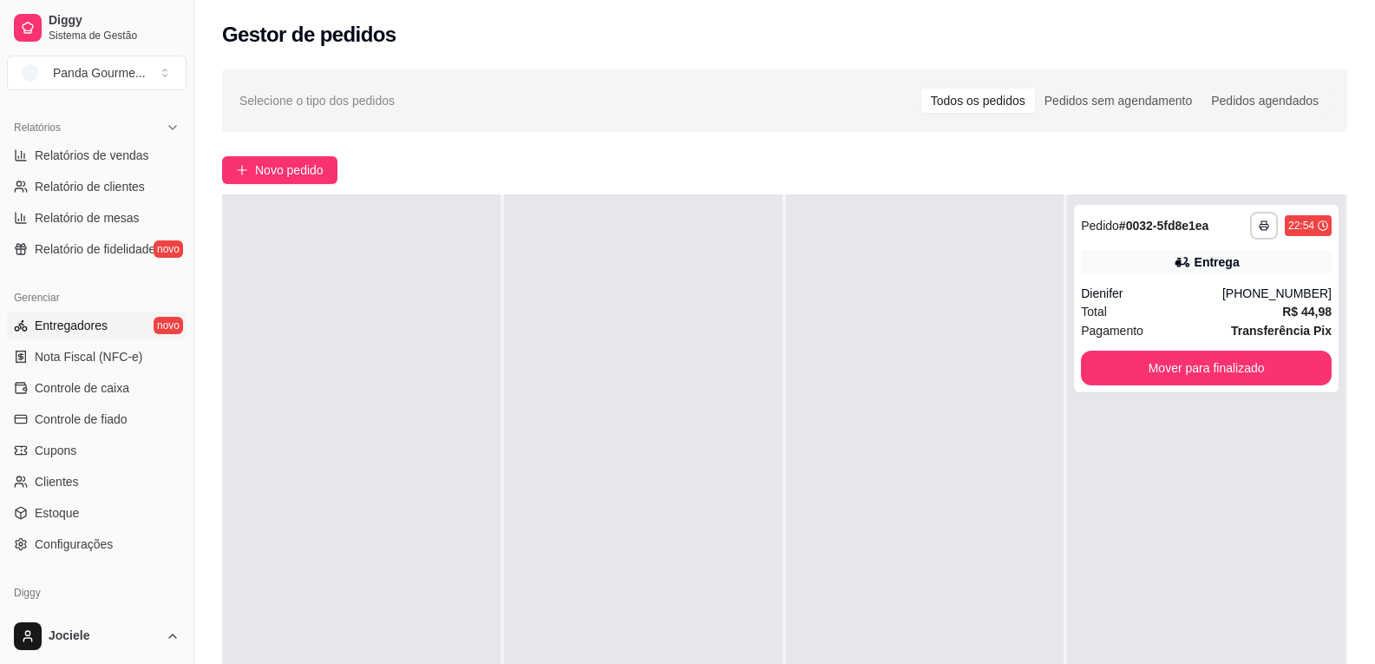
click at [65, 322] on span "Entregadores" at bounding box center [71, 325] width 73 height 17
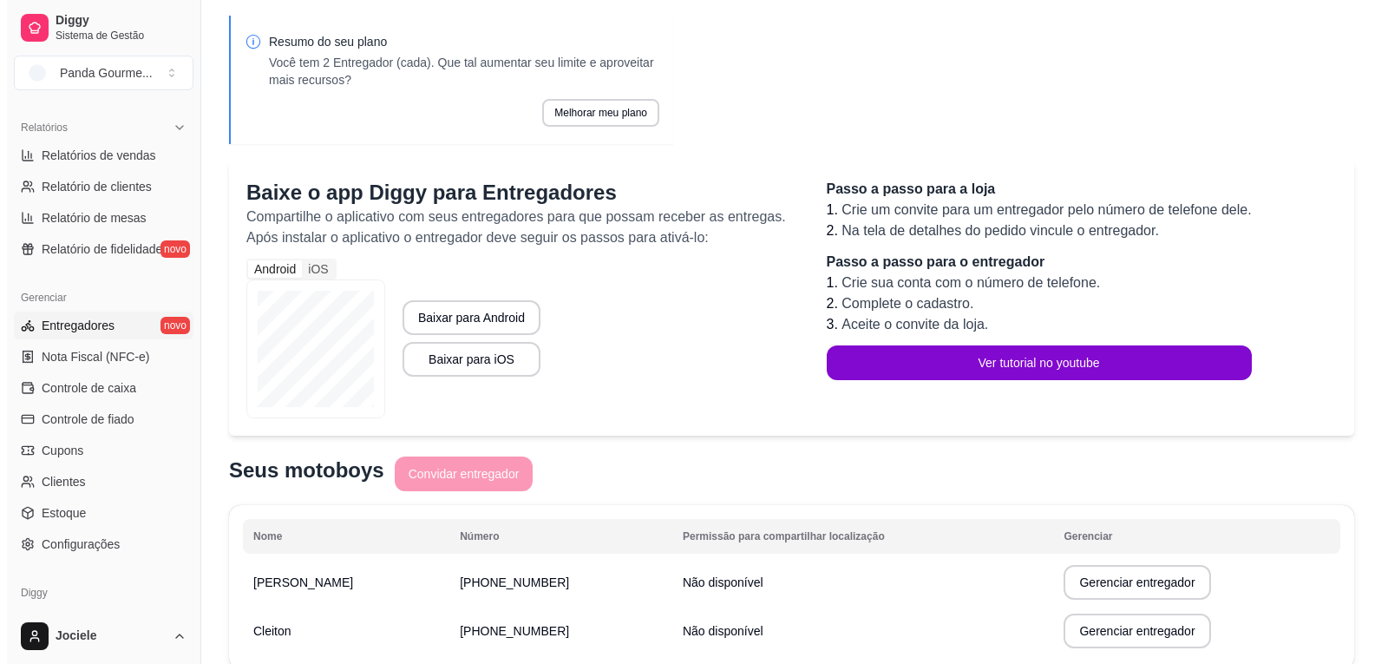
scroll to position [137, 0]
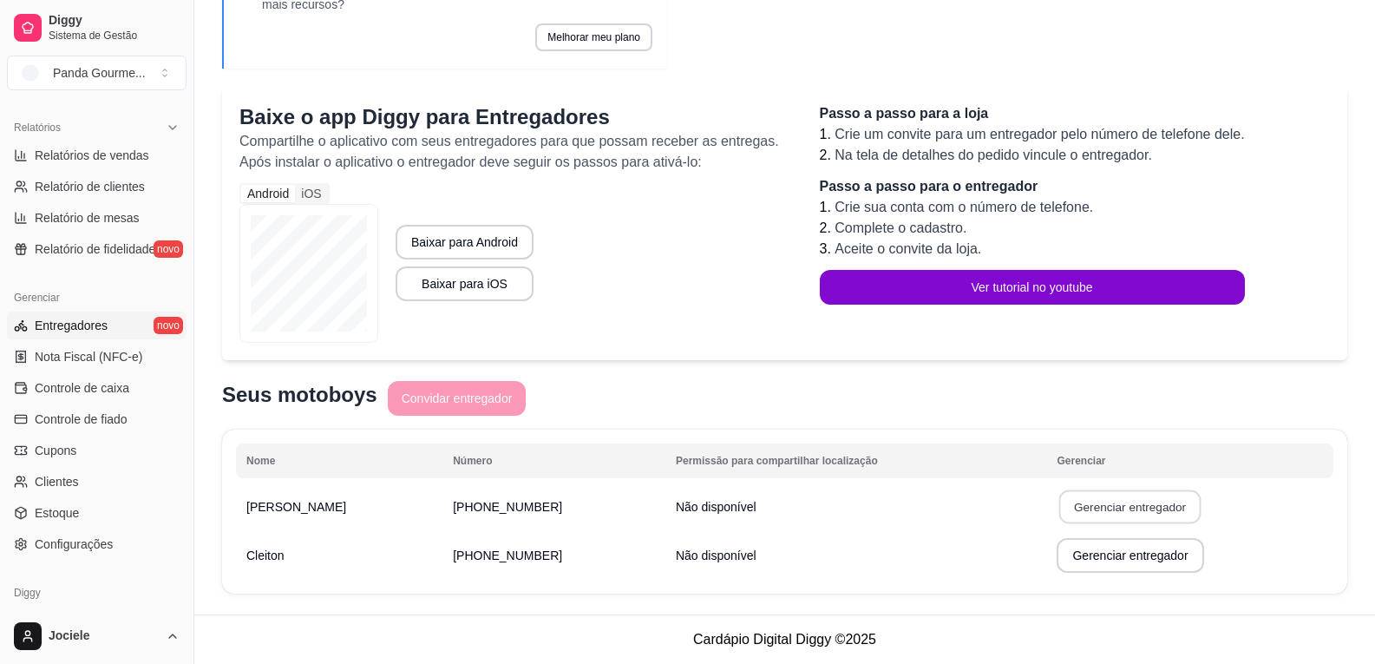
click at [1112, 505] on button "Gerenciar entregador" at bounding box center [1131, 507] width 142 height 34
select select "30"
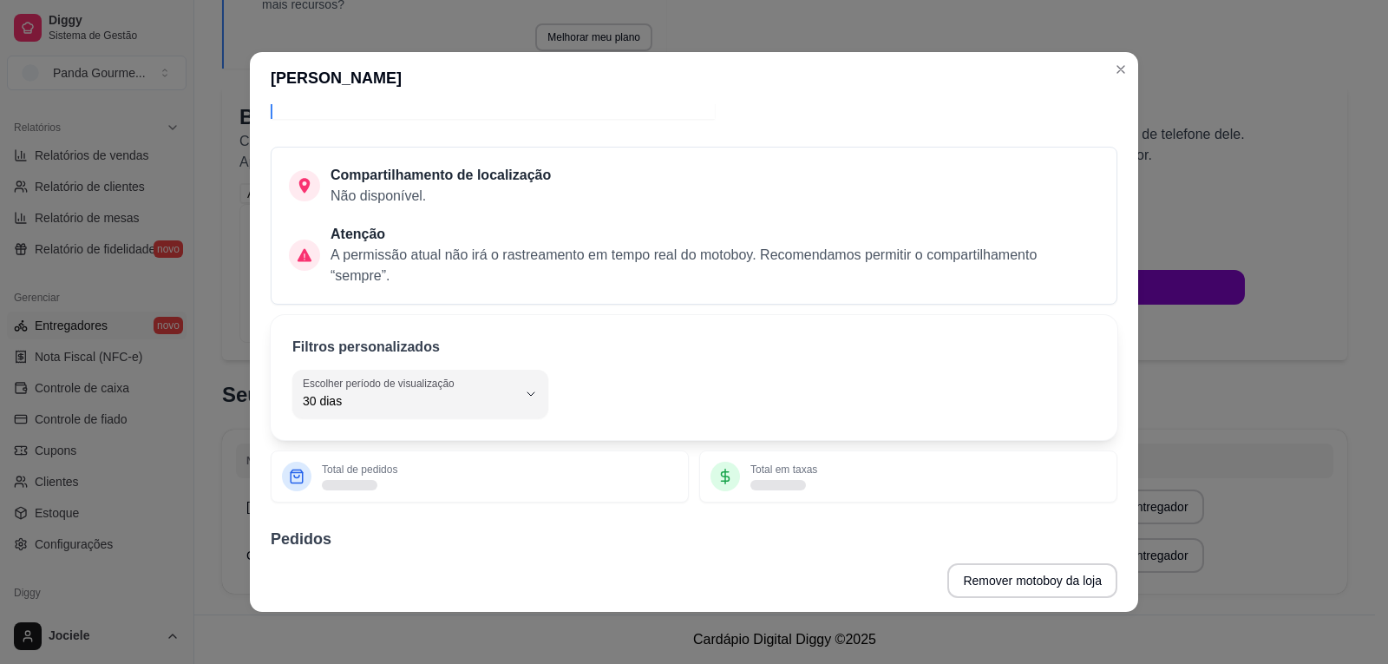
scroll to position [87, 0]
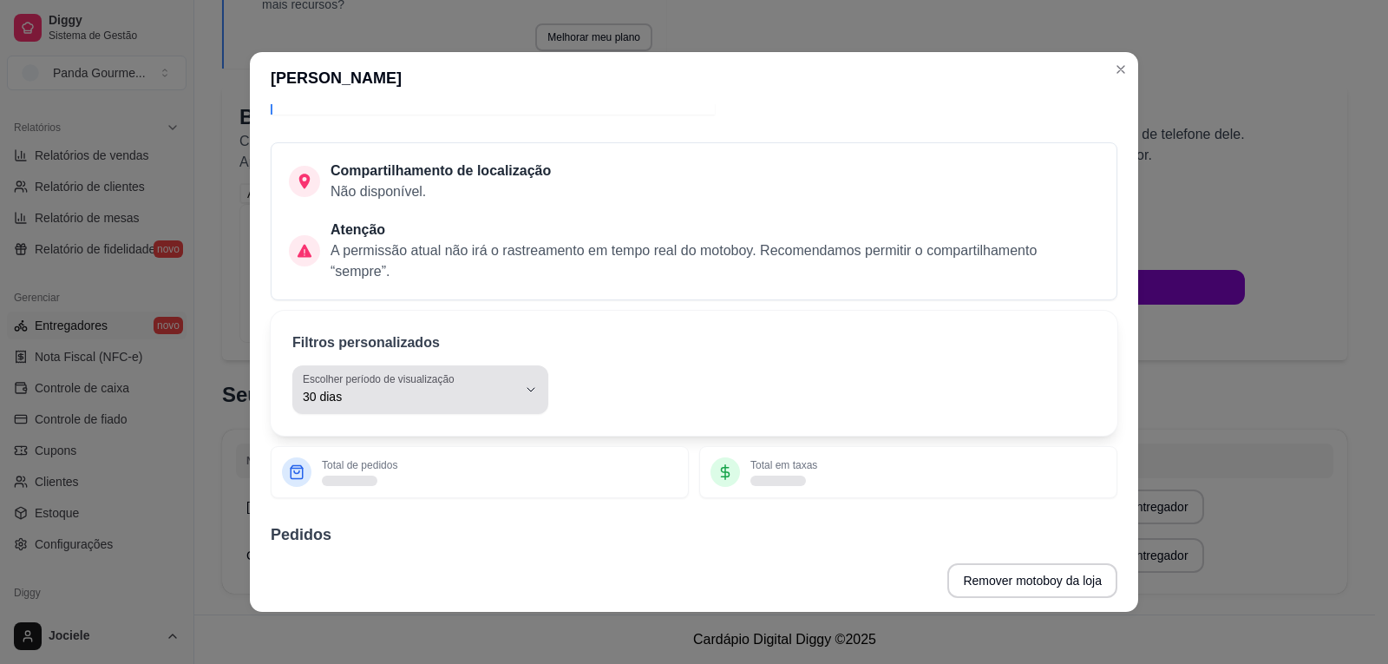
click at [507, 399] on button "Escolher período de visualização 30 dias" at bounding box center [420, 389] width 256 height 49
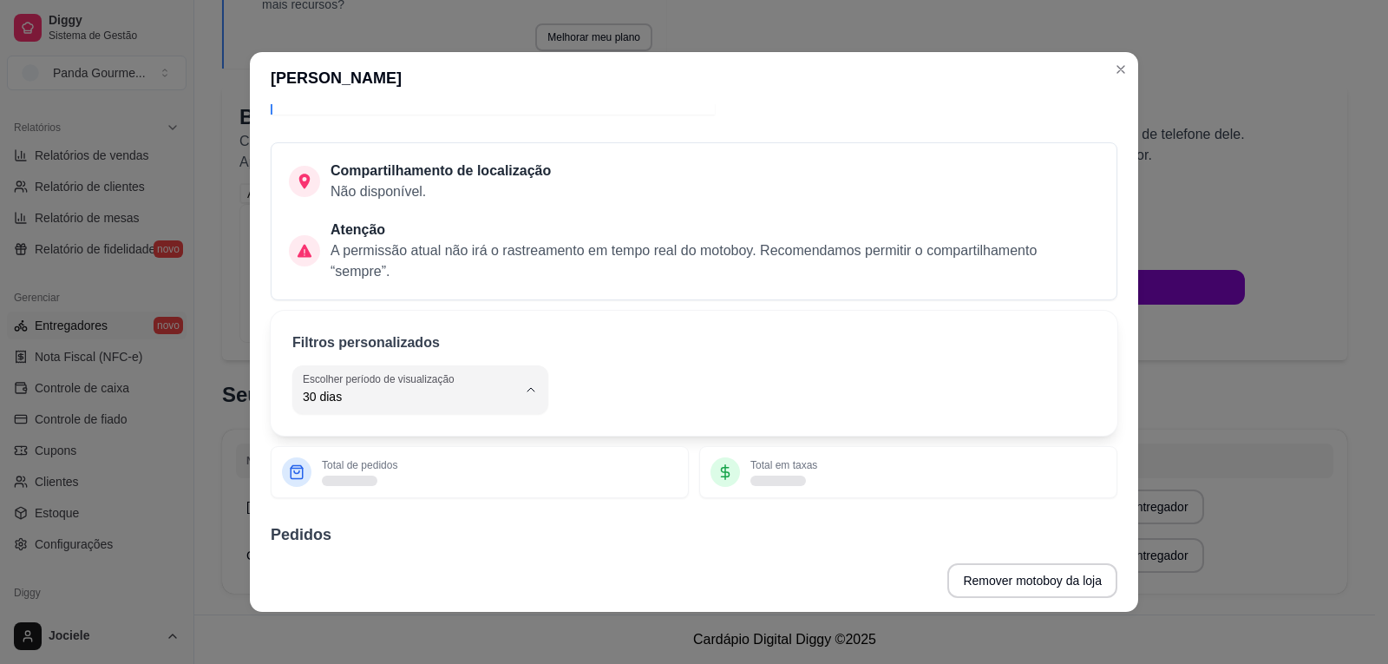
click at [336, 443] on span "Hoje" at bounding box center [404, 438] width 199 height 16
type input "0"
select select "0"
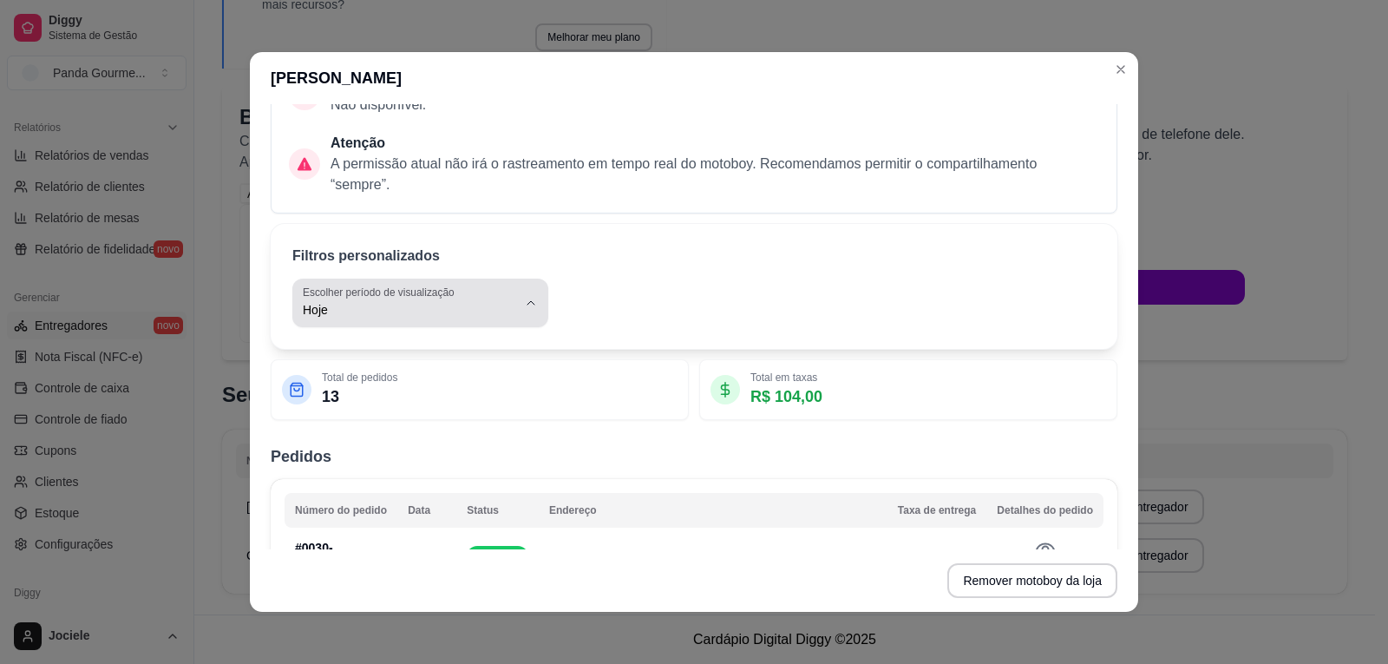
click at [524, 301] on icon "button" at bounding box center [531, 303] width 14 height 14
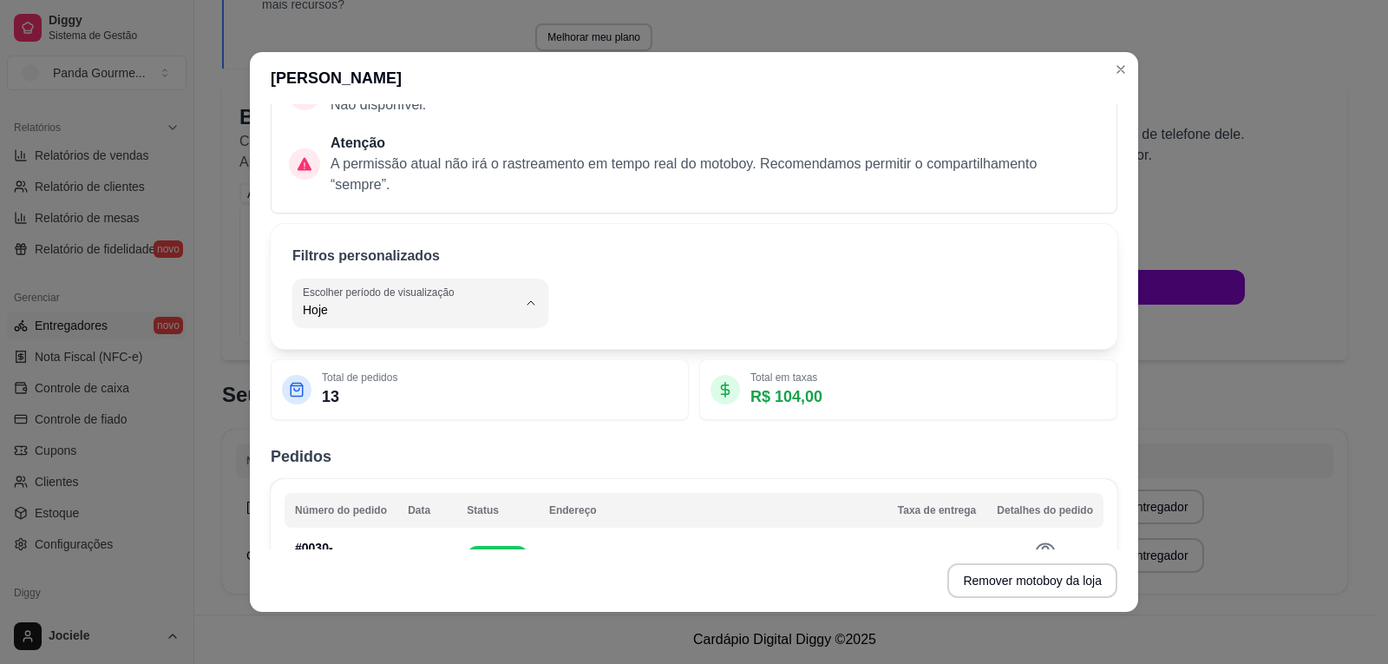
click at [350, 378] on span "Ontem" at bounding box center [404, 380] width 199 height 16
type input "1"
select select "1"
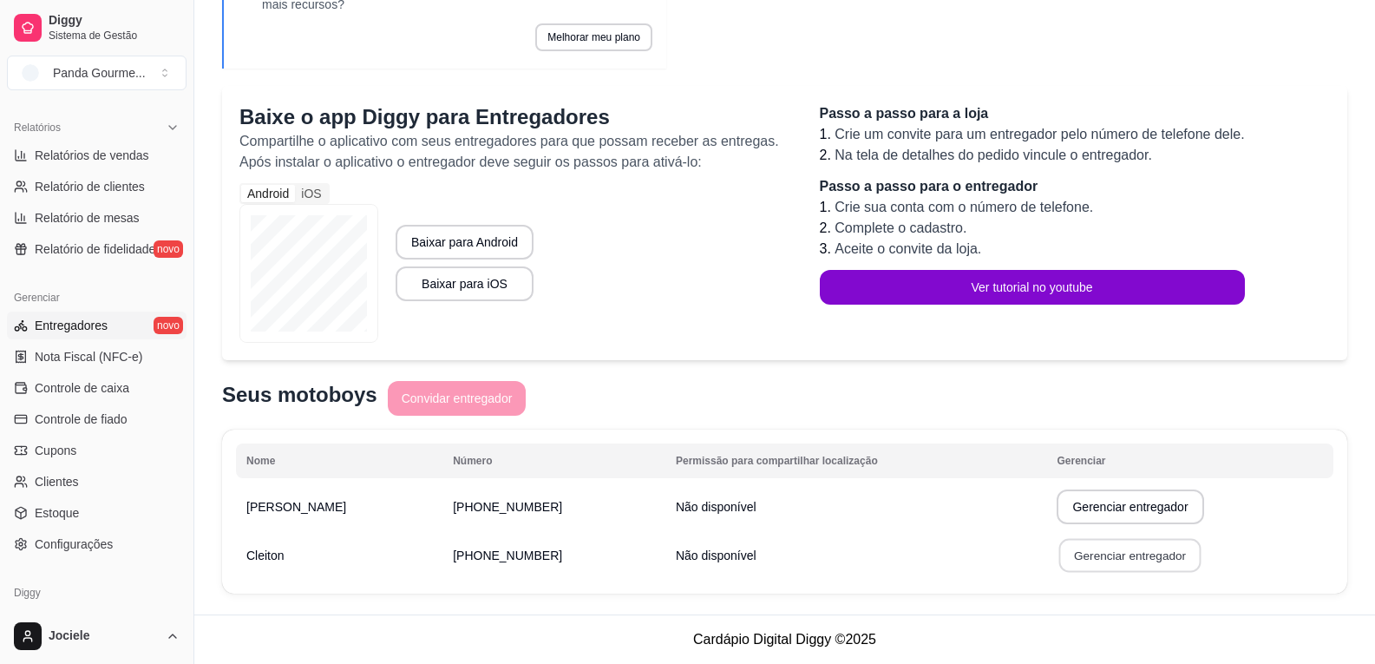
click at [1121, 561] on button "Gerenciar entregador" at bounding box center [1131, 556] width 142 height 34
select select "30"
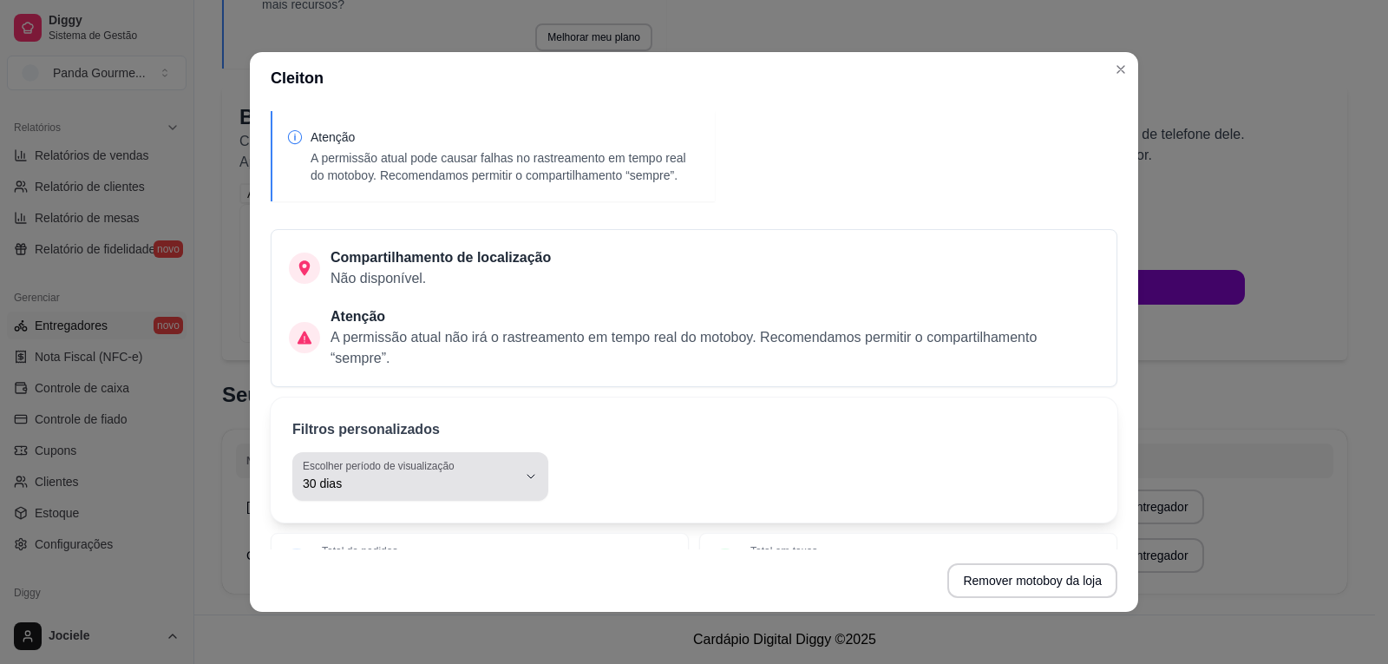
click at [524, 479] on icon "button" at bounding box center [531, 476] width 14 height 14
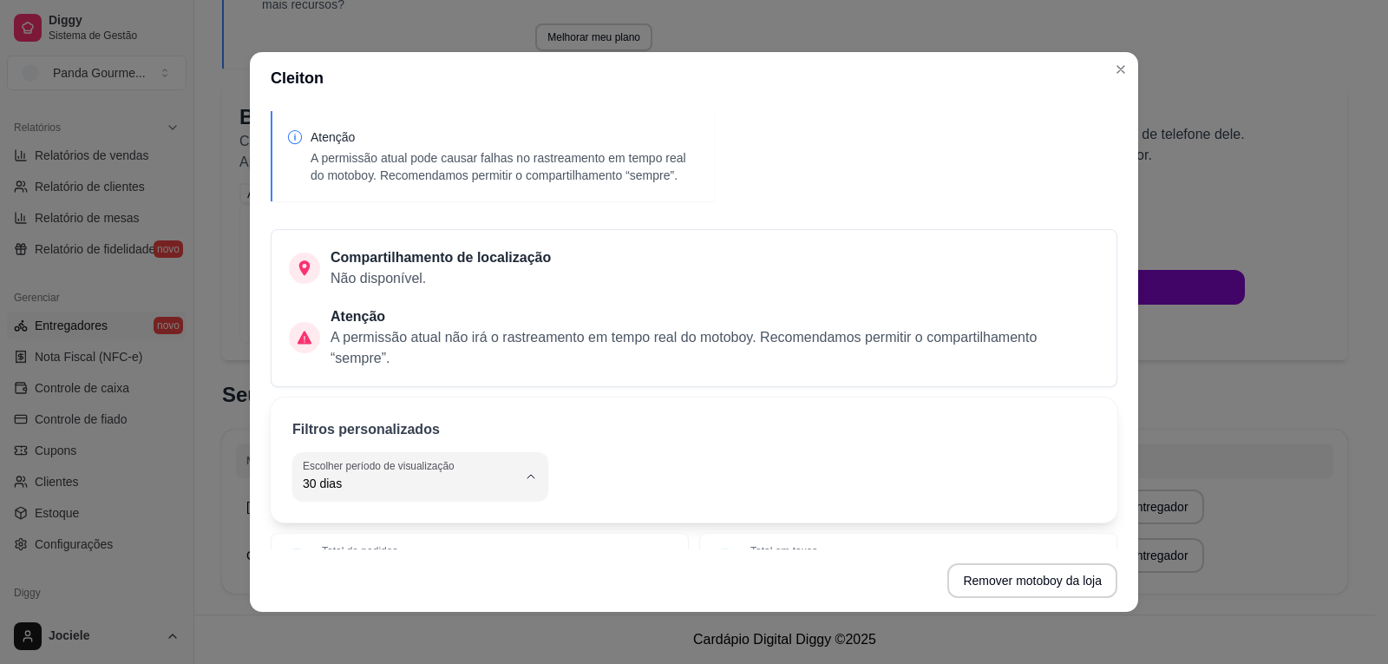
click at [336, 251] on span "Hoje" at bounding box center [404, 259] width 199 height 16
type input "0"
select select "0"
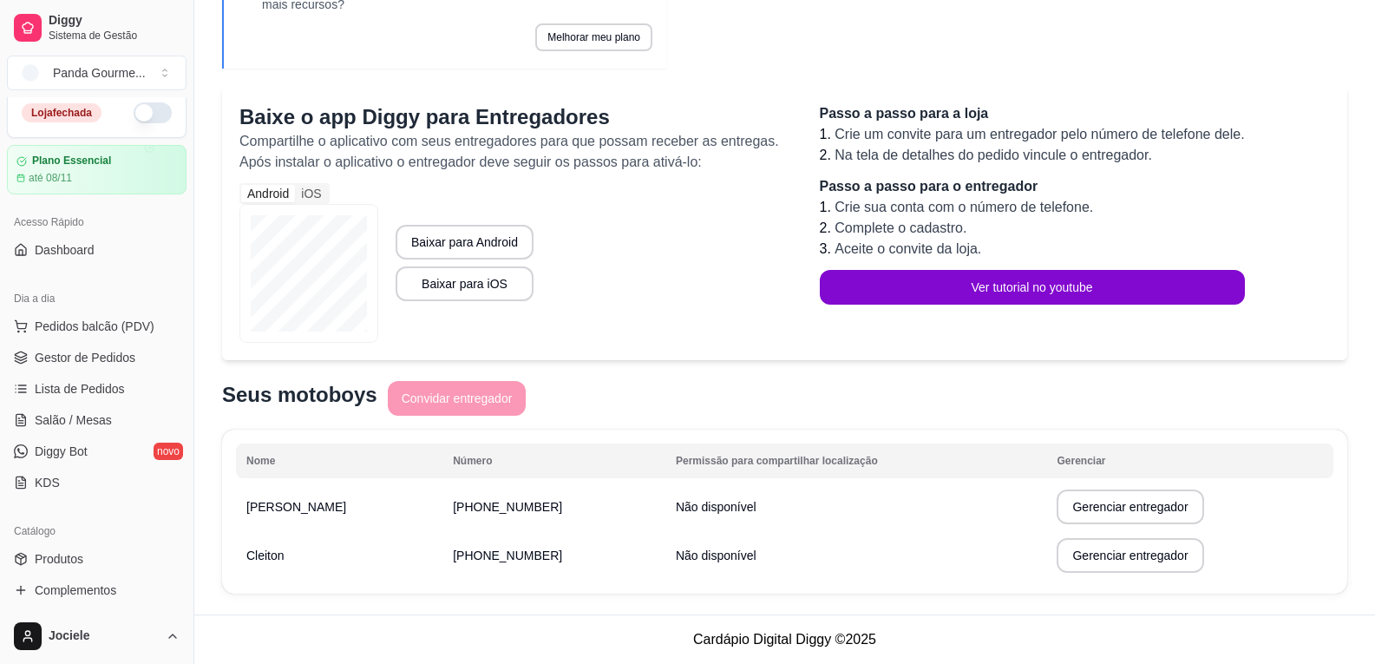
scroll to position [0, 0]
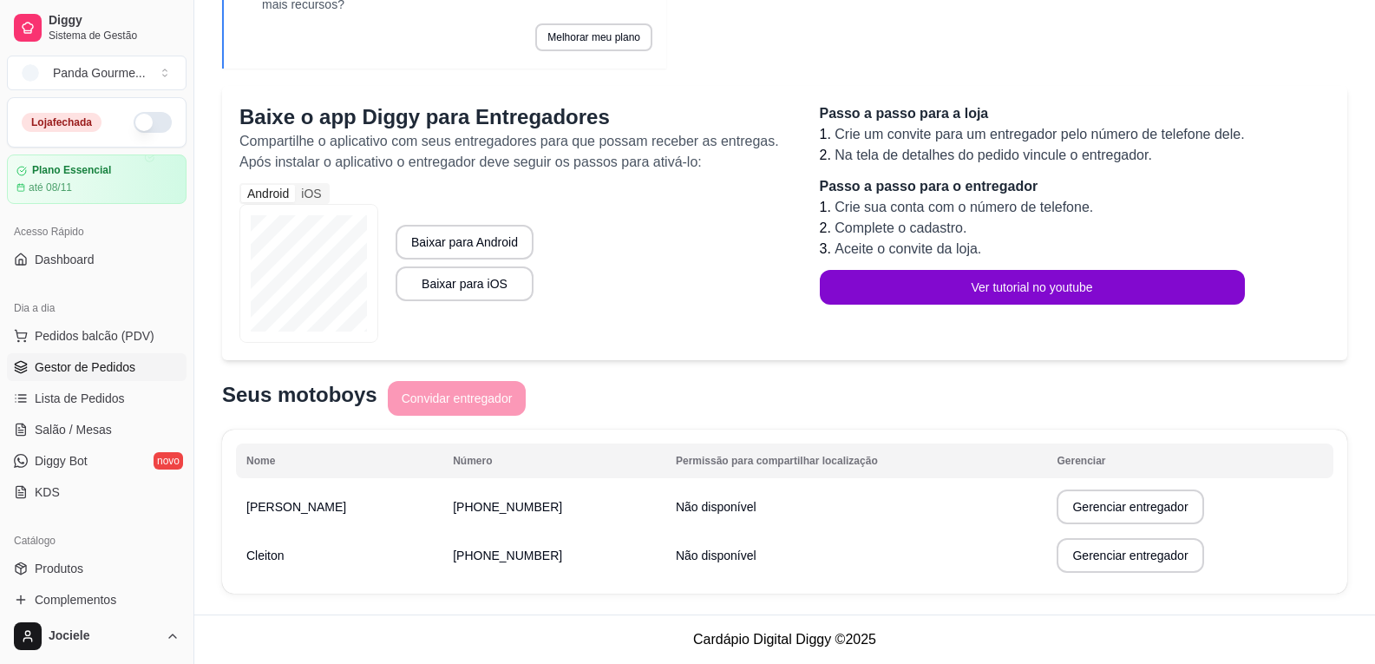
click at [88, 369] on span "Gestor de Pedidos" at bounding box center [85, 366] width 101 height 17
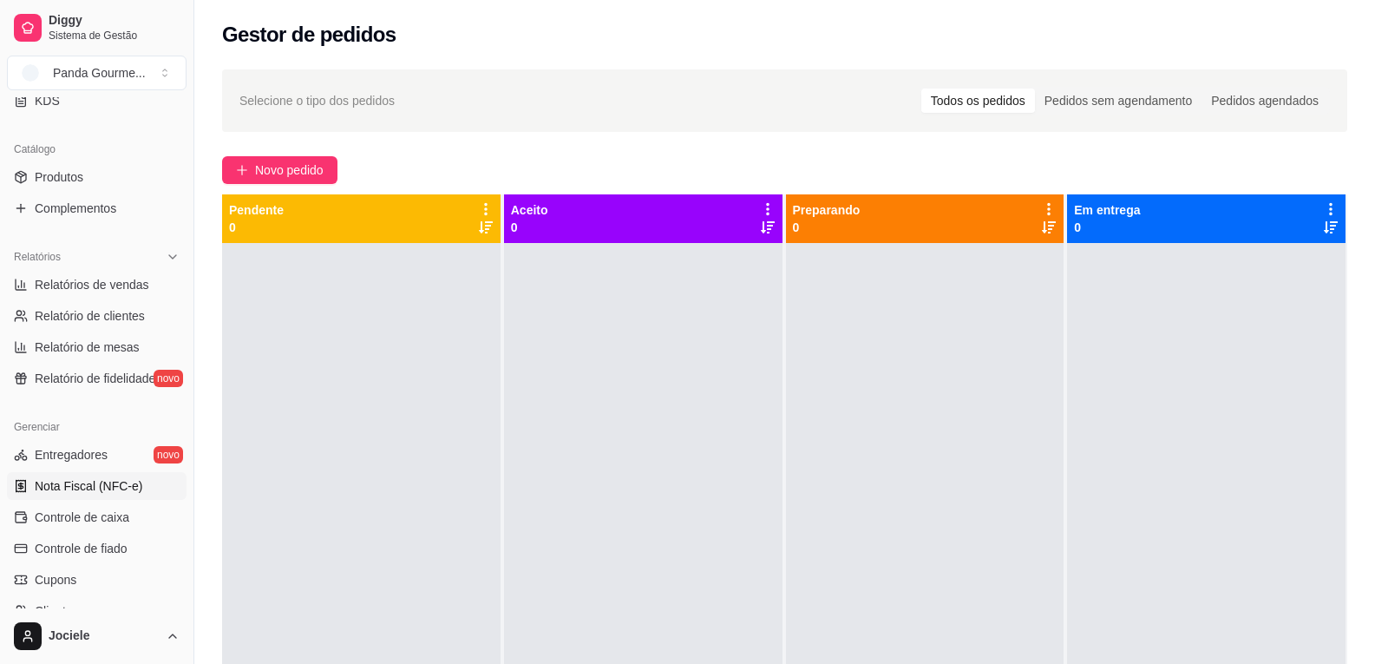
scroll to position [434, 0]
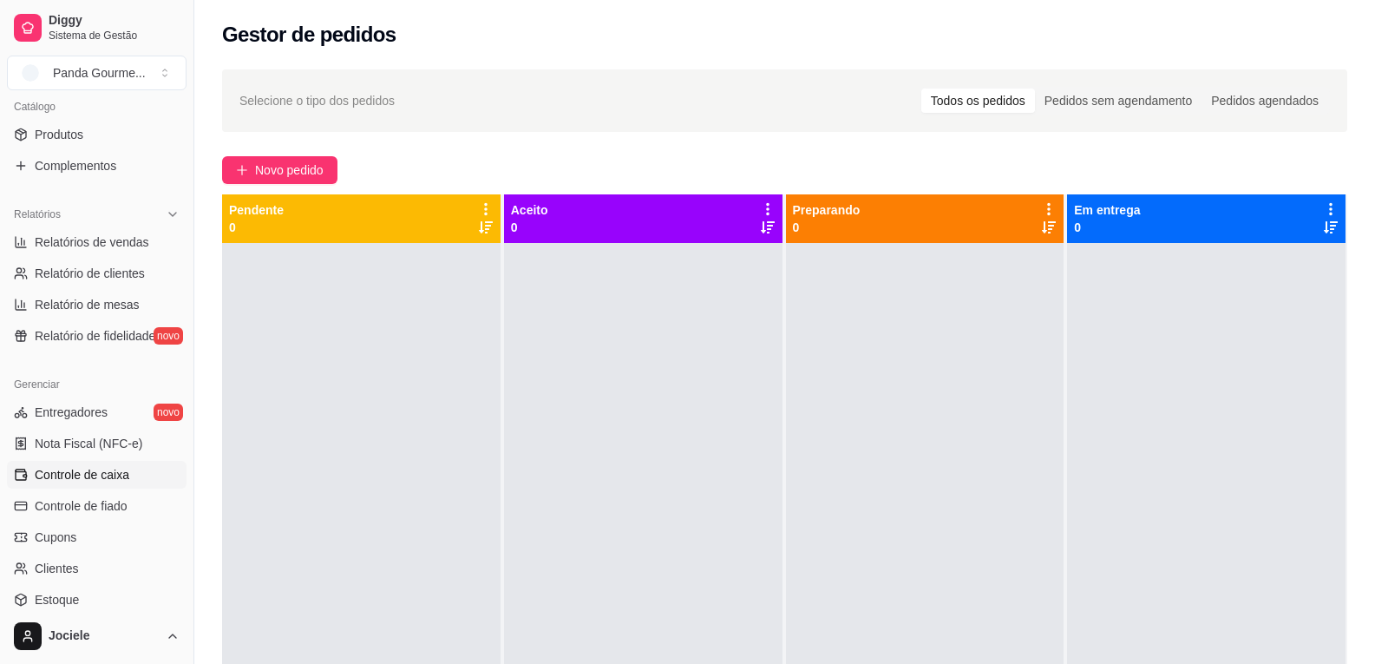
click at [106, 467] on span "Controle de caixa" at bounding box center [82, 474] width 95 height 17
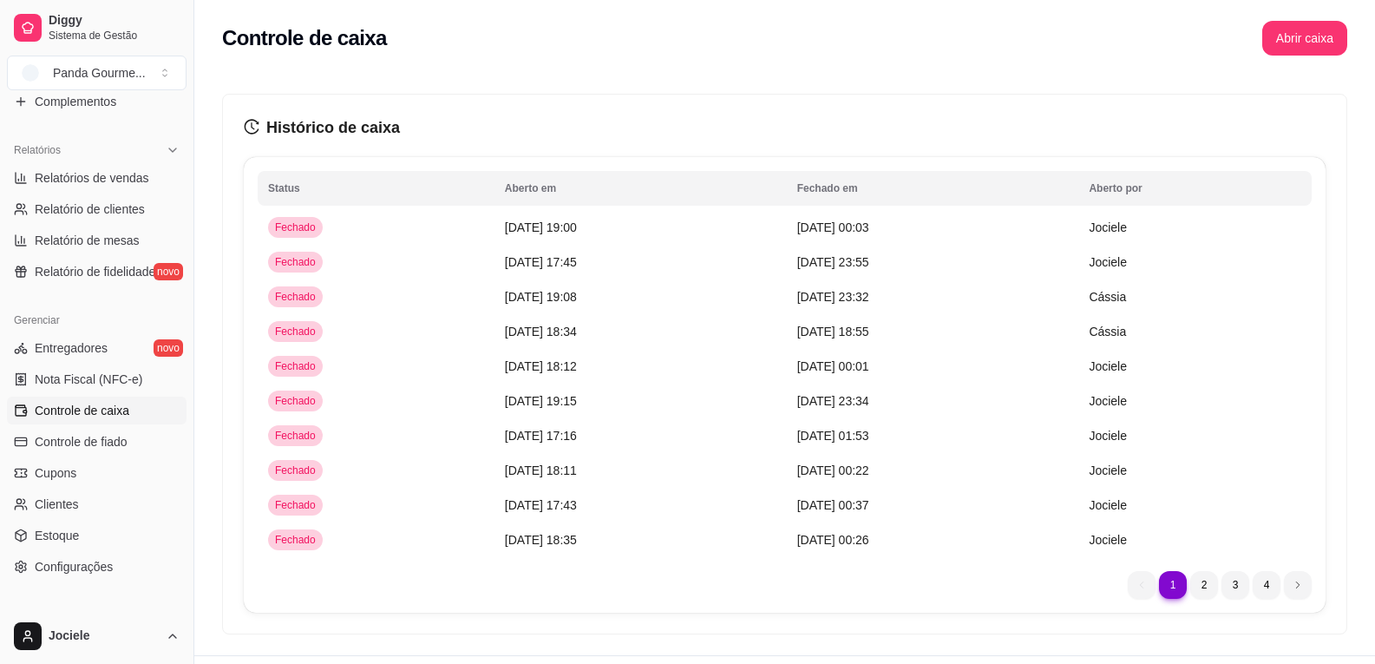
scroll to position [411, 0]
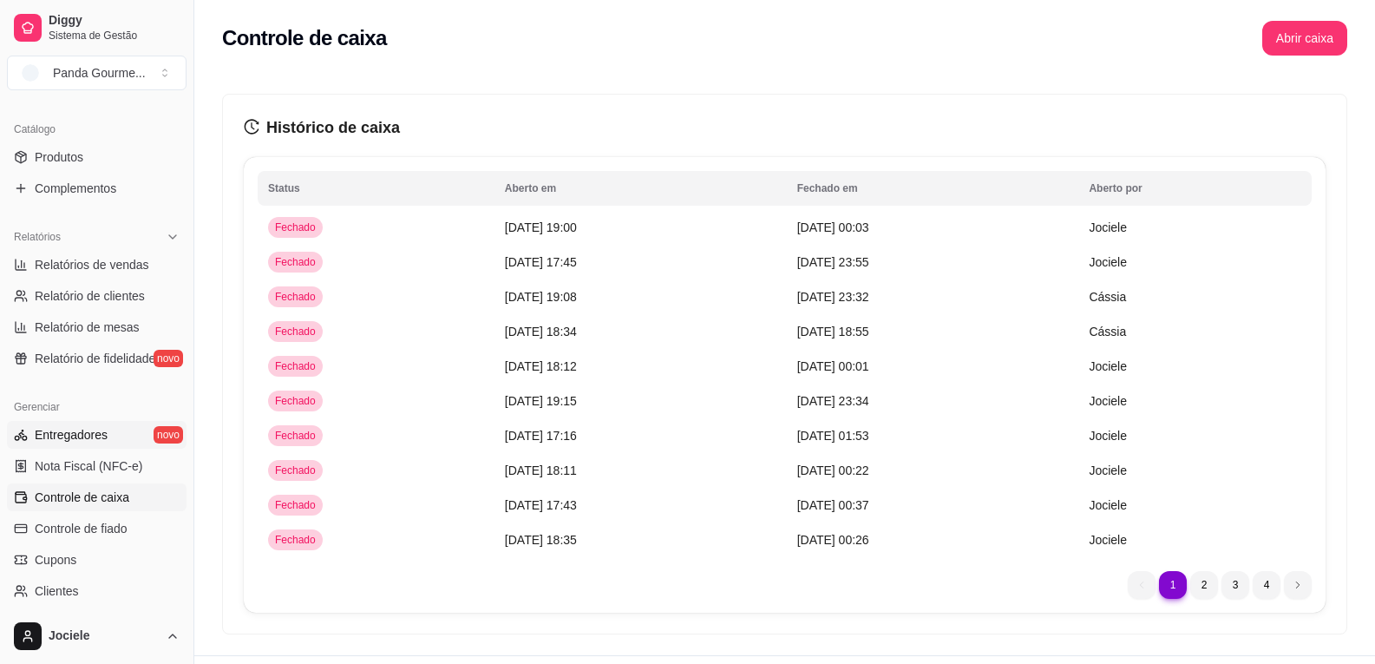
click at [77, 437] on span "Entregadores" at bounding box center [71, 434] width 73 height 17
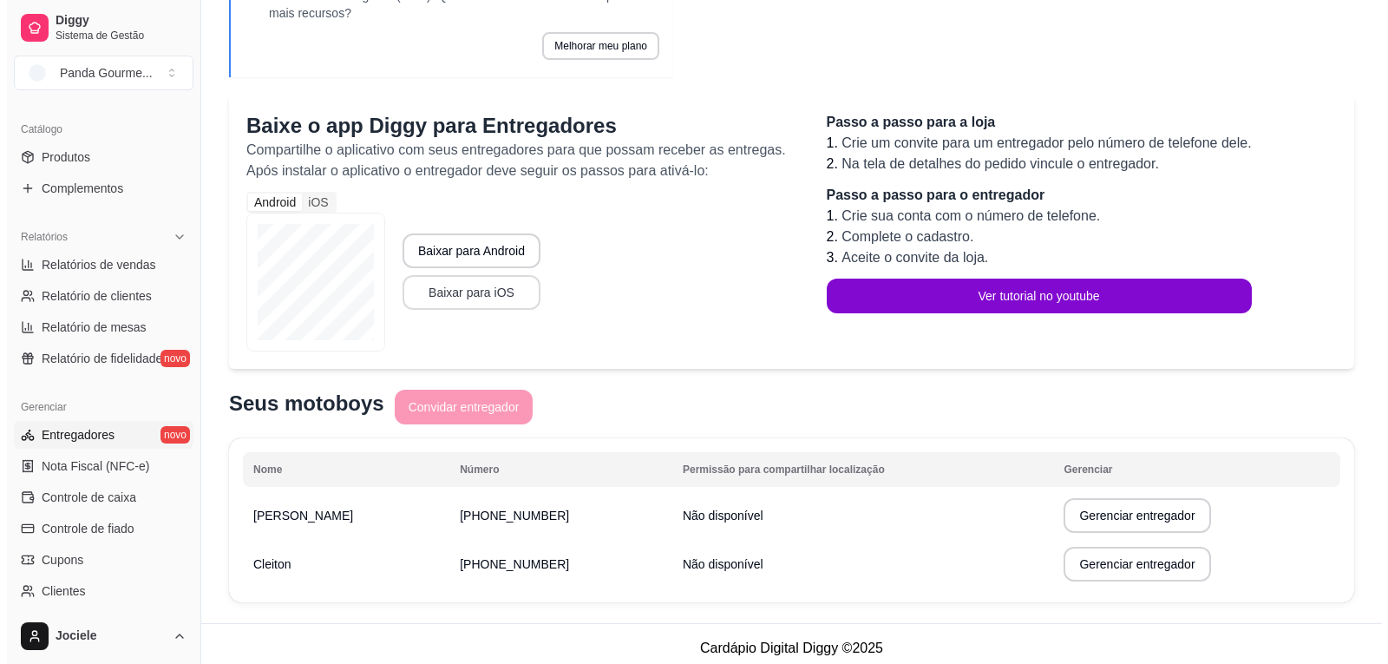
scroll to position [137, 0]
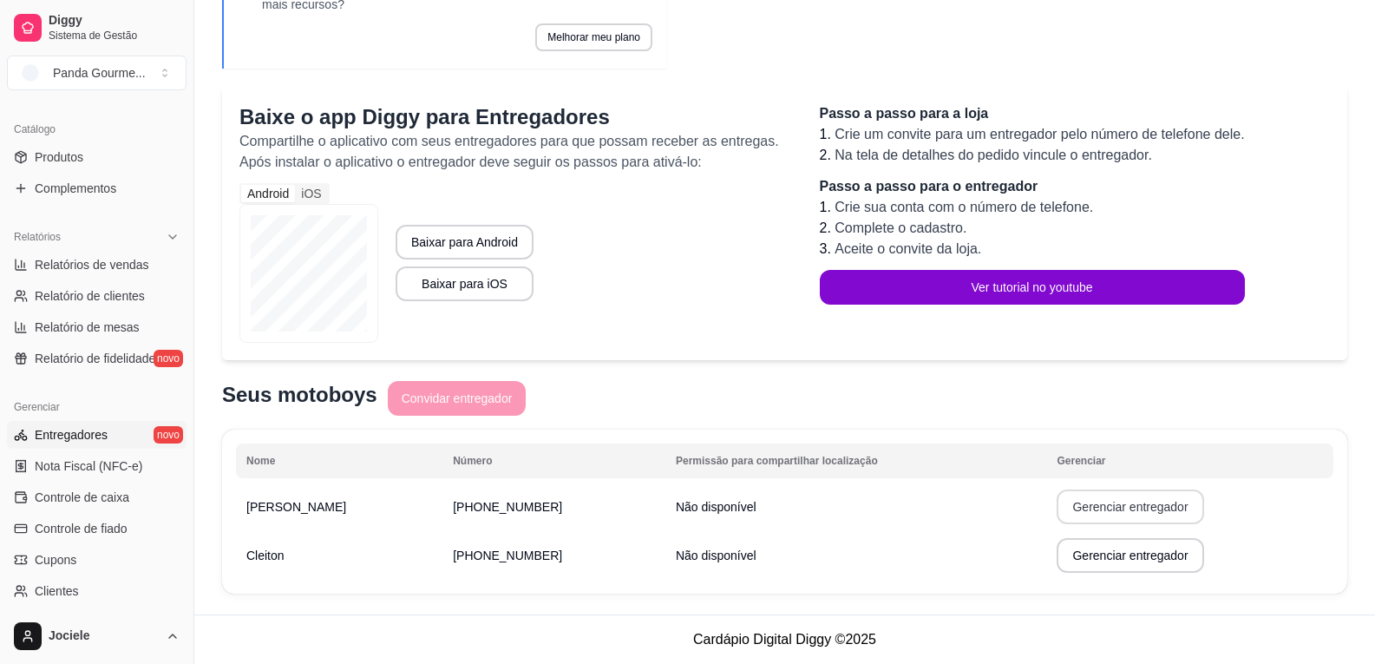
click at [1093, 516] on button "Gerenciar entregador" at bounding box center [1130, 506] width 147 height 35
select select "30"
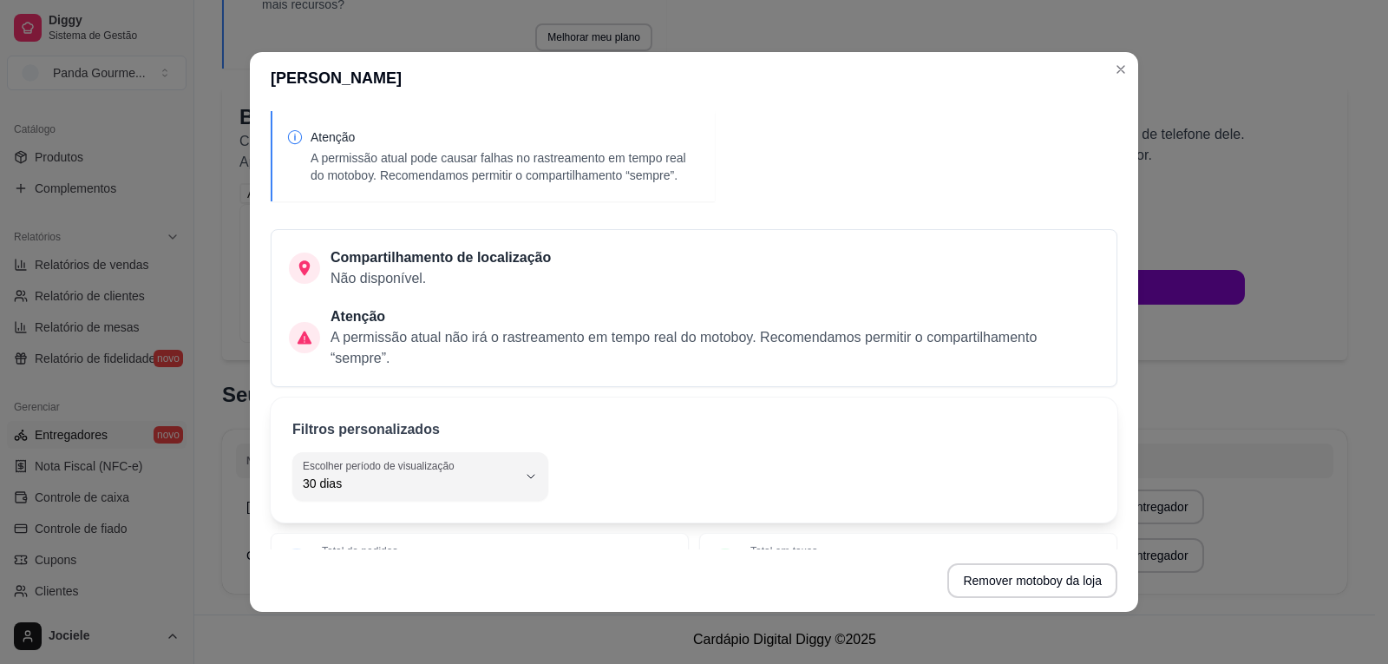
scroll to position [87, 0]
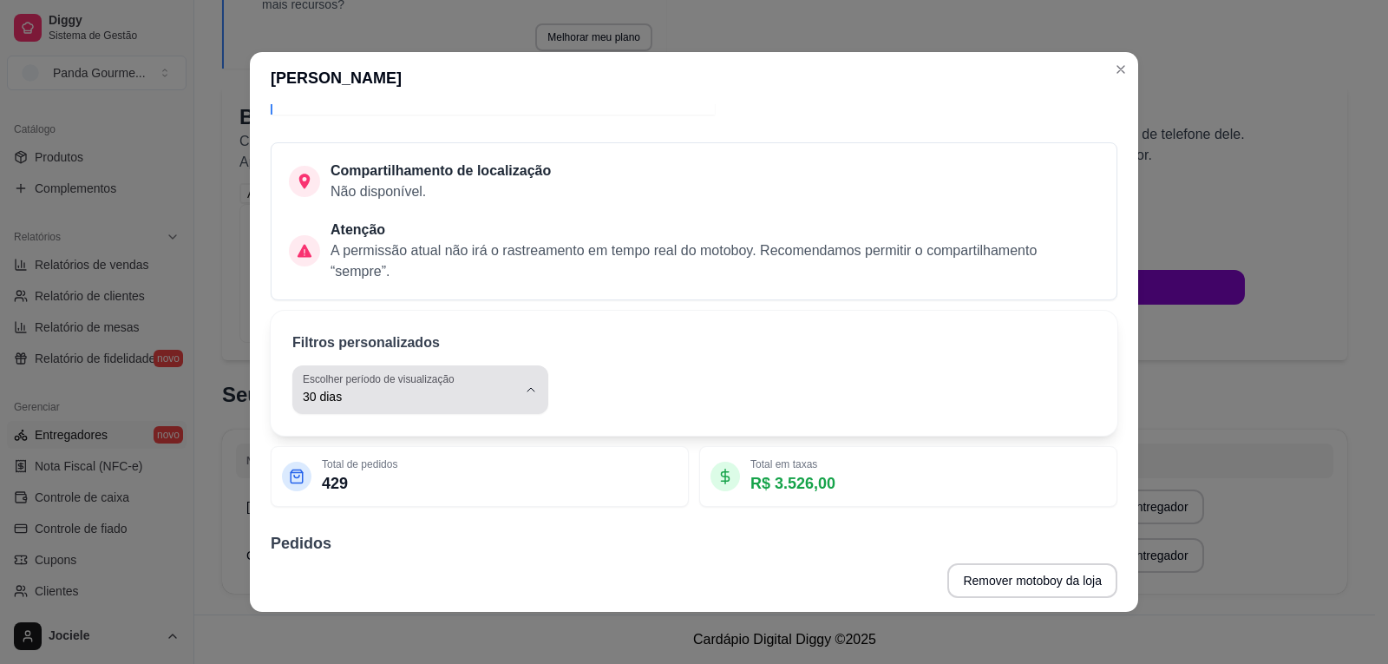
click at [469, 392] on span "30 dias" at bounding box center [410, 396] width 214 height 17
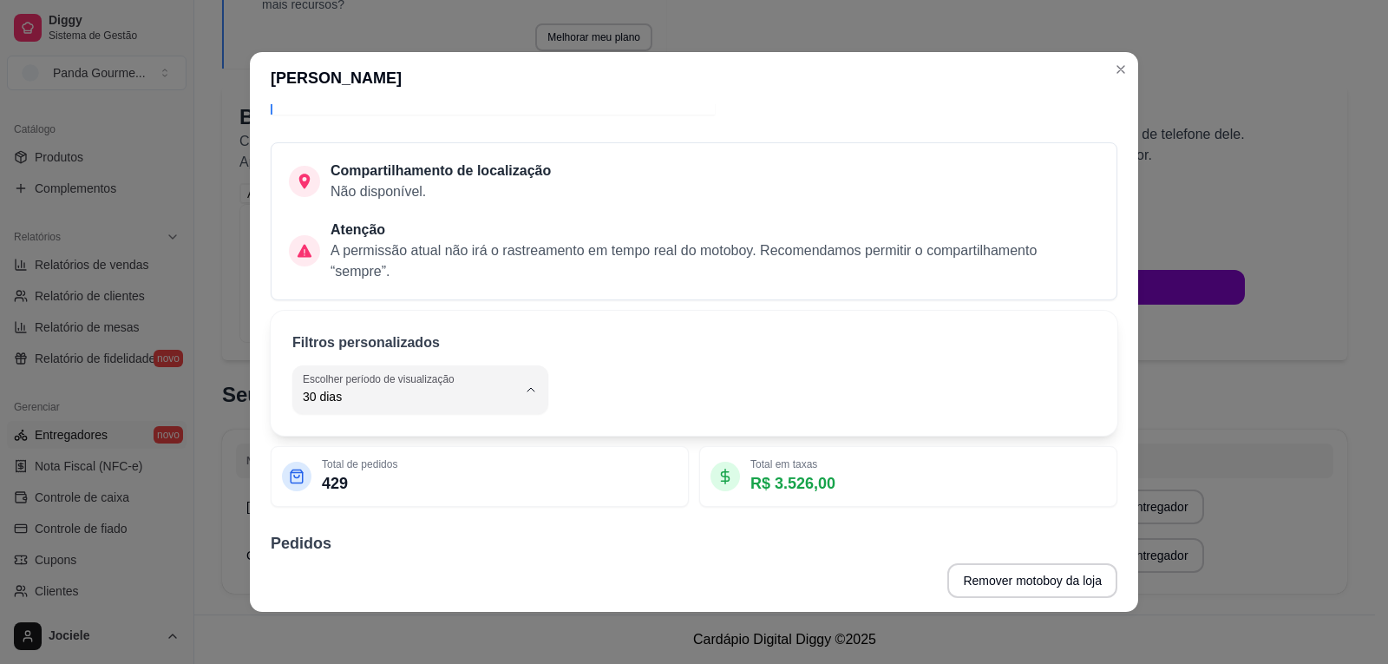
click at [337, 440] on span "Hoje" at bounding box center [404, 438] width 199 height 16
type input "0"
select select "0"
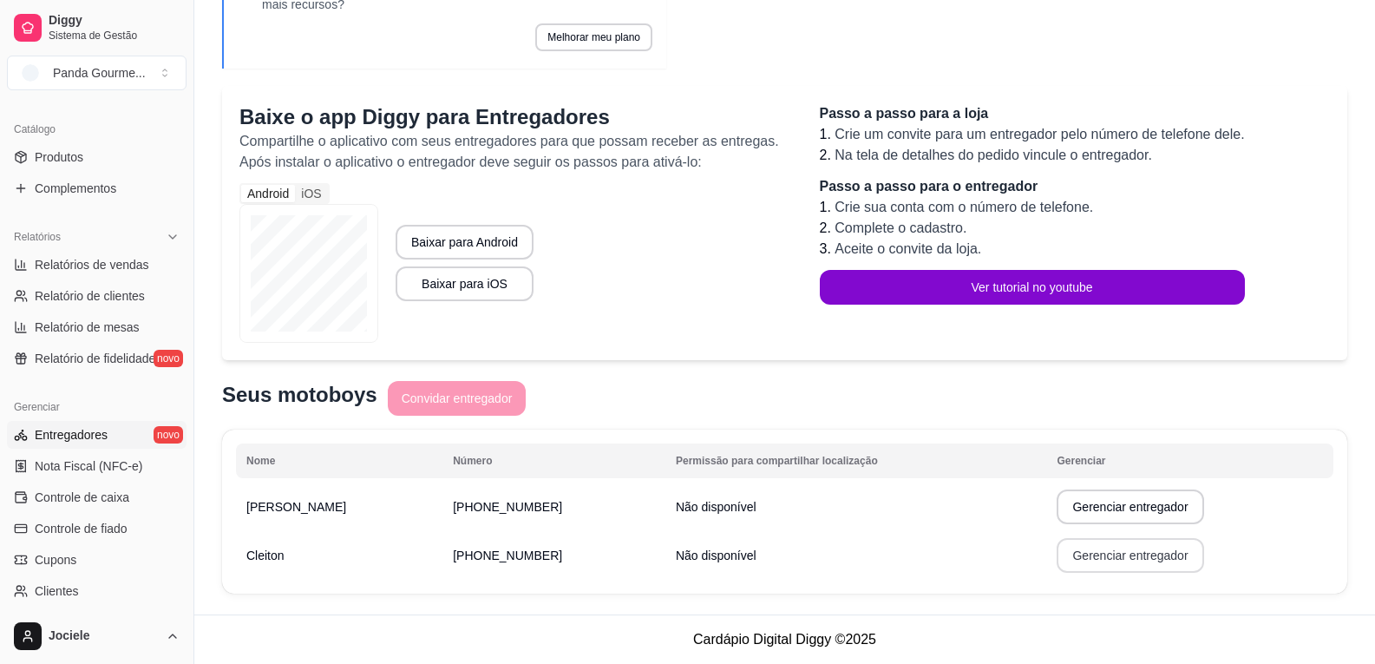
click at [1073, 558] on button "Gerenciar entregador" at bounding box center [1130, 555] width 147 height 35
select select "30"
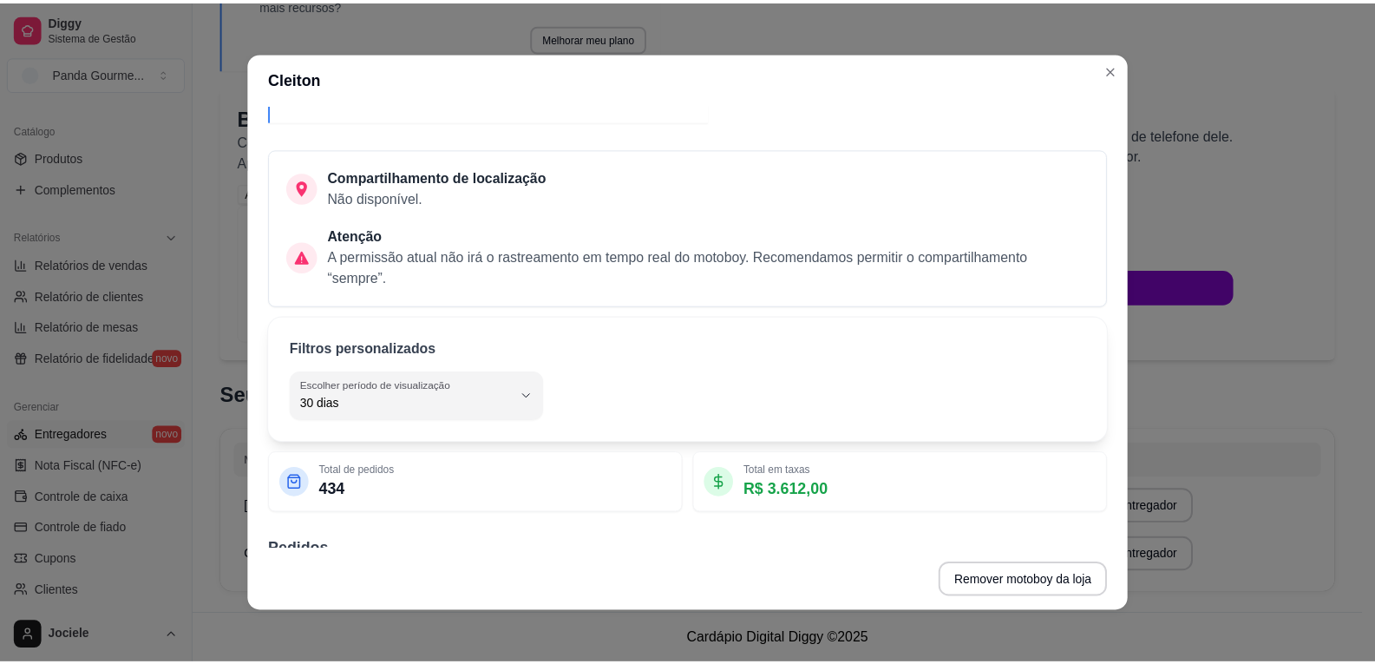
scroll to position [174, 0]
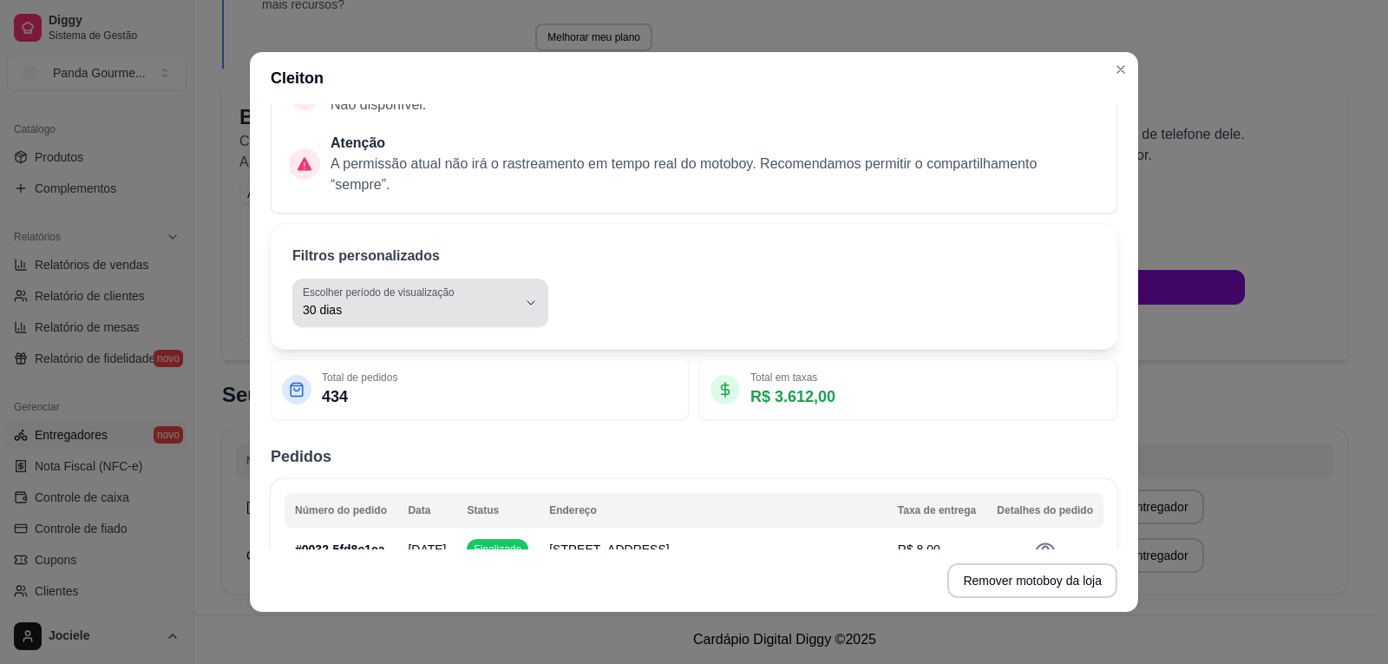
click at [488, 324] on button "Escolher período de visualização 30 dias" at bounding box center [420, 303] width 256 height 49
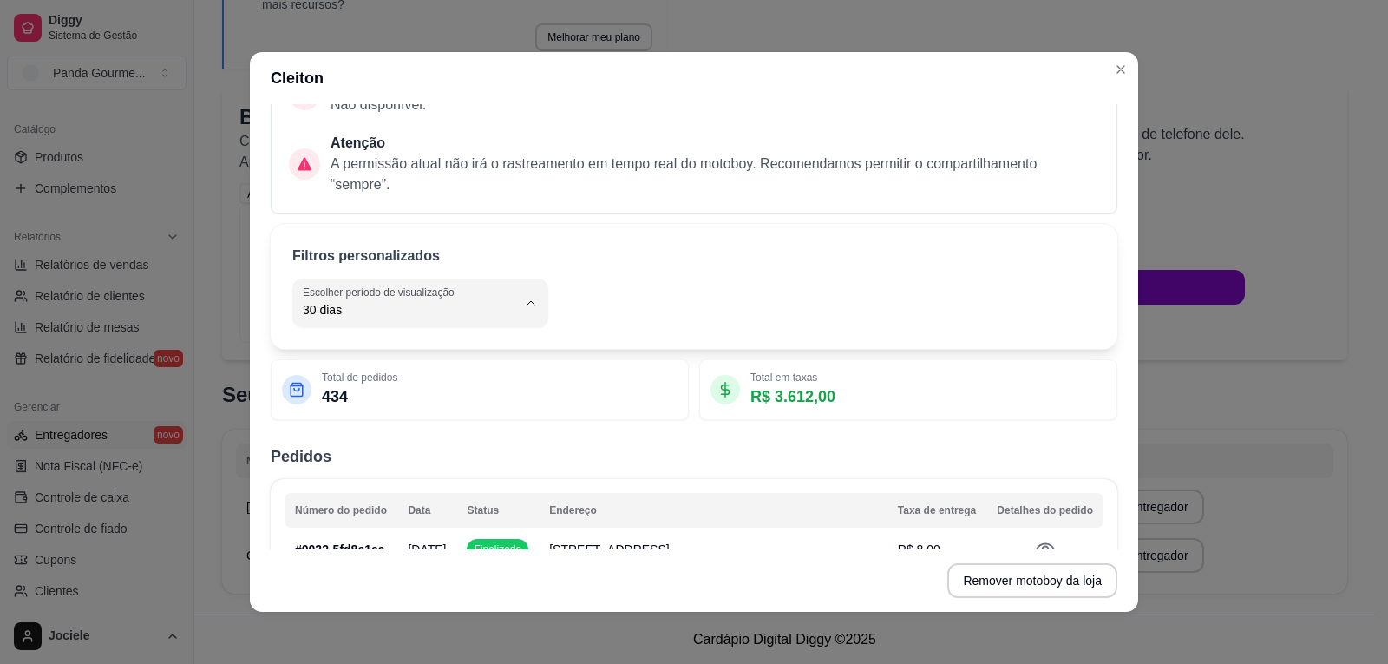
click at [342, 351] on span "Hoje" at bounding box center [404, 352] width 199 height 16
type input "0"
select select "0"
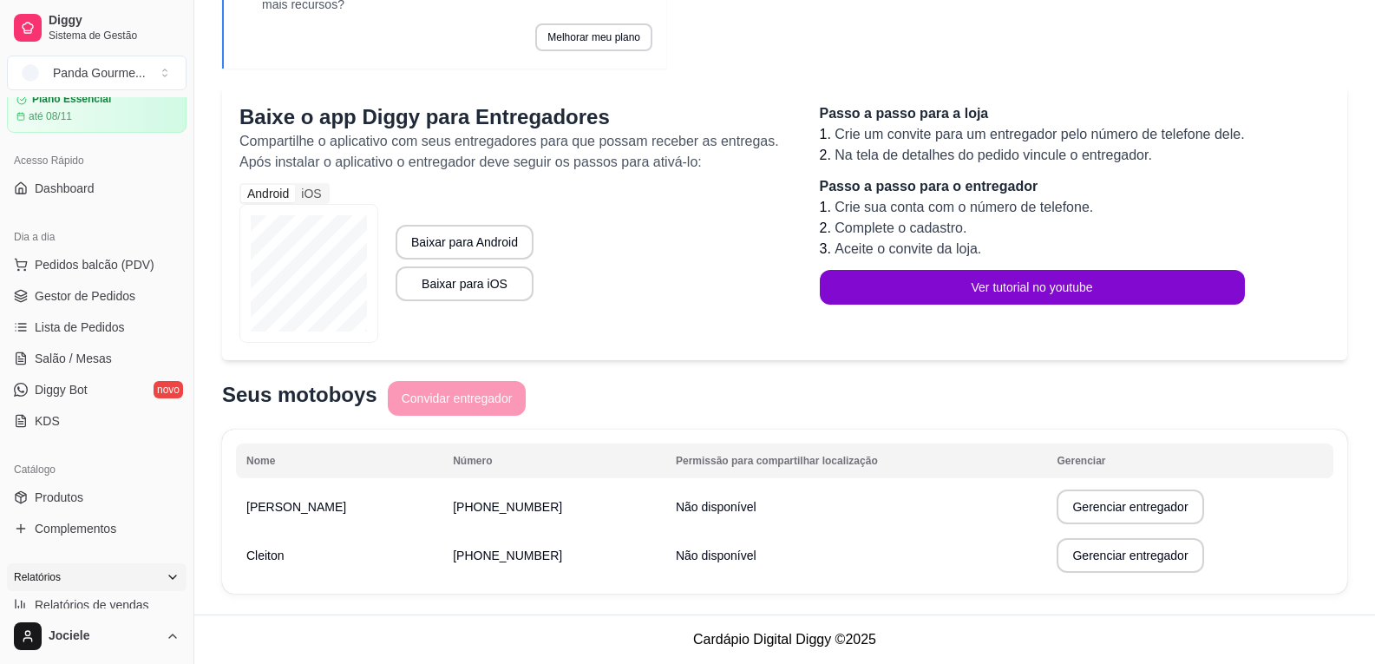
scroll to position [64, 0]
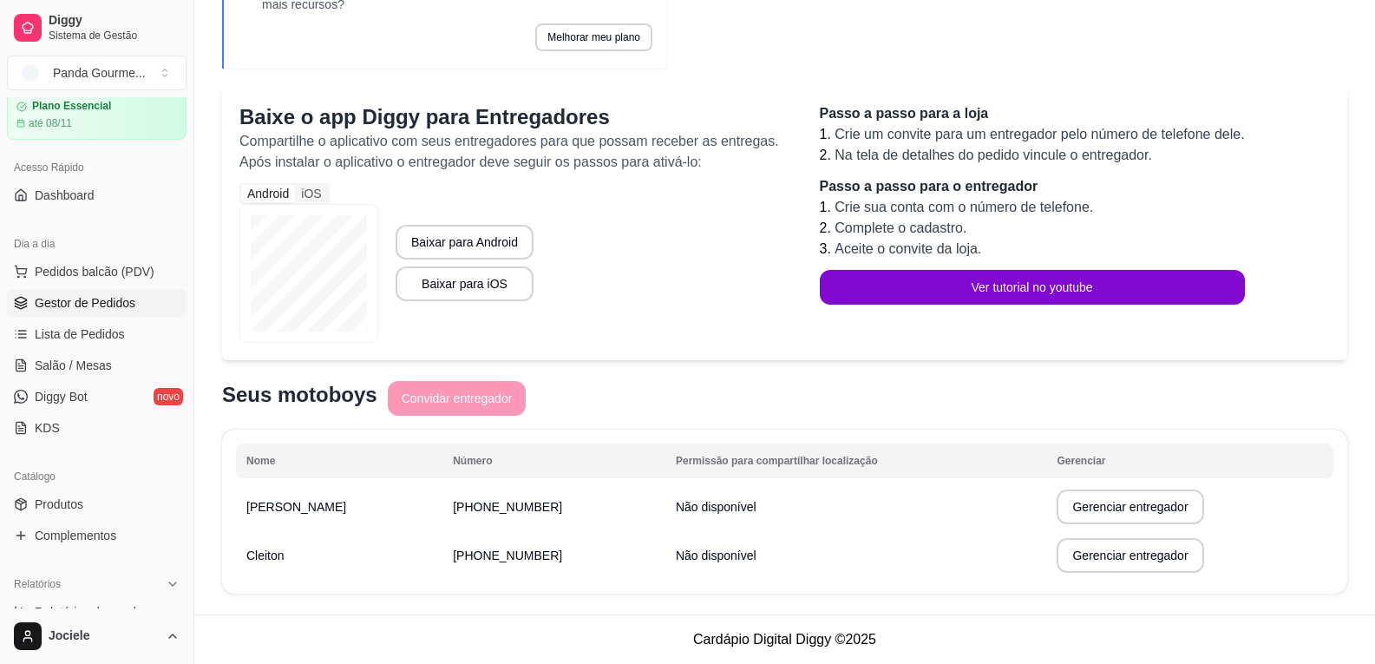
click at [113, 307] on span "Gestor de Pedidos" at bounding box center [85, 302] width 101 height 17
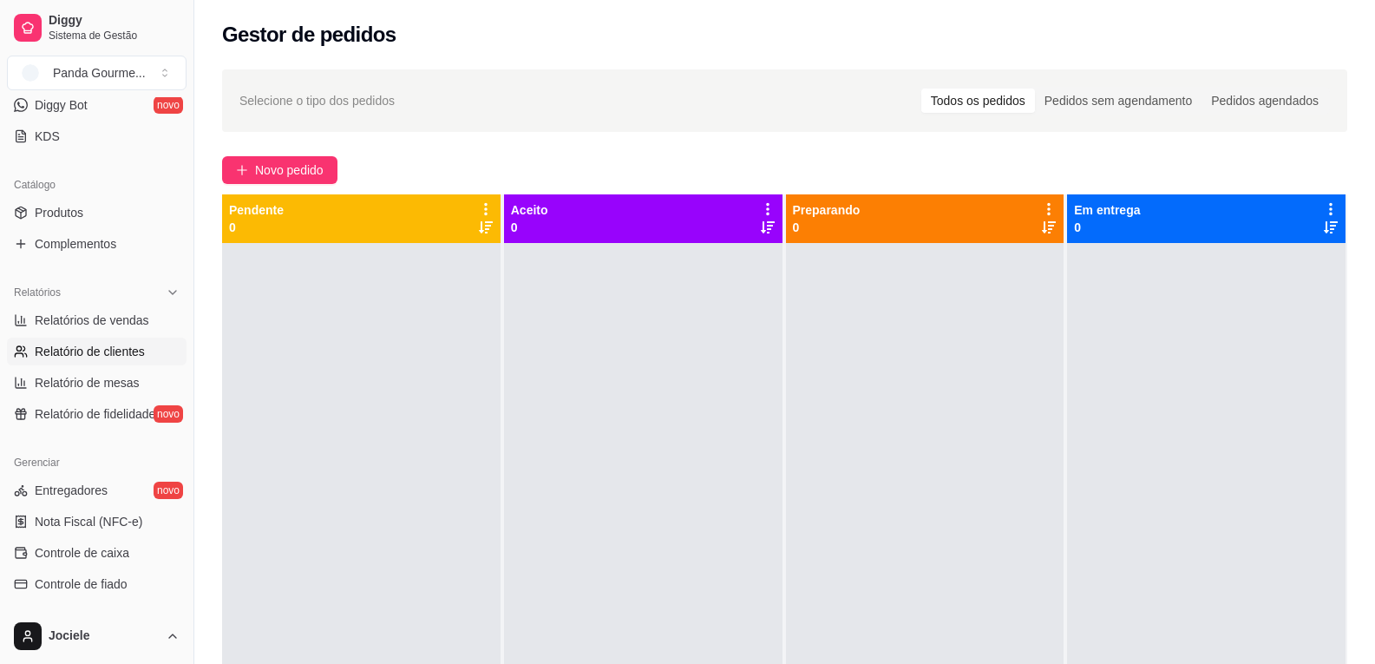
scroll to position [498, 0]
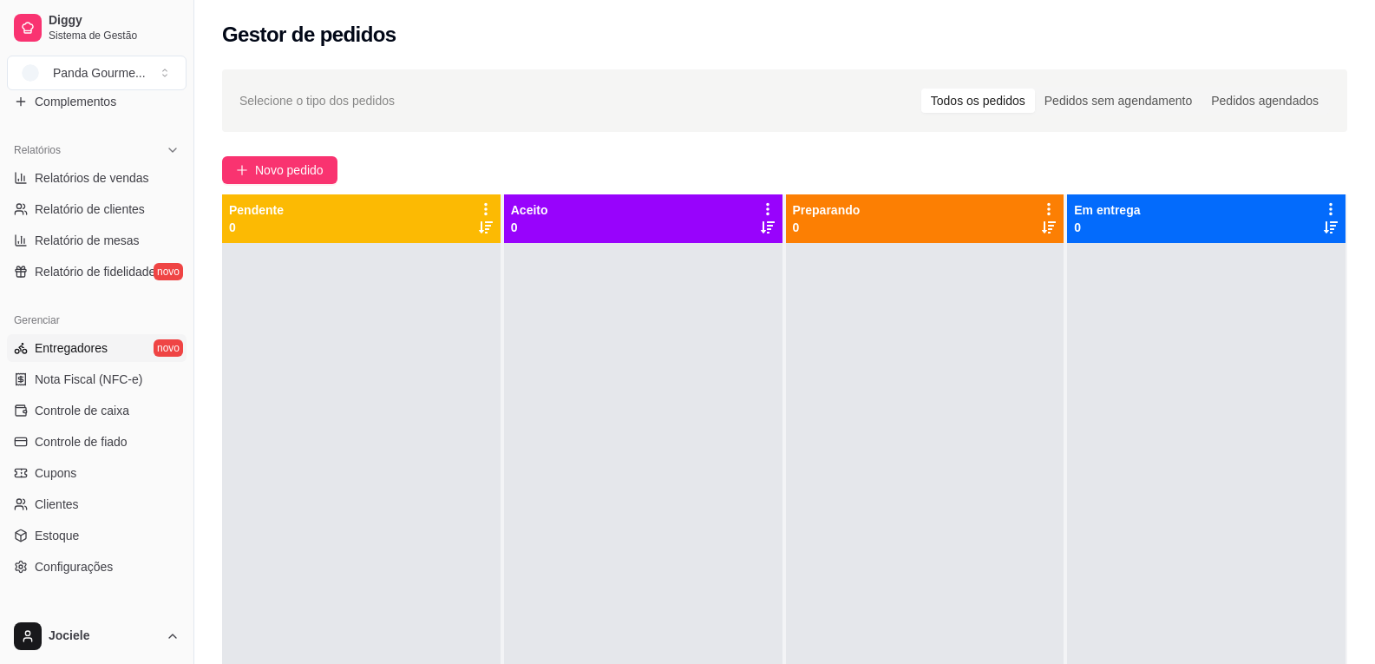
click at [88, 352] on span "Entregadores" at bounding box center [71, 347] width 73 height 17
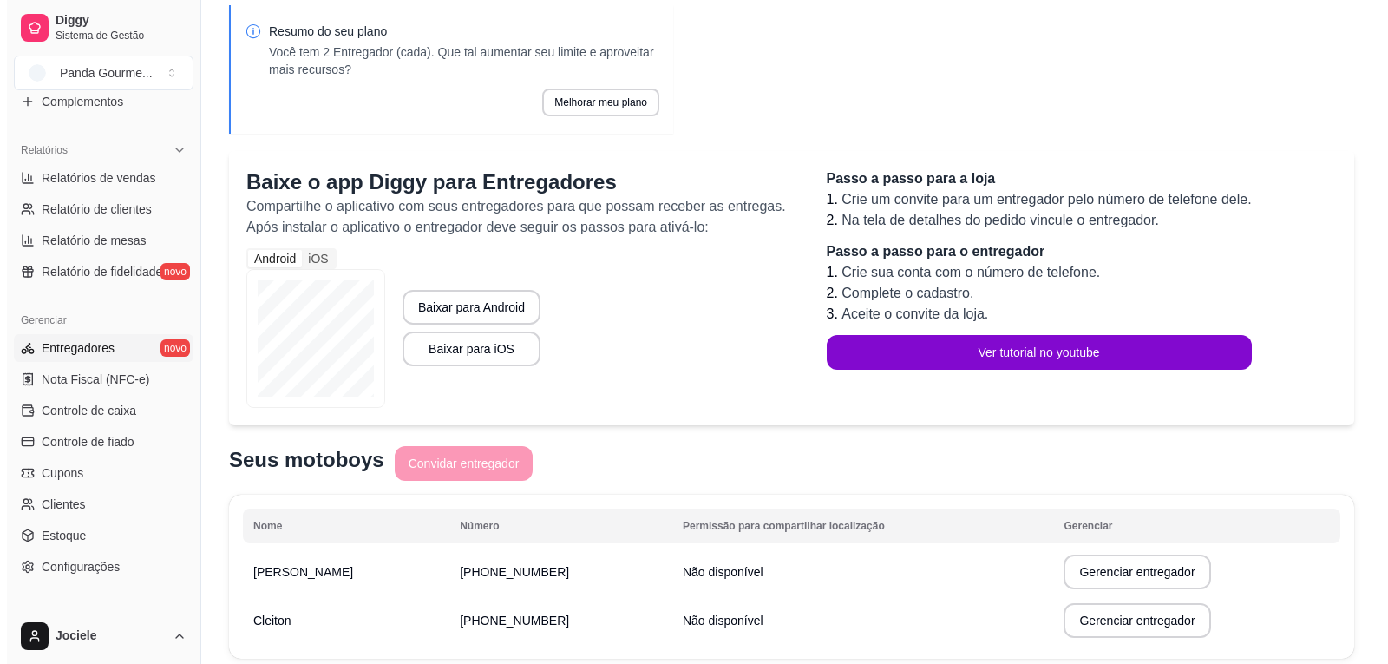
scroll to position [137, 0]
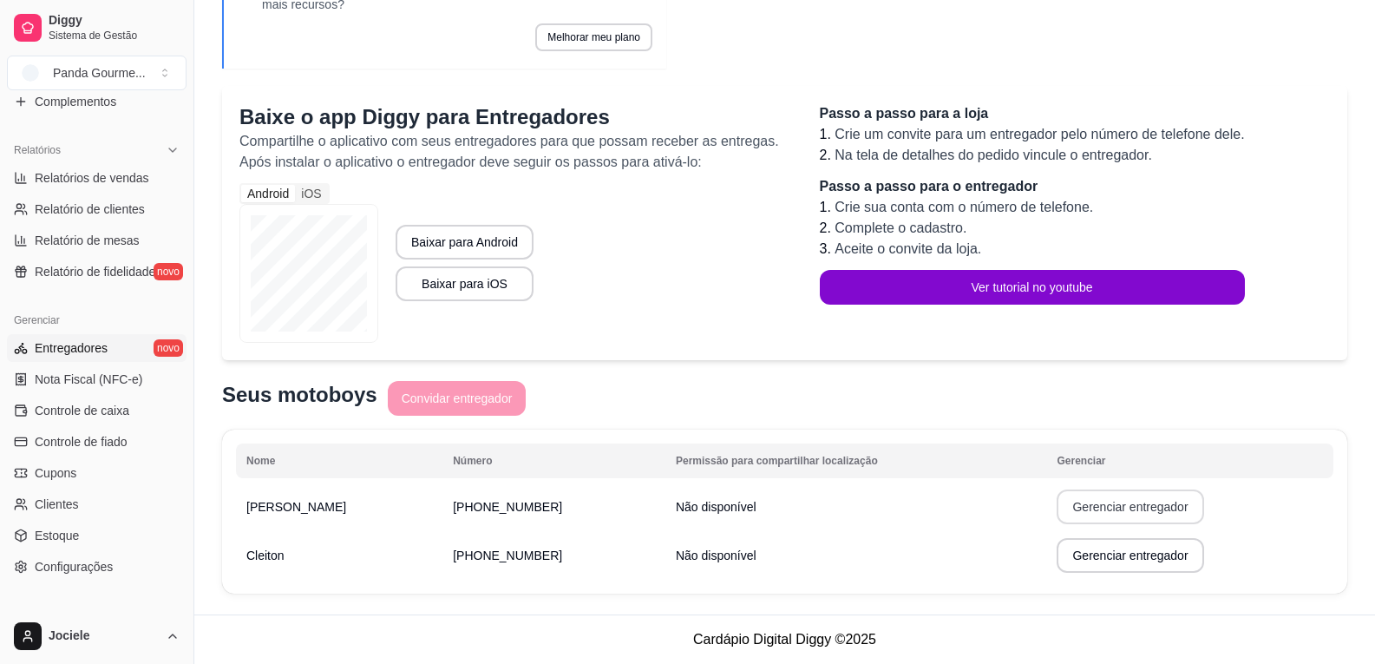
click at [1138, 502] on button "Gerenciar entregador" at bounding box center [1130, 506] width 147 height 35
select select "30"
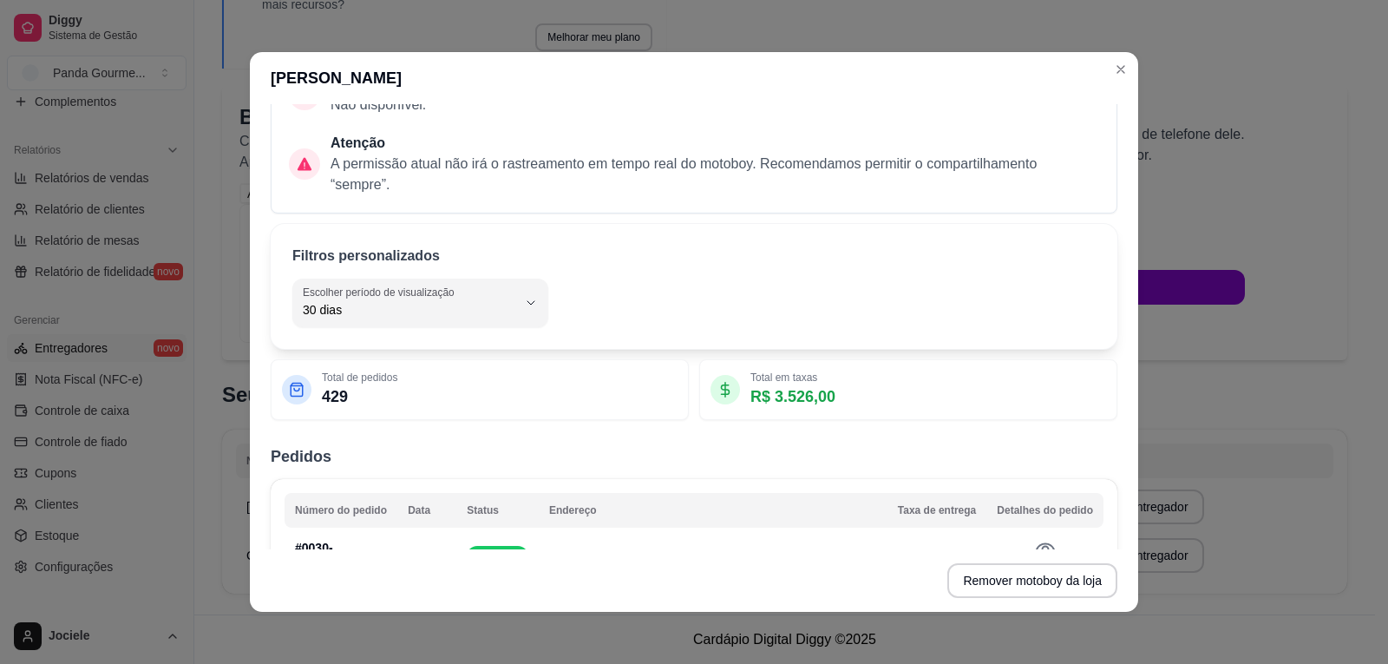
scroll to position [260, 0]
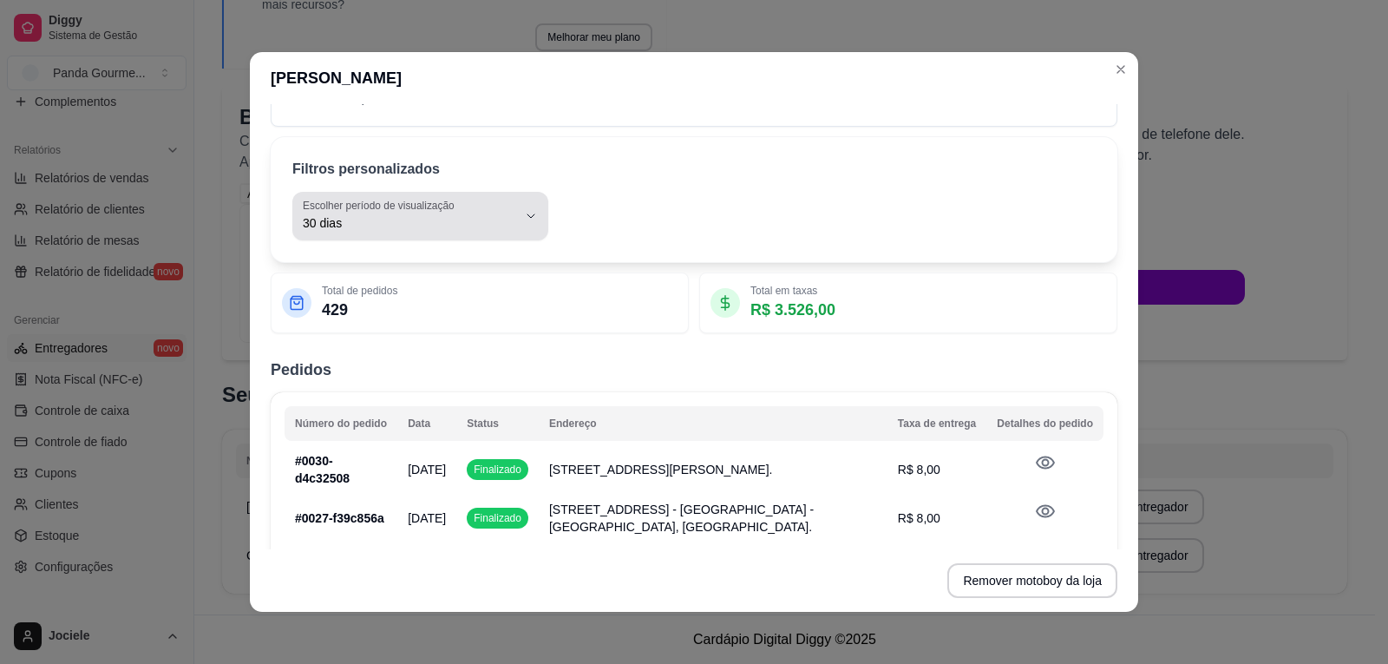
click at [403, 216] on span "30 dias" at bounding box center [410, 222] width 214 height 17
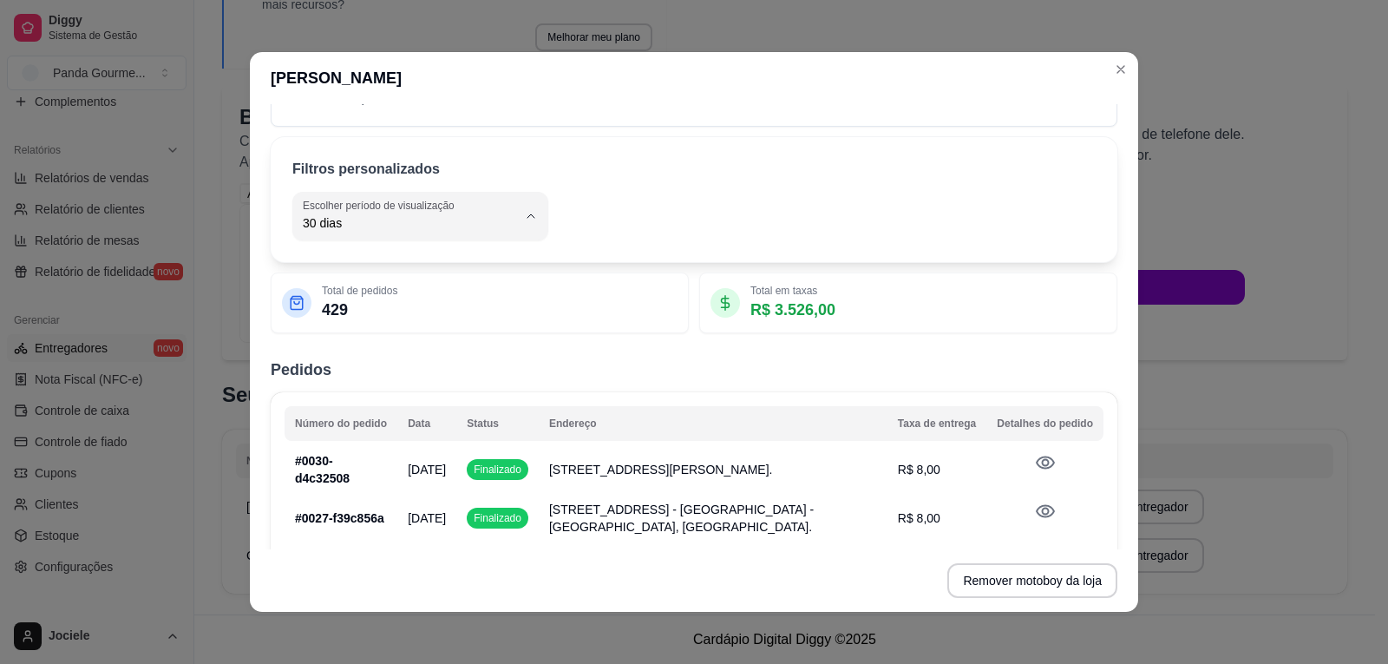
click at [329, 258] on span "Hoje" at bounding box center [404, 265] width 199 height 16
type input "0"
select select "0"
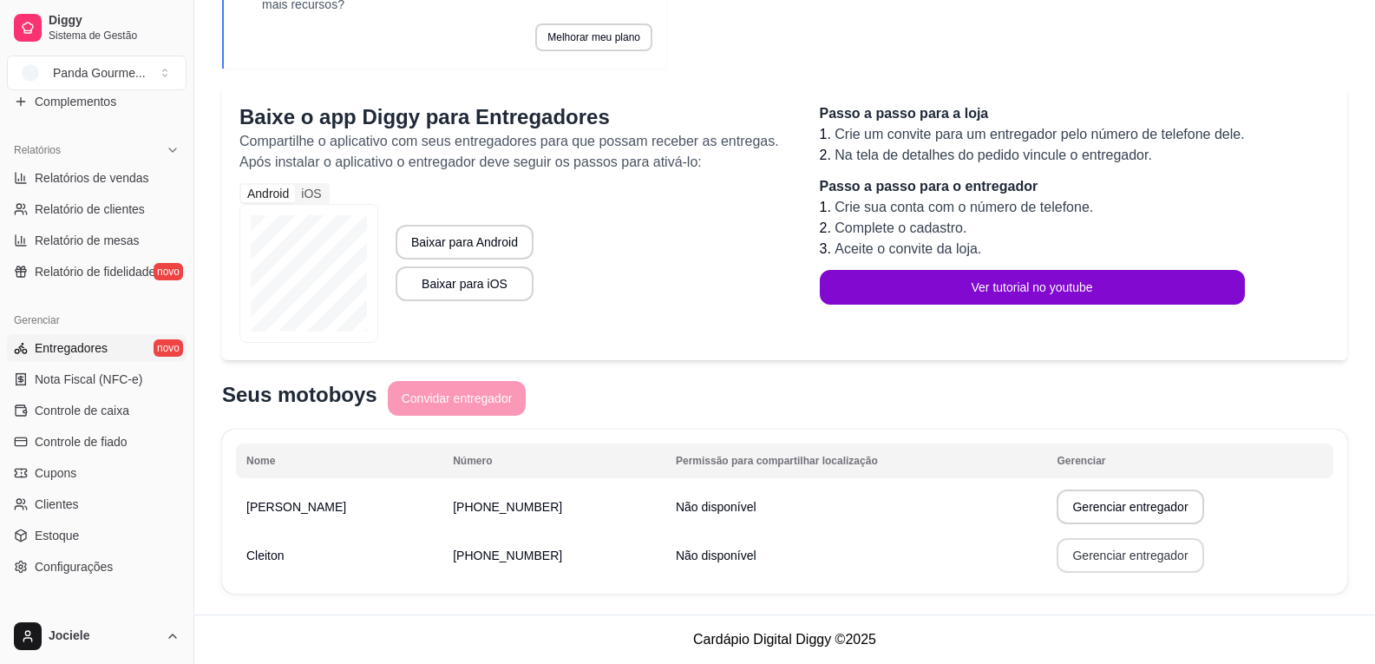
click at [1096, 553] on button "Gerenciar entregador" at bounding box center [1130, 555] width 147 height 35
select select "30"
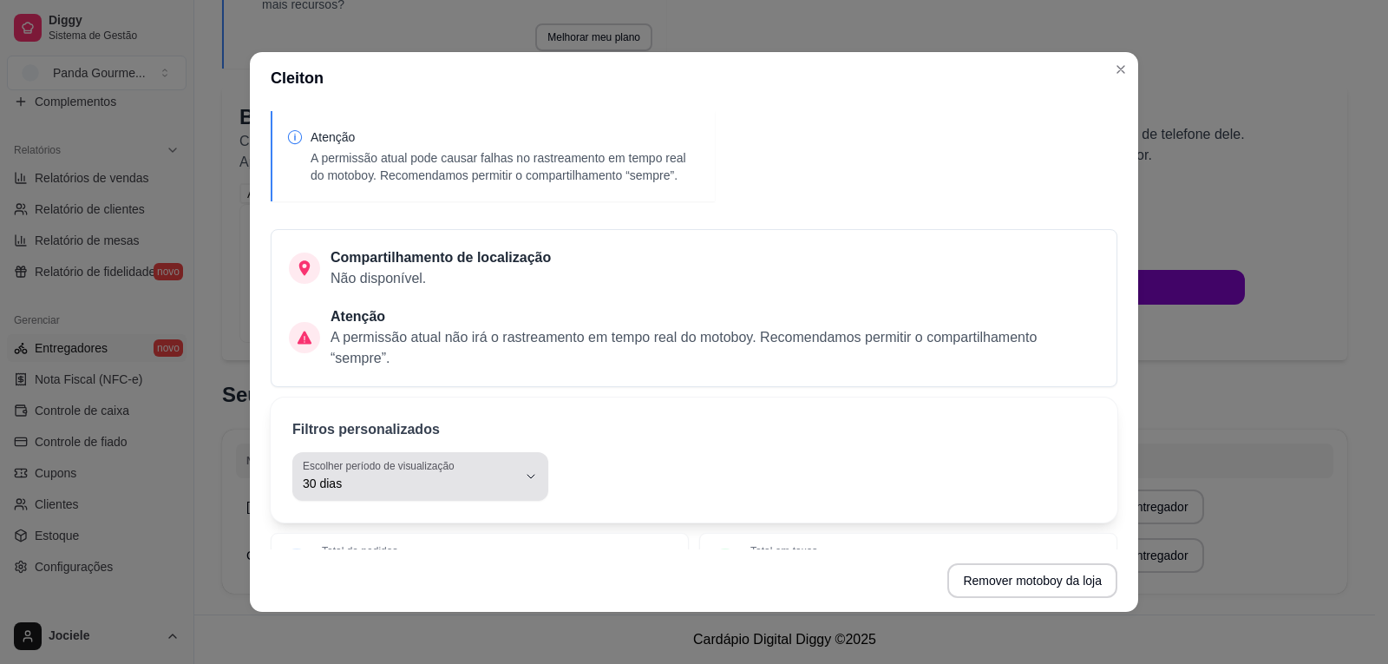
click at [453, 492] on div "30 dias" at bounding box center [410, 476] width 214 height 35
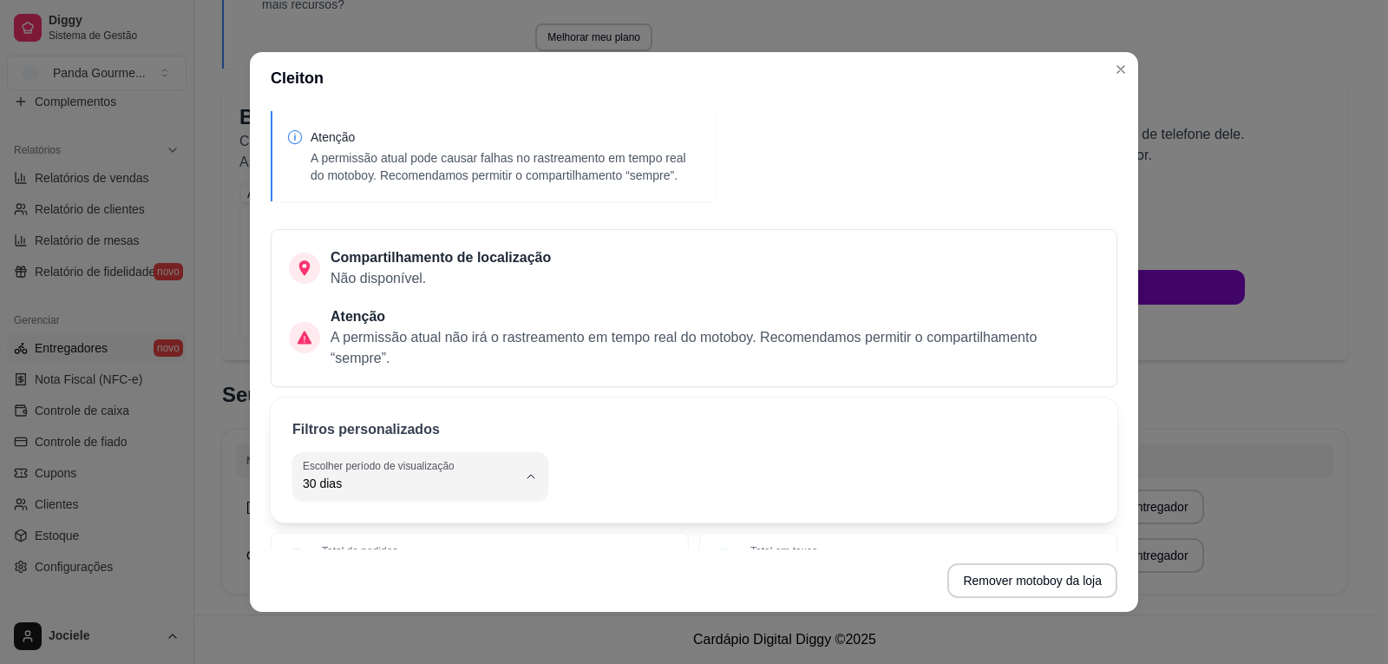
click at [325, 251] on span "Hoje" at bounding box center [404, 259] width 199 height 16
type input "0"
select select "0"
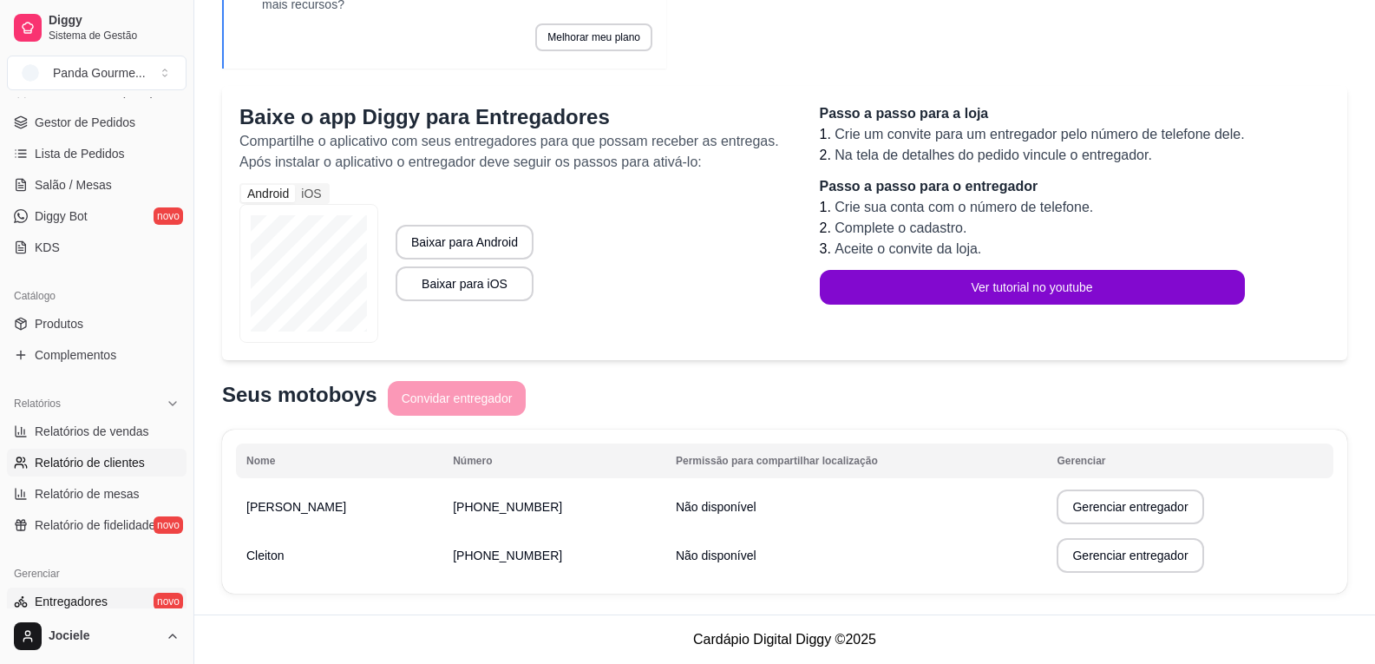
scroll to position [238, 0]
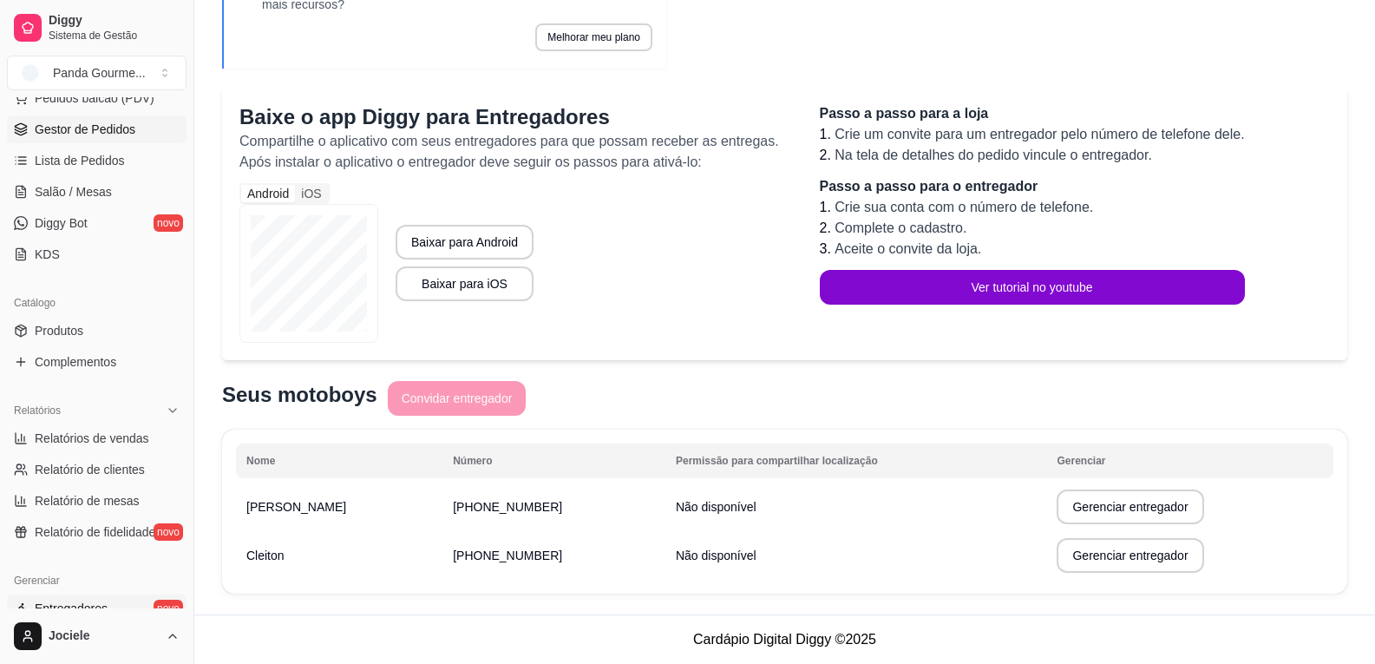
click at [102, 126] on span "Gestor de Pedidos" at bounding box center [85, 129] width 101 height 17
